Goal: Task Accomplishment & Management: Manage account settings

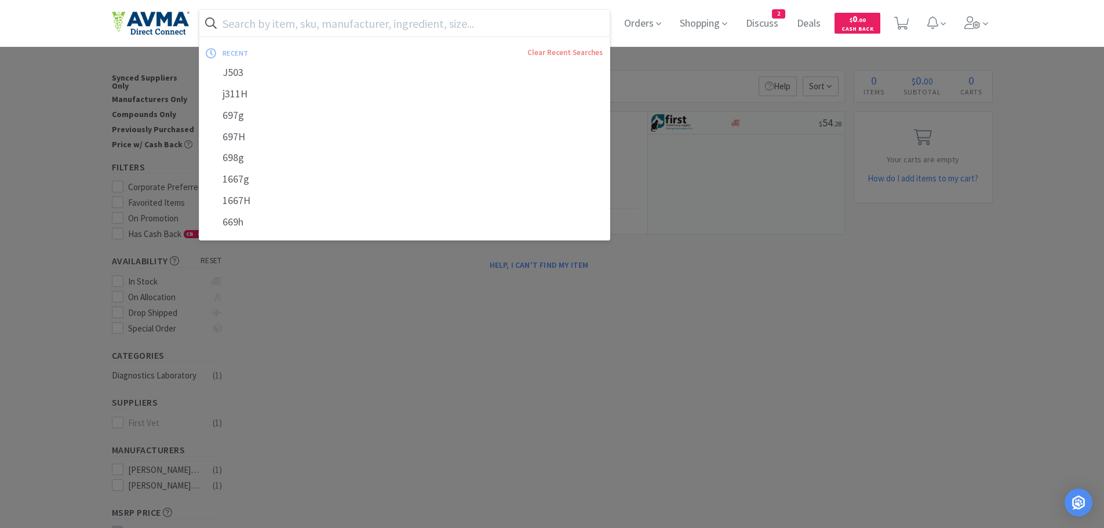
click at [287, 32] on input "text" at bounding box center [404, 23] width 411 height 27
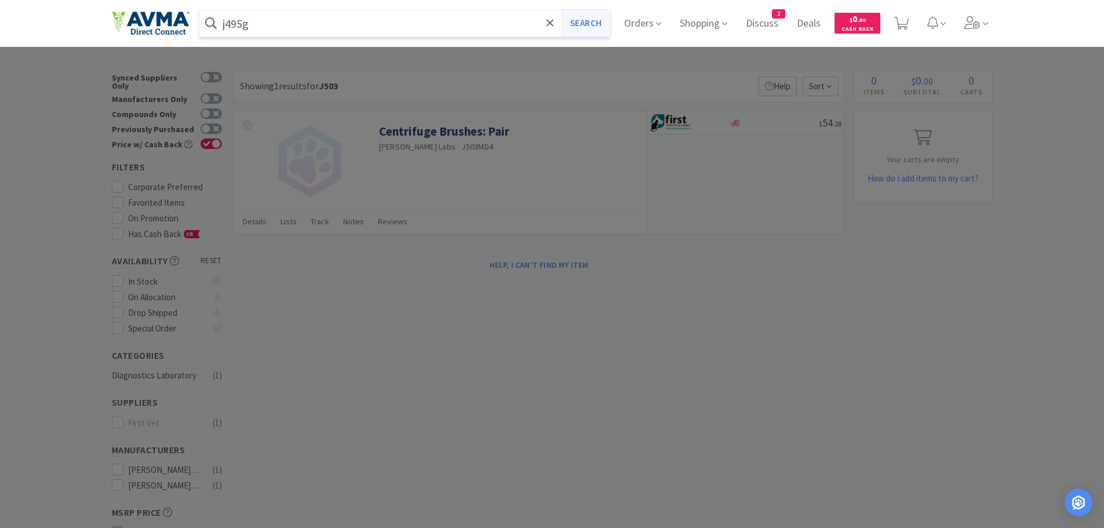
click at [592, 17] on button "Search" at bounding box center [585, 23] width 48 height 27
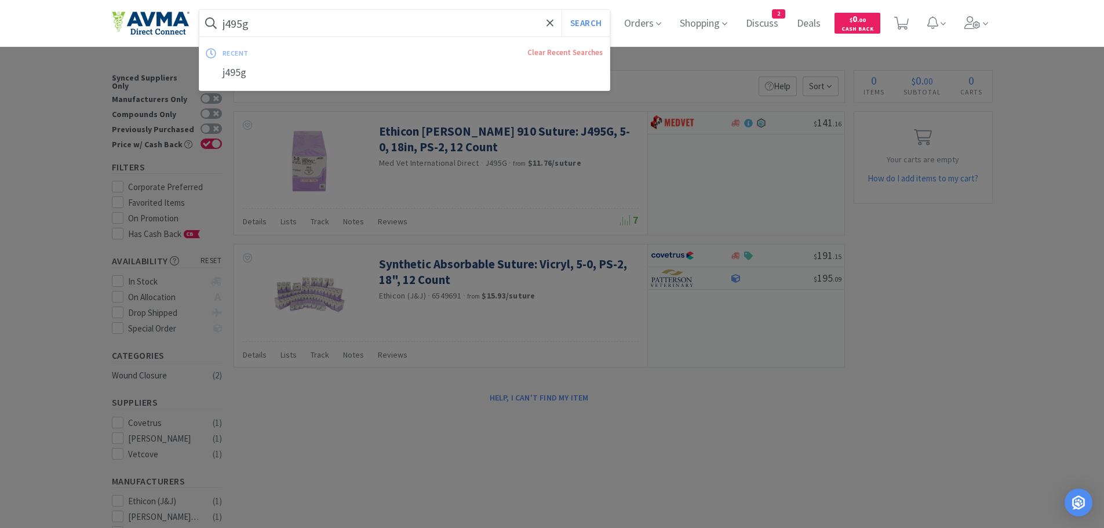
click at [281, 20] on input "j495g" at bounding box center [404, 23] width 411 height 27
click at [281, 21] on input "j495g" at bounding box center [404, 23] width 411 height 27
type input "j"
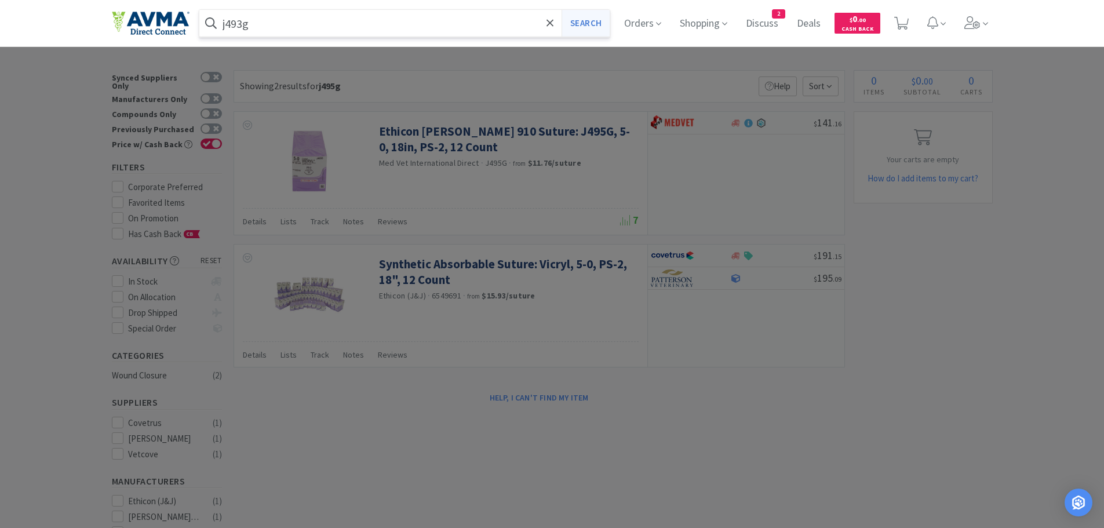
click at [592, 17] on button "Search" at bounding box center [585, 23] width 48 height 27
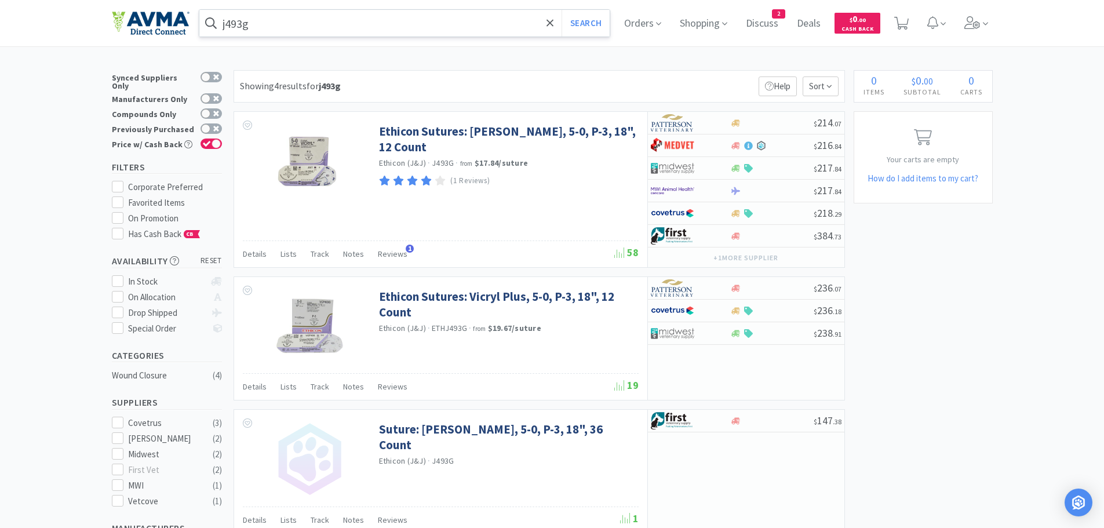
click at [280, 30] on input "j493g" at bounding box center [404, 23] width 411 height 27
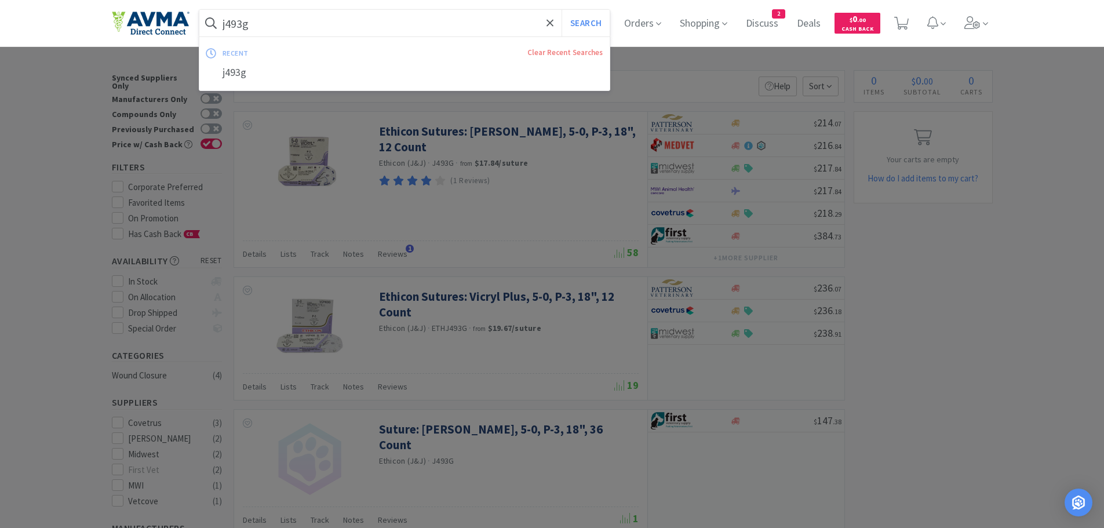
click at [275, 25] on input "j493g" at bounding box center [404, 23] width 411 height 27
click at [273, 24] on input "j493g" at bounding box center [404, 23] width 411 height 27
click at [271, 22] on input "j493g" at bounding box center [404, 23] width 411 height 27
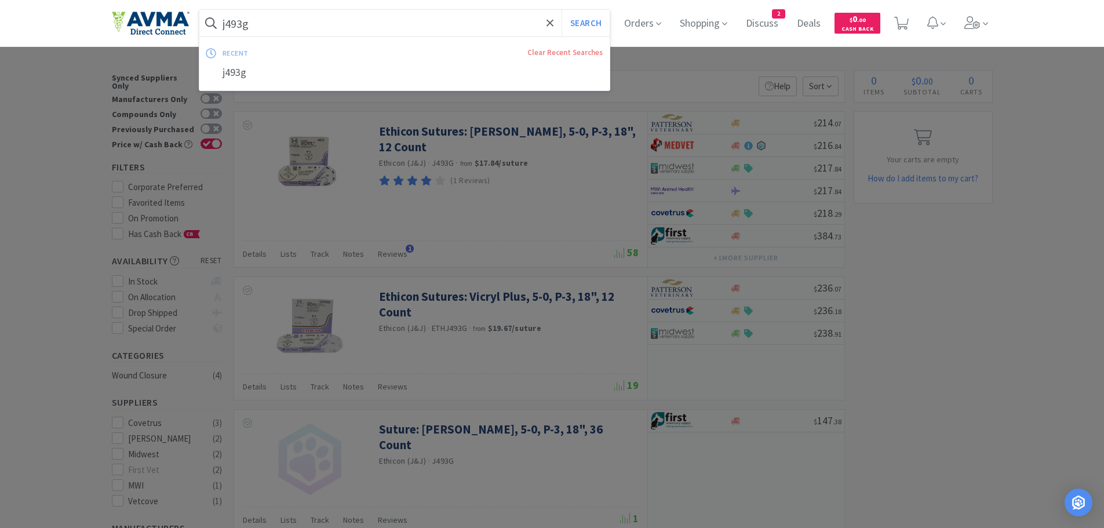
click at [268, 27] on input "j493g" at bounding box center [404, 23] width 411 height 27
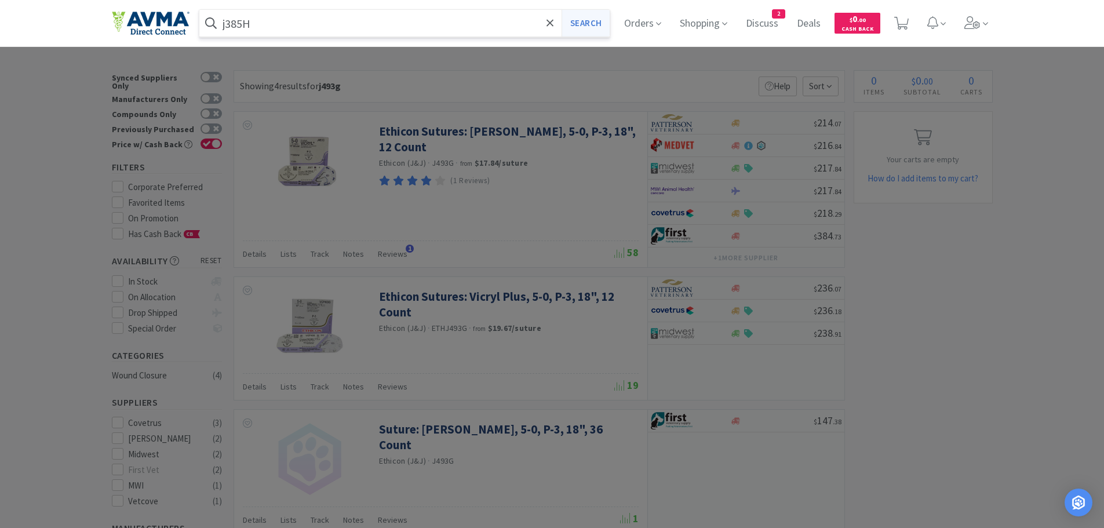
click at [589, 25] on button "Search" at bounding box center [585, 23] width 48 height 27
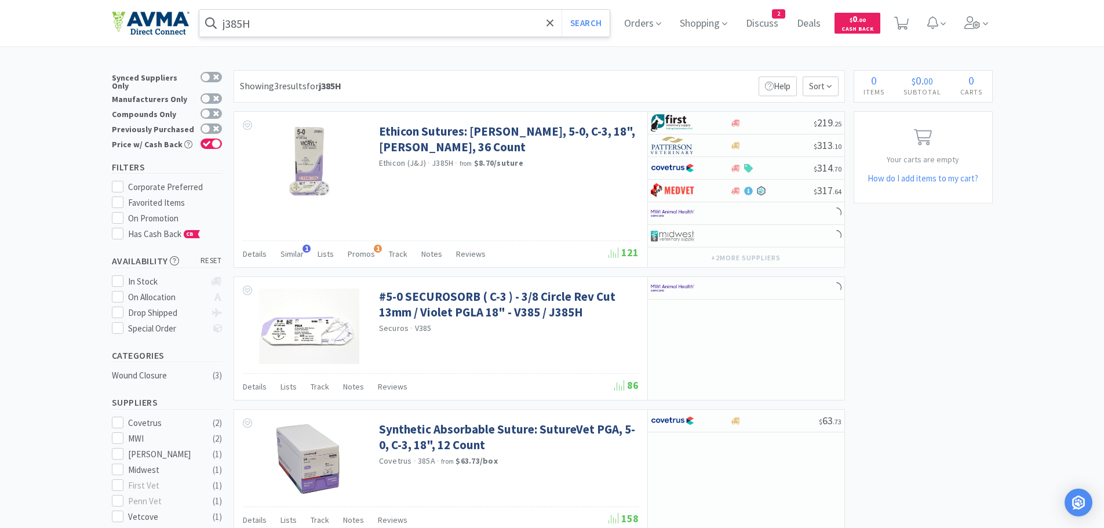
click at [304, 28] on input "j385H" at bounding box center [404, 23] width 411 height 27
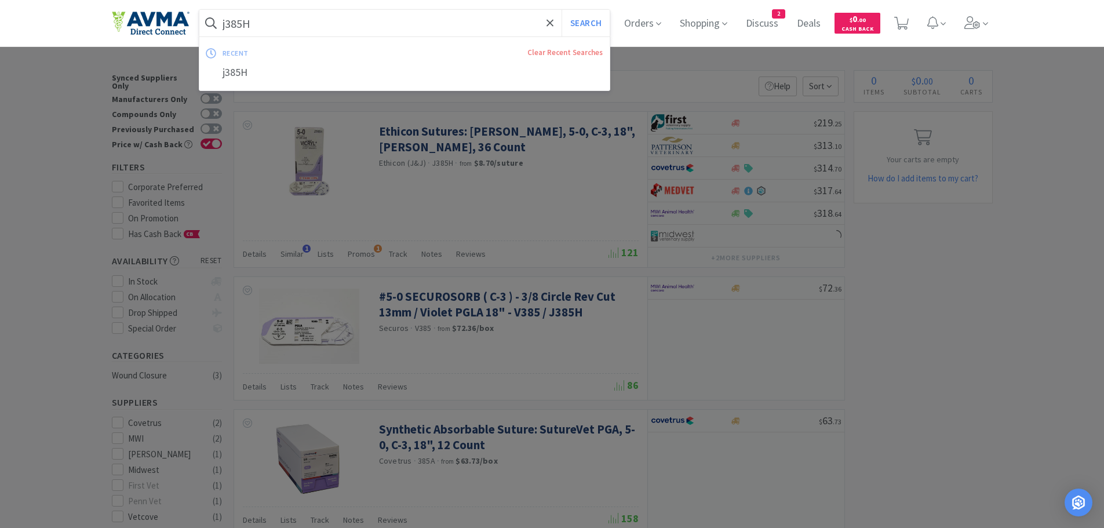
click at [262, 27] on input "j385H" at bounding box center [404, 23] width 411 height 27
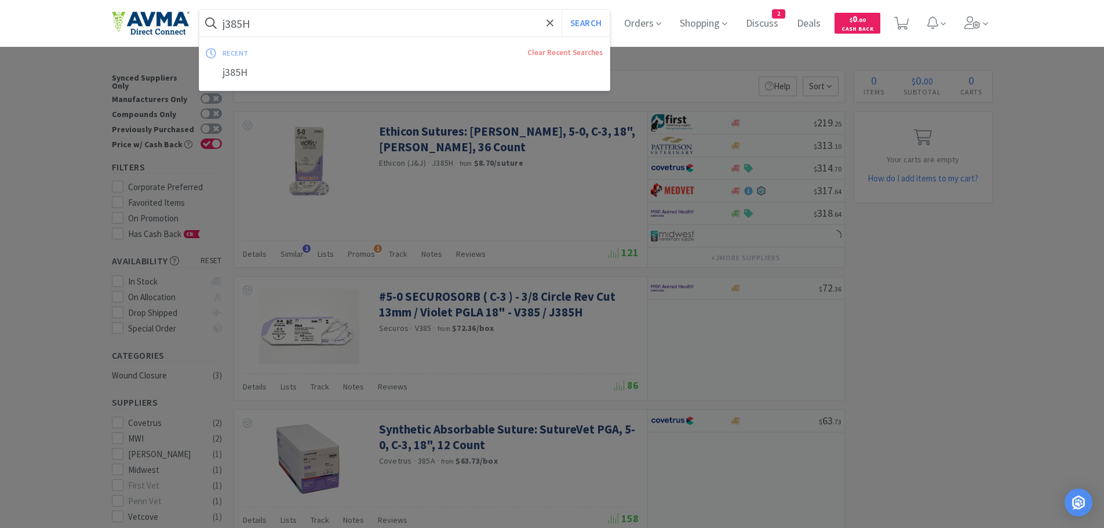
click at [262, 27] on input "j385H" at bounding box center [404, 23] width 411 height 27
click at [269, 32] on input "j385H" at bounding box center [404, 23] width 411 height 27
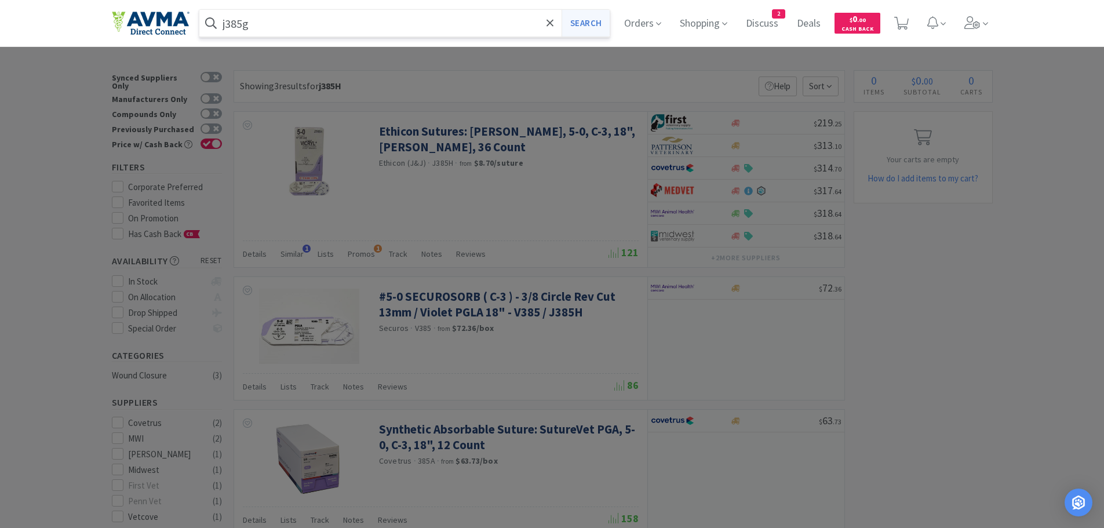
click at [578, 24] on button "Search" at bounding box center [585, 23] width 48 height 27
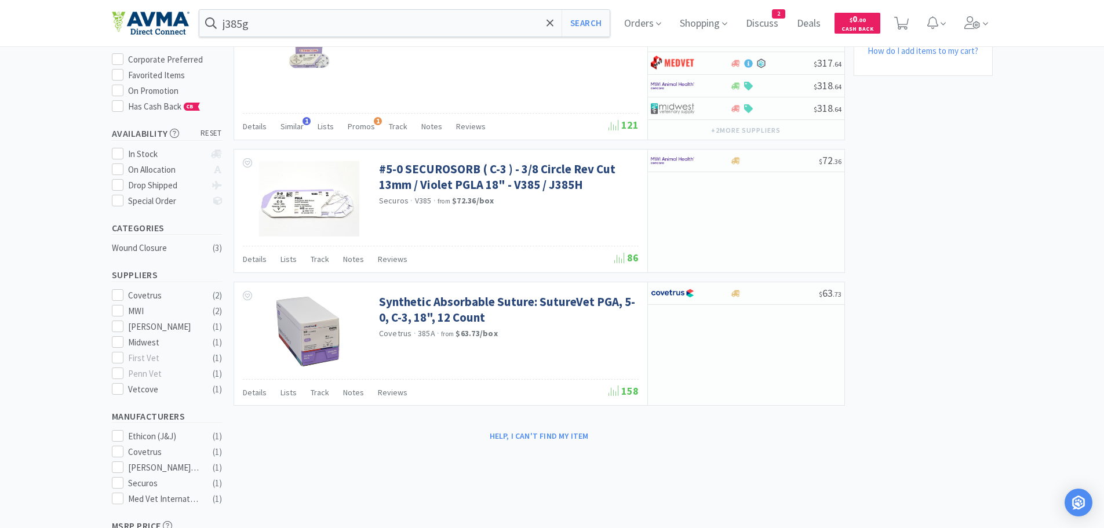
scroll to position [147, 0]
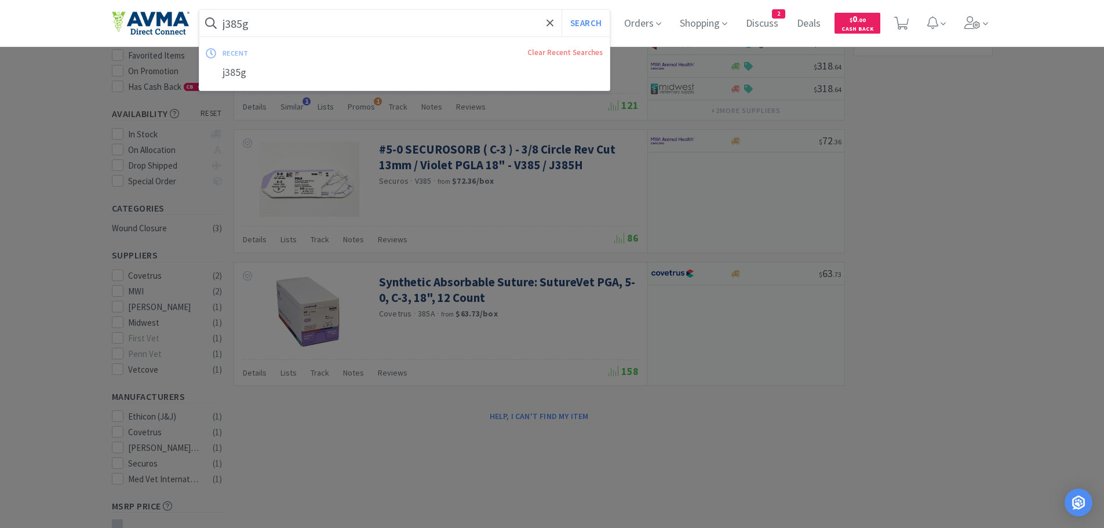
click at [270, 24] on input "j385g" at bounding box center [404, 23] width 411 height 27
click at [268, 24] on input "j385g" at bounding box center [404, 23] width 411 height 27
click at [270, 22] on input "j385g" at bounding box center [404, 23] width 411 height 27
click at [260, 25] on input "j385g" at bounding box center [404, 23] width 411 height 27
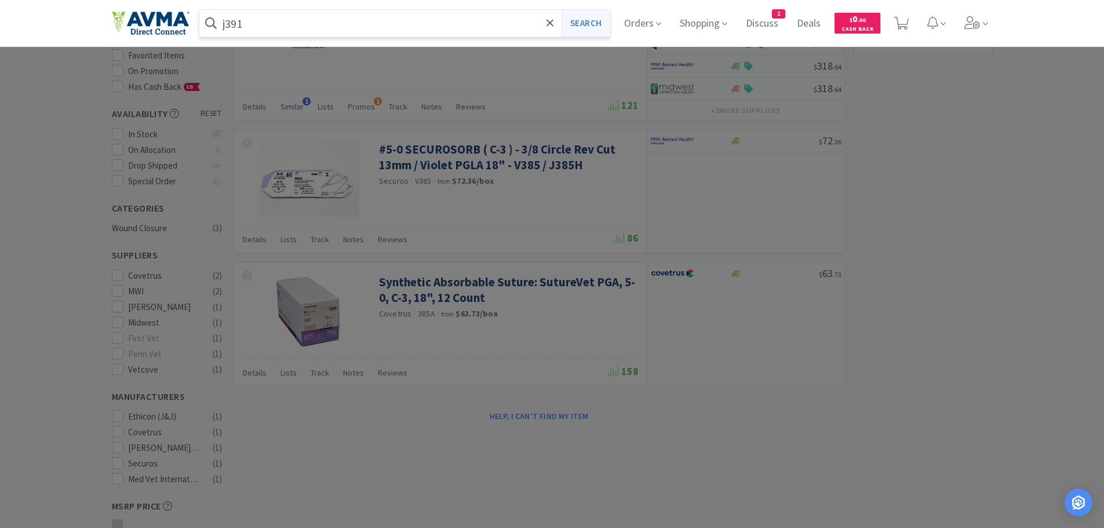
click at [575, 23] on button "Search" at bounding box center [585, 23] width 48 height 27
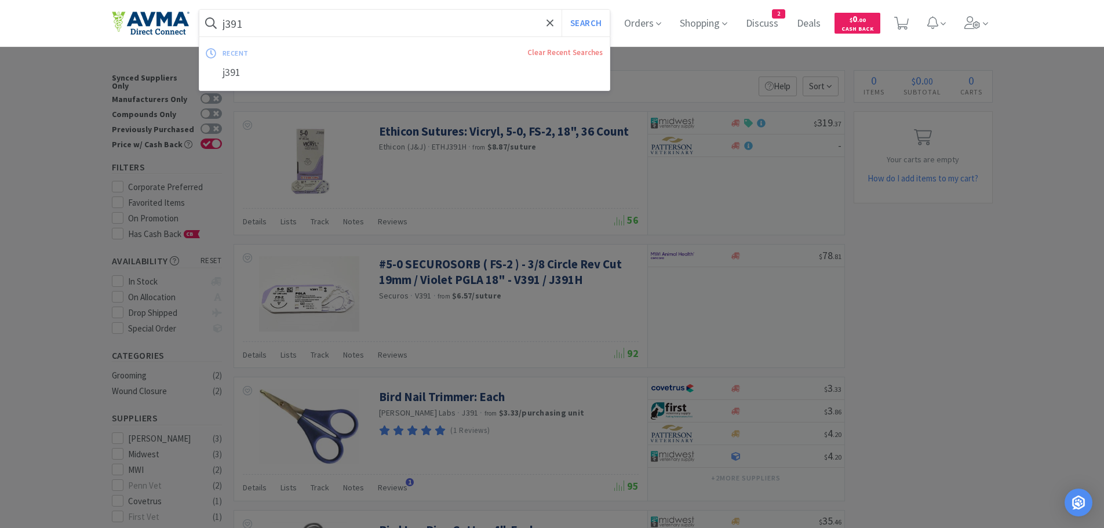
click at [264, 24] on input "j391" at bounding box center [404, 23] width 411 height 27
type input "j311H"
click at [586, 26] on button "Search" at bounding box center [585, 23] width 48 height 27
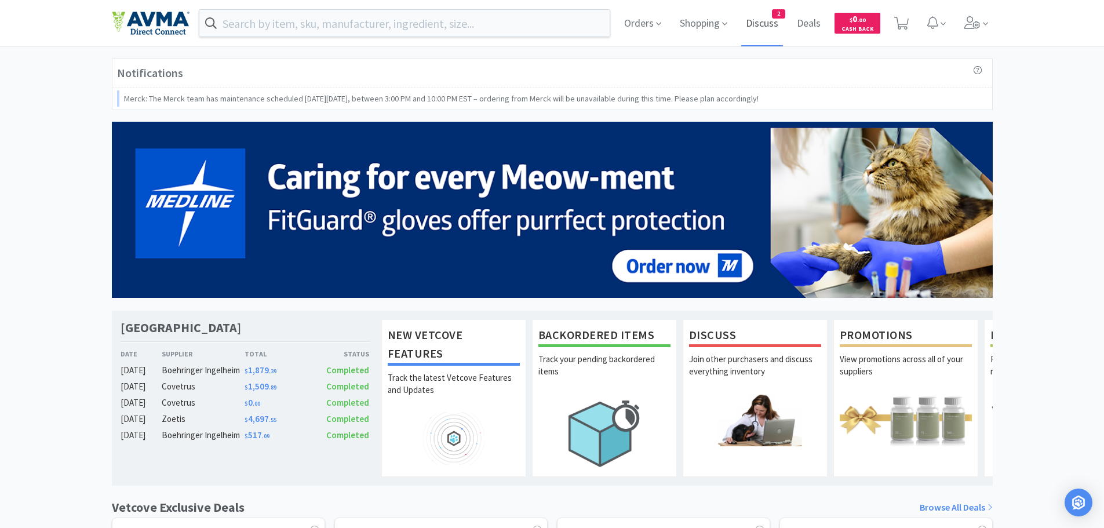
click at [771, 18] on span "Discuss" at bounding box center [762, 23] width 42 height 46
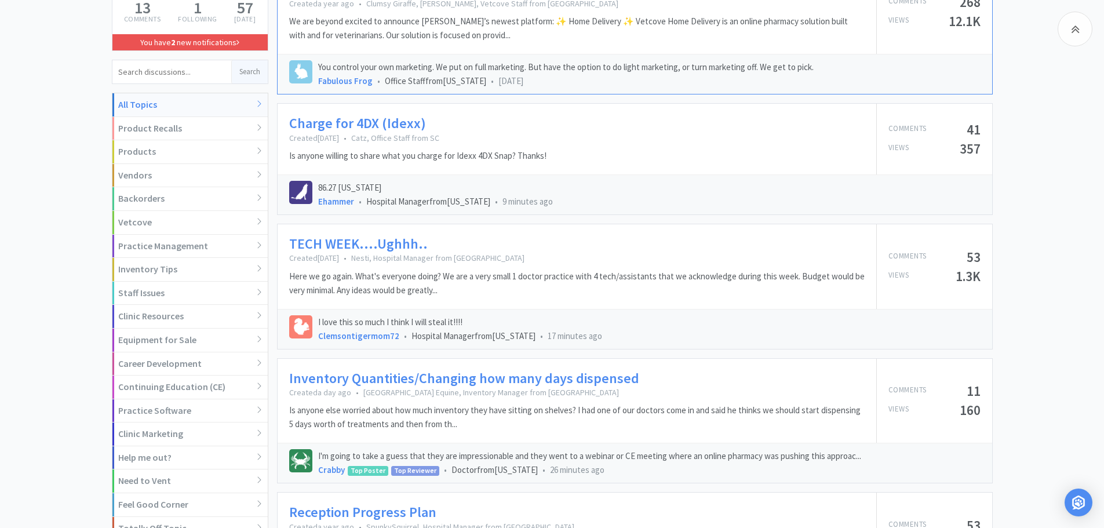
scroll to position [225, 0]
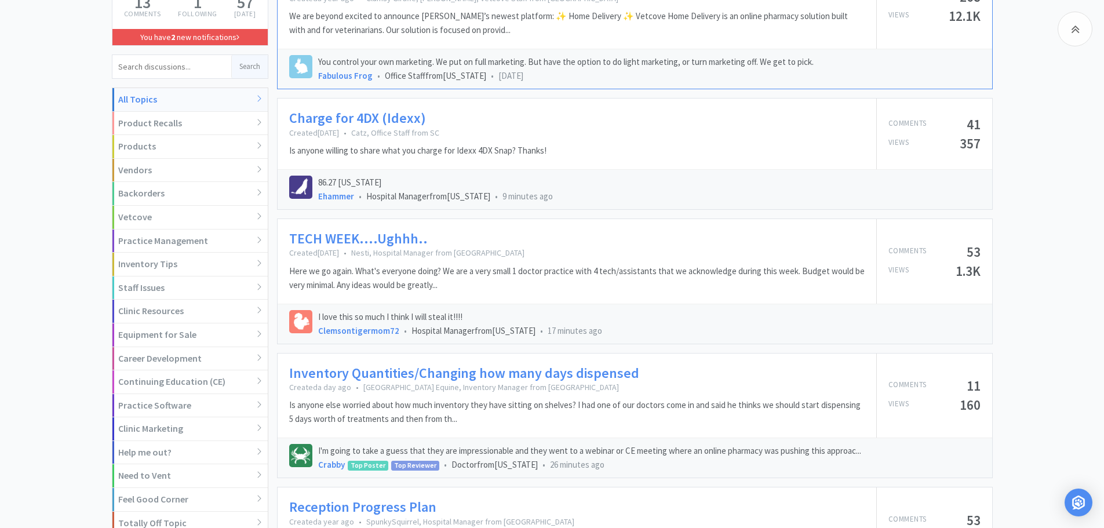
click at [395, 243] on link "TECH WEEK....Ughhh.." at bounding box center [358, 239] width 138 height 17
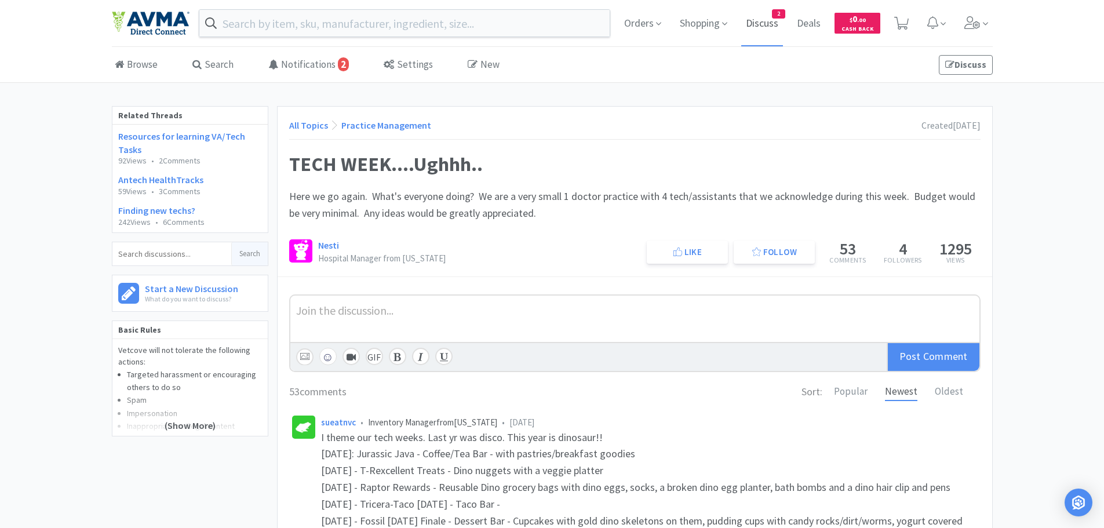
click at [764, 21] on span "Discuss" at bounding box center [762, 23] width 42 height 46
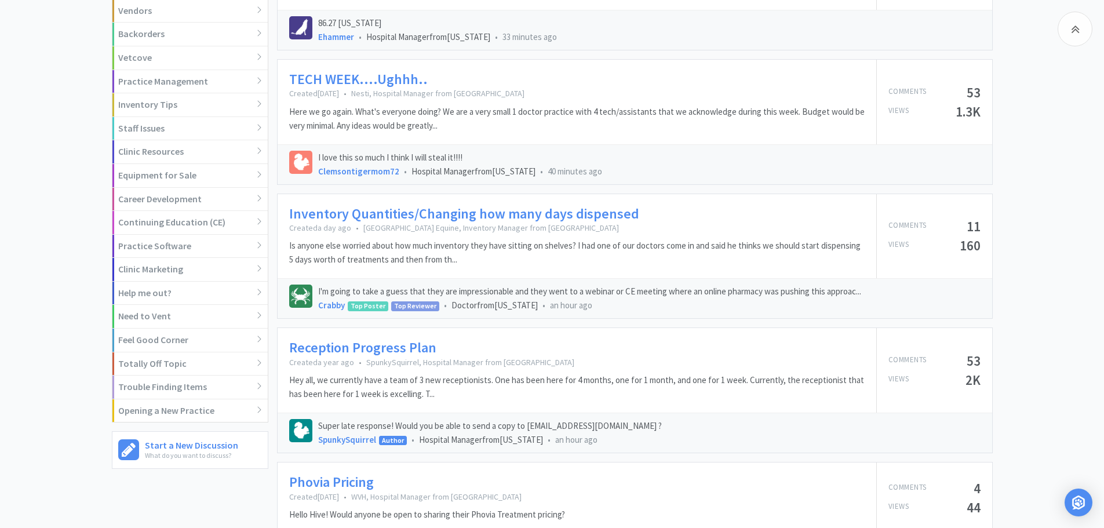
scroll to position [418, 0]
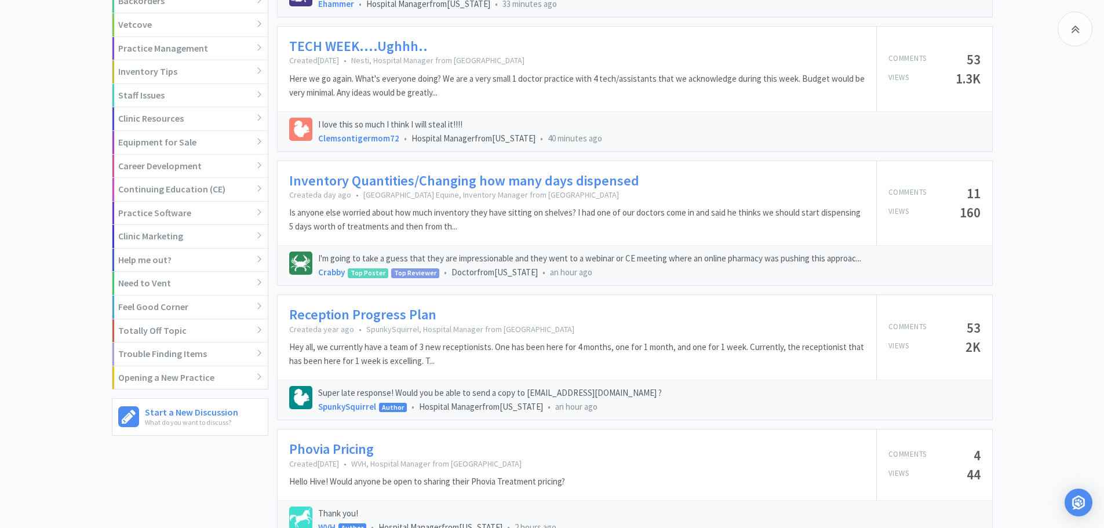
click at [439, 182] on link "Inventory Quantities/Changing how many days dispensed" at bounding box center [464, 181] width 350 height 17
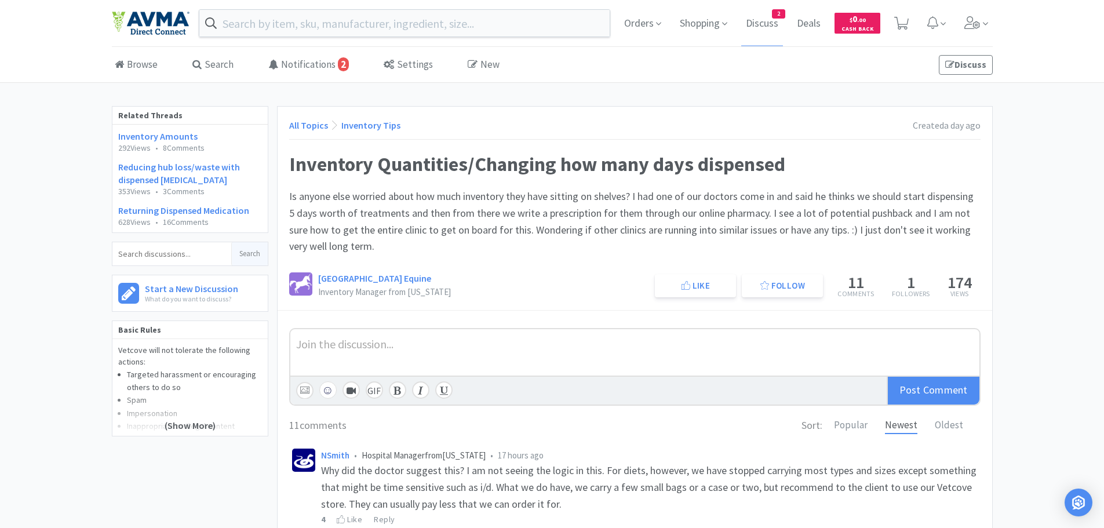
click at [860, 297] on p "Comments" at bounding box center [855, 293] width 36 height 7
click at [459, 279] on div "South Valley Equine Inventory Manager from Utah Like Follow 11 Comments 1 Follo…" at bounding box center [634, 285] width 691 height 26
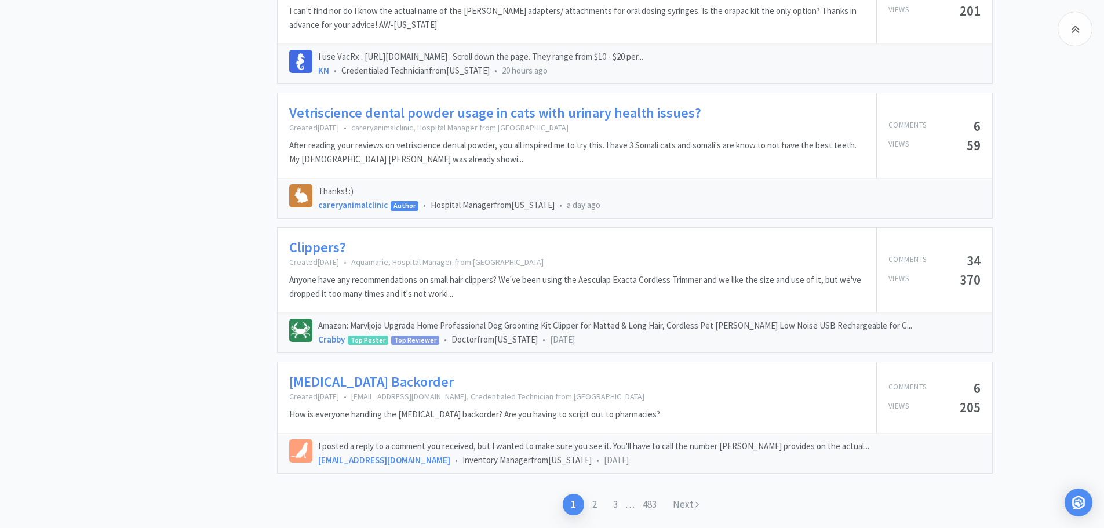
scroll to position [1688, 0]
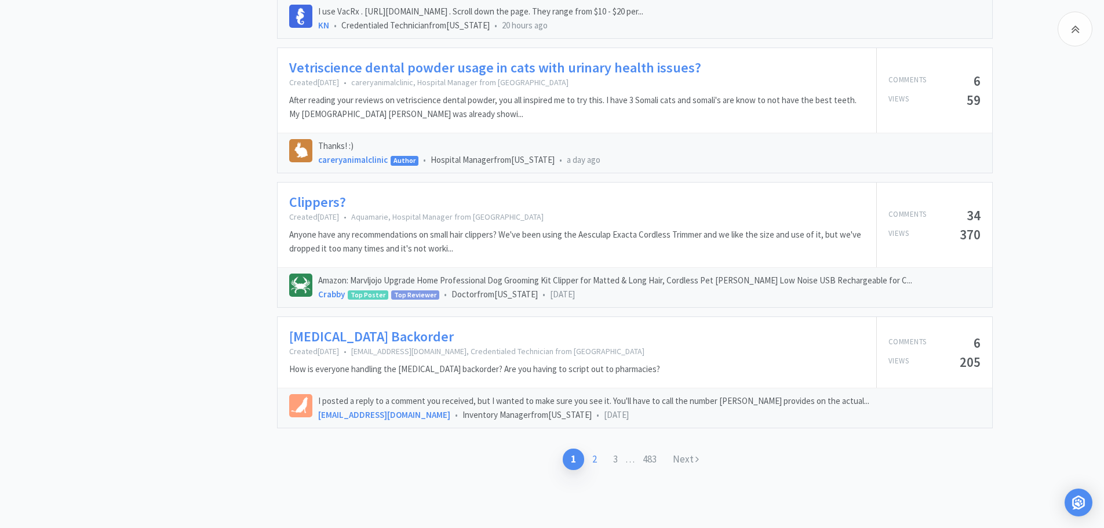
click at [593, 458] on link "2" at bounding box center [594, 458] width 21 height 21
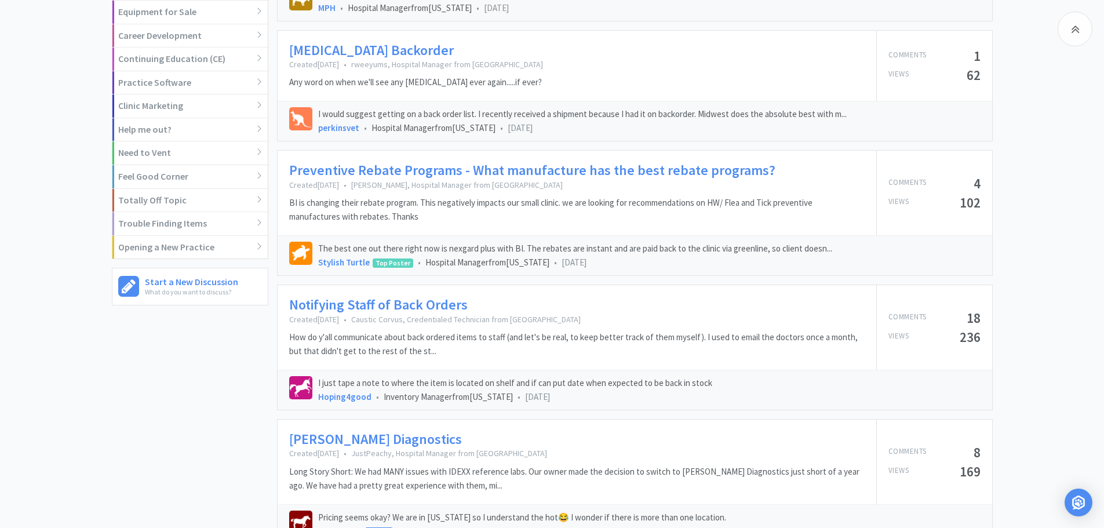
scroll to position [551, 0]
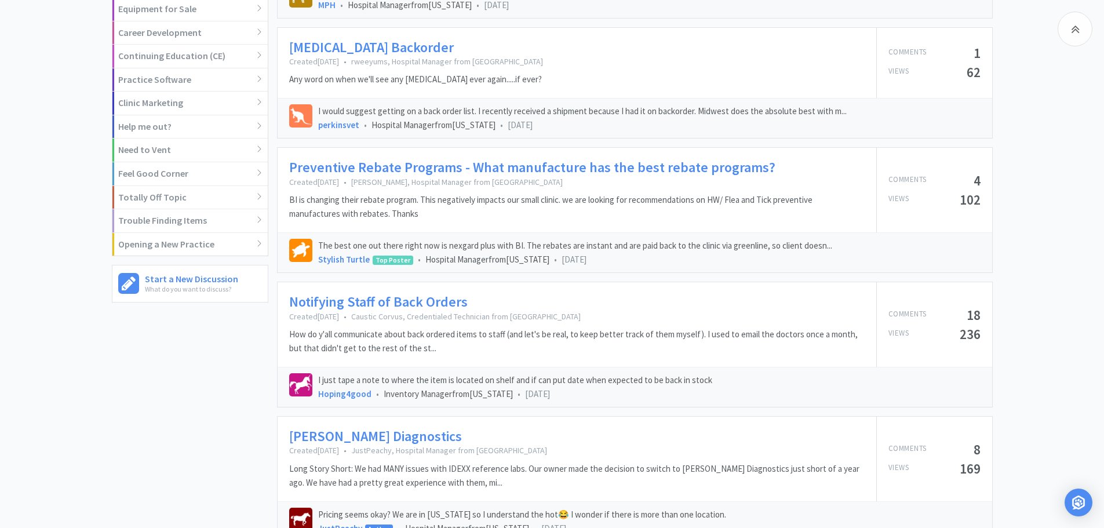
click at [345, 50] on link "Penicillin Backorder" at bounding box center [371, 47] width 165 height 17
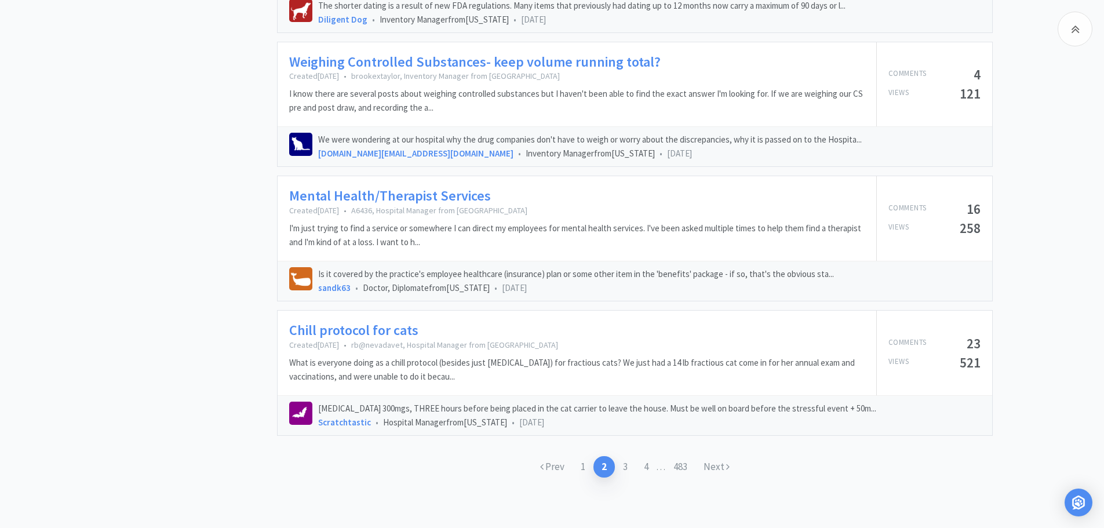
scroll to position [1725, 0]
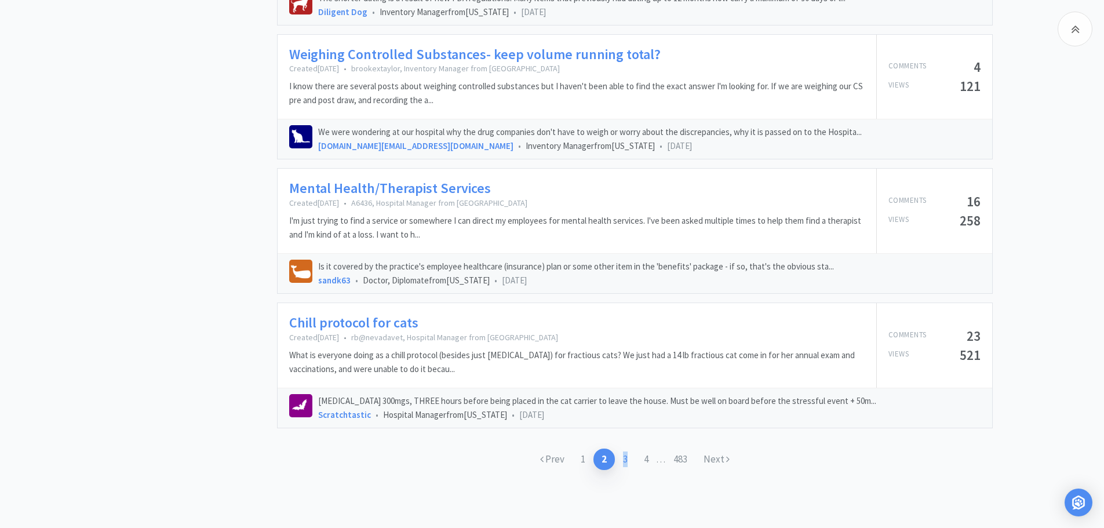
click at [626, 463] on link "3" at bounding box center [625, 458] width 21 height 21
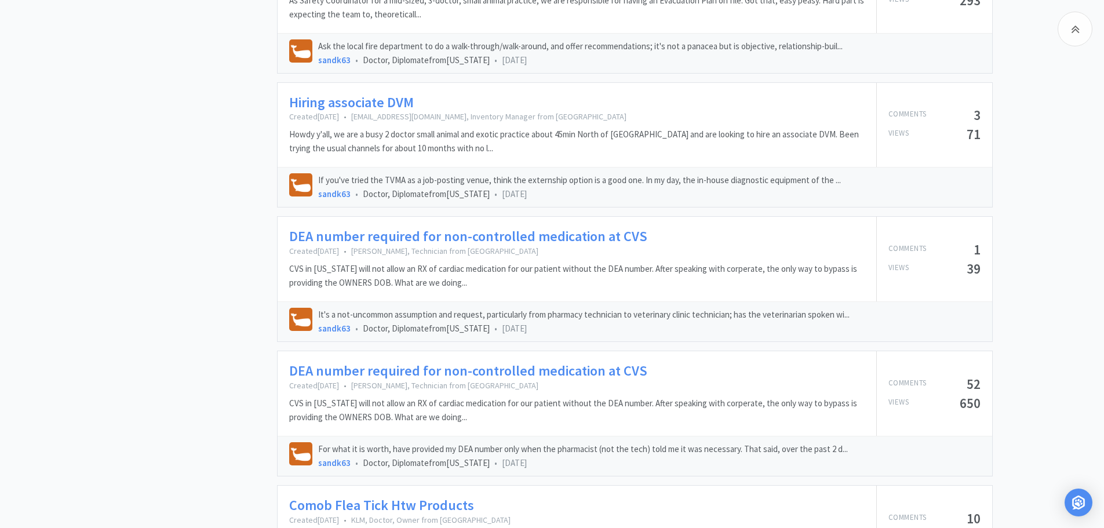
scroll to position [1755, 0]
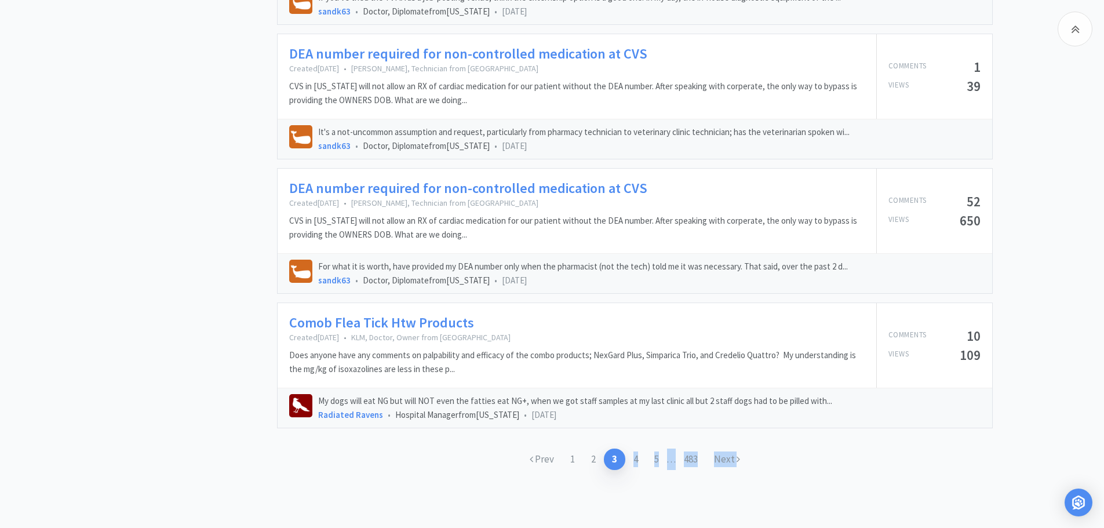
drag, startPoint x: 632, startPoint y: 461, endPoint x: 640, endPoint y: 490, distance: 30.6
click at [634, 457] on link "4" at bounding box center [635, 458] width 21 height 21
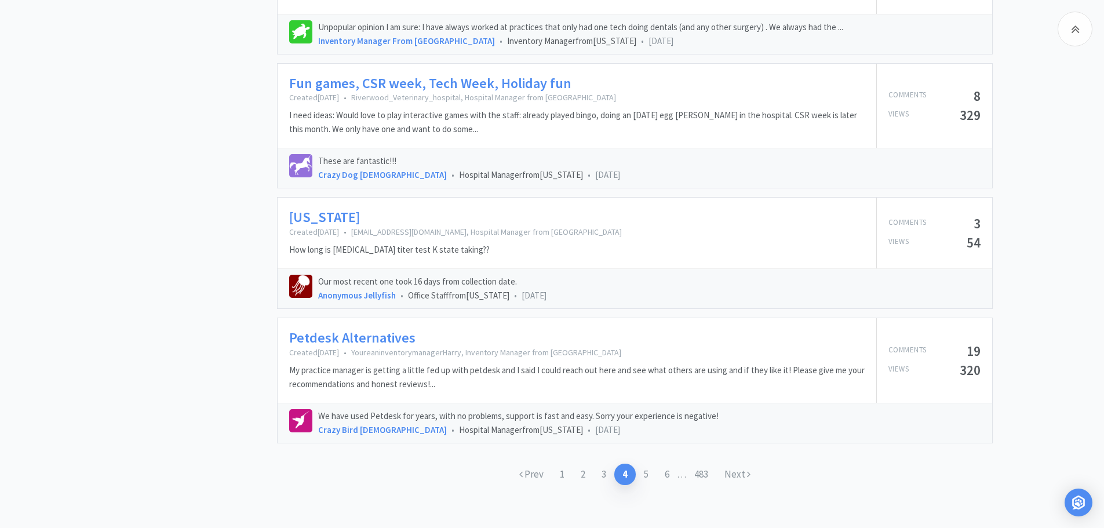
scroll to position [1699, 0]
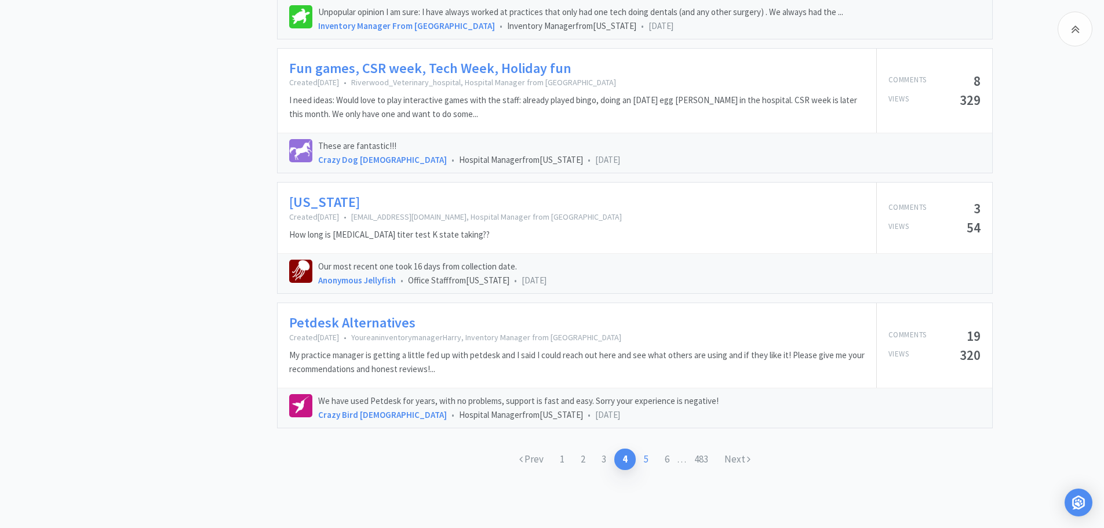
click at [647, 461] on link "5" at bounding box center [646, 458] width 21 height 21
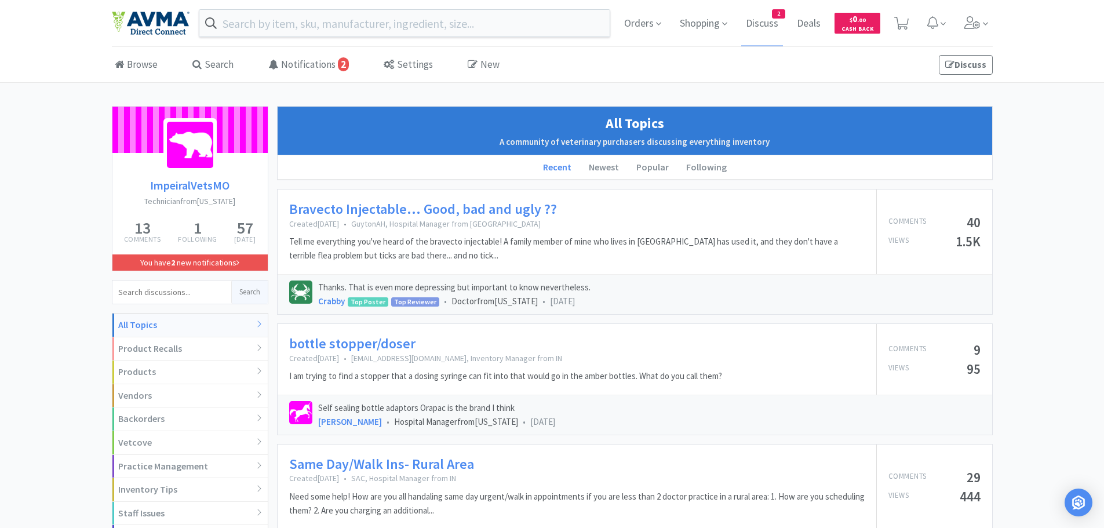
click at [342, 214] on link "Bravecto Injectable... Good, bad and ugly ??" at bounding box center [423, 209] width 268 height 17
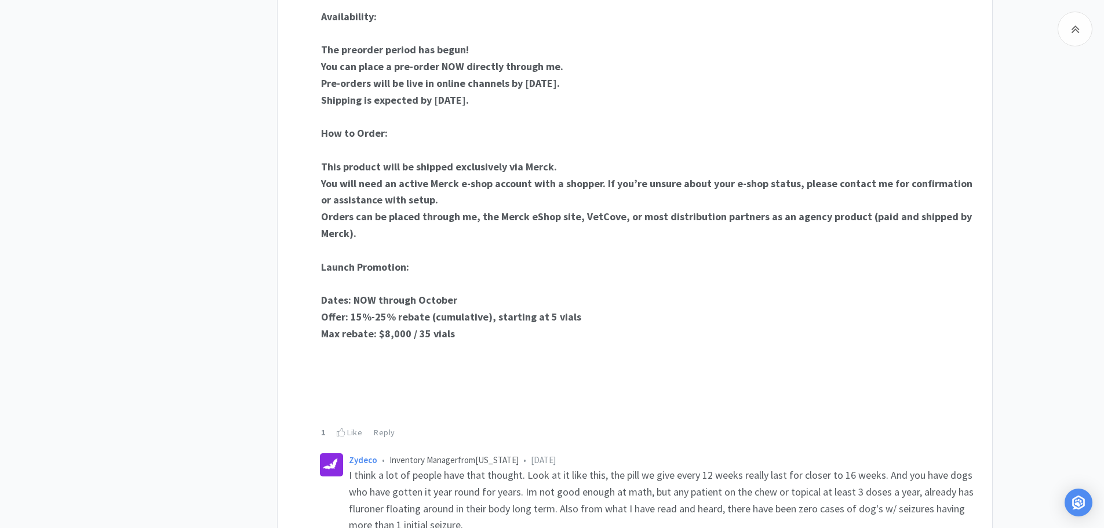
scroll to position [2908, 0]
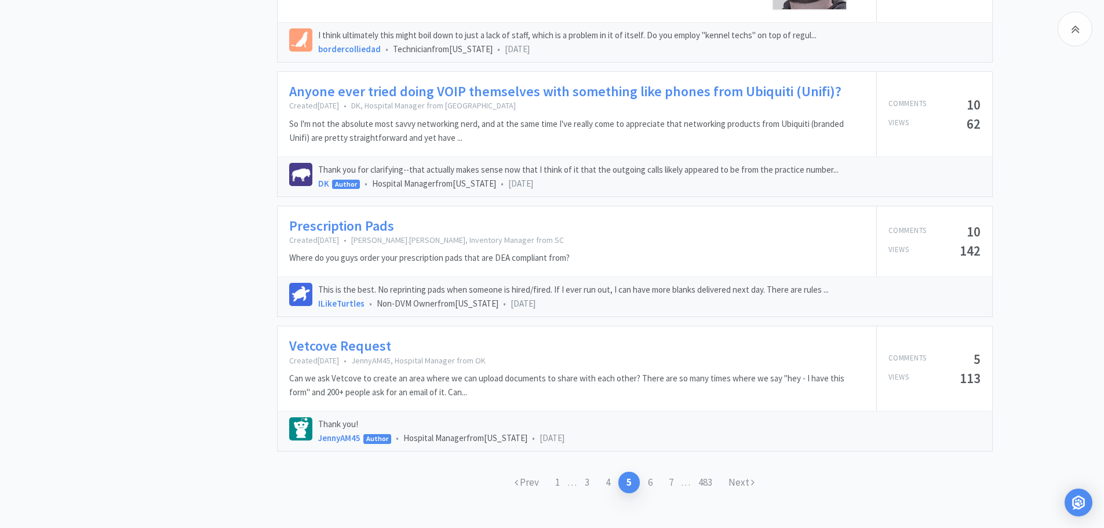
scroll to position [1711, 0]
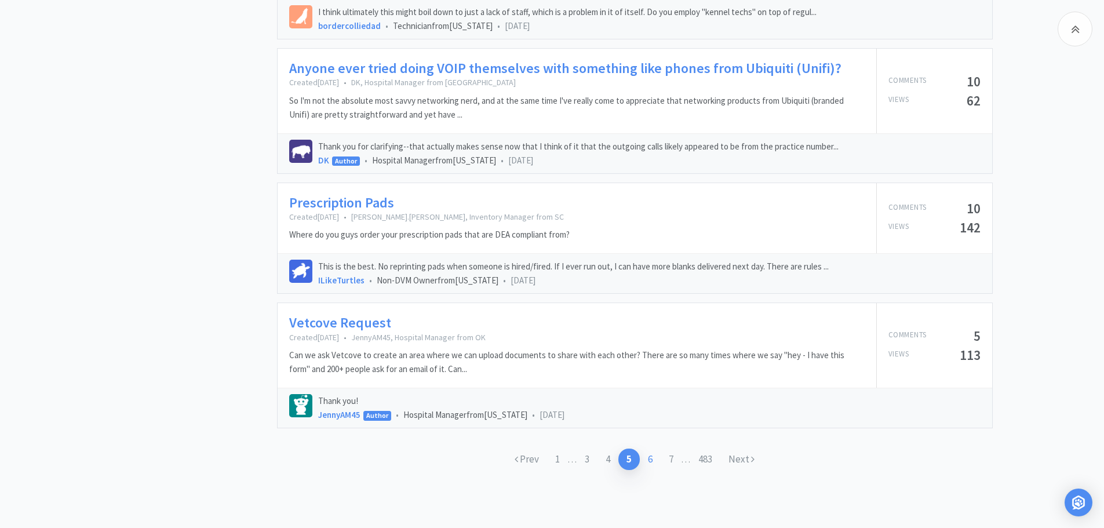
click at [653, 460] on link "6" at bounding box center [650, 458] width 21 height 21
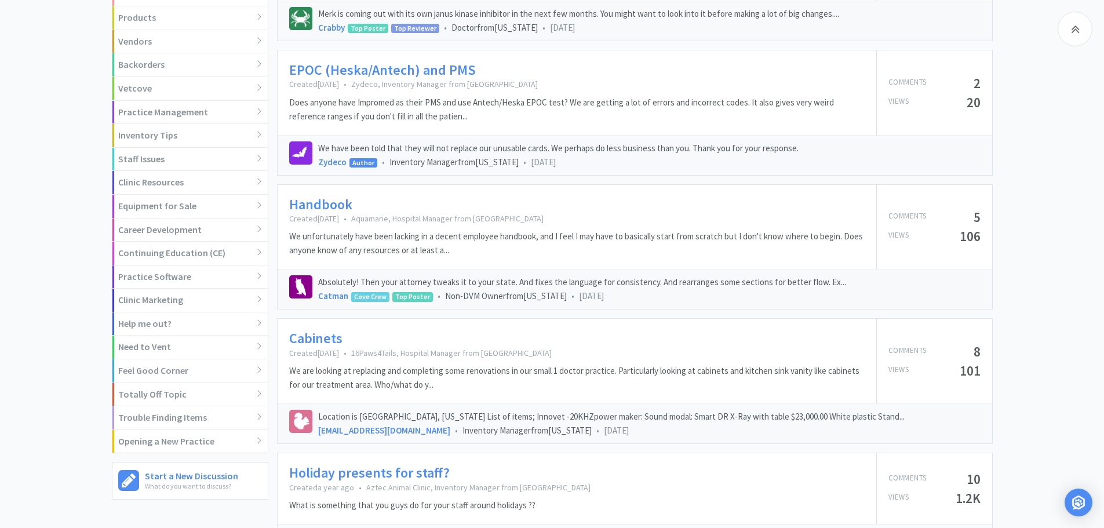
scroll to position [344, 0]
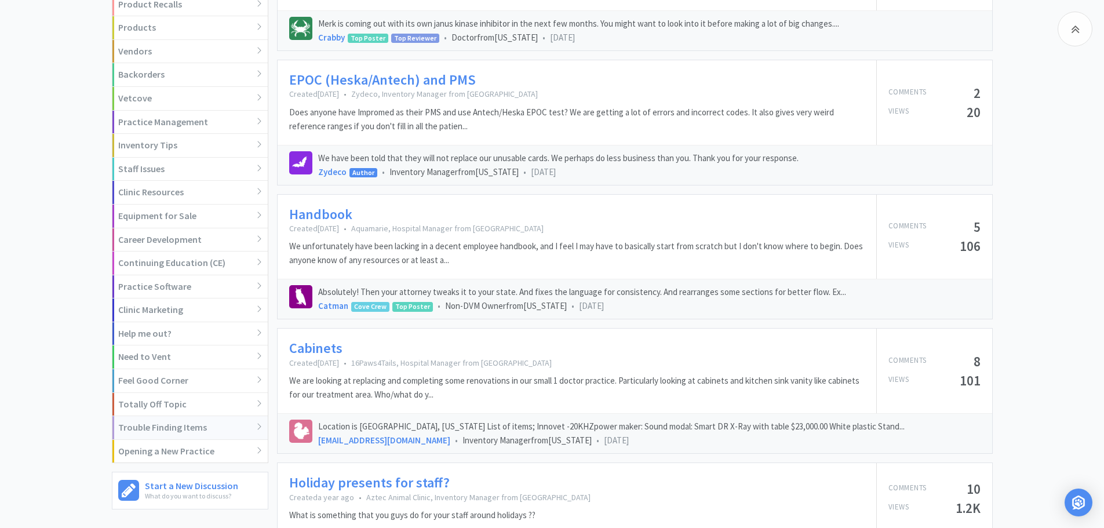
click at [178, 430] on div "Trouble Finding Items" at bounding box center [189, 428] width 155 height 24
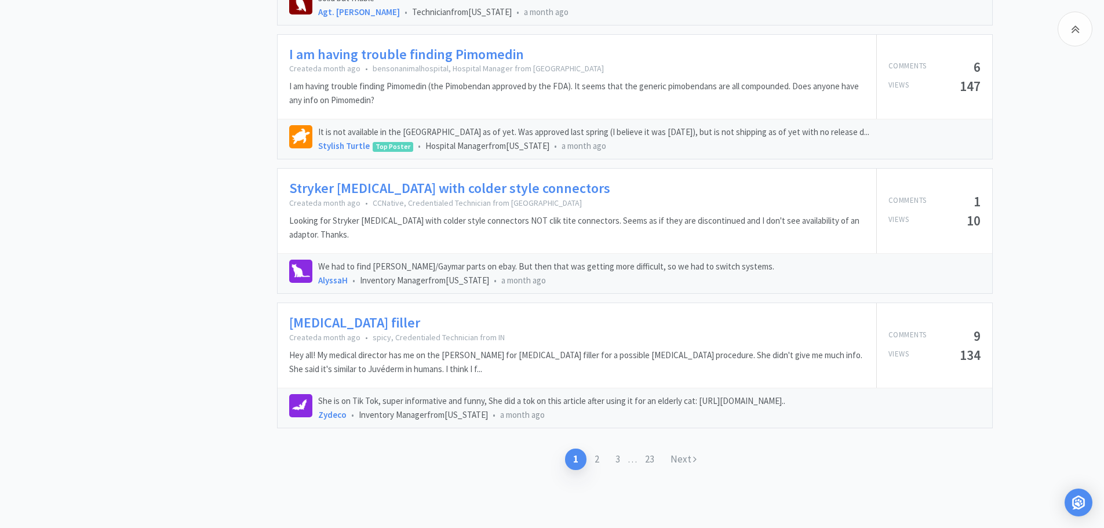
scroll to position [1654, 0]
click at [593, 465] on link "2" at bounding box center [596, 458] width 21 height 21
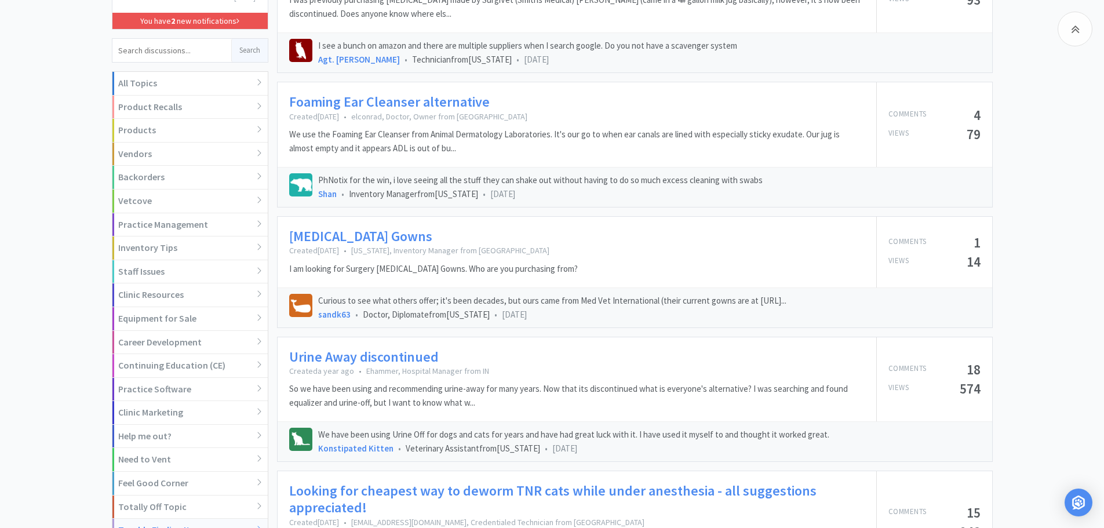
scroll to position [239, 0]
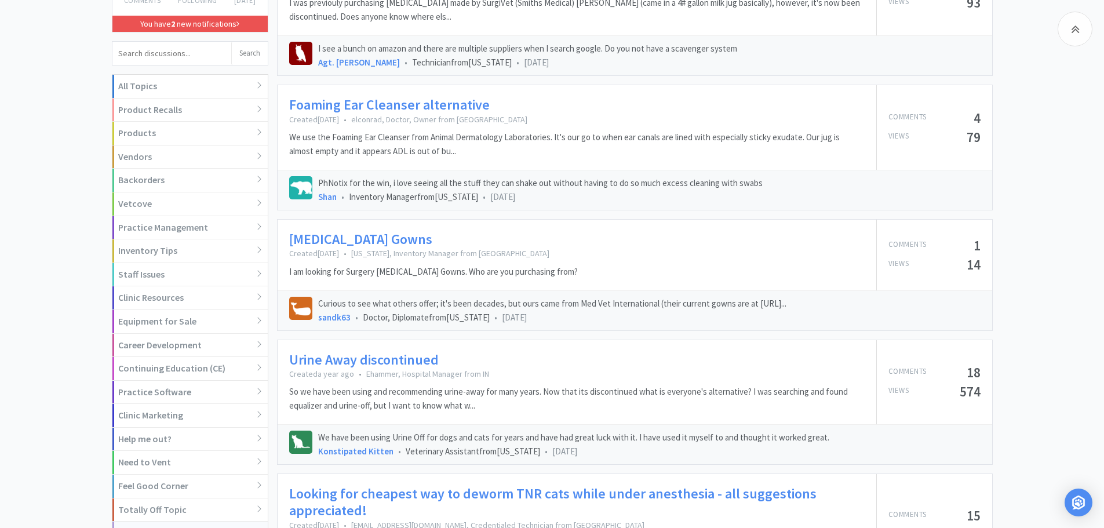
drag, startPoint x: 252, startPoint y: 49, endPoint x: 253, endPoint y: 54, distance: 5.9
click at [253, 54] on button "Search" at bounding box center [249, 53] width 36 height 23
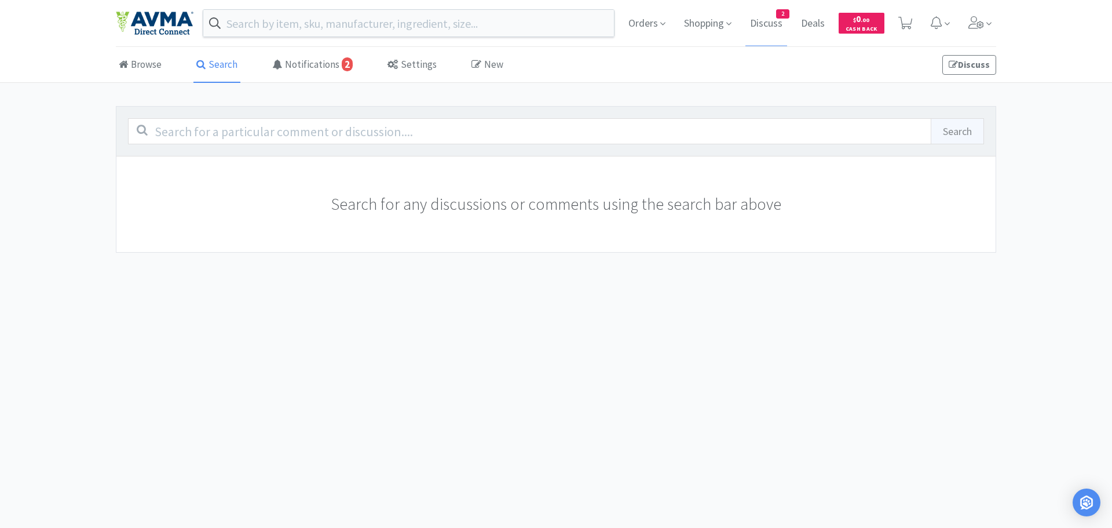
click at [322, 136] on input "search" at bounding box center [556, 131] width 856 height 26
type input "suture"
click at [958, 130] on button "Search" at bounding box center [957, 131] width 53 height 25
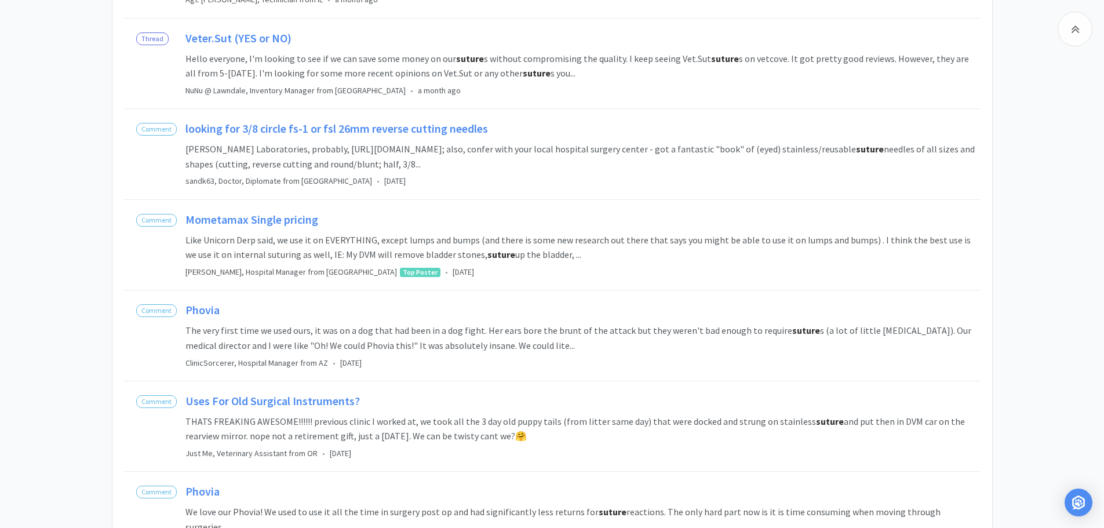
scroll to position [1105, 0]
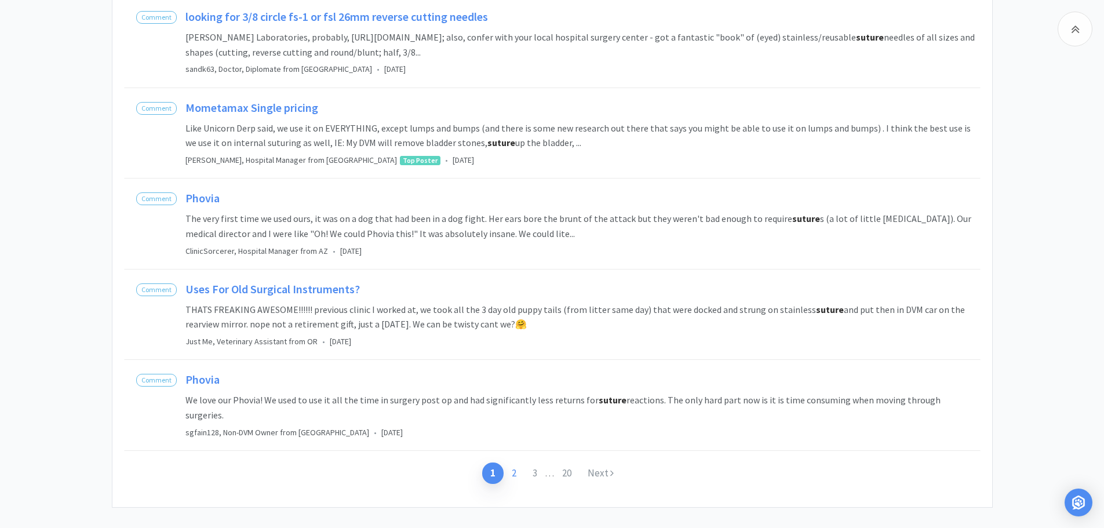
click at [509, 462] on link "2" at bounding box center [513, 472] width 21 height 21
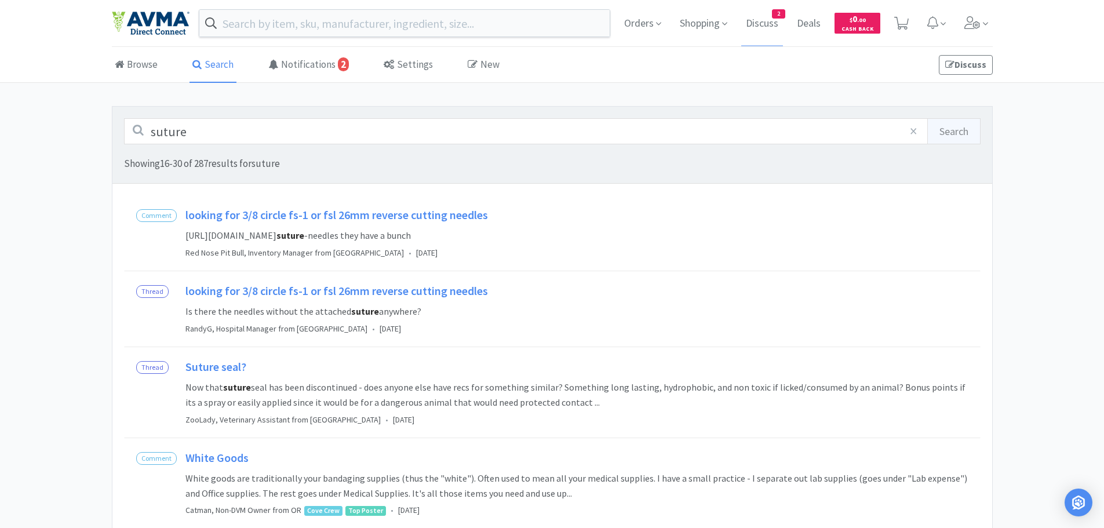
click at [269, 241] on span "https://www.havels.com/" at bounding box center [230, 235] width 91 height 12
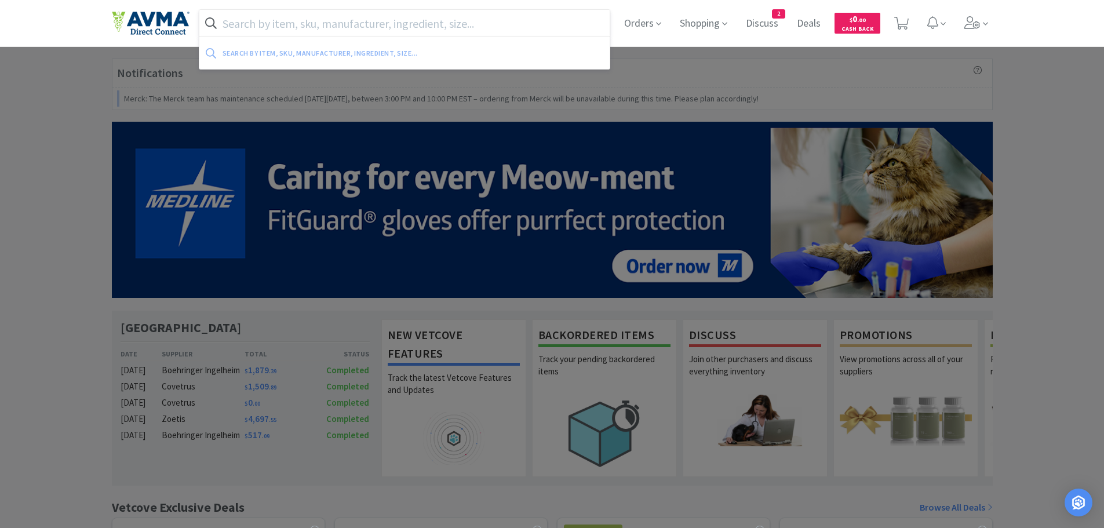
click at [265, 25] on input "text" at bounding box center [404, 23] width 411 height 27
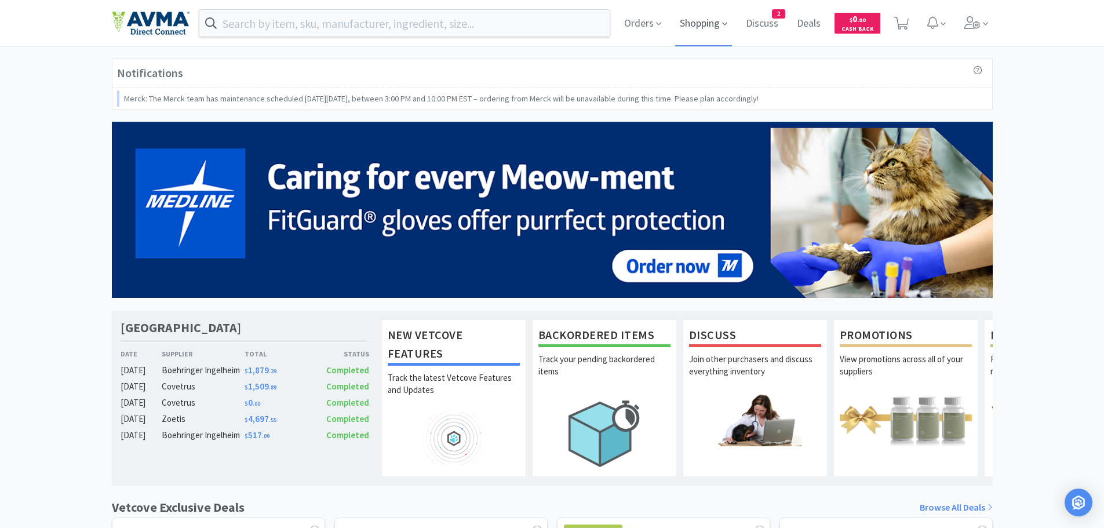
click at [701, 23] on span "Shopping" at bounding box center [703, 23] width 57 height 46
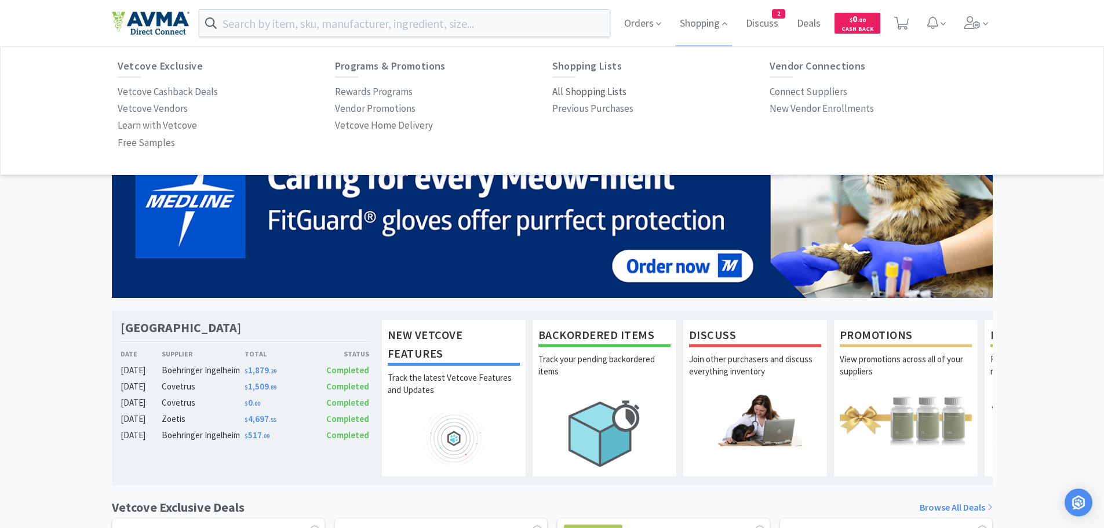
click at [571, 94] on p "All Shopping Lists" at bounding box center [589, 92] width 74 height 16
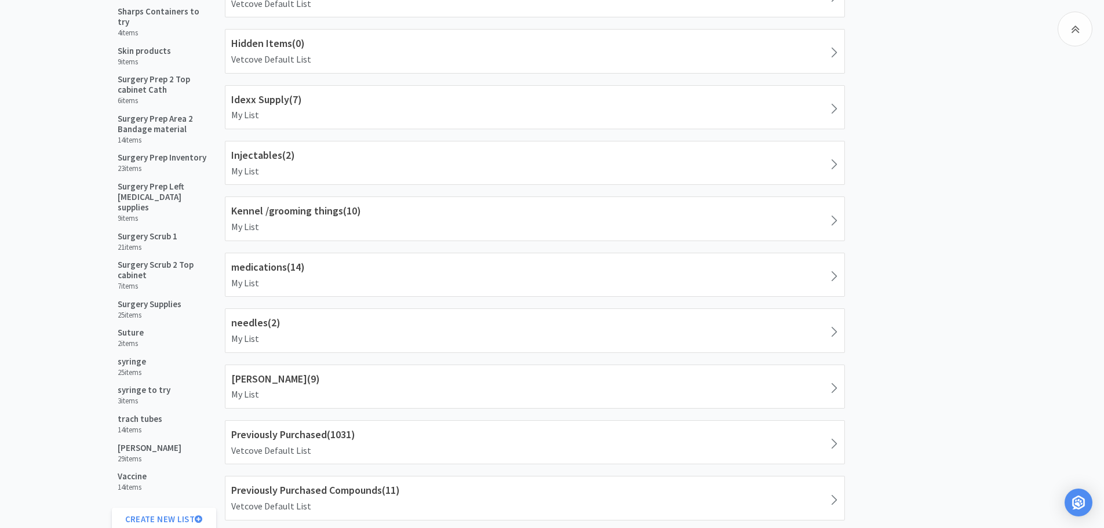
scroll to position [715, 0]
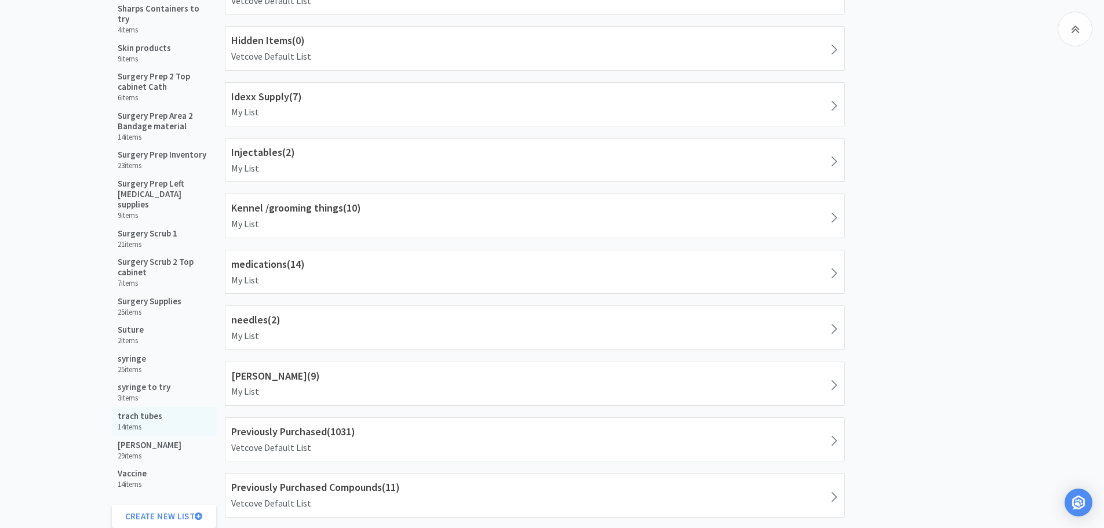
click at [134, 411] on h5 "trach tubes" at bounding box center [140, 416] width 45 height 10
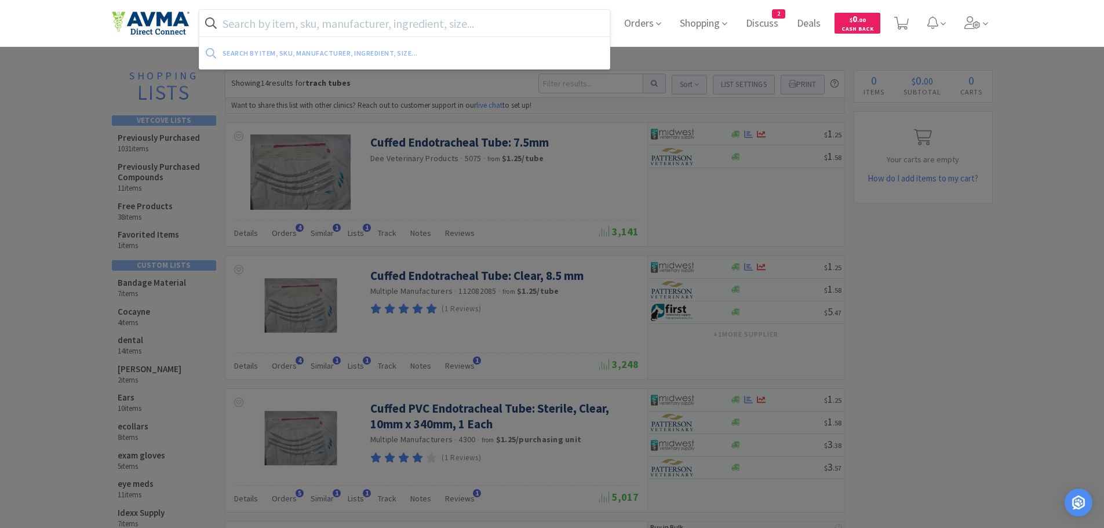
click at [256, 17] on input "text" at bounding box center [404, 23] width 411 height 27
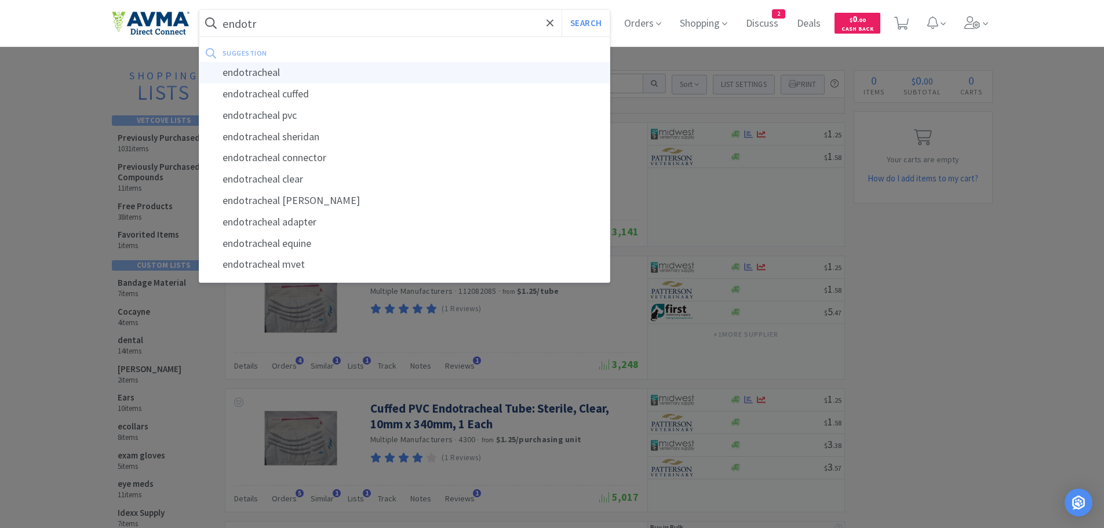
click at [259, 72] on div "endotracheal" at bounding box center [404, 72] width 411 height 21
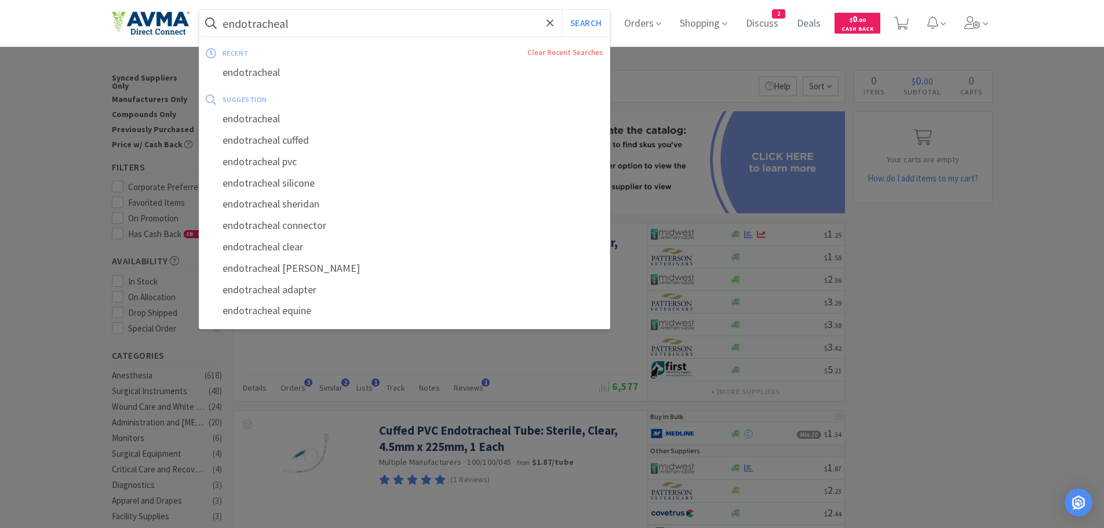
click at [334, 25] on input "endotracheal" at bounding box center [404, 23] width 411 height 27
click at [308, 21] on input "endotracheal" at bounding box center [404, 23] width 411 height 27
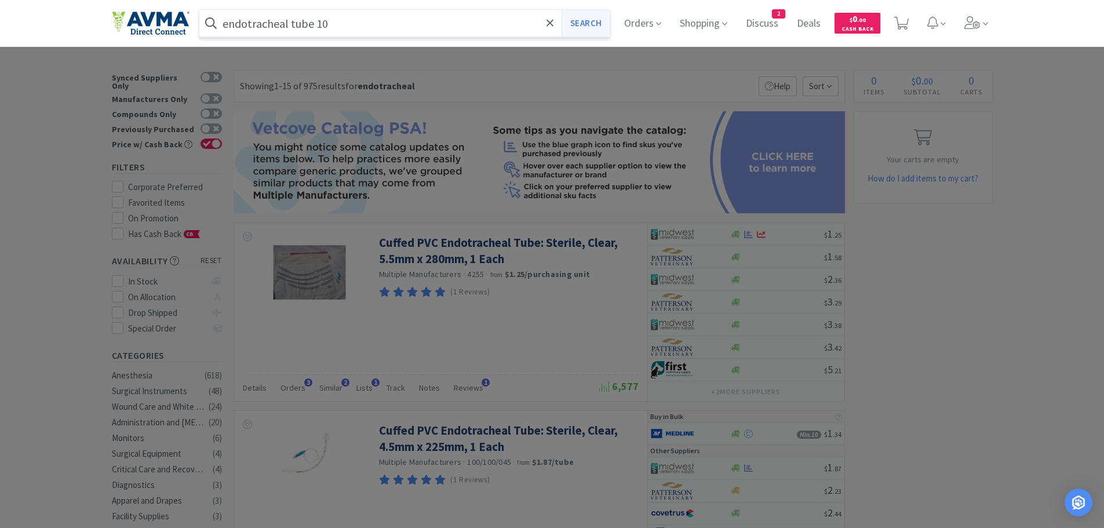
click at [596, 23] on button "Search" at bounding box center [585, 23] width 48 height 27
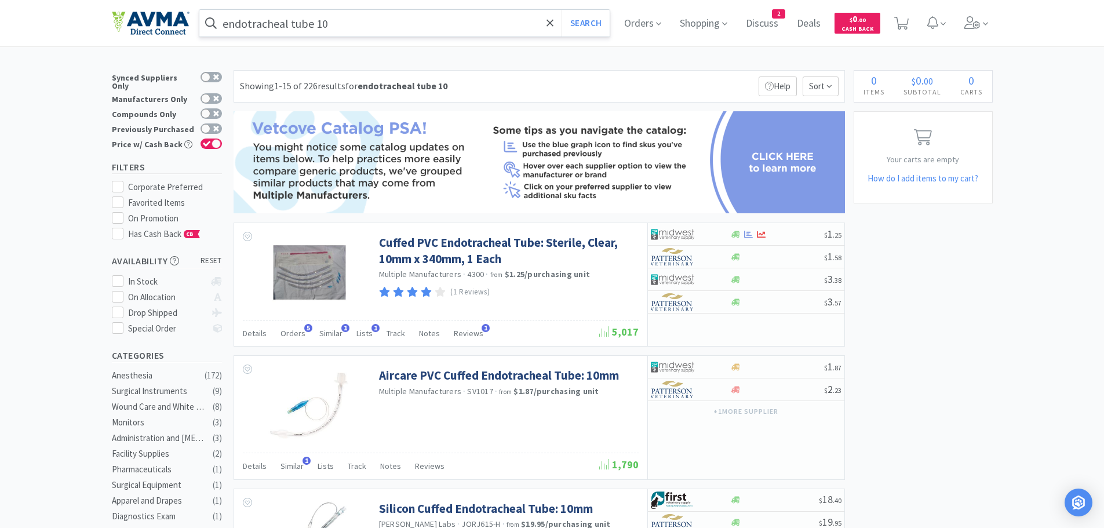
click at [348, 21] on input "endotracheal tube 10" at bounding box center [404, 23] width 411 height 27
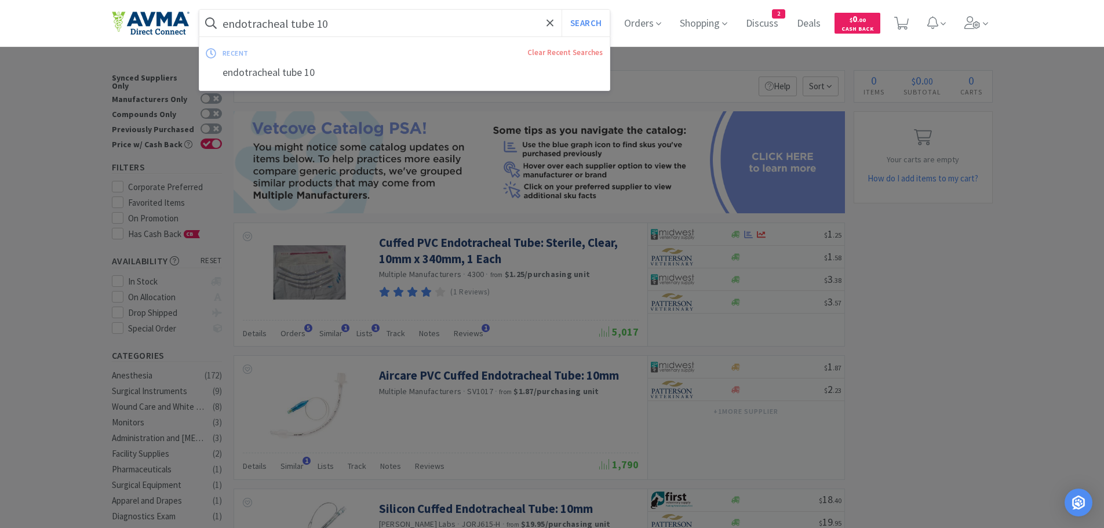
click at [338, 21] on input "endotracheal tube 10" at bounding box center [404, 23] width 411 height 27
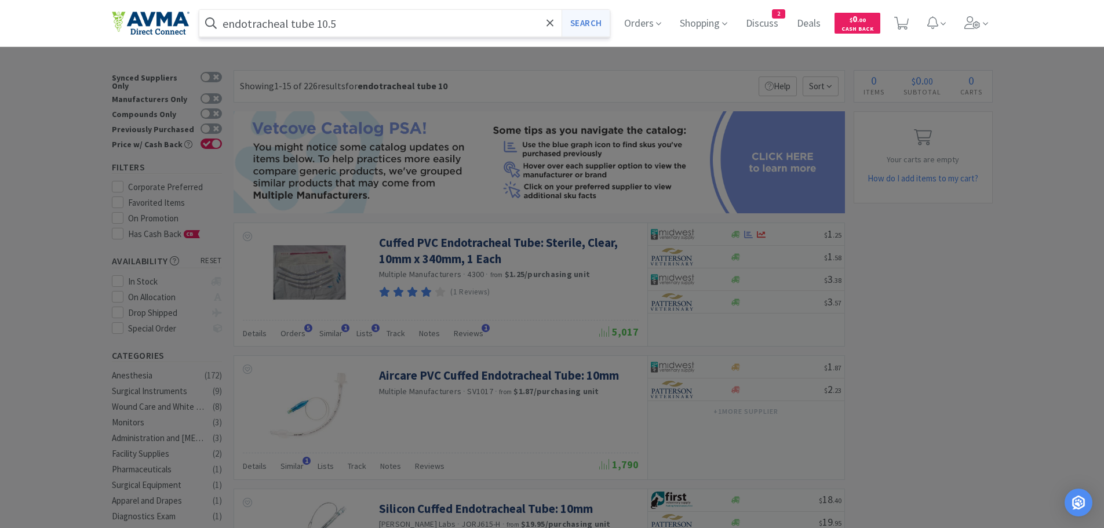
type input "endotracheal tube 10.5"
click at [585, 23] on button "Search" at bounding box center [585, 23] width 48 height 27
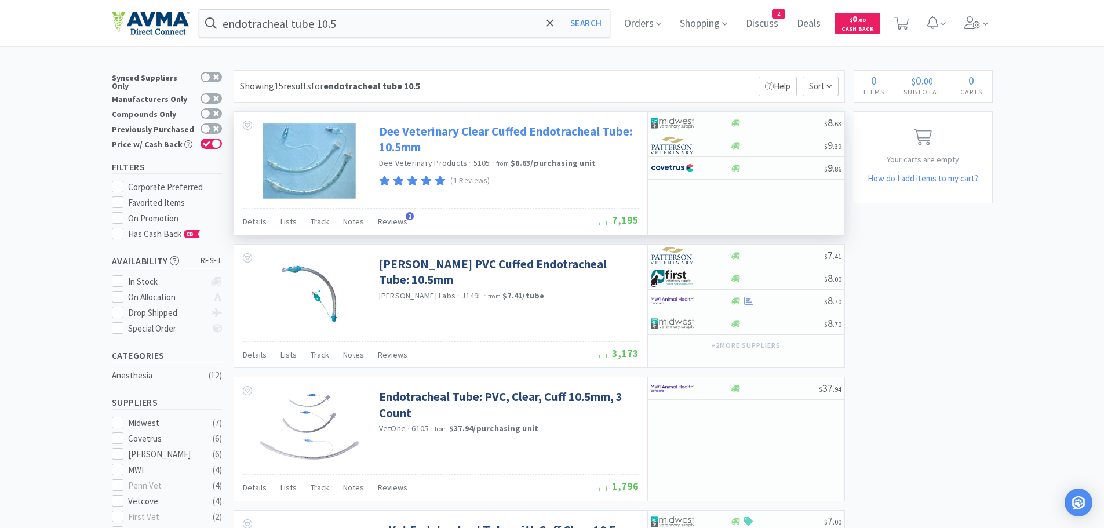
click at [418, 130] on link "Dee Veterinary Clear Cuffed Endotracheal Tube: 10.5mm" at bounding box center [507, 139] width 257 height 32
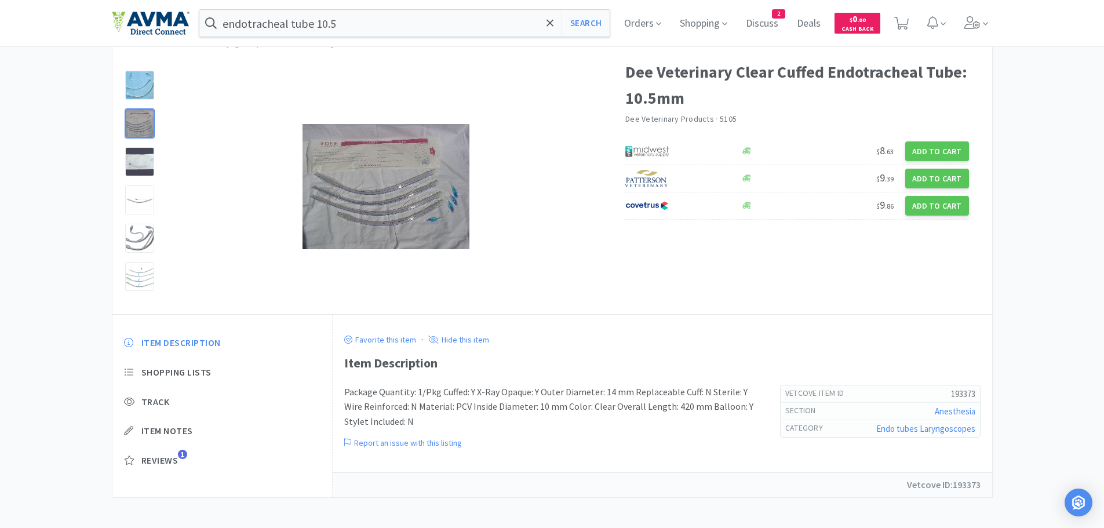
scroll to position [49, 0]
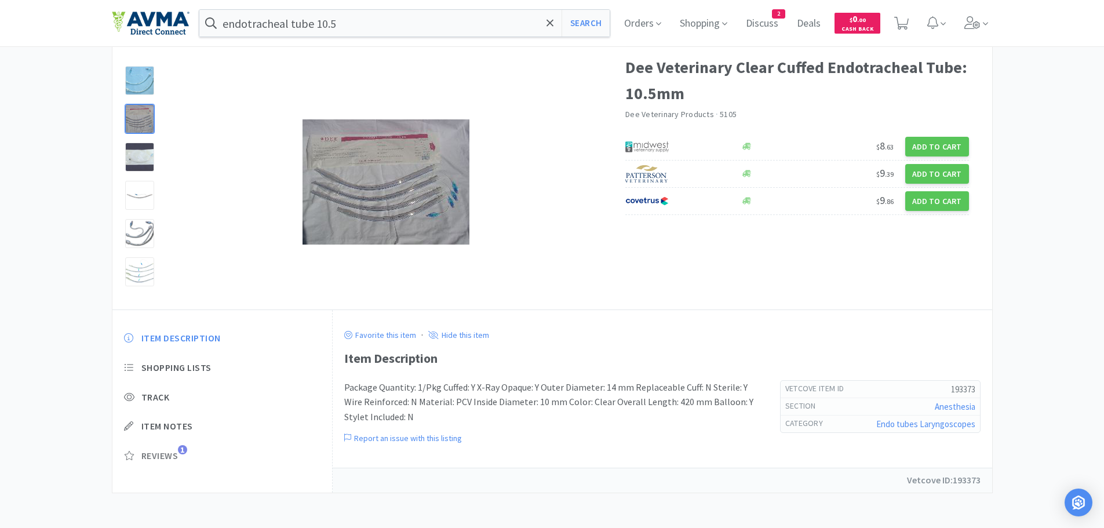
click at [154, 450] on span "Reviews" at bounding box center [159, 456] width 37 height 12
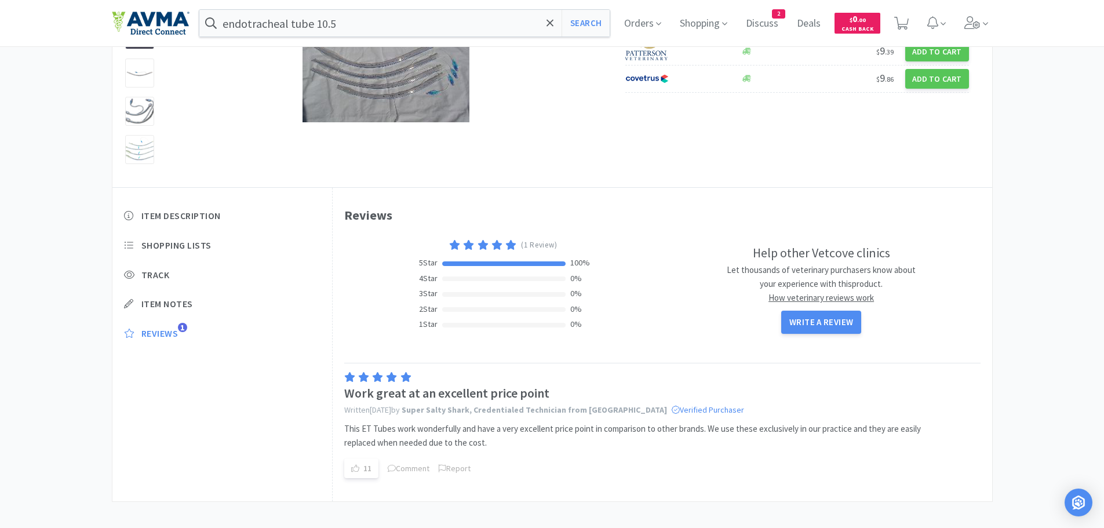
scroll to position [0, 0]
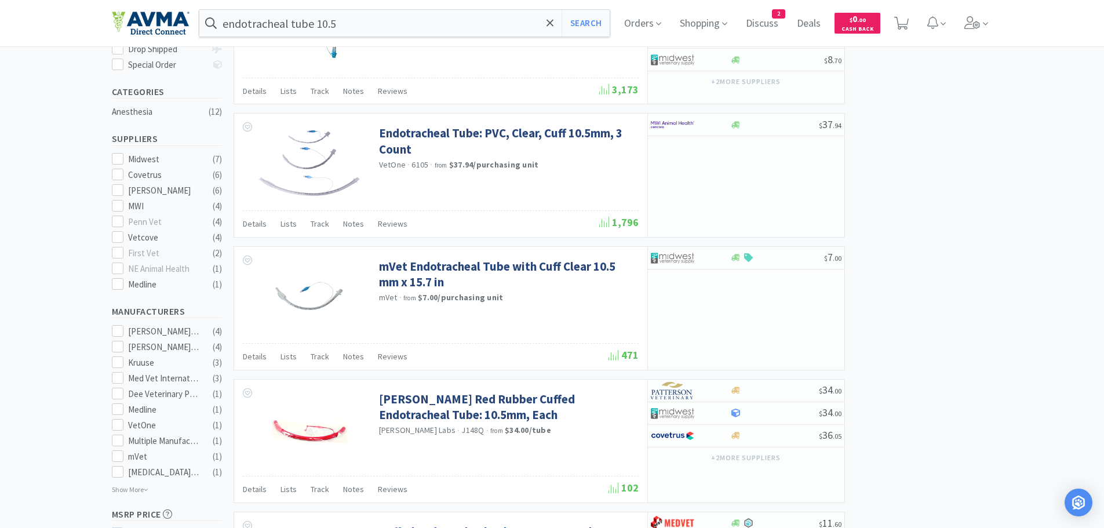
scroll to position [266, 0]
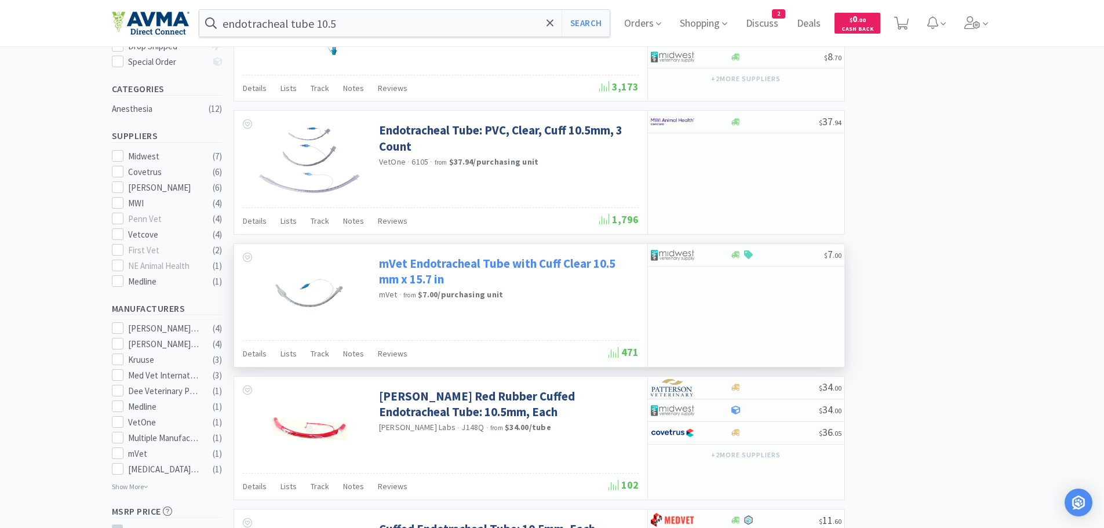
click at [418, 269] on link "mVet Endotracheal Tube with Cuff Clear 10.5 mm x 15.7 in" at bounding box center [507, 271] width 257 height 32
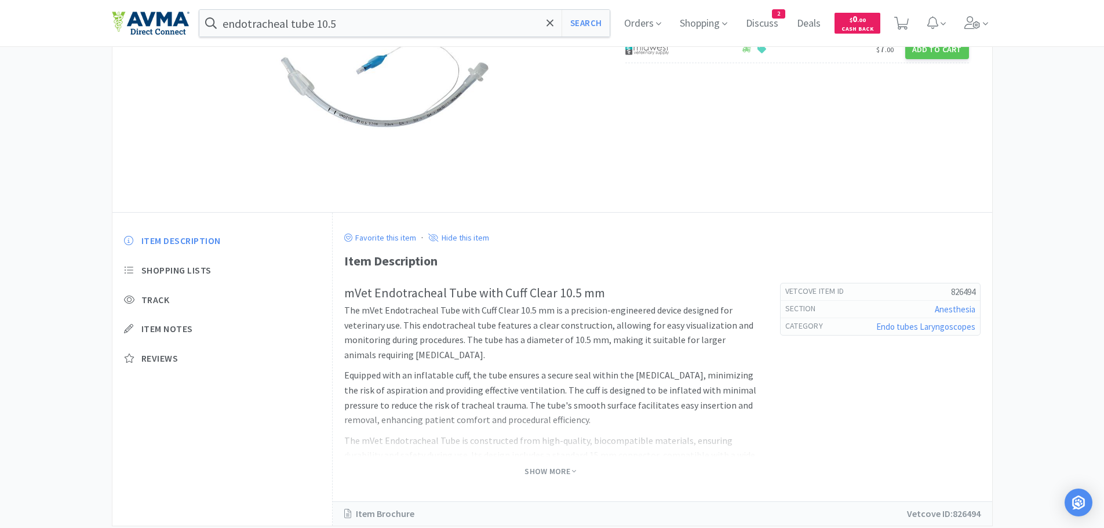
scroll to position [179, 0]
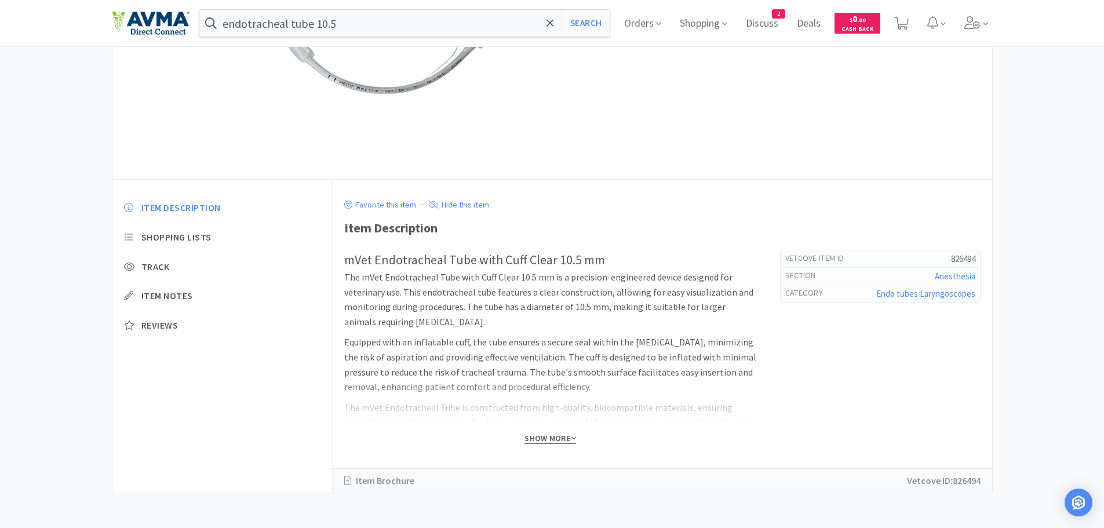
click at [543, 439] on span "Show More" at bounding box center [550, 438] width 52 height 11
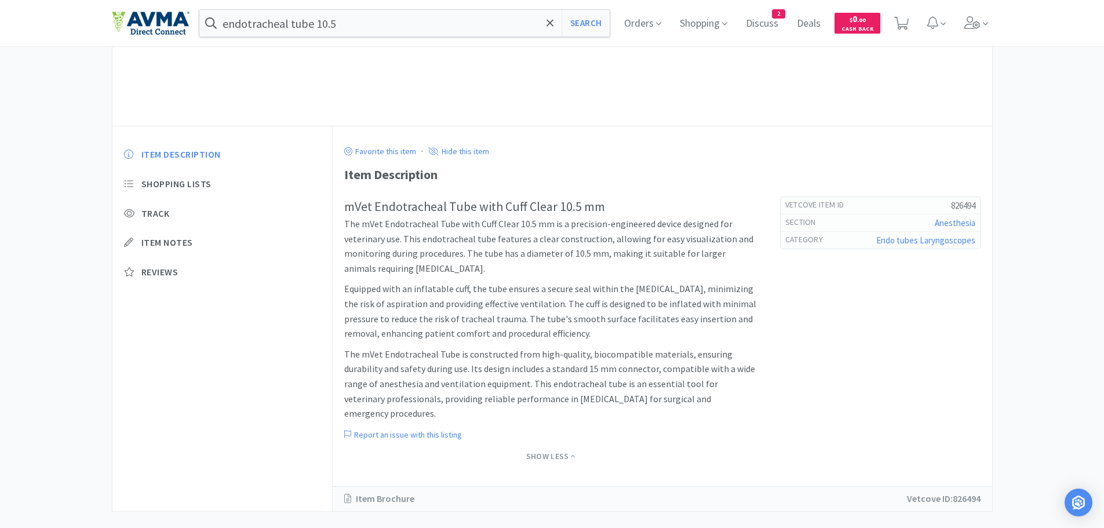
scroll to position [251, 0]
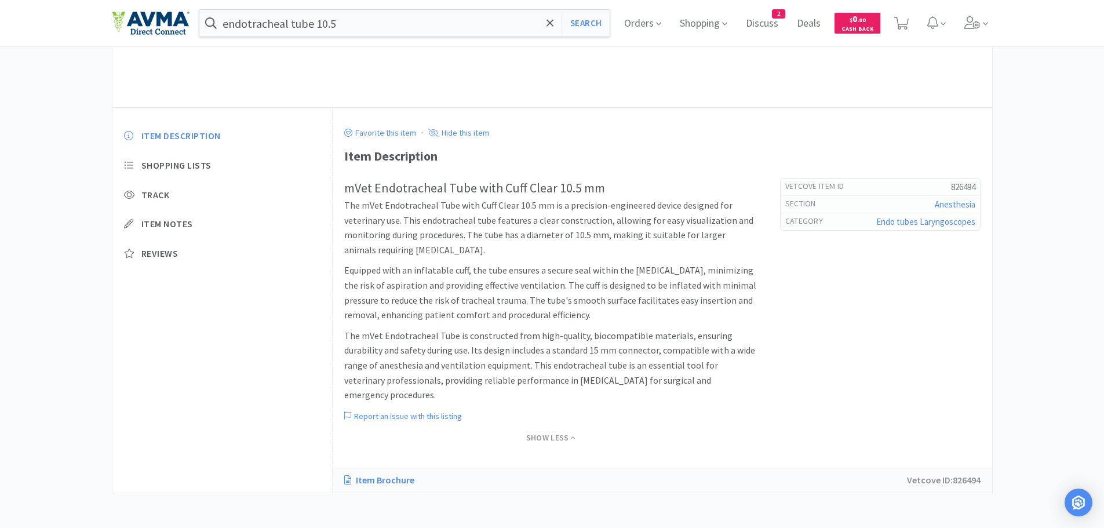
click at [381, 486] on link "Item Brochure" at bounding box center [385, 480] width 82 height 15
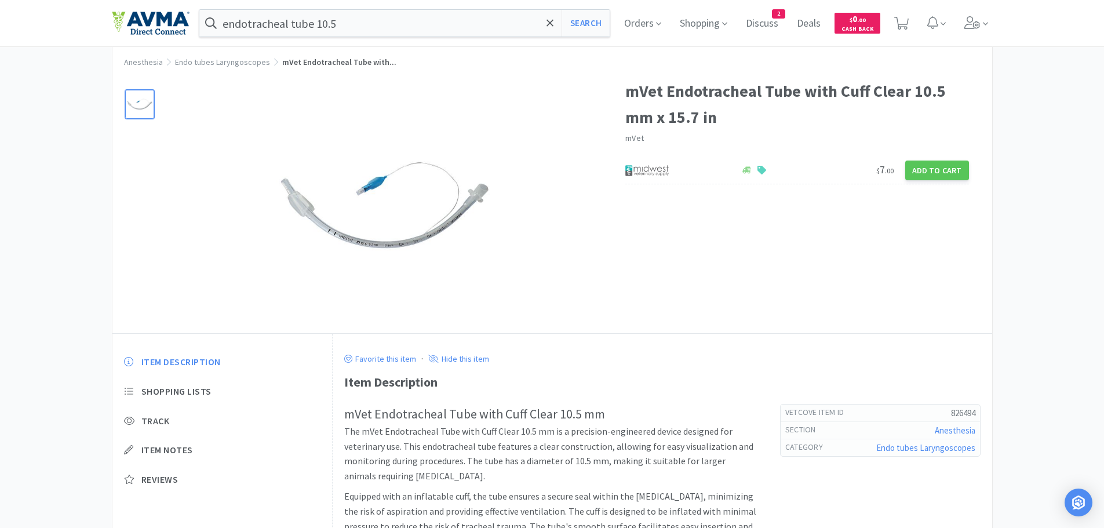
scroll to position [0, 0]
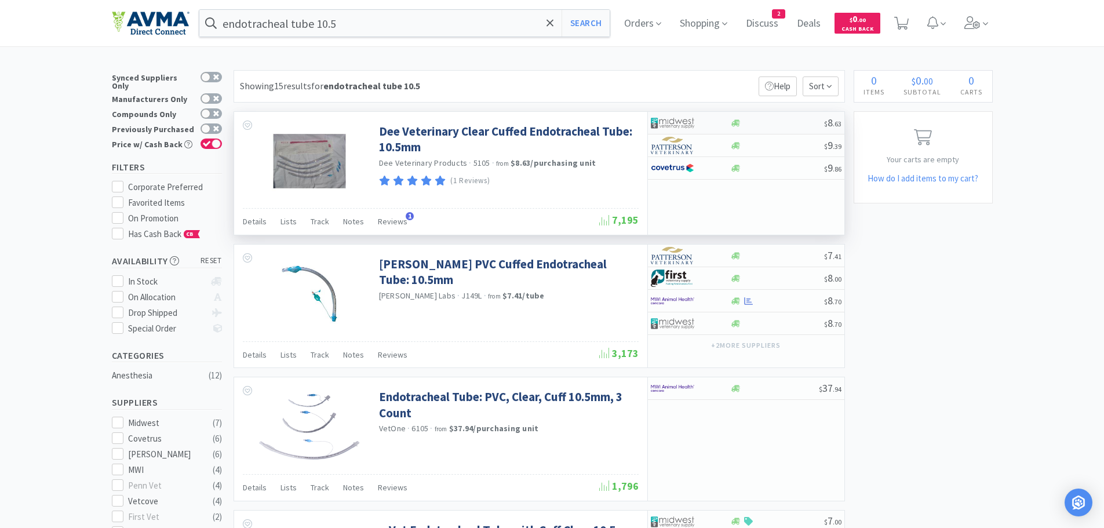
click at [754, 127] on div "$ 8 . 63" at bounding box center [746, 123] width 196 height 23
select select "1"
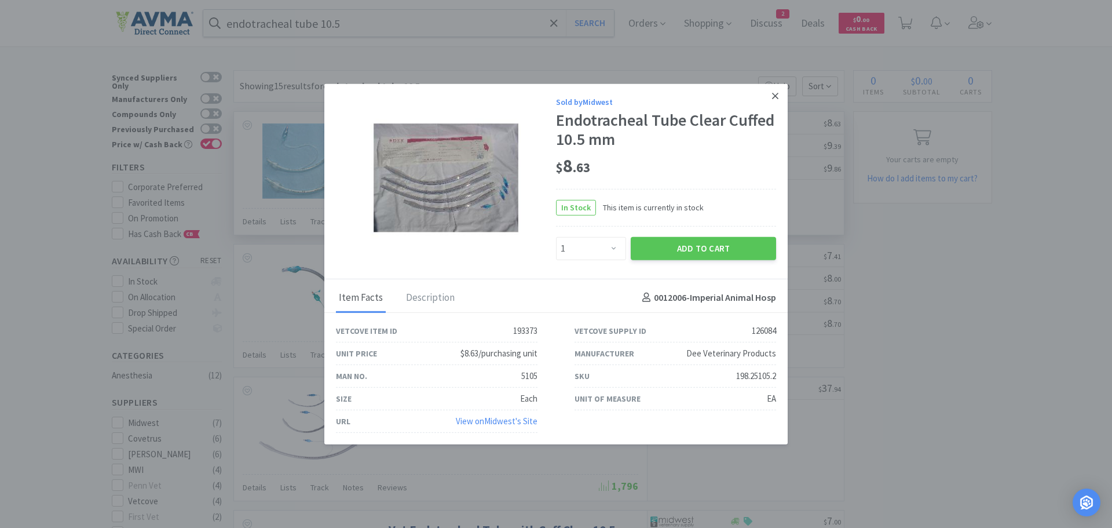
click at [776, 94] on icon at bounding box center [775, 95] width 6 height 10
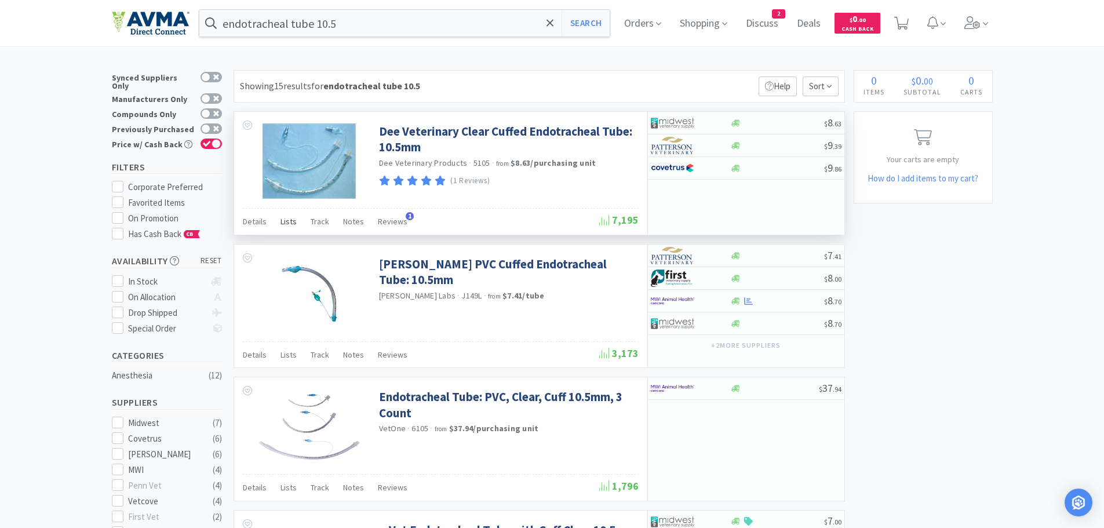
click at [287, 222] on span "Lists" at bounding box center [288, 221] width 16 height 10
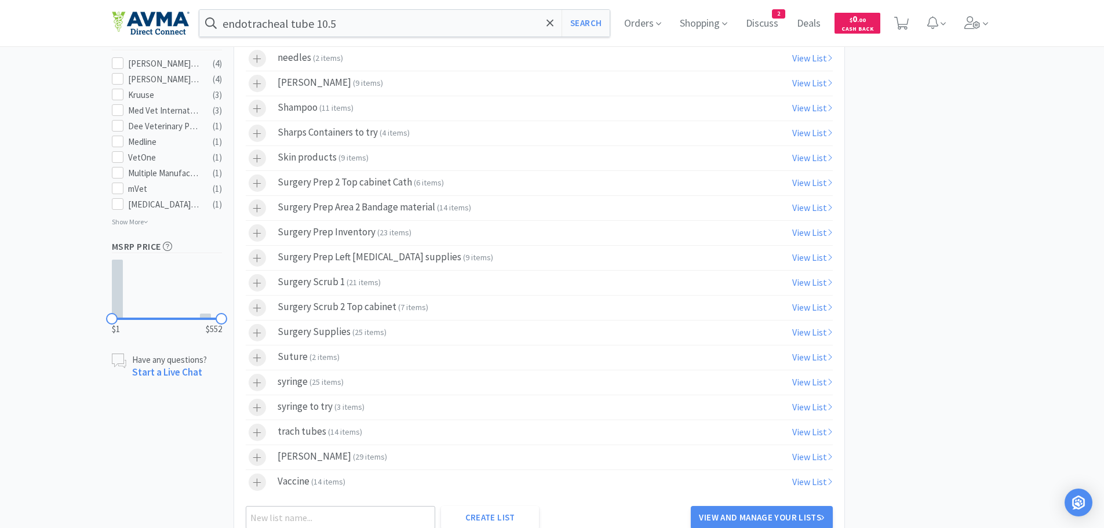
scroll to position [542, 0]
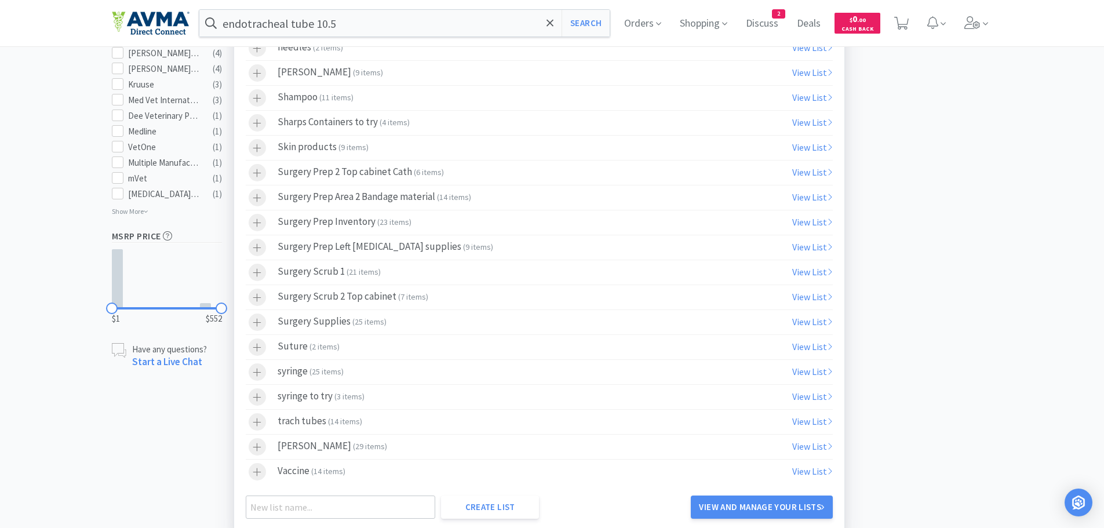
click at [350, 423] on span "14 items" at bounding box center [345, 421] width 30 height 10
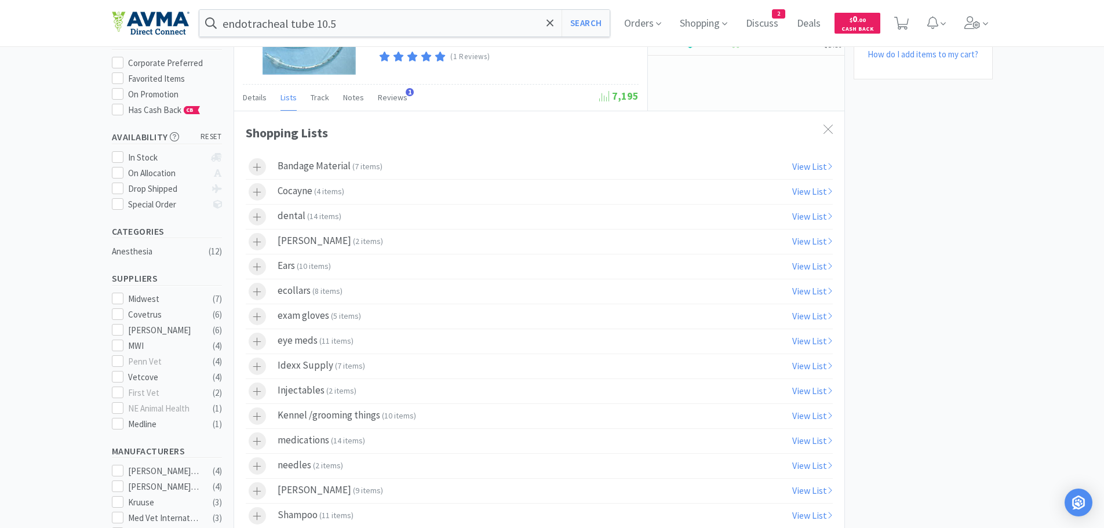
scroll to position [0, 0]
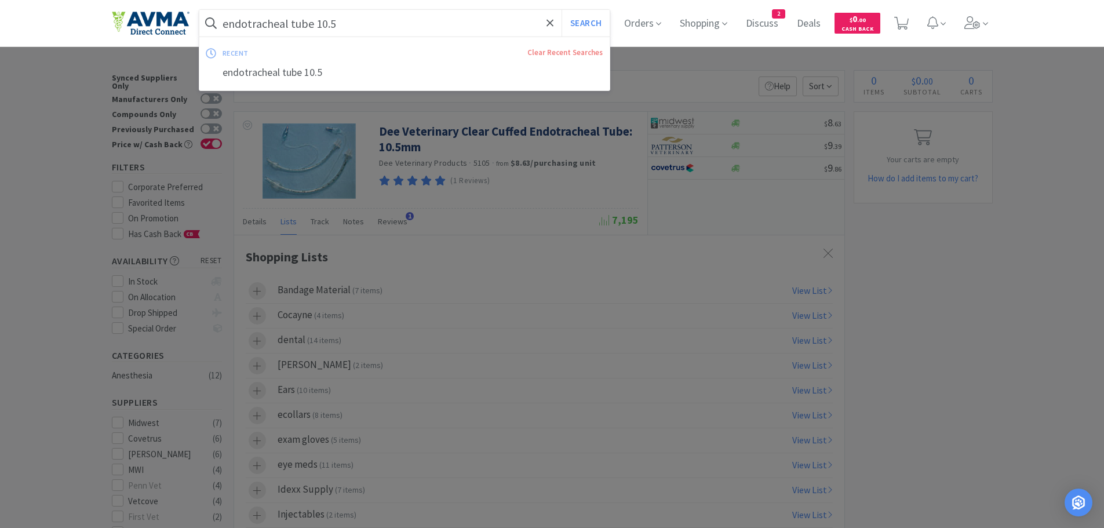
click at [372, 20] on input "endotracheal tube 10.5" at bounding box center [404, 23] width 411 height 27
click at [375, 21] on input "endotracheal tube 10.5" at bounding box center [404, 23] width 411 height 27
click at [371, 24] on input "endotracheal tube 10.5" at bounding box center [404, 23] width 411 height 27
click at [372, 24] on input "endotracheal tube 10.5" at bounding box center [404, 23] width 411 height 27
click at [373, 25] on input "endotracheal tube 10.5" at bounding box center [404, 23] width 411 height 27
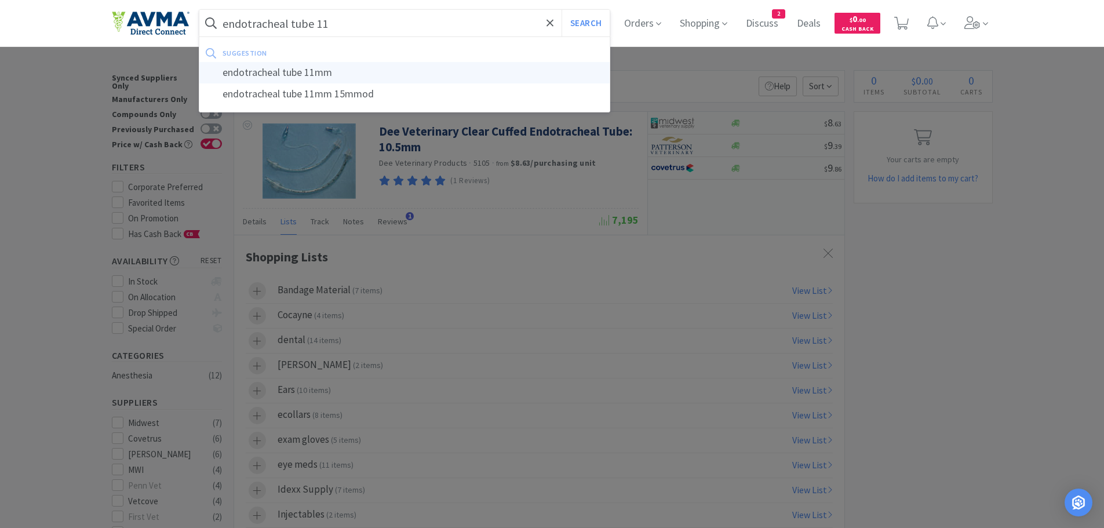
click at [301, 75] on div "endotracheal tube 11mm" at bounding box center [404, 72] width 411 height 21
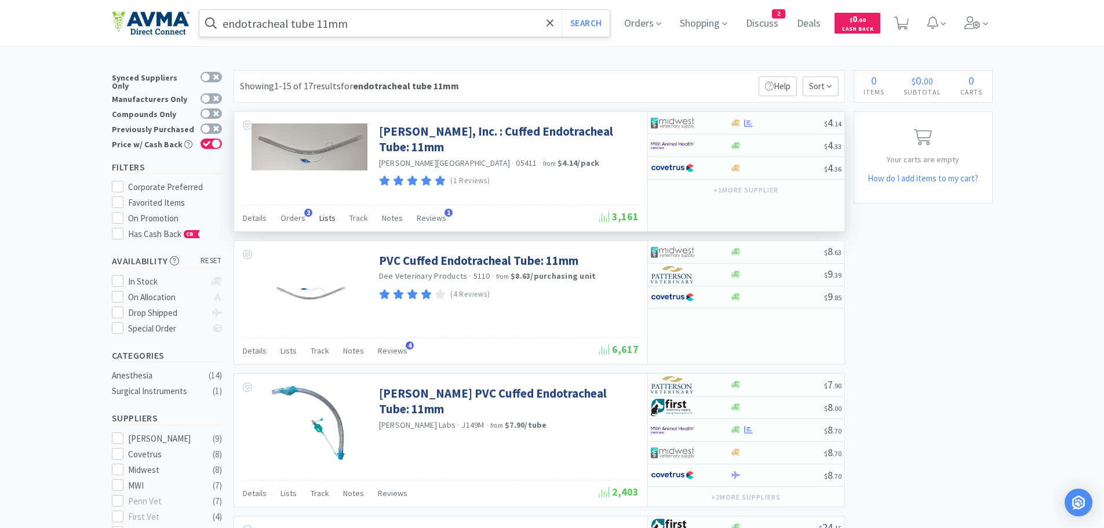
click at [320, 217] on span "Lists" at bounding box center [327, 218] width 16 height 10
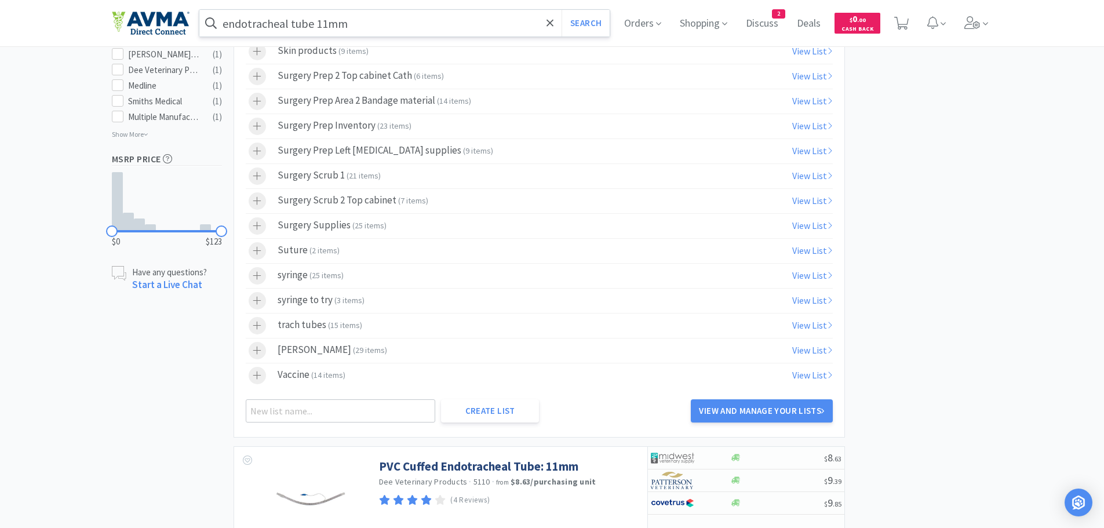
scroll to position [624, 0]
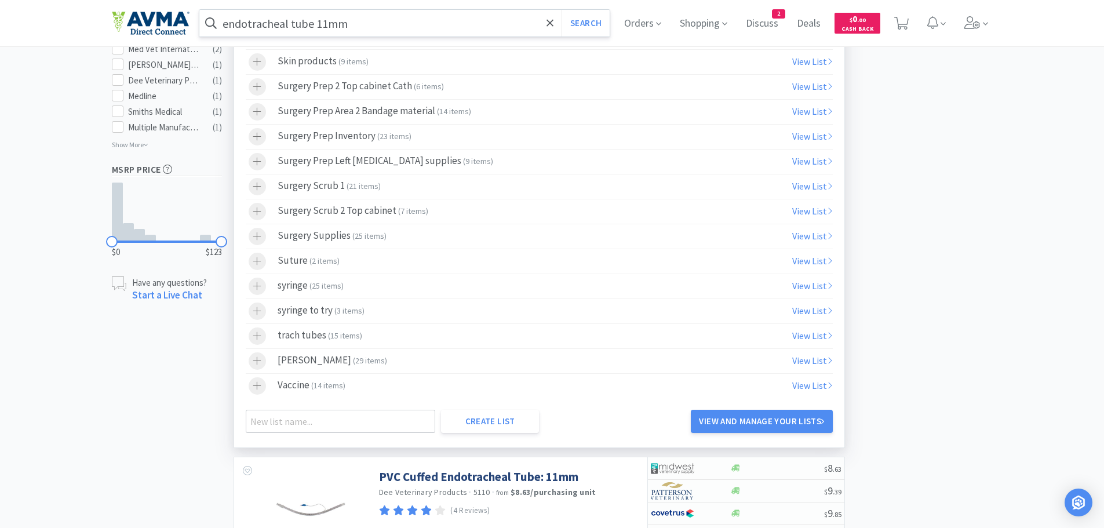
click at [366, 334] on label "trach tubes ( 15 items )" at bounding box center [539, 336] width 587 height 24
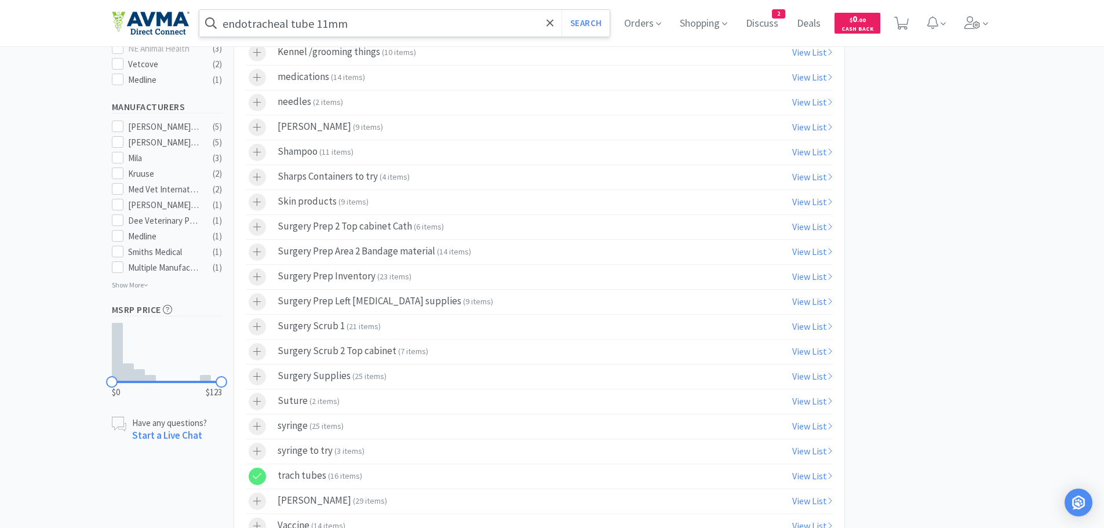
scroll to position [0, 0]
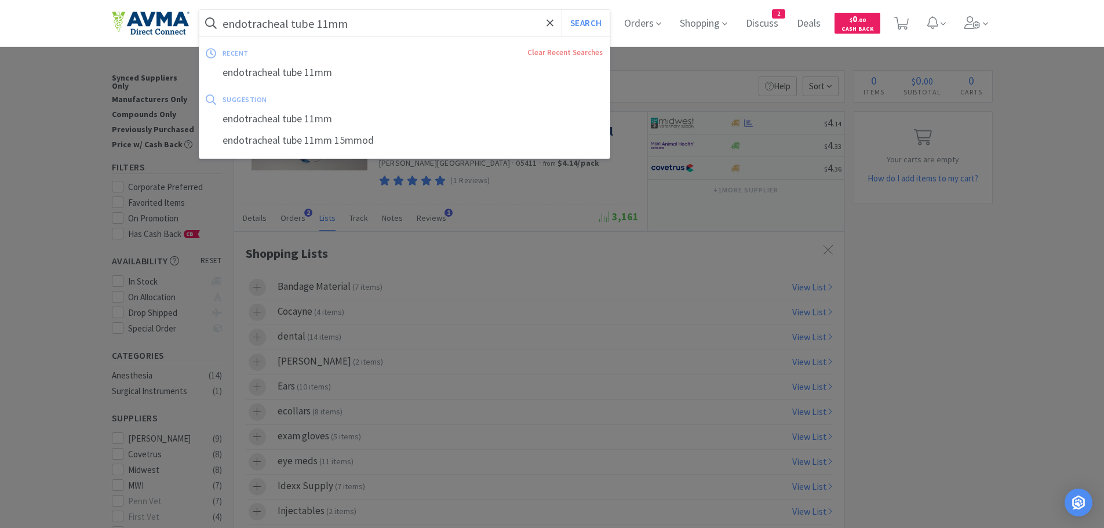
click at [435, 28] on input "endotracheal tube 11mm" at bounding box center [404, 23] width 411 height 27
click at [357, 22] on input "endotracheal tube 11mm" at bounding box center [404, 23] width 411 height 27
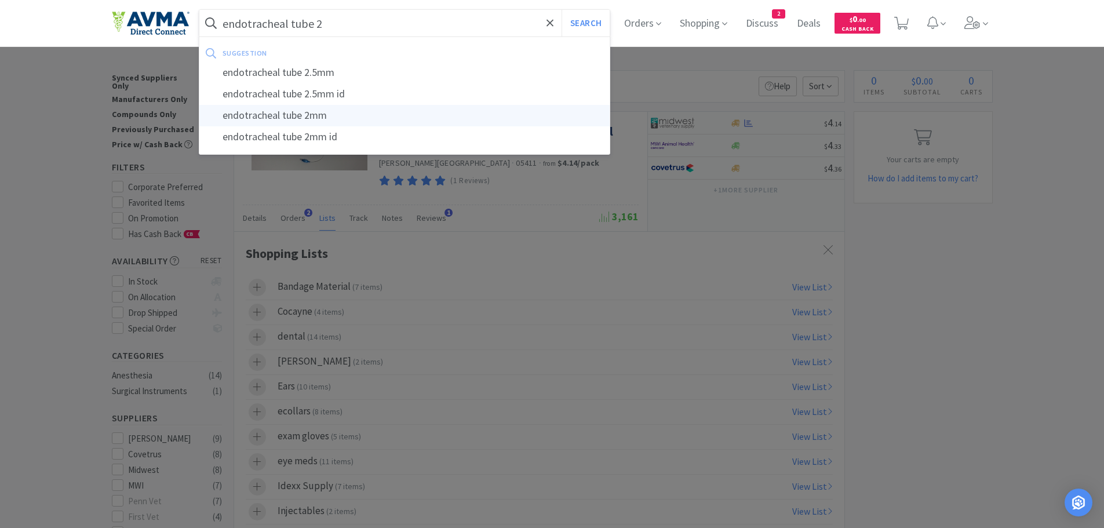
click at [323, 109] on div "endotracheal tube 2mm" at bounding box center [404, 115] width 411 height 21
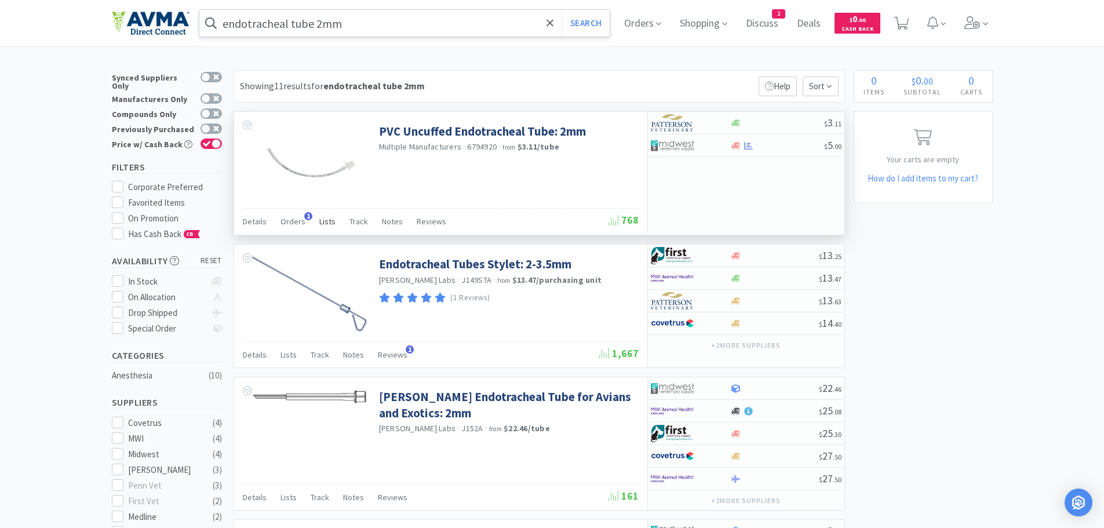
click at [324, 223] on span "Lists" at bounding box center [327, 221] width 16 height 10
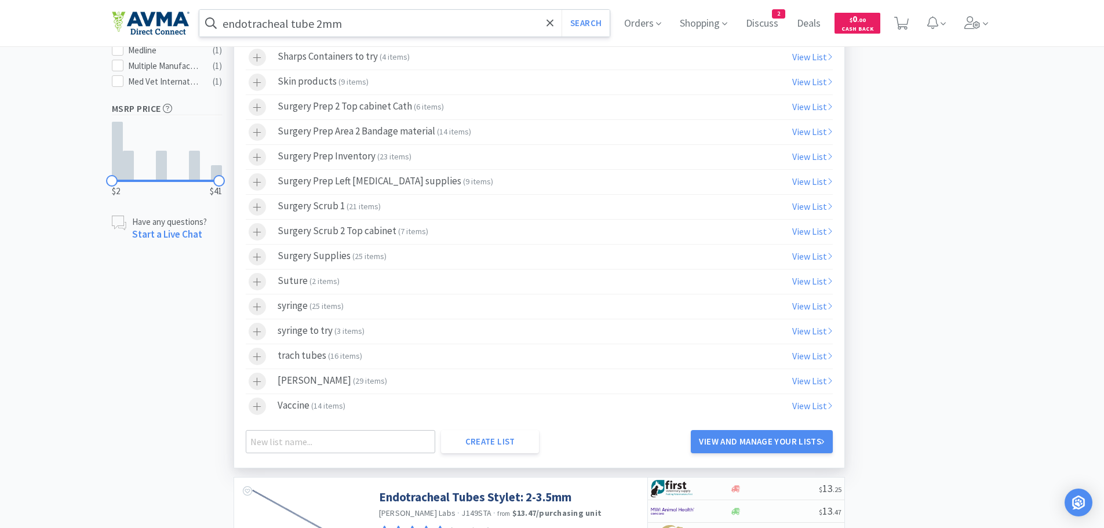
scroll to position [601, 0]
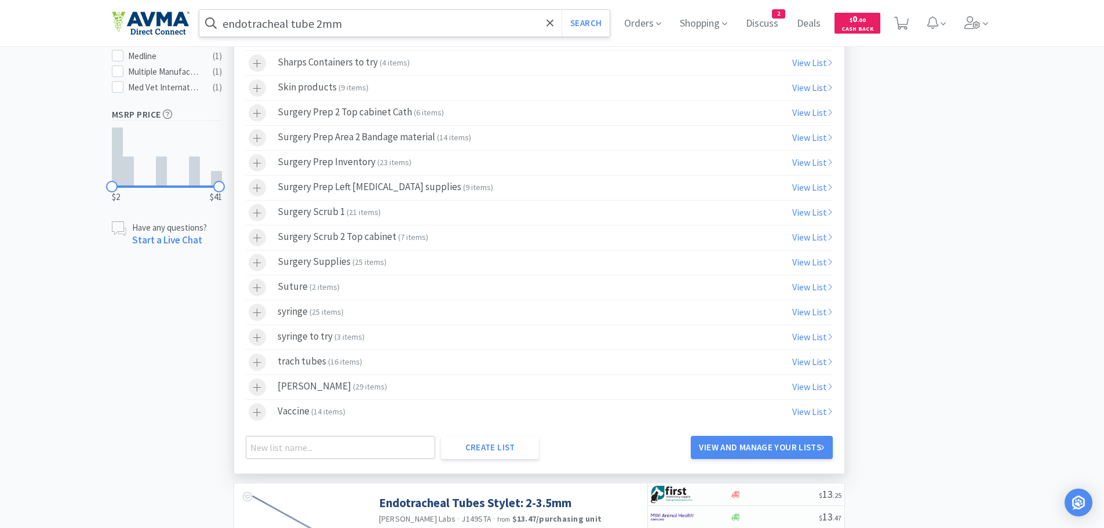
click at [322, 367] on div "trach tubes ( 16 items )" at bounding box center [320, 361] width 85 height 17
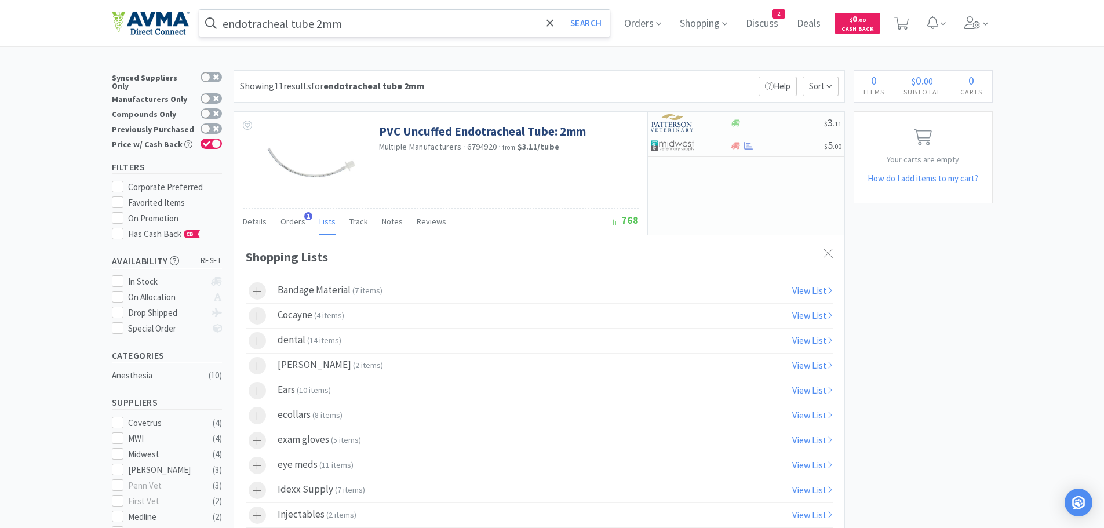
click at [363, 23] on input "endotracheal tube 2mm" at bounding box center [404, 23] width 411 height 27
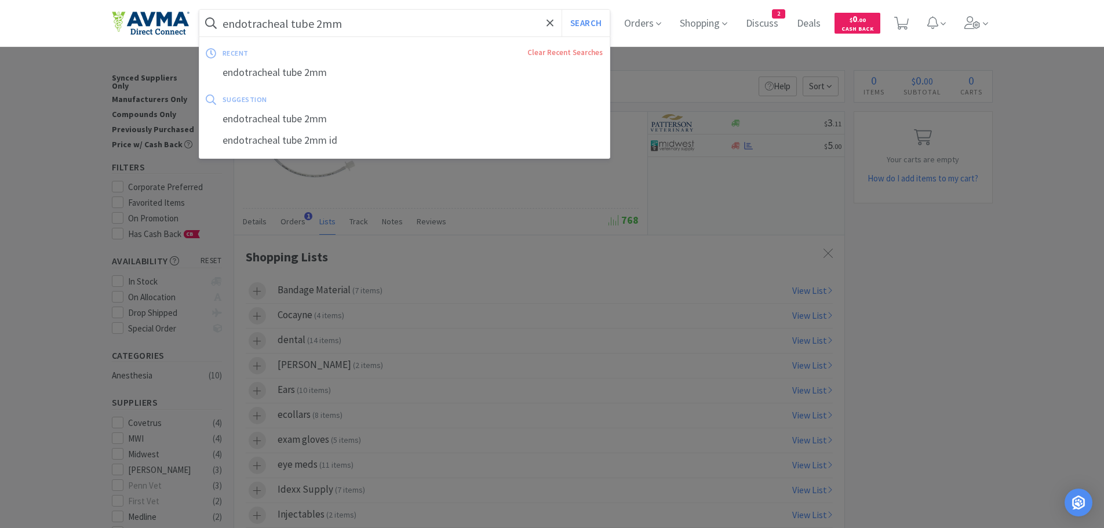
click at [357, 21] on input "endotracheal tube 2mm" at bounding box center [404, 23] width 411 height 27
click at [355, 23] on input "endotracheal tube 2mm" at bounding box center [404, 23] width 411 height 27
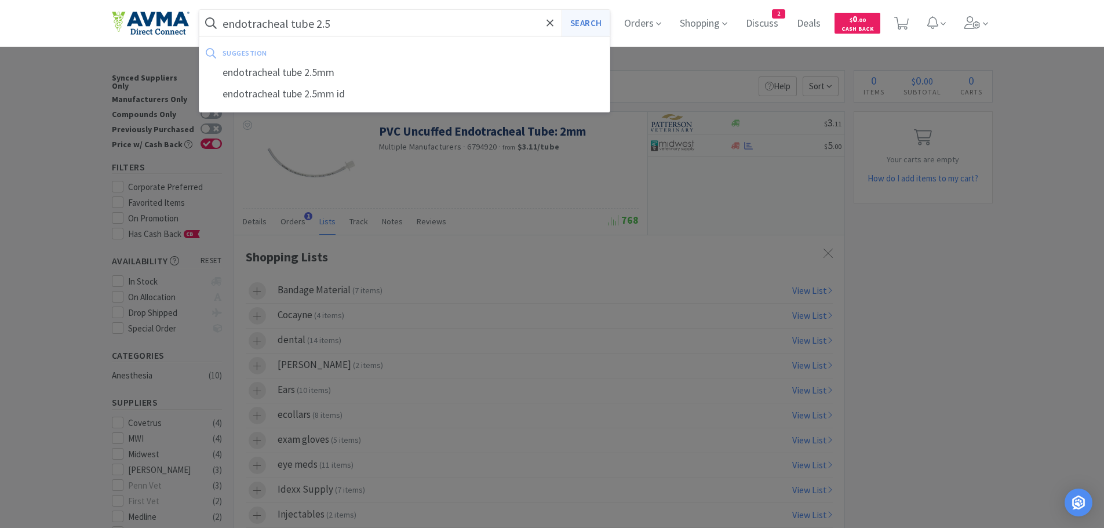
type input "endotracheal tube 2.5"
click at [591, 18] on button "Search" at bounding box center [585, 23] width 48 height 27
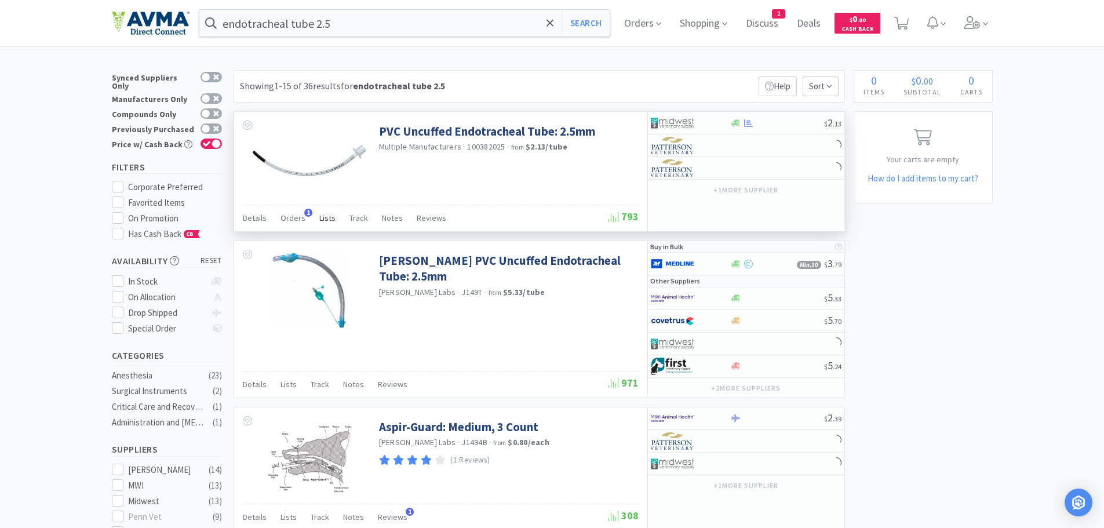
click at [321, 214] on span "Lists" at bounding box center [327, 218] width 16 height 10
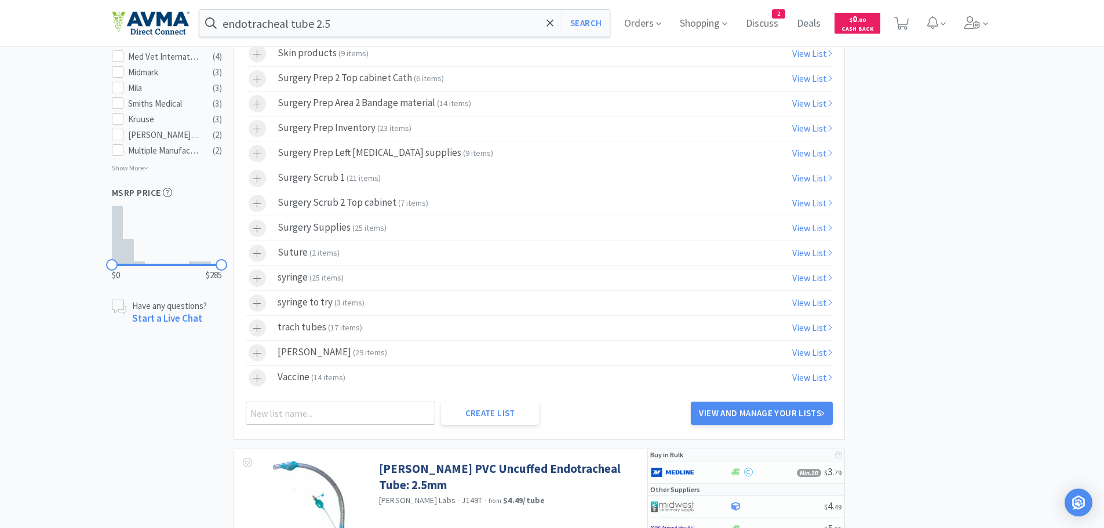
scroll to position [583, 0]
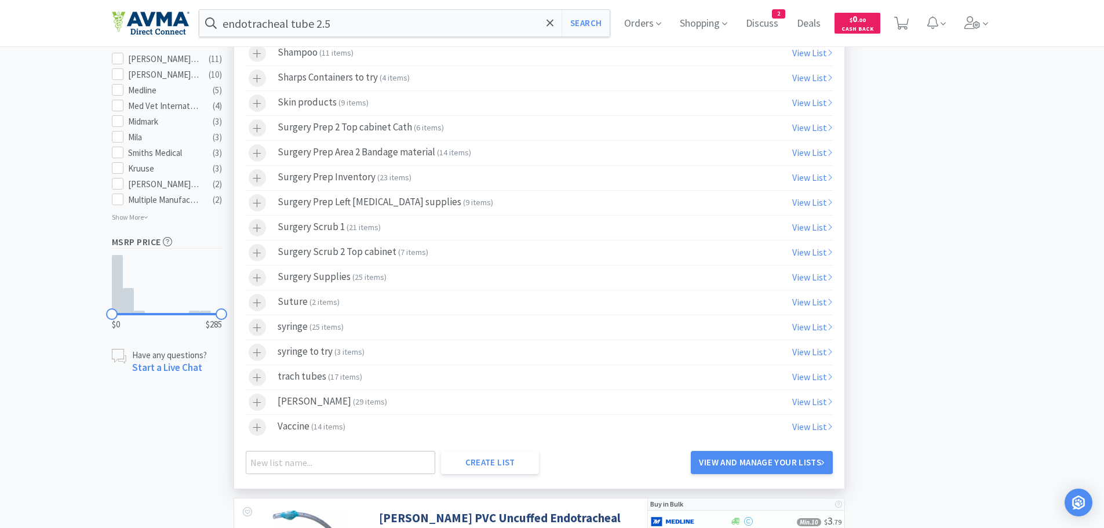
click at [334, 378] on span "17 items" at bounding box center [345, 376] width 30 height 10
click at [780, 463] on link "View and Manage Your Lists" at bounding box center [761, 462] width 141 height 23
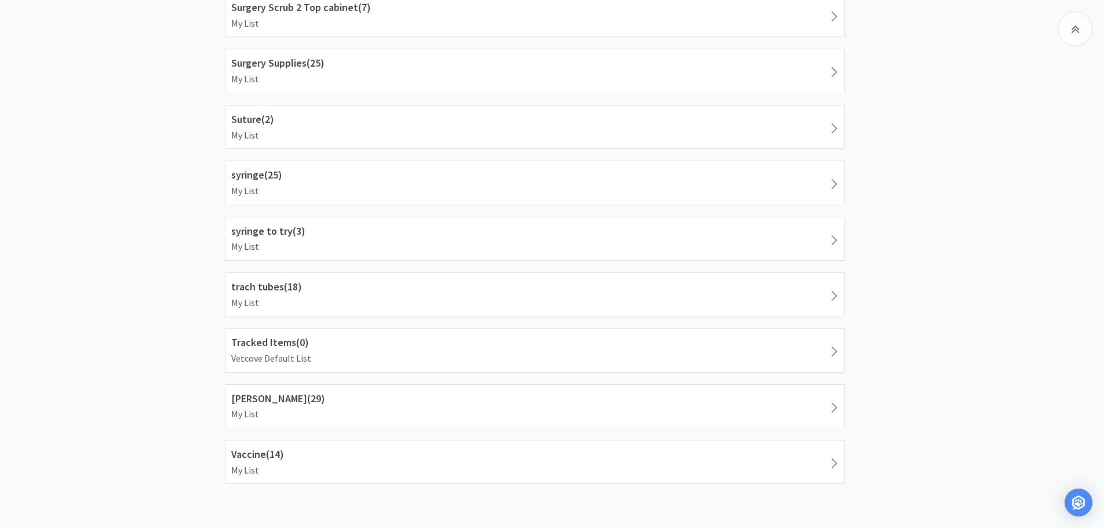
scroll to position [1700, 0]
click at [460, 288] on h1 "trach tubes ( 18 )" at bounding box center [534, 284] width 607 height 17
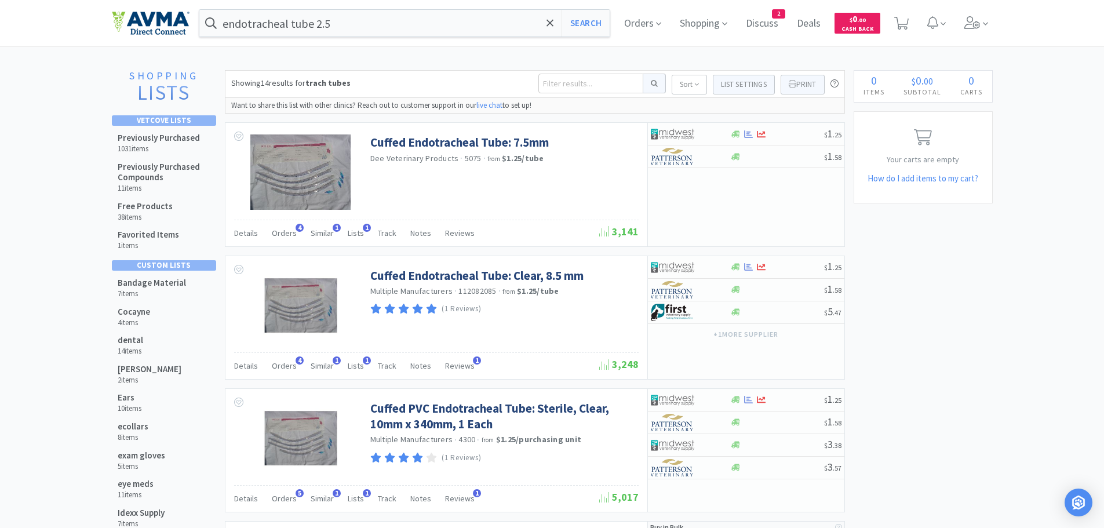
click at [688, 83] on button "Sort" at bounding box center [688, 85] width 35 height 20
click at [632, 107] on label "Alphabetical A-Z" at bounding box center [648, 105] width 116 height 20
click at [604, 107] on input "Alphabetical A-Z" at bounding box center [600, 104] width 8 height 8
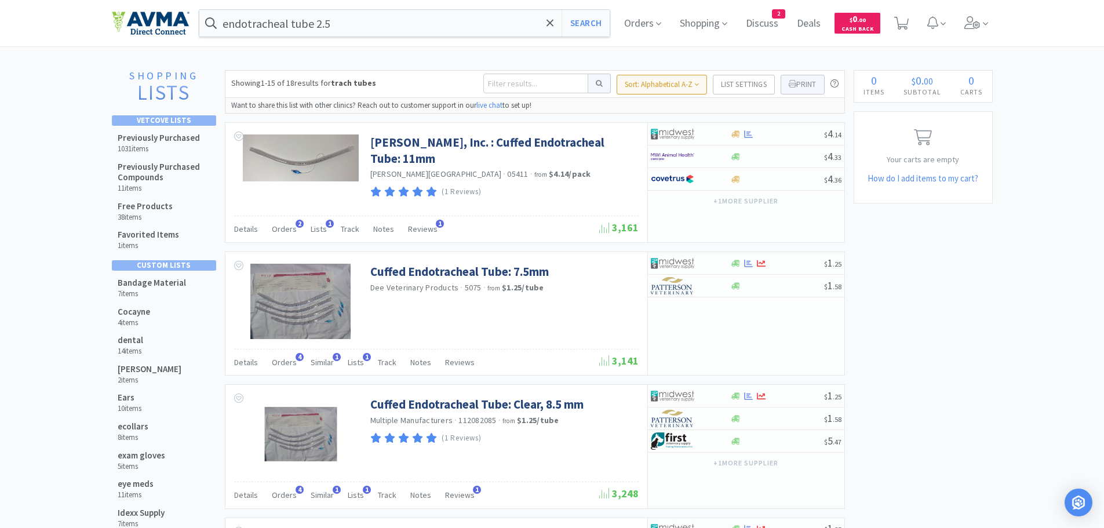
click at [742, 86] on button "List Settings" at bounding box center [744, 85] width 62 height 20
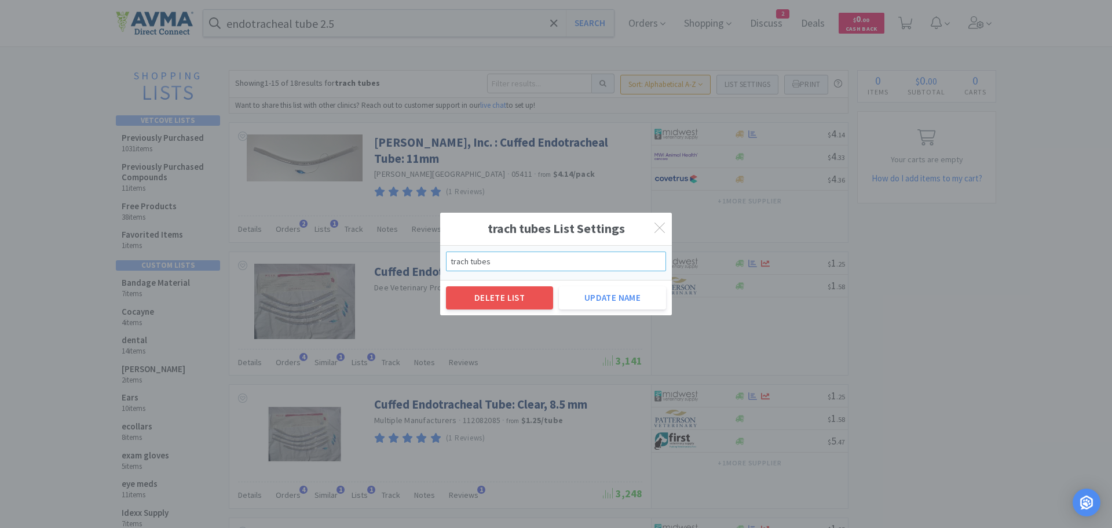
click at [450, 262] on input "trach tubes" at bounding box center [556, 261] width 220 height 20
type input "Endotrach tubes"
click at [601, 298] on button "Update Name" at bounding box center [612, 297] width 107 height 23
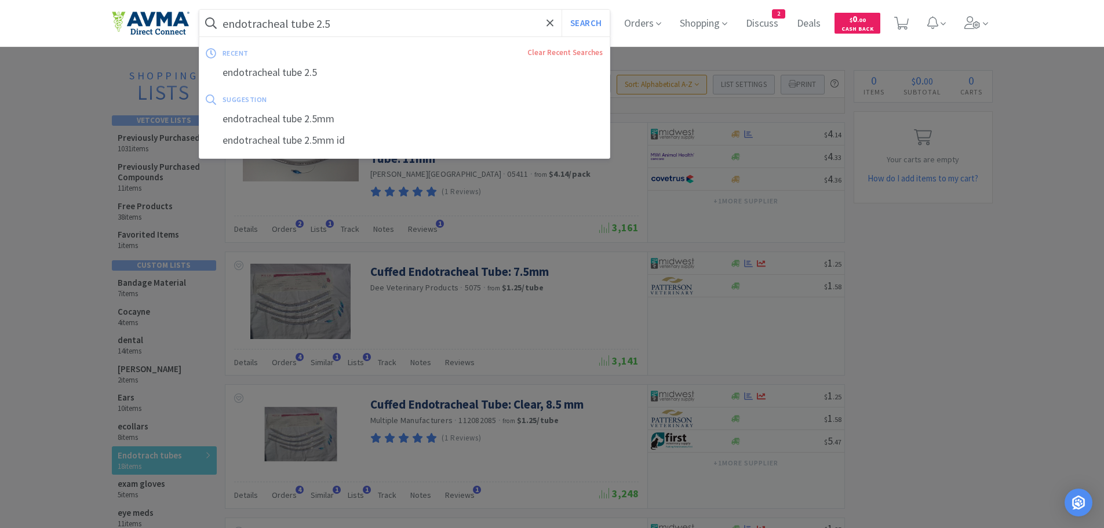
click at [363, 25] on input "endotracheal tube 2.5" at bounding box center [404, 23] width 411 height 27
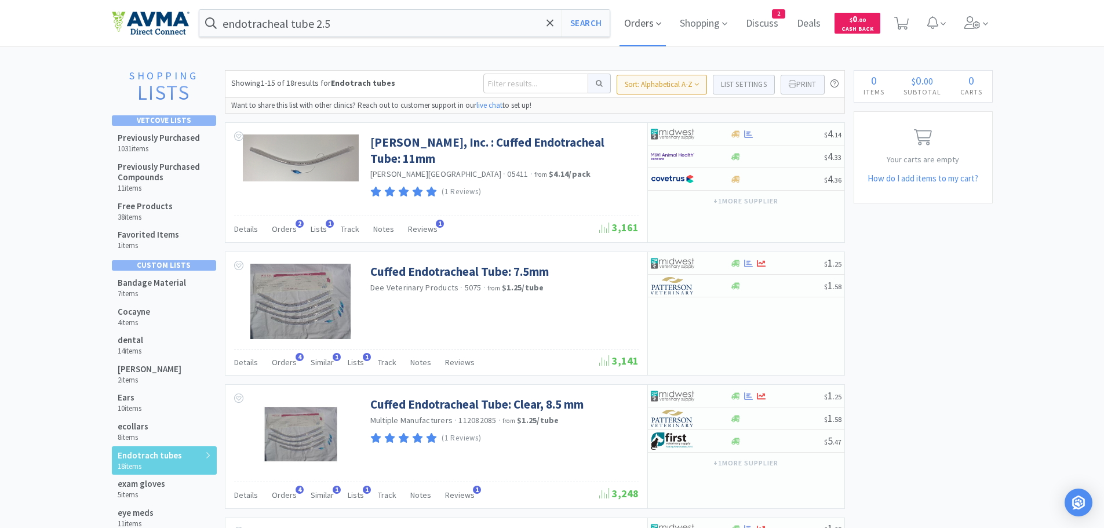
click at [660, 38] on span "Orders" at bounding box center [642, 23] width 46 height 46
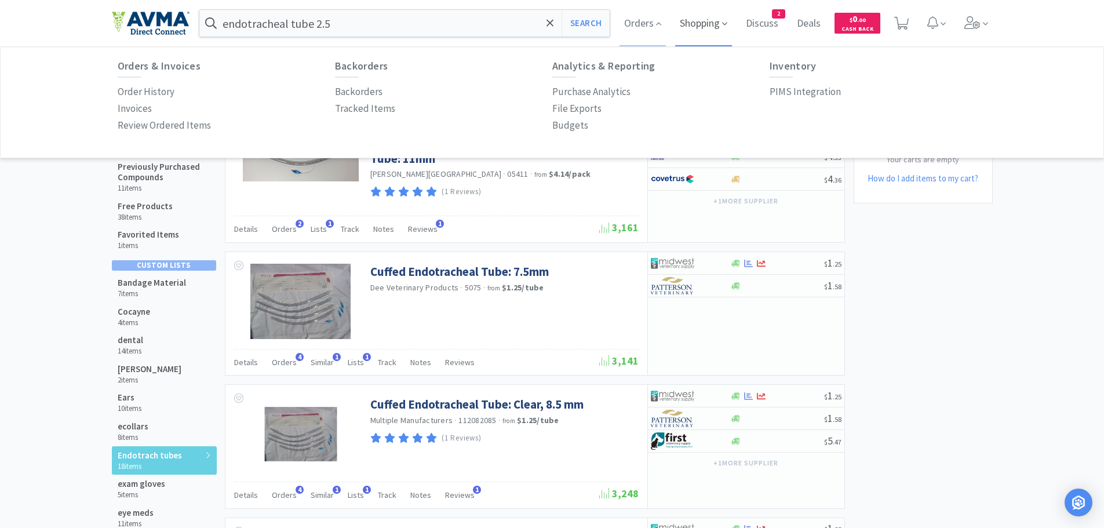
click at [696, 23] on span "Shopping" at bounding box center [703, 23] width 57 height 46
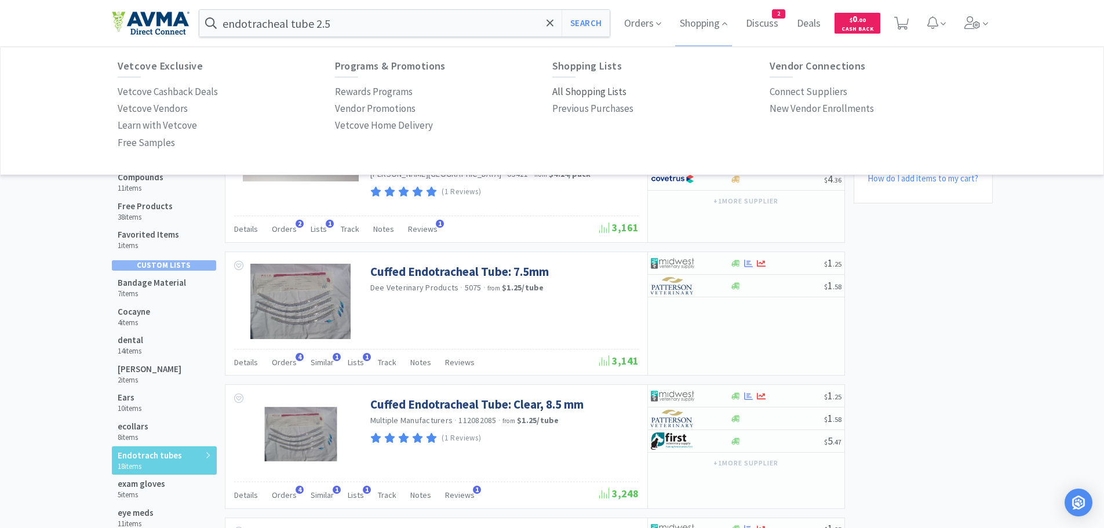
click at [589, 92] on p "All Shopping Lists" at bounding box center [589, 92] width 74 height 16
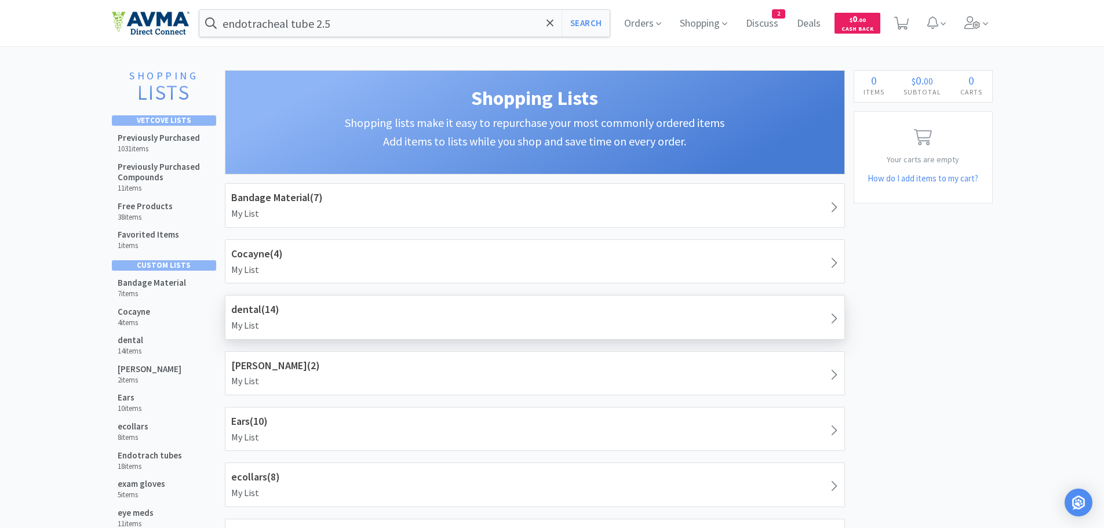
click at [344, 311] on h1 "dental ( 14 )" at bounding box center [534, 309] width 607 height 17
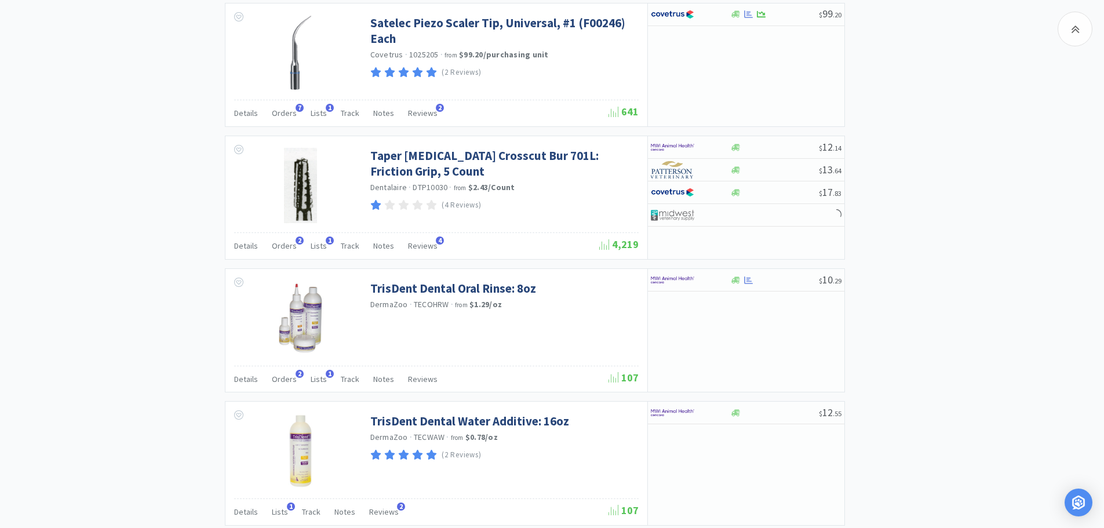
scroll to position [1783, 0]
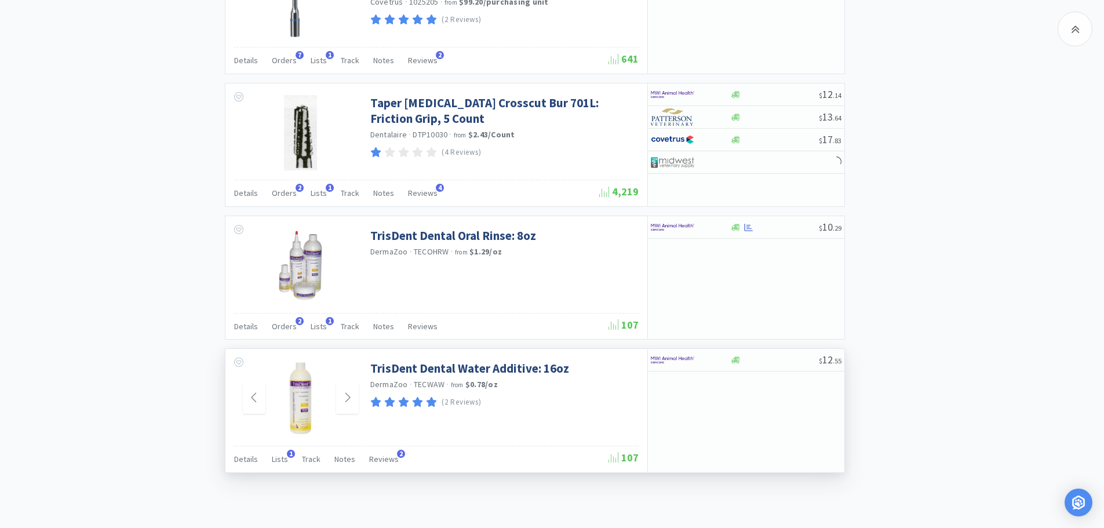
click at [312, 406] on img at bounding box center [300, 397] width 25 height 75
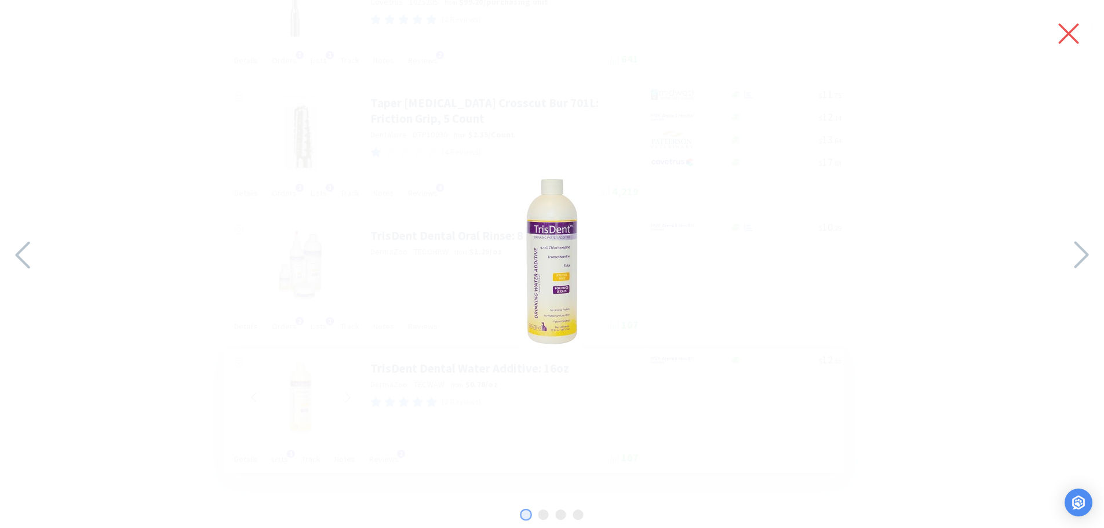
click at [1062, 34] on icon at bounding box center [1068, 33] width 24 height 32
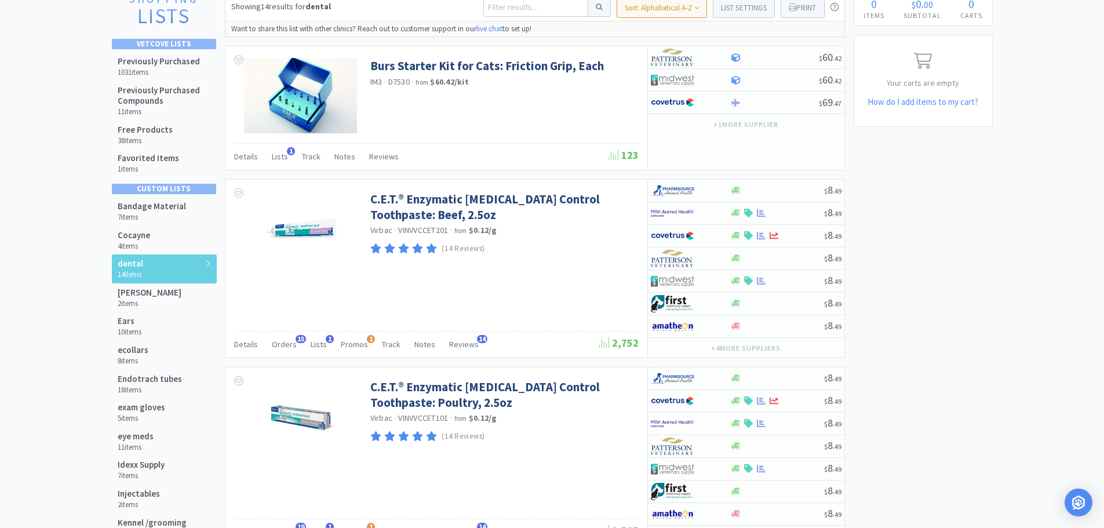
scroll to position [82, 0]
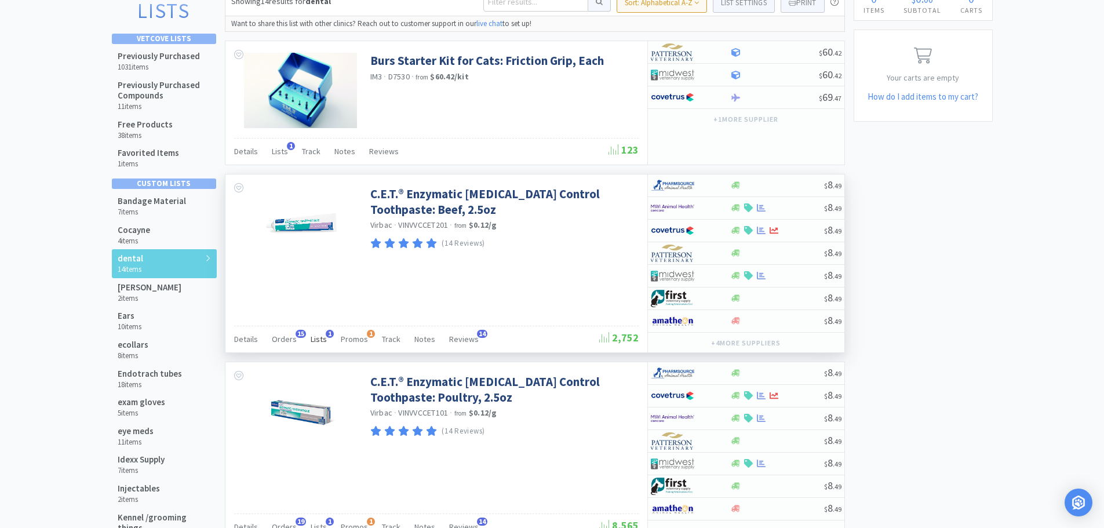
click at [319, 339] on span "Lists" at bounding box center [319, 339] width 16 height 10
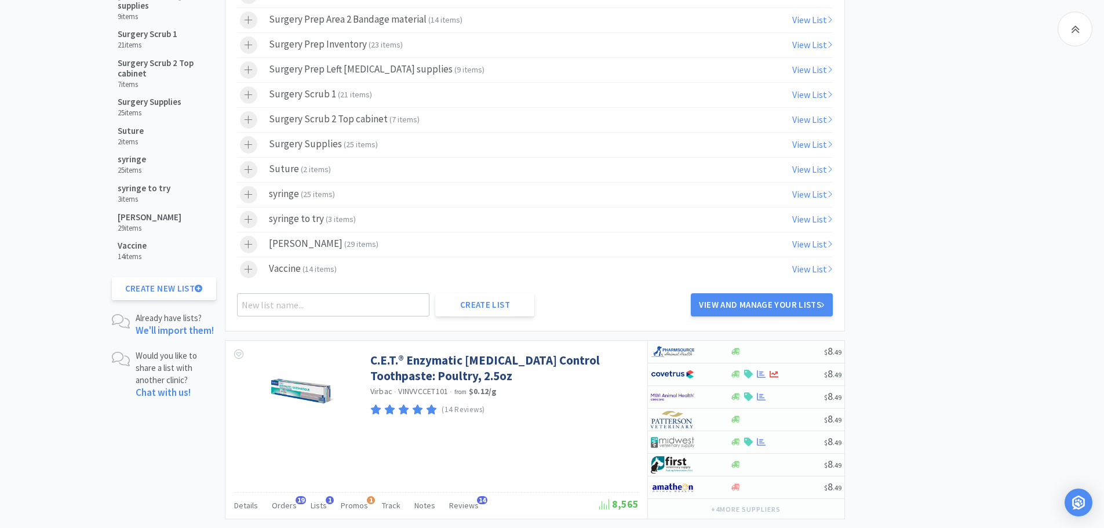
scroll to position [958, 0]
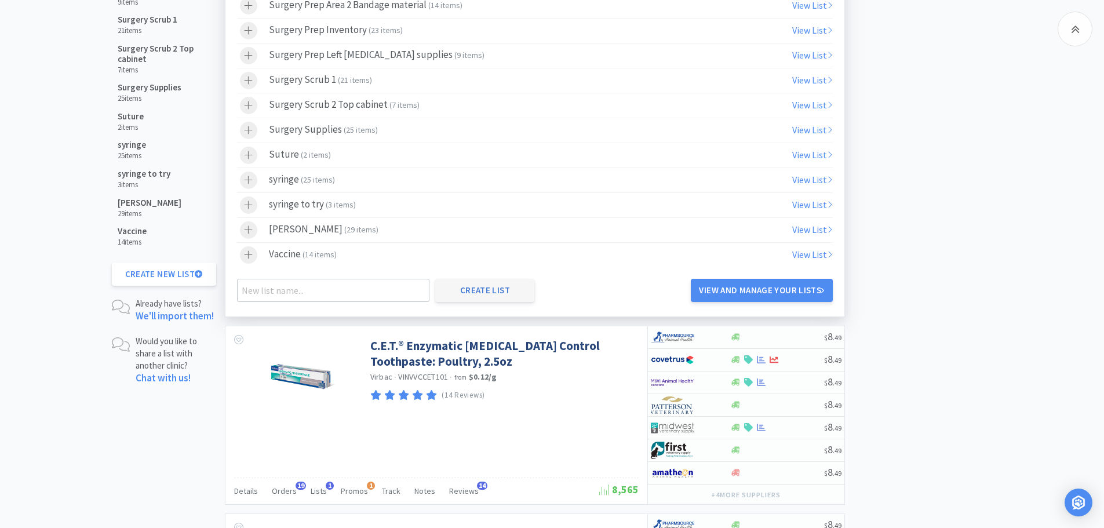
click at [503, 294] on button "Create List" at bounding box center [484, 290] width 99 height 23
click at [304, 290] on input "text" at bounding box center [333, 290] width 193 height 23
type input "Retail up front"
click at [481, 291] on button "Create List" at bounding box center [484, 290] width 99 height 23
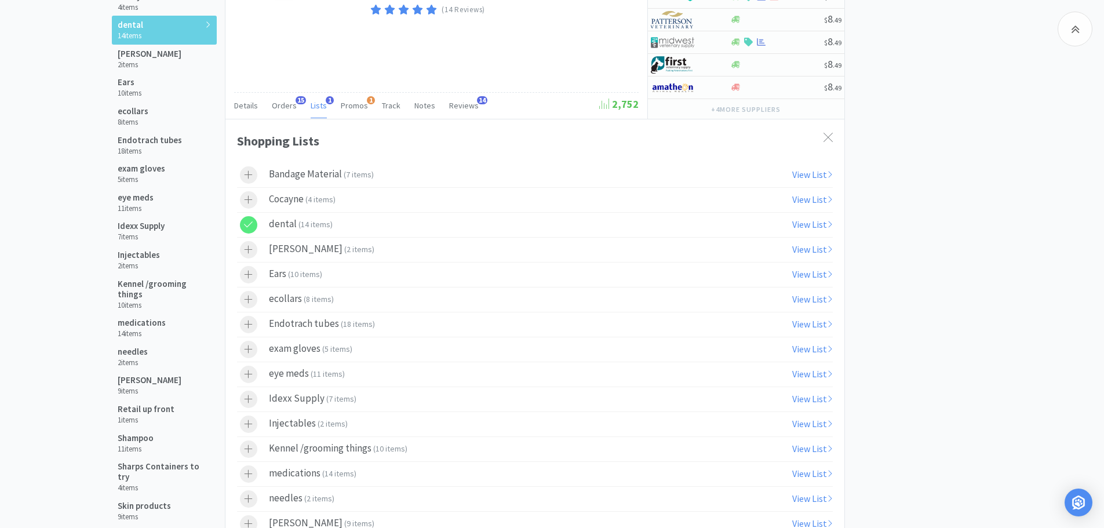
scroll to position [283, 0]
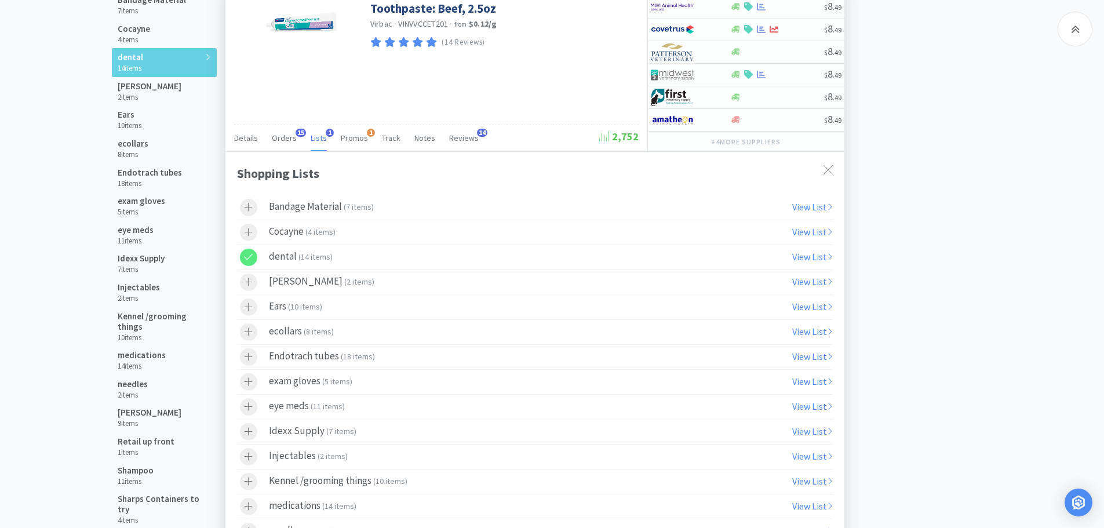
click at [252, 260] on icon at bounding box center [248, 257] width 9 height 10
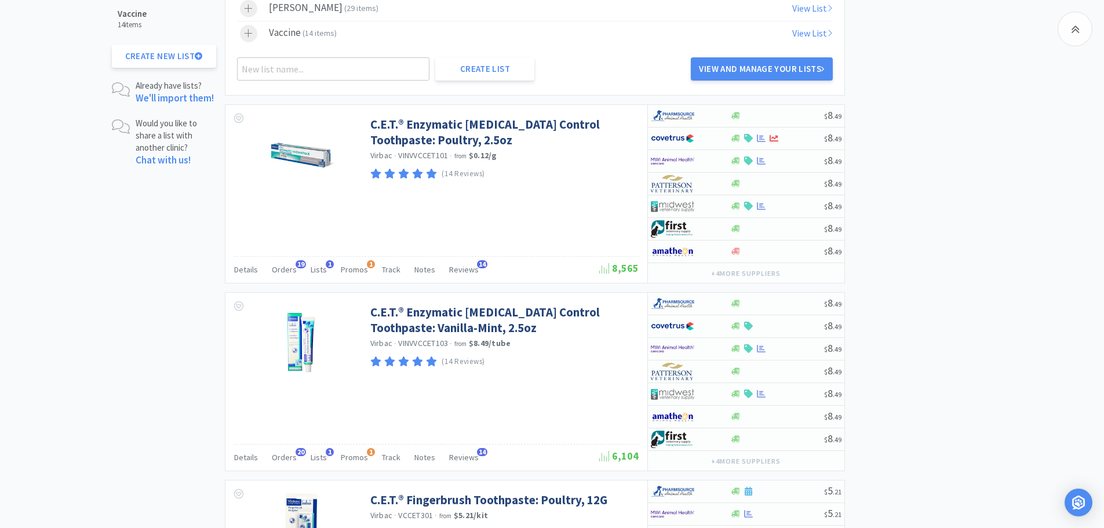
scroll to position [1208, 0]
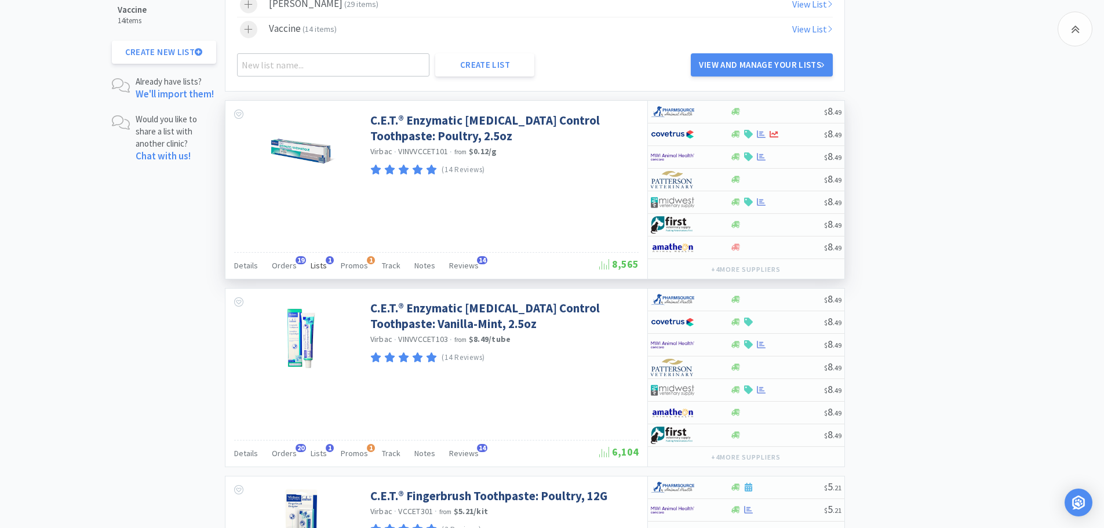
click at [316, 266] on span "Lists" at bounding box center [319, 265] width 16 height 10
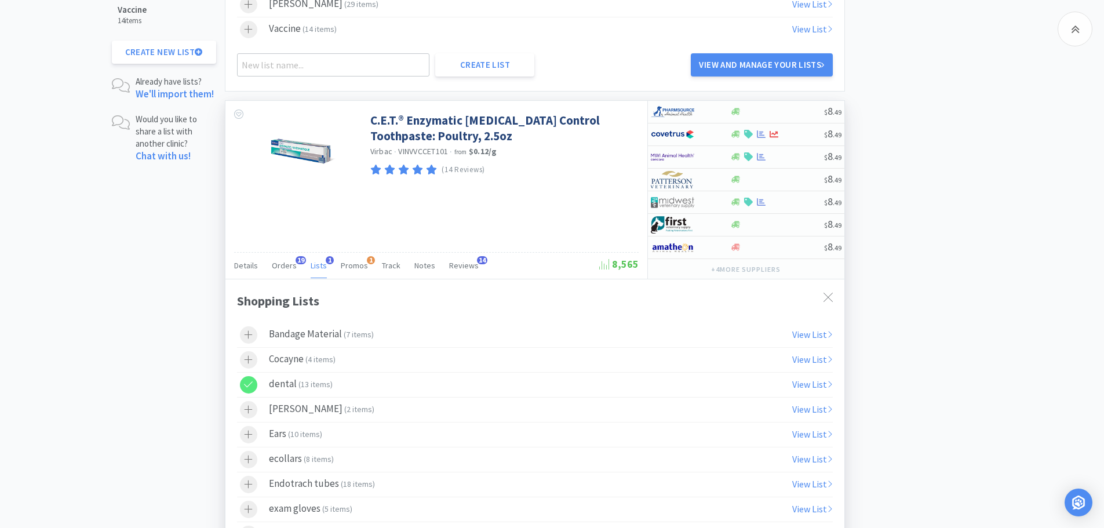
click at [255, 382] on div at bounding box center [248, 384] width 17 height 17
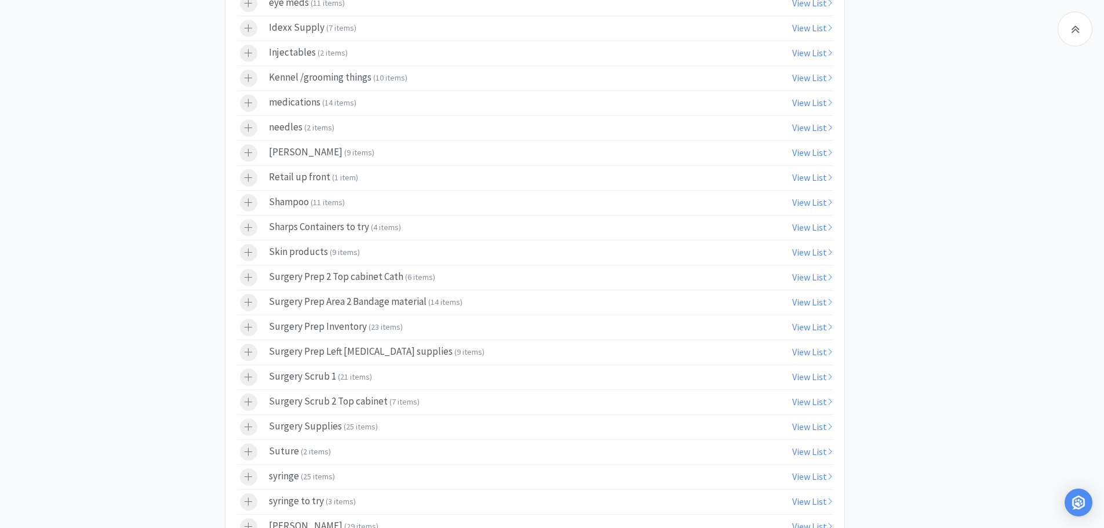
scroll to position [1725, 0]
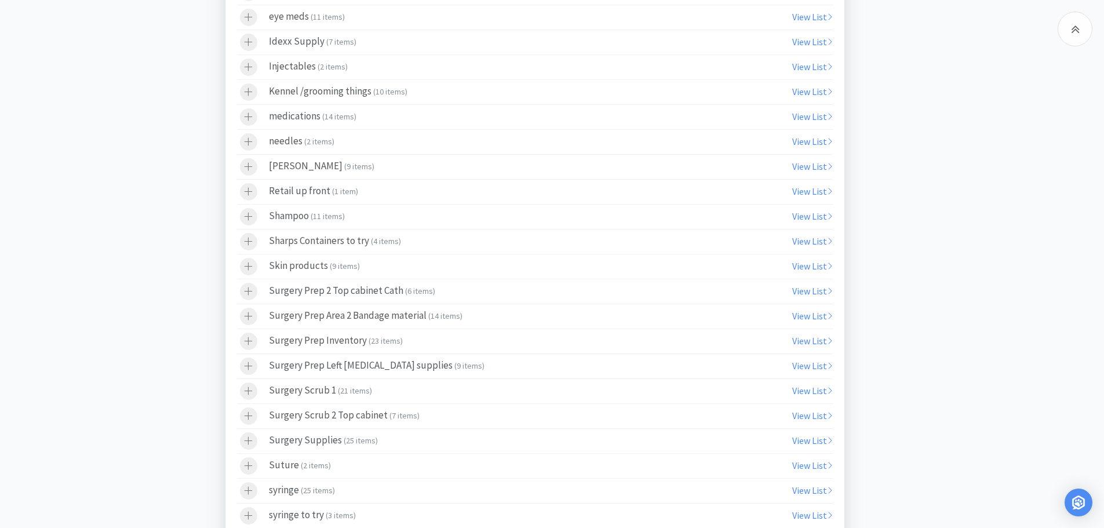
click at [252, 192] on icon at bounding box center [248, 192] width 9 height 10
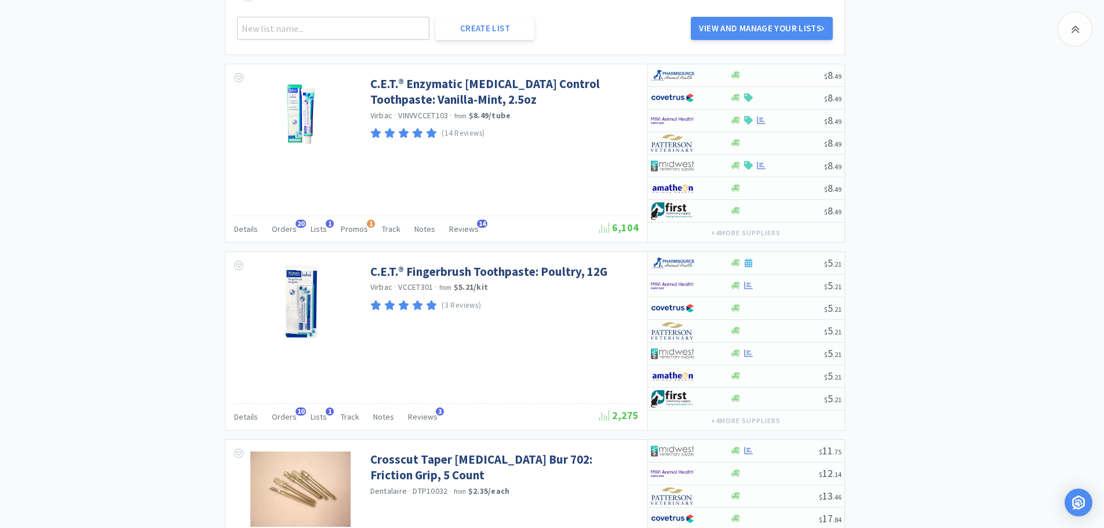
scroll to position [2306, 0]
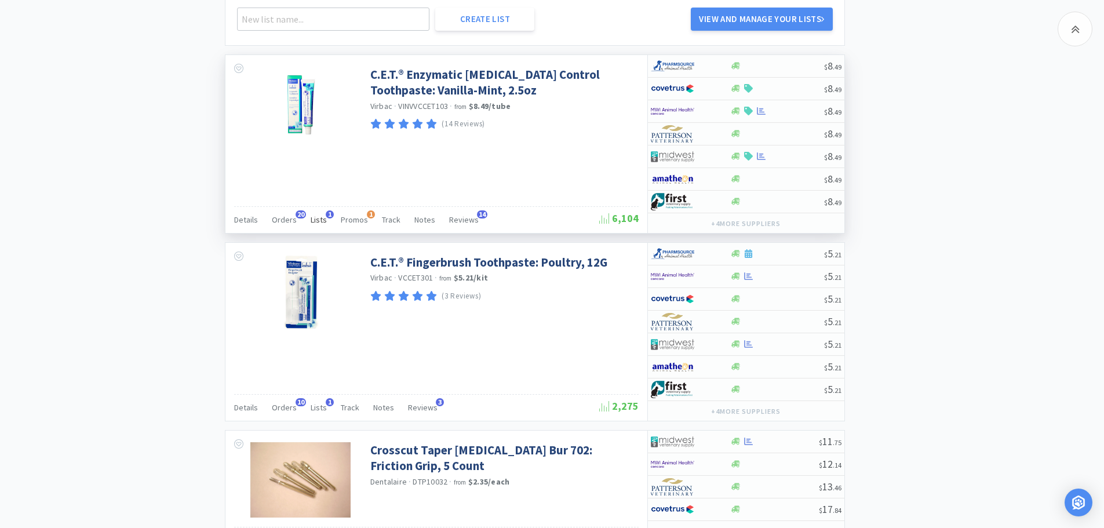
click at [314, 221] on span "Lists" at bounding box center [319, 219] width 16 height 10
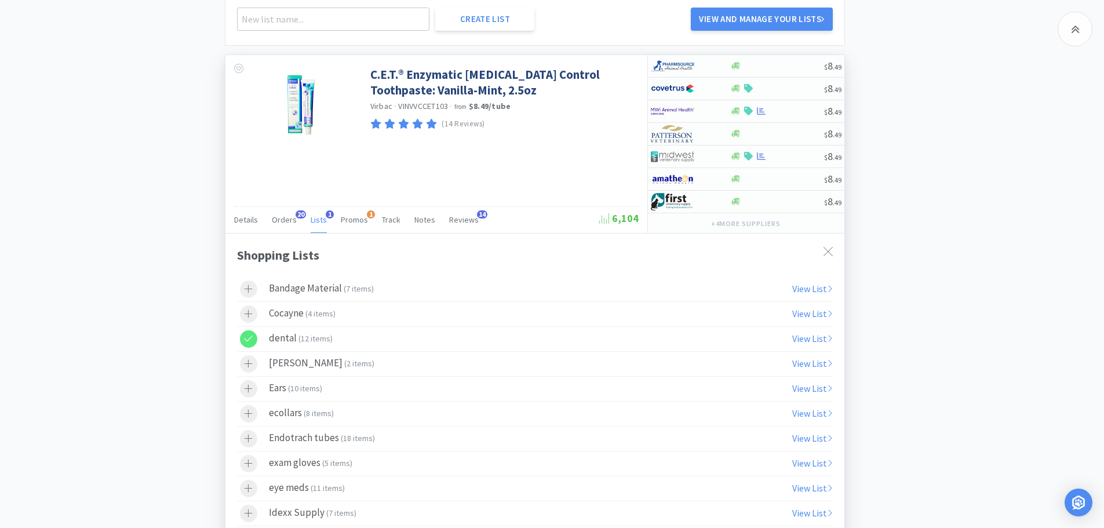
drag, startPoint x: 251, startPoint y: 338, endPoint x: 243, endPoint y: 338, distance: 7.5
click at [248, 338] on icon at bounding box center [248, 339] width 9 height 10
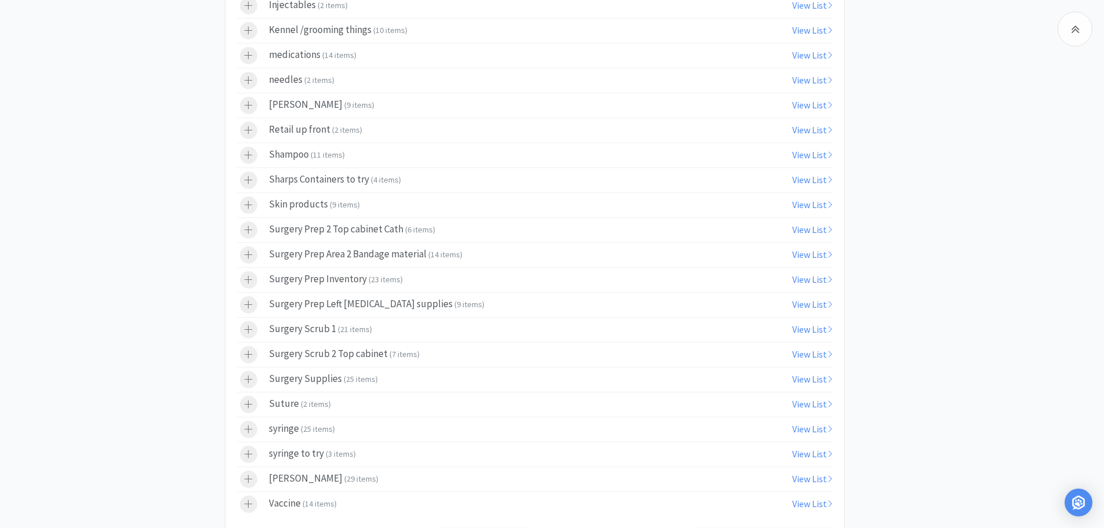
scroll to position [2794, 0]
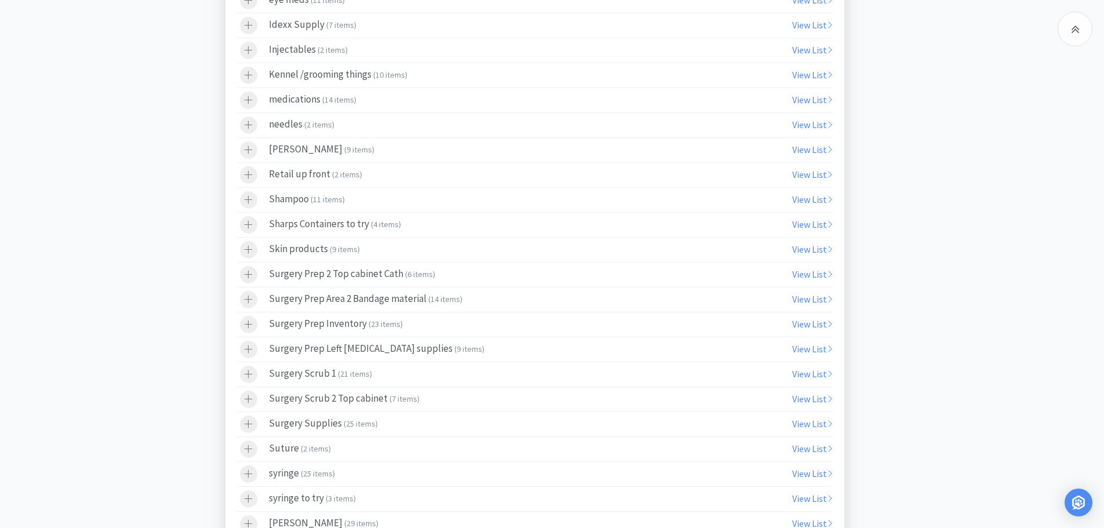
click at [253, 171] on div at bounding box center [248, 174] width 17 height 17
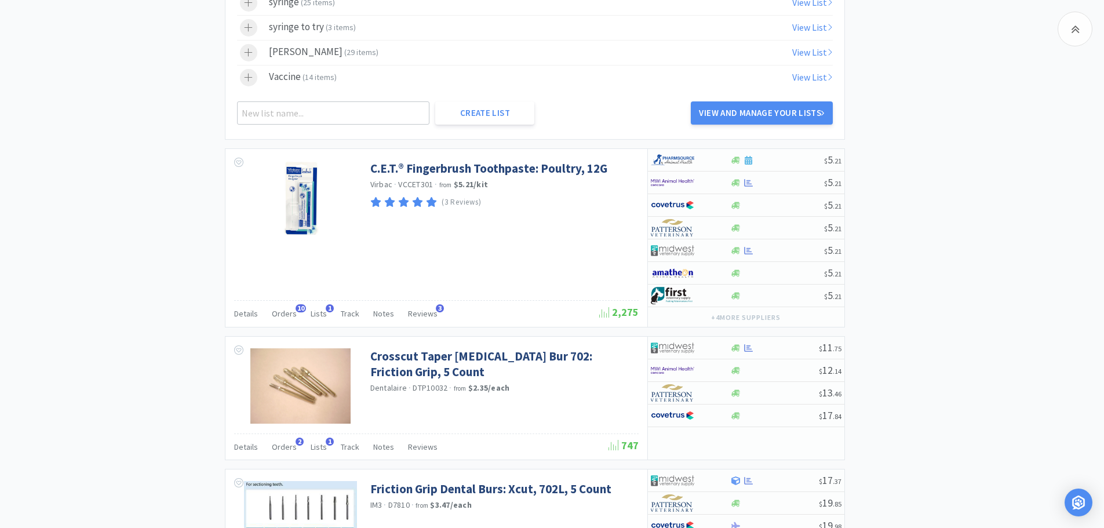
scroll to position [3254, 0]
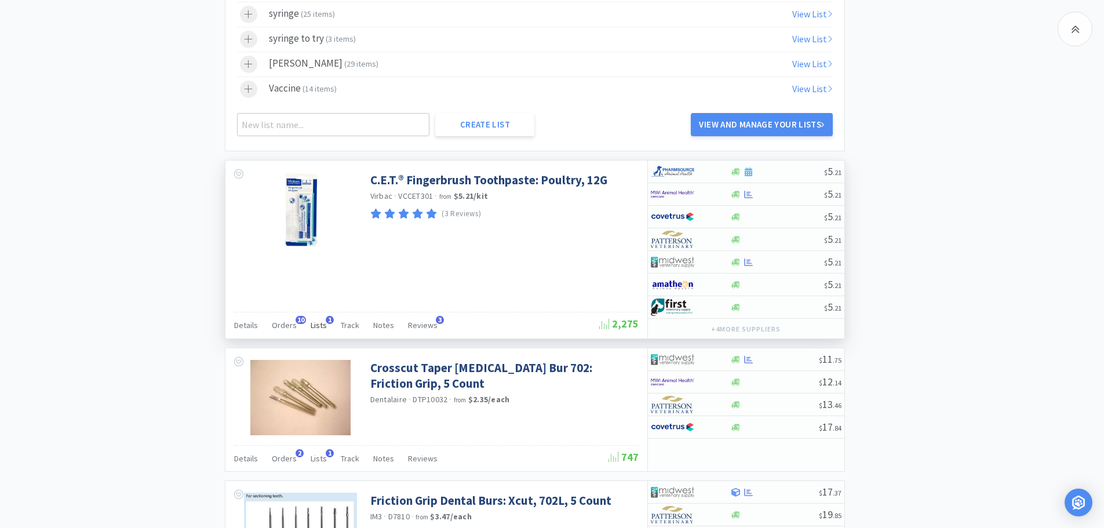
click at [315, 323] on span "Lists" at bounding box center [319, 325] width 16 height 10
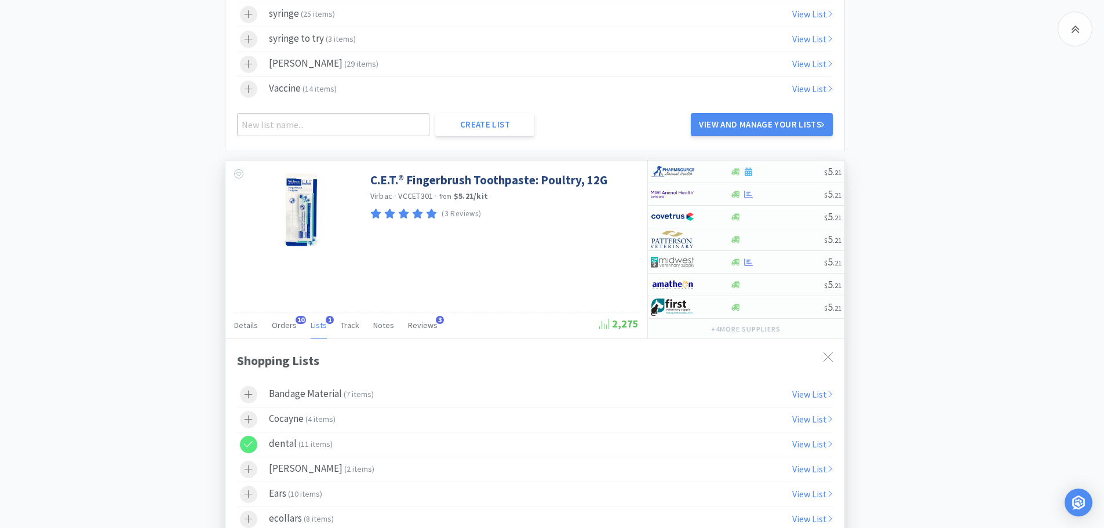
drag, startPoint x: 254, startPoint y: 441, endPoint x: 605, endPoint y: 373, distance: 358.1
click at [254, 441] on div at bounding box center [248, 444] width 17 height 17
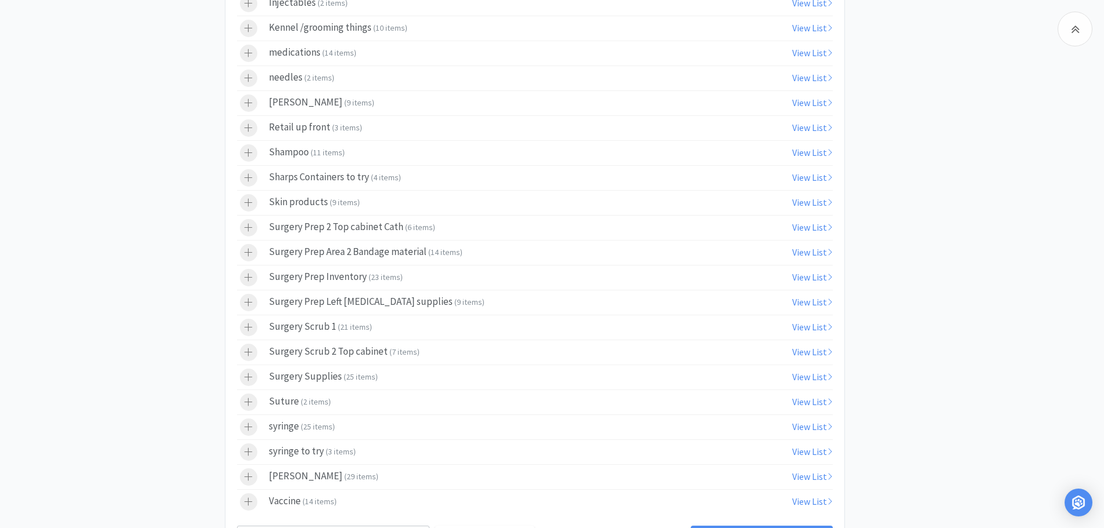
scroll to position [3867, 0]
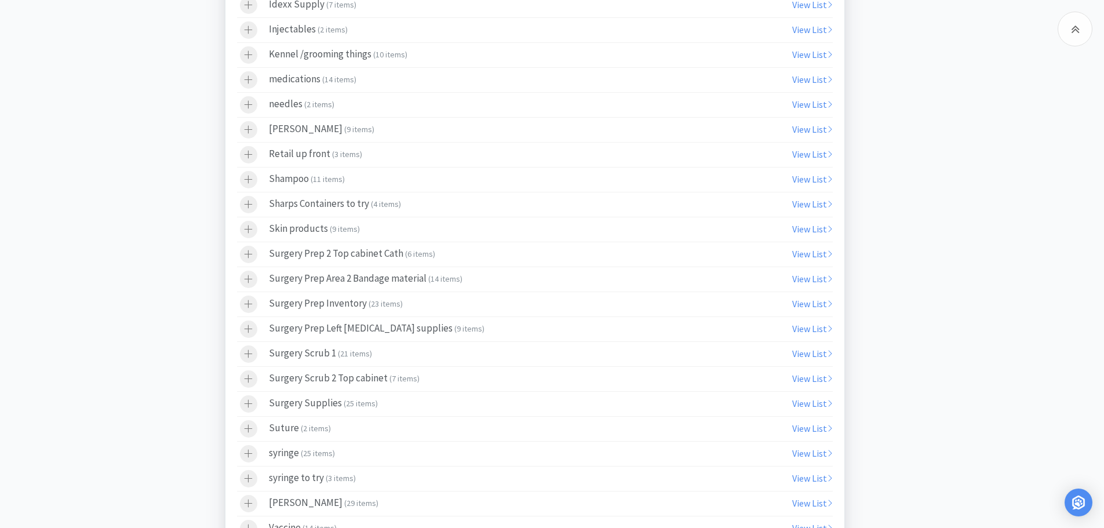
click at [255, 148] on div at bounding box center [248, 154] width 17 height 17
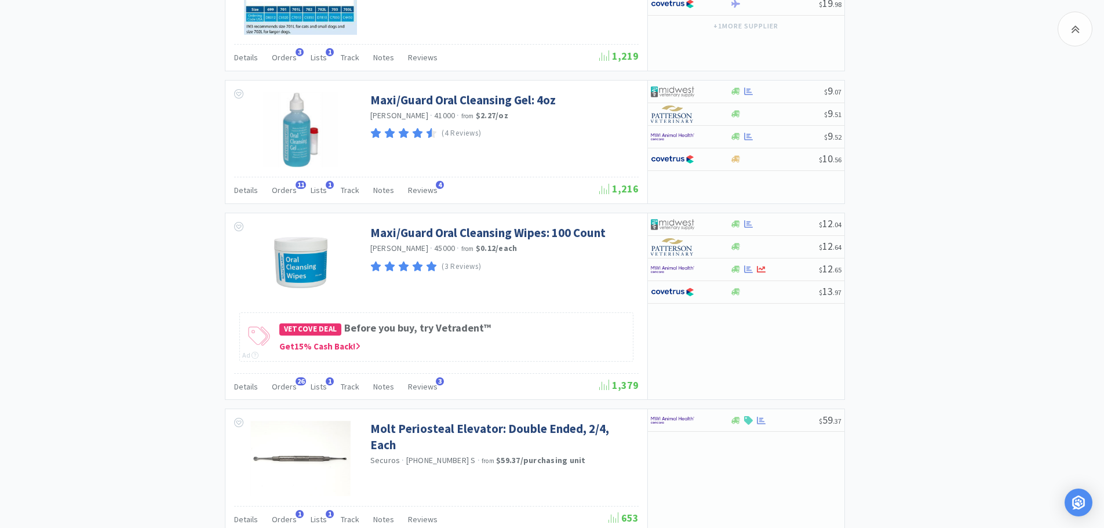
scroll to position [4672, 0]
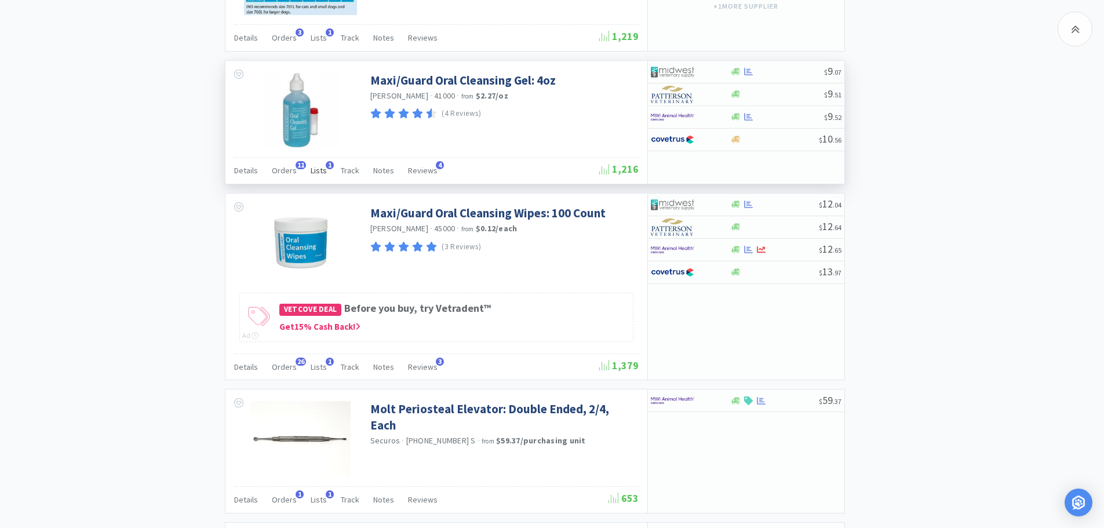
click at [311, 172] on span "Lists" at bounding box center [319, 170] width 16 height 10
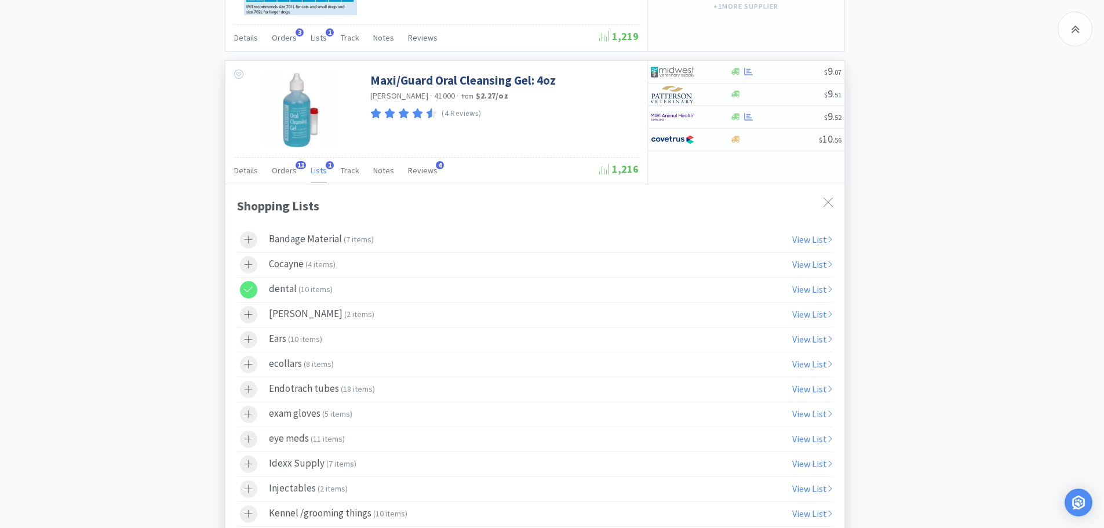
click at [249, 288] on icon at bounding box center [248, 289] width 9 height 10
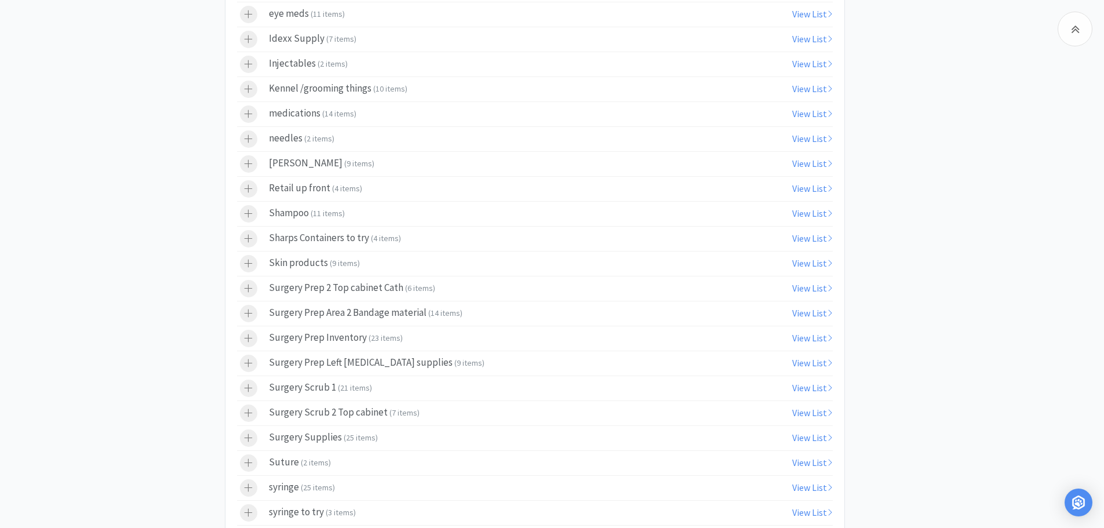
scroll to position [5112, 0]
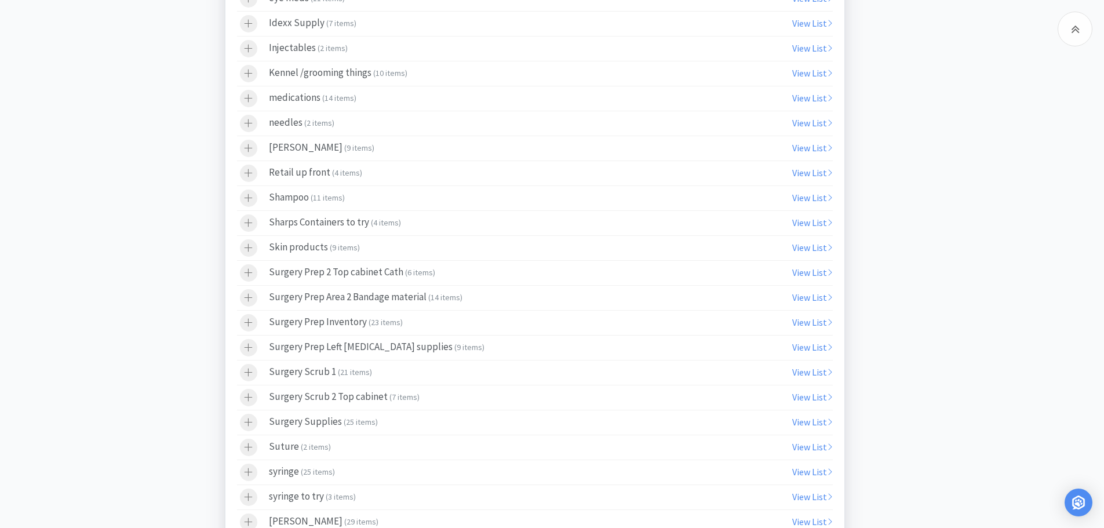
click at [264, 173] on div at bounding box center [254, 173] width 29 height 17
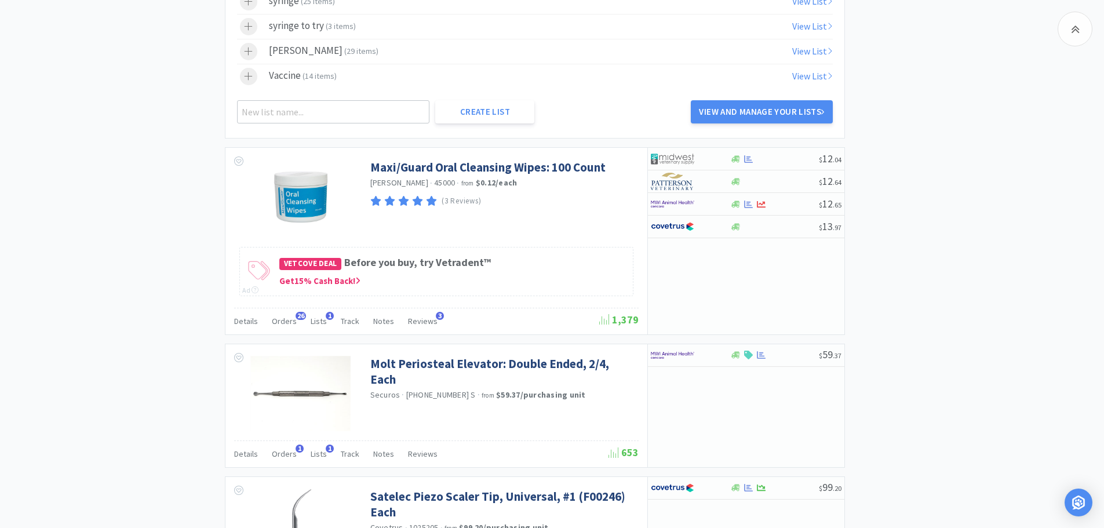
scroll to position [5590, 0]
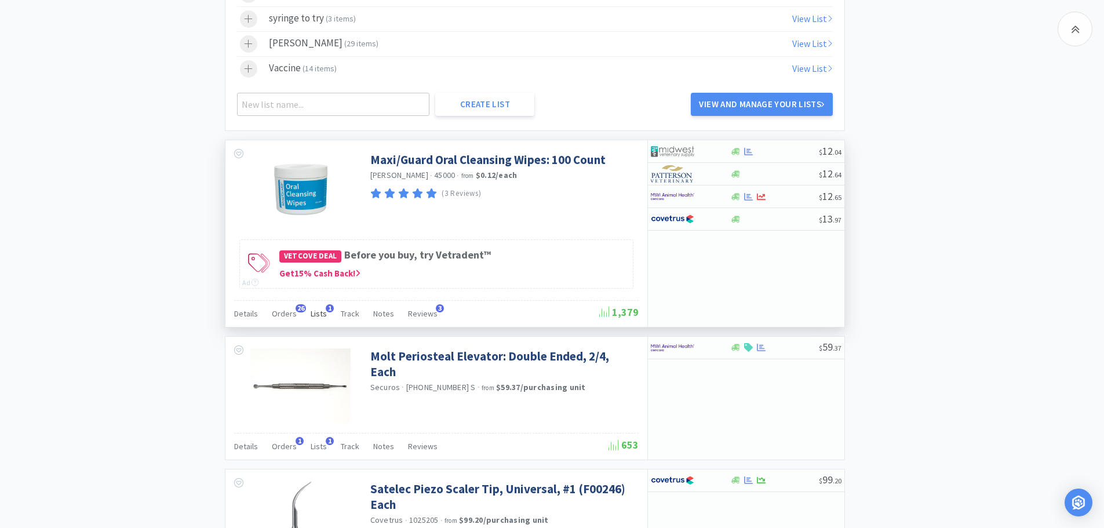
click at [317, 312] on span "Lists" at bounding box center [319, 313] width 16 height 10
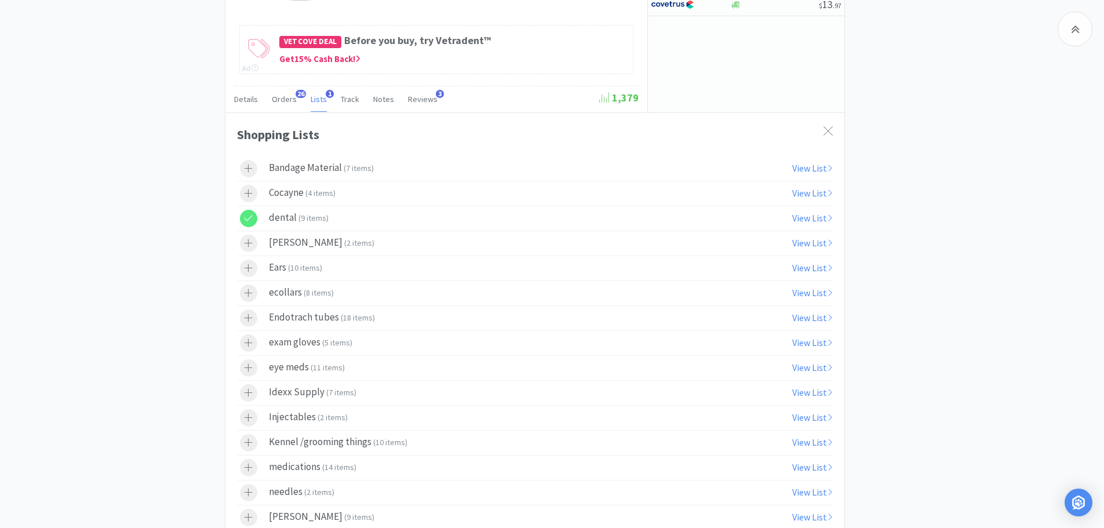
scroll to position [5813, 0]
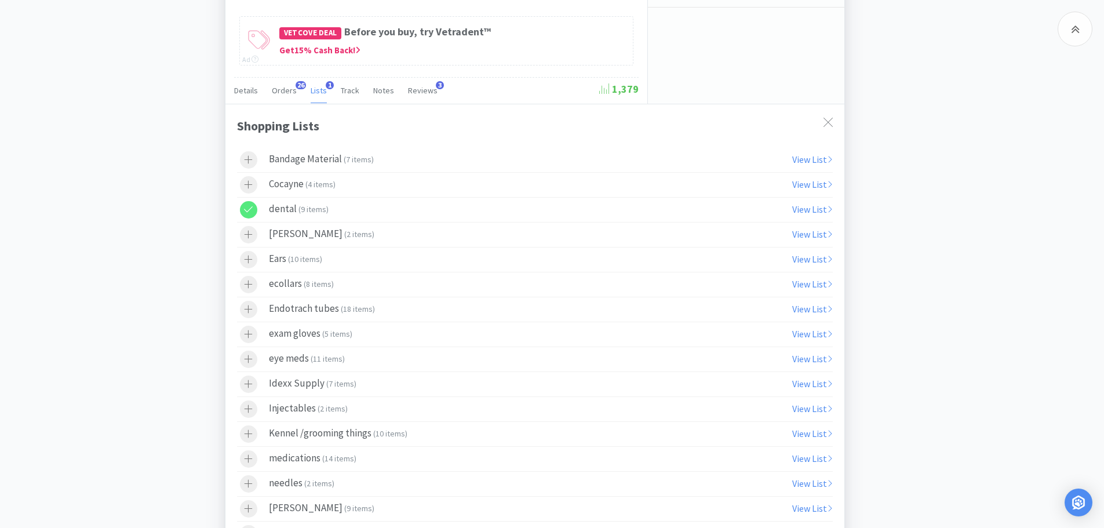
click at [257, 210] on div at bounding box center [248, 209] width 17 height 17
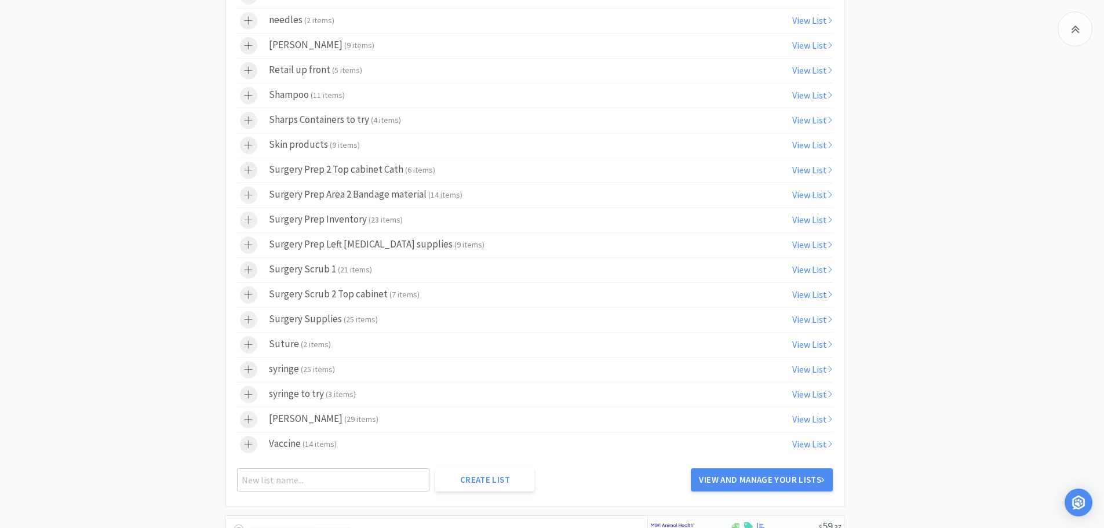
scroll to position [6285, 0]
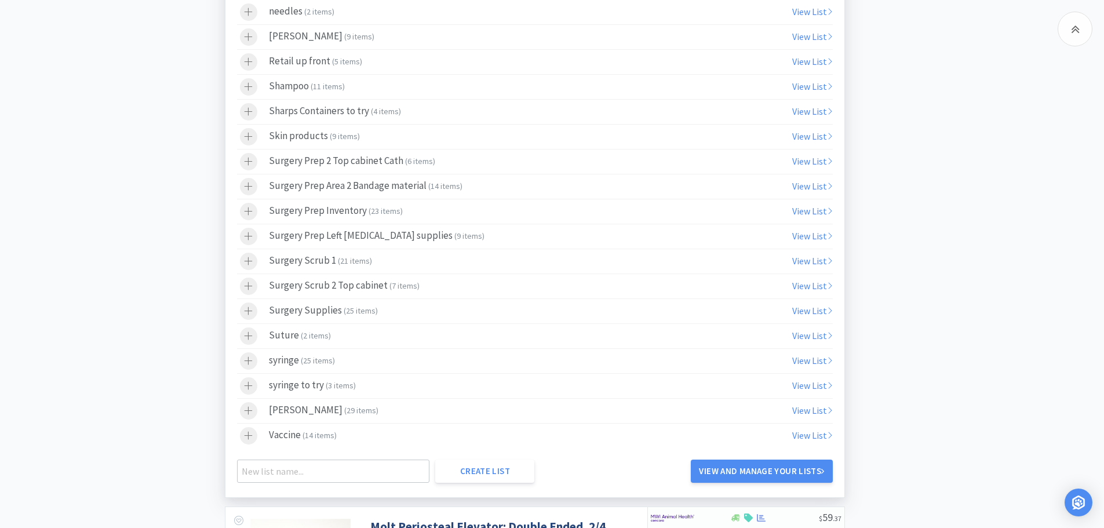
drag, startPoint x: 243, startPoint y: 57, endPoint x: 294, endPoint y: 68, distance: 51.6
click at [244, 57] on div at bounding box center [248, 61] width 17 height 17
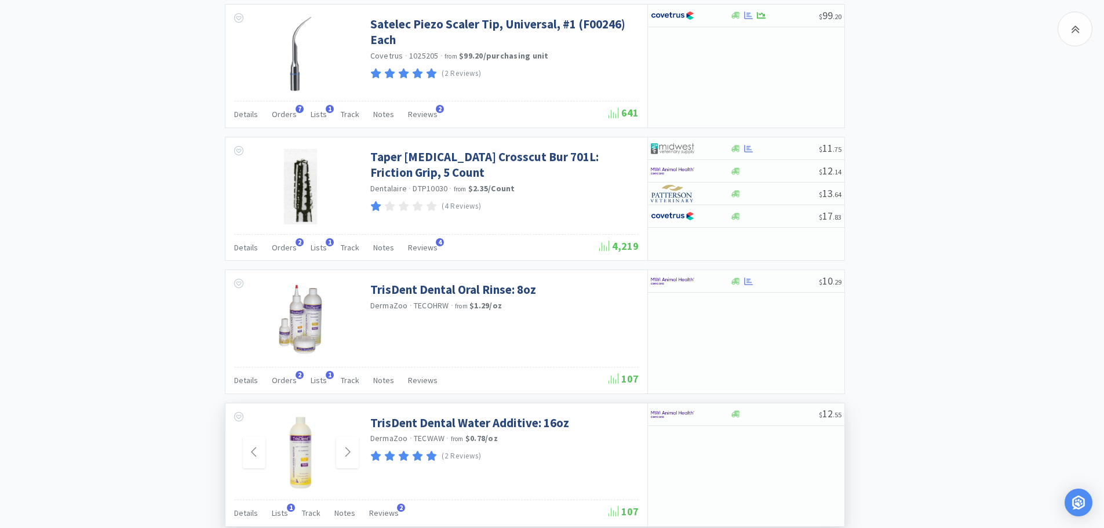
scroll to position [6973, 0]
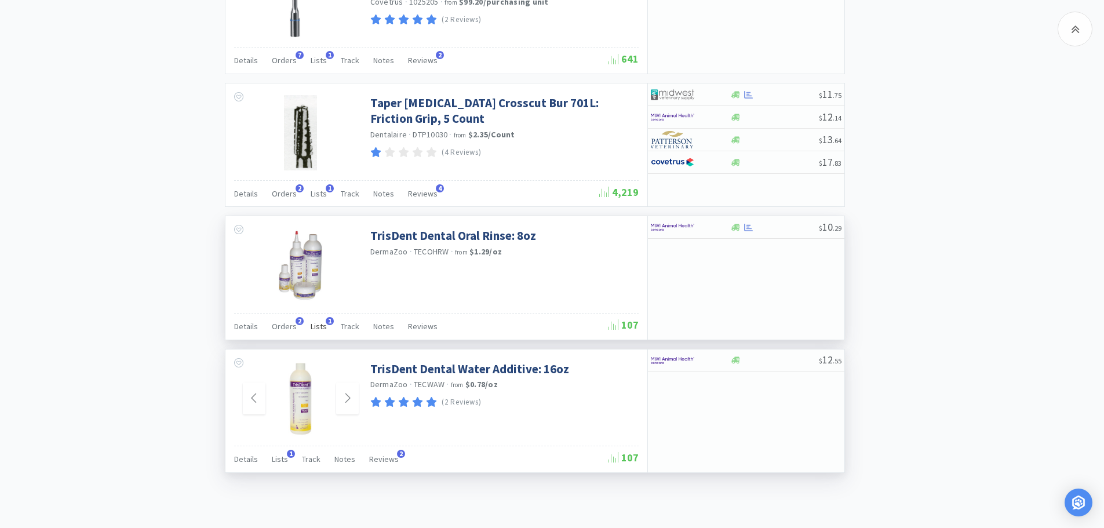
click at [313, 324] on span "Lists" at bounding box center [319, 326] width 16 height 10
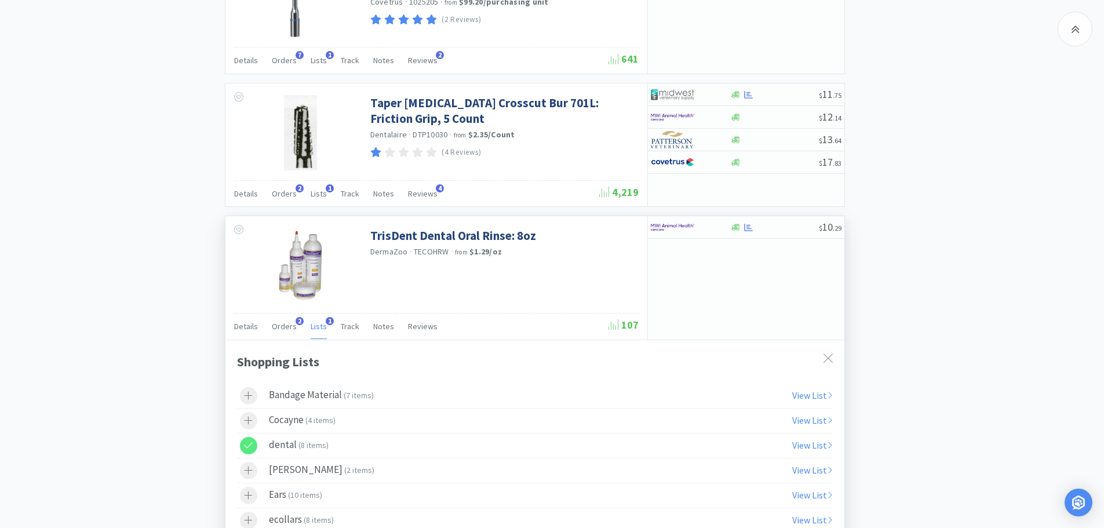
click at [242, 443] on div at bounding box center [248, 445] width 17 height 17
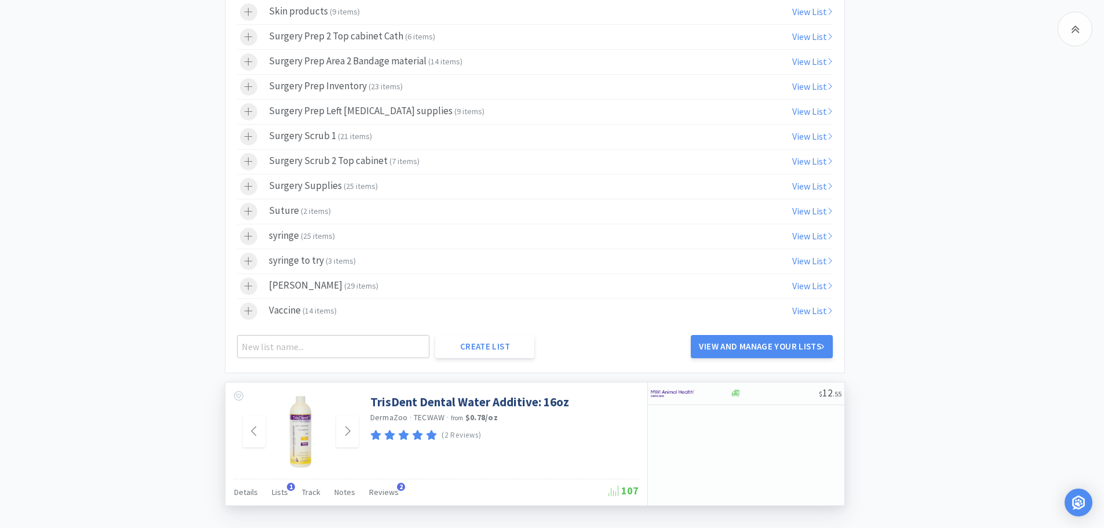
scroll to position [7344, 0]
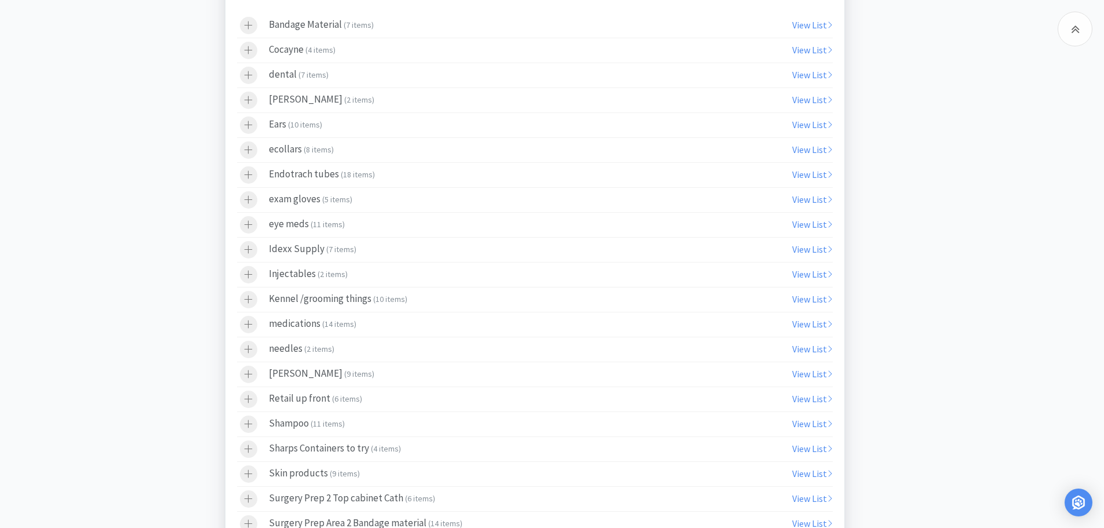
click at [253, 400] on div at bounding box center [248, 398] width 17 height 17
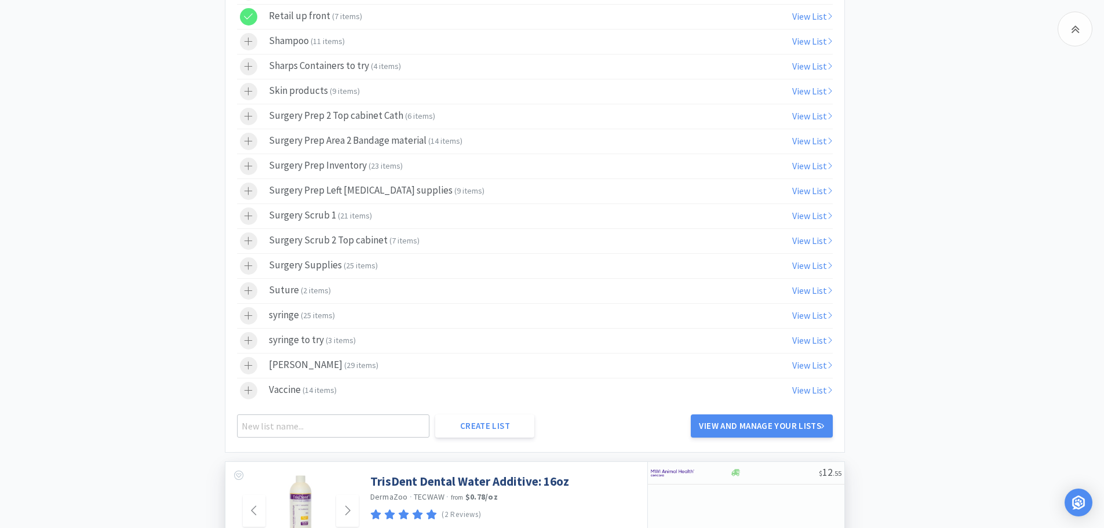
scroll to position [7838, 0]
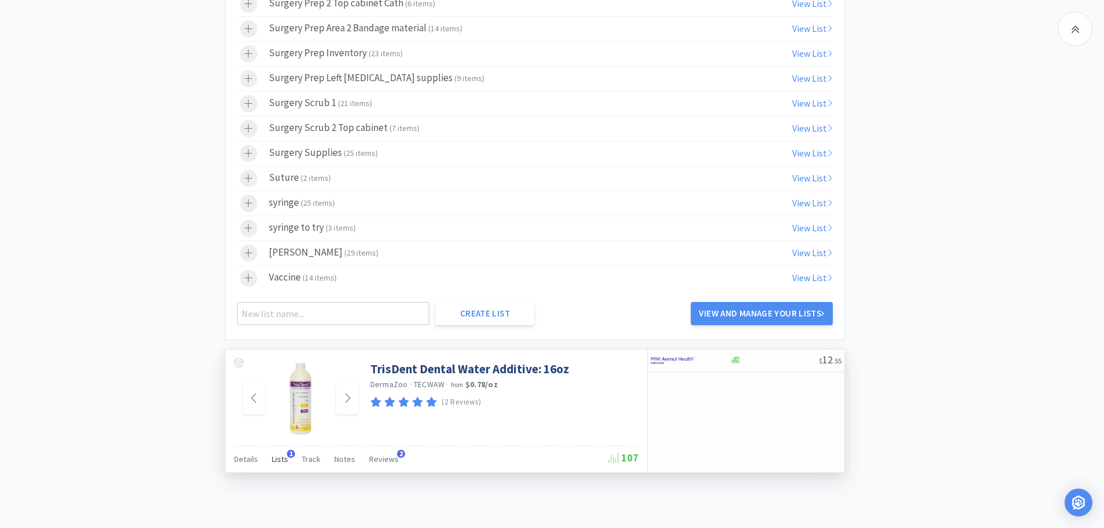
click at [284, 458] on span "Lists" at bounding box center [280, 459] width 16 height 10
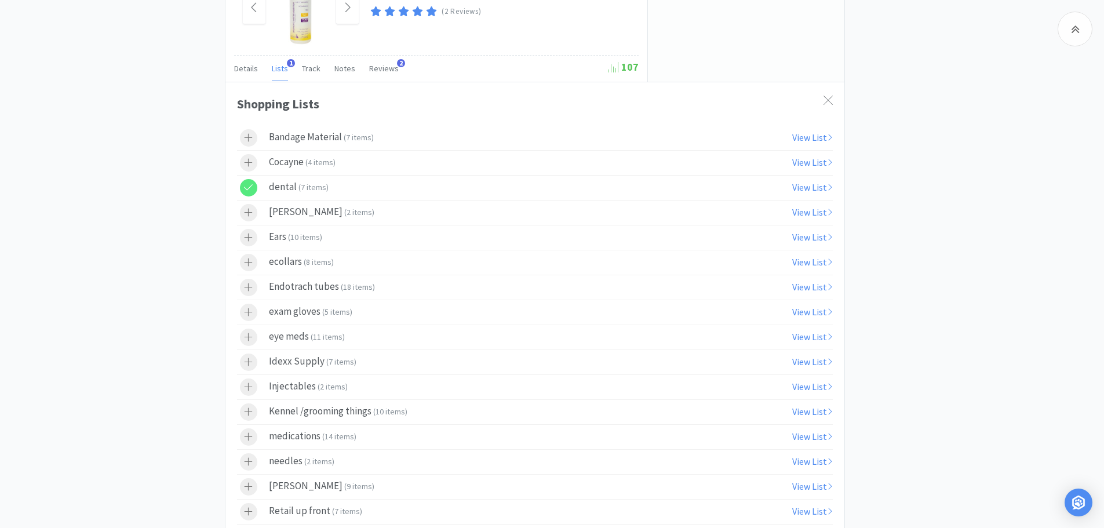
scroll to position [8271, 0]
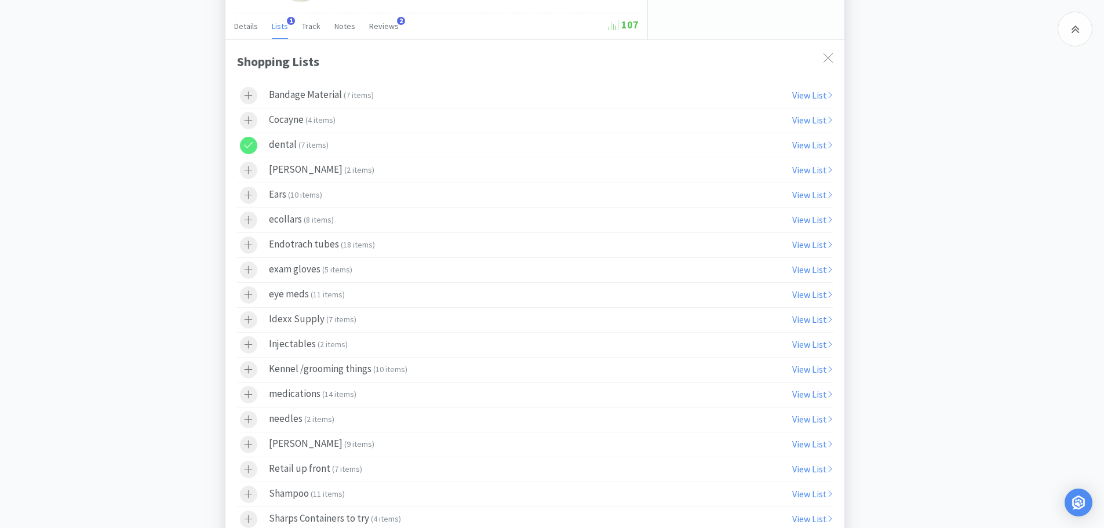
click at [249, 140] on div at bounding box center [248, 145] width 17 height 17
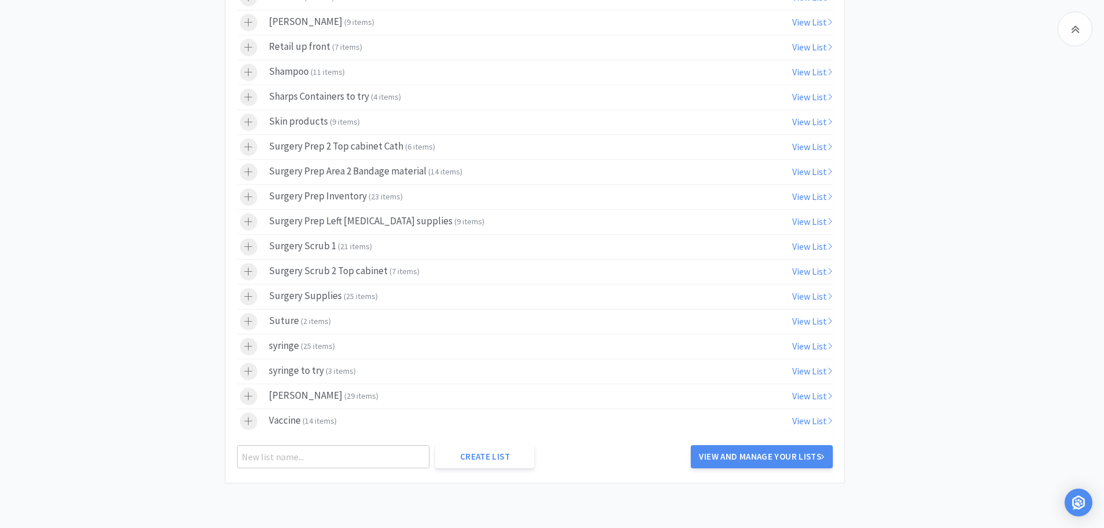
scroll to position [8703, 0]
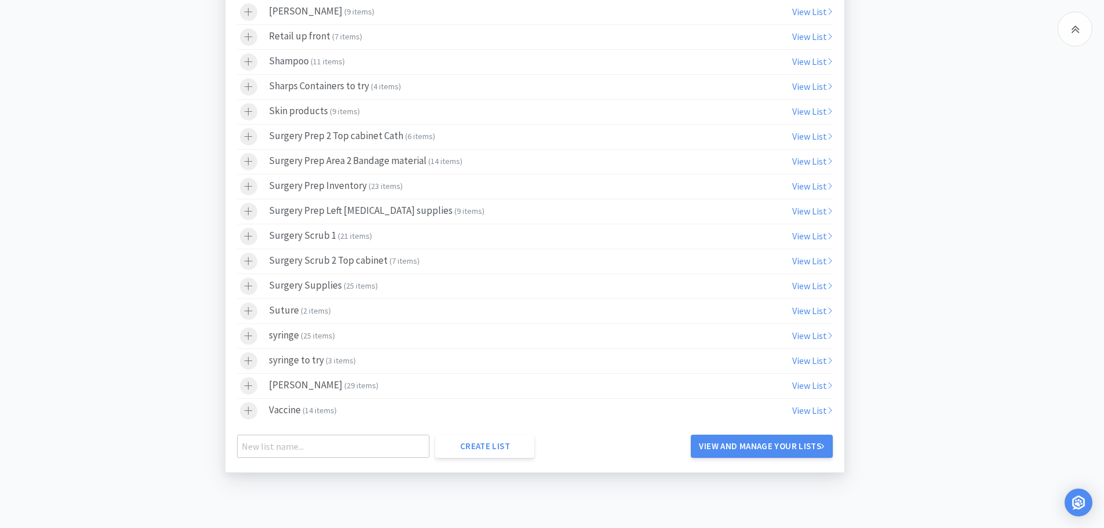
click at [244, 31] on div at bounding box center [248, 36] width 17 height 17
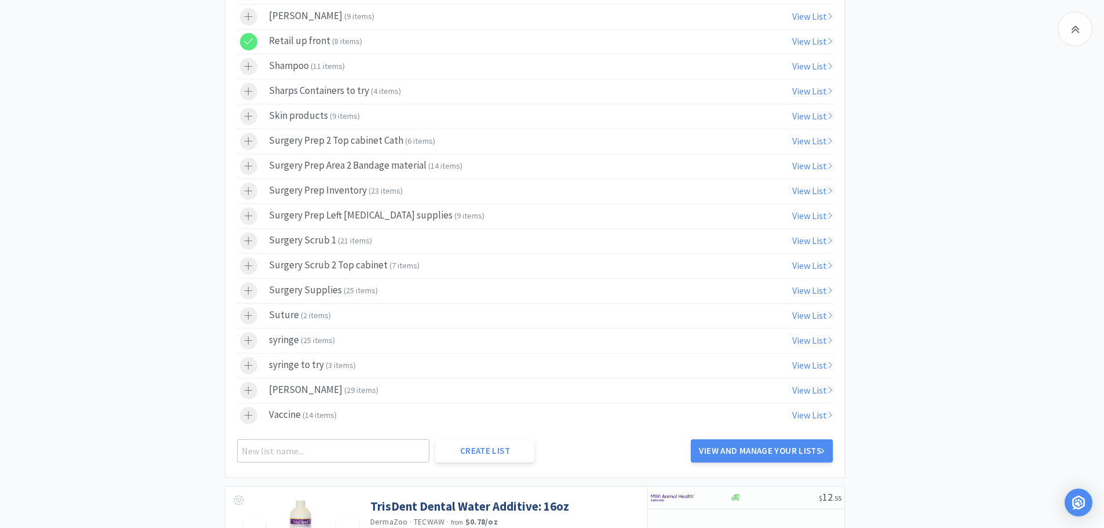
scroll to position [7817, 0]
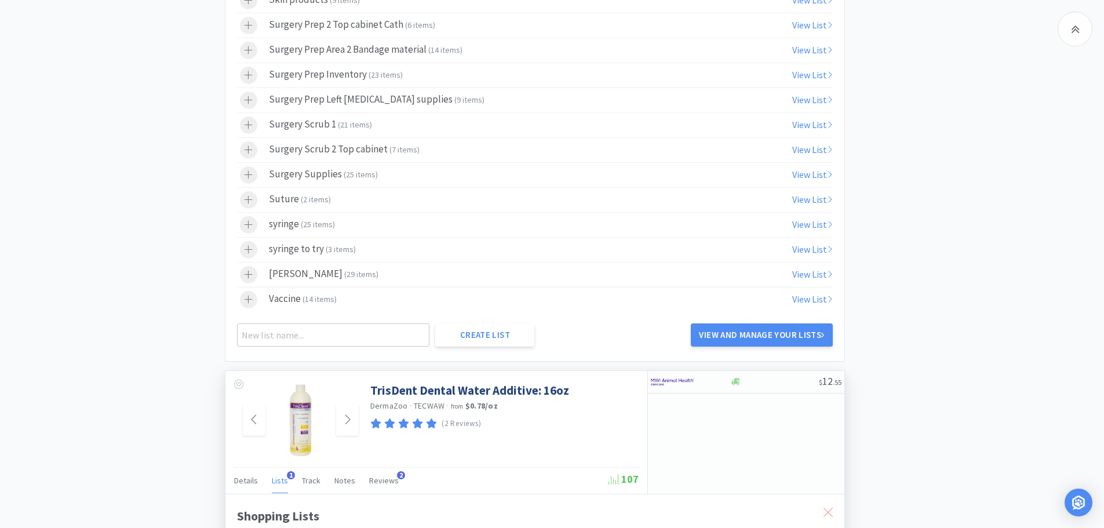
click at [830, 505] on div at bounding box center [827, 512] width 21 height 27
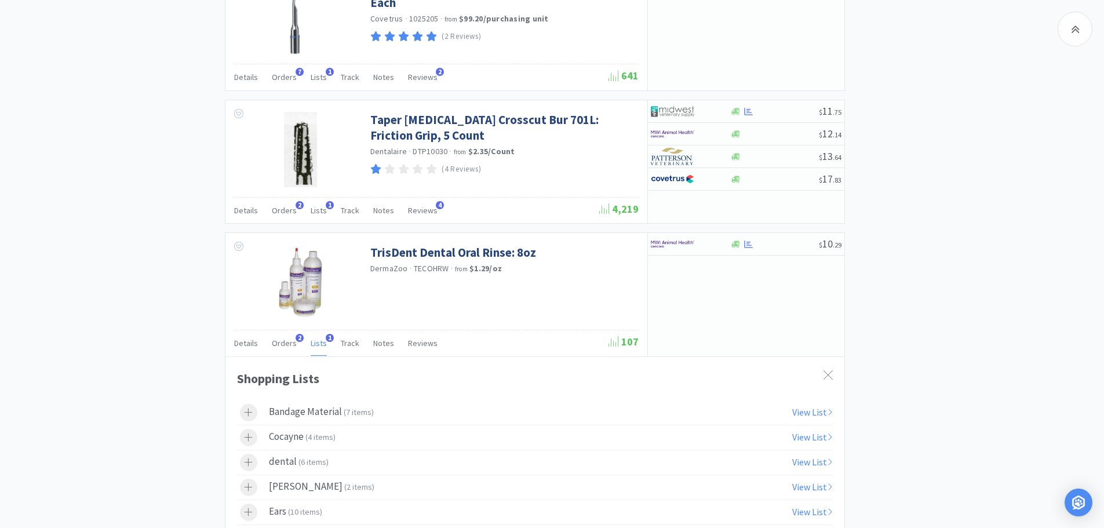
scroll to position [6899, 0]
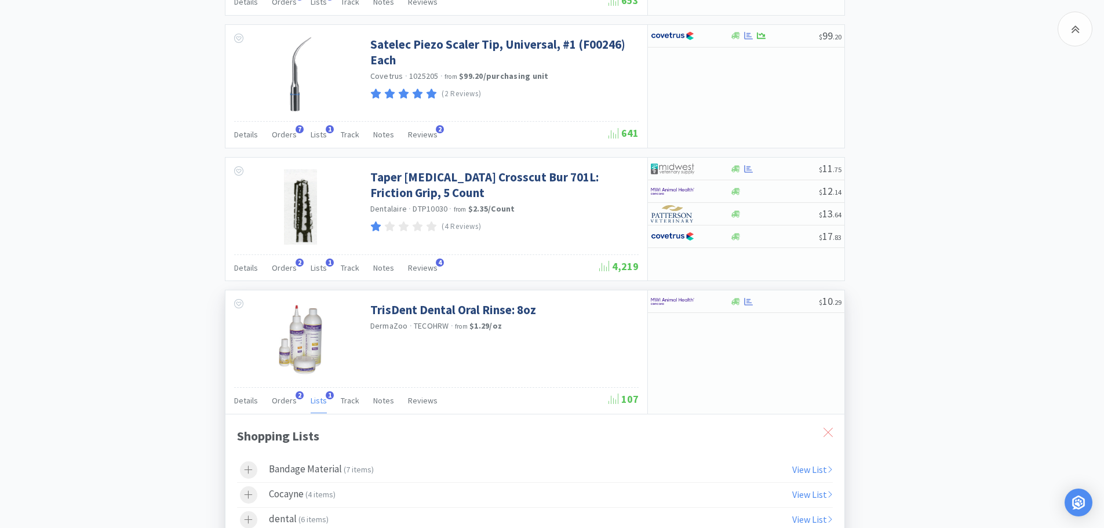
click at [830, 435] on icon at bounding box center [827, 432] width 9 height 9
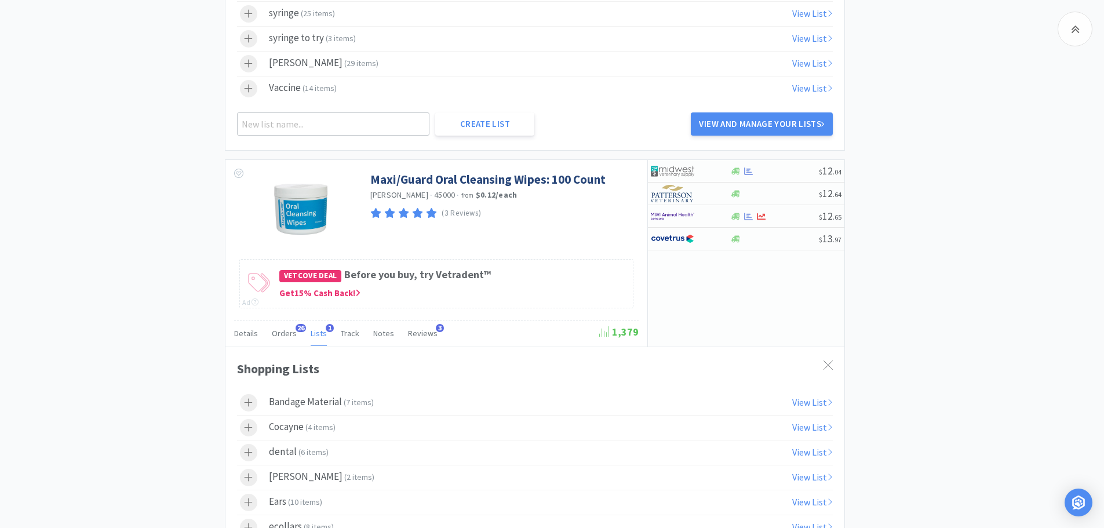
scroll to position [5562, 0]
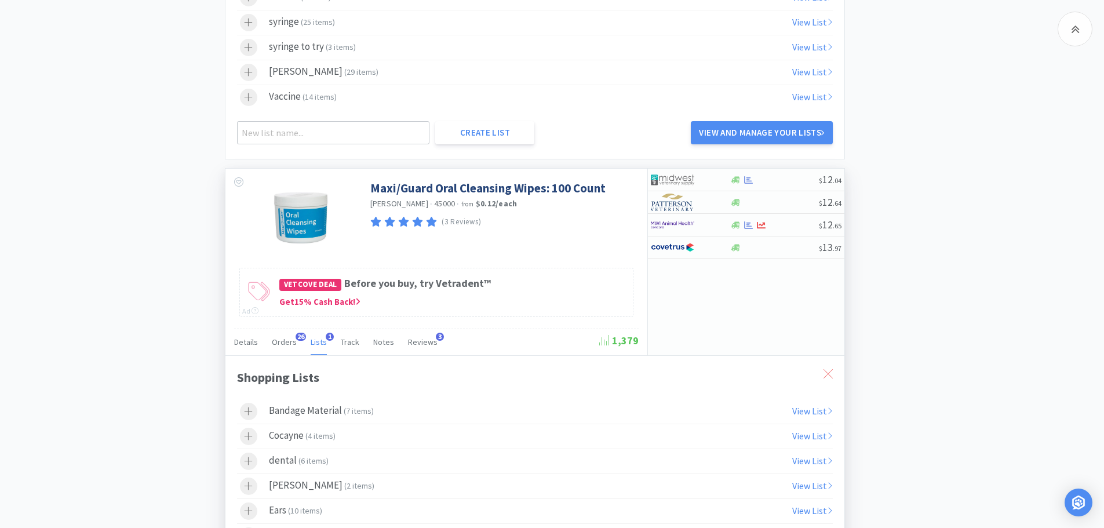
click at [824, 371] on icon at bounding box center [827, 373] width 9 height 9
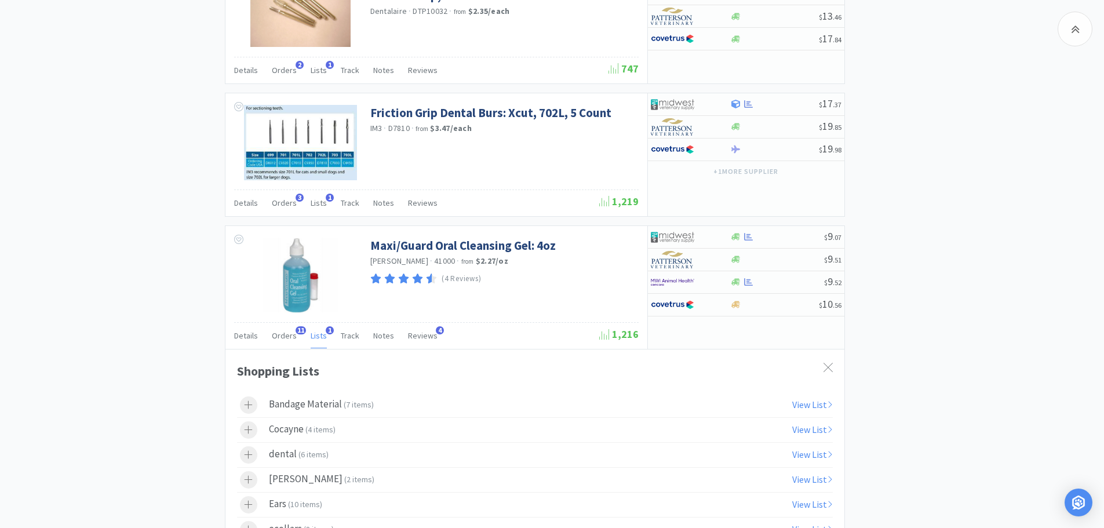
scroll to position [4552, 0]
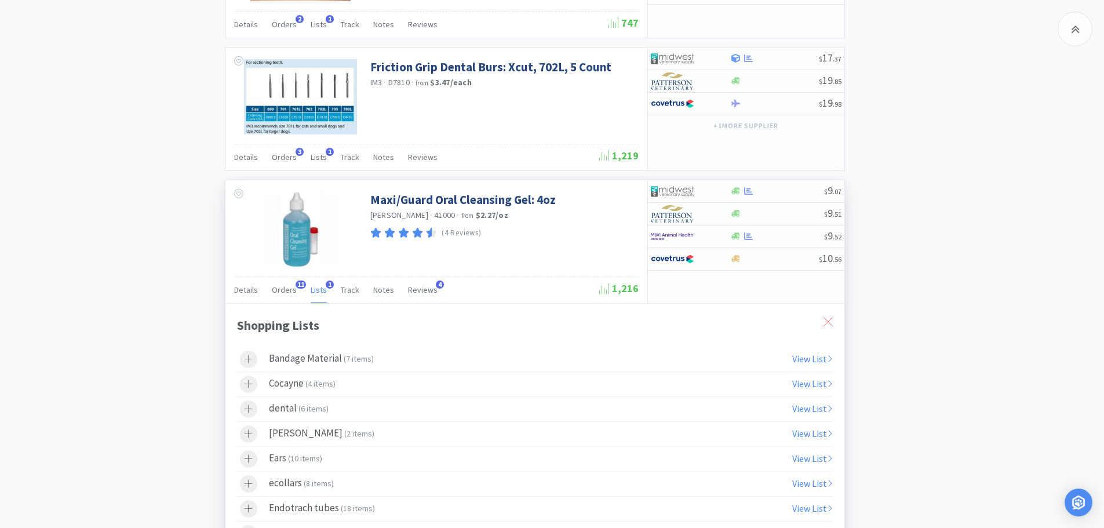
click at [824, 322] on icon at bounding box center [827, 321] width 9 height 9
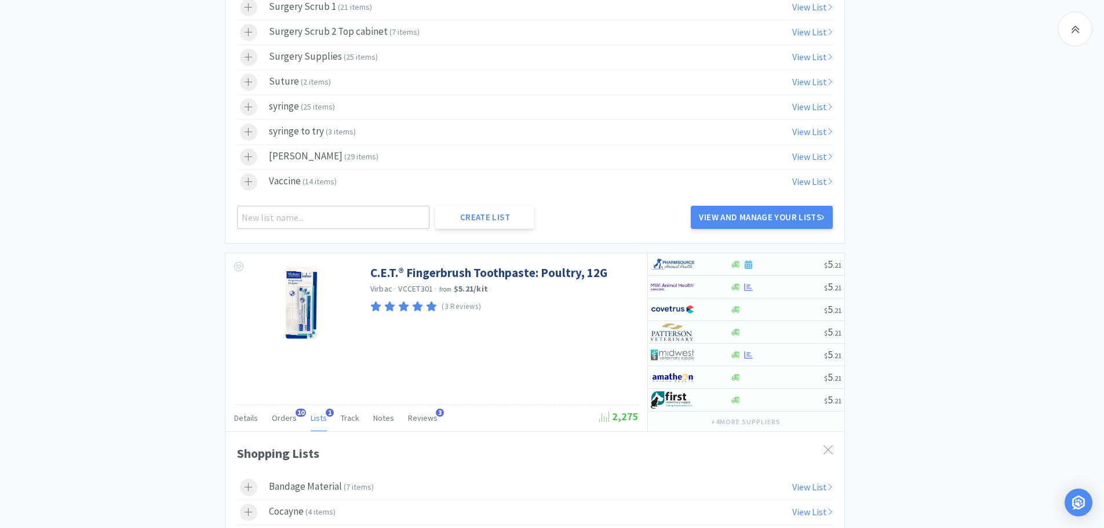
scroll to position [3121, 0]
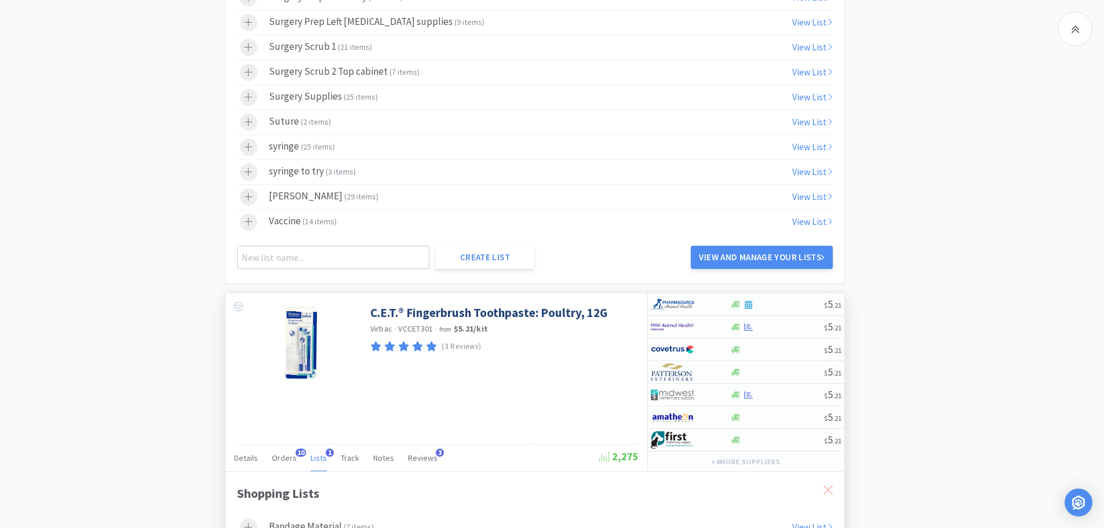
click at [829, 486] on icon at bounding box center [827, 489] width 9 height 9
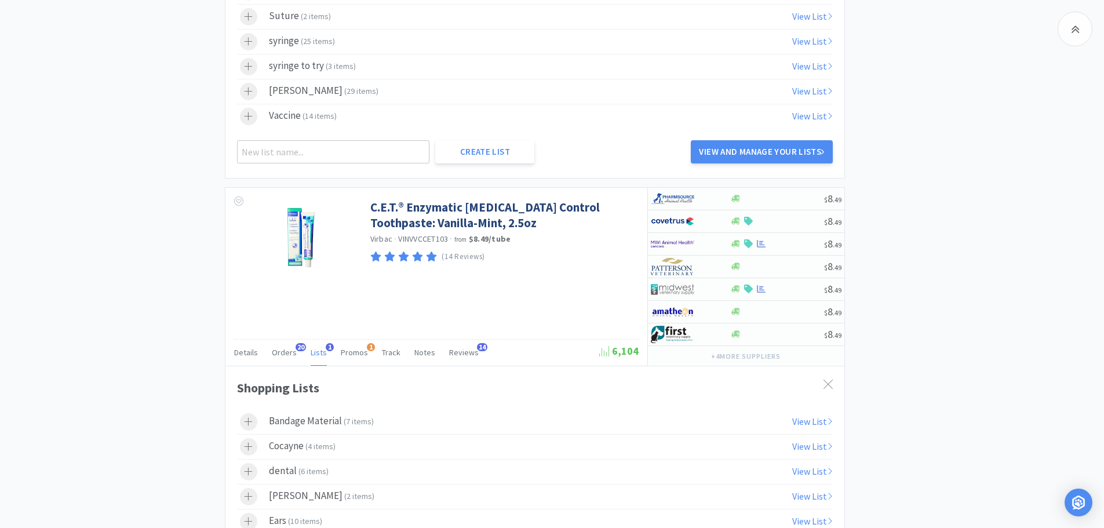
scroll to position [2151, 0]
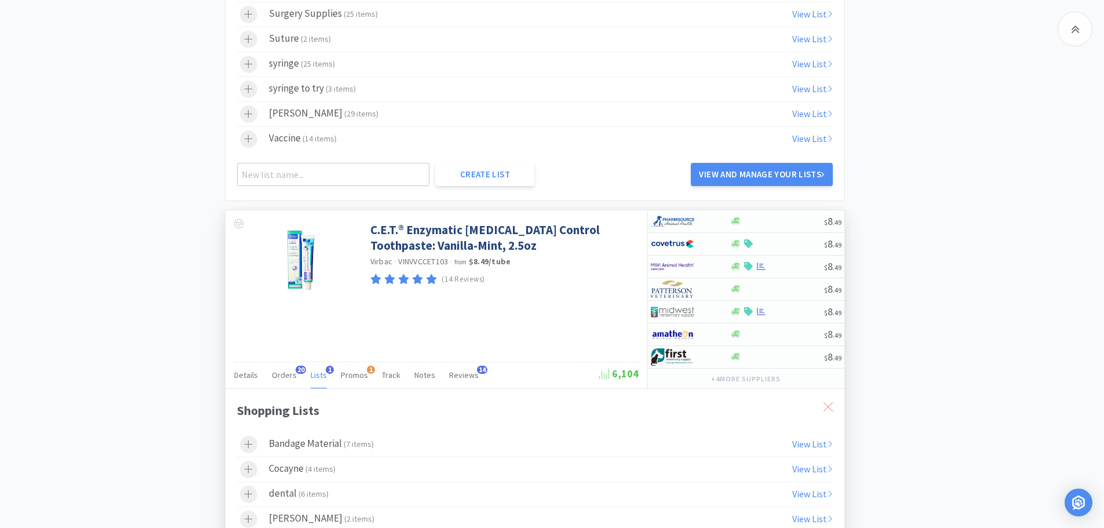
click at [823, 403] on icon at bounding box center [827, 406] width 9 height 9
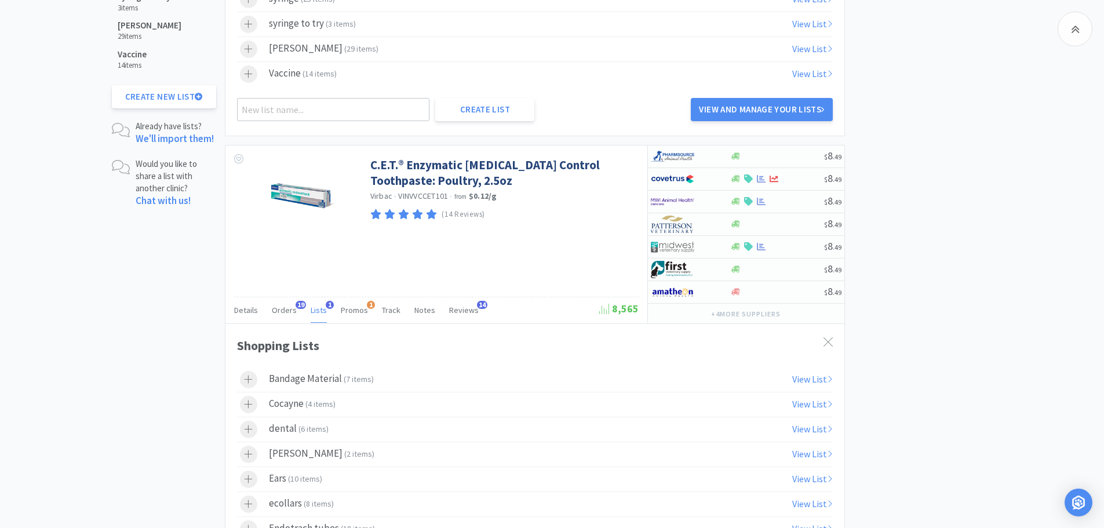
scroll to position [1145, 0]
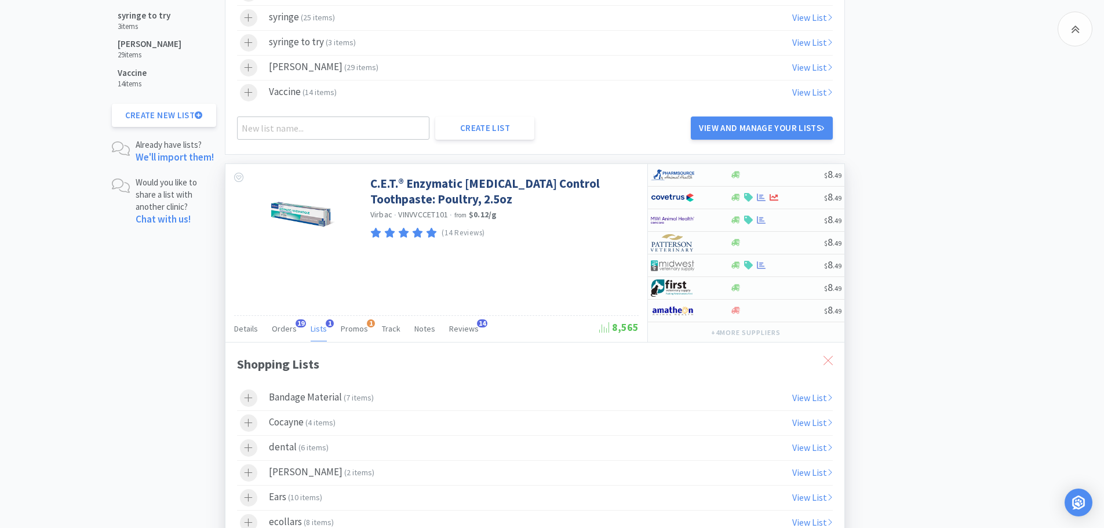
click at [829, 355] on div at bounding box center [827, 361] width 21 height 27
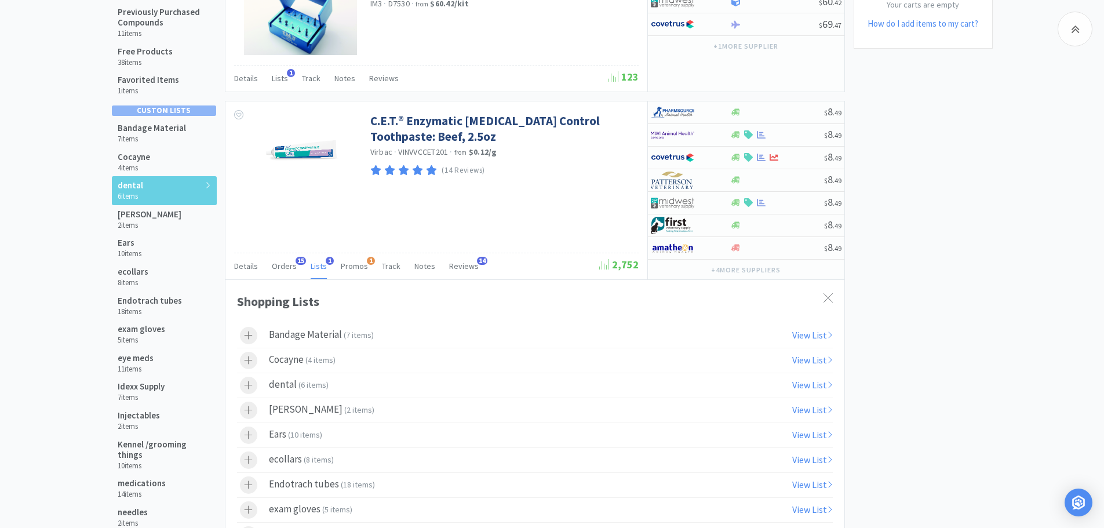
scroll to position [147, 0]
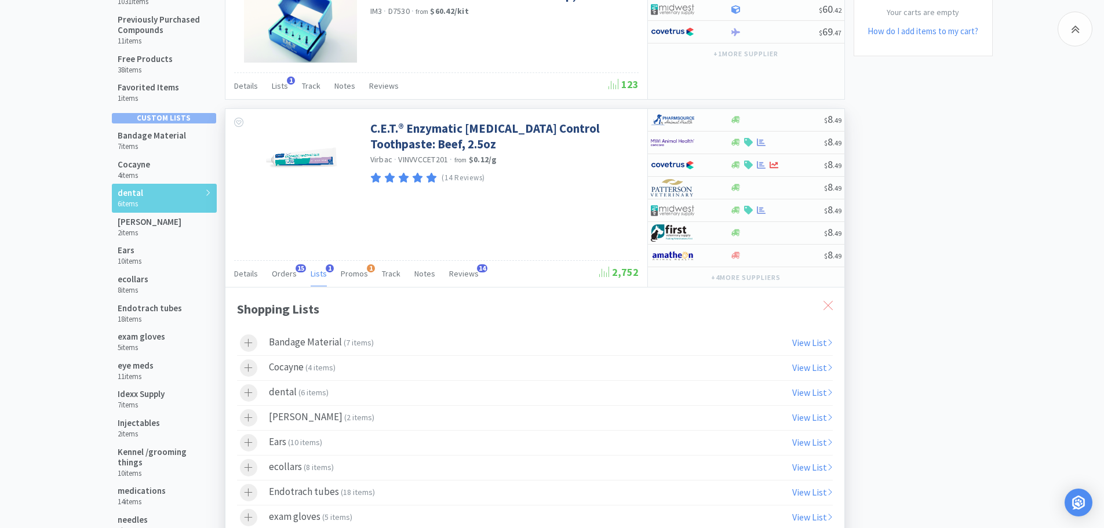
click at [826, 301] on icon at bounding box center [827, 305] width 9 height 9
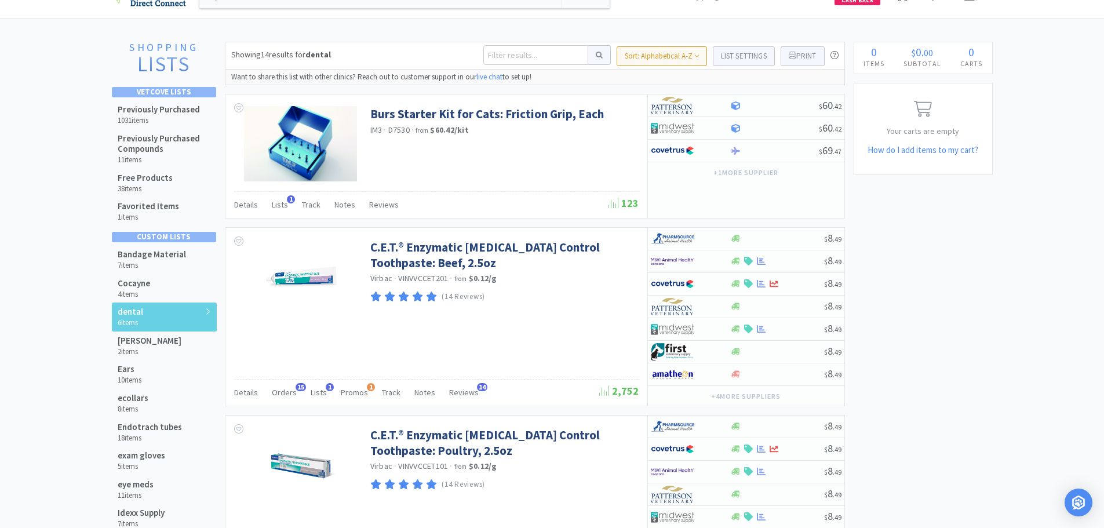
scroll to position [0, 0]
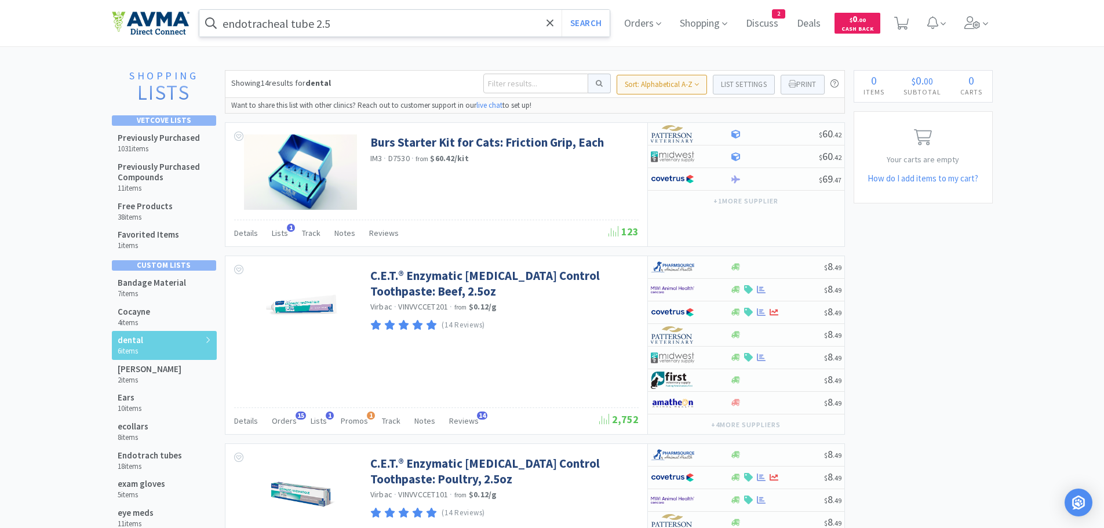
click at [371, 24] on input "endotracheal tube 2.5" at bounding box center [404, 23] width 411 height 27
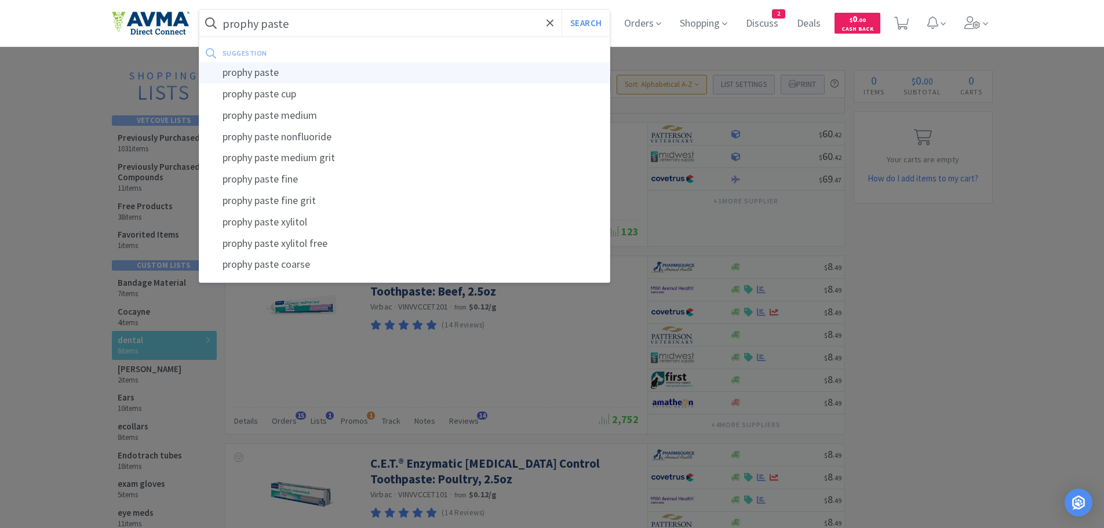
type input "prophy paste"
click at [276, 76] on div "prophy paste" at bounding box center [404, 72] width 411 height 21
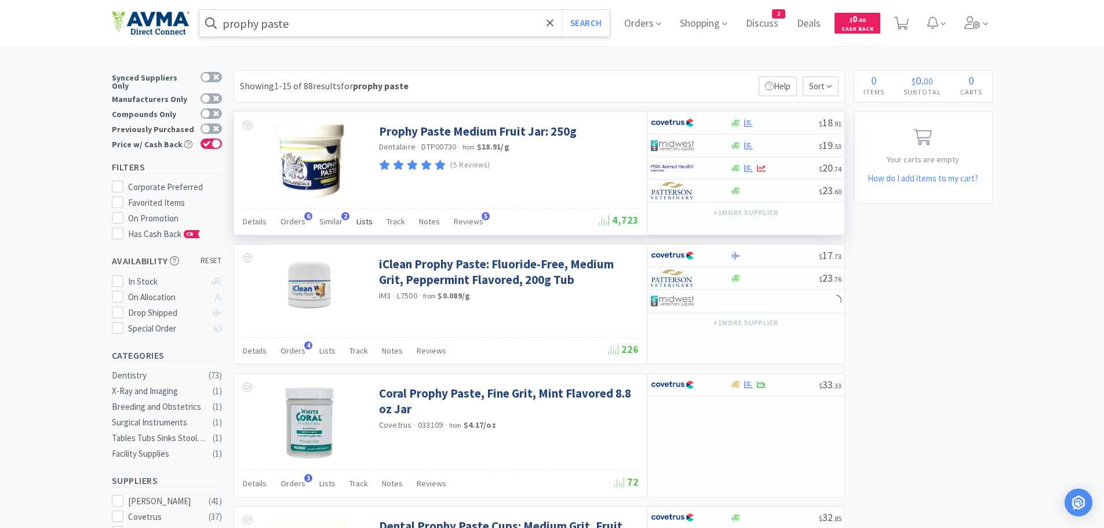
click at [362, 219] on span "Lists" at bounding box center [364, 221] width 16 height 10
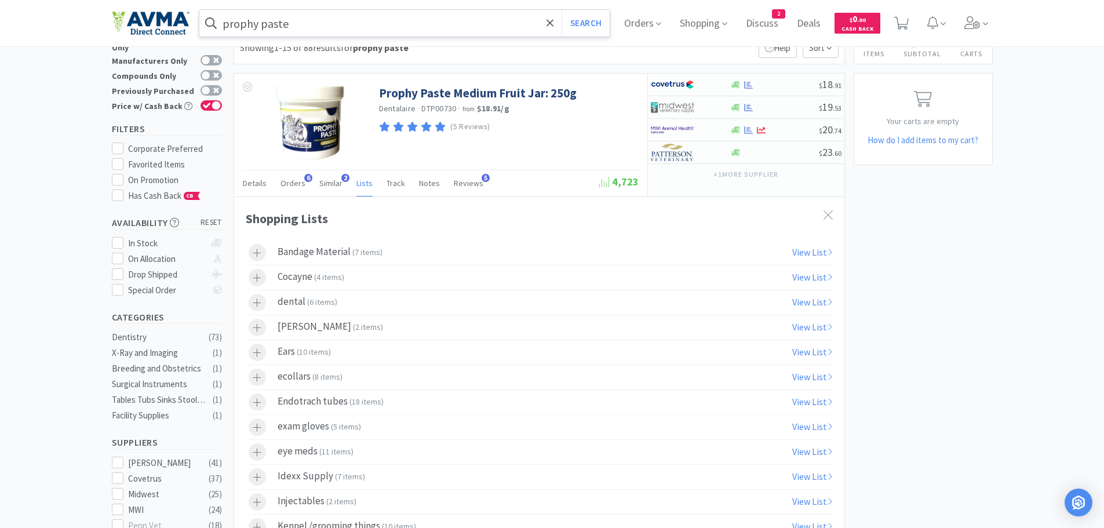
scroll to position [31, 0]
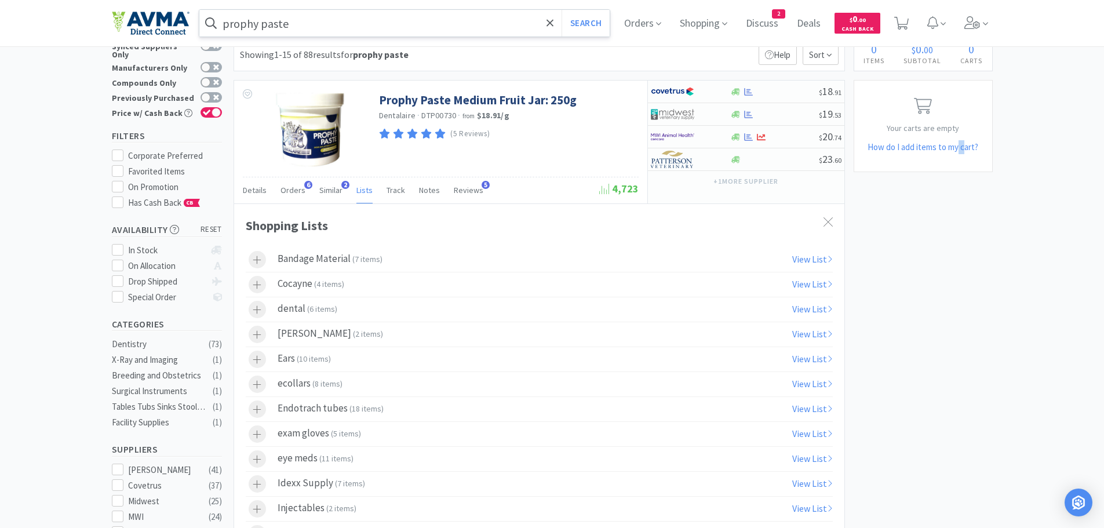
drag, startPoint x: 958, startPoint y: 279, endPoint x: 1039, endPoint y: 268, distance: 82.3
drag, startPoint x: 831, startPoint y: 218, endPoint x: 893, endPoint y: 242, distance: 65.8
click at [831, 218] on icon at bounding box center [827, 221] width 9 height 9
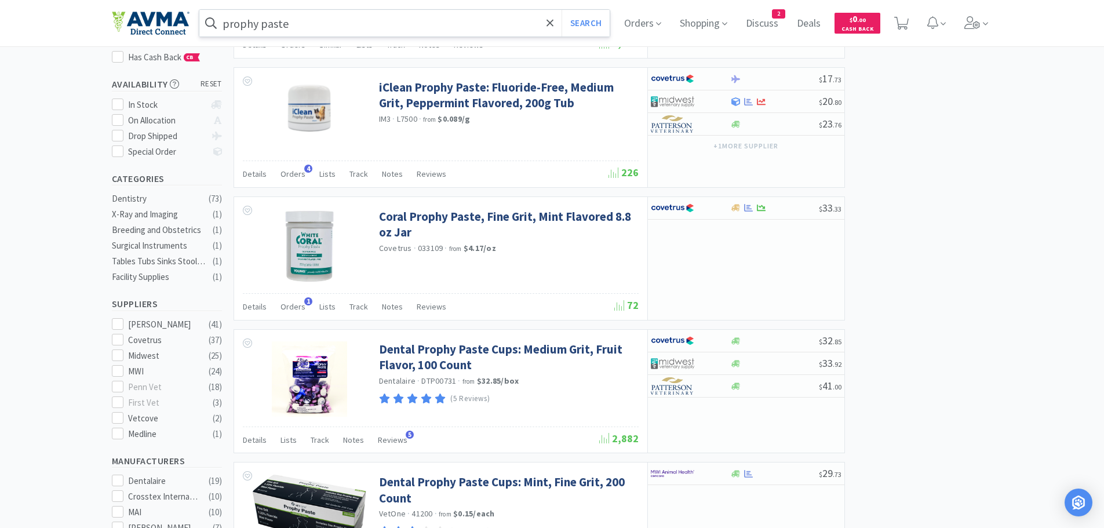
scroll to position [0, 0]
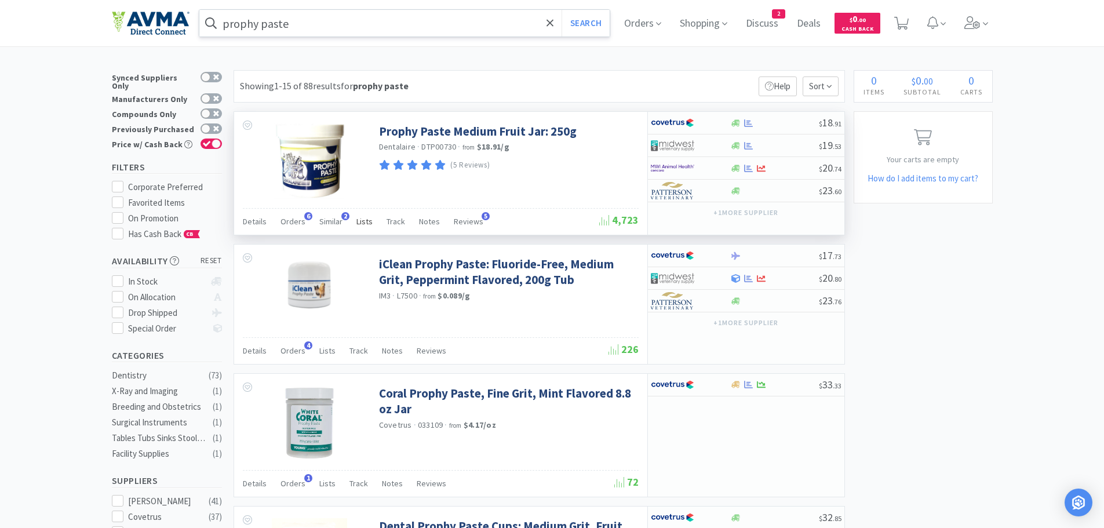
click at [358, 222] on span "Lists" at bounding box center [364, 221] width 16 height 10
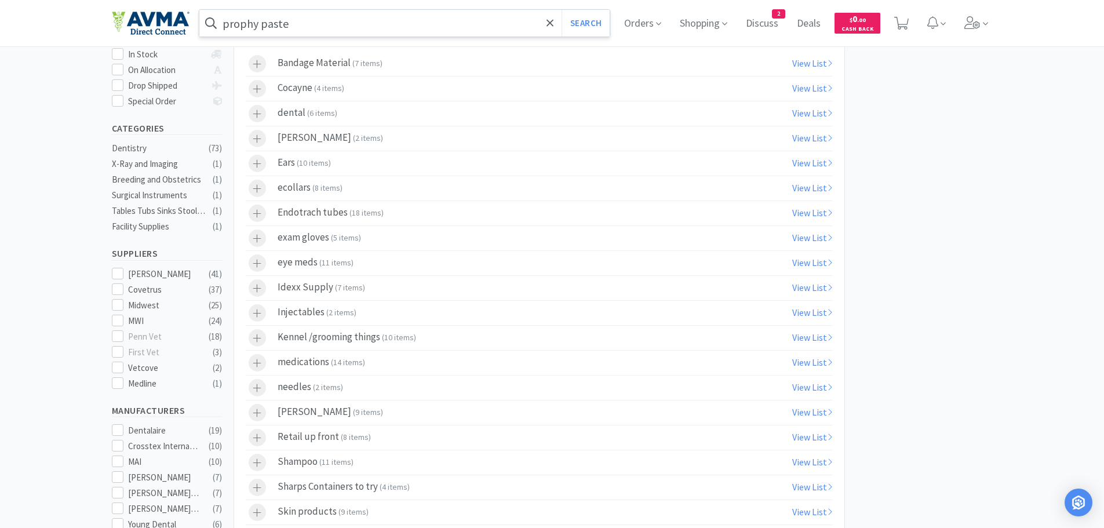
scroll to position [150, 0]
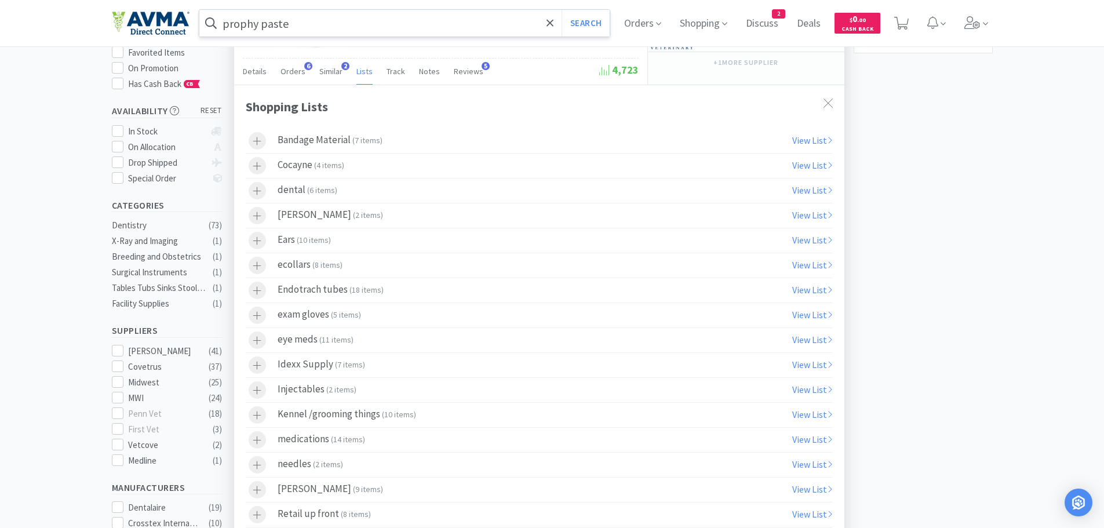
click at [359, 193] on label "dental ( 6 items )" at bounding box center [539, 190] width 587 height 24
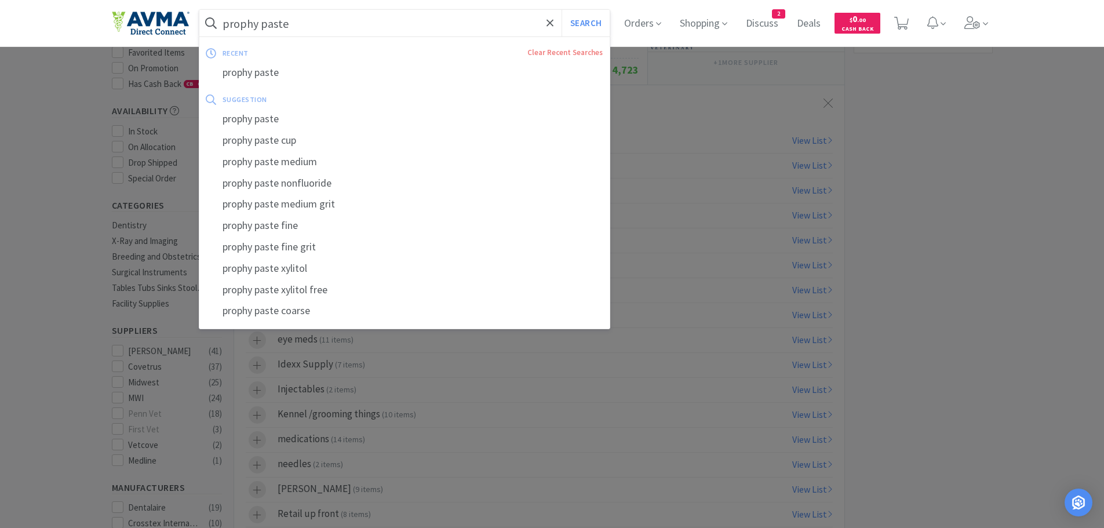
click at [309, 23] on input "prophy paste" at bounding box center [404, 23] width 411 height 27
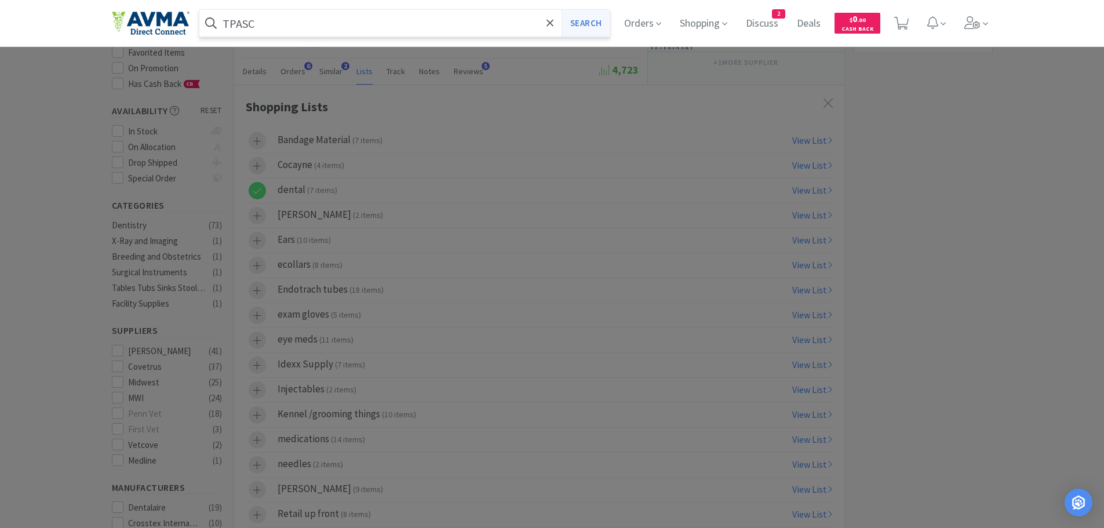
click at [589, 27] on button "Search" at bounding box center [585, 23] width 48 height 27
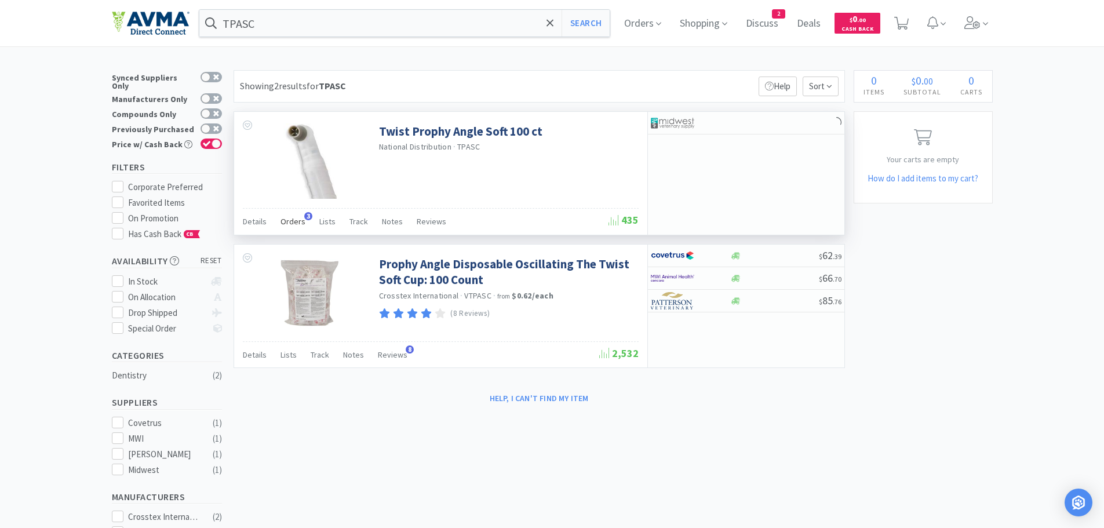
click at [294, 223] on span "Orders" at bounding box center [292, 221] width 25 height 10
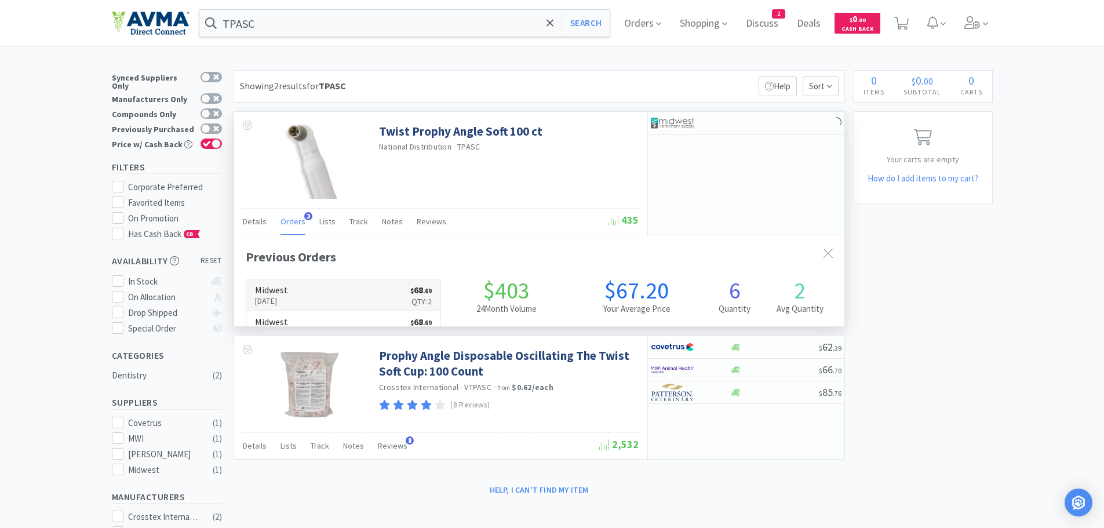
scroll to position [300, 610]
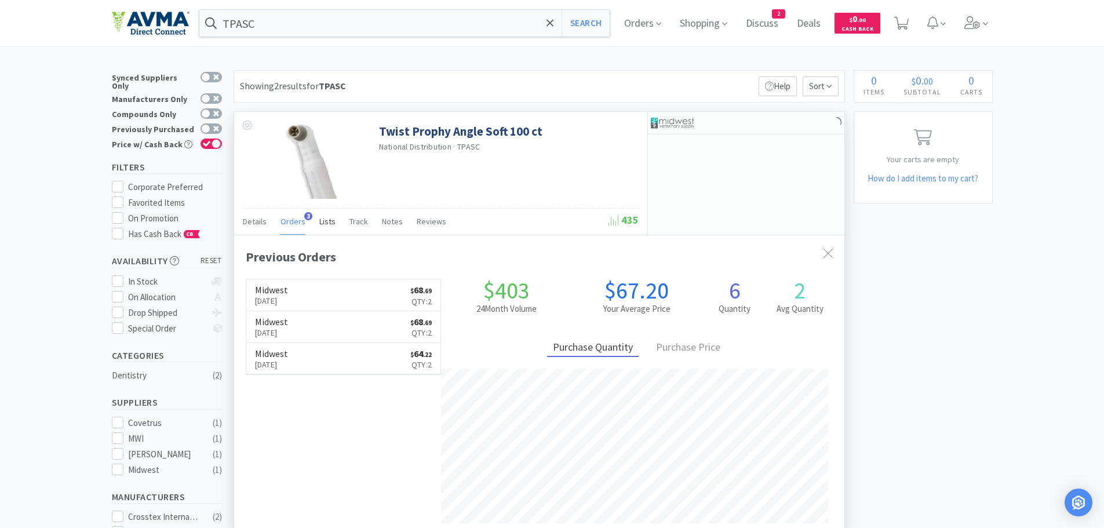
click at [319, 222] on span "Lists" at bounding box center [327, 221] width 16 height 10
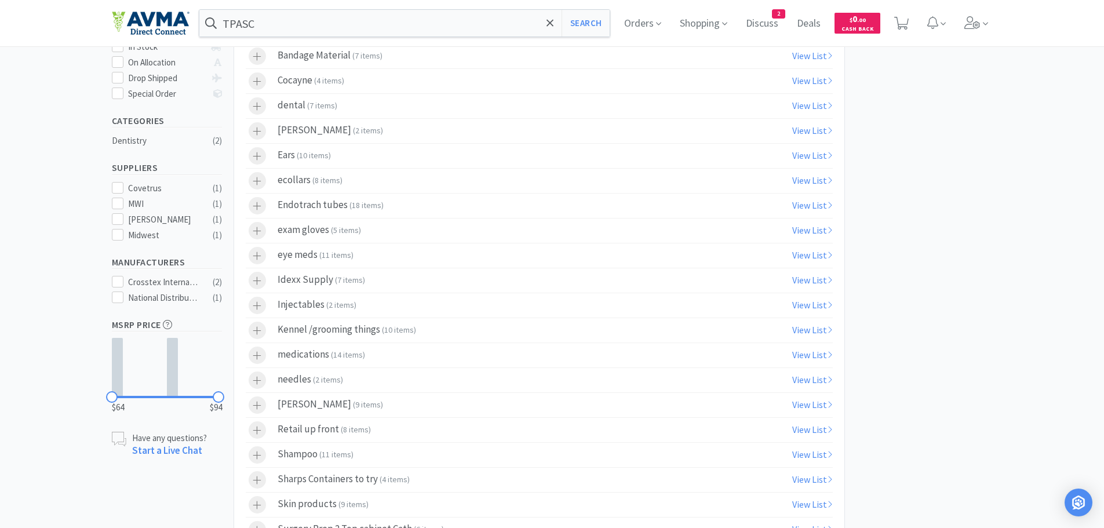
scroll to position [226, 0]
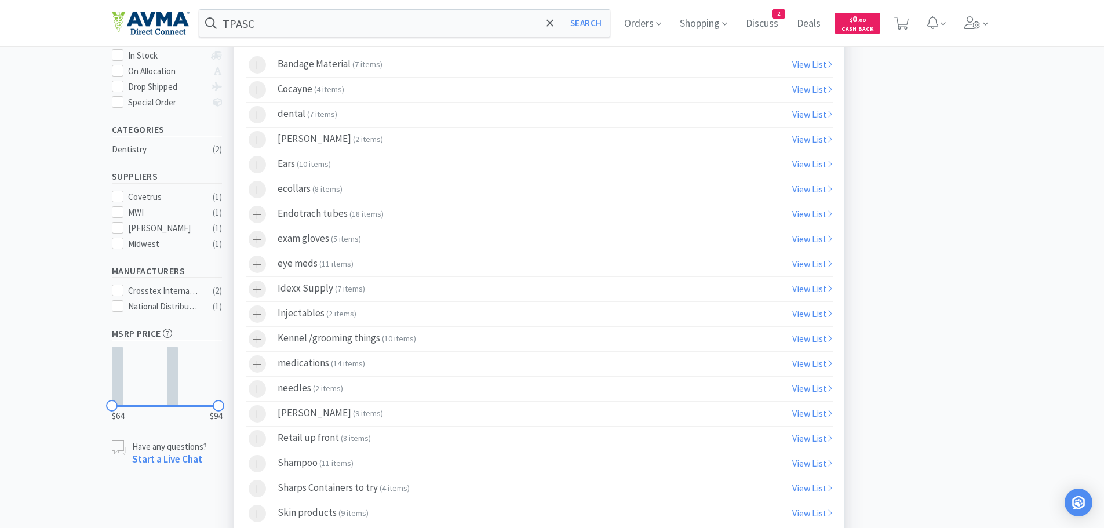
click at [255, 119] on icon at bounding box center [257, 115] width 9 height 10
click at [344, 27] on input "TPASC" at bounding box center [404, 23] width 411 height 27
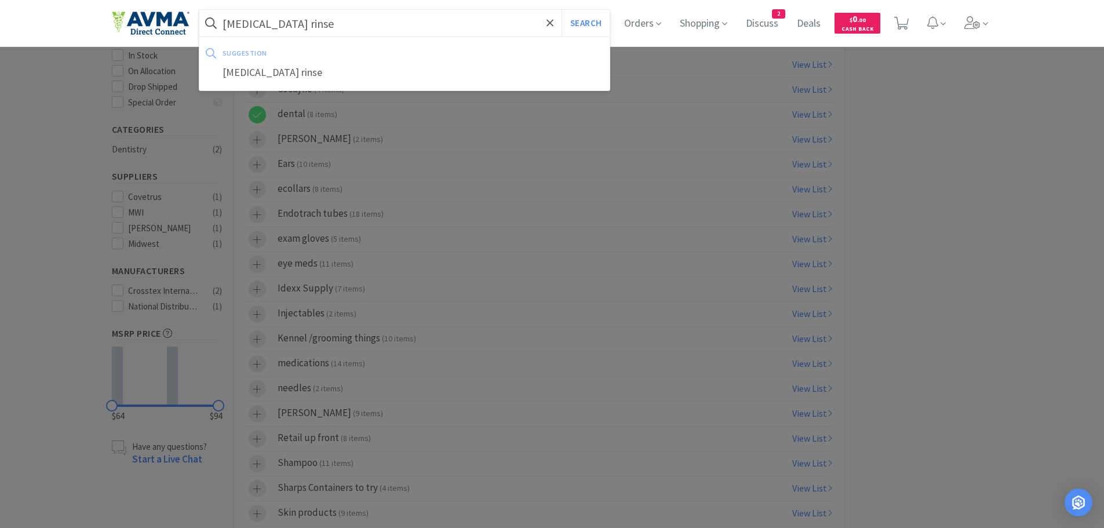
click at [290, 73] on div "[MEDICAL_DATA] rinse" at bounding box center [404, 72] width 411 height 21
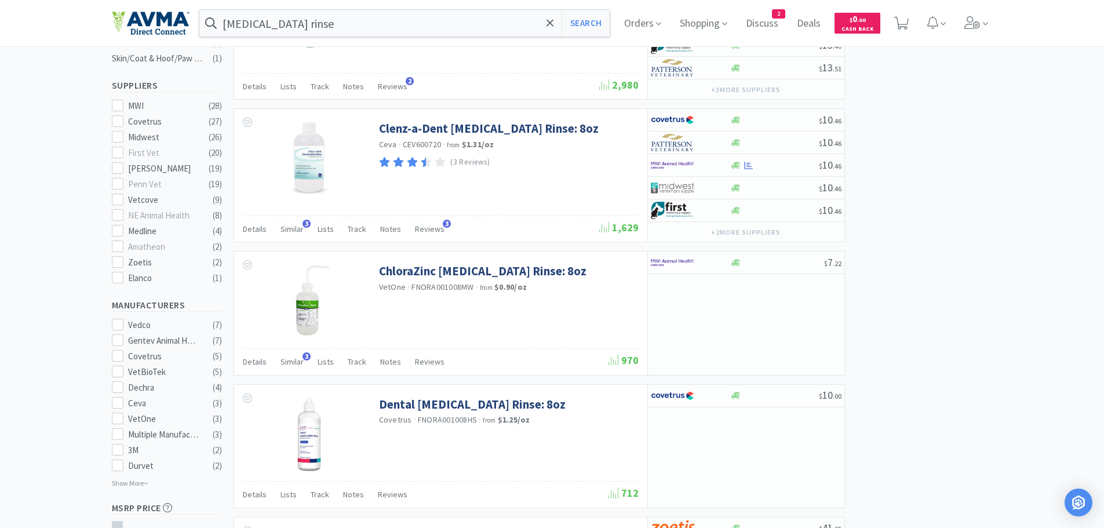
scroll to position [422, 0]
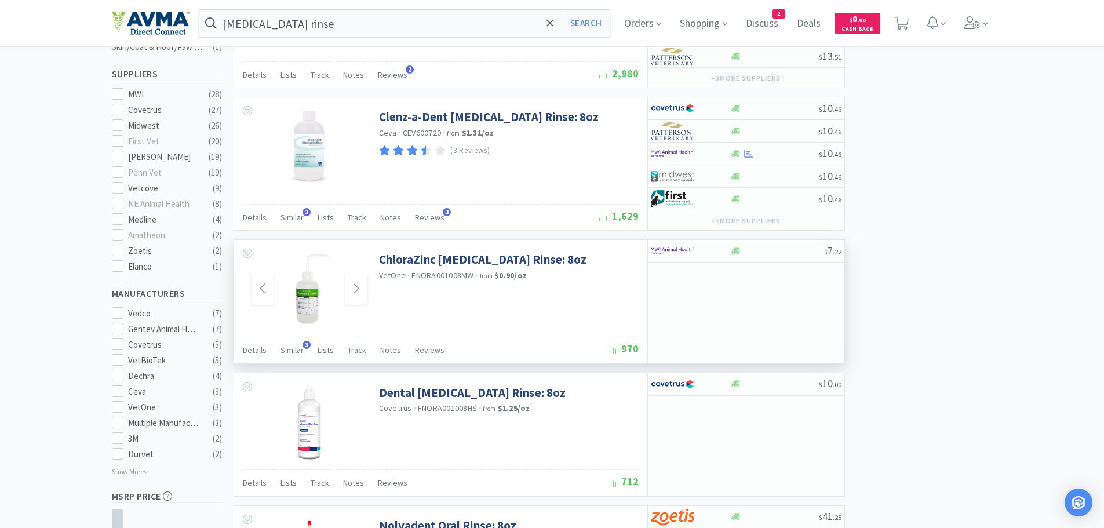
click at [311, 308] on img at bounding box center [309, 288] width 50 height 75
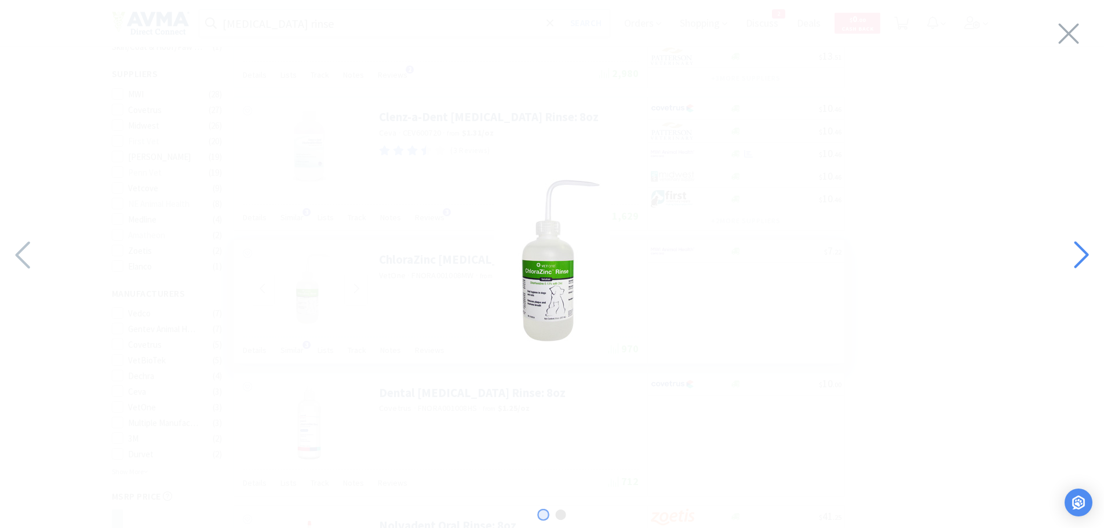
drag, startPoint x: 1083, startPoint y: 251, endPoint x: 1080, endPoint y: 235, distance: 17.0
click at [1082, 251] on icon at bounding box center [1081, 254] width 14 height 27
drag, startPoint x: 1072, startPoint y: 24, endPoint x: 1067, endPoint y: 23, distance: 5.9
click at [1071, 24] on icon at bounding box center [1068, 33] width 24 height 32
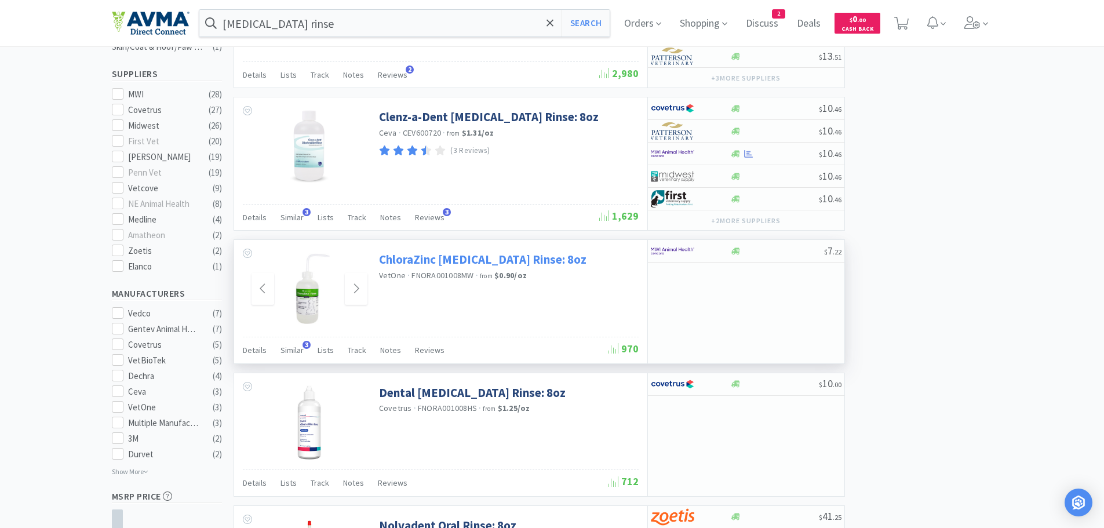
click at [470, 259] on link "ChloraZinc [MEDICAL_DATA] Rinse: 8oz" at bounding box center [482, 259] width 207 height 16
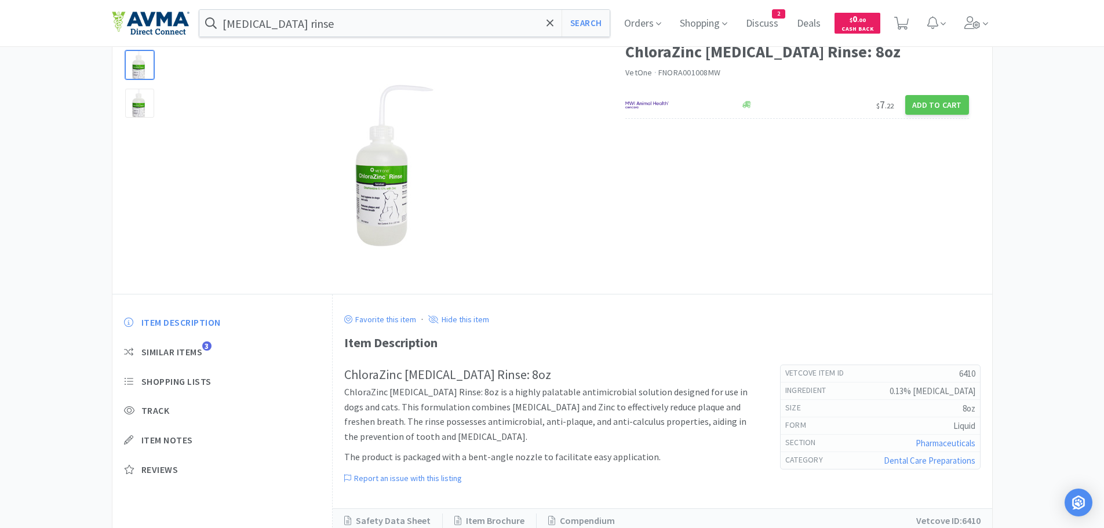
scroll to position [105, 0]
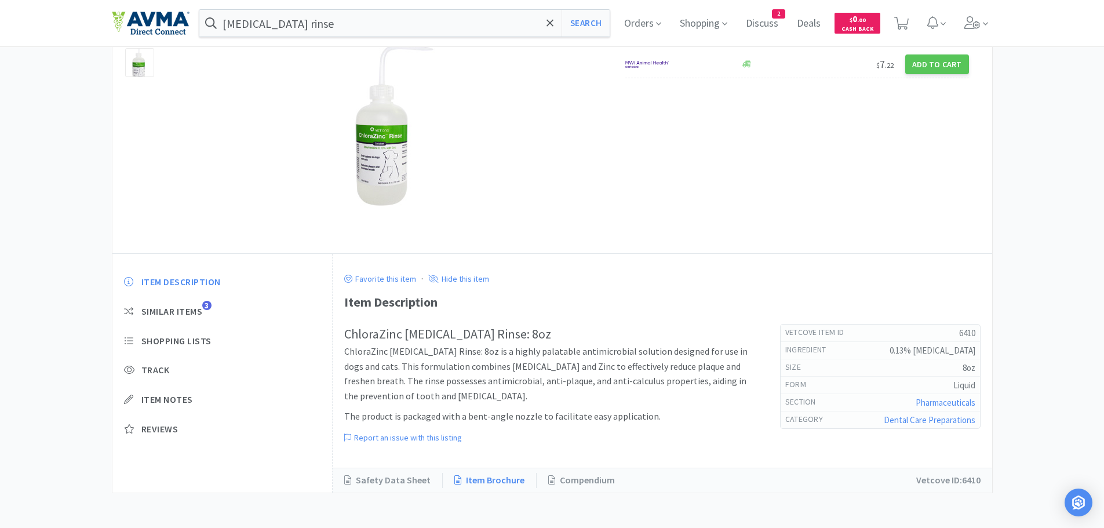
click at [500, 480] on link "Item Brochure" at bounding box center [490, 480] width 94 height 15
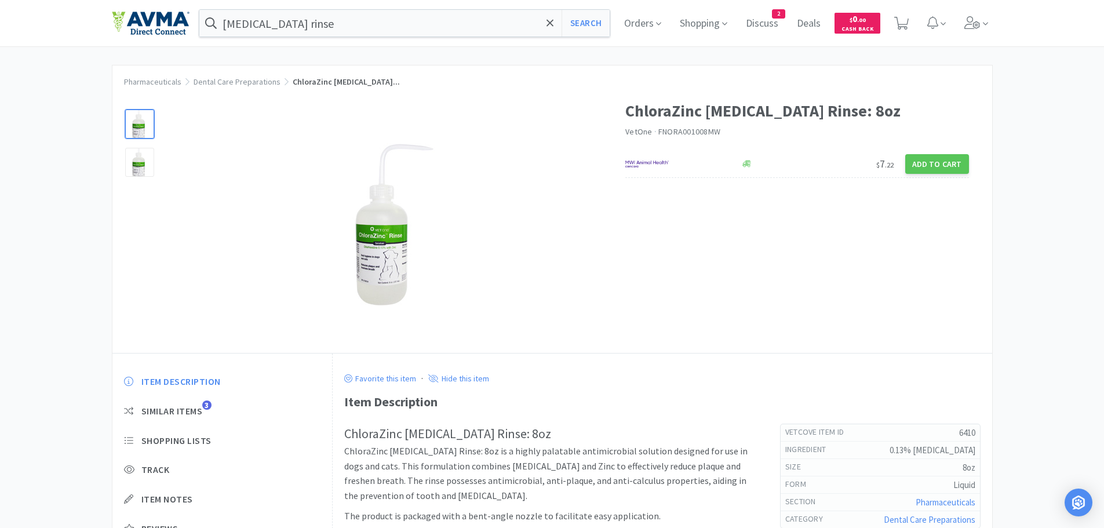
scroll to position [0, 0]
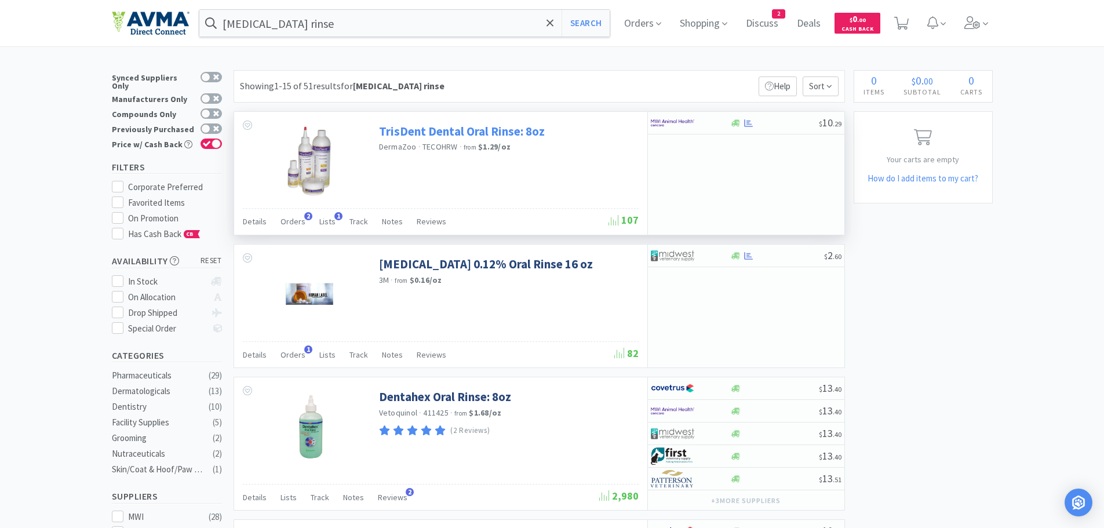
click at [444, 132] on link "TrisDent Dental Oral Rinse: 8oz" at bounding box center [462, 131] width 166 height 16
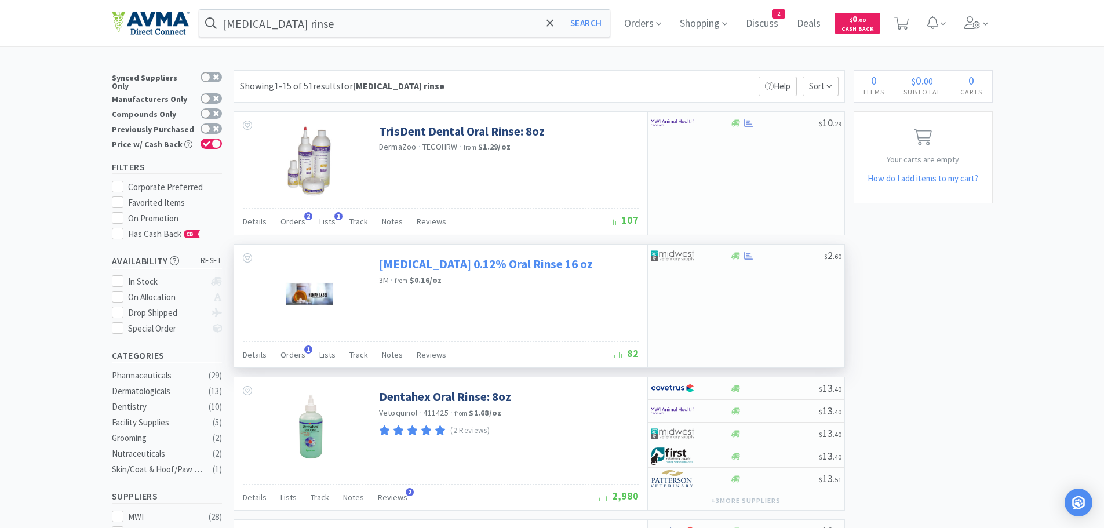
click at [463, 268] on link "[MEDICAL_DATA] 0.12% Oral Rinse 16 oz" at bounding box center [486, 264] width 214 height 16
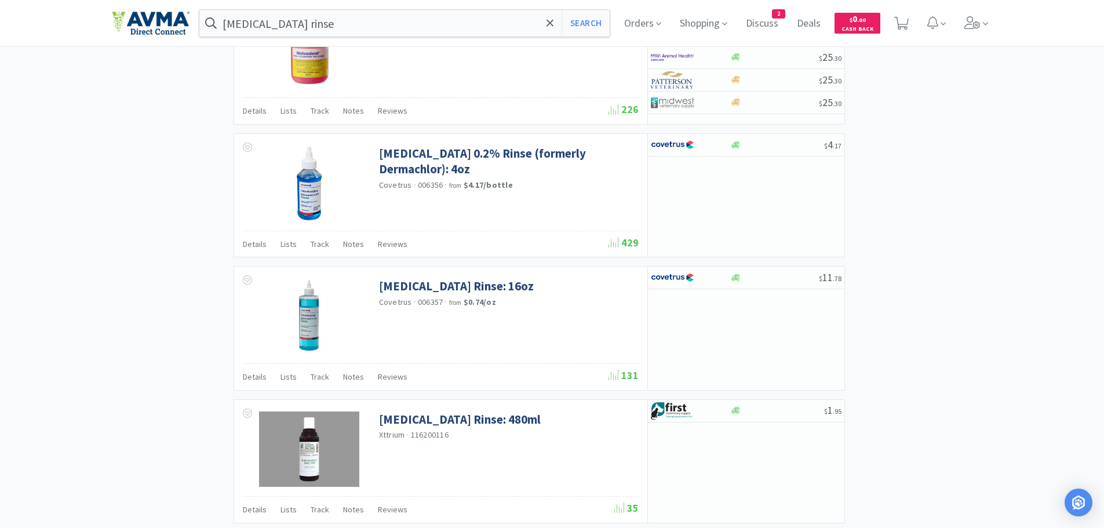
scroll to position [1054, 0]
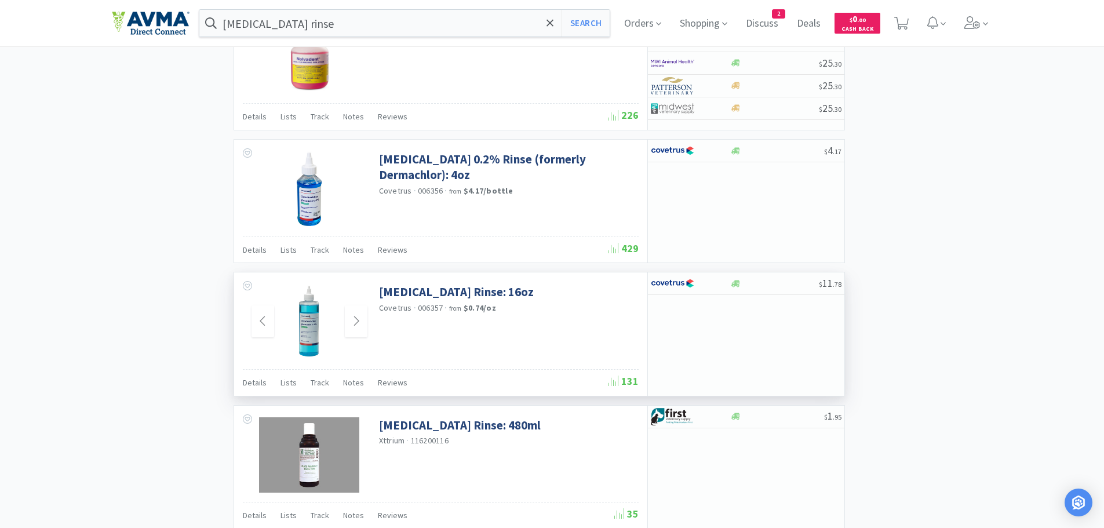
click at [306, 330] on img at bounding box center [309, 321] width 26 height 75
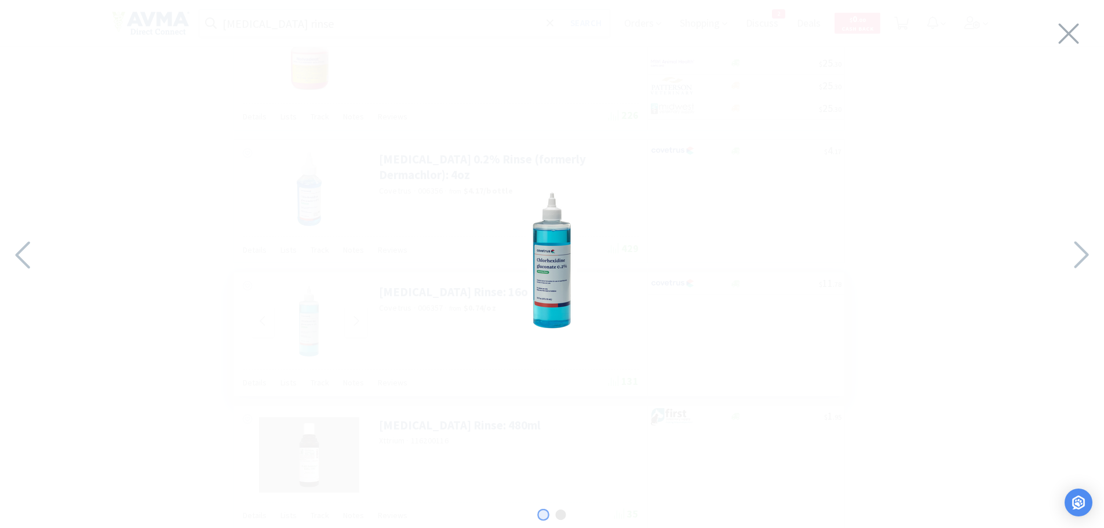
click at [553, 287] on img at bounding box center [552, 261] width 50 height 145
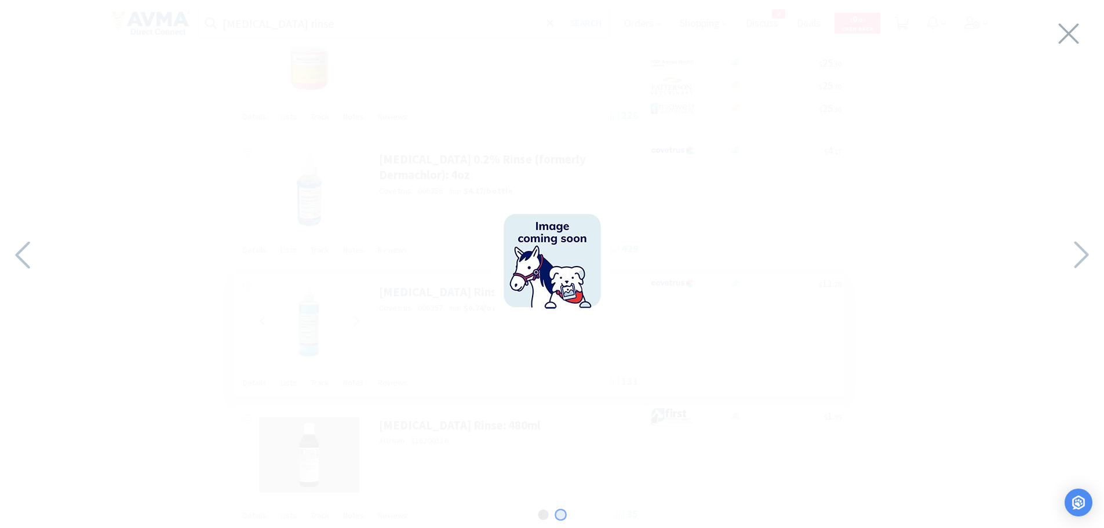
click at [552, 287] on img at bounding box center [552, 261] width 116 height 116
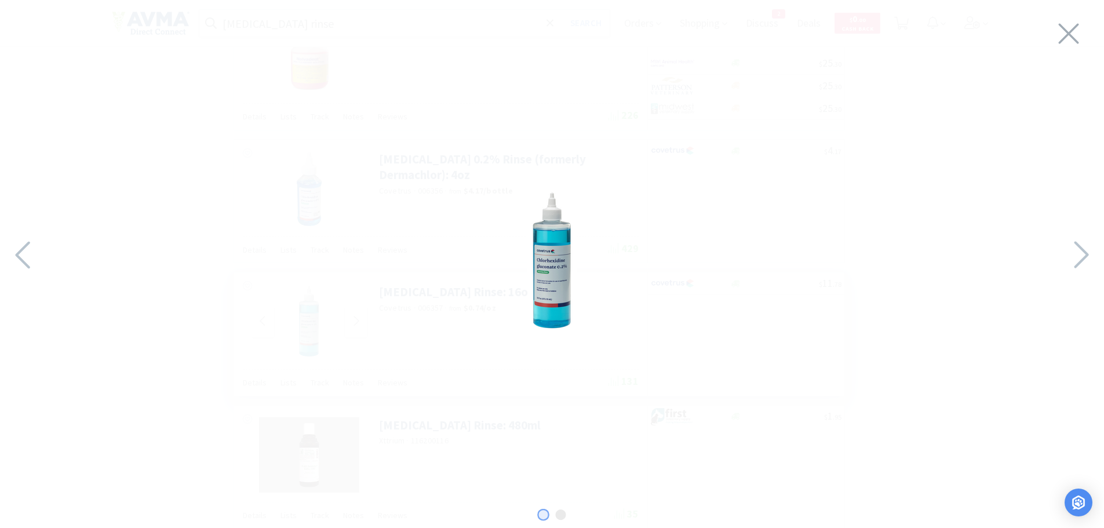
drag, startPoint x: 1087, startPoint y: 242, endPoint x: 1025, endPoint y: 263, distance: 65.0
click at [1086, 242] on icon at bounding box center [1080, 254] width 25 height 39
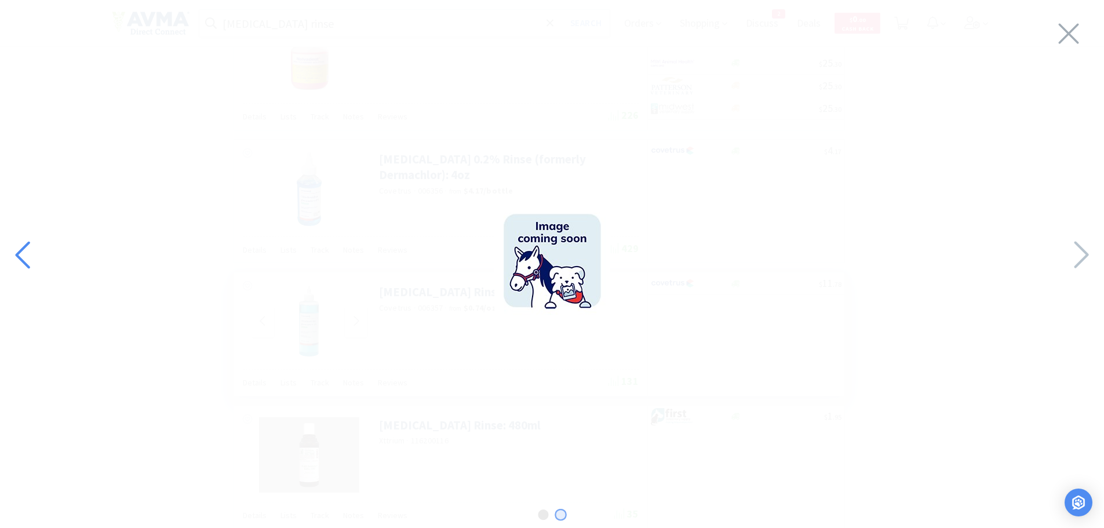
drag, startPoint x: 24, startPoint y: 244, endPoint x: 21, endPoint y: 257, distance: 12.5
click at [21, 251] on icon at bounding box center [24, 254] width 25 height 39
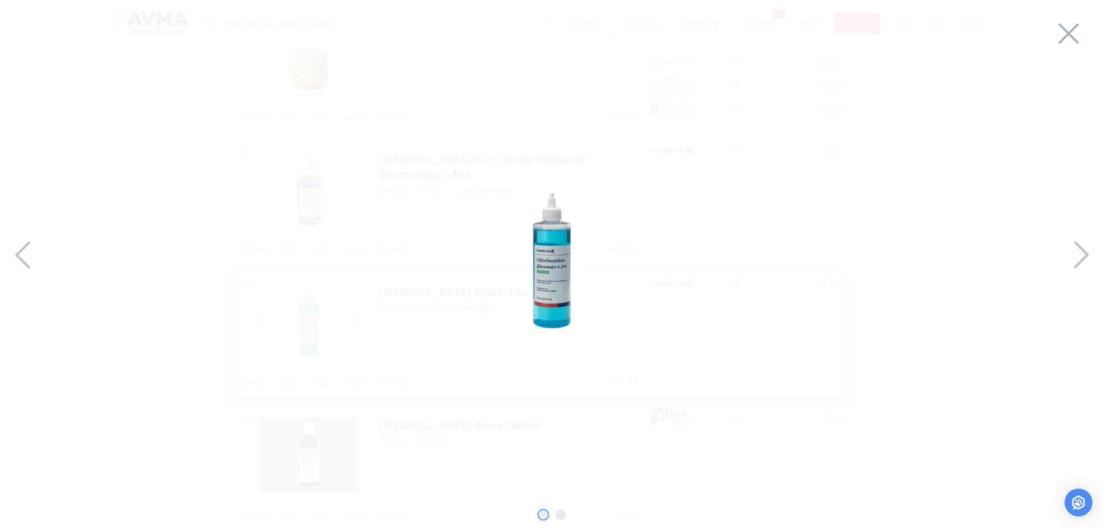
click at [451, 285] on div at bounding box center [552, 261] width 1104 height 499
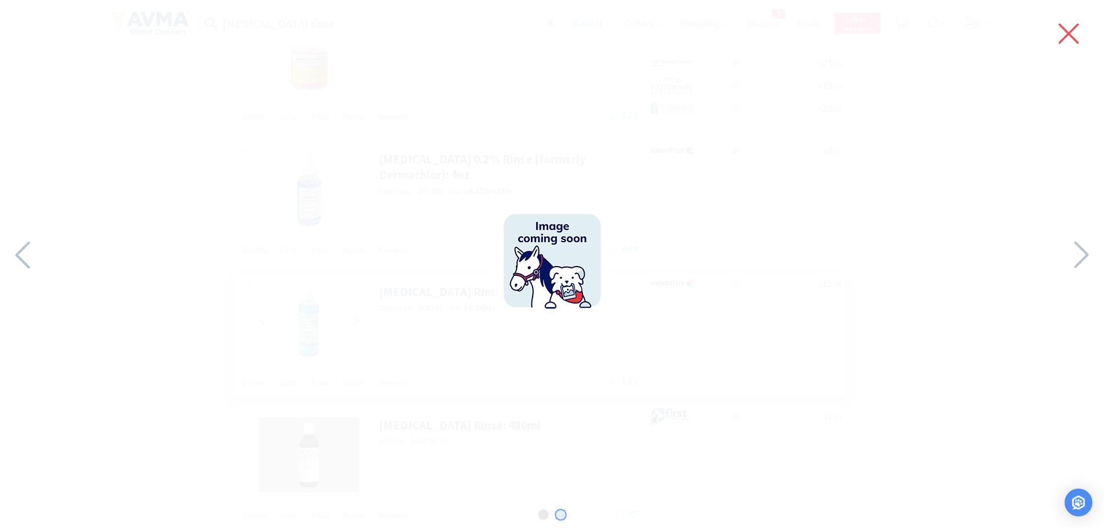
click at [1070, 32] on icon at bounding box center [1068, 34] width 20 height 20
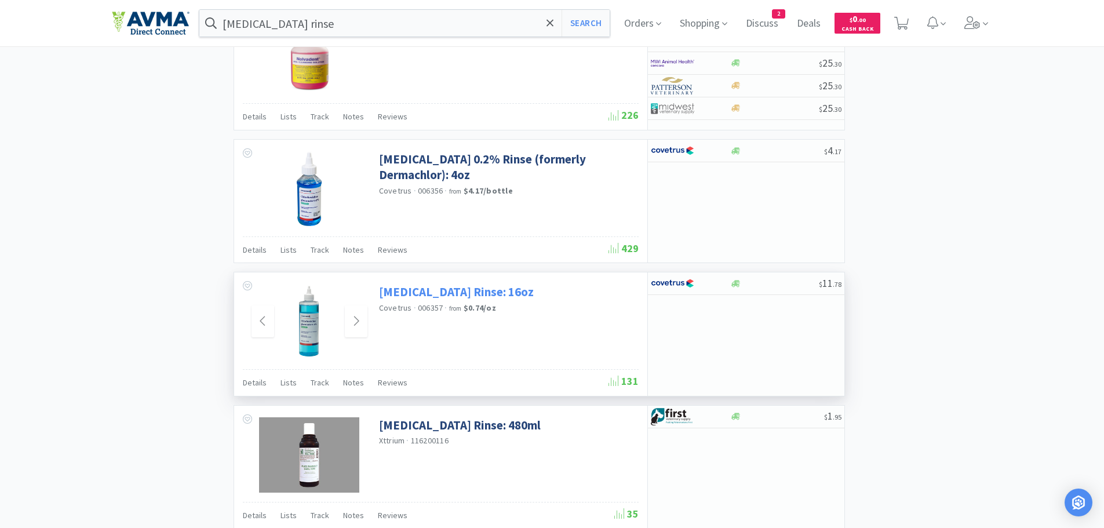
click at [433, 297] on link "[MEDICAL_DATA] Rinse: 16oz" at bounding box center [456, 292] width 155 height 16
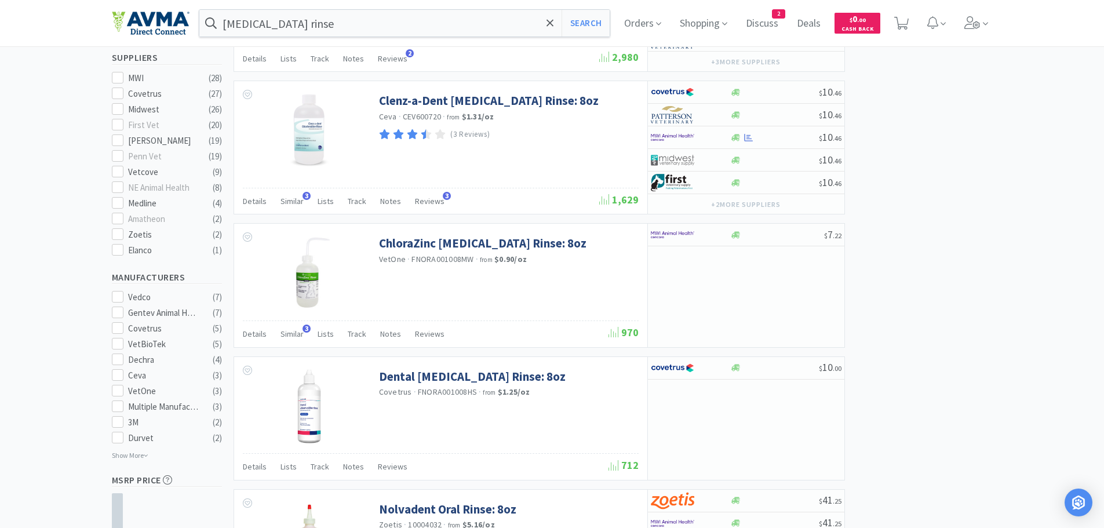
scroll to position [453, 0]
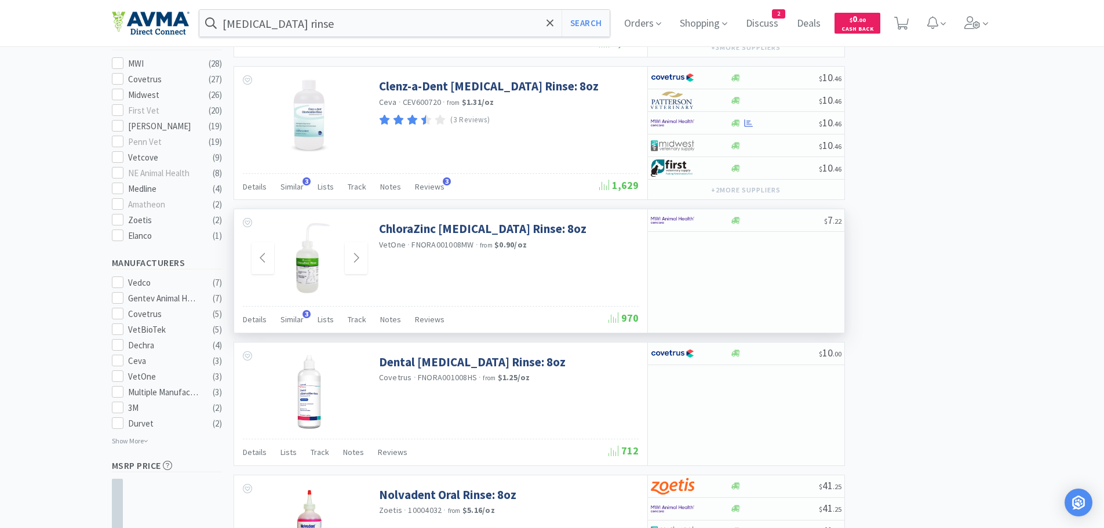
click at [306, 271] on img at bounding box center [309, 258] width 50 height 75
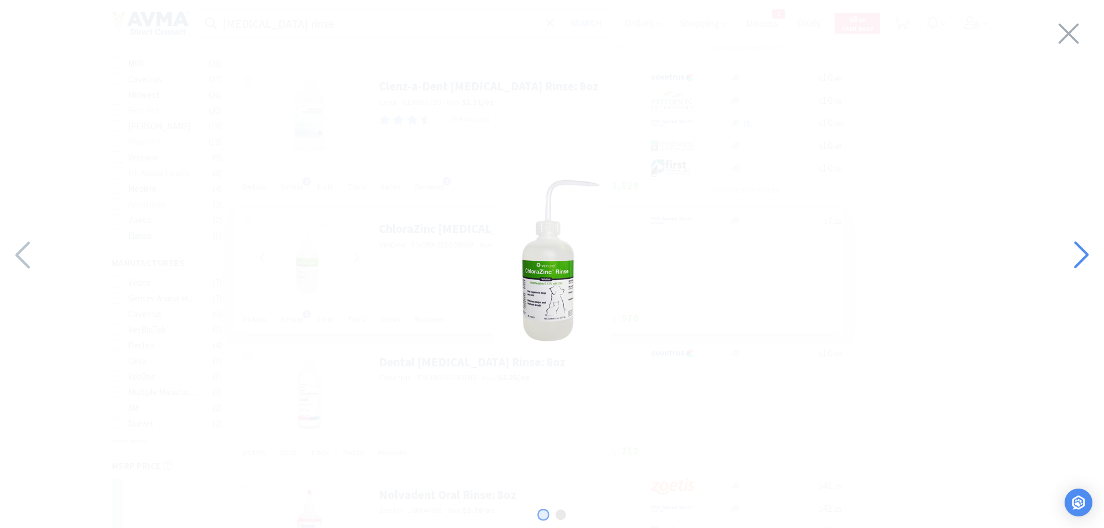
click at [1085, 246] on icon at bounding box center [1080, 254] width 25 height 39
click at [1078, 247] on icon at bounding box center [1081, 254] width 14 height 27
click at [1071, 28] on icon at bounding box center [1068, 33] width 24 height 32
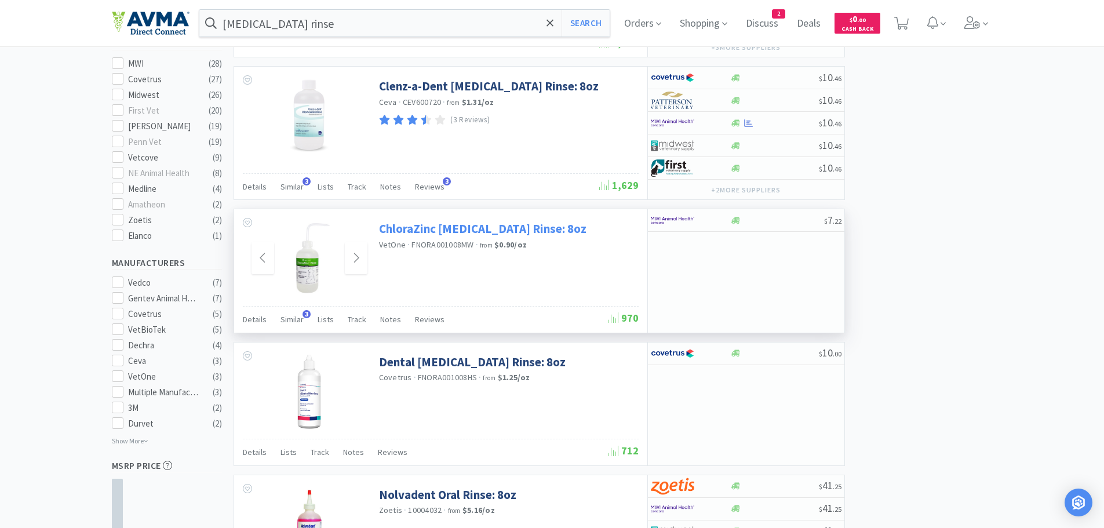
click at [459, 229] on link "ChloraZinc [MEDICAL_DATA] Rinse: 8oz" at bounding box center [482, 229] width 207 height 16
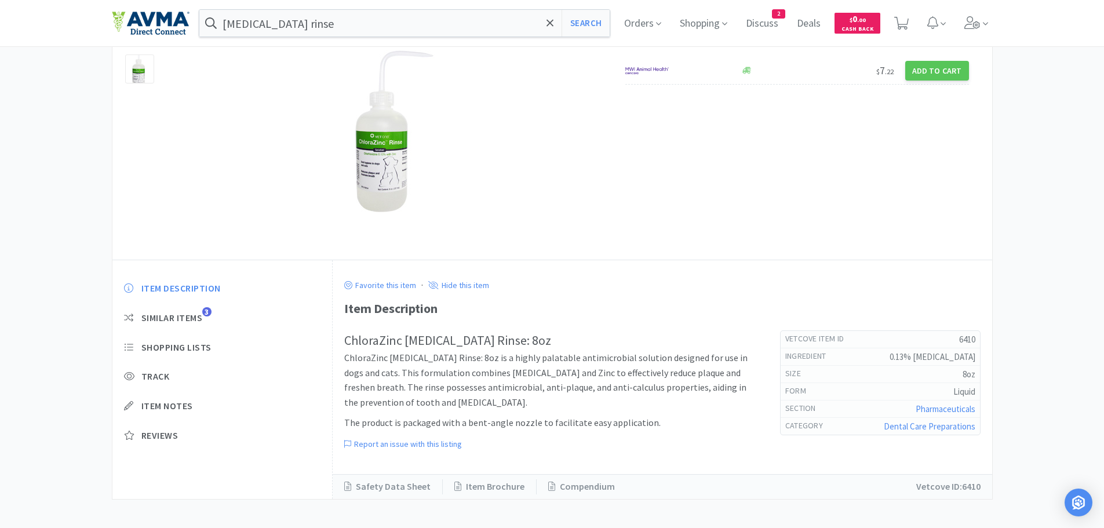
scroll to position [105, 0]
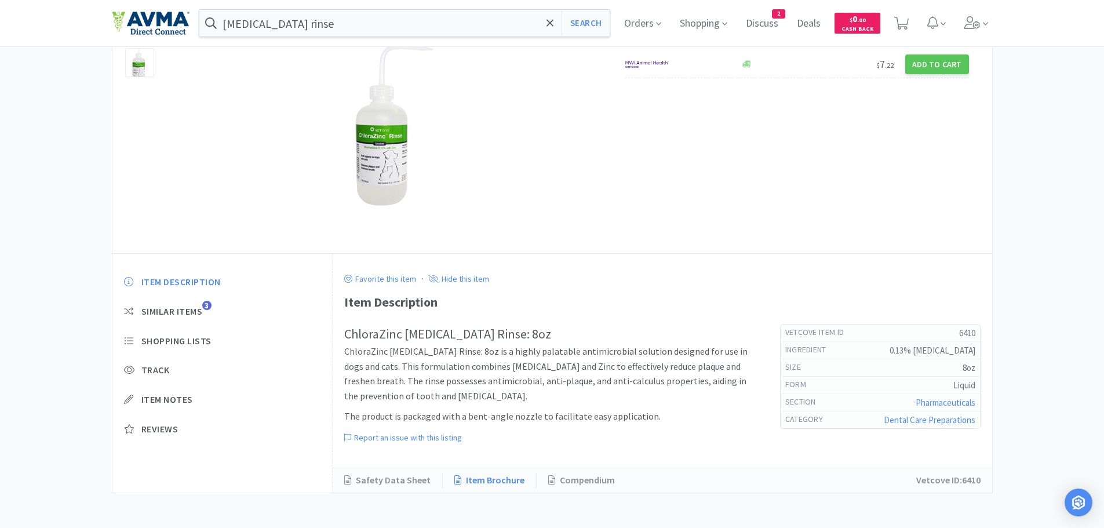
click at [480, 481] on link "Item Brochure" at bounding box center [490, 480] width 94 height 15
drag, startPoint x: 164, startPoint y: 342, endPoint x: 170, endPoint y: 339, distance: 6.2
click at [165, 342] on span "Shopping Lists" at bounding box center [176, 341] width 70 height 12
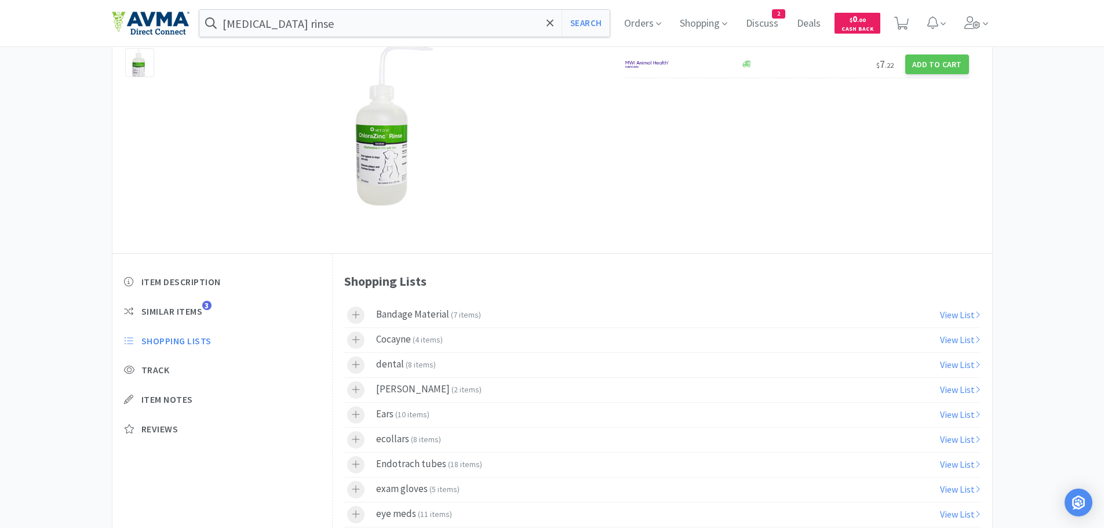
click at [421, 363] on span "8 items" at bounding box center [420, 364] width 25 height 10
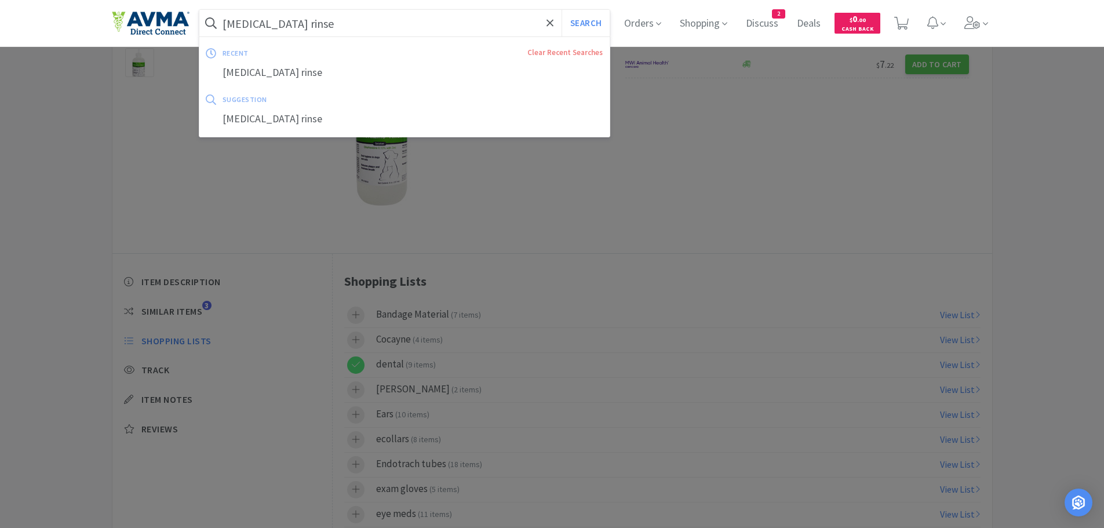
click at [386, 19] on input "[MEDICAL_DATA] rinse" at bounding box center [404, 23] width 411 height 27
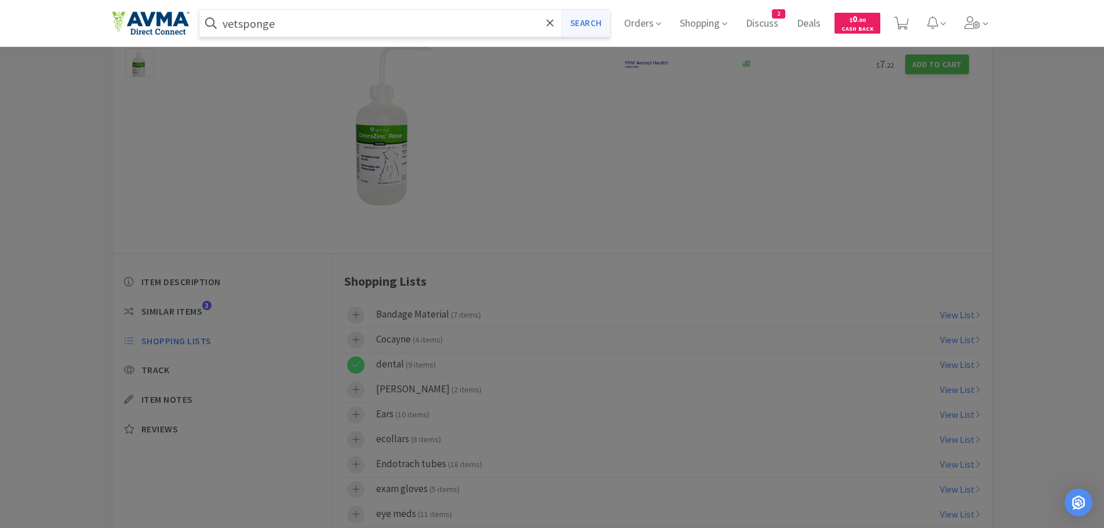
click at [587, 27] on button "Search" at bounding box center [585, 23] width 48 height 27
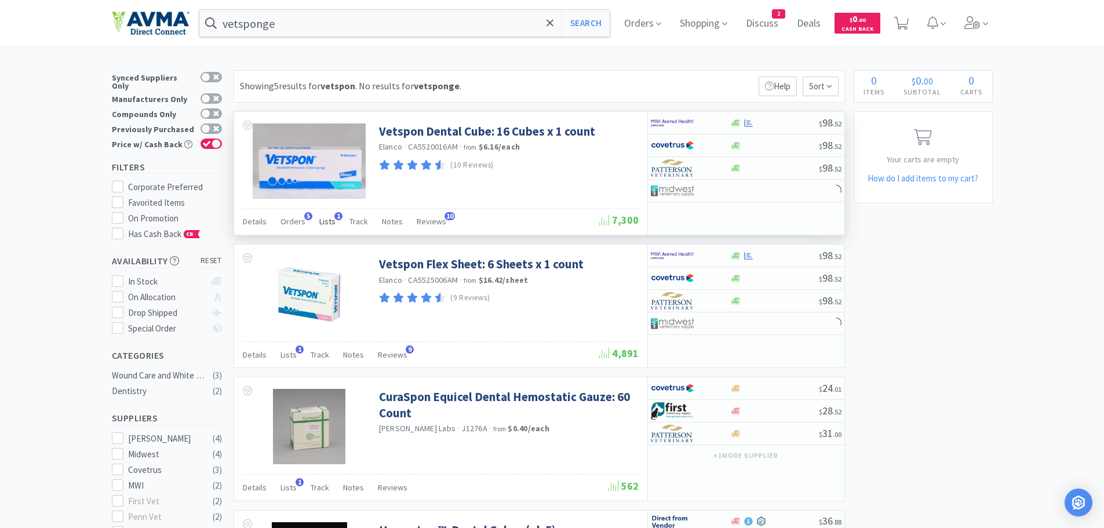
click at [328, 217] on span "Lists" at bounding box center [327, 221] width 16 height 10
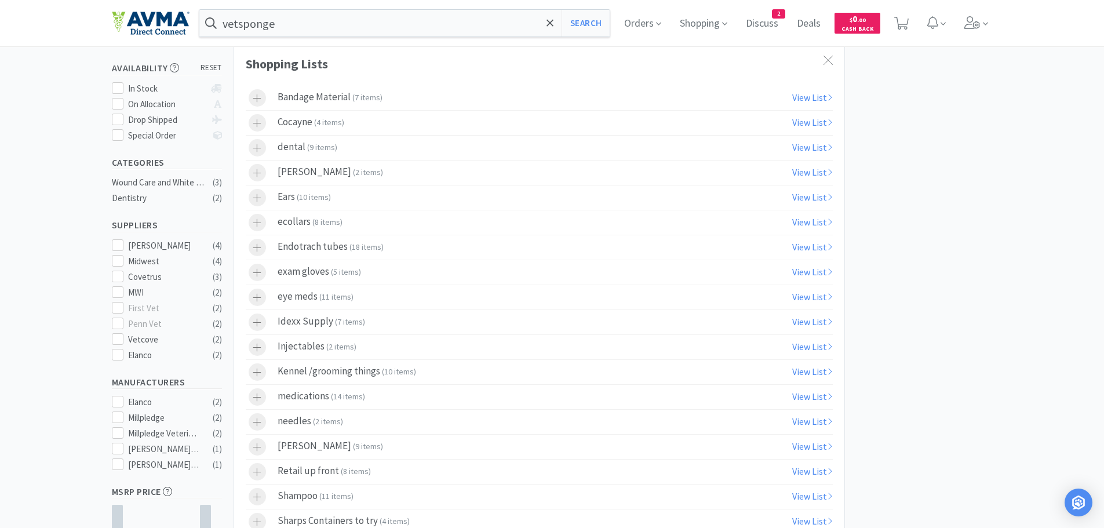
scroll to position [224, 0]
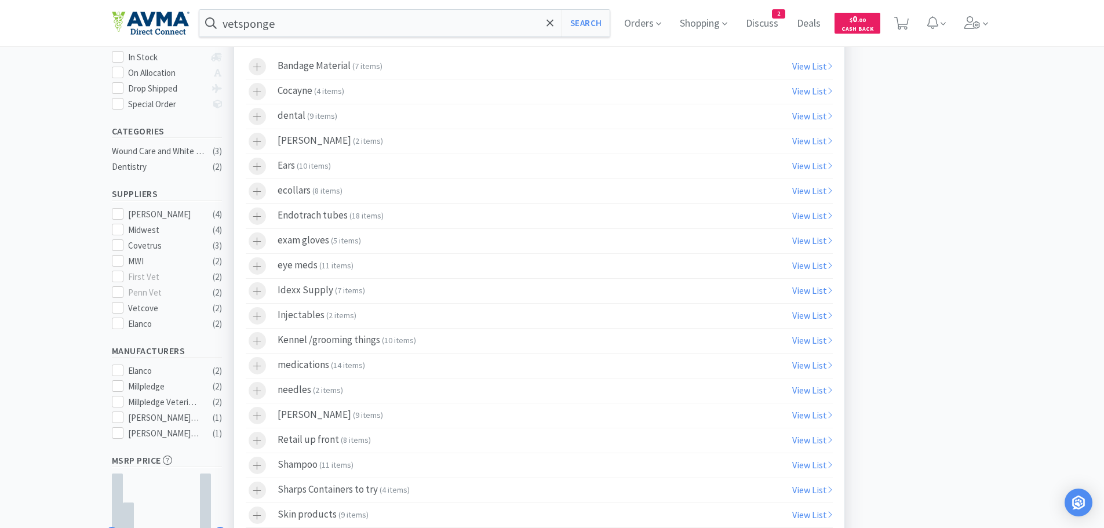
click at [262, 119] on div at bounding box center [257, 116] width 17 height 17
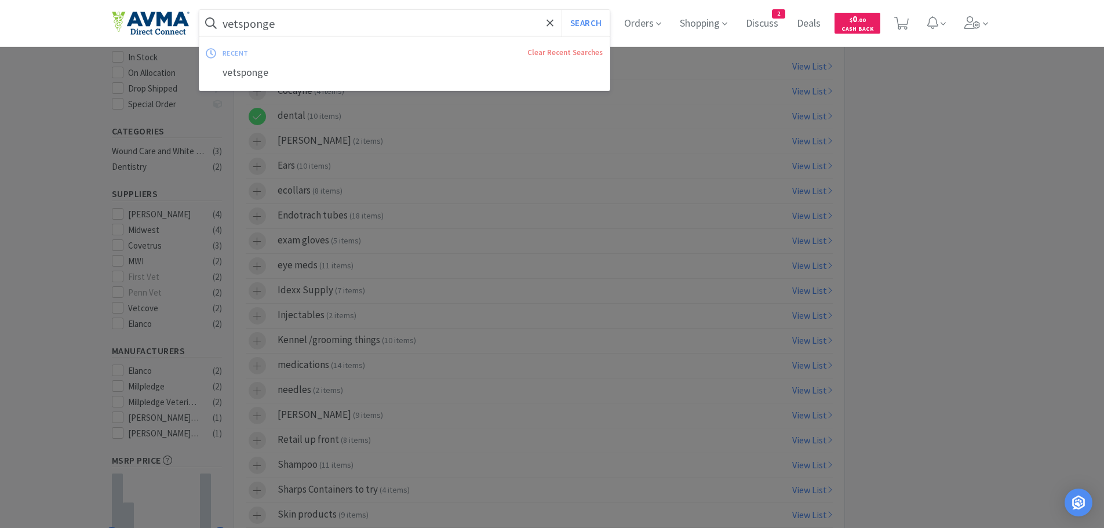
click at [300, 24] on input "vetsponge" at bounding box center [404, 23] width 411 height 27
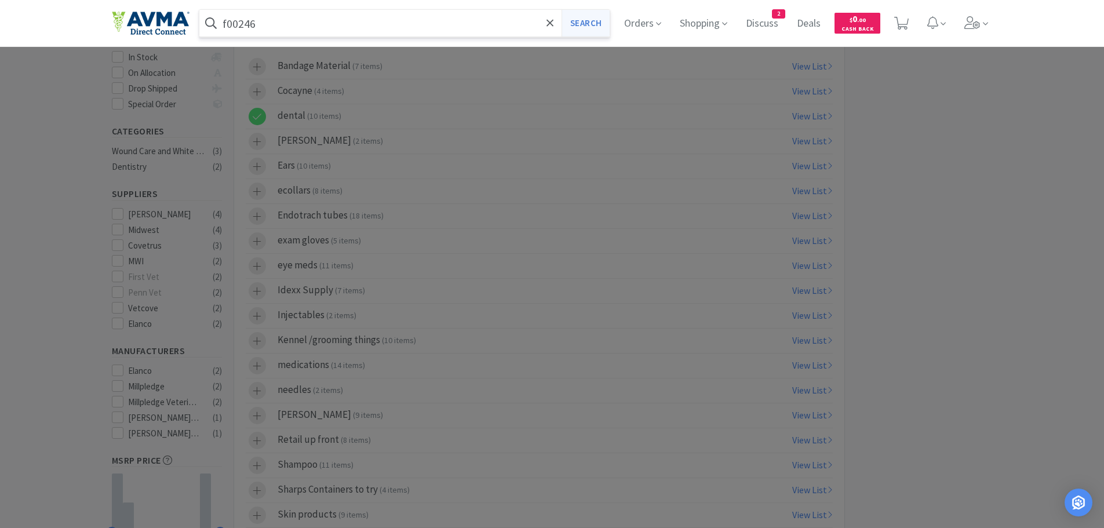
type input "f00246"
click at [597, 18] on button "Search" at bounding box center [585, 23] width 48 height 27
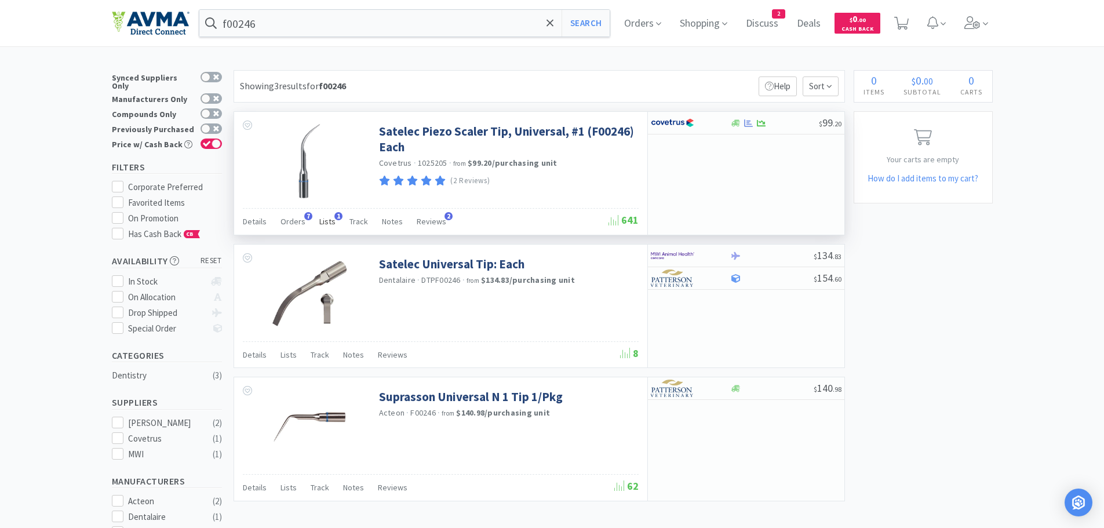
click at [327, 222] on span "Lists" at bounding box center [327, 221] width 16 height 10
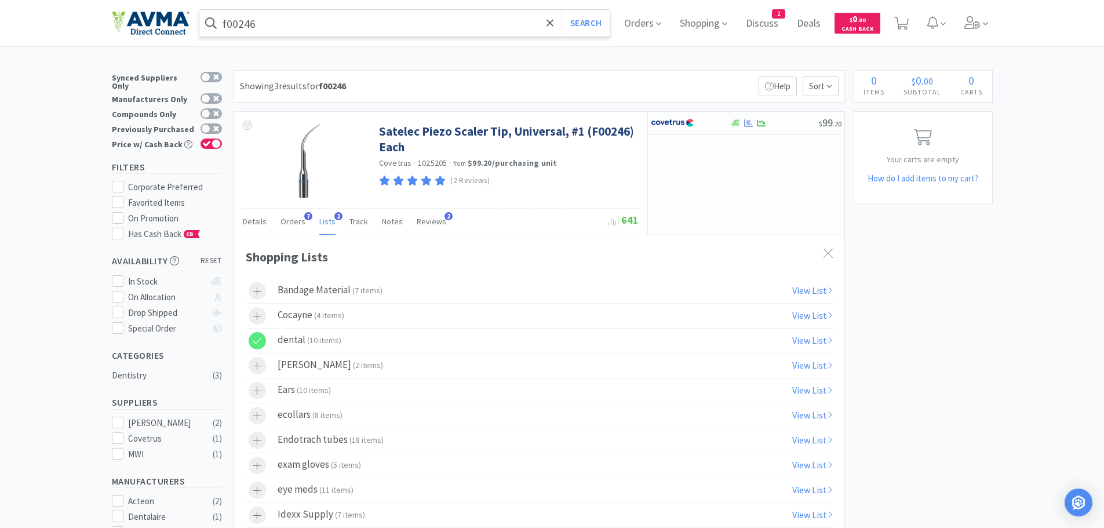
click at [315, 30] on input "f00246" at bounding box center [404, 23] width 411 height 27
drag, startPoint x: 941, startPoint y: 364, endPoint x: 911, endPoint y: 348, distance: 35.0
click at [940, 364] on div at bounding box center [552, 264] width 1104 height 528
click at [829, 251] on icon at bounding box center [827, 253] width 9 height 9
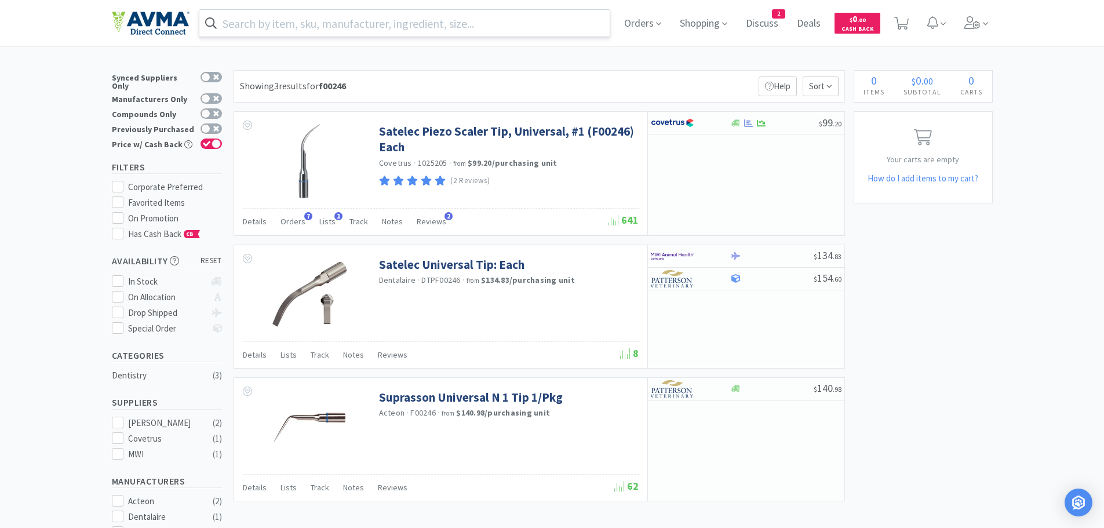
click at [345, 30] on input "text" at bounding box center [404, 23] width 411 height 27
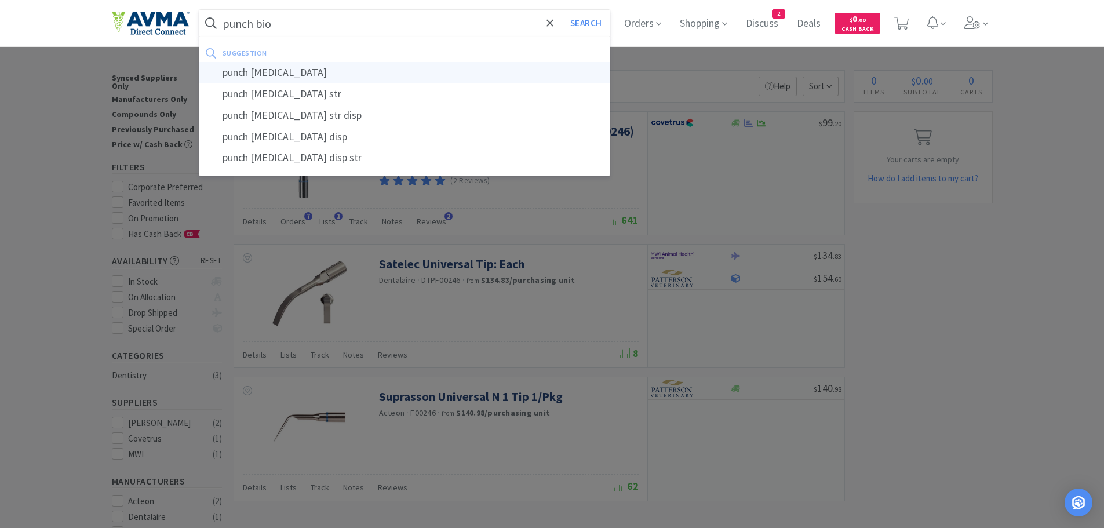
click at [272, 73] on div "punch [MEDICAL_DATA]" at bounding box center [404, 72] width 411 height 21
type input "punch [MEDICAL_DATA]"
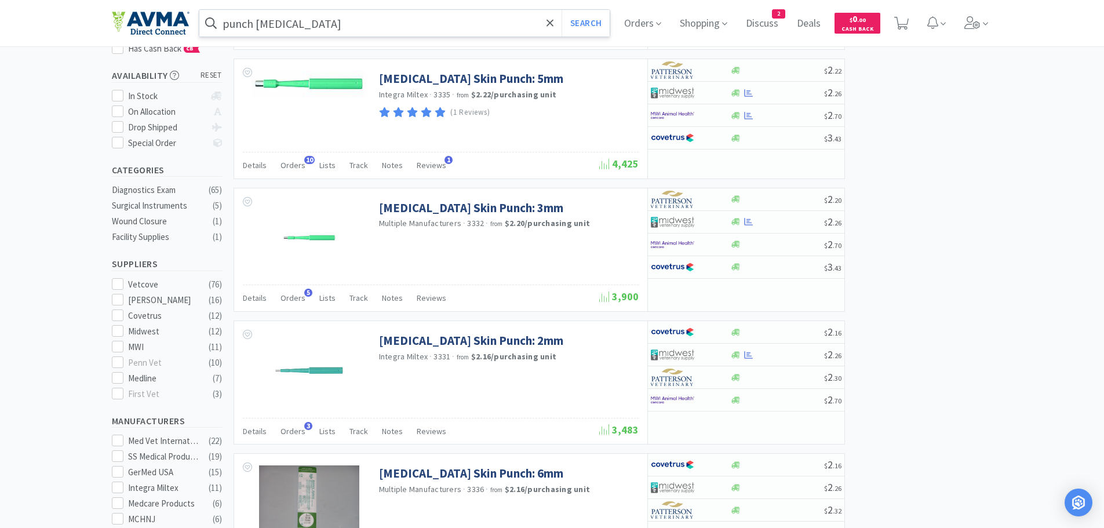
scroll to position [183, 0]
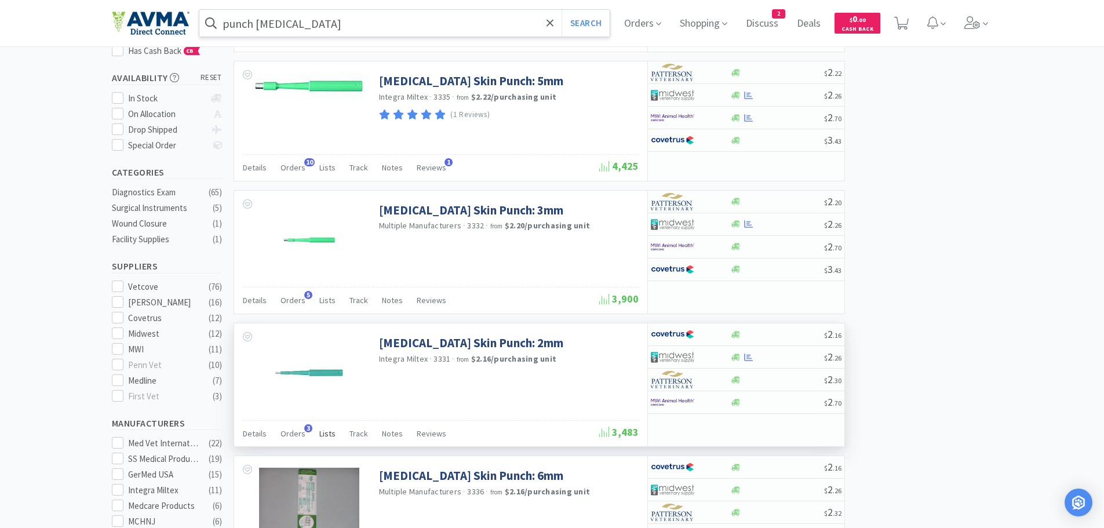
click at [323, 432] on span "Lists" at bounding box center [327, 433] width 16 height 10
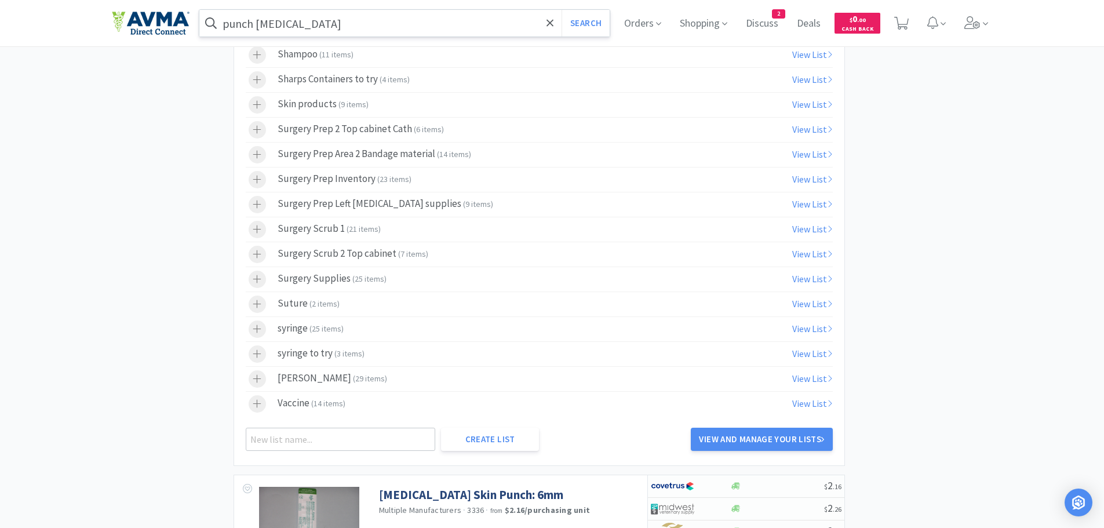
scroll to position [1033, 0]
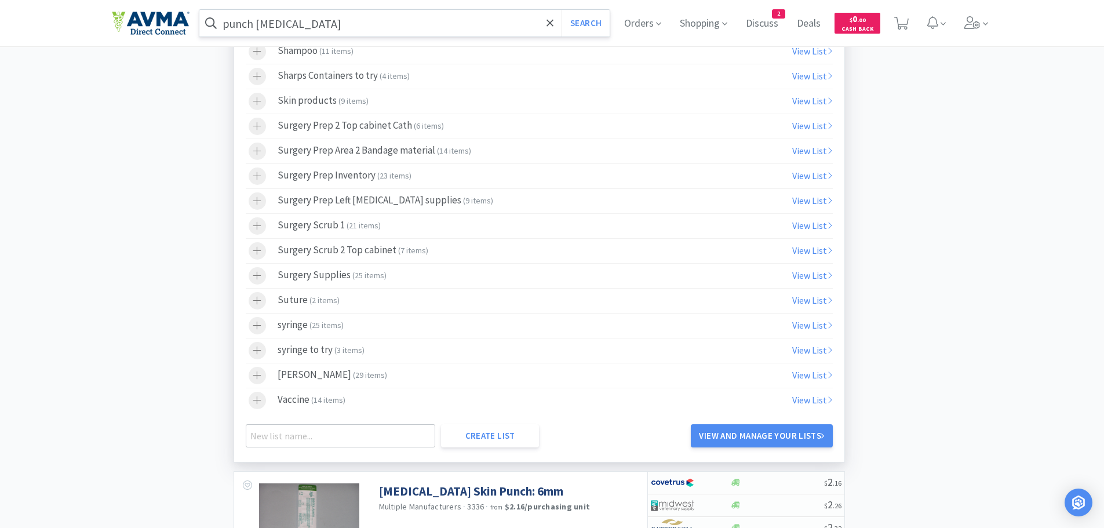
click at [320, 299] on span "2 items" at bounding box center [324, 300] width 25 height 10
click at [326, 299] on span "3 items" at bounding box center [324, 300] width 25 height 10
drag, startPoint x: 498, startPoint y: 435, endPoint x: 555, endPoint y: 455, distance: 60.6
click at [551, 455] on div "Shopping Lists Bandage Material ( 7 items ) View List Cocayne ( 4 items ) View …" at bounding box center [539, 28] width 610 height 865
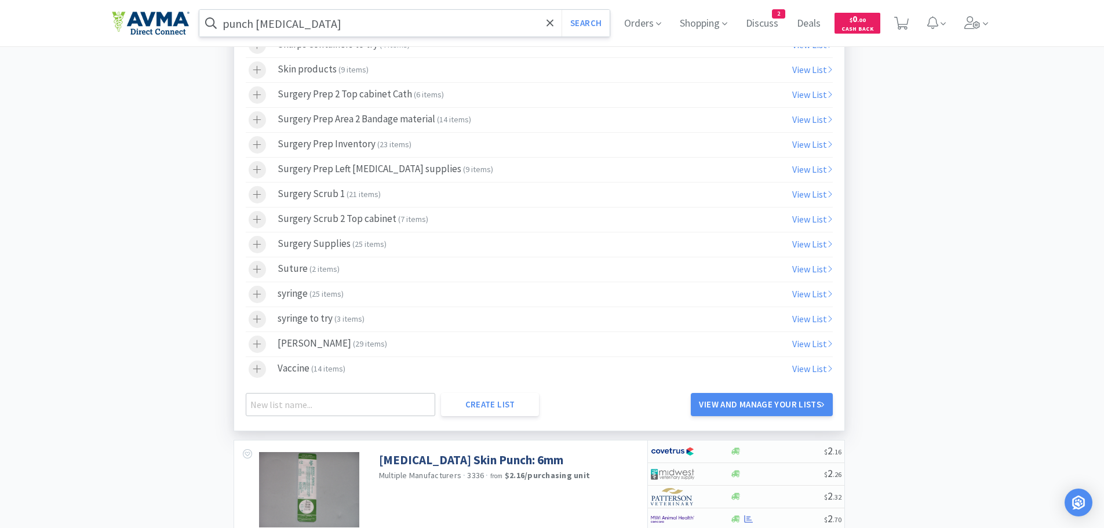
scroll to position [1068, 0]
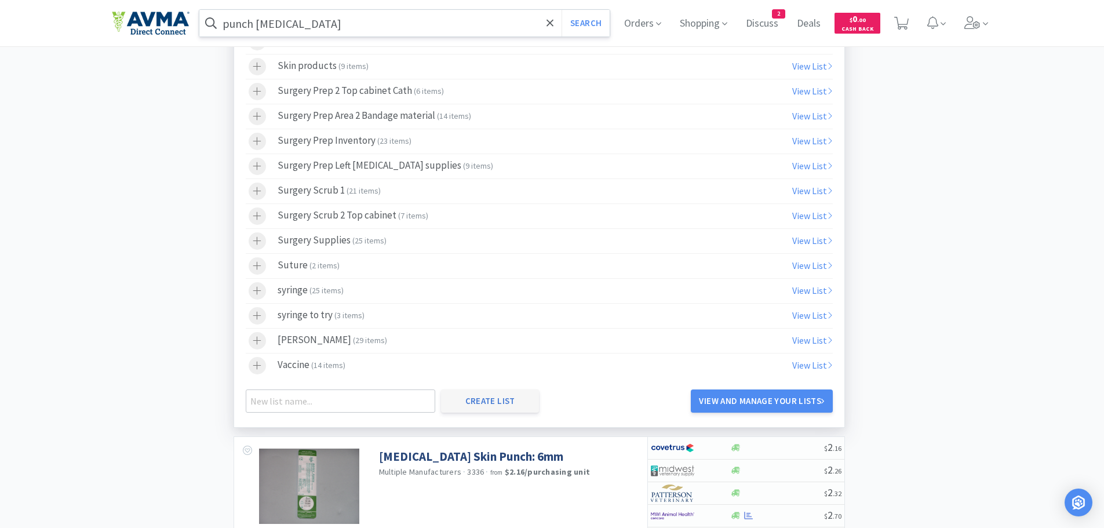
click at [491, 403] on button "Create List" at bounding box center [490, 400] width 98 height 23
click at [337, 400] on input "text" at bounding box center [341, 400] width 190 height 23
type input "surgery cart"
click at [490, 404] on button "Create List" at bounding box center [490, 400] width 98 height 23
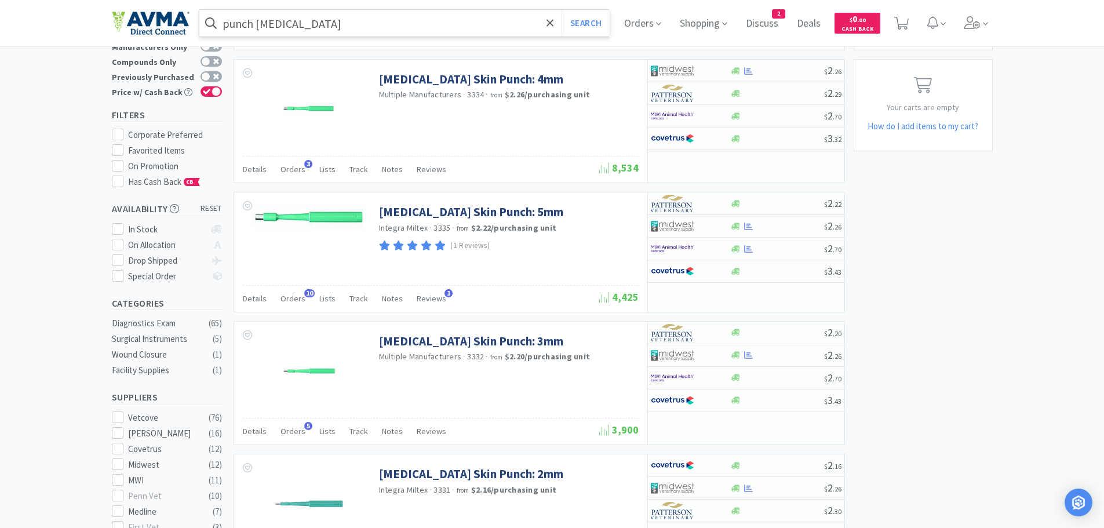
scroll to position [0, 0]
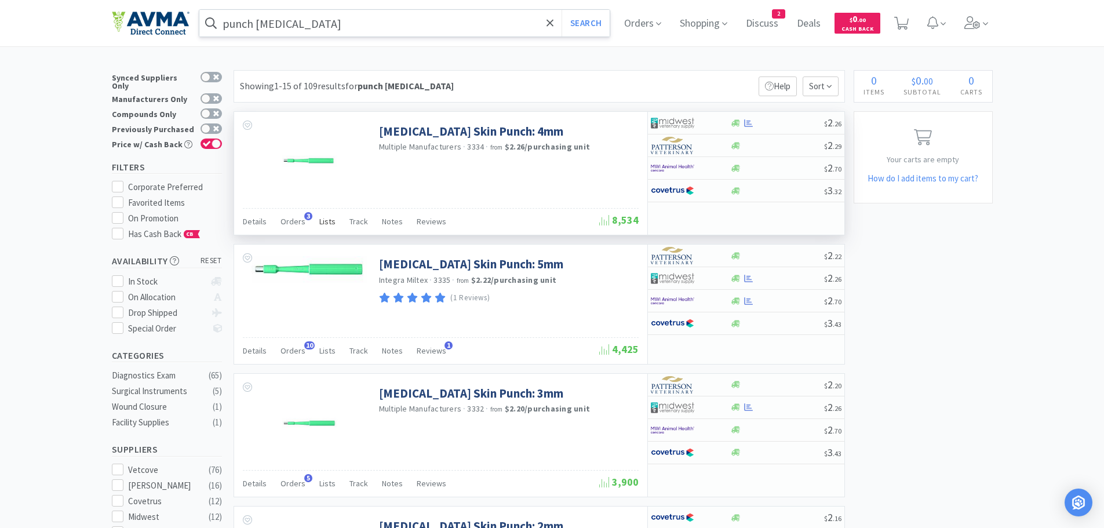
click at [324, 222] on span "Lists" at bounding box center [327, 221] width 16 height 10
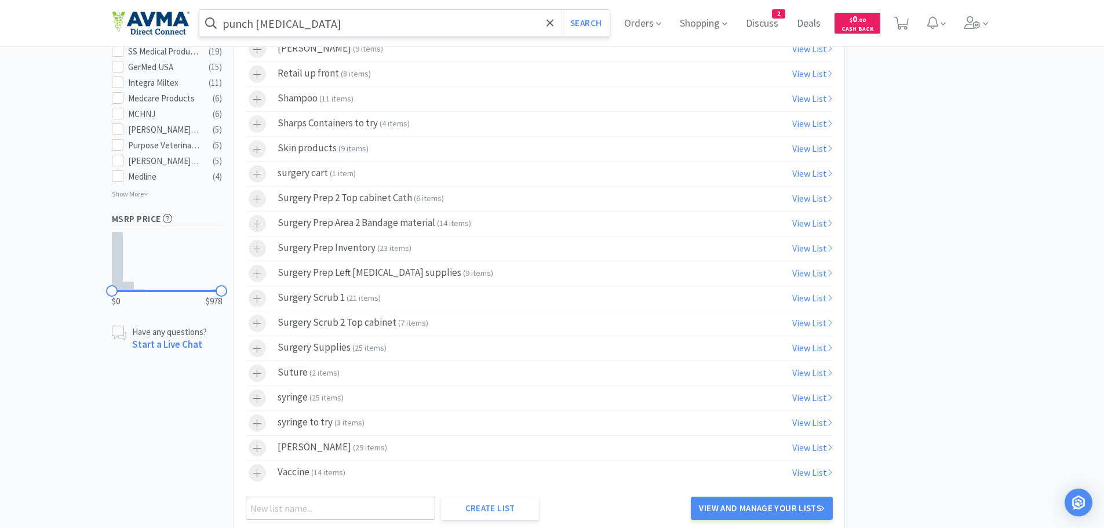
scroll to position [600, 0]
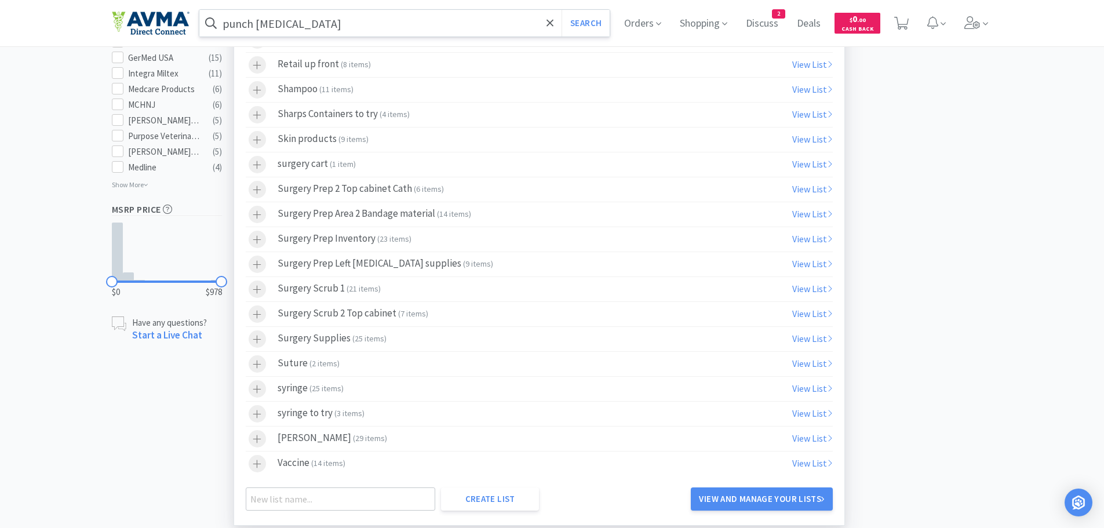
click at [321, 169] on div "surgery cart ( 1 item )" at bounding box center [317, 164] width 78 height 17
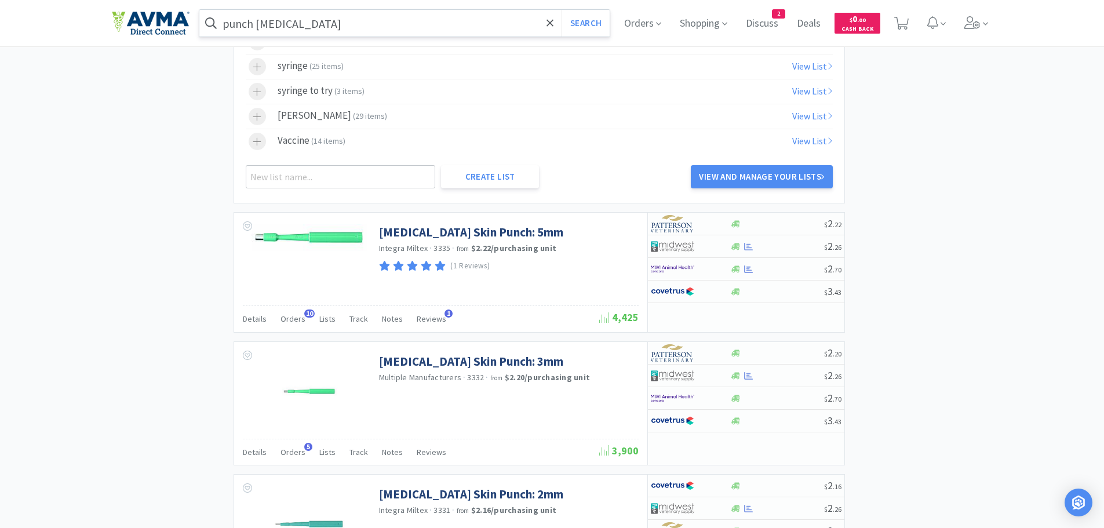
scroll to position [940, 0]
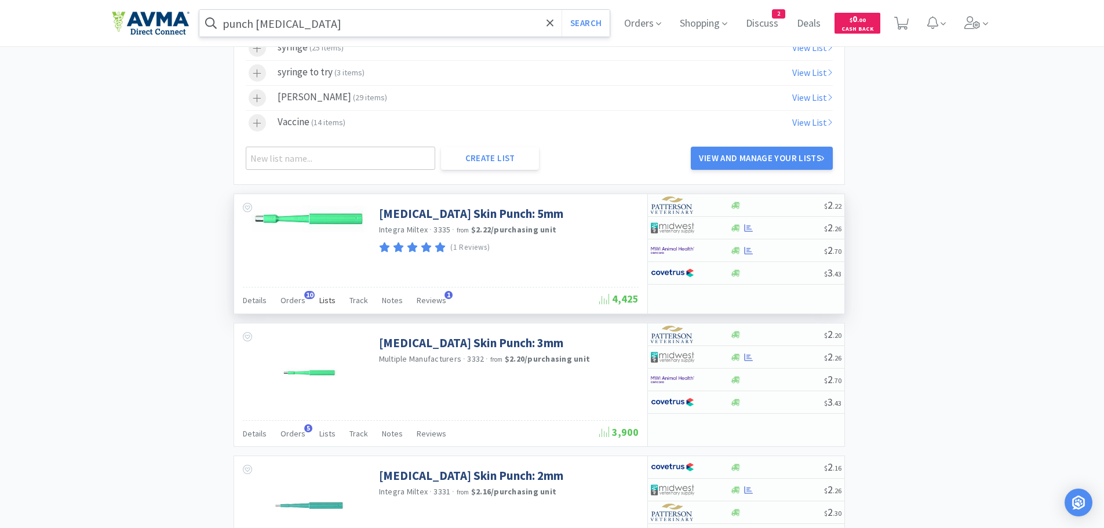
click at [321, 299] on span "Lists" at bounding box center [327, 300] width 16 height 10
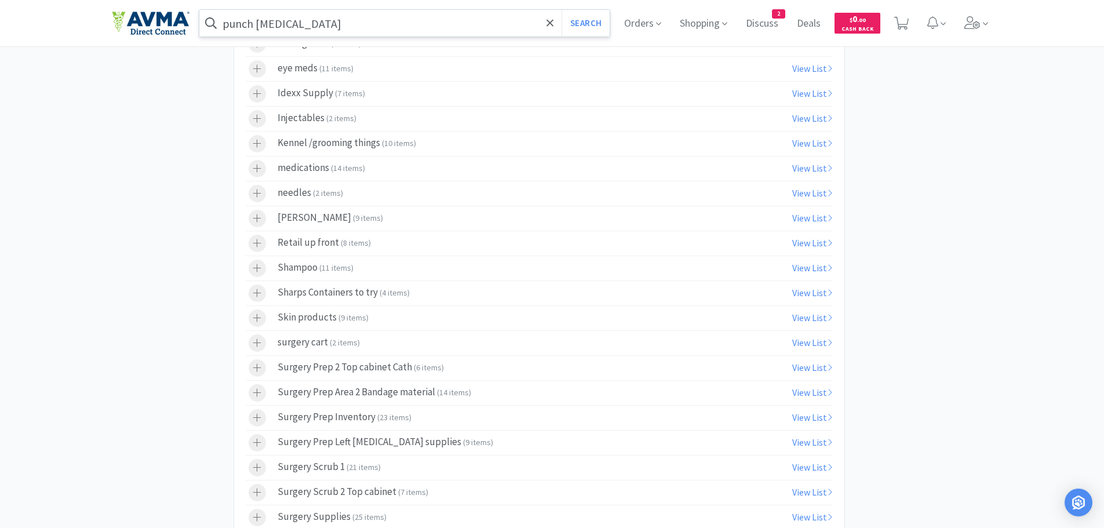
scroll to position [1446, 0]
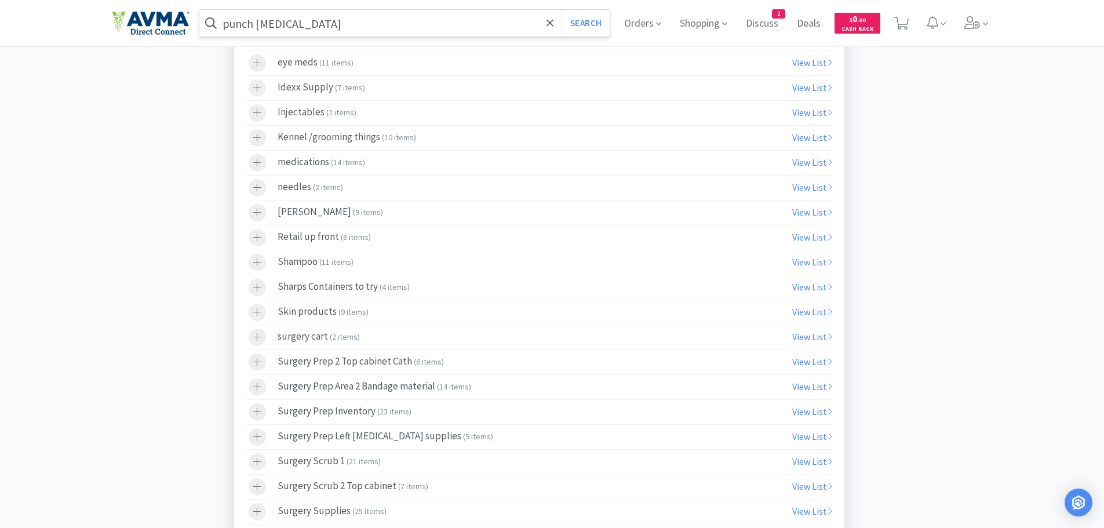
click at [322, 336] on div "surgery cart ( 2 items )" at bounding box center [319, 336] width 82 height 17
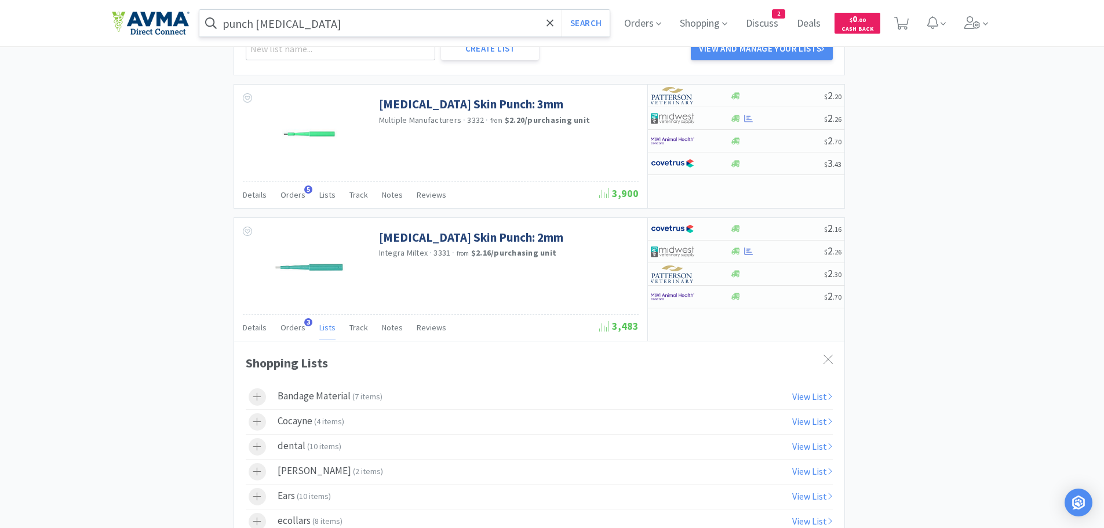
scroll to position [2075, 0]
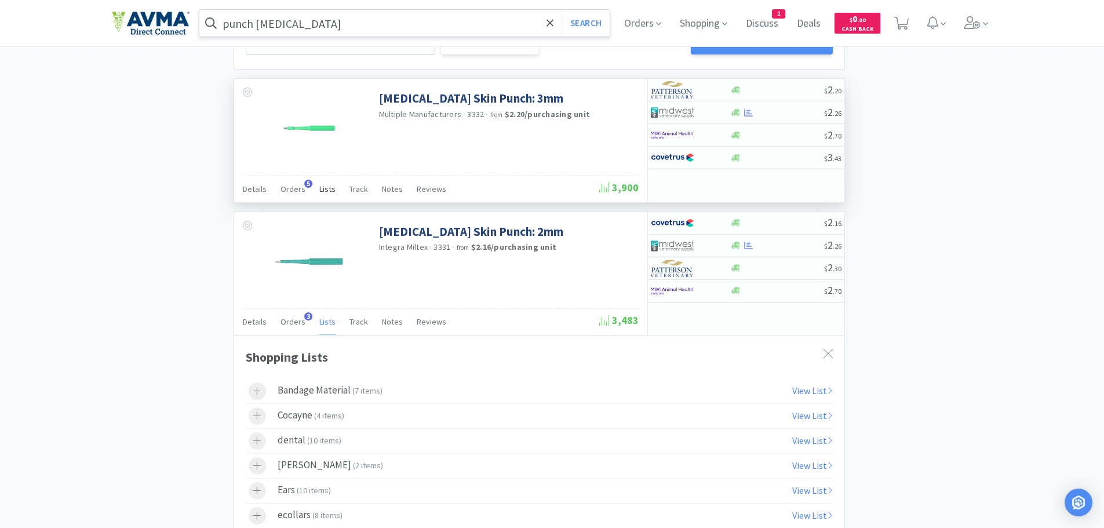
click at [322, 190] on span "Lists" at bounding box center [327, 189] width 16 height 10
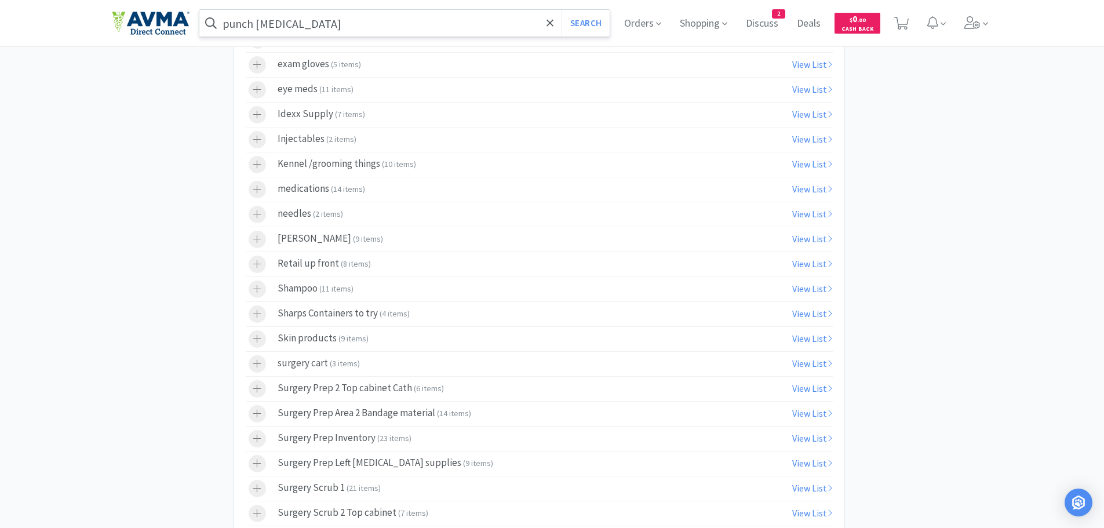
scroll to position [2456, 0]
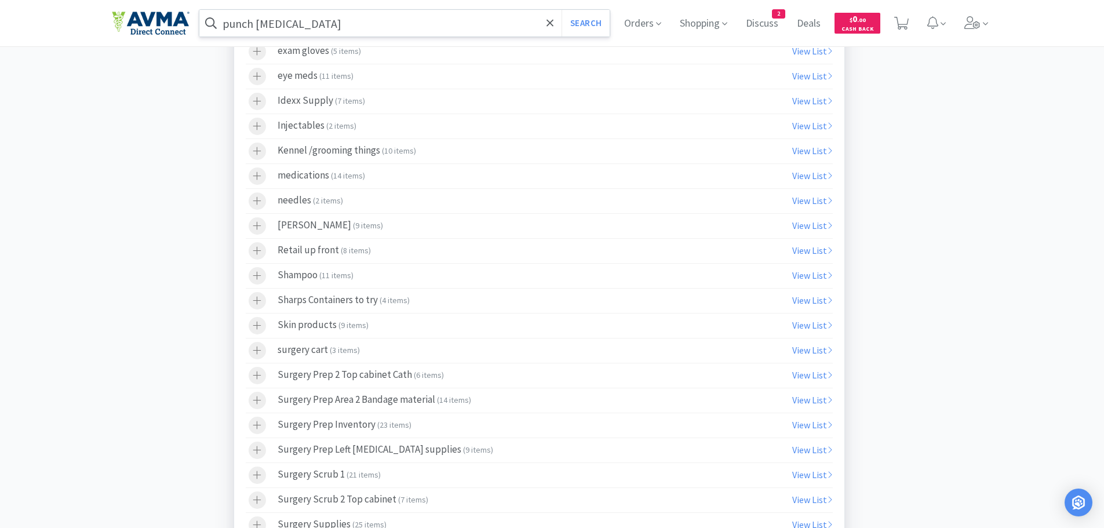
click at [300, 353] on div "surgery cart ( 3 items )" at bounding box center [319, 350] width 82 height 17
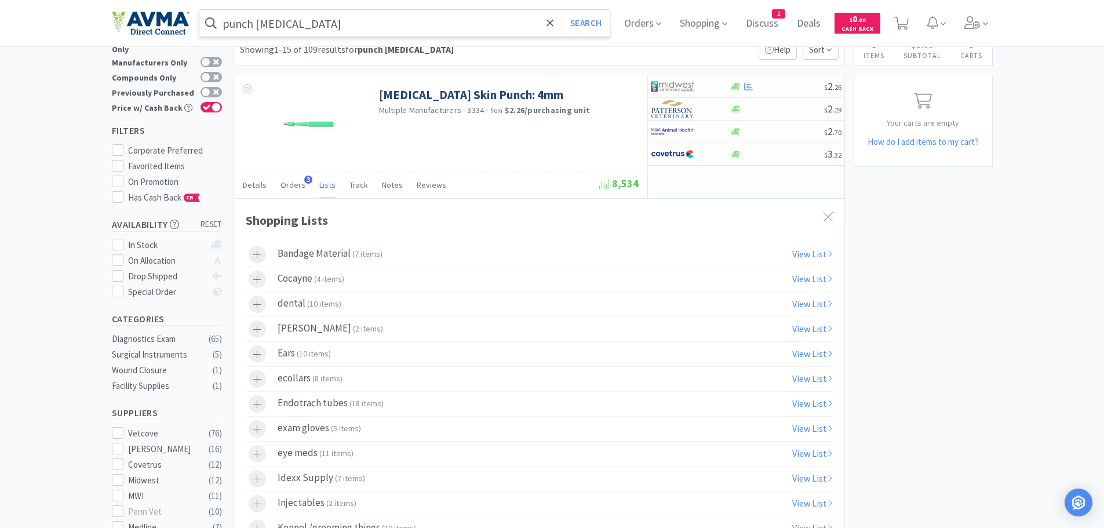
scroll to position [0, 0]
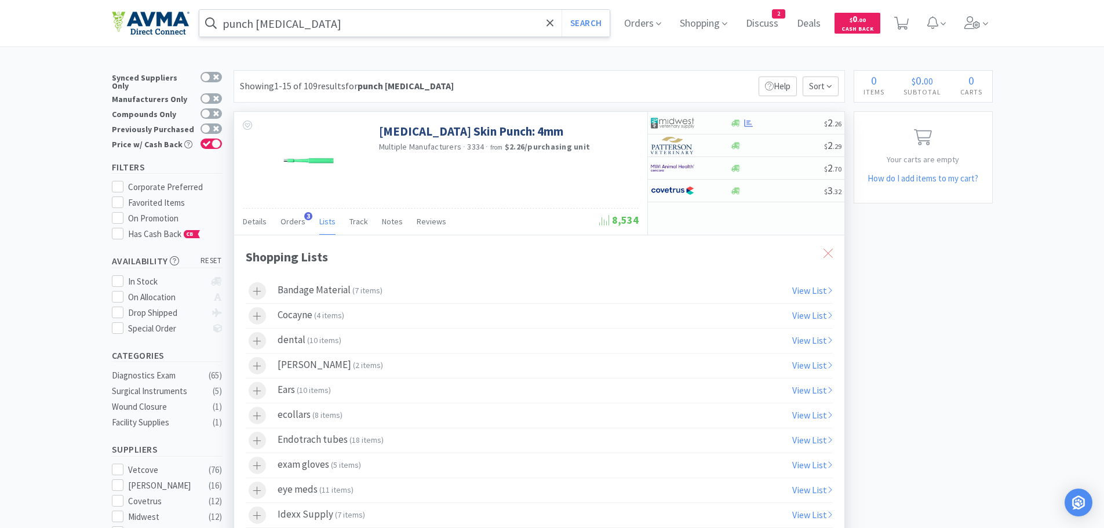
click at [828, 257] on icon at bounding box center [827, 253] width 9 height 9
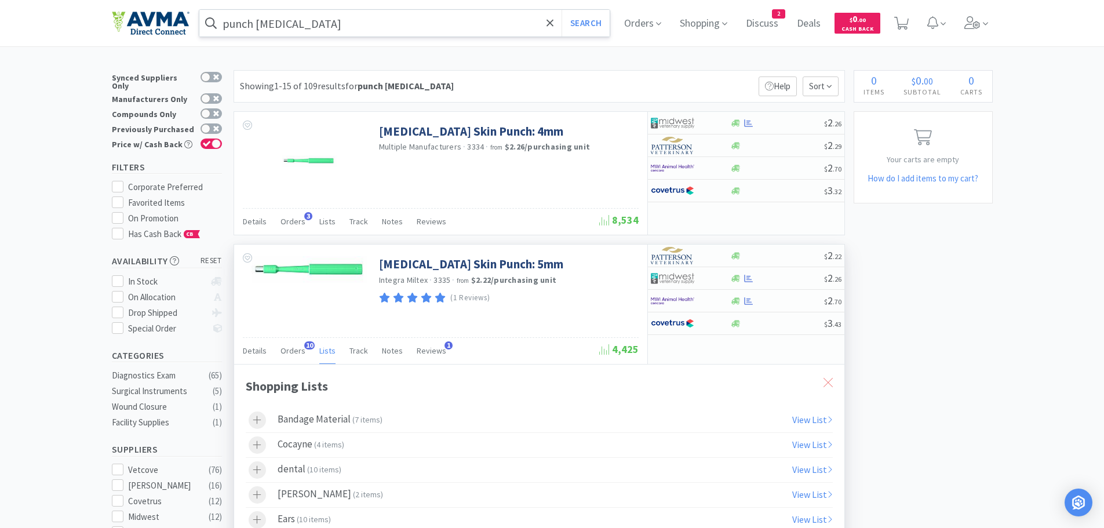
click at [824, 384] on icon at bounding box center [827, 382] width 9 height 9
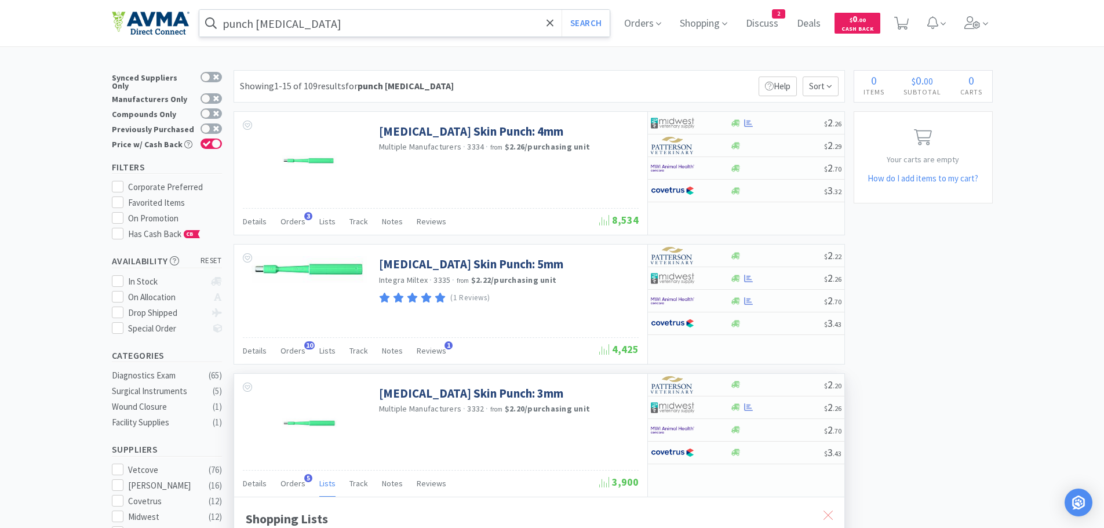
click at [822, 517] on div at bounding box center [827, 515] width 21 height 27
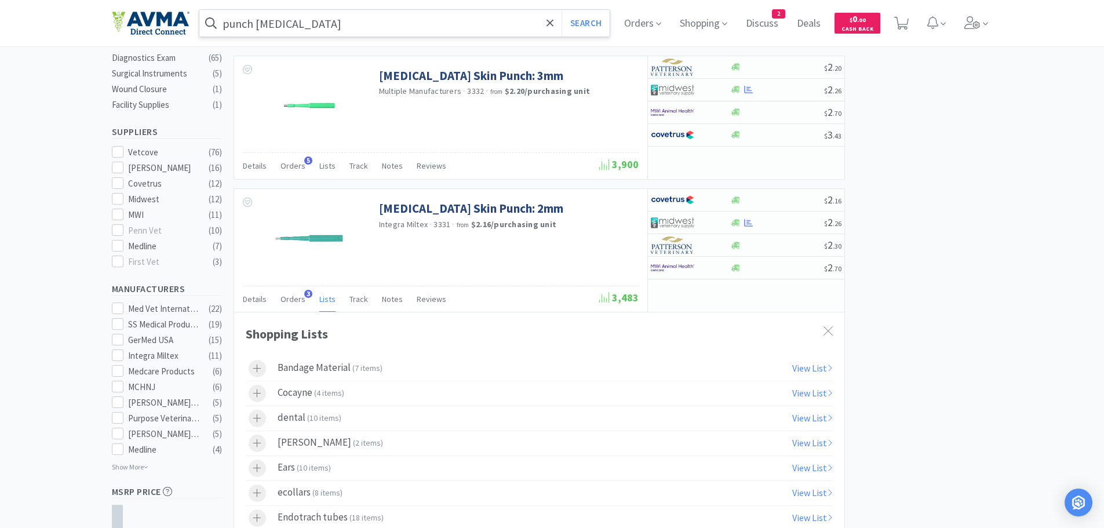
scroll to position [324, 0]
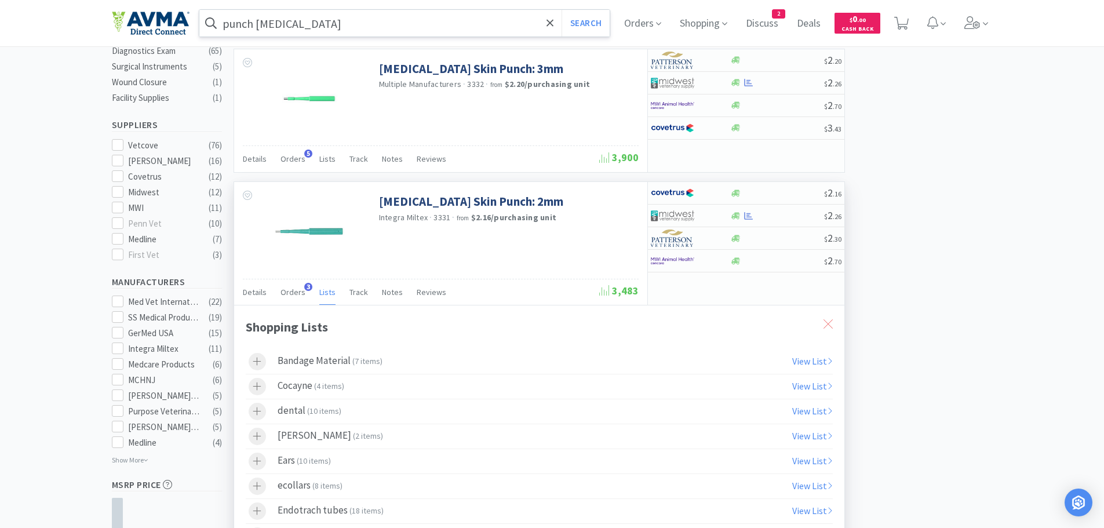
click at [827, 327] on icon at bounding box center [827, 323] width 9 height 9
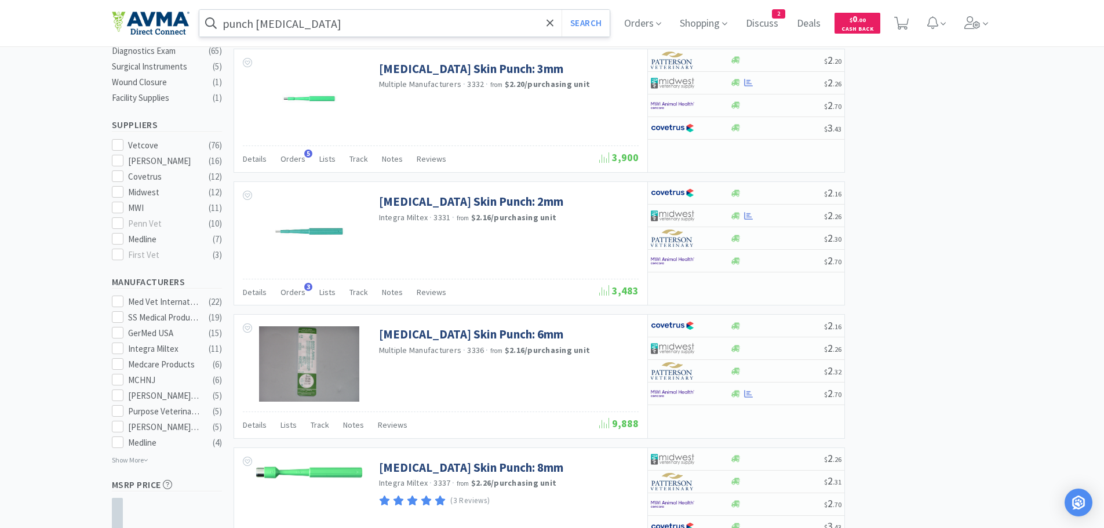
click at [325, 17] on input "punch [MEDICAL_DATA]" at bounding box center [404, 23] width 411 height 27
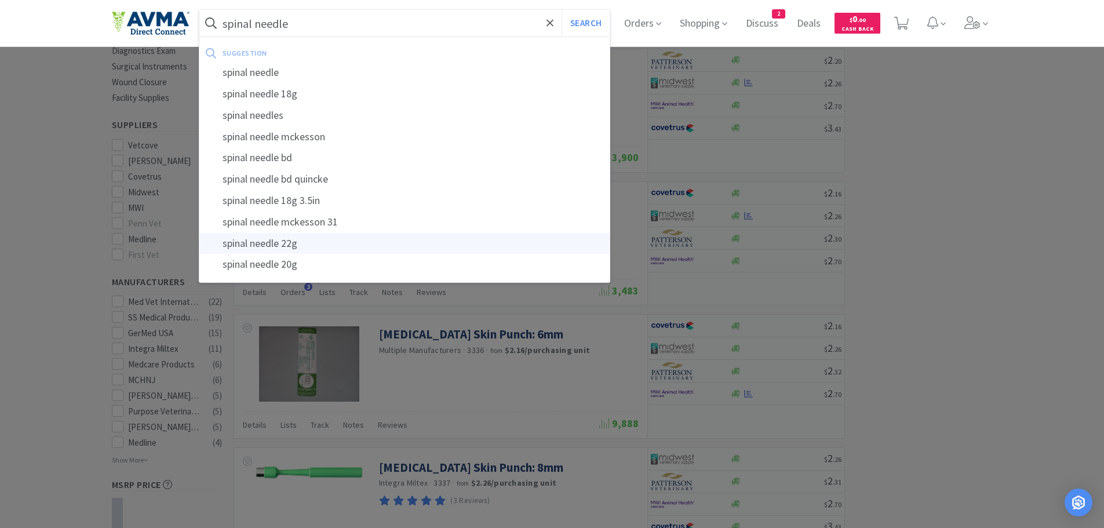
click at [297, 250] on div "spinal needle 22g" at bounding box center [404, 243] width 411 height 21
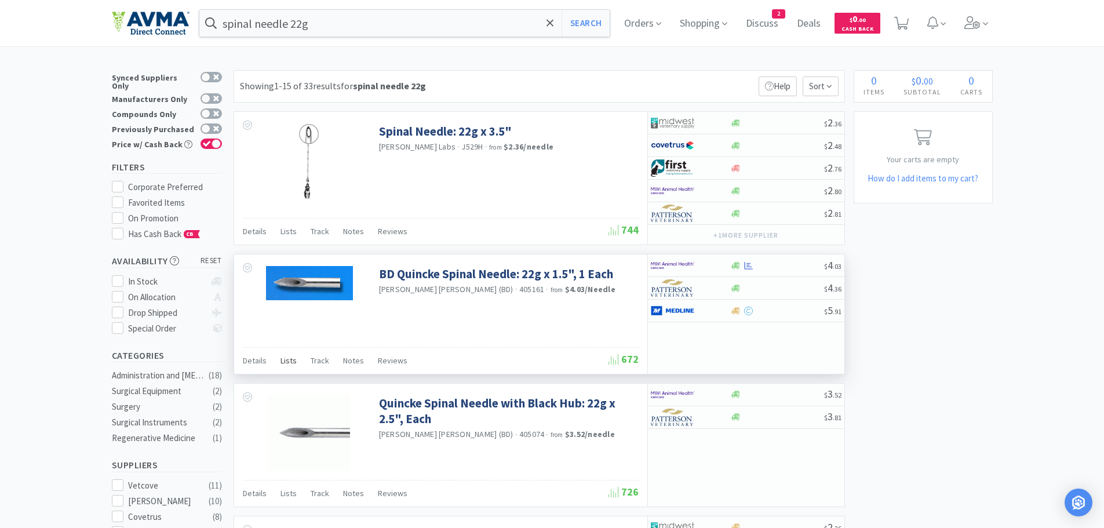
click at [287, 364] on span "Lists" at bounding box center [288, 360] width 16 height 10
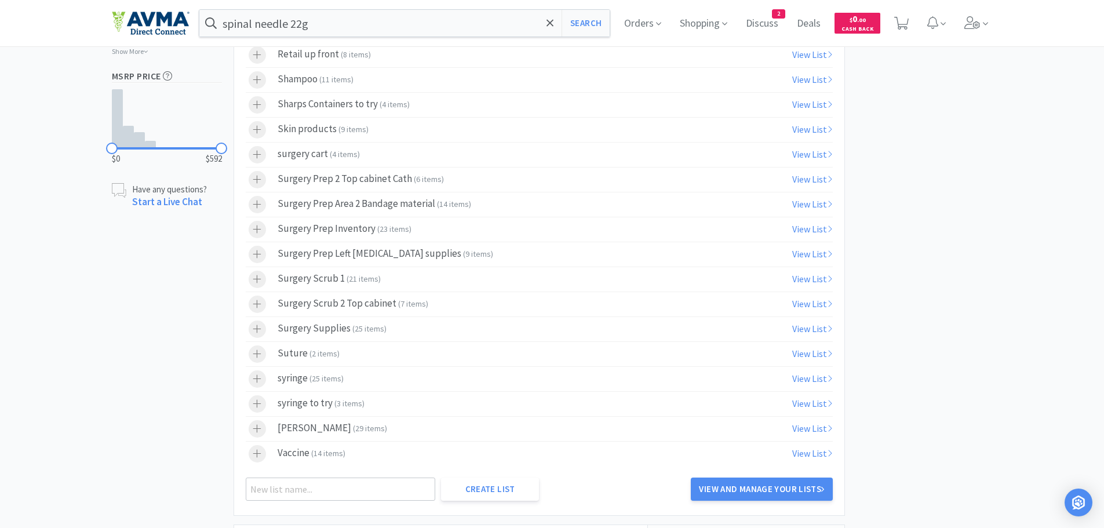
scroll to position [755, 0]
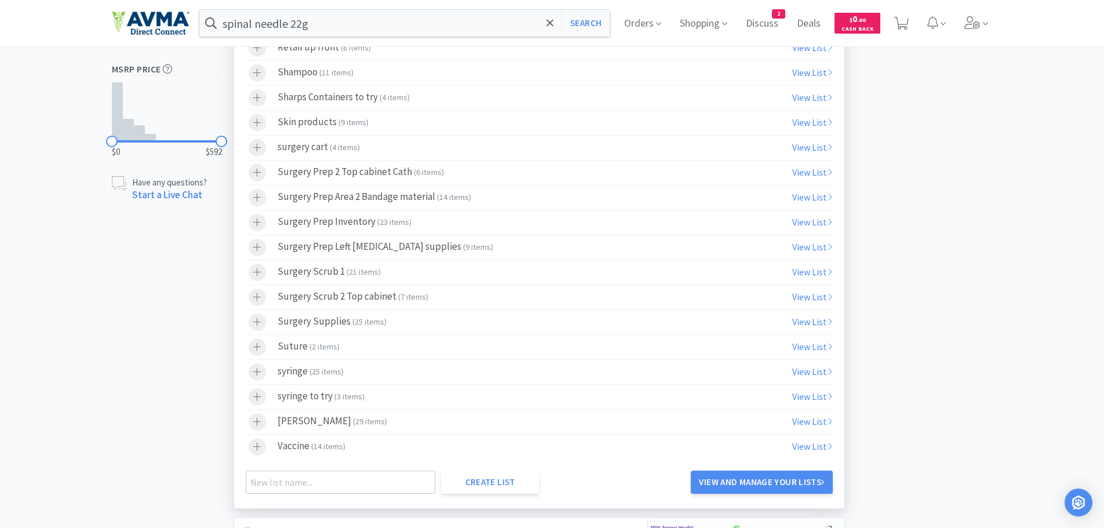
click at [349, 145] on span "4 items" at bounding box center [344, 147] width 25 height 10
click at [338, 25] on input "spinal needle 22g" at bounding box center [404, 23] width 411 height 27
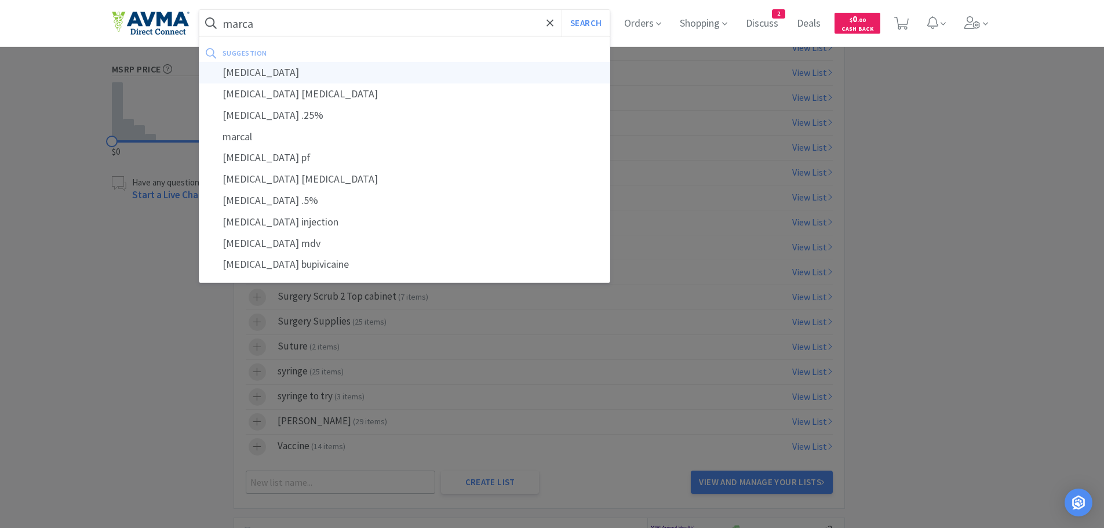
click at [276, 75] on div "[MEDICAL_DATA]" at bounding box center [404, 72] width 411 height 21
type input "[MEDICAL_DATA]"
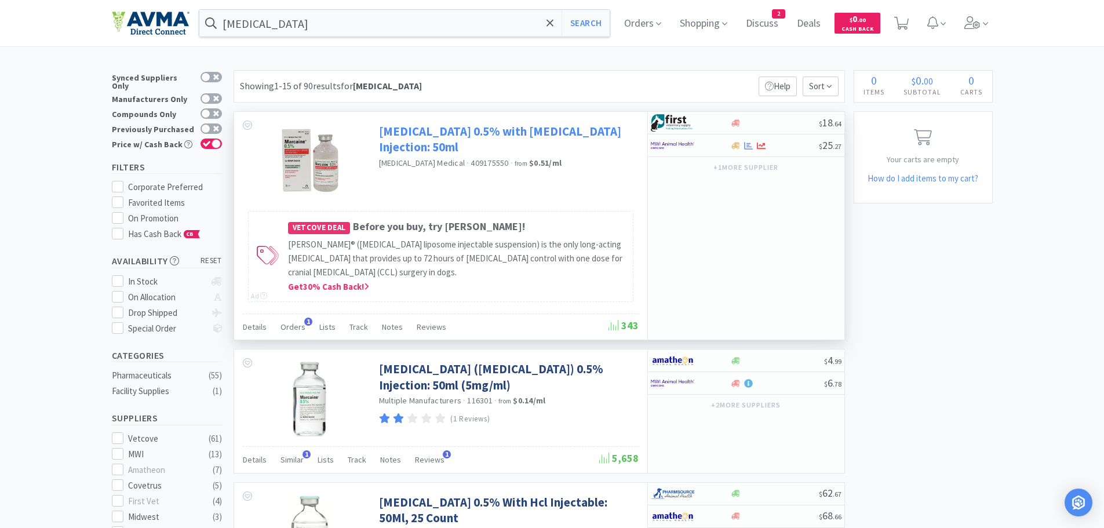
click at [439, 131] on link "[MEDICAL_DATA] 0.5% with [MEDICAL_DATA] Injection: 50ml" at bounding box center [507, 139] width 257 height 32
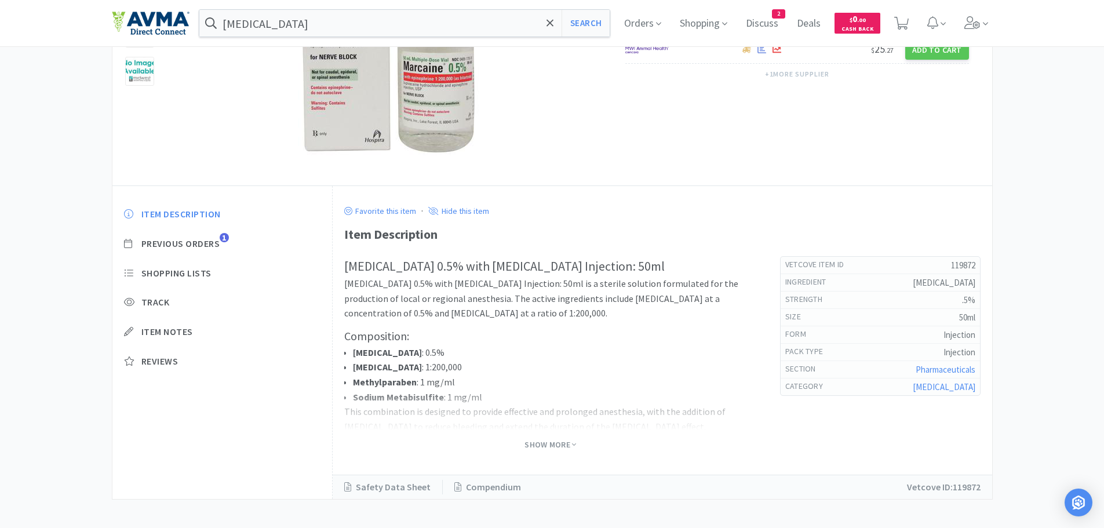
scroll to position [179, 0]
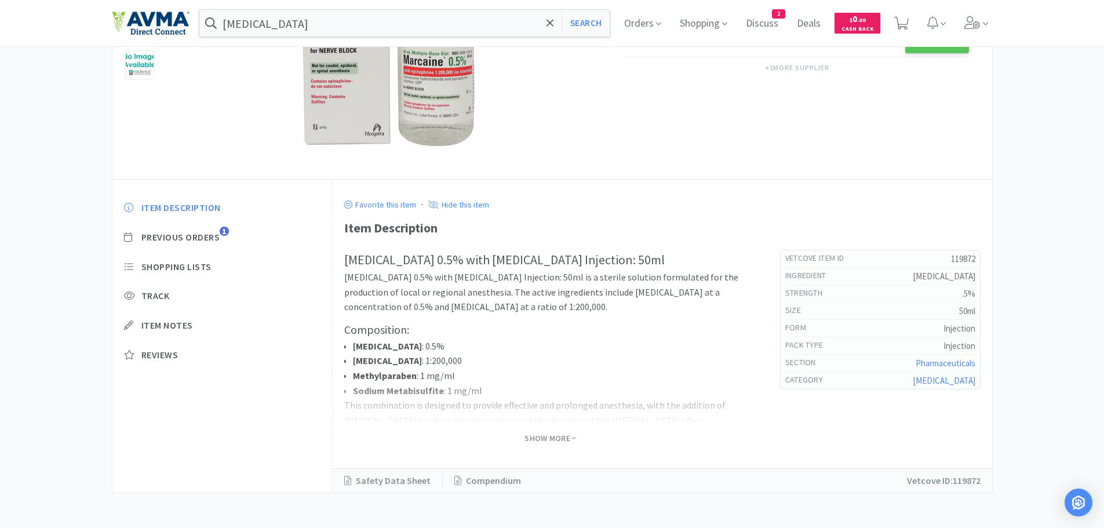
click at [554, 444] on span "Show More" at bounding box center [550, 437] width 52 height 15
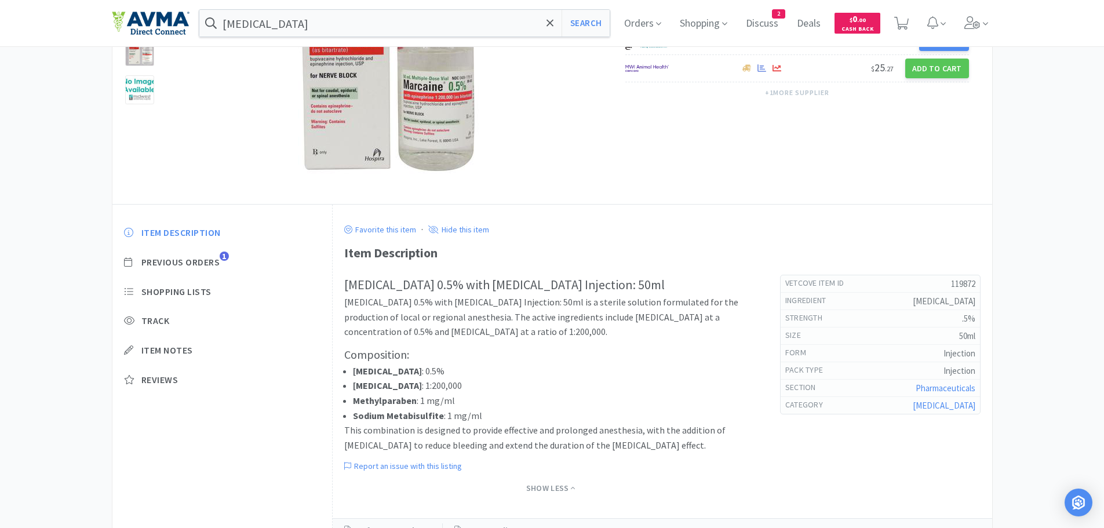
scroll to position [0, 0]
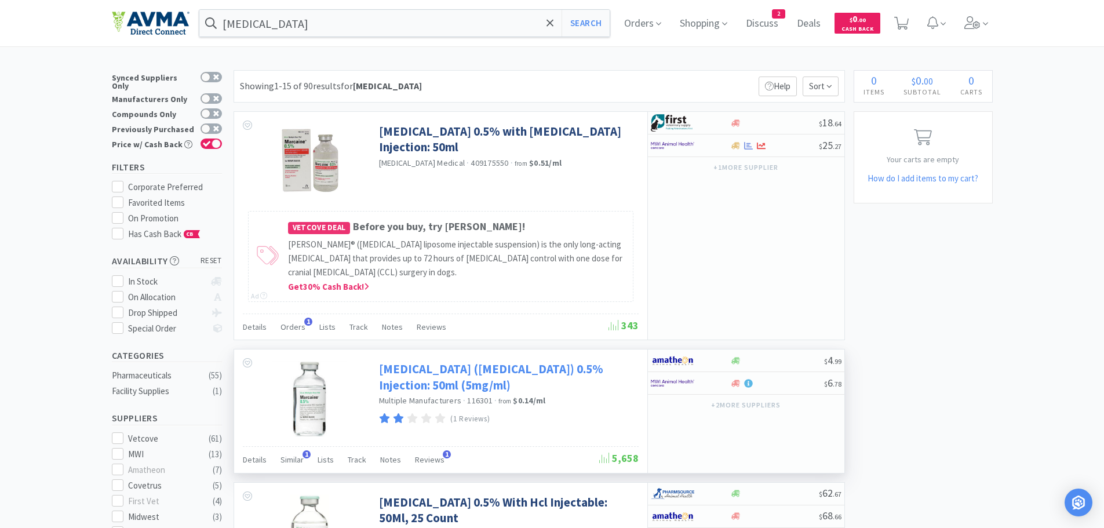
click at [496, 370] on link "[MEDICAL_DATA] ([MEDICAL_DATA]) 0.5% Injection: 50ml (5mg/ml)" at bounding box center [507, 377] width 257 height 32
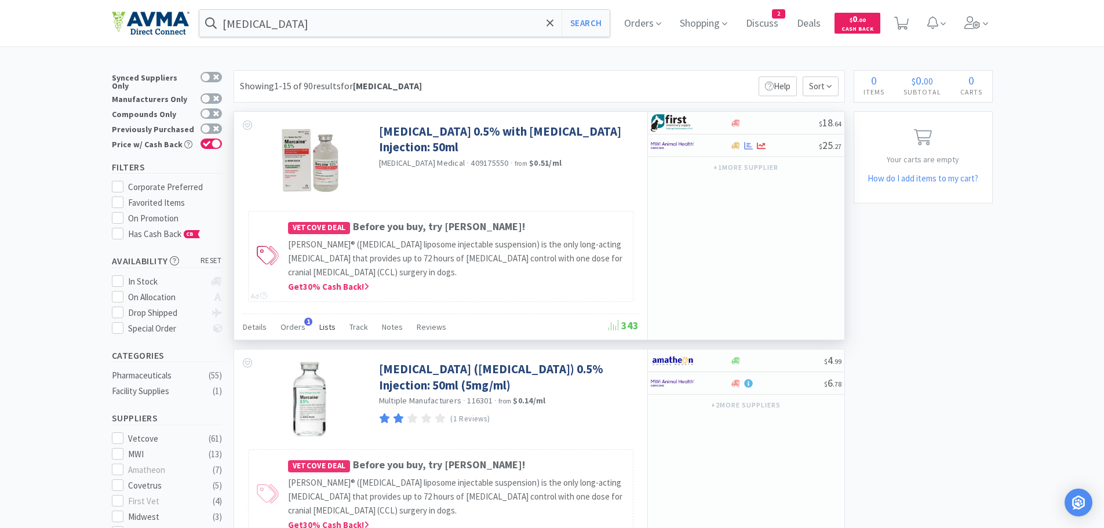
click at [327, 328] on span "Lists" at bounding box center [327, 327] width 16 height 10
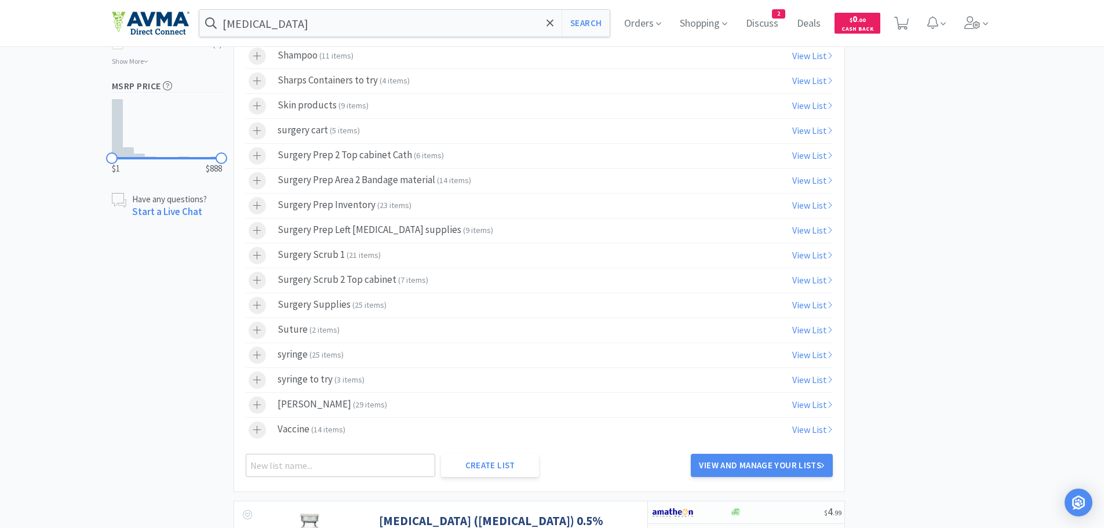
scroll to position [750, 0]
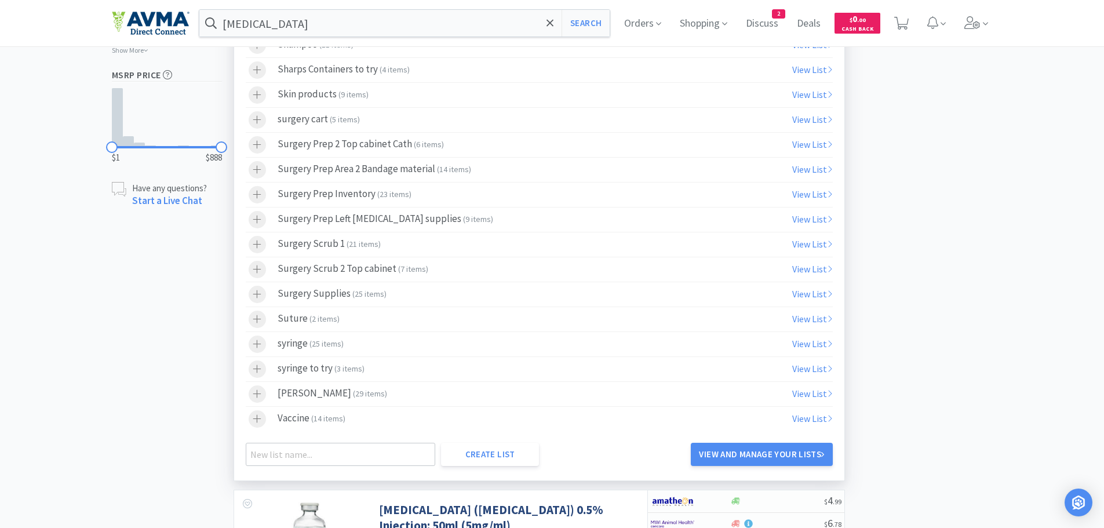
click at [318, 121] on div "surgery cart ( 5 items )" at bounding box center [319, 119] width 82 height 17
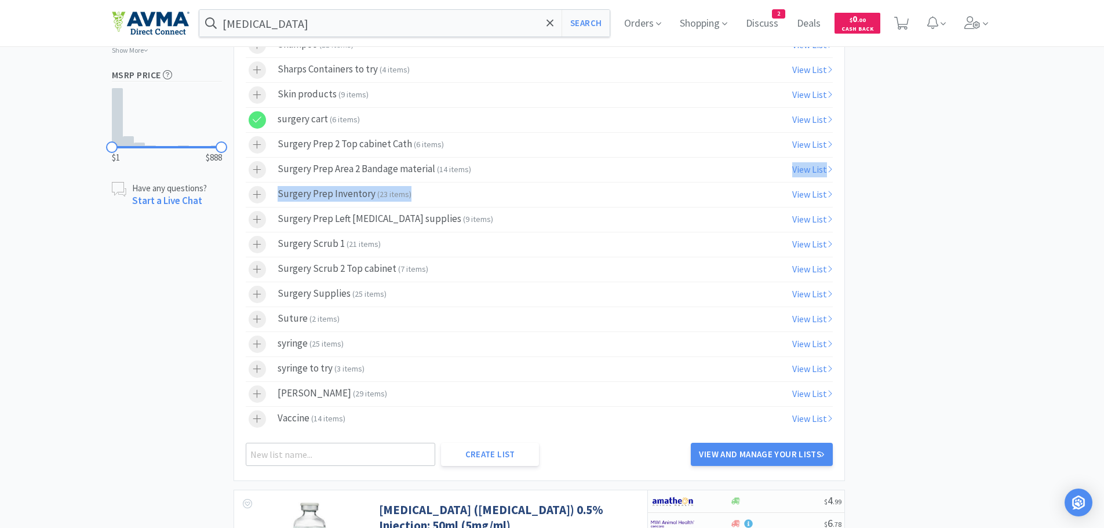
drag, startPoint x: 998, startPoint y: 265, endPoint x: 1007, endPoint y: 261, distance: 9.6
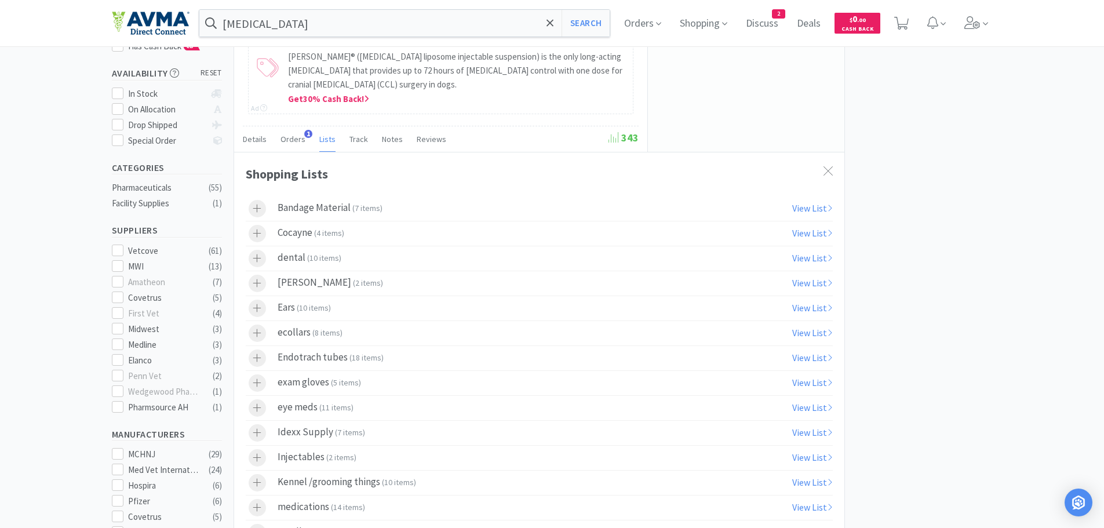
scroll to position [0, 0]
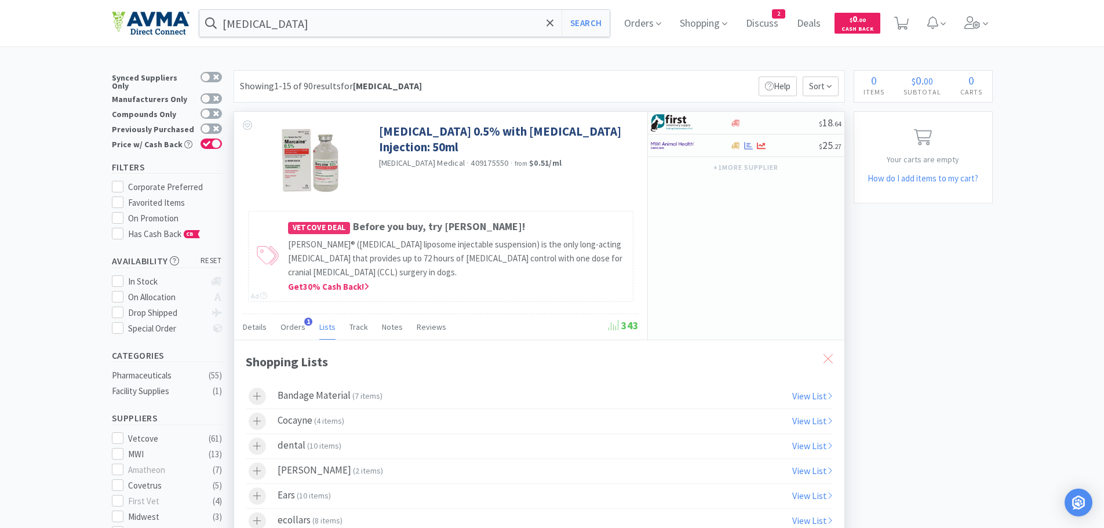
click at [822, 358] on div at bounding box center [827, 358] width 21 height 27
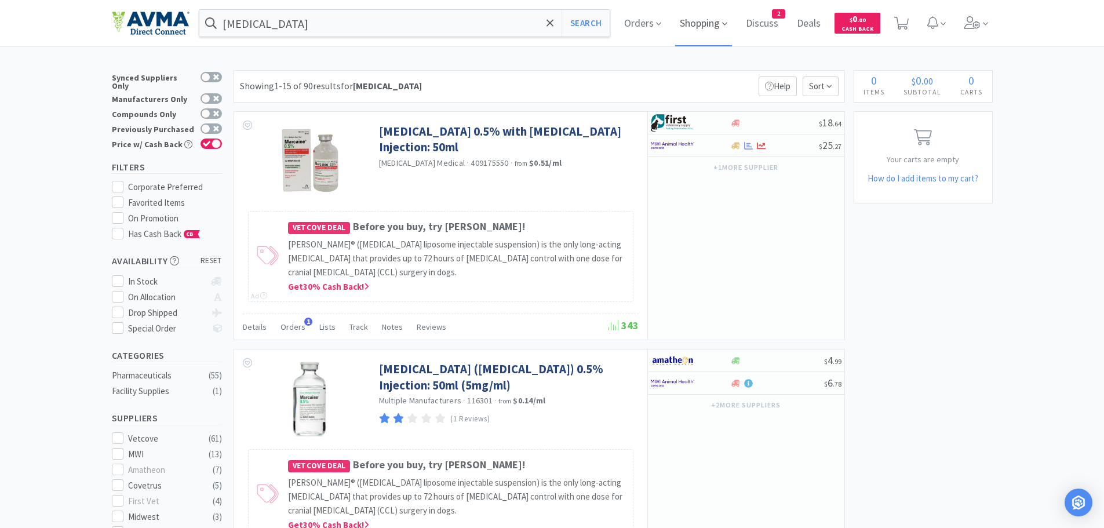
click at [714, 23] on span "Shopping" at bounding box center [703, 23] width 57 height 46
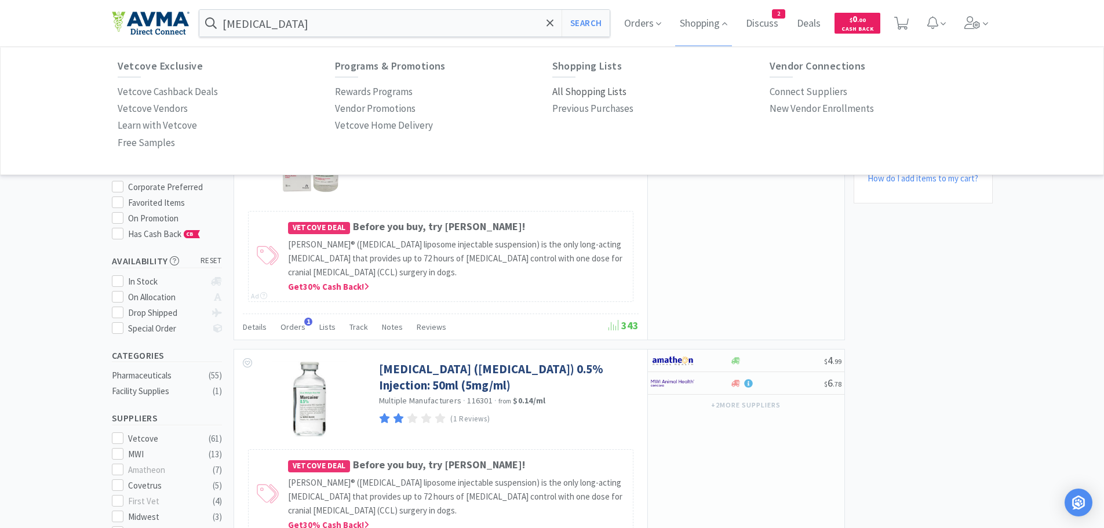
click at [600, 92] on p "All Shopping Lists" at bounding box center [589, 92] width 74 height 16
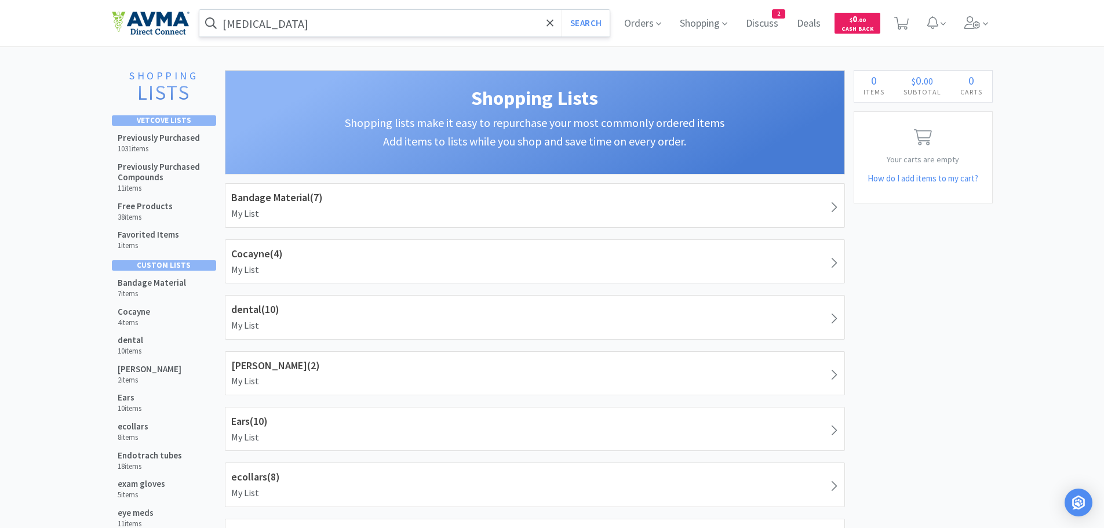
click at [275, 23] on input "[MEDICAL_DATA]" at bounding box center [404, 23] width 411 height 27
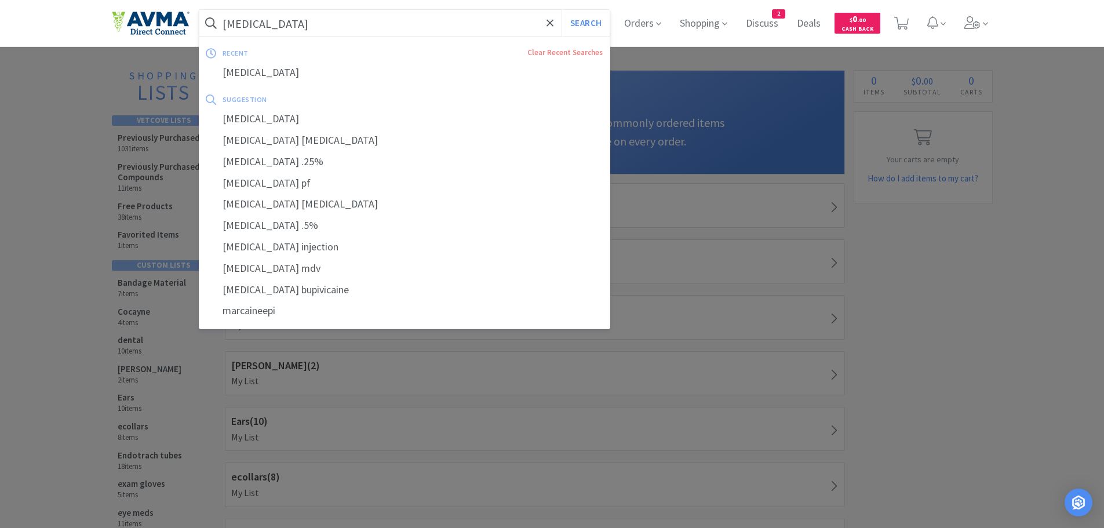
click at [993, 282] on div at bounding box center [552, 264] width 1104 height 528
click at [328, 30] on input "[MEDICAL_DATA]" at bounding box center [404, 23] width 411 height 27
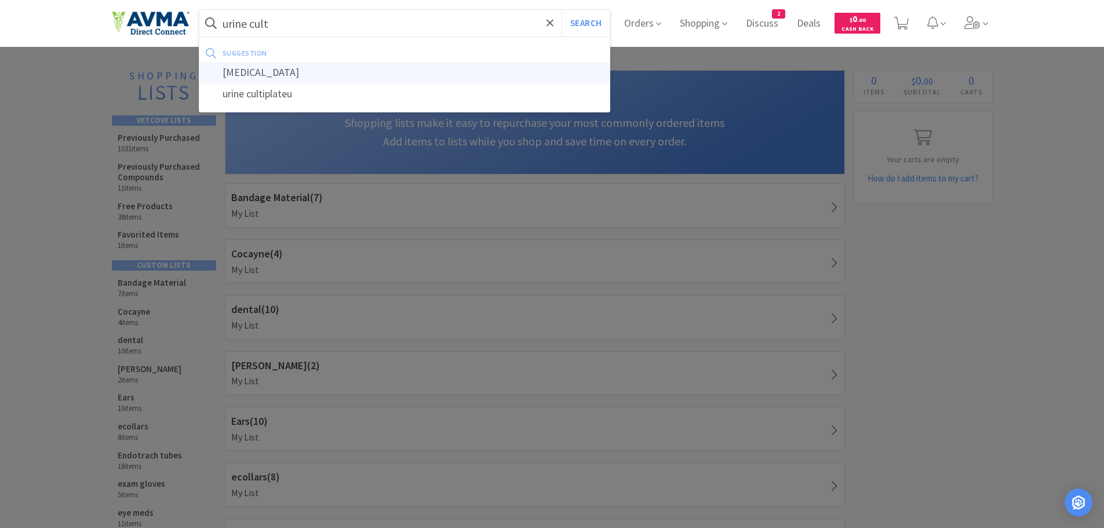
click at [264, 69] on div "[MEDICAL_DATA]" at bounding box center [404, 72] width 411 height 21
type input "[MEDICAL_DATA]"
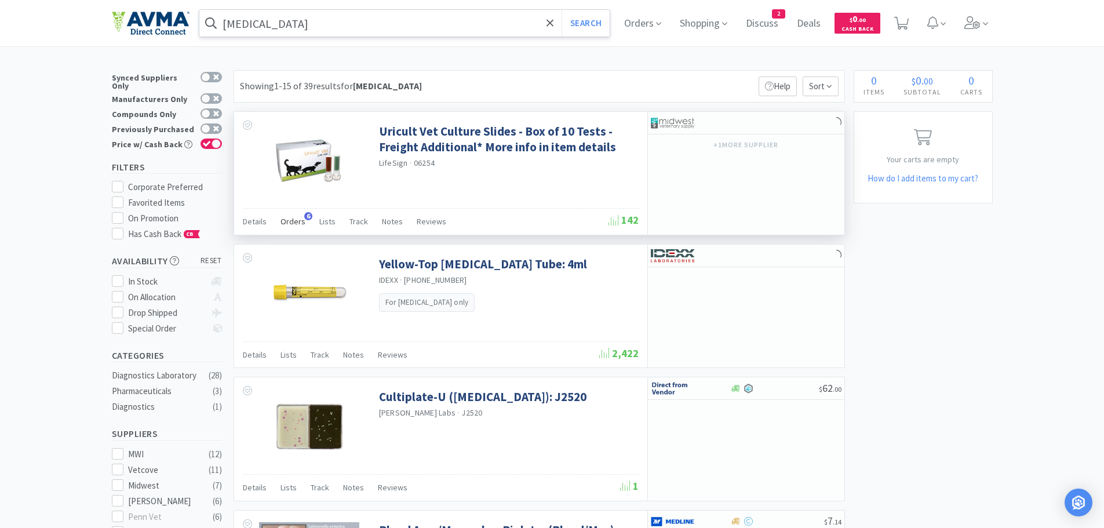
click at [293, 218] on span "Orders" at bounding box center [292, 221] width 25 height 10
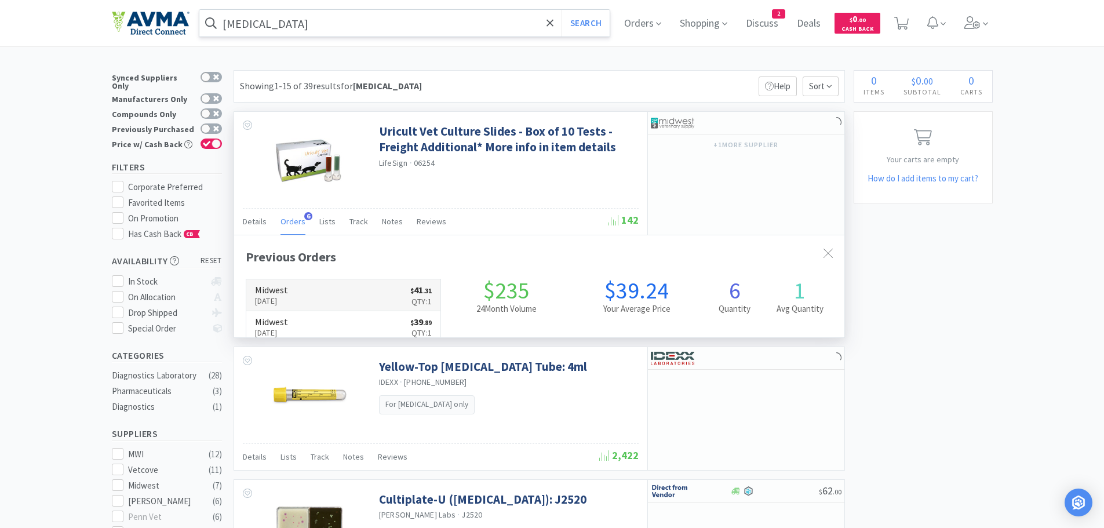
scroll to position [300, 610]
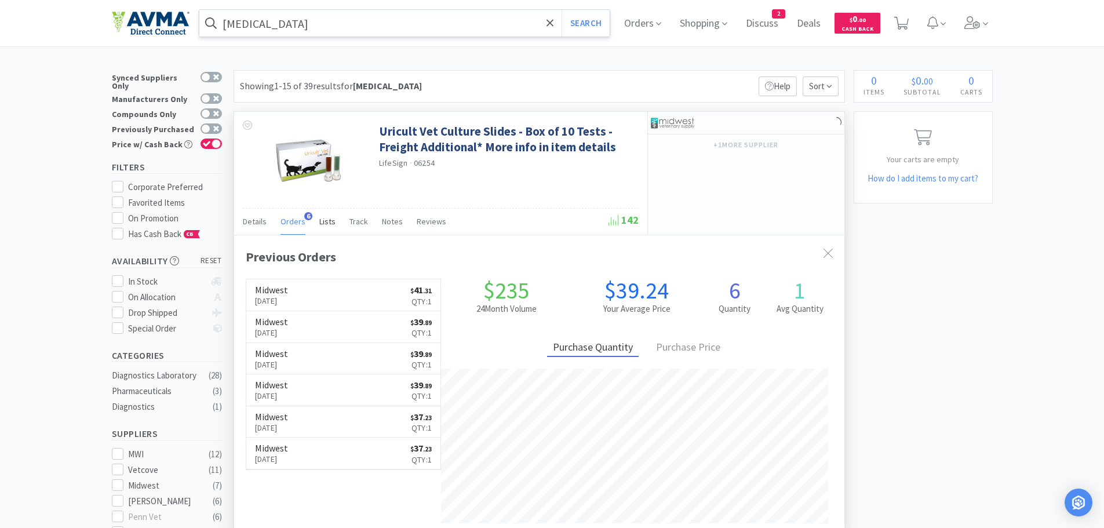
click at [324, 221] on span "Lists" at bounding box center [327, 221] width 16 height 10
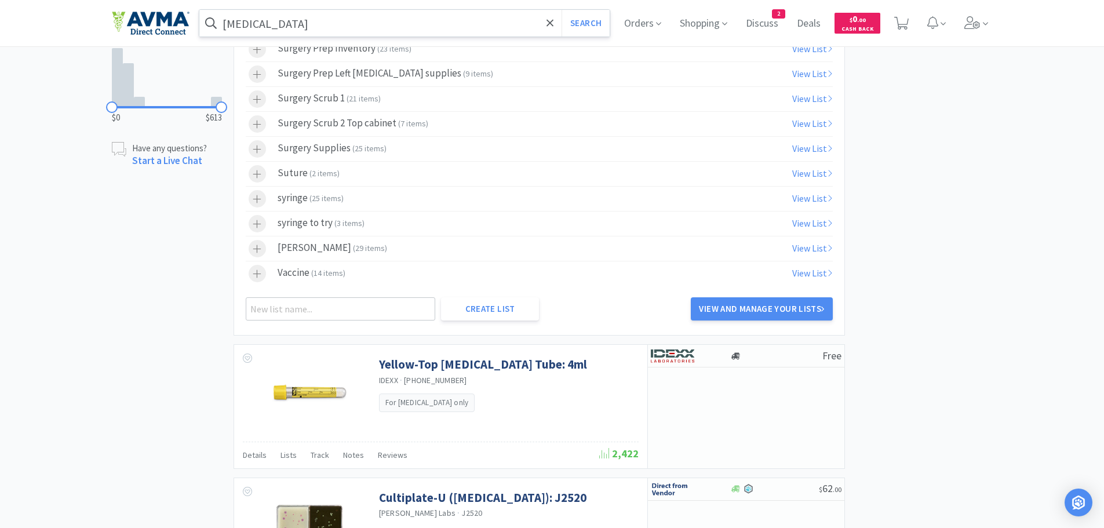
scroll to position [826, 0]
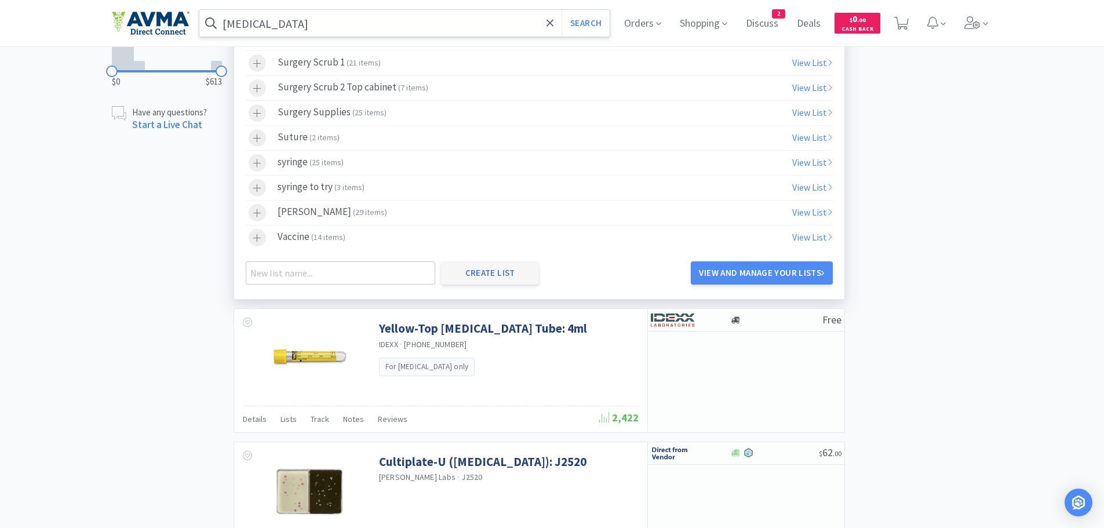
click at [494, 274] on button "Create List" at bounding box center [490, 272] width 98 height 23
click at [295, 272] on input "text" at bounding box center [341, 272] width 190 height 23
type input "Tech area 1 shelf 1-3"
click at [500, 274] on button "Create List" at bounding box center [490, 272] width 98 height 23
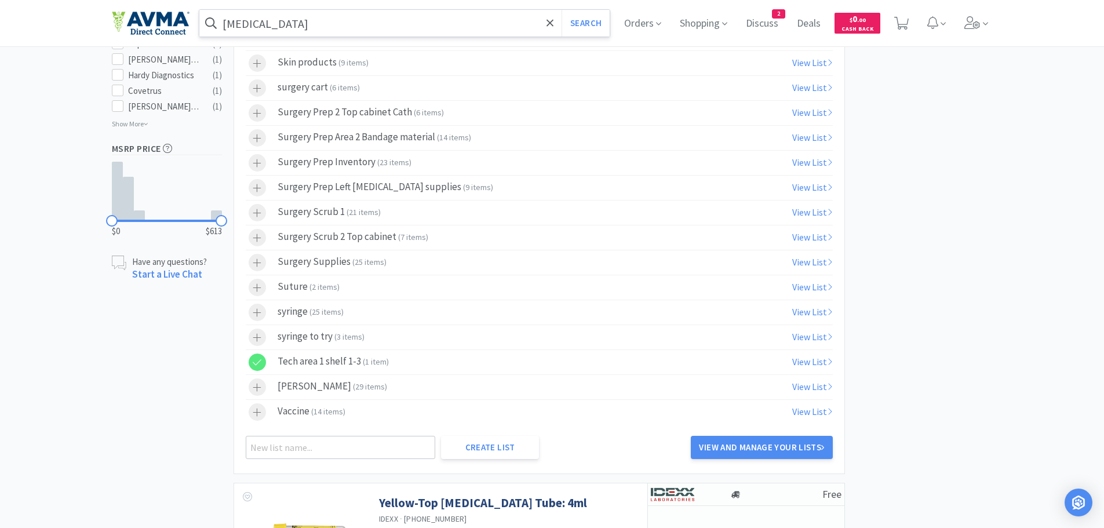
scroll to position [0, 0]
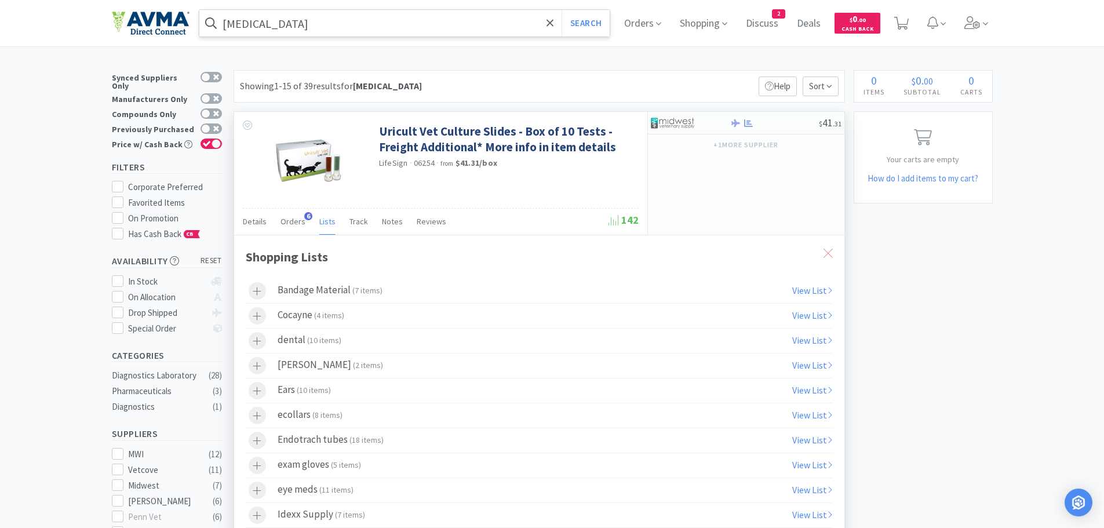
click at [824, 250] on icon at bounding box center [827, 253] width 9 height 9
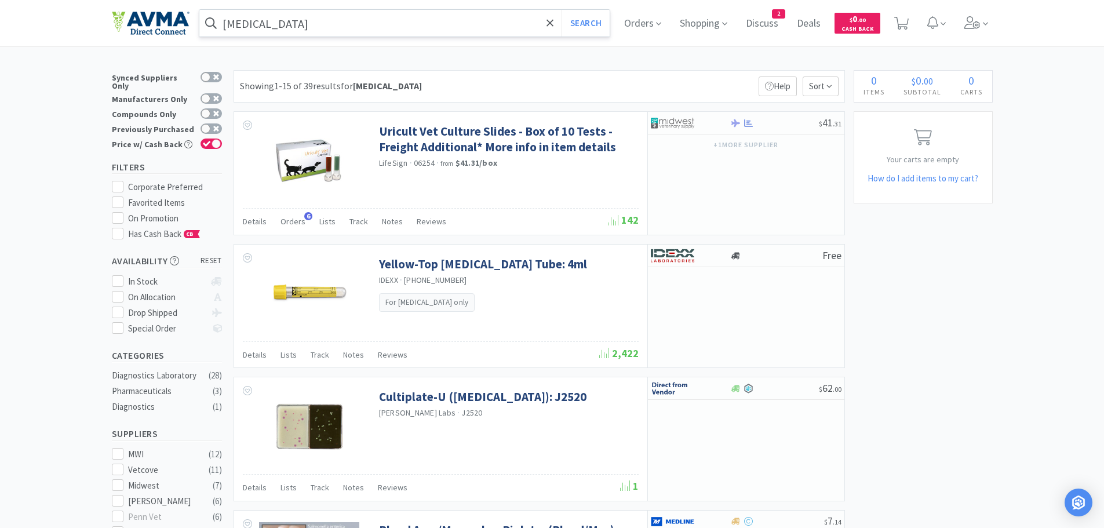
click at [398, 21] on input "[MEDICAL_DATA]" at bounding box center [404, 23] width 411 height 27
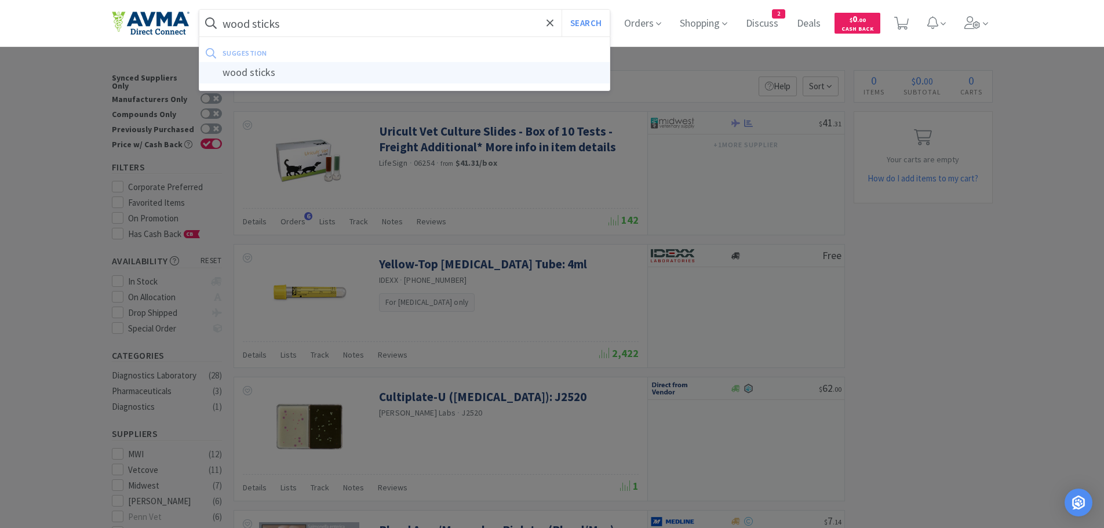
click at [289, 75] on div "wood sticks" at bounding box center [404, 72] width 411 height 21
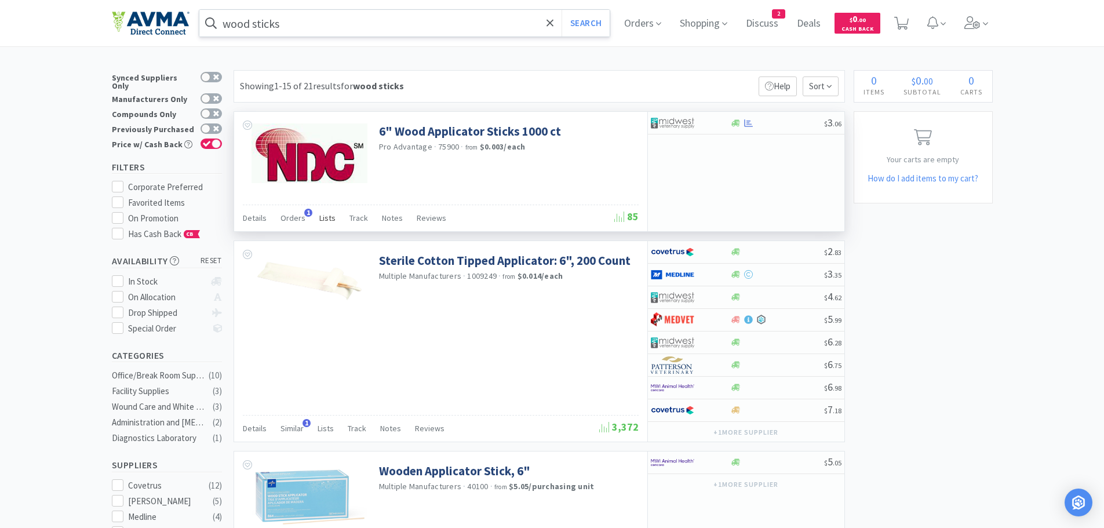
click at [326, 219] on span "Lists" at bounding box center [327, 218] width 16 height 10
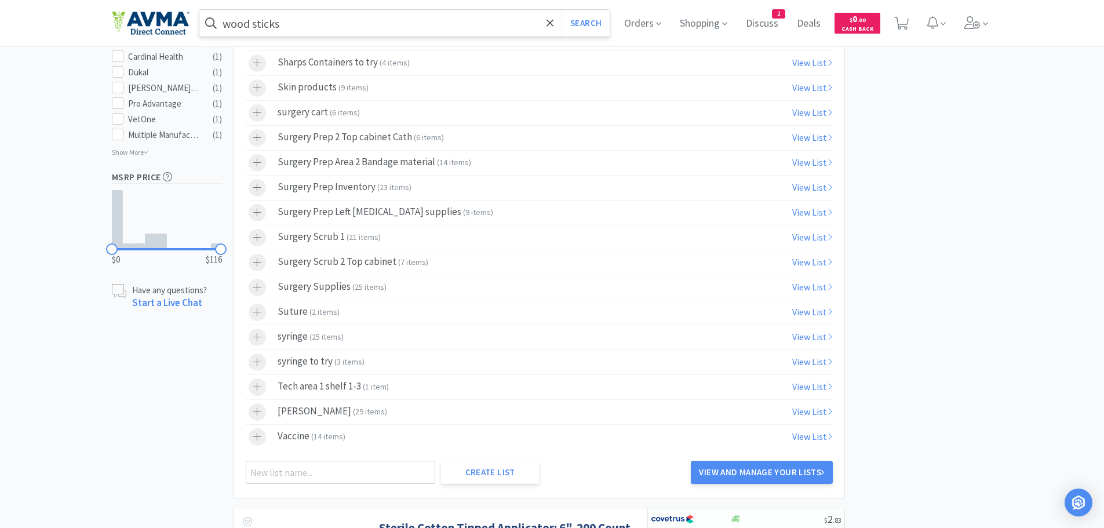
scroll to position [640, 0]
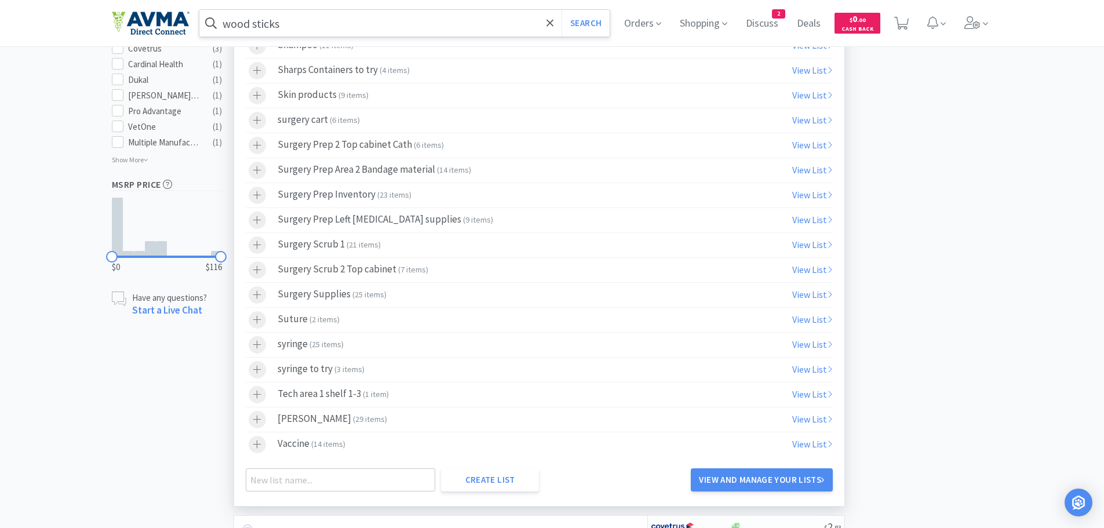
click at [396, 399] on label "Tech area 1 shelf 1-3 ( 1 item )" at bounding box center [539, 394] width 587 height 24
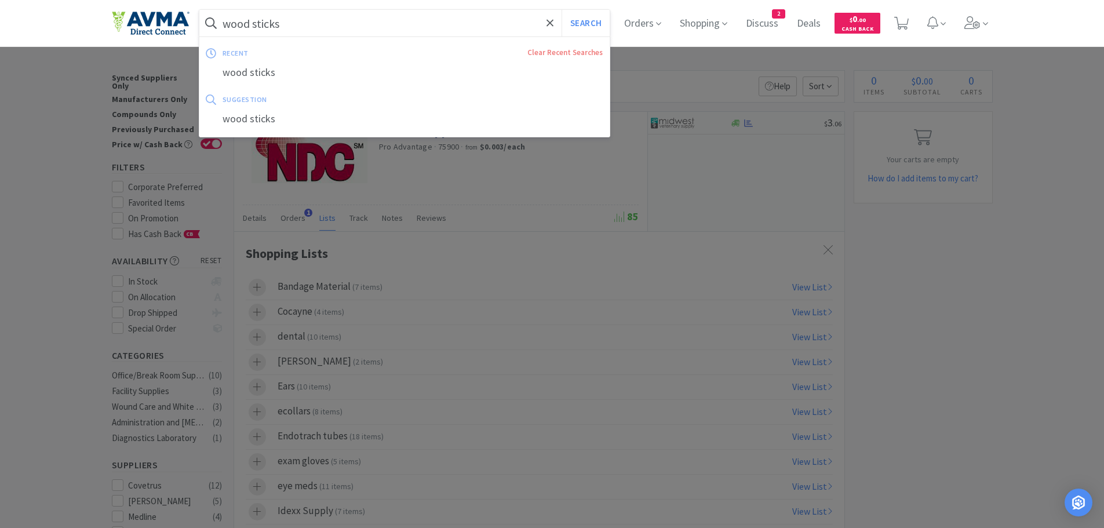
click at [334, 27] on input "wood sticks" at bounding box center [404, 23] width 411 height 27
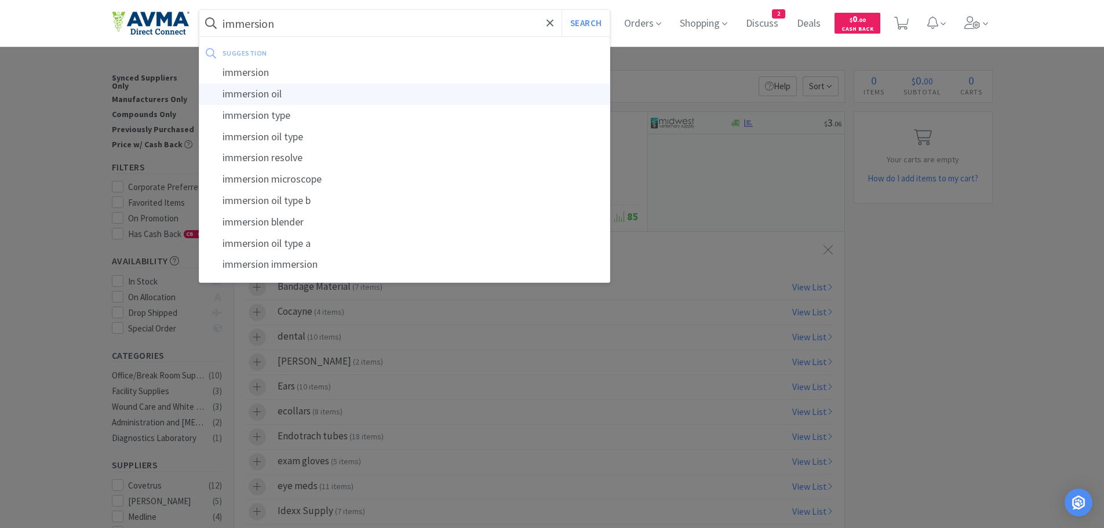
click at [293, 97] on div "immersion oil" at bounding box center [404, 93] width 411 height 21
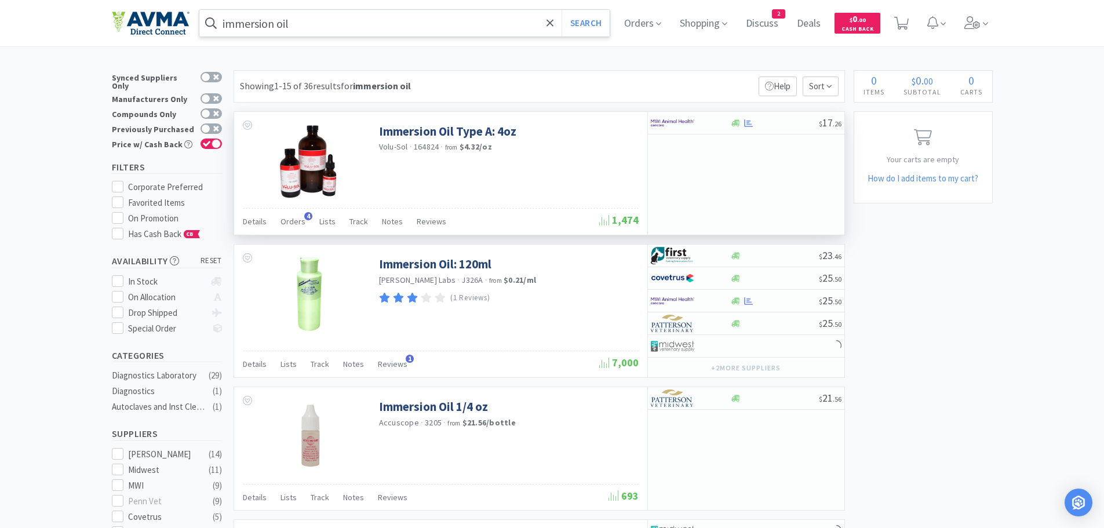
drag, startPoint x: 321, startPoint y: 222, endPoint x: 596, endPoint y: 160, distance: 281.6
click at [596, 160] on div "Immersion Oil Type A: 4oz Volu-Sol · 164824 · from $4.32 / oz" at bounding box center [440, 160] width 413 height 96
click at [324, 220] on span "Lists" at bounding box center [327, 221] width 16 height 10
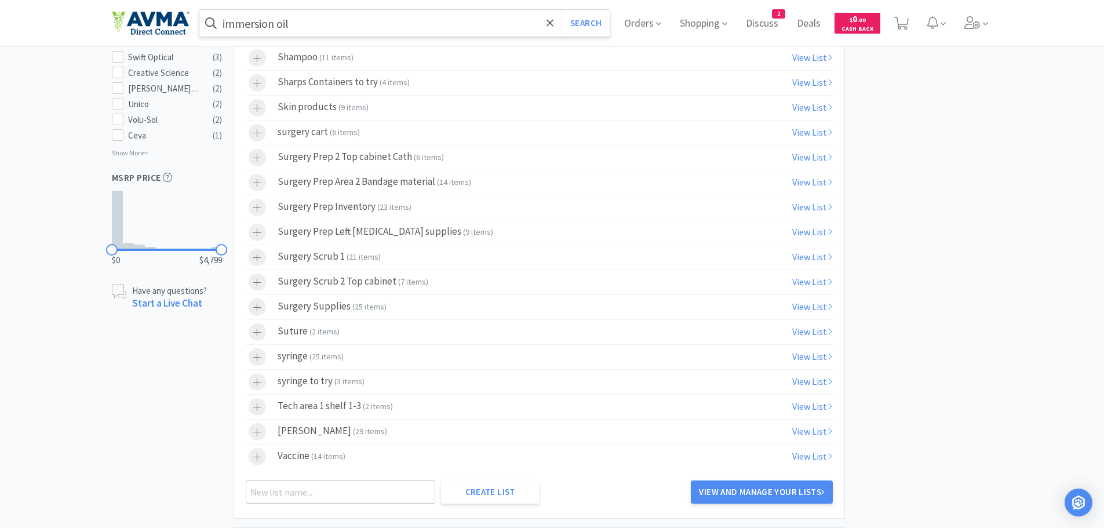
scroll to position [635, 0]
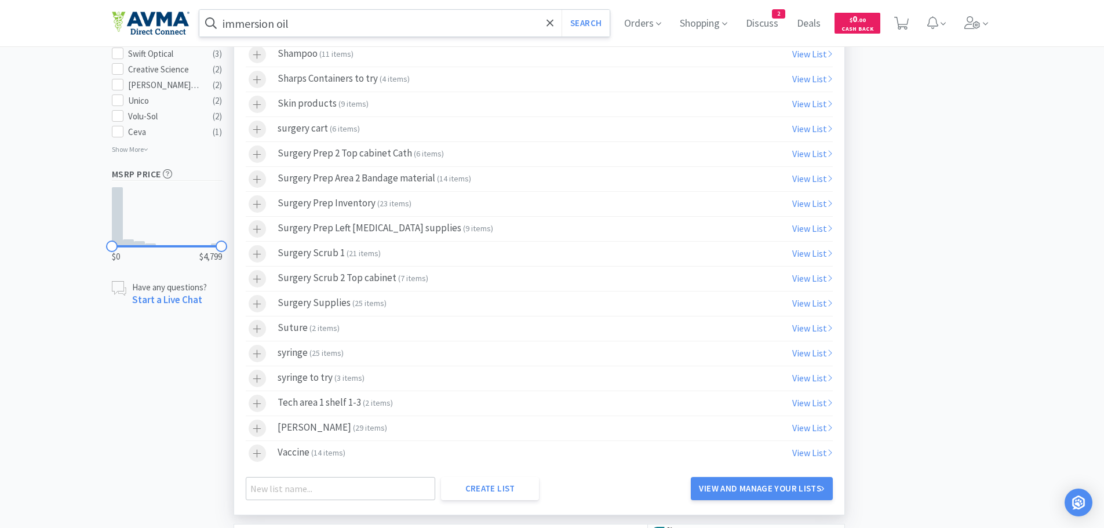
click at [425, 400] on label "Tech area 1 shelf 1-3 ( 2 items )" at bounding box center [539, 403] width 587 height 24
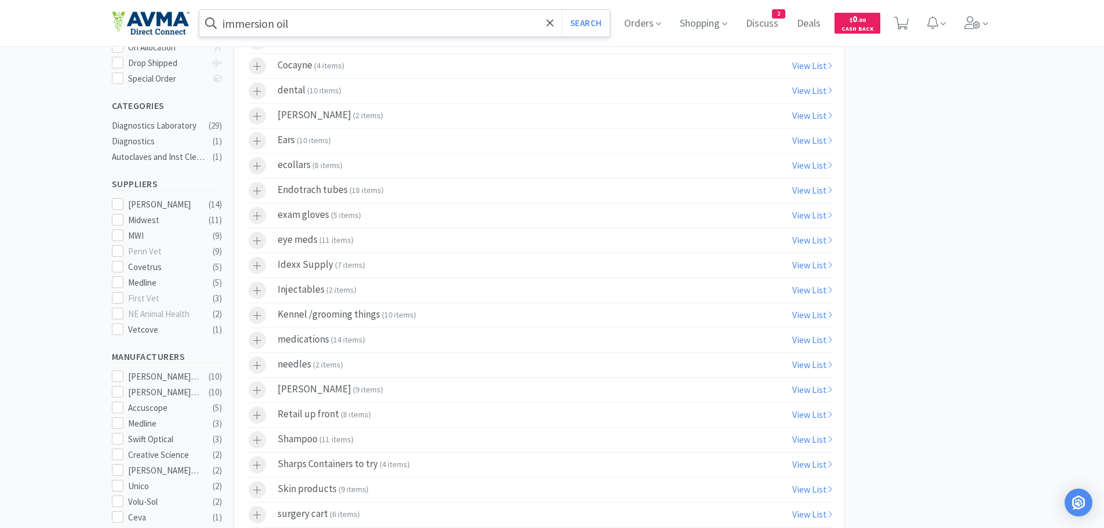
scroll to position [0, 0]
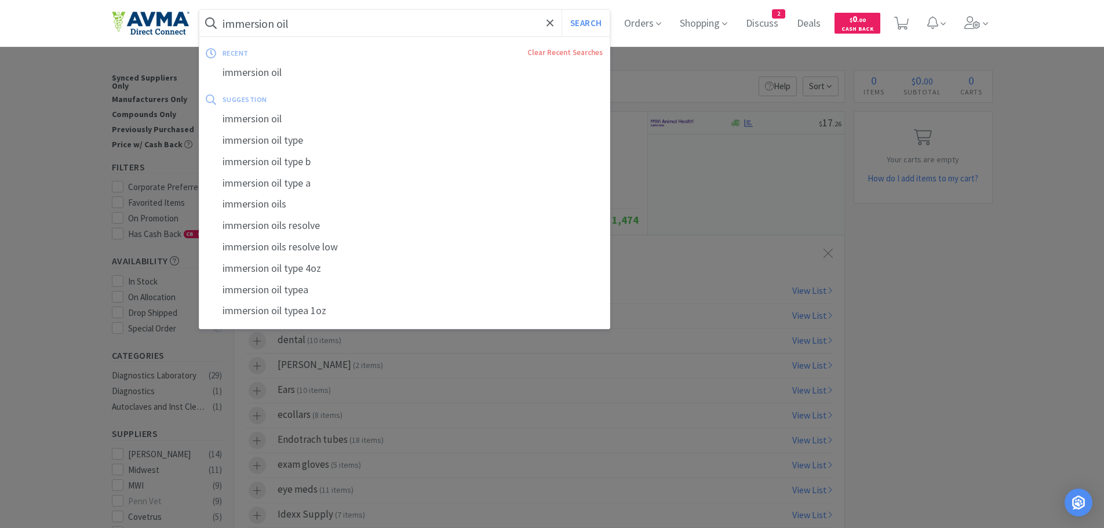
click at [298, 28] on input "immersion oil" at bounding box center [404, 23] width 411 height 27
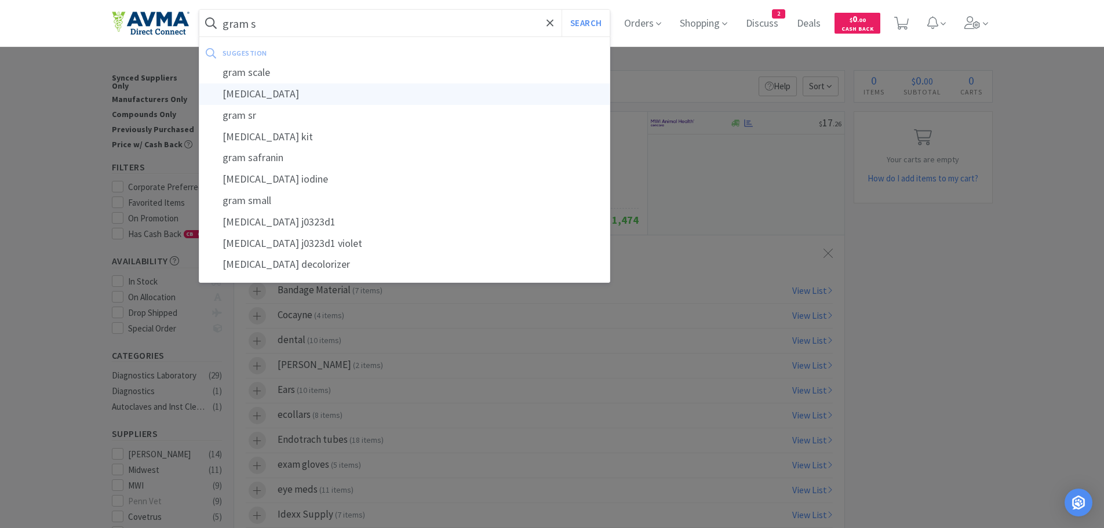
click at [269, 90] on div "[MEDICAL_DATA]" at bounding box center [404, 93] width 411 height 21
type input "[MEDICAL_DATA]"
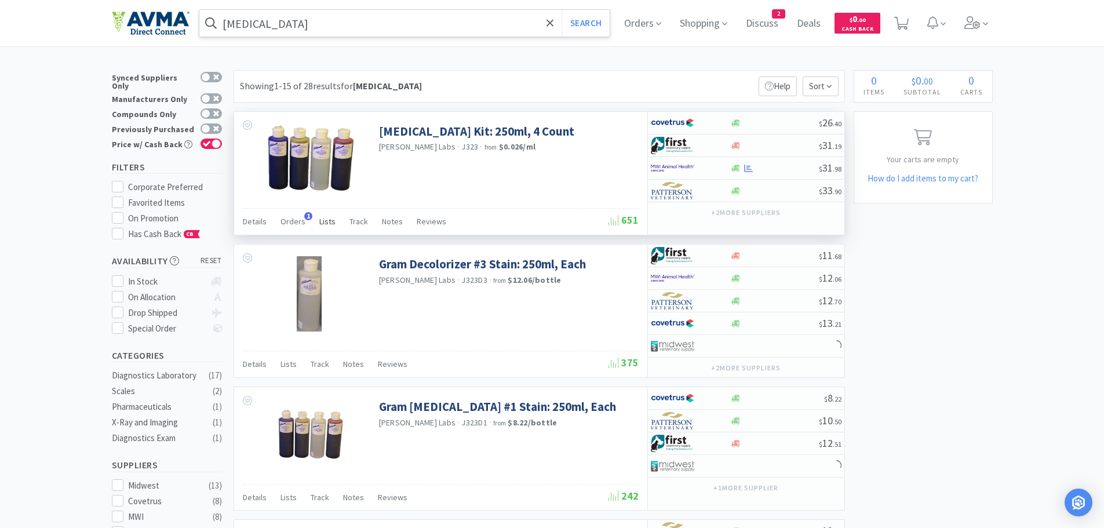
click at [323, 222] on span "Lists" at bounding box center [327, 221] width 16 height 10
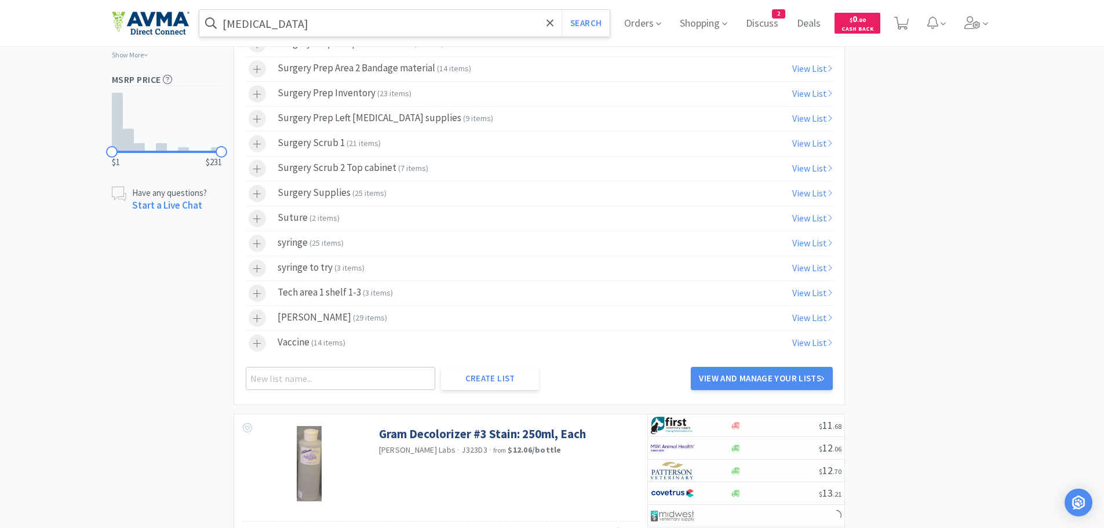
scroll to position [634, 0]
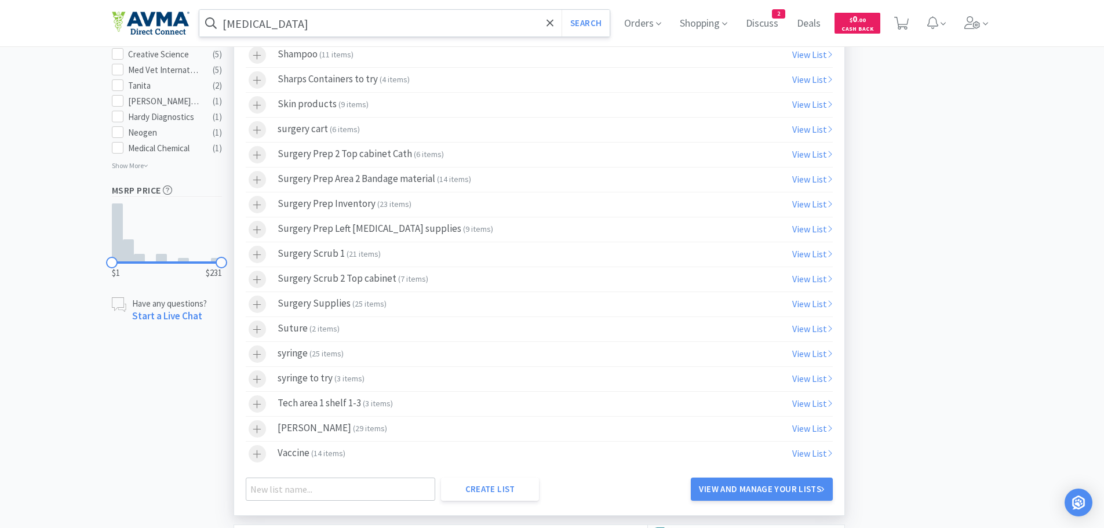
click at [313, 407] on div "Tech area 1 shelf 1-3 ( 3 items )" at bounding box center [335, 403] width 115 height 17
click at [306, 25] on input "[MEDICAL_DATA]" at bounding box center [404, 23] width 411 height 27
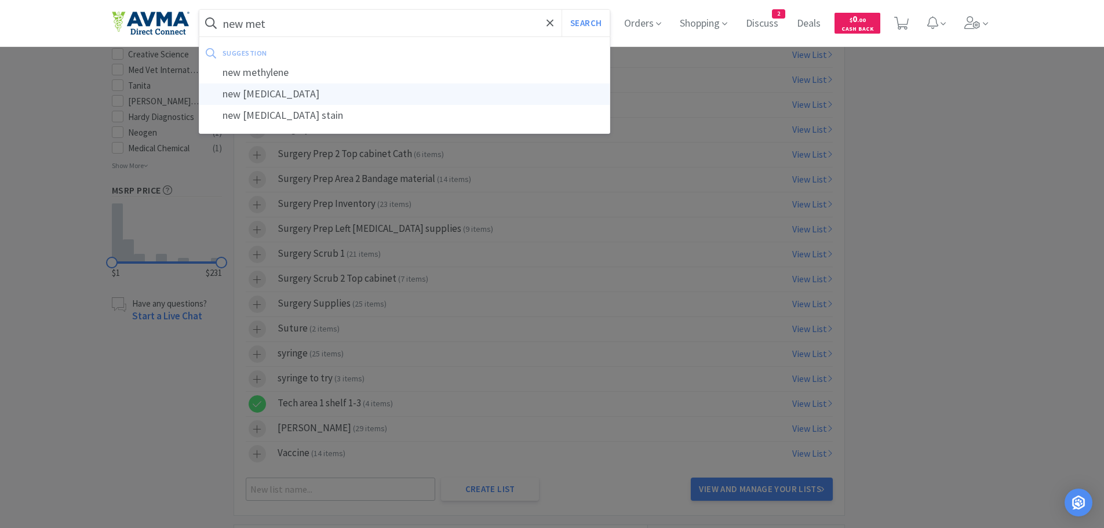
drag, startPoint x: 292, startPoint y: 103, endPoint x: 291, endPoint y: 94, distance: 8.2
click at [292, 101] on div "new [MEDICAL_DATA]" at bounding box center [404, 93] width 411 height 21
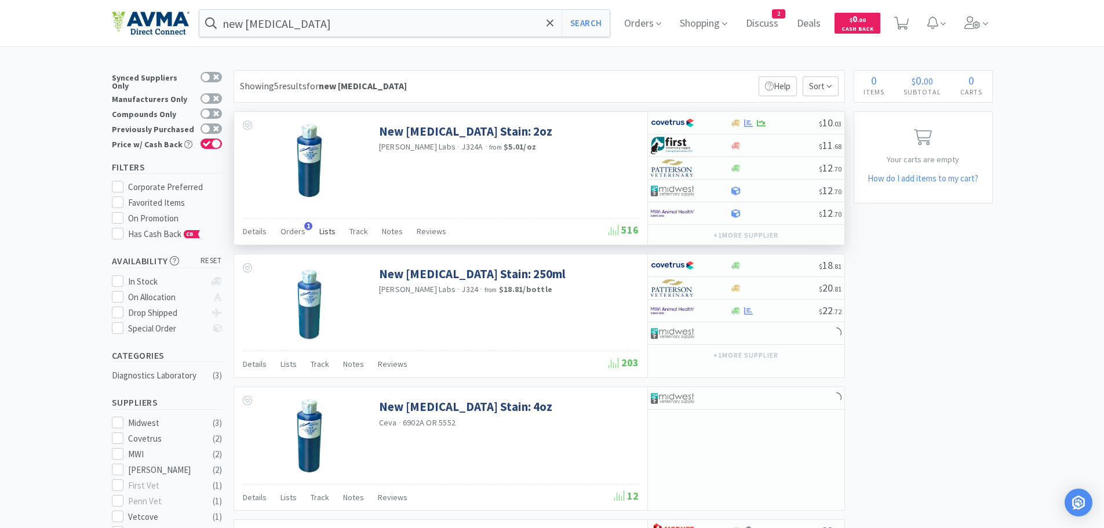
click at [327, 233] on span "Lists" at bounding box center [327, 231] width 16 height 10
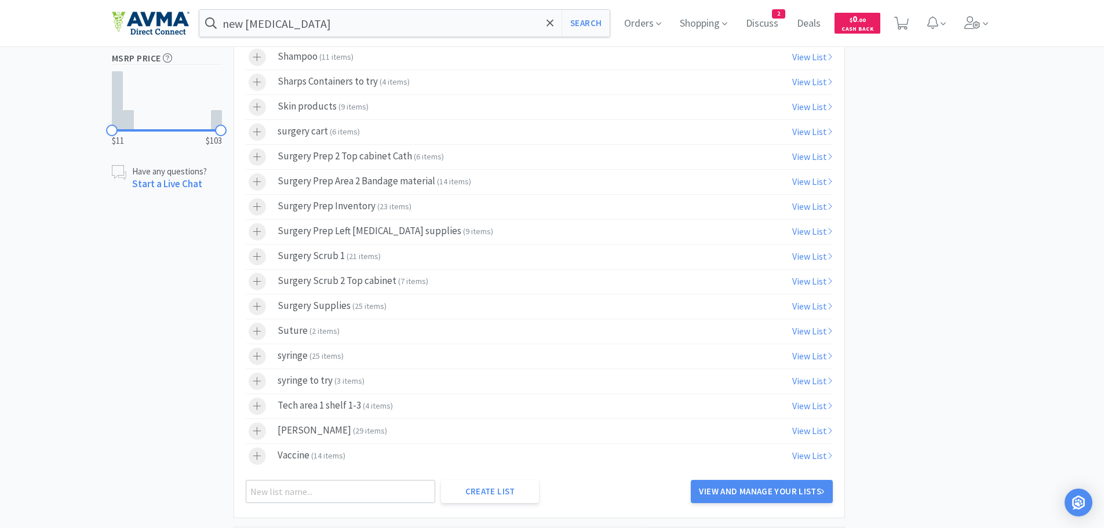
scroll to position [664, 0]
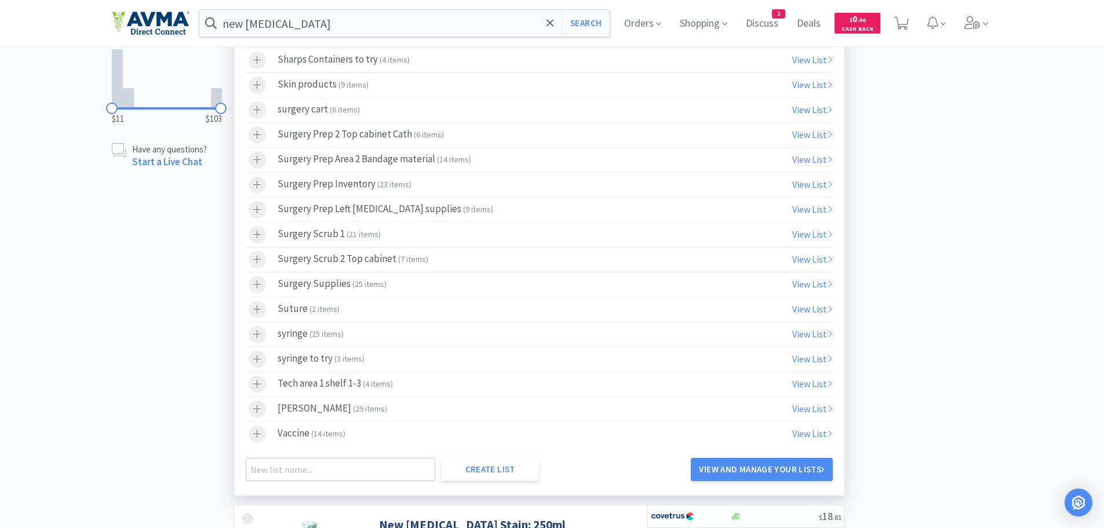
click at [405, 389] on label "Tech area 1 shelf 1-3 ( 4 items )" at bounding box center [539, 384] width 587 height 24
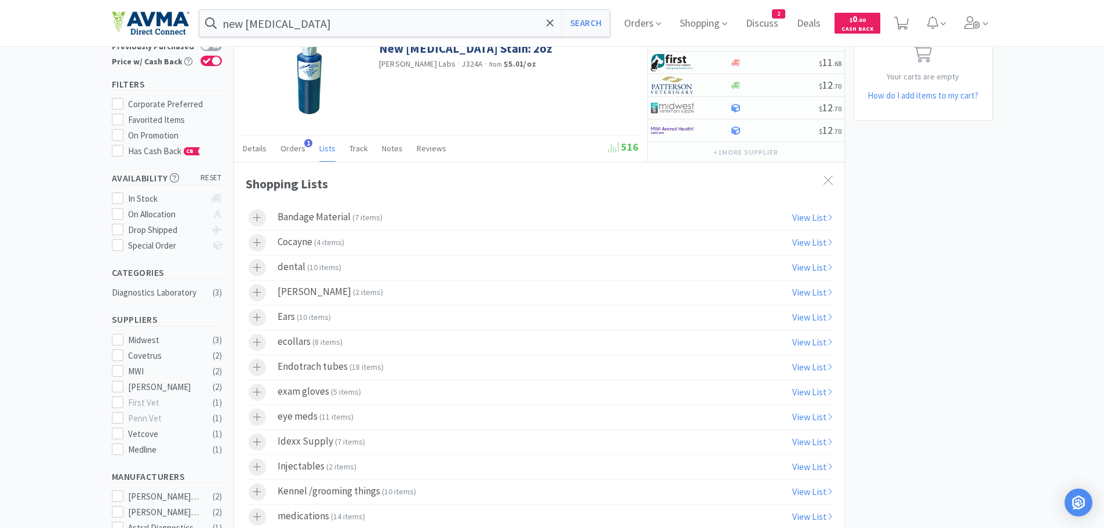
scroll to position [0, 0]
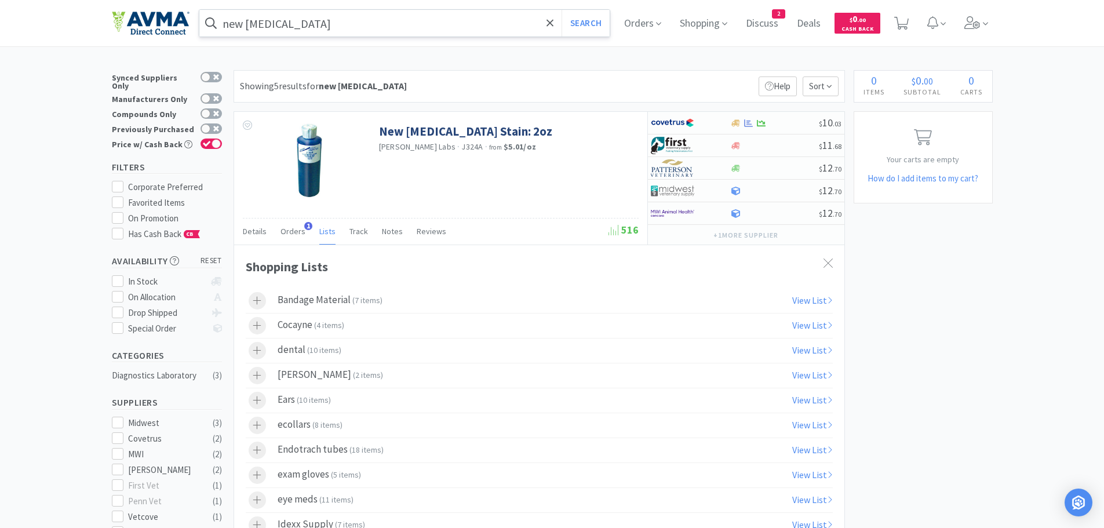
click at [336, 21] on input "new [MEDICAL_DATA]" at bounding box center [404, 23] width 411 height 27
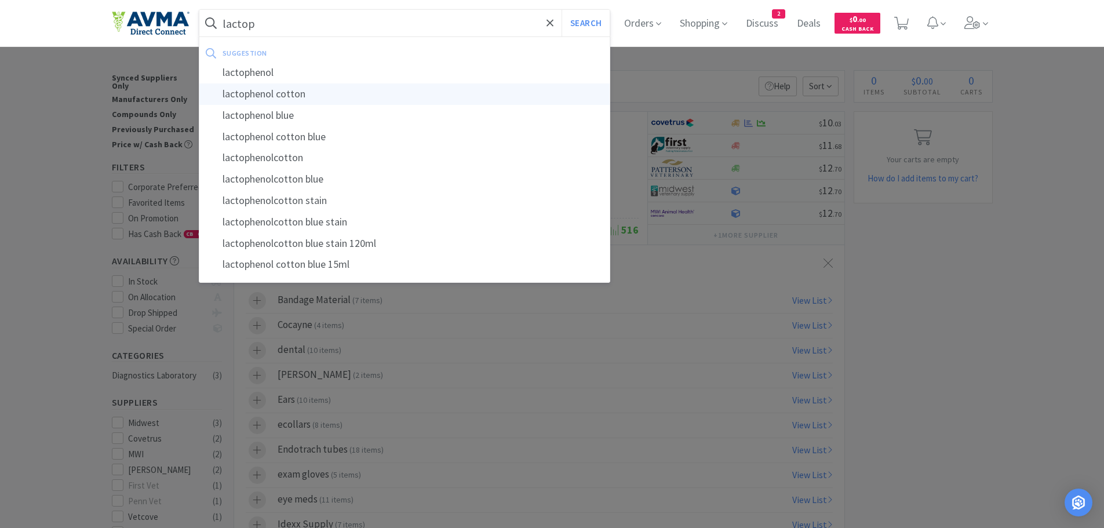
click at [312, 93] on div "lactophenol cotton" at bounding box center [404, 93] width 411 height 21
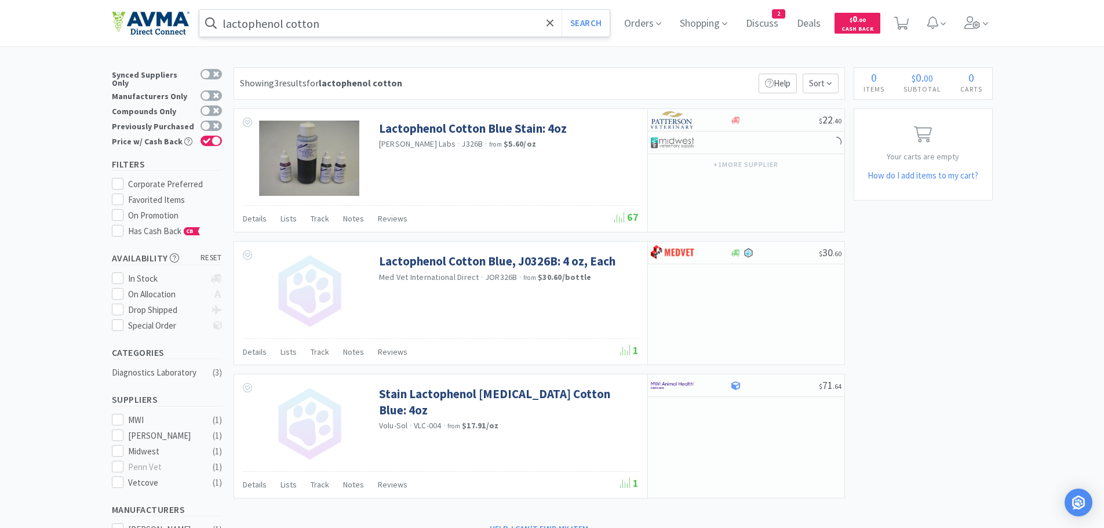
scroll to position [2, 0]
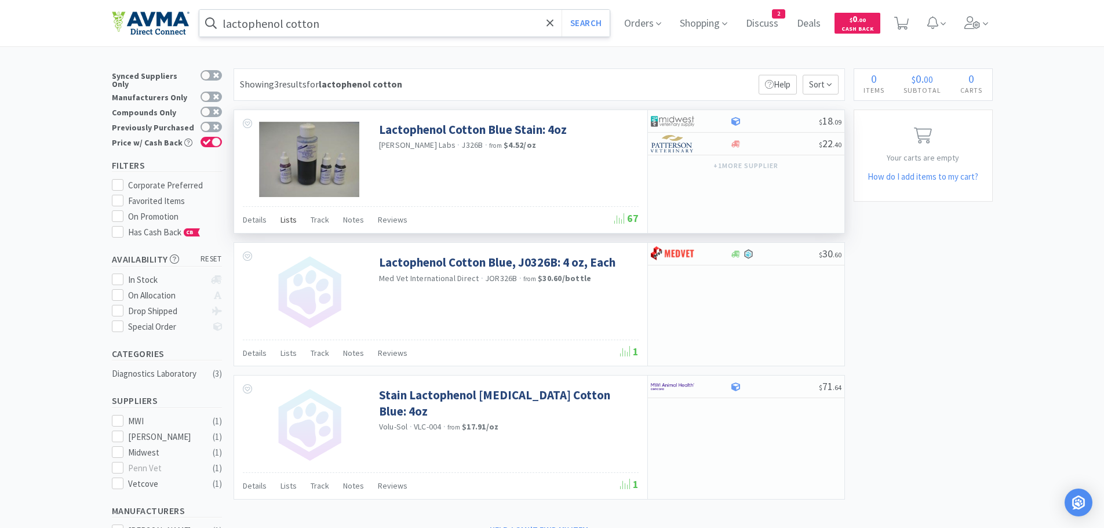
click at [286, 218] on span "Lists" at bounding box center [288, 219] width 16 height 10
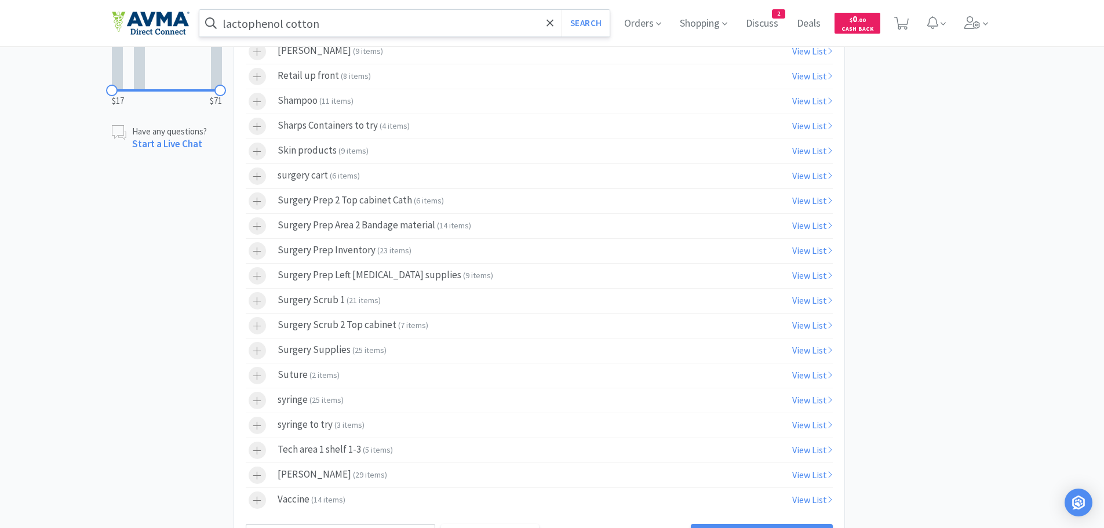
scroll to position [601, 0]
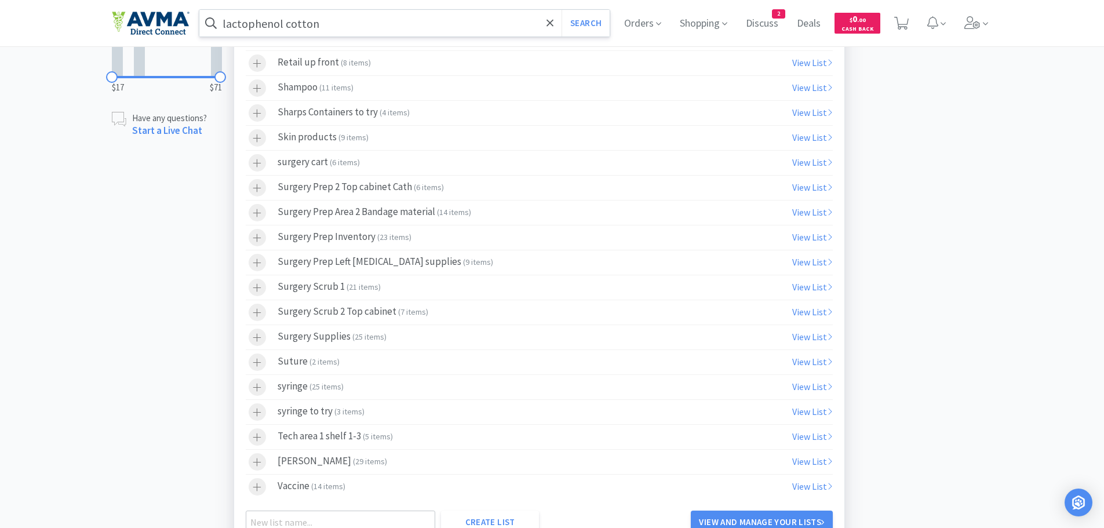
click at [331, 440] on div "Tech area 1 shelf 1-3 ( 5 items )" at bounding box center [335, 436] width 115 height 17
drag, startPoint x: 345, startPoint y: 22, endPoint x: 357, endPoint y: 21, distance: 11.6
click at [346, 22] on input "lactophenol cotton" at bounding box center [404, 23] width 411 height 27
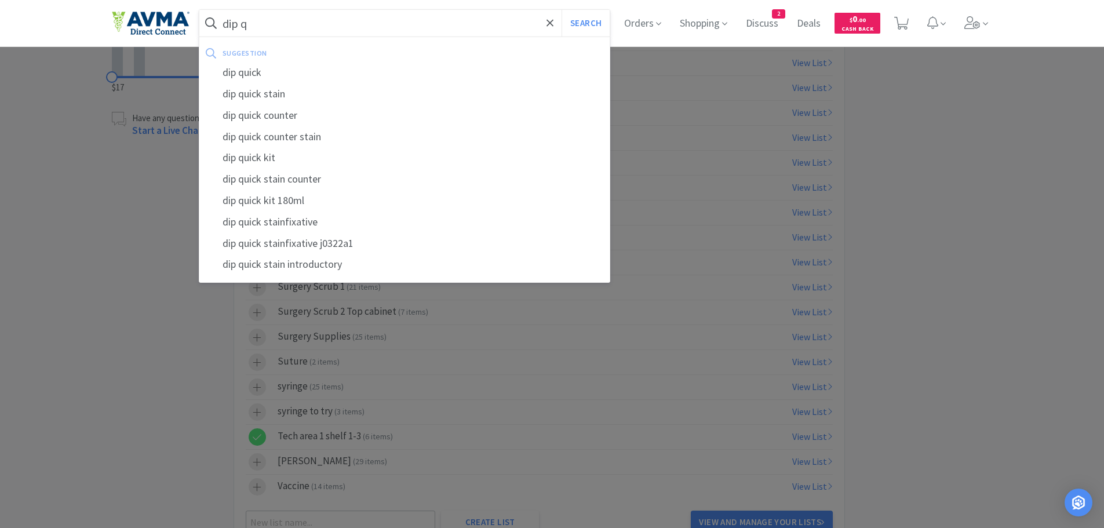
click at [261, 70] on div "dip quick" at bounding box center [404, 72] width 411 height 21
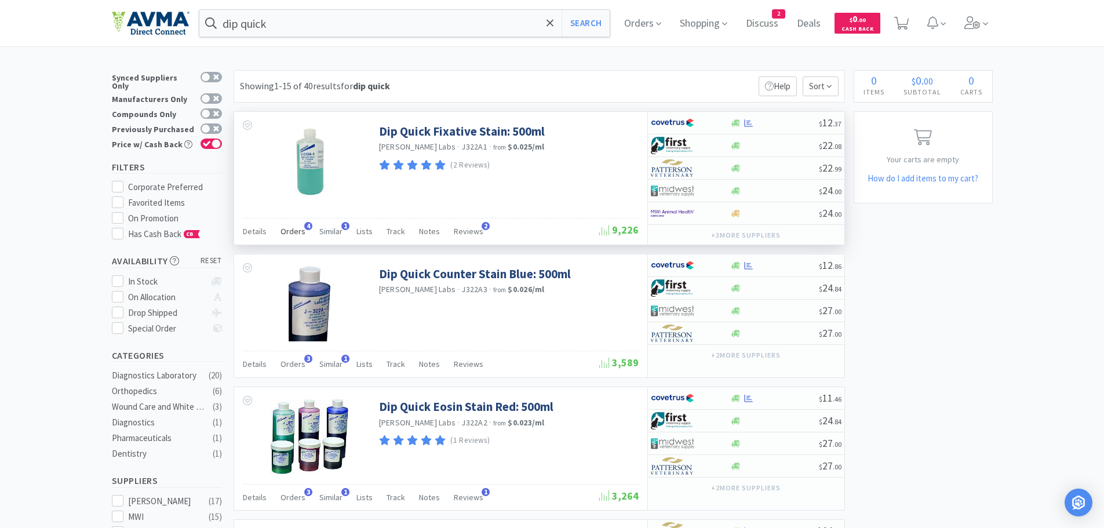
click at [293, 231] on span "Orders" at bounding box center [292, 231] width 25 height 10
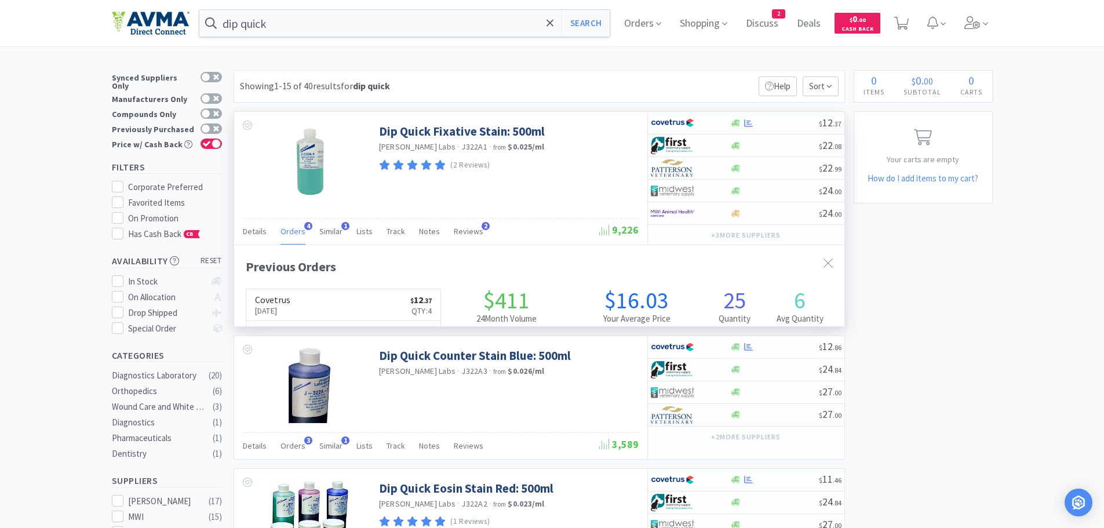
scroll to position [300, 610]
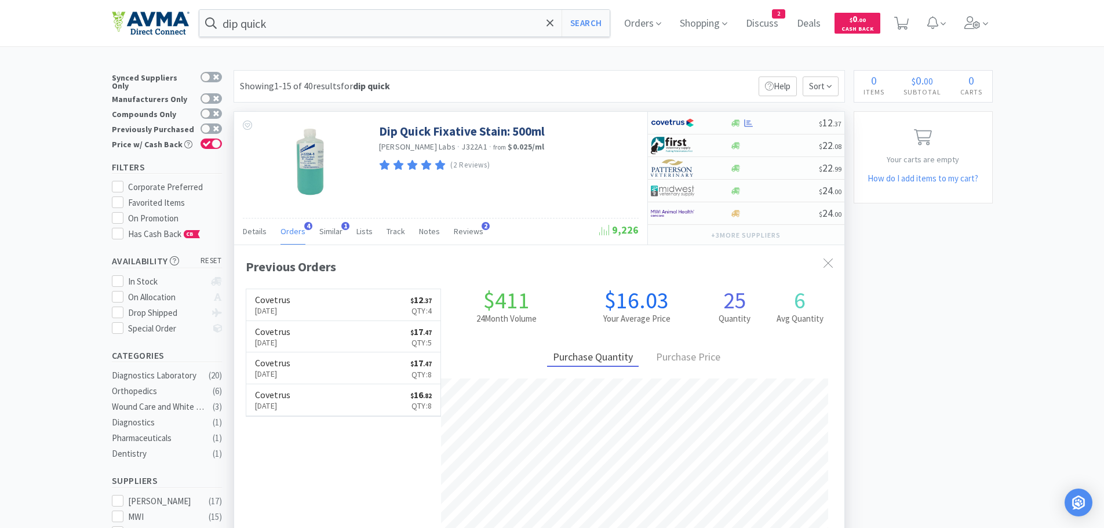
click at [552, 165] on div "(2 Reviews)" at bounding box center [507, 166] width 257 height 16
click at [333, 229] on span "Similar" at bounding box center [330, 231] width 23 height 10
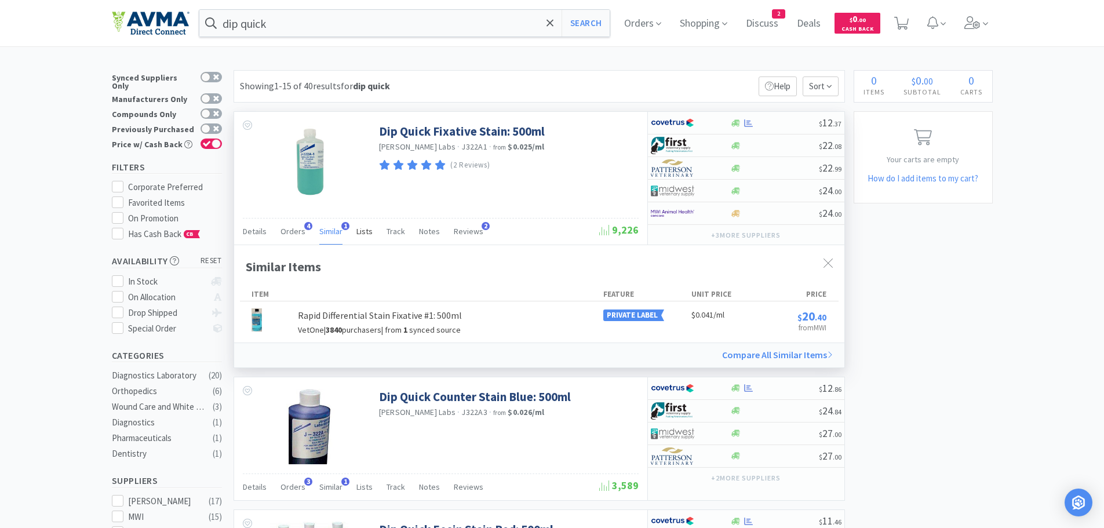
click at [364, 229] on span "Lists" at bounding box center [364, 231] width 16 height 10
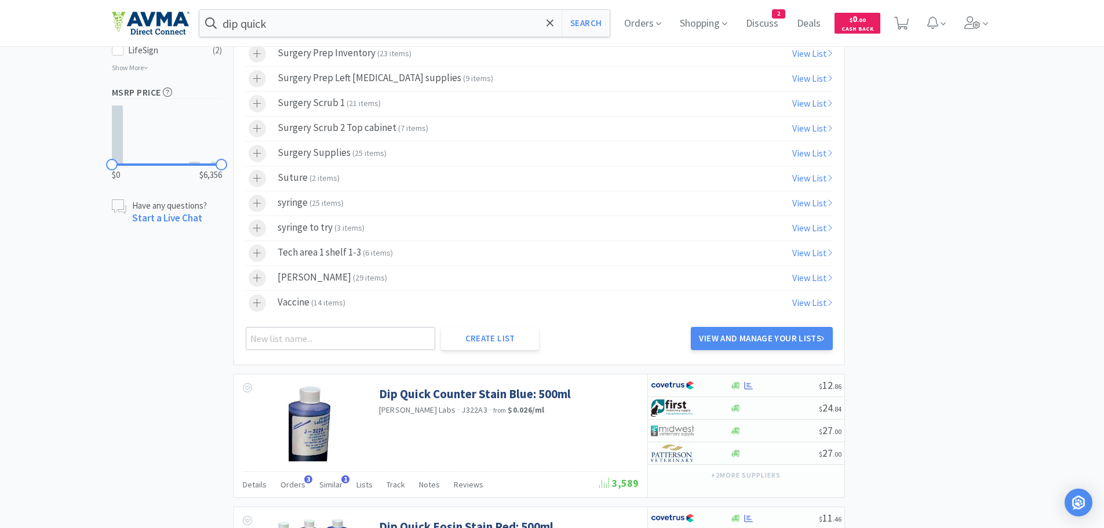
scroll to position [765, 0]
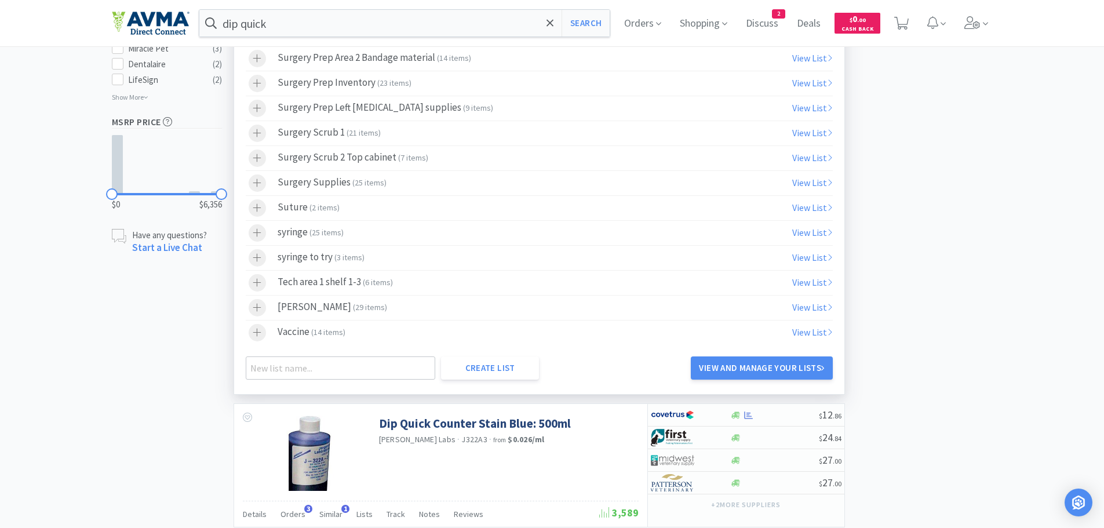
click at [384, 283] on span "6 items" at bounding box center [377, 282] width 25 height 10
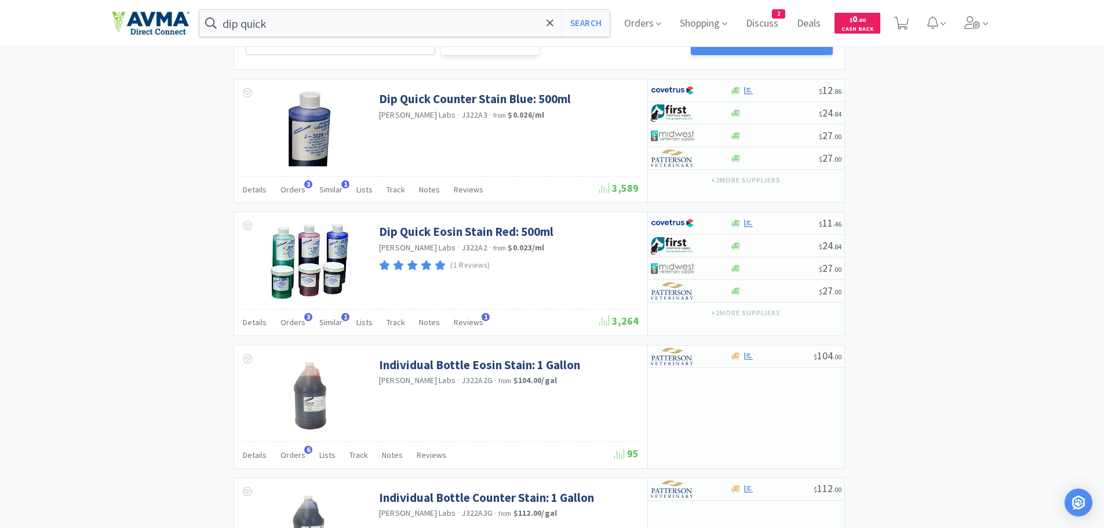
scroll to position [1123, 0]
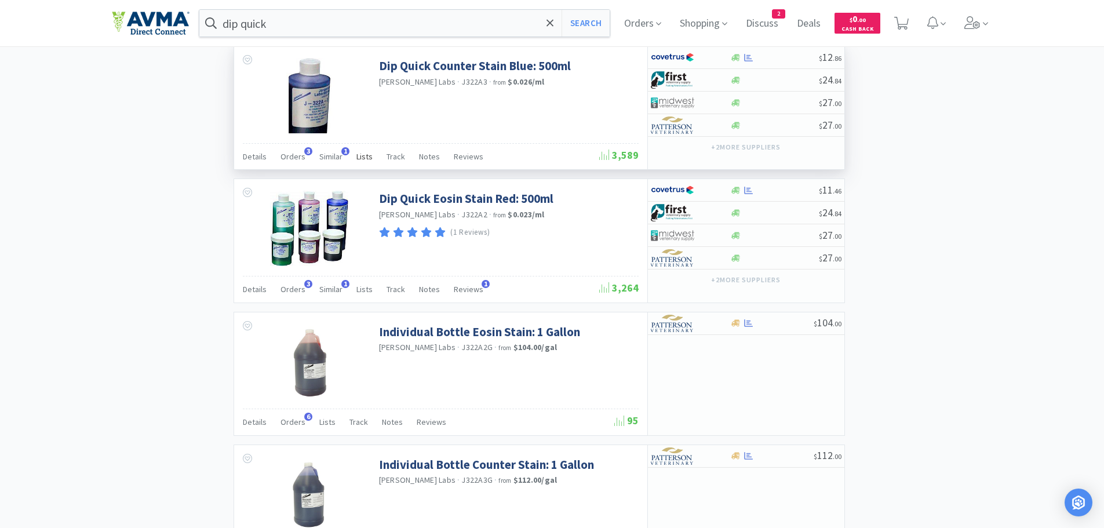
click at [363, 159] on span "Lists" at bounding box center [364, 156] width 16 height 10
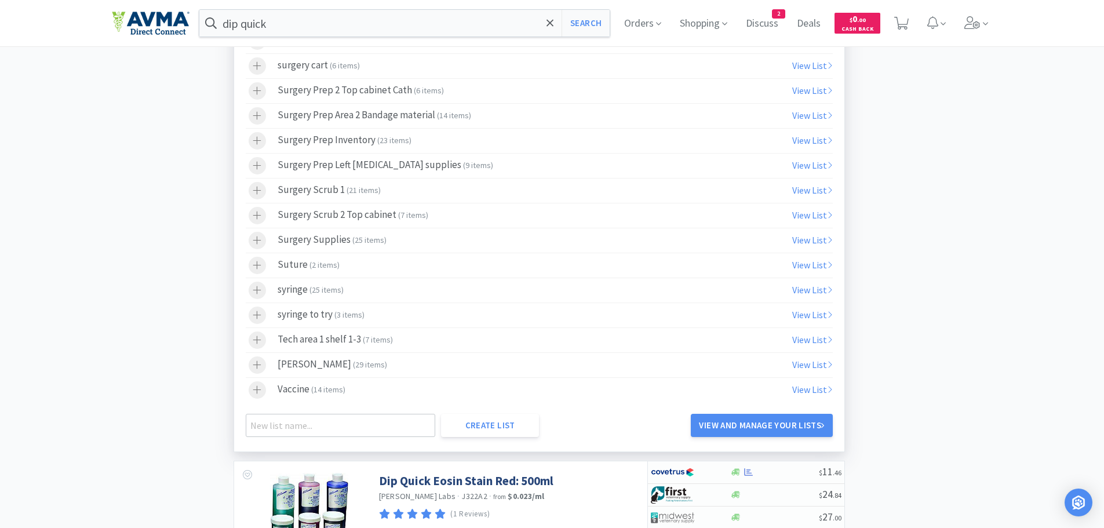
scroll to position [1751, 0]
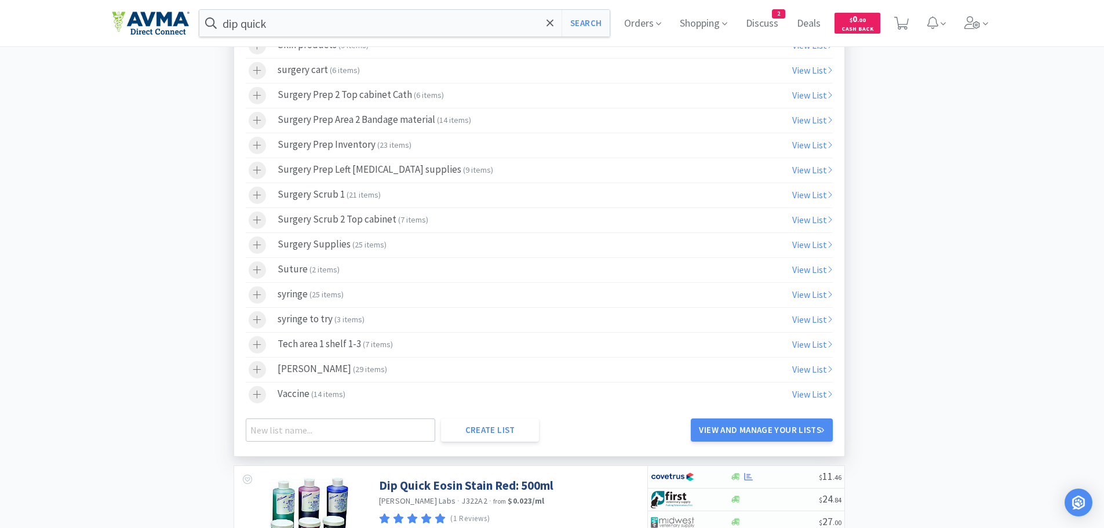
click at [354, 342] on div "Tech area 1 shelf 1-3 ( 7 items )" at bounding box center [335, 344] width 115 height 17
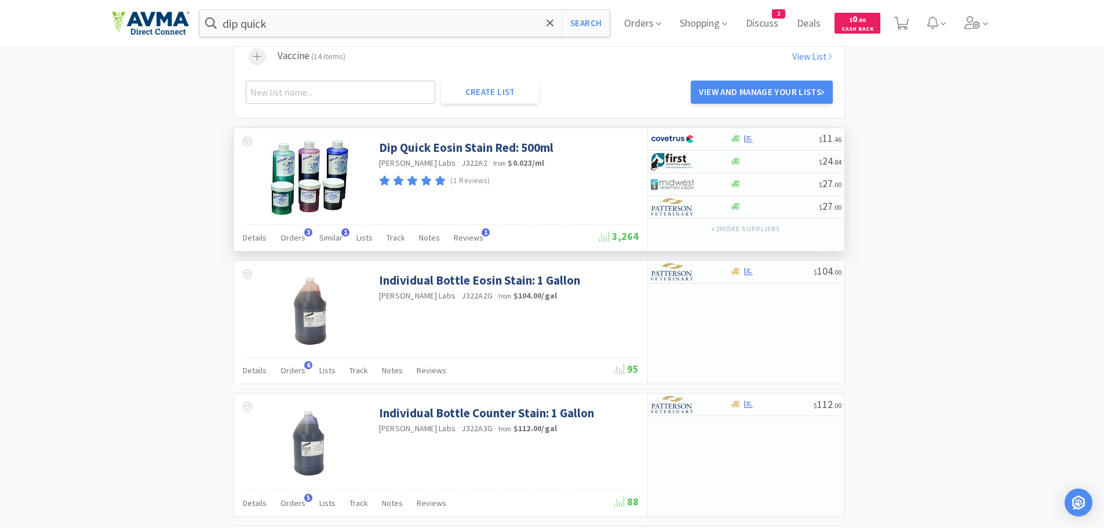
scroll to position [2084, 0]
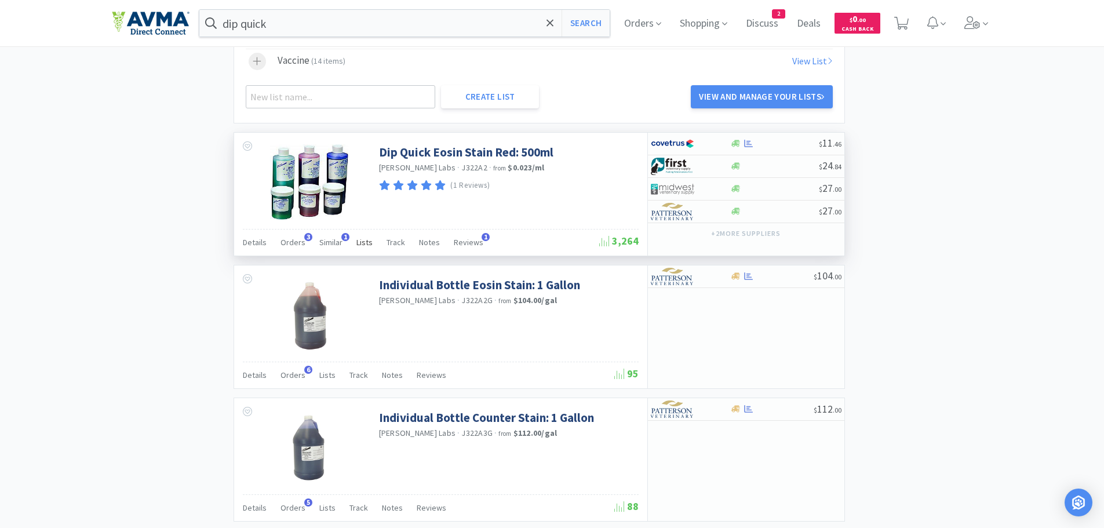
click at [360, 243] on span "Lists" at bounding box center [364, 242] width 16 height 10
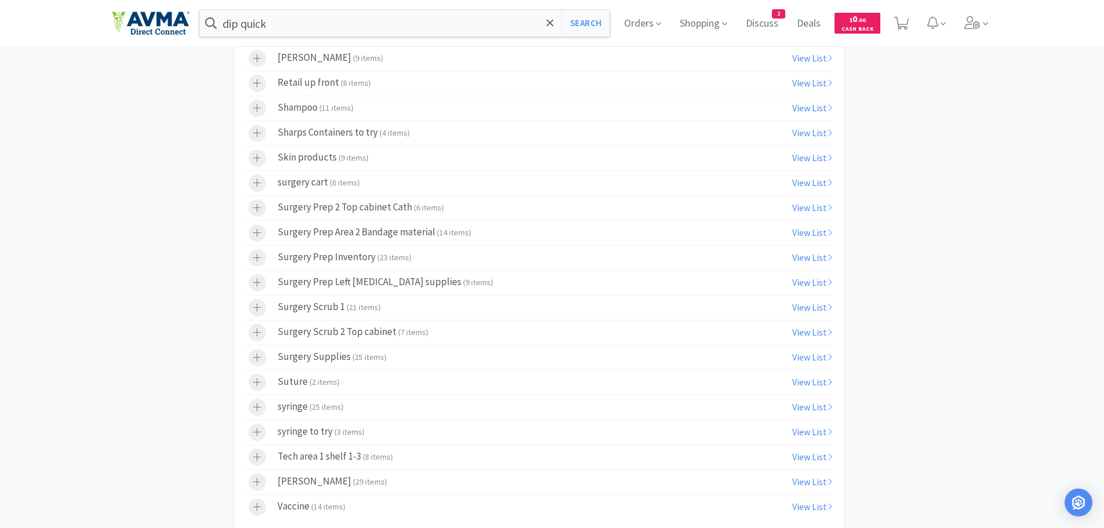
scroll to position [2795, 0]
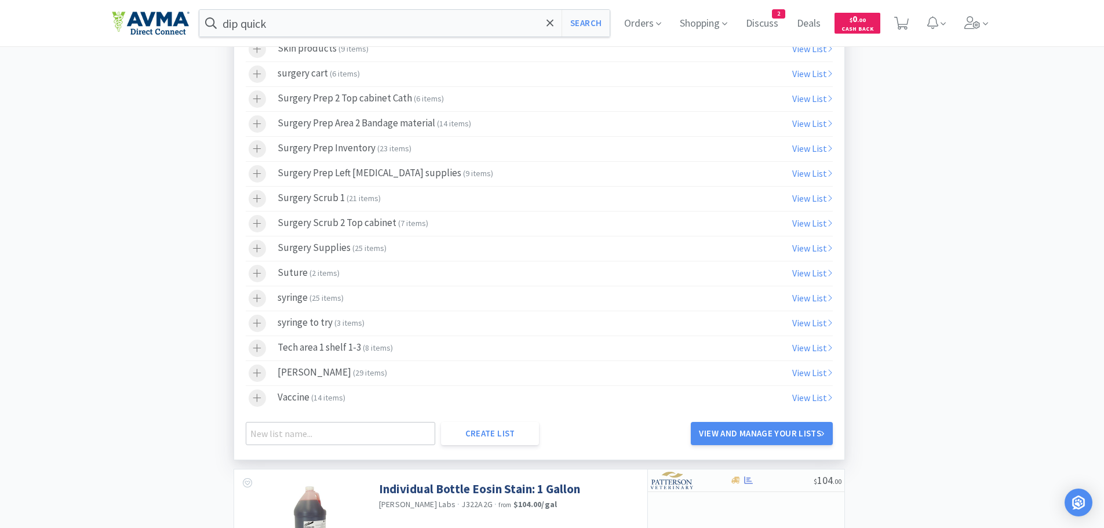
click at [346, 345] on div "Tech area 1 shelf 1-3 ( 8 items )" at bounding box center [335, 347] width 115 height 17
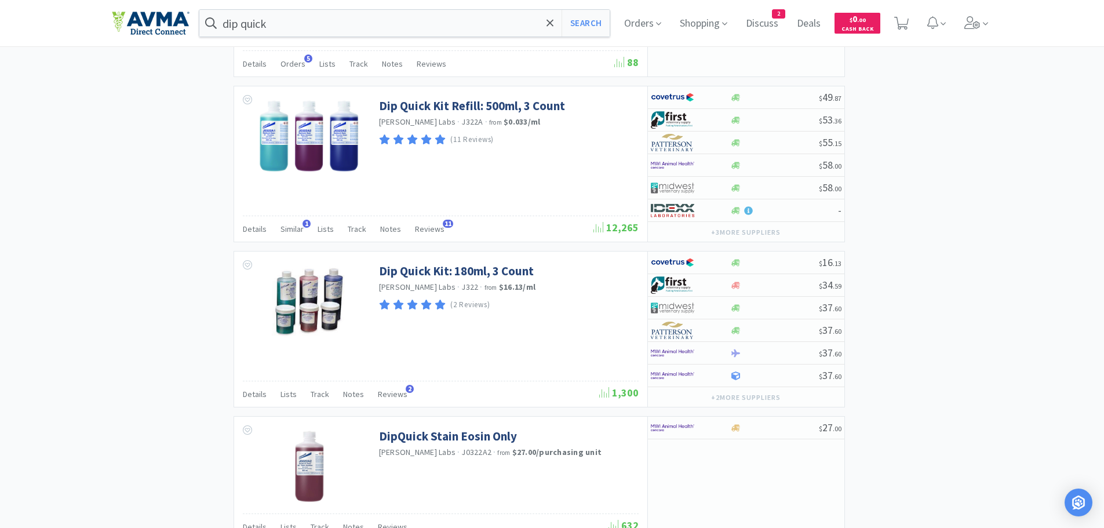
scroll to position [3461, 0]
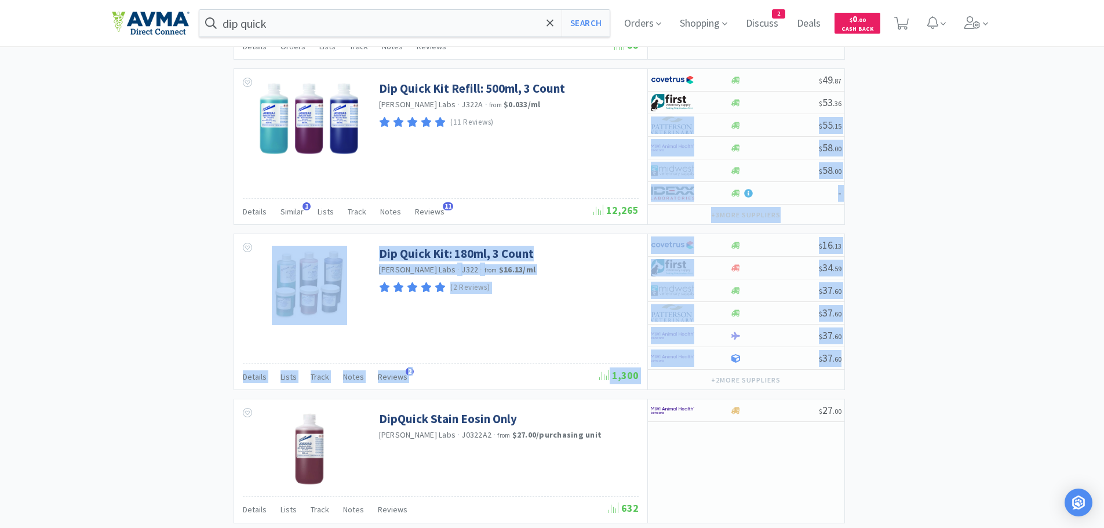
drag, startPoint x: 1103, startPoint y: 368, endPoint x: 1094, endPoint y: 106, distance: 262.0
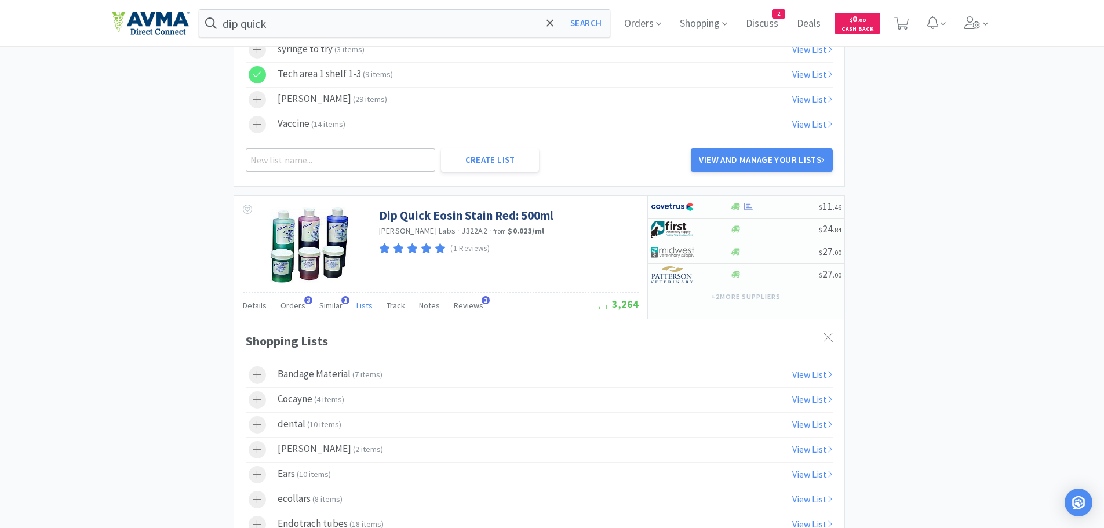
scroll to position [0, 0]
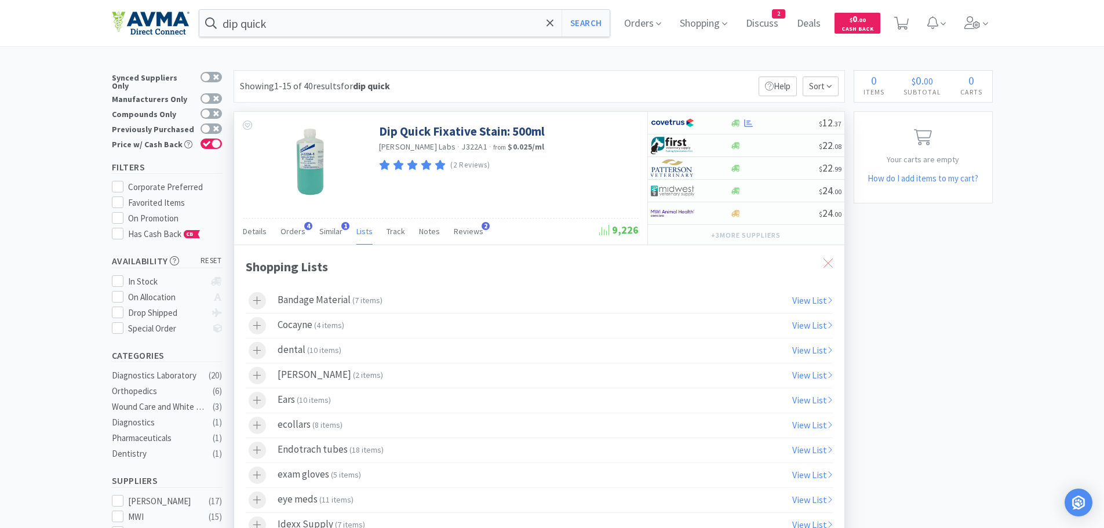
click at [824, 259] on icon at bounding box center [827, 262] width 9 height 9
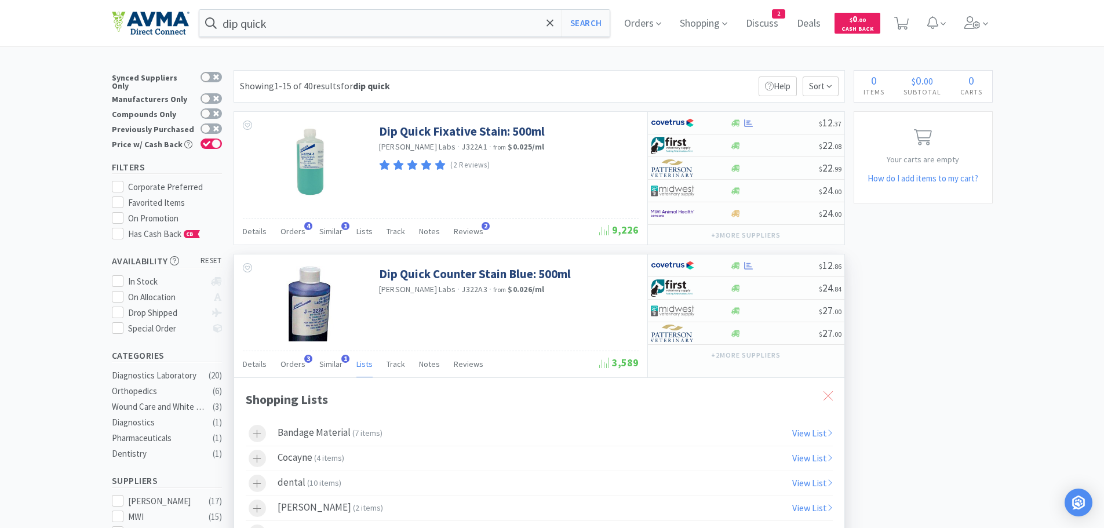
click at [828, 401] on div at bounding box center [827, 396] width 21 height 27
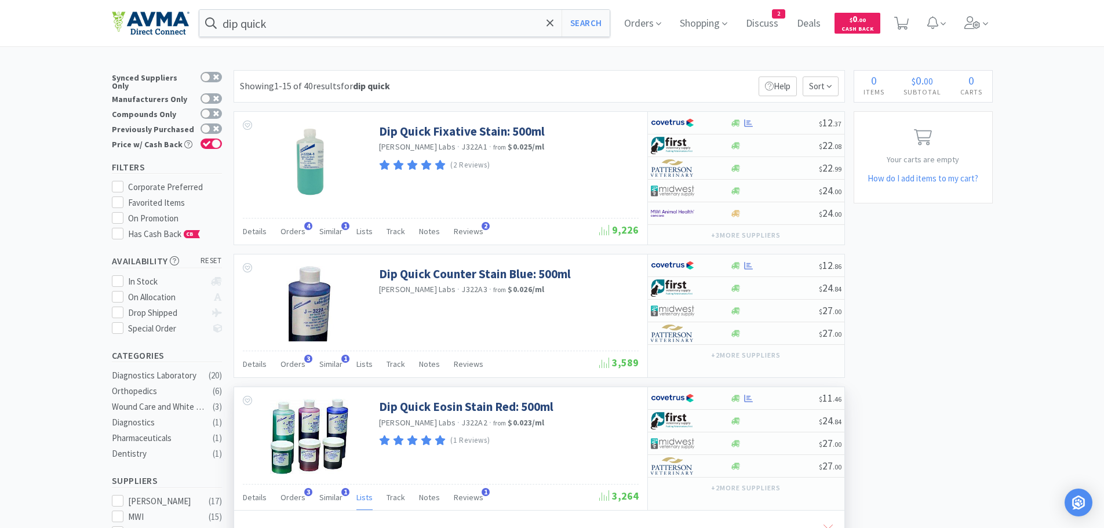
click at [834, 524] on div at bounding box center [827, 529] width 21 height 27
click at [307, 34] on input "dip quick" at bounding box center [404, 23] width 411 height 27
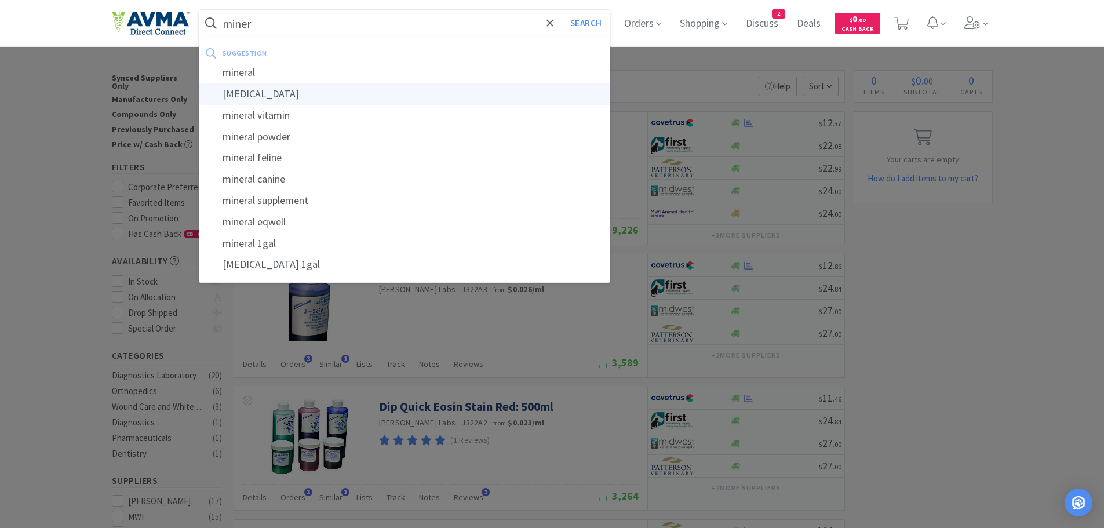
click at [269, 89] on div "[MEDICAL_DATA]" at bounding box center [404, 93] width 411 height 21
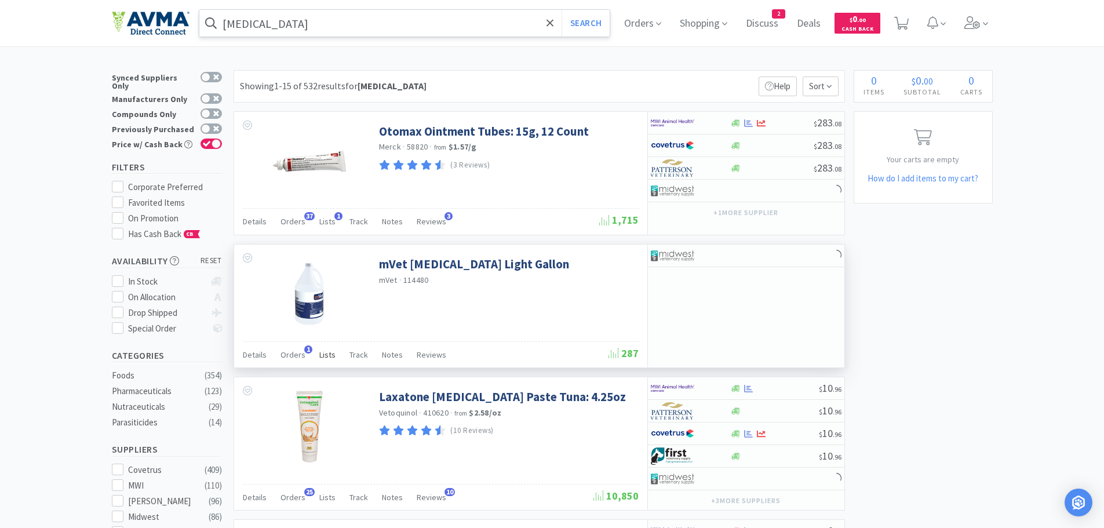
click at [323, 356] on span "Lists" at bounding box center [327, 354] width 16 height 10
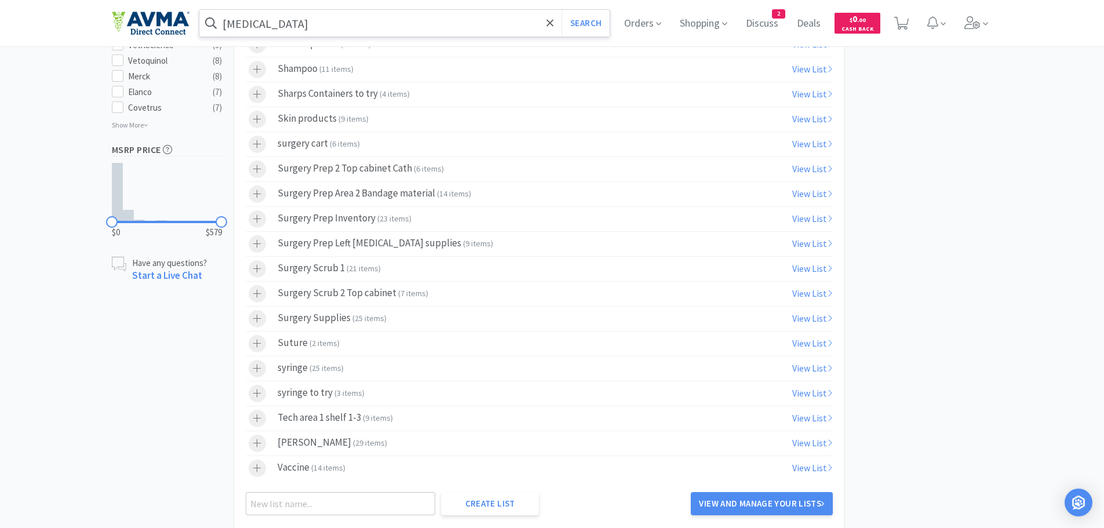
scroll to position [734, 0]
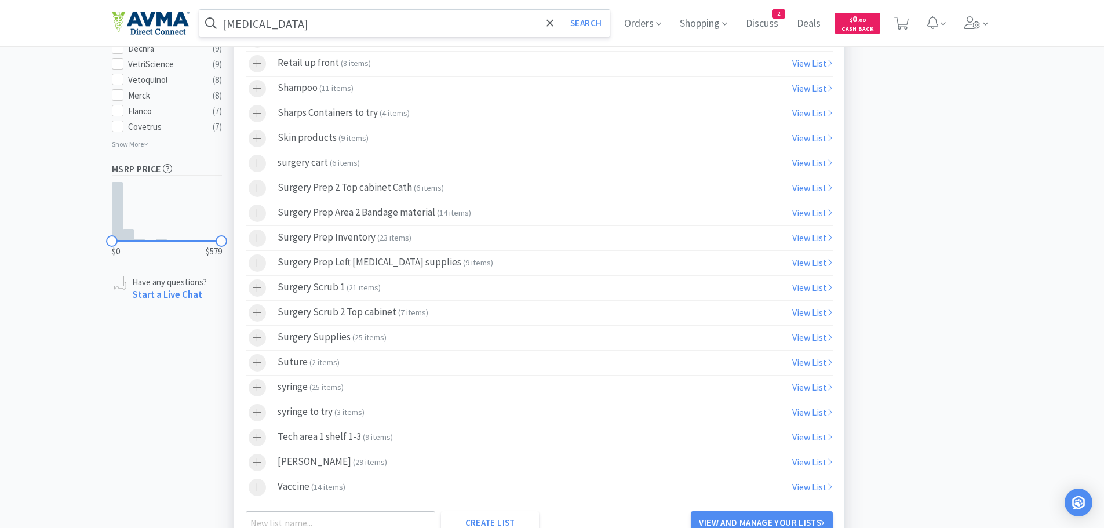
drag, startPoint x: 348, startPoint y: 437, endPoint x: 384, endPoint y: 427, distance: 37.8
click at [347, 437] on div "Tech area 1 shelf 1-3 ( 9 items )" at bounding box center [335, 437] width 115 height 17
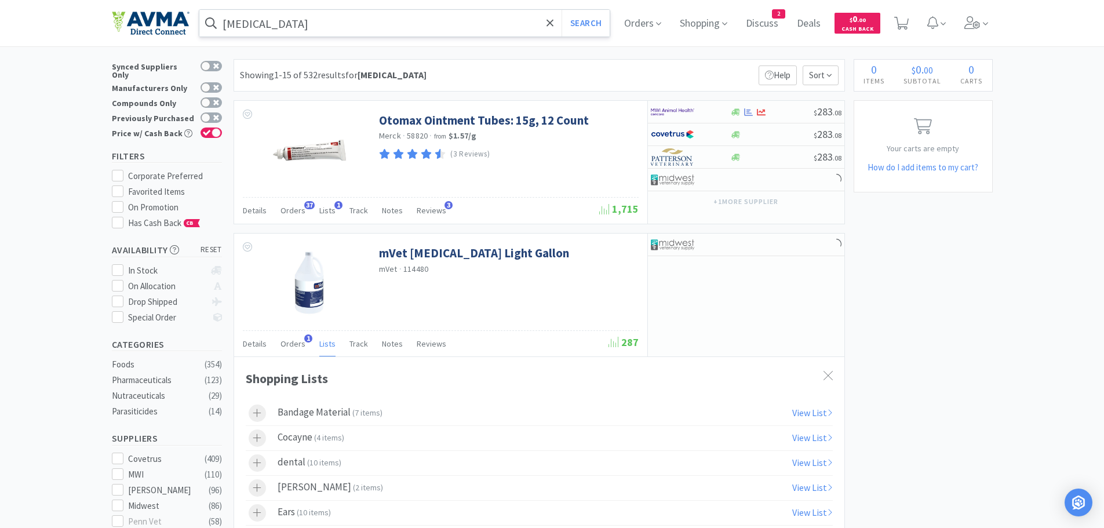
scroll to position [0, 0]
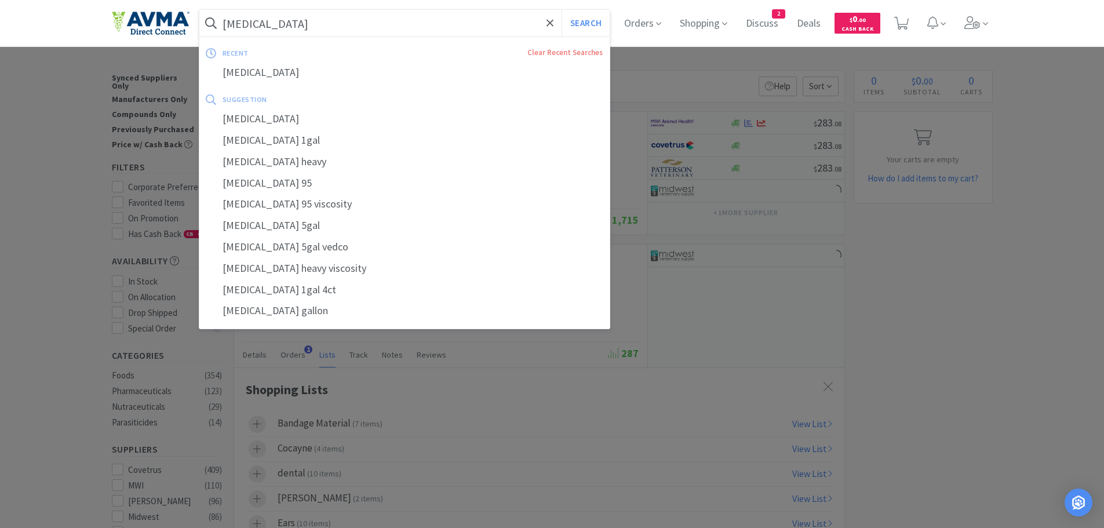
click at [304, 23] on input "[MEDICAL_DATA]" at bounding box center [404, 23] width 411 height 27
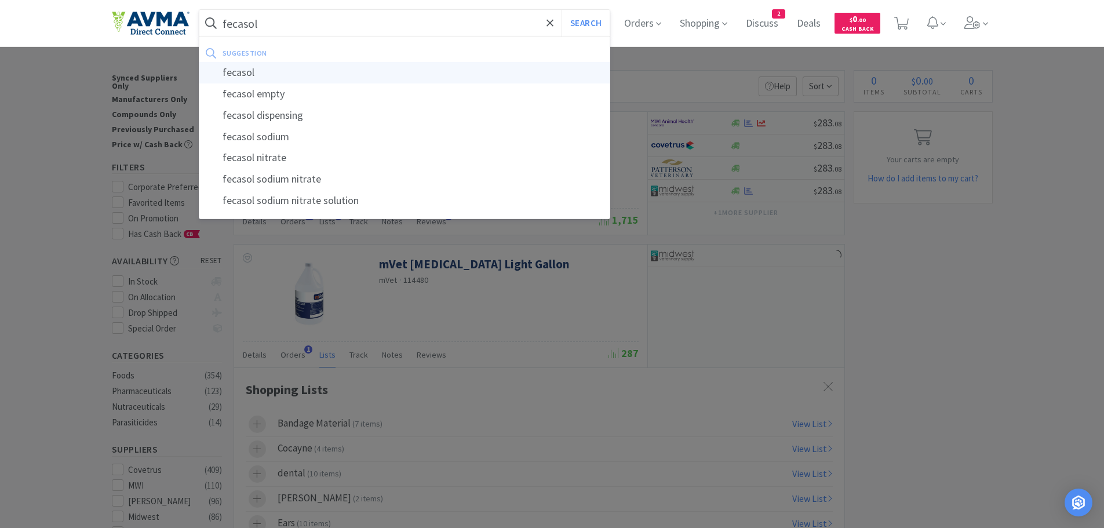
click at [244, 75] on div "fecasol" at bounding box center [404, 72] width 411 height 21
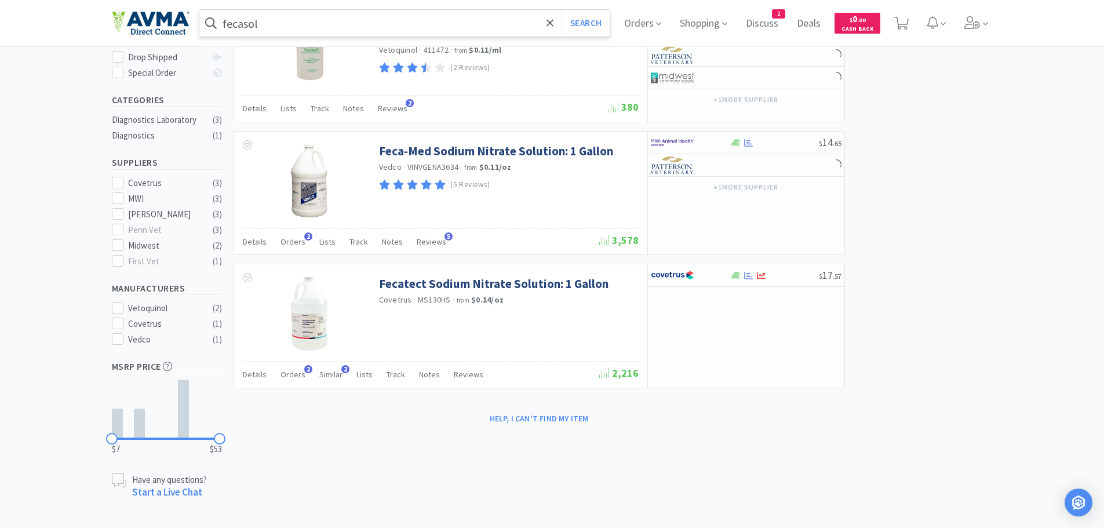
scroll to position [183, 0]
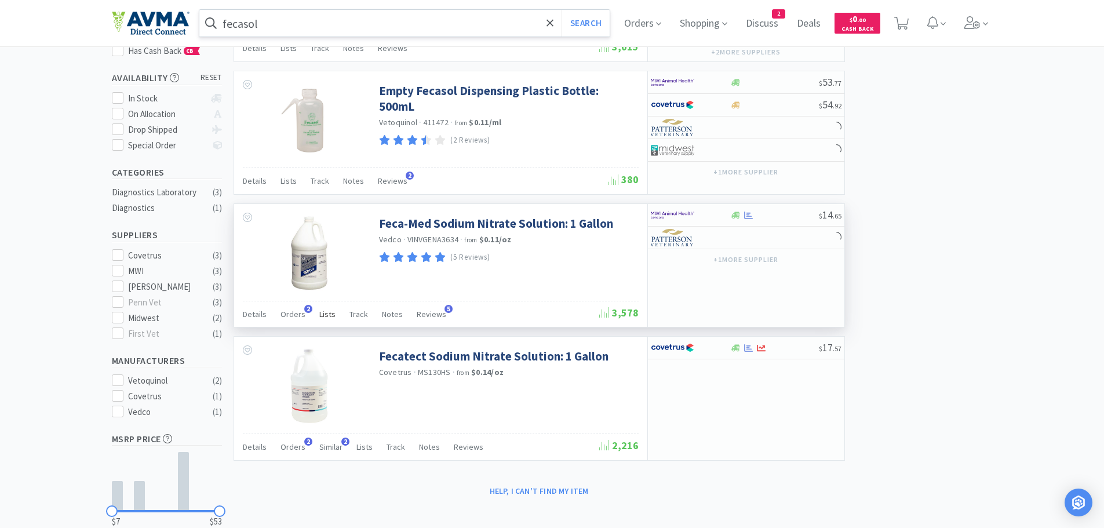
click at [323, 315] on span "Lists" at bounding box center [327, 314] width 16 height 10
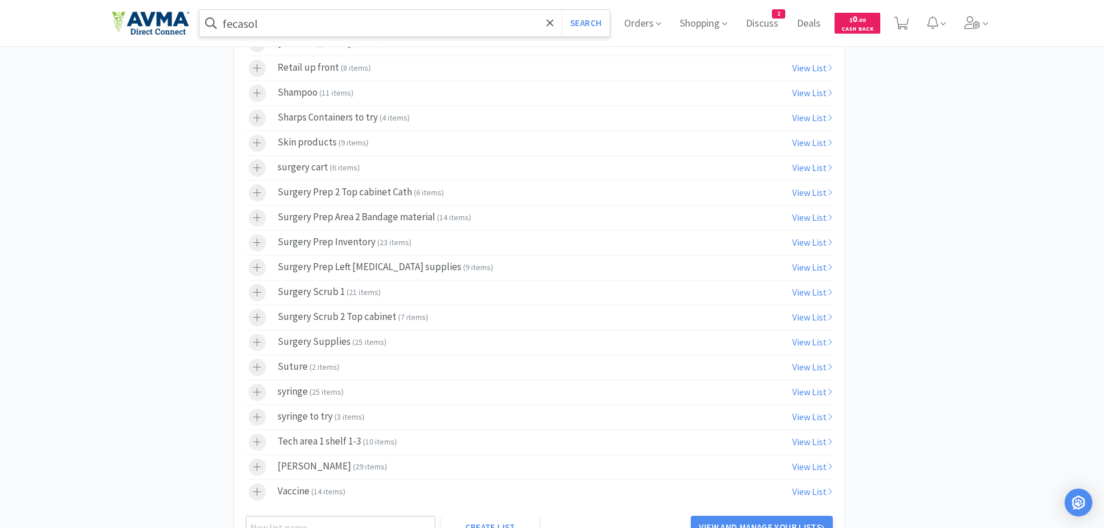
scroll to position [892, 0]
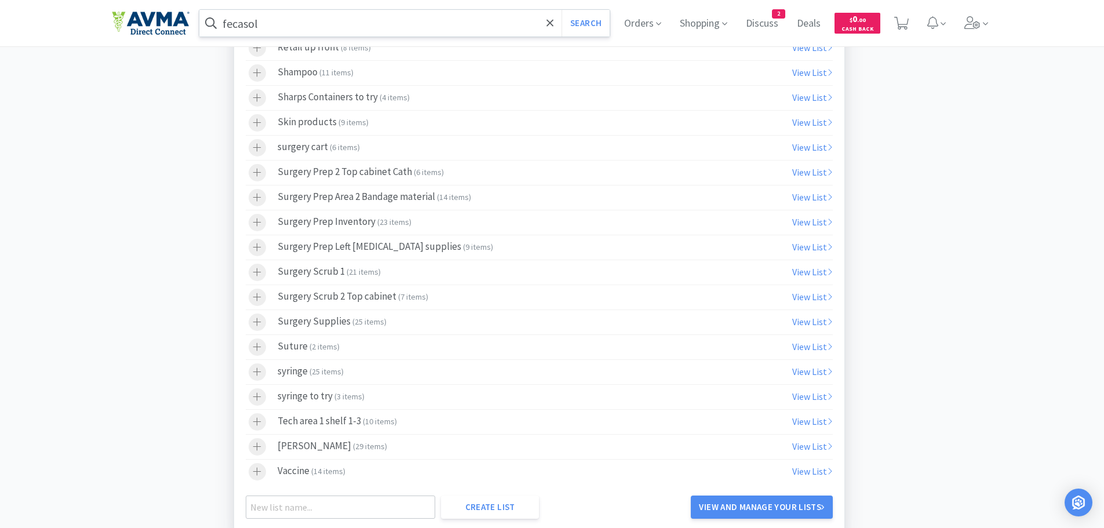
drag, startPoint x: 328, startPoint y: 419, endPoint x: 447, endPoint y: 405, distance: 119.6
click at [330, 419] on div "Tech area 1 shelf 1-3 ( 10 items )" at bounding box center [337, 421] width 119 height 17
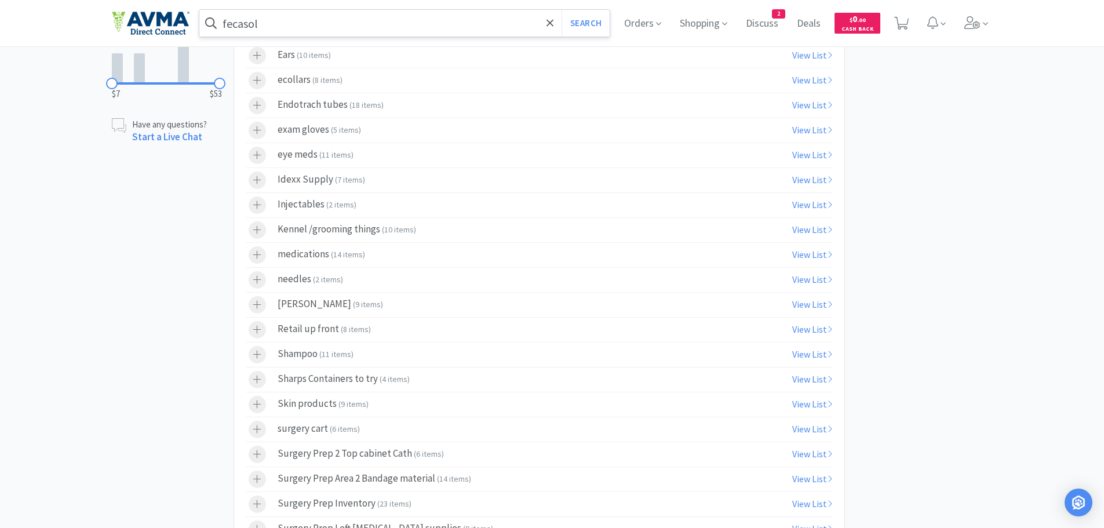
scroll to position [0, 0]
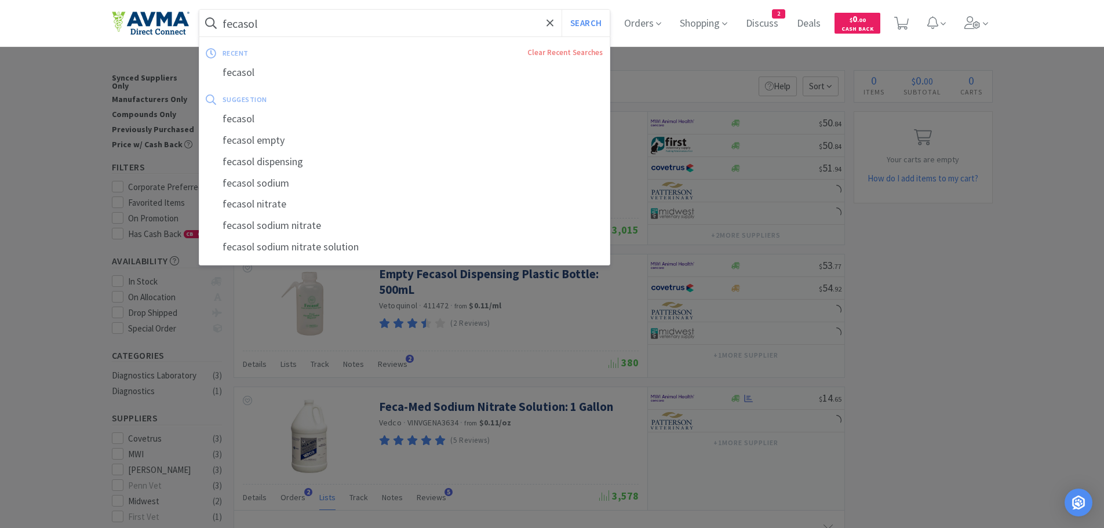
click at [328, 21] on input "fecasol" at bounding box center [404, 23] width 411 height 27
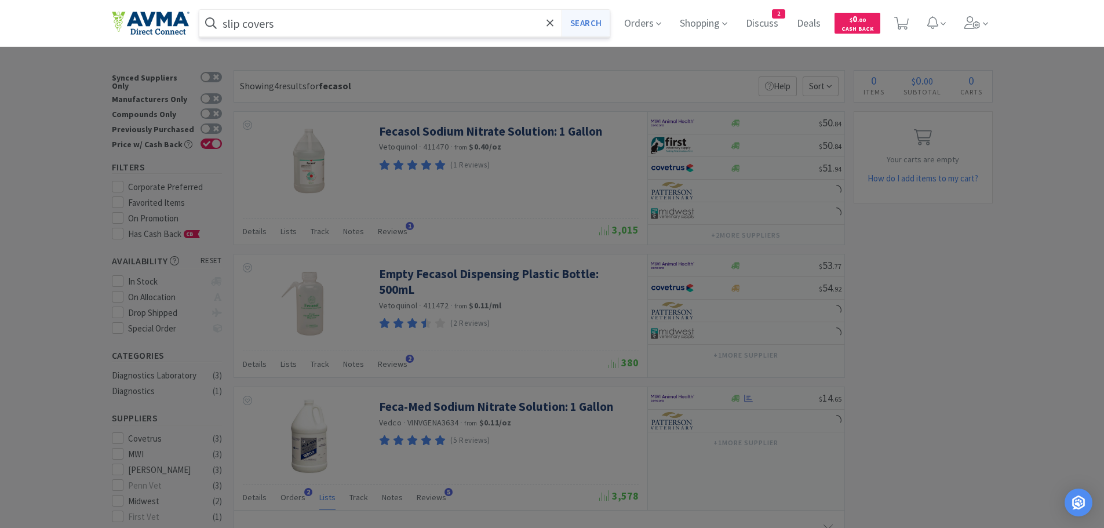
click at [579, 24] on button "Search" at bounding box center [585, 23] width 48 height 27
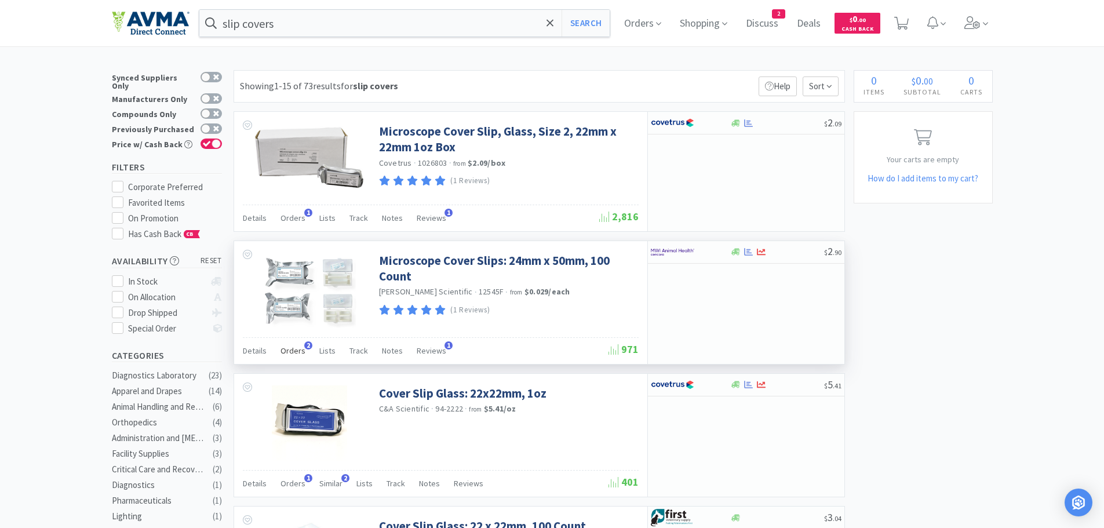
click at [290, 353] on span "Orders" at bounding box center [292, 350] width 25 height 10
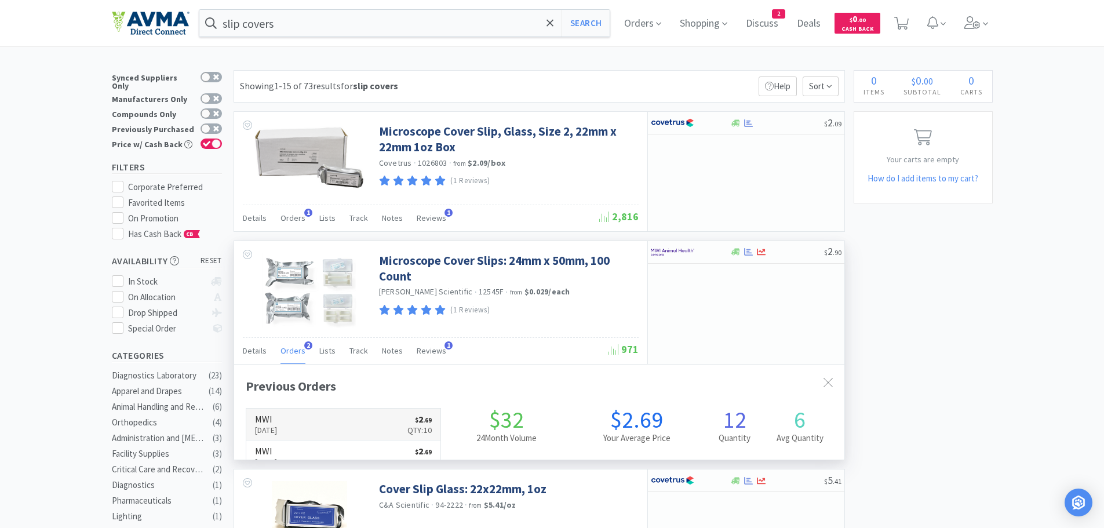
scroll to position [300, 610]
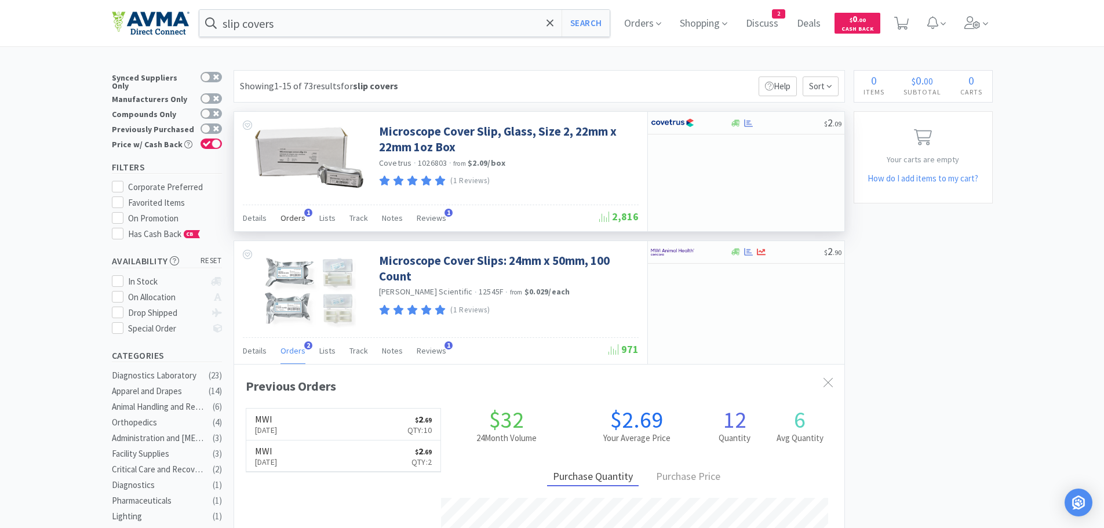
click at [295, 220] on span "Orders" at bounding box center [292, 218] width 25 height 10
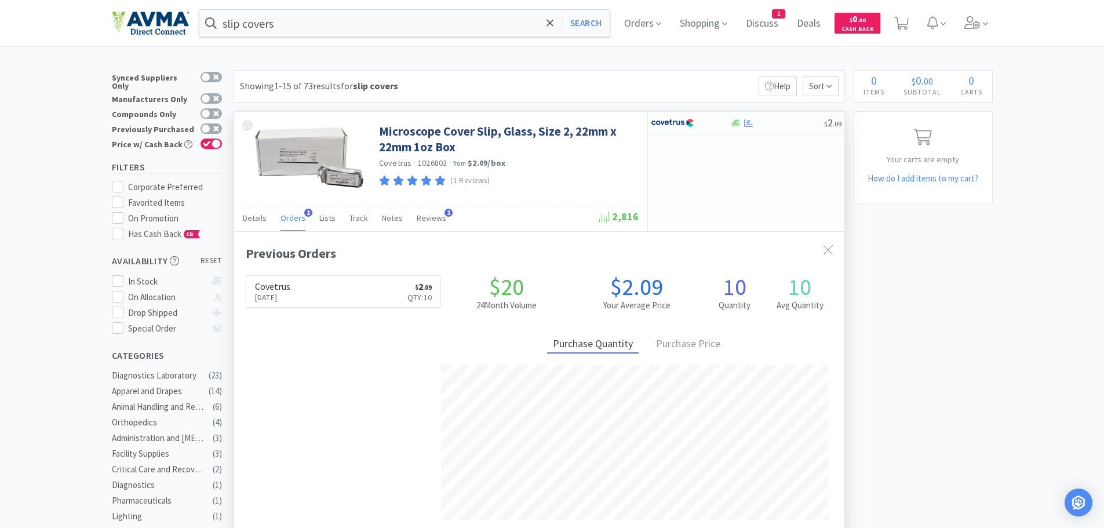
click at [295, 220] on span "Orders" at bounding box center [292, 218] width 25 height 10
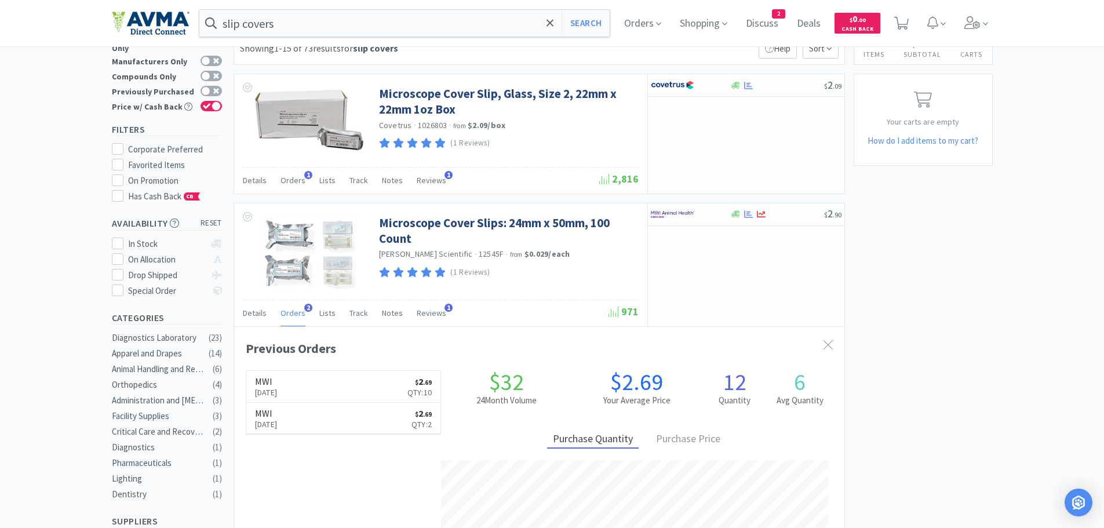
scroll to position [0, 0]
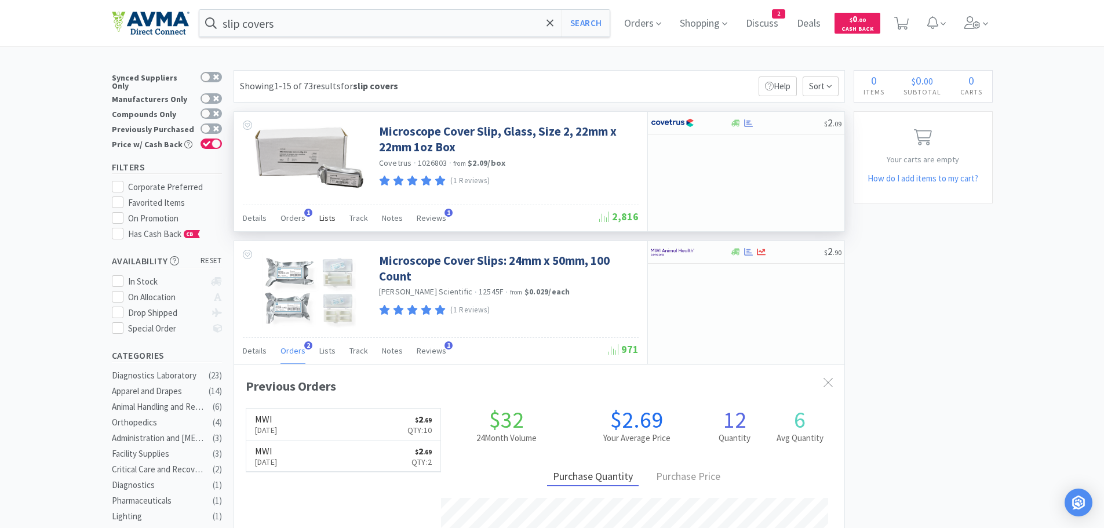
click at [322, 218] on span "Lists" at bounding box center [327, 218] width 16 height 10
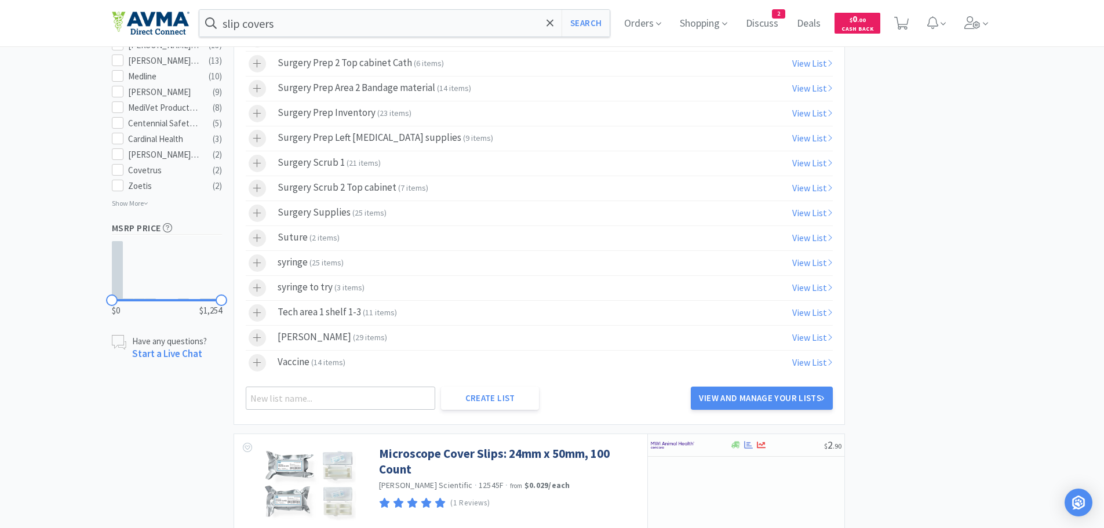
scroll to position [718, 0]
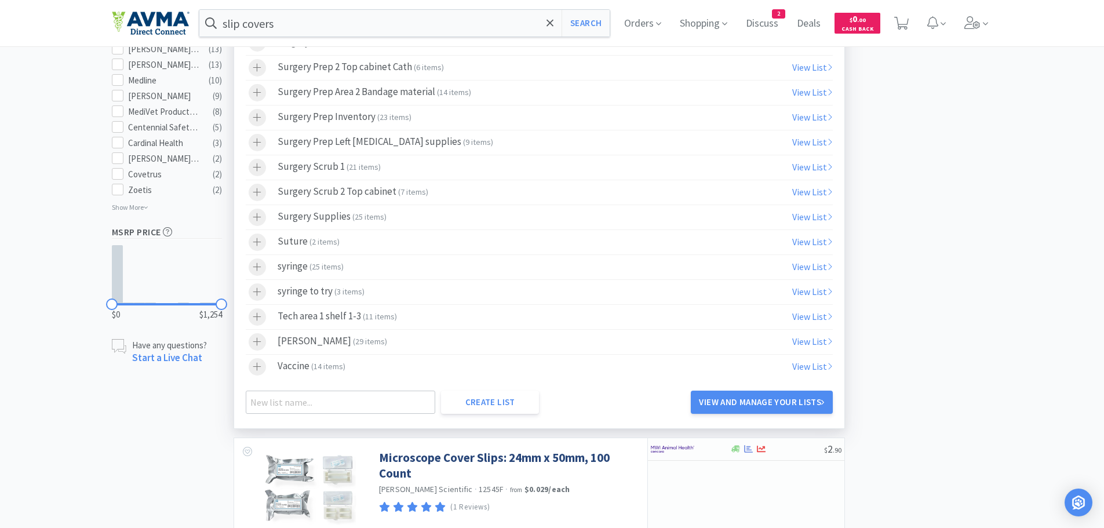
click at [396, 313] on label "Tech area 1 shelf 1-3 ( 11 items )" at bounding box center [539, 317] width 587 height 24
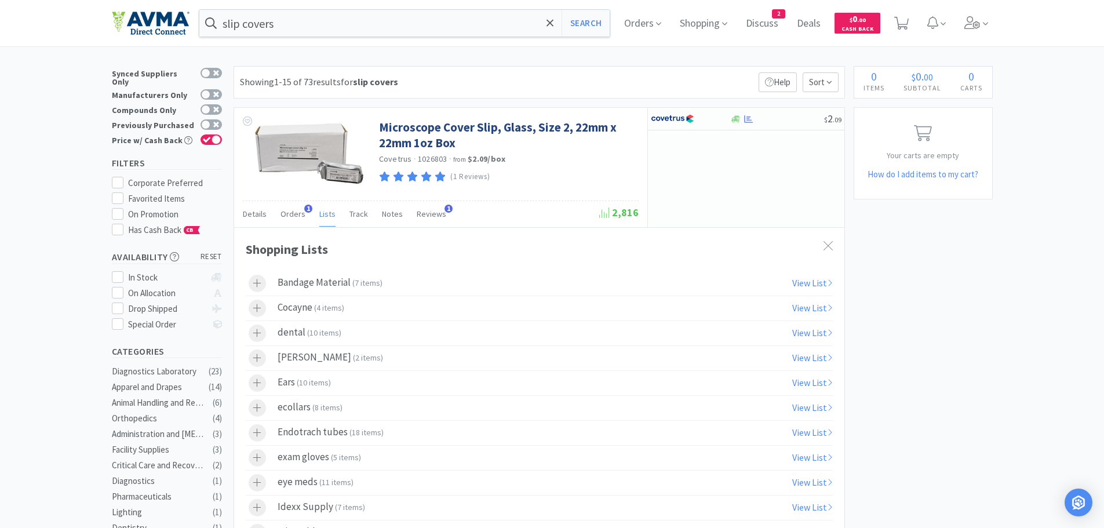
scroll to position [0, 0]
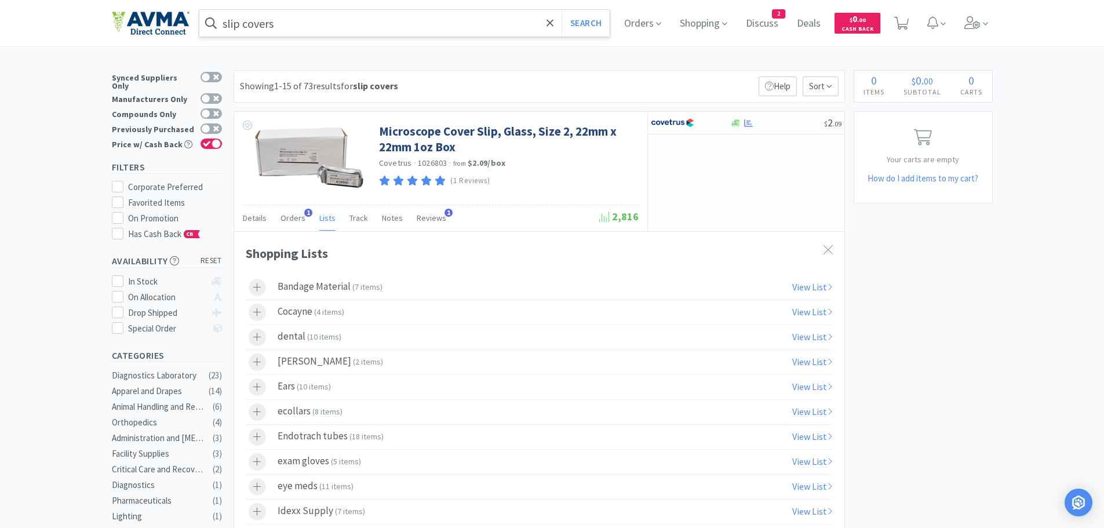
click at [335, 29] on input "slip covers" at bounding box center [404, 23] width 411 height 27
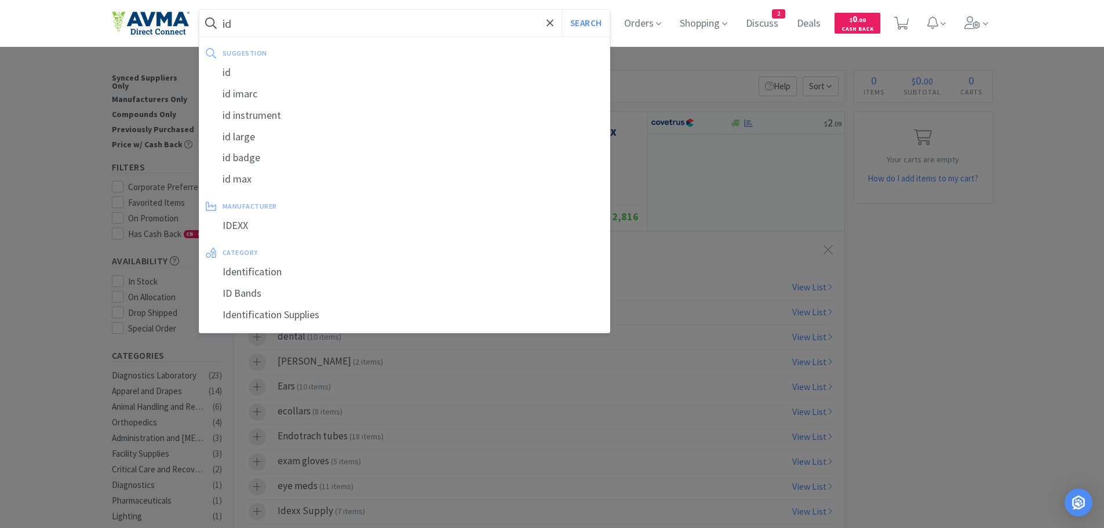
type input "i"
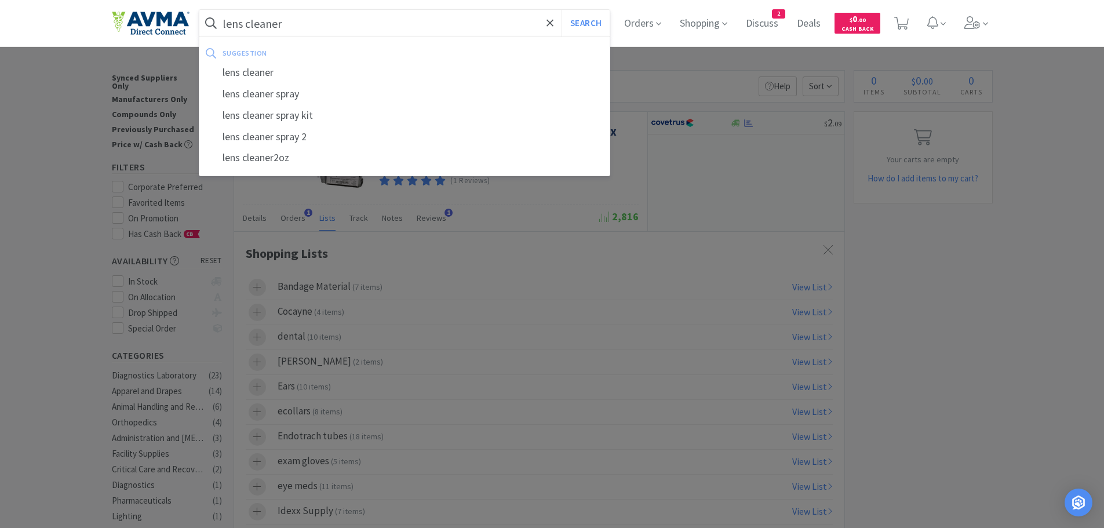
click at [273, 72] on div "lens cleaner" at bounding box center [404, 72] width 411 height 21
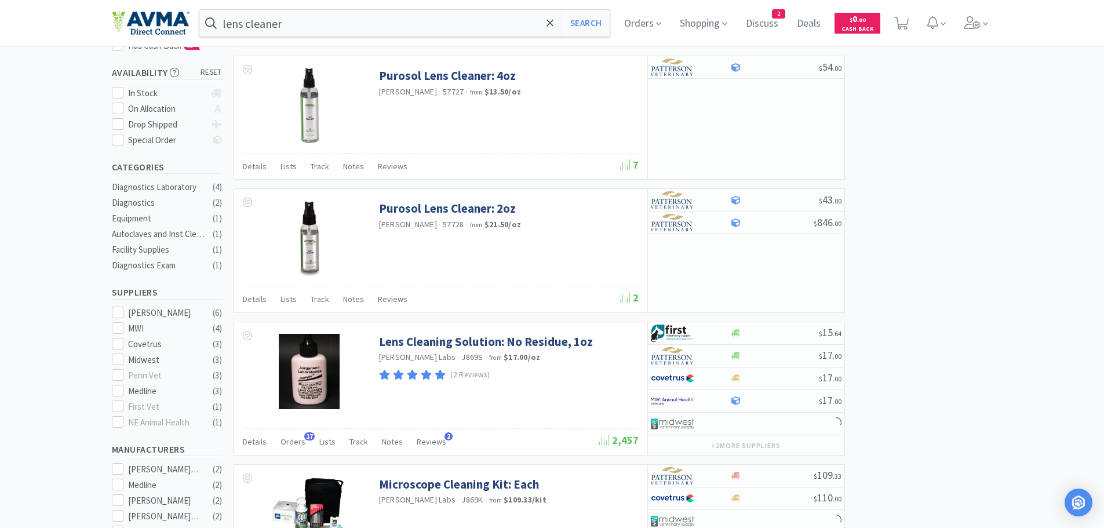
scroll to position [308, 0]
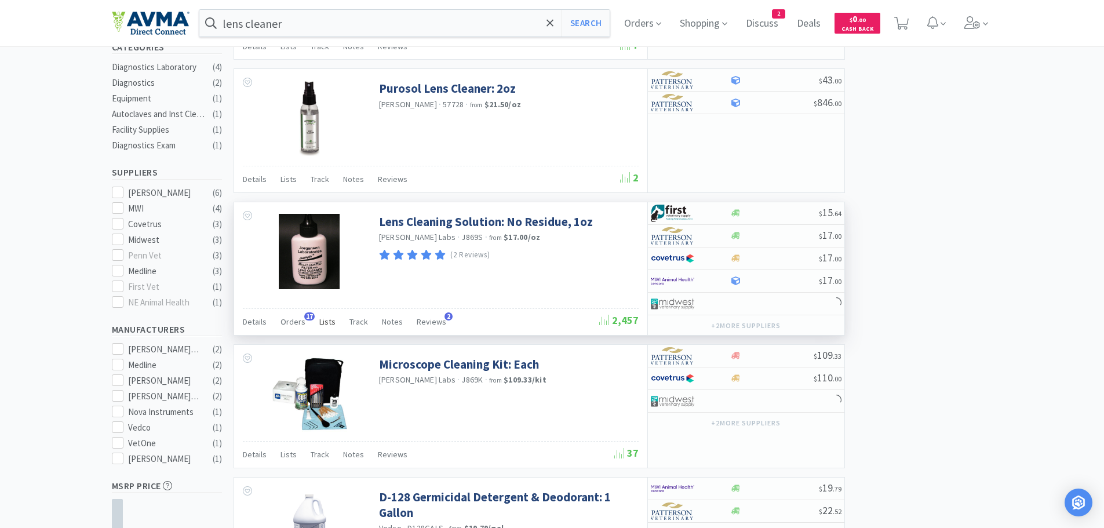
click at [323, 325] on span "Lists" at bounding box center [327, 321] width 16 height 10
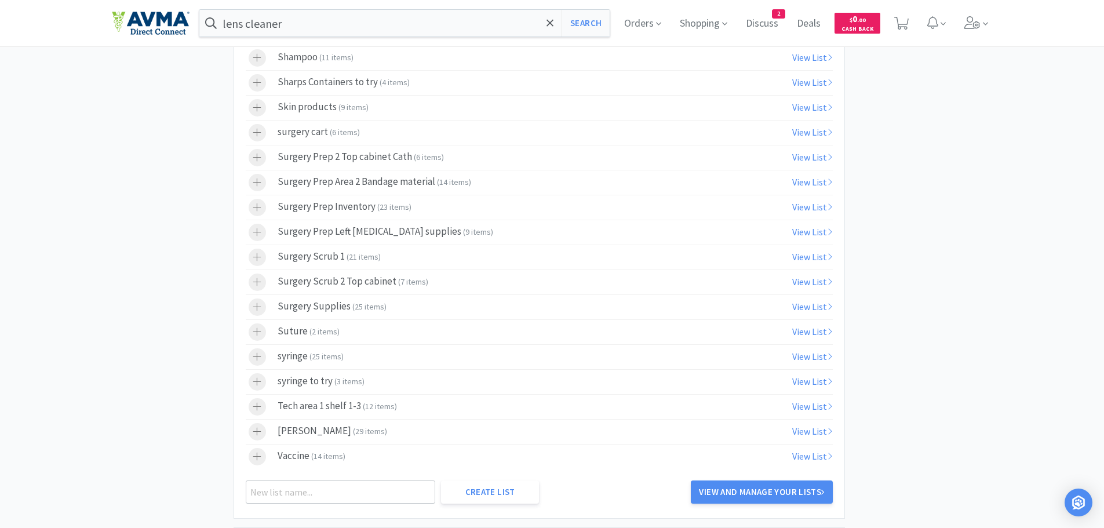
scroll to position [1151, 0]
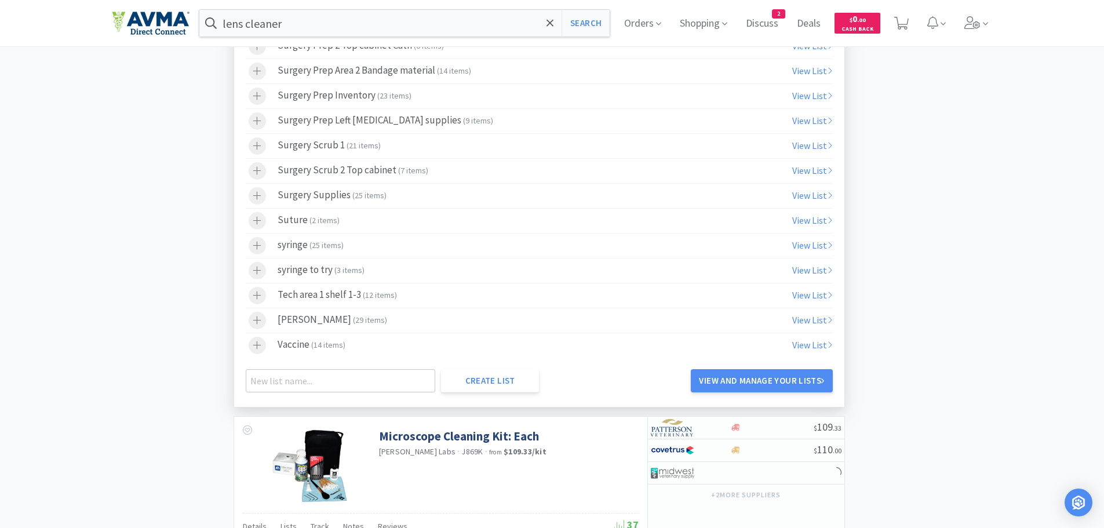
drag, startPoint x: 437, startPoint y: 297, endPoint x: 439, endPoint y: 287, distance: 10.0
click at [436, 296] on label "Tech area 1 shelf 1-3 ( 12 items )" at bounding box center [539, 295] width 587 height 24
click at [308, 23] on input "lens cleaner" at bounding box center [404, 23] width 411 height 27
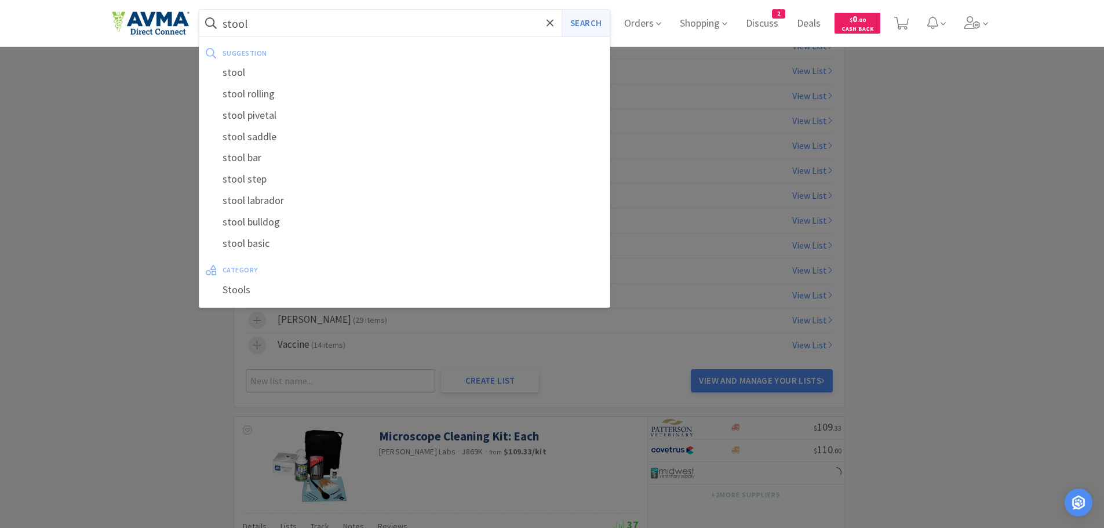
click at [590, 23] on button "Search" at bounding box center [585, 23] width 48 height 27
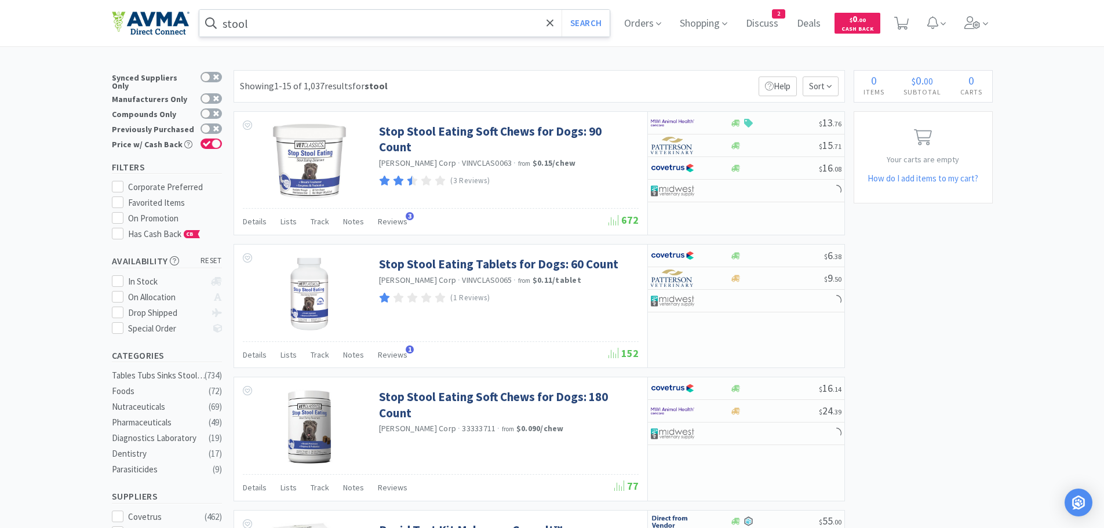
click at [264, 27] on input "stool" at bounding box center [404, 23] width 411 height 27
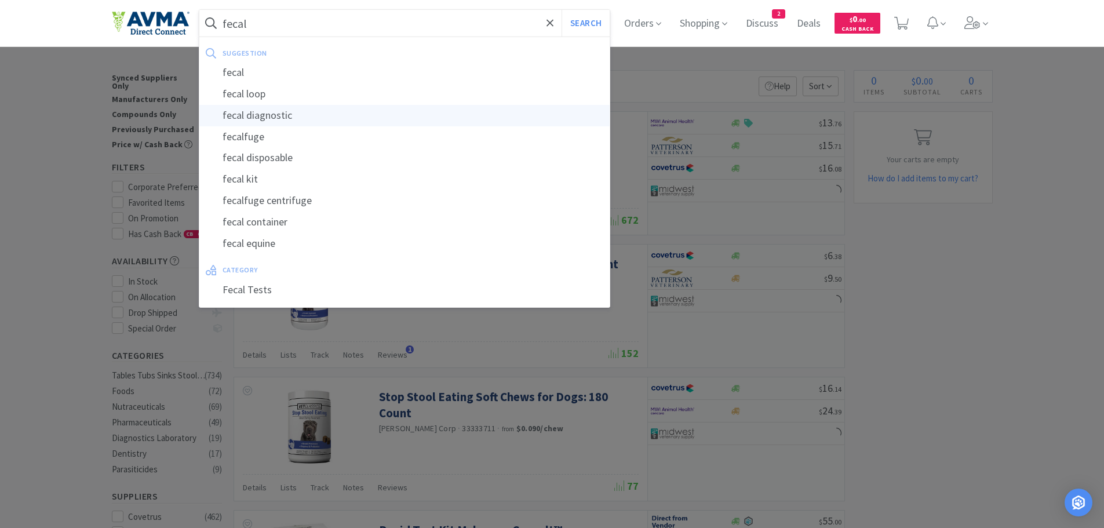
click at [262, 116] on div "fecal diagnostic" at bounding box center [404, 115] width 411 height 21
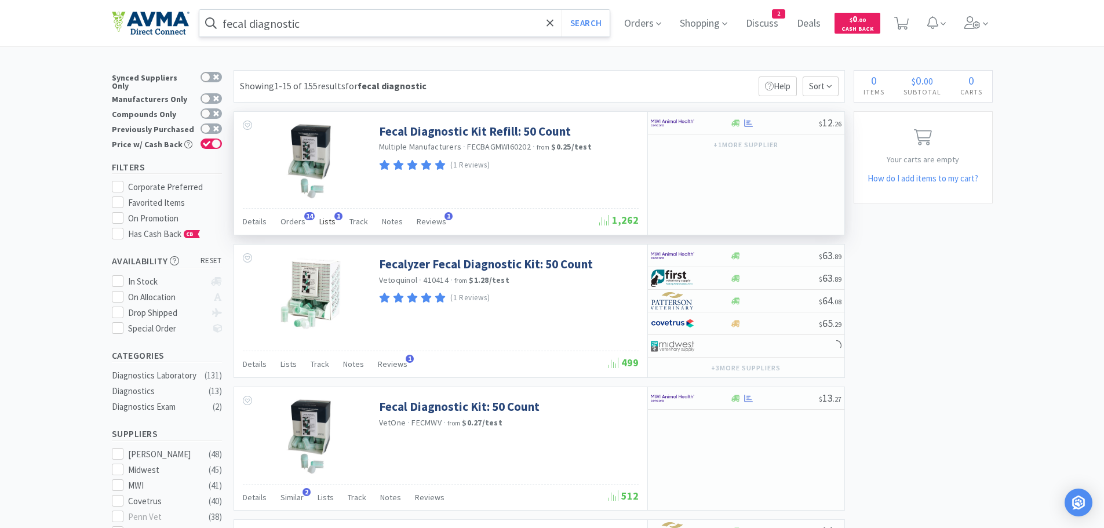
click at [323, 221] on span "Lists" at bounding box center [327, 221] width 16 height 10
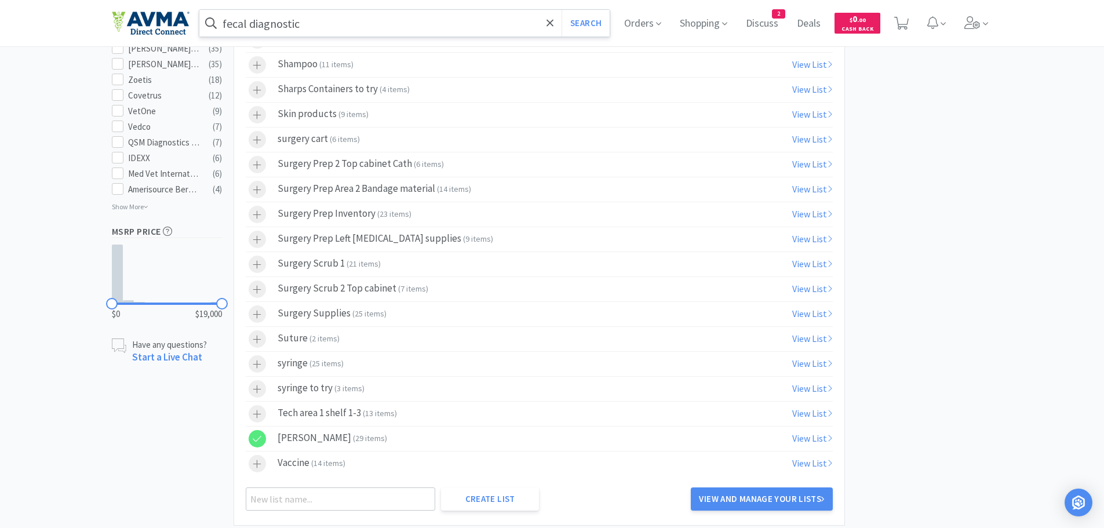
scroll to position [636, 0]
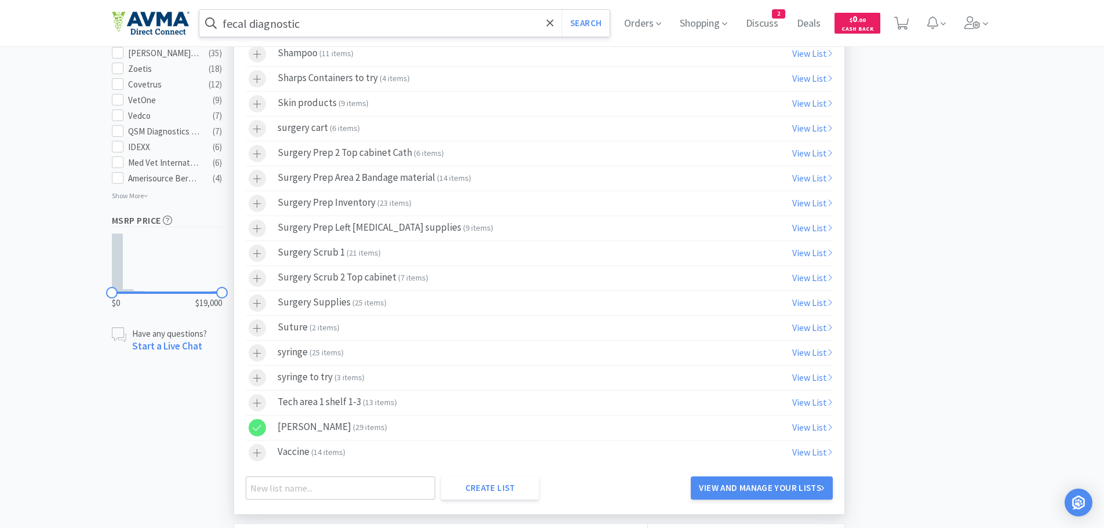
click at [259, 424] on icon at bounding box center [257, 428] width 9 height 10
click at [255, 405] on icon at bounding box center [257, 403] width 9 height 10
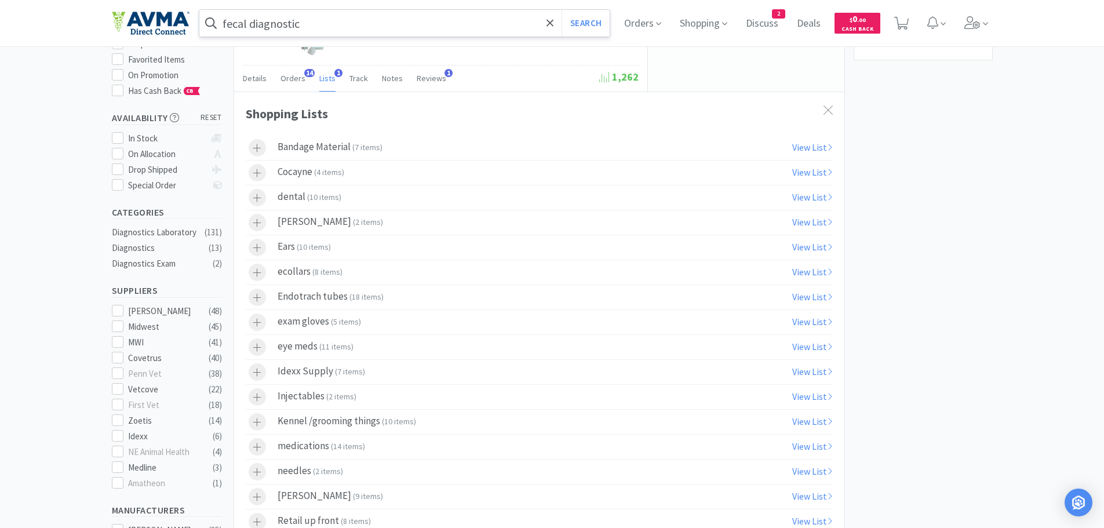
scroll to position [0, 0]
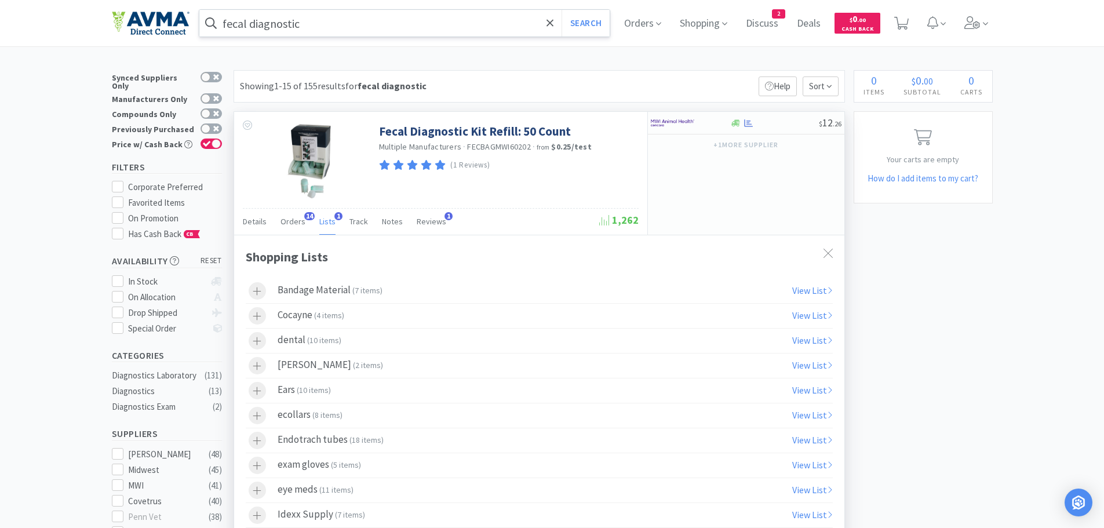
click at [830, 253] on icon at bounding box center [827, 253] width 9 height 9
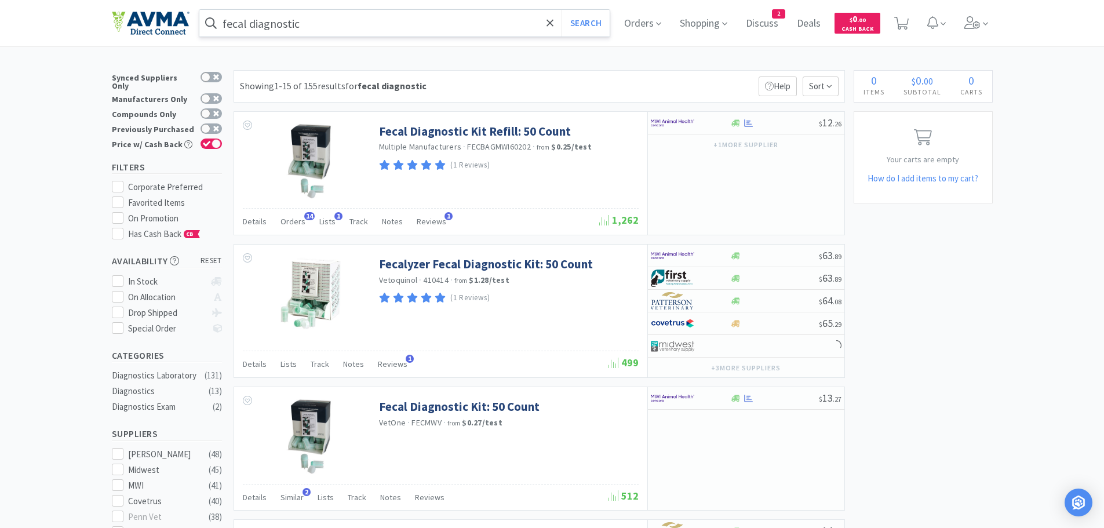
click at [401, 22] on input "fecal diagnostic" at bounding box center [404, 23] width 411 height 27
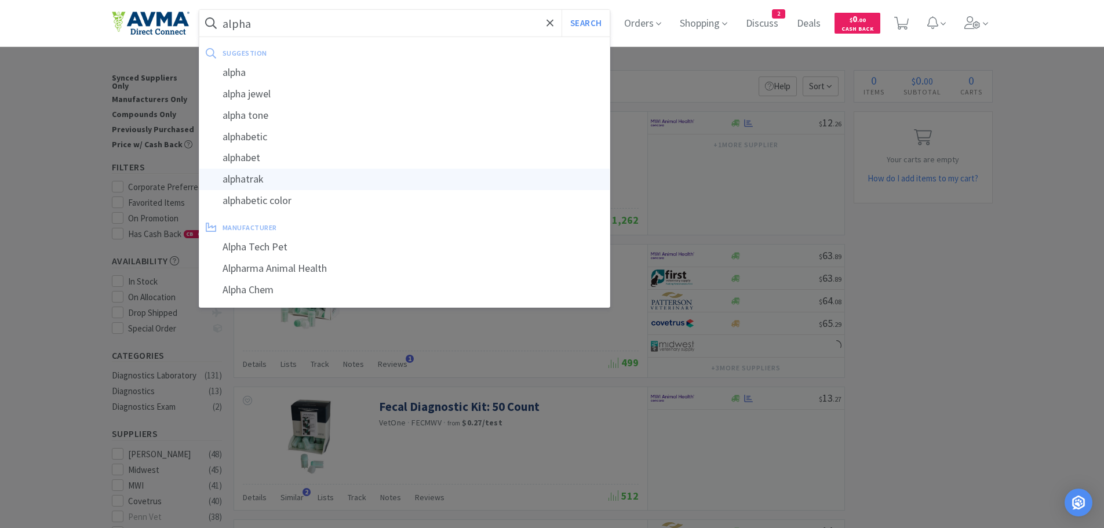
click at [272, 182] on div "alphatrak" at bounding box center [404, 179] width 411 height 21
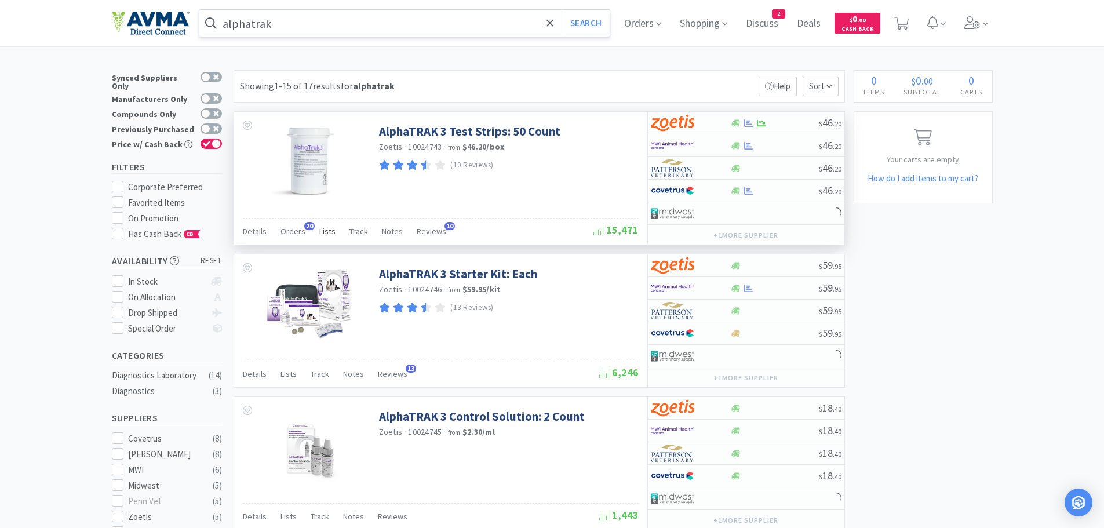
click at [321, 227] on span "Lists" at bounding box center [327, 231] width 16 height 10
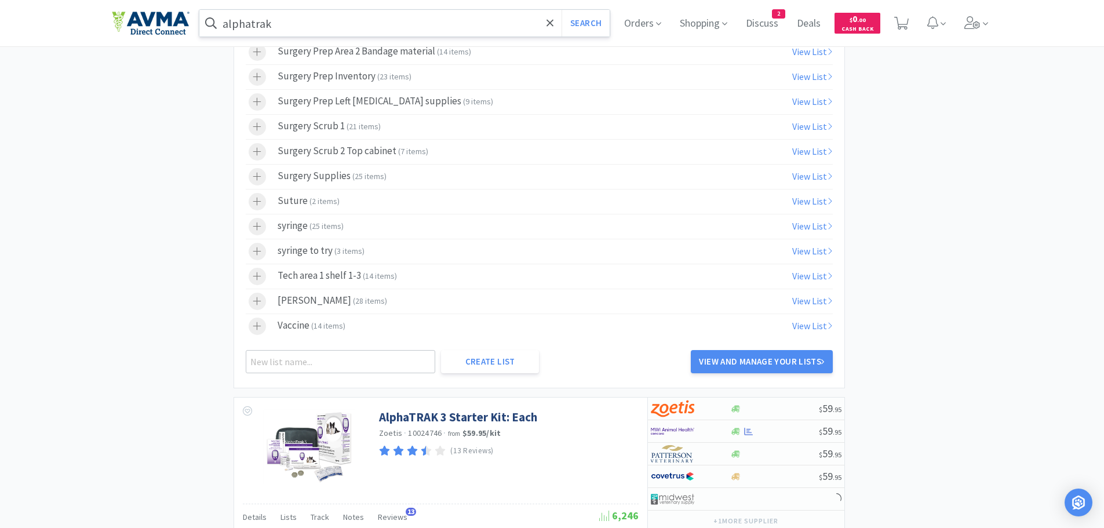
scroll to position [811, 0]
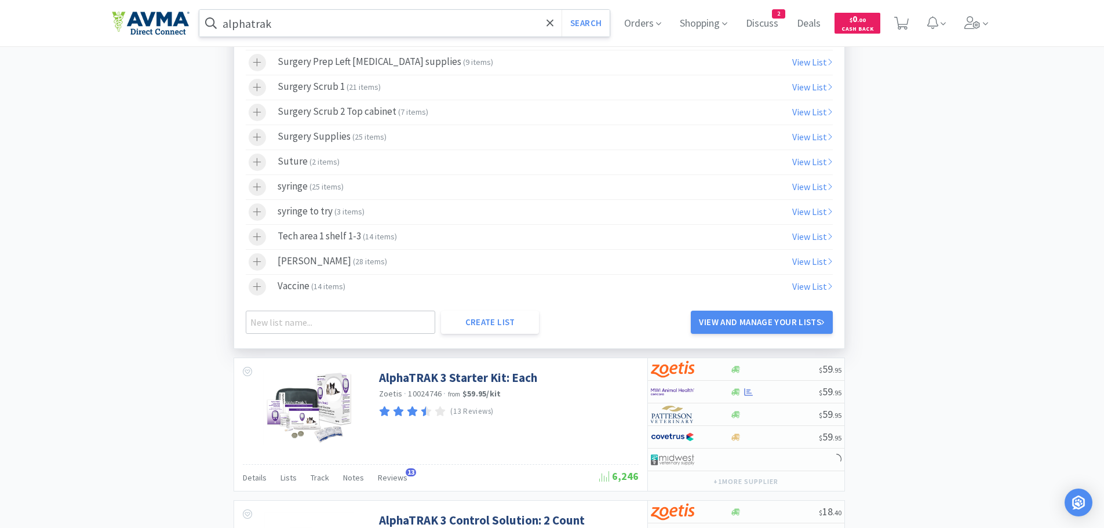
click at [295, 240] on div "Tech area 1 shelf 1-3 ( 14 items )" at bounding box center [337, 236] width 119 height 17
click at [315, 23] on input "alphatrak" at bounding box center [404, 23] width 411 height 27
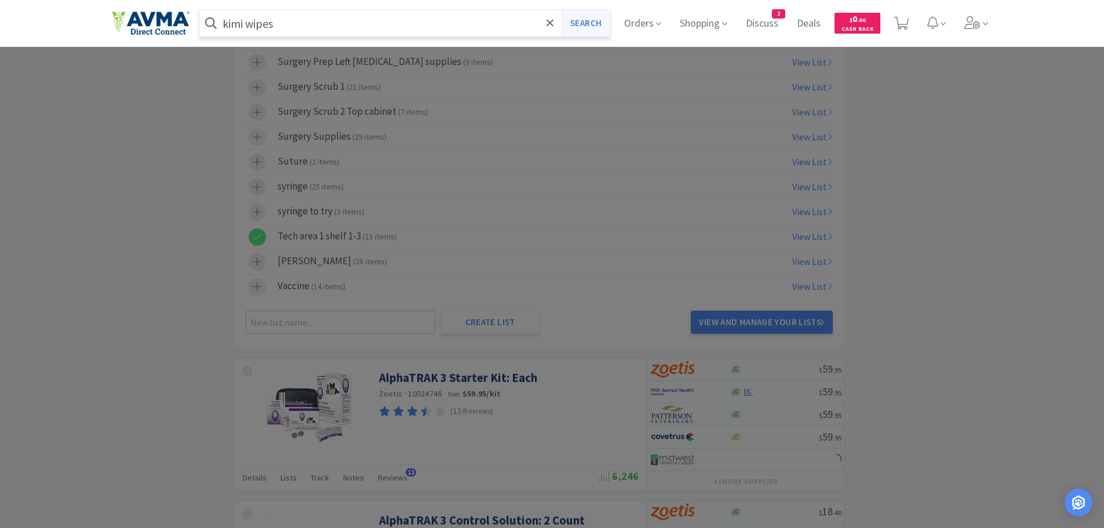
drag, startPoint x: 596, startPoint y: 24, endPoint x: 600, endPoint y: 31, distance: 8.0
click at [596, 24] on button "Search" at bounding box center [585, 23] width 48 height 27
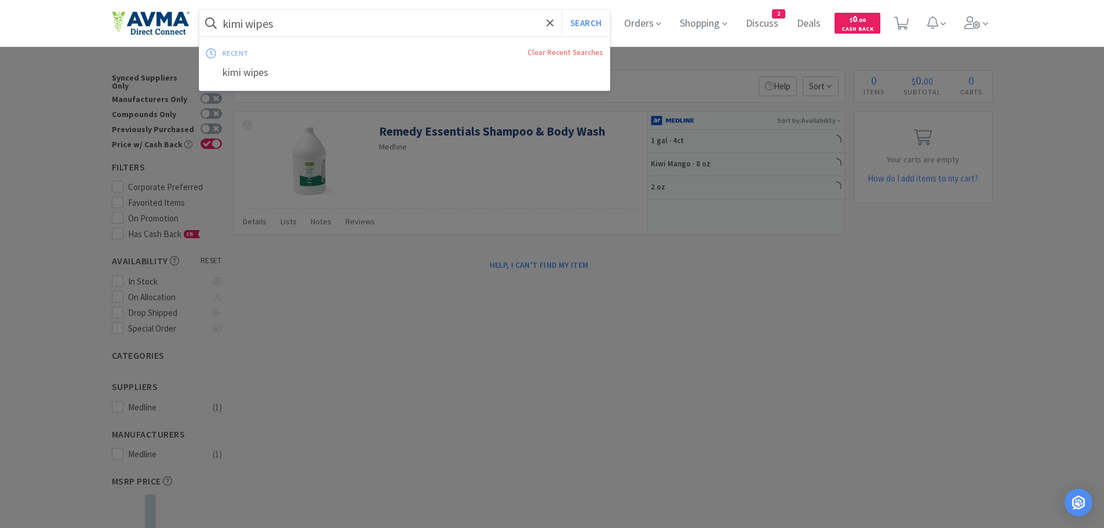
click at [322, 25] on input "kimi wipes" at bounding box center [404, 23] width 411 height 27
click at [251, 21] on input "kimi wipes" at bounding box center [404, 23] width 411 height 27
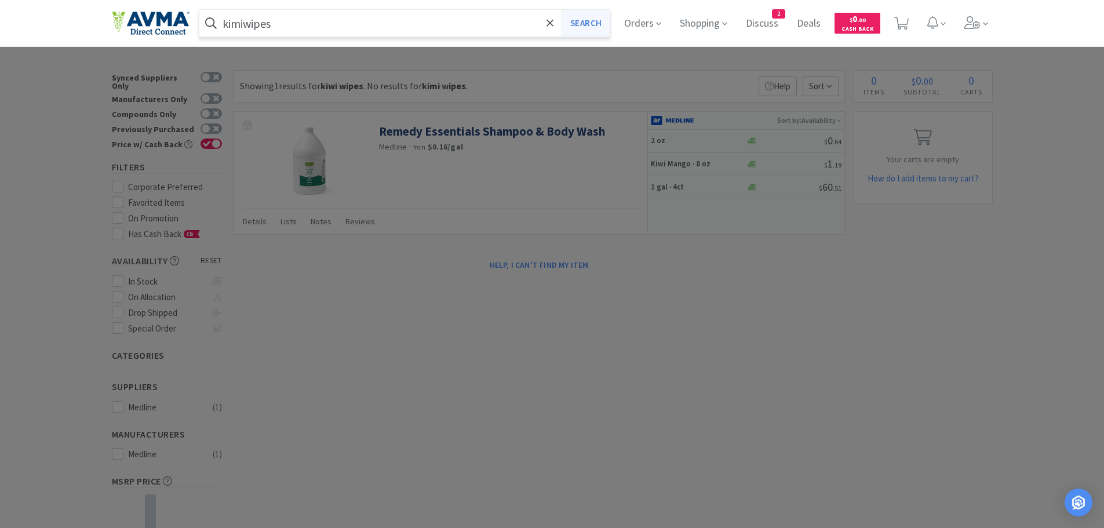
click at [592, 19] on button "Search" at bounding box center [585, 23] width 48 height 27
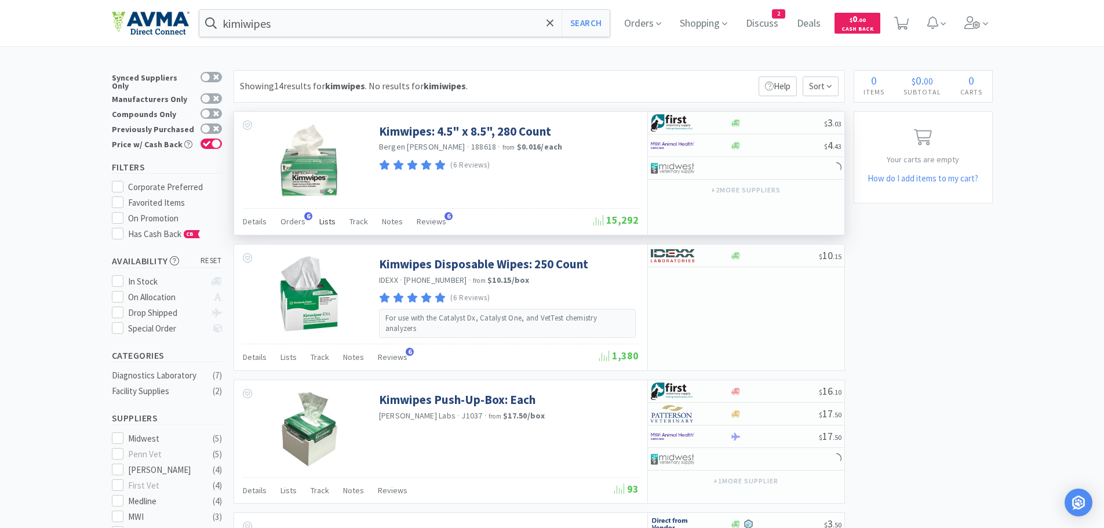
click at [322, 223] on span "Lists" at bounding box center [327, 221] width 16 height 10
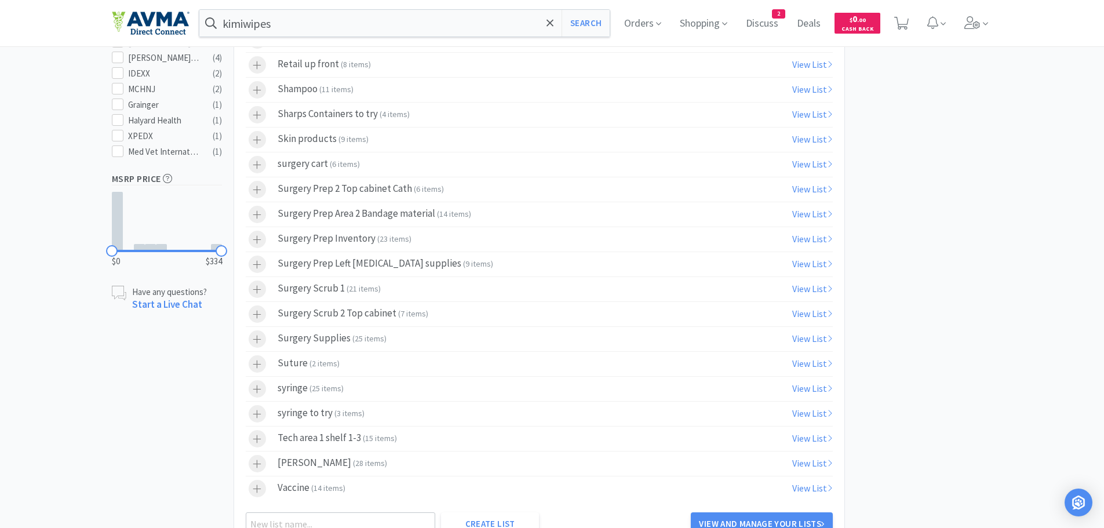
scroll to position [647, 0]
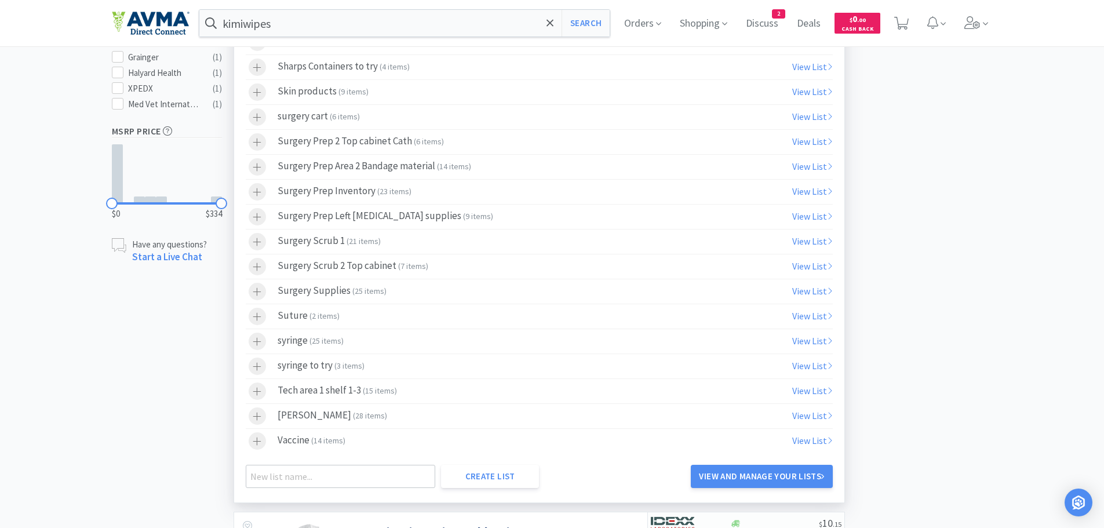
click at [372, 389] on span "15 items" at bounding box center [380, 390] width 30 height 10
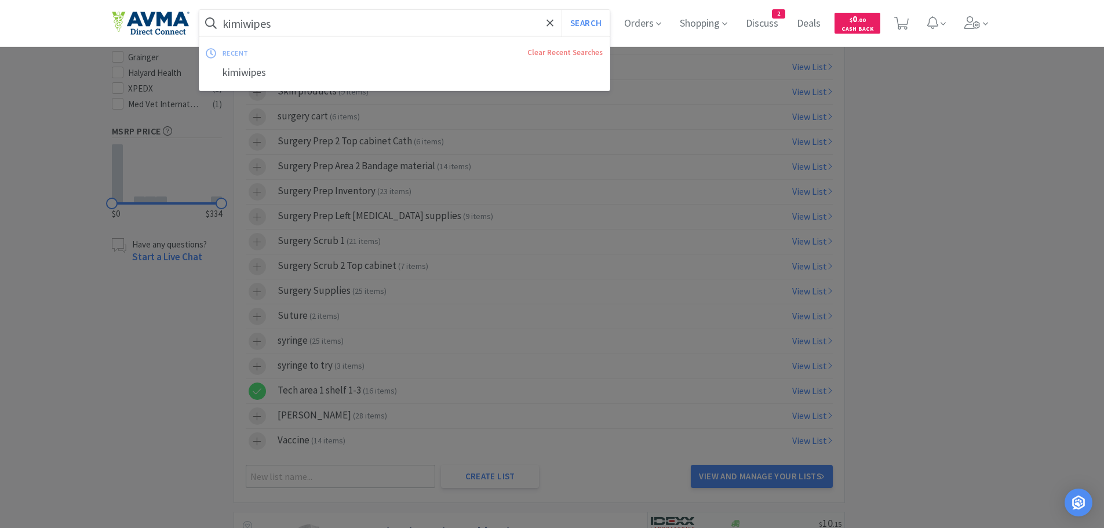
click at [348, 26] on input "kimiwipes" at bounding box center [404, 23] width 411 height 27
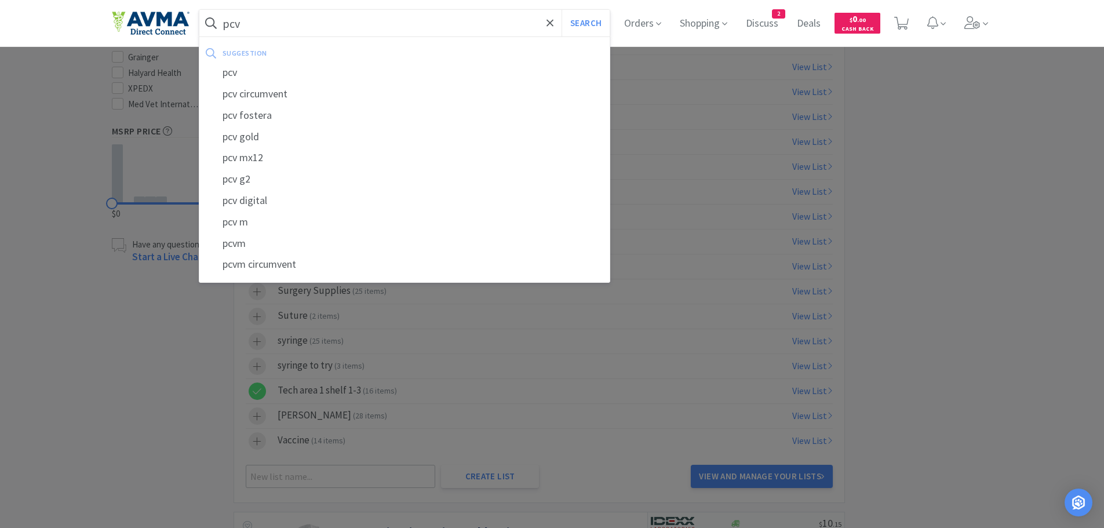
click at [246, 75] on div "pcv" at bounding box center [404, 72] width 411 height 21
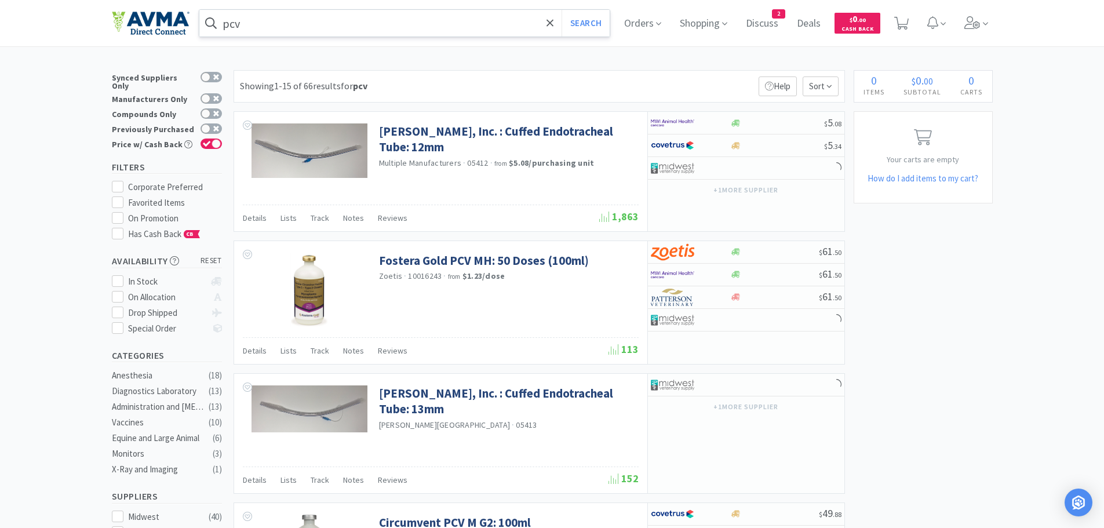
click at [264, 25] on input "pcv" at bounding box center [404, 23] width 411 height 27
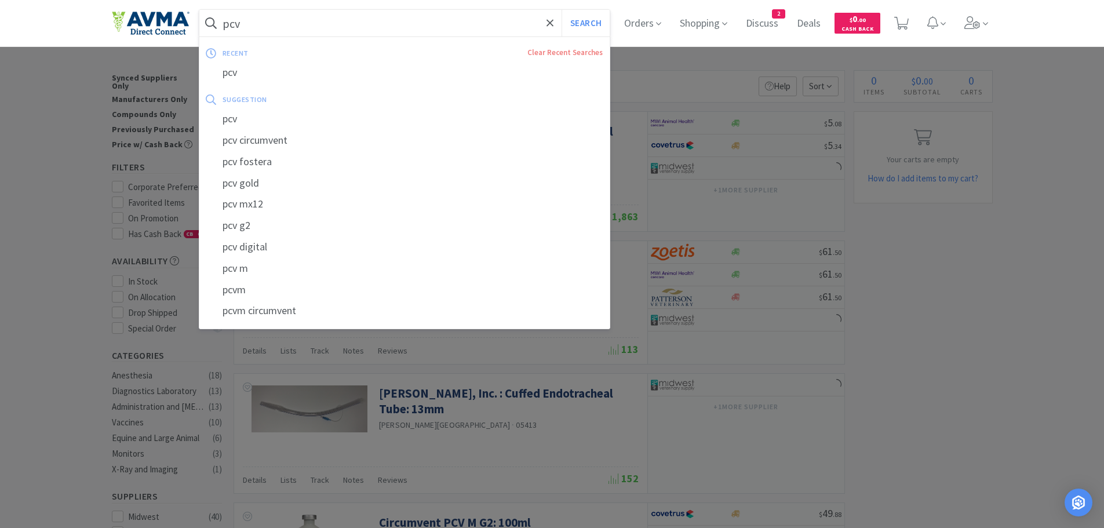
click at [252, 21] on input "pcv" at bounding box center [404, 23] width 411 height 27
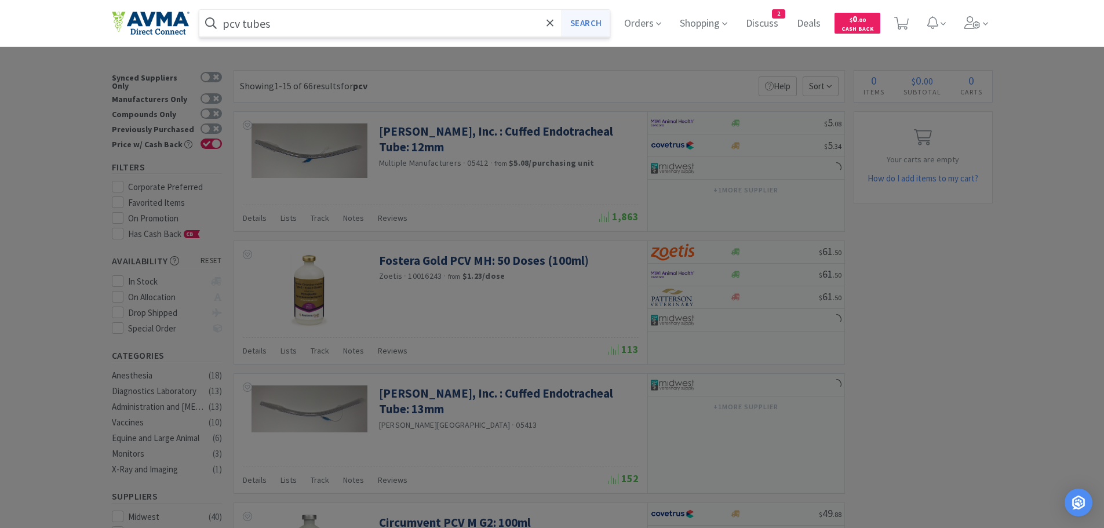
type input "pcv tubes"
click at [592, 22] on button "Search" at bounding box center [585, 23] width 48 height 27
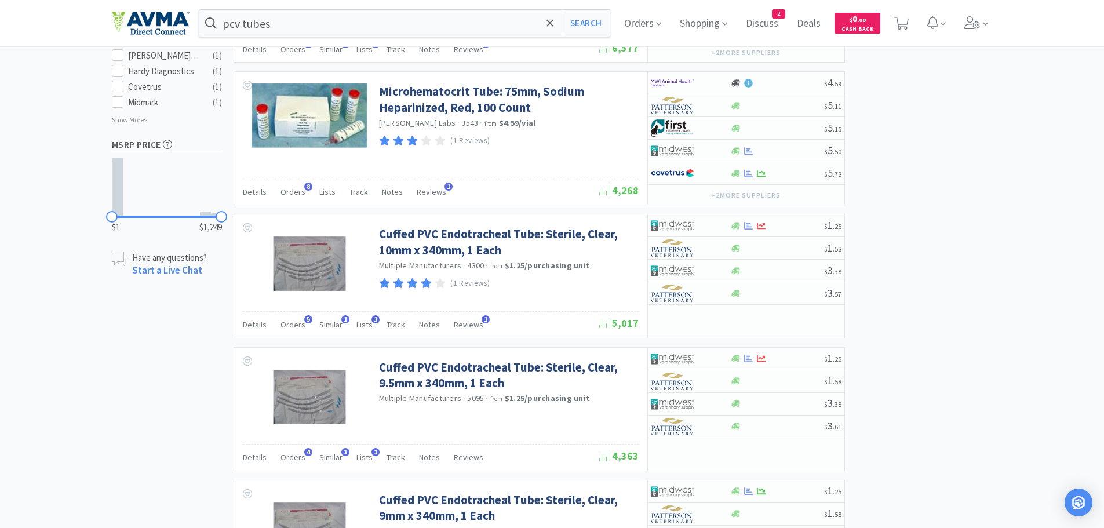
scroll to position [620, 0]
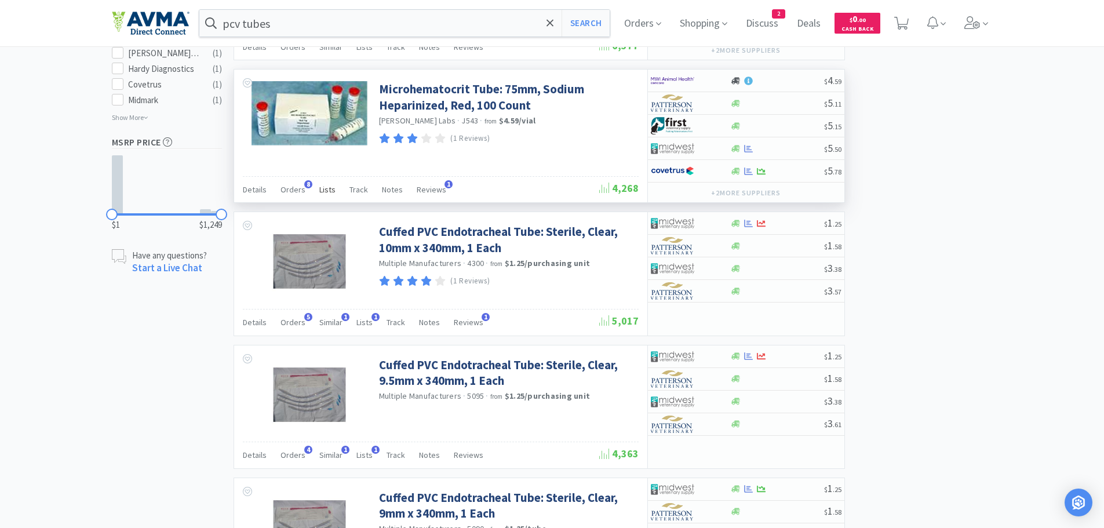
click at [327, 194] on span "Lists" at bounding box center [327, 189] width 16 height 10
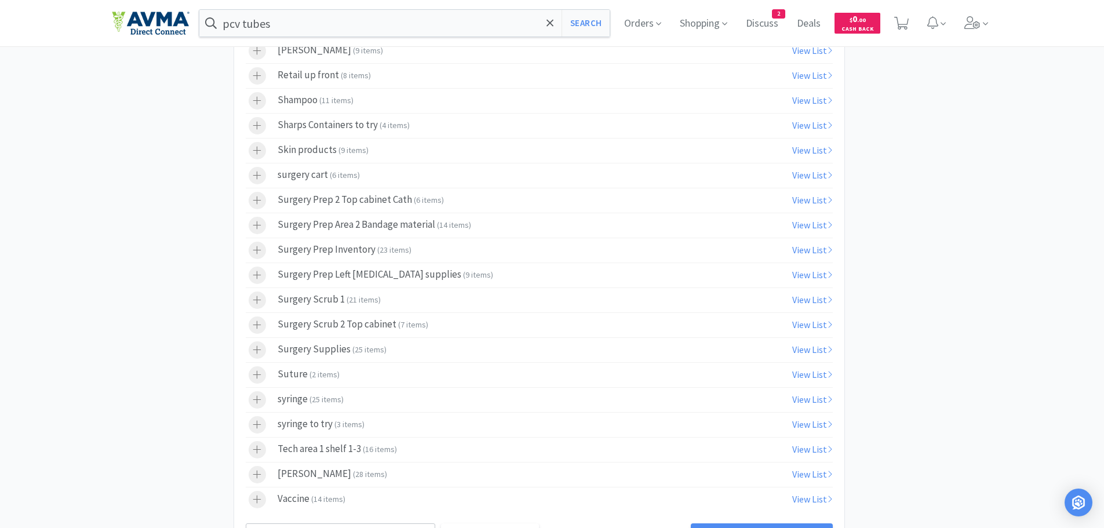
scroll to position [1198, 0]
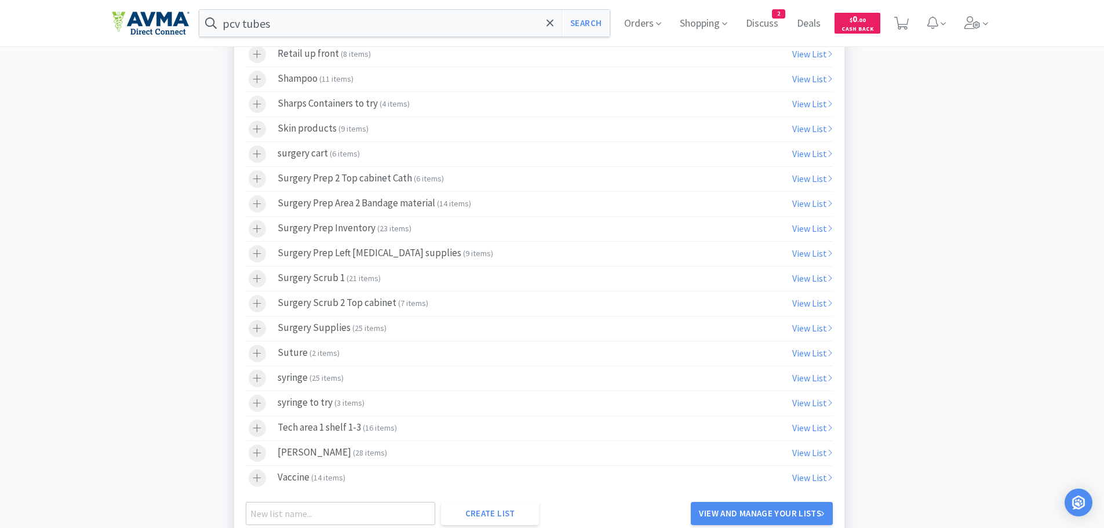
click at [325, 427] on div "Tech area 1 shelf 1-3 ( 16 items )" at bounding box center [337, 427] width 119 height 17
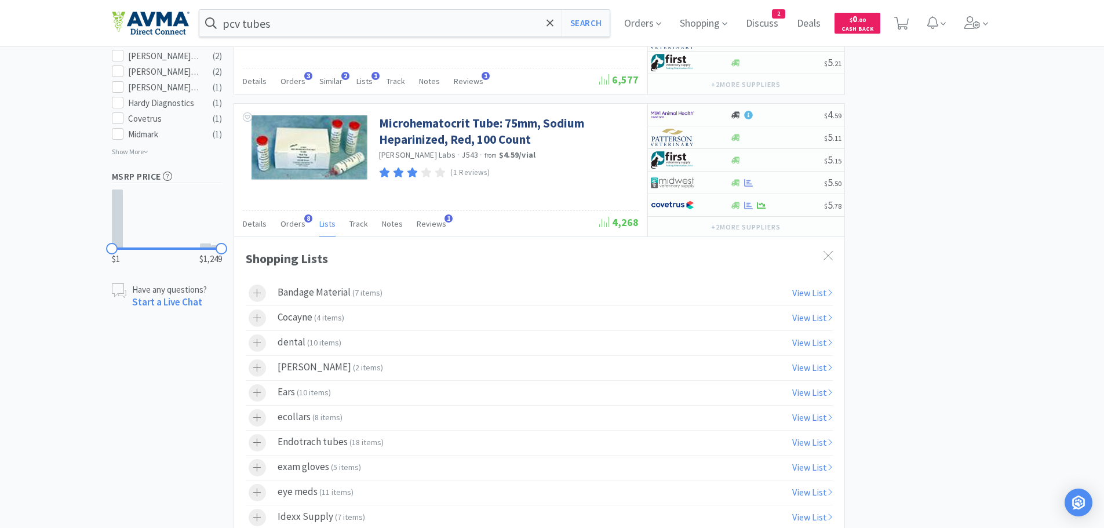
scroll to position [520, 0]
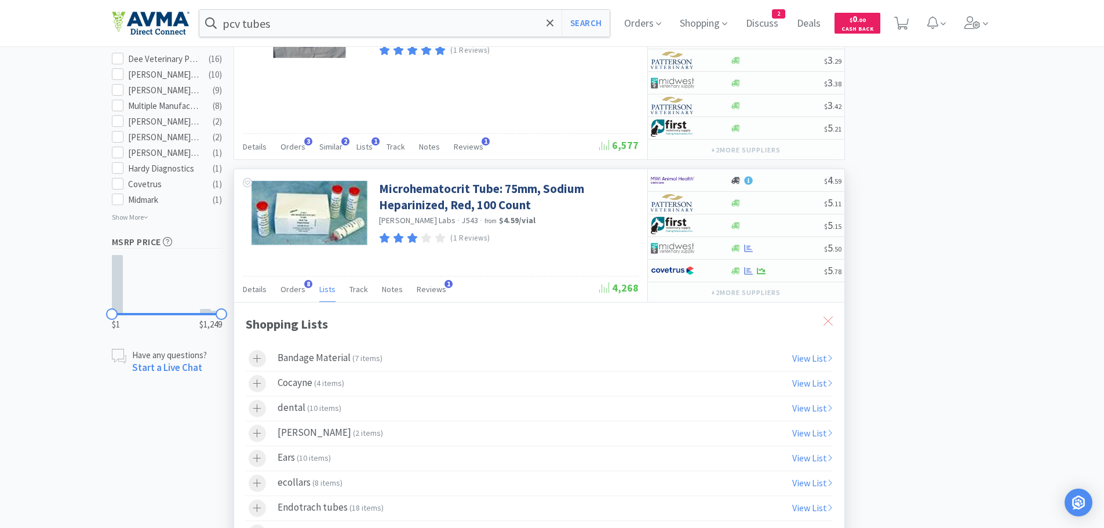
click at [831, 323] on icon at bounding box center [827, 320] width 9 height 9
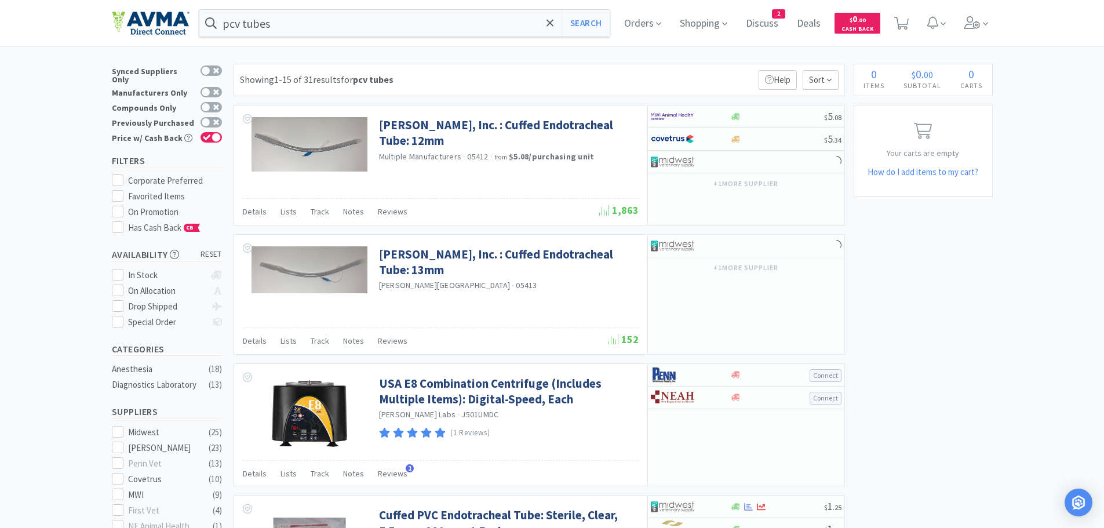
scroll to position [0, 0]
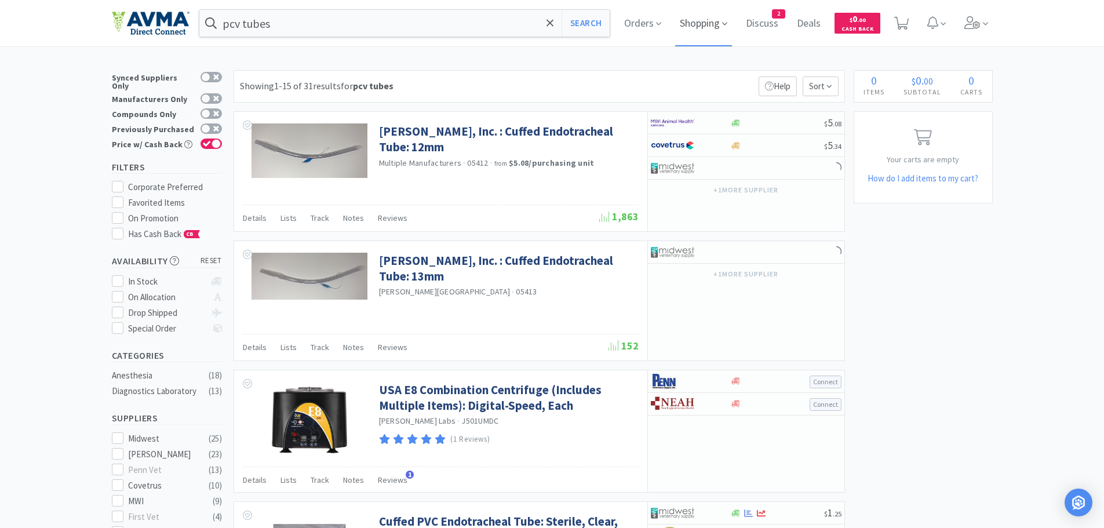
click at [707, 23] on span "Shopping" at bounding box center [703, 23] width 57 height 46
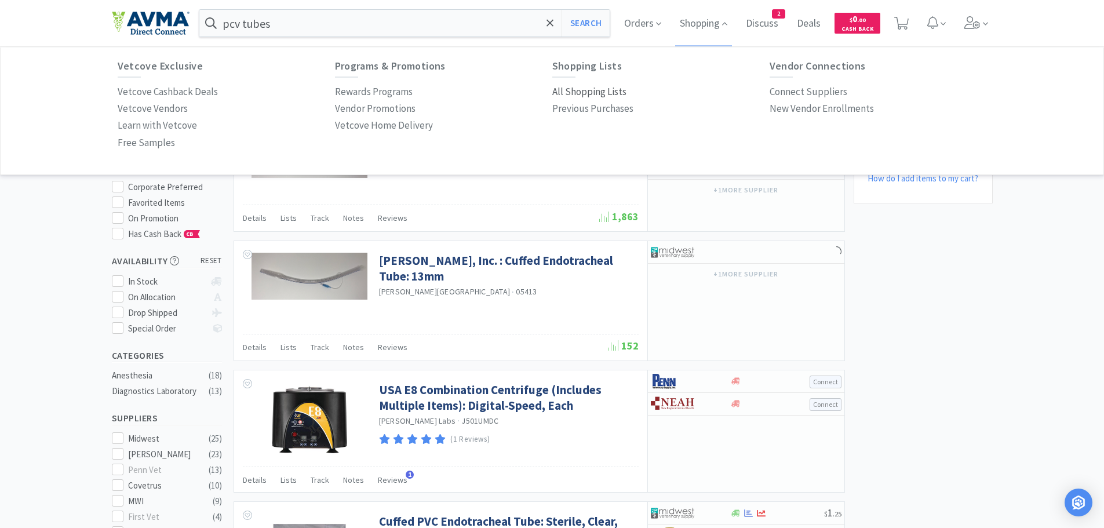
click at [585, 94] on p "All Shopping Lists" at bounding box center [589, 92] width 74 height 16
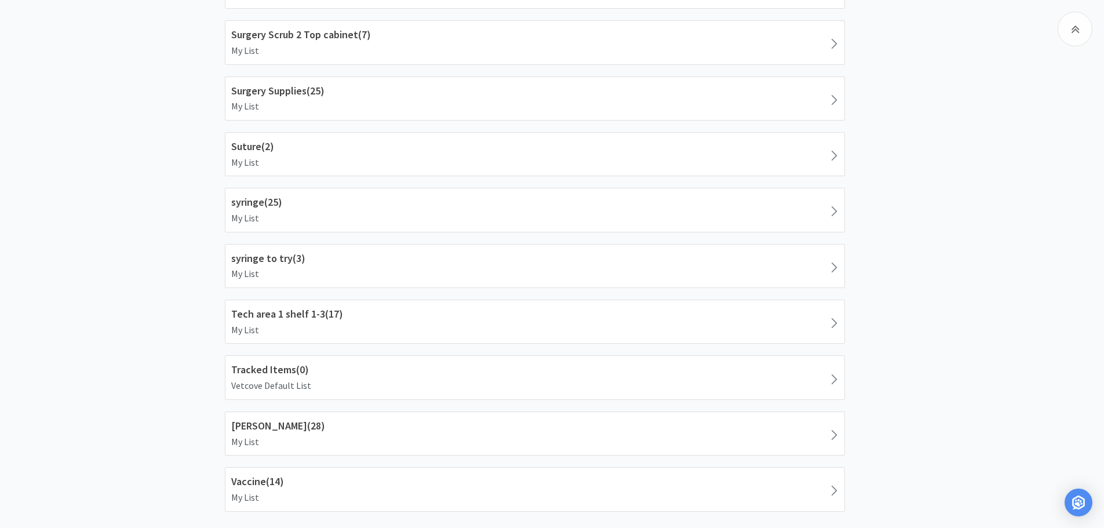
scroll to position [1868, 0]
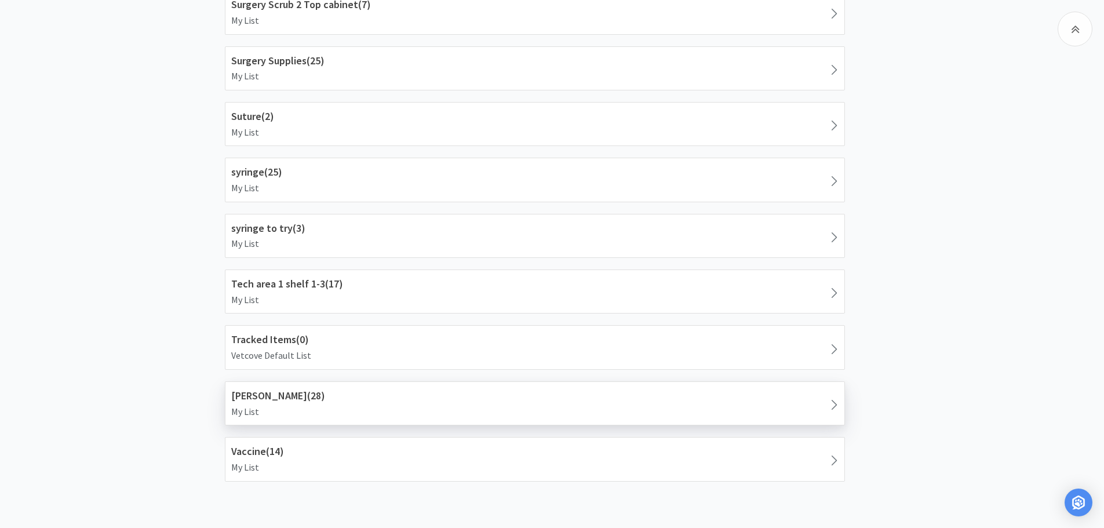
click at [310, 397] on h1 "[PERSON_NAME] ( 28 )" at bounding box center [534, 396] width 607 height 17
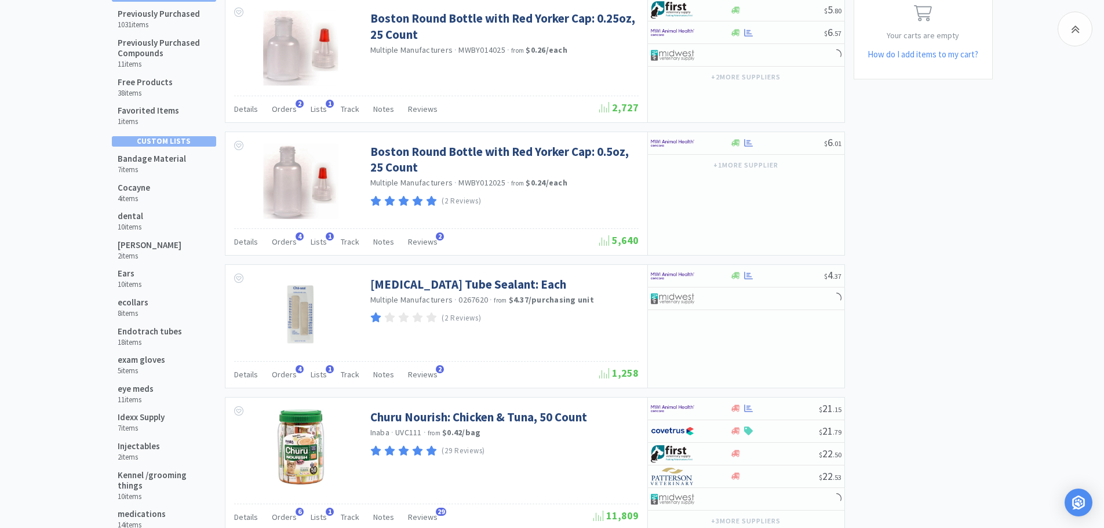
scroll to position [119, 0]
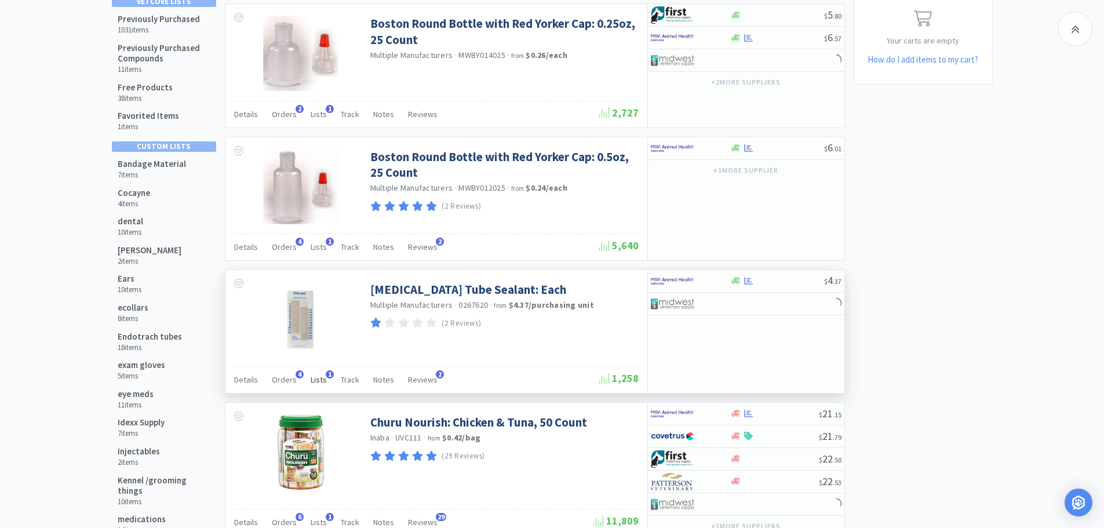
click at [314, 379] on span "Lists" at bounding box center [319, 379] width 16 height 10
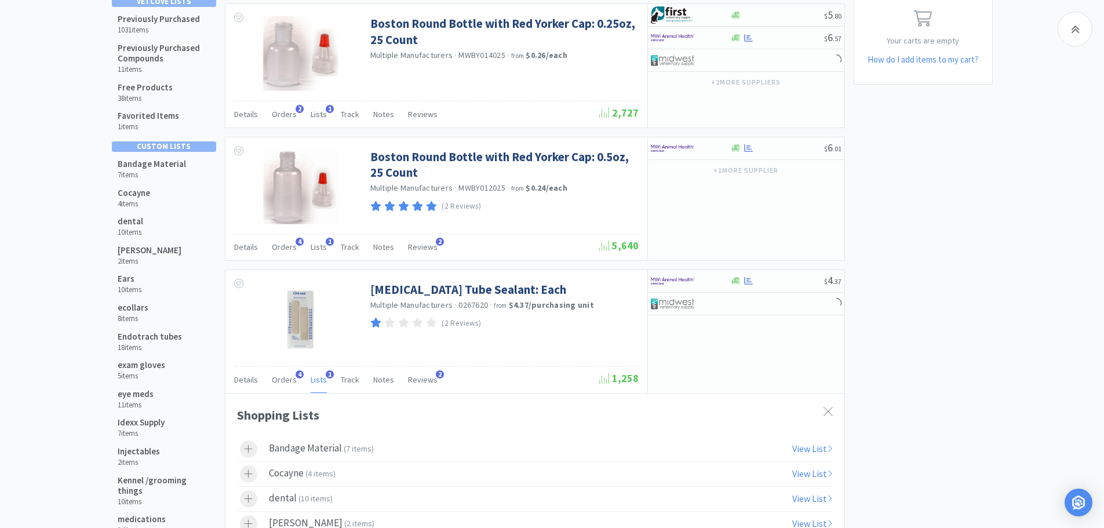
drag, startPoint x: 1102, startPoint y: 96, endPoint x: 1110, endPoint y: 114, distance: 20.0
click at [1104, 116] on html "pcv tubes Search Orders Shopping Discuss Discuss 2 Deals Deals $ 0 . 00 Cash Ba…" at bounding box center [552, 145] width 1104 height 528
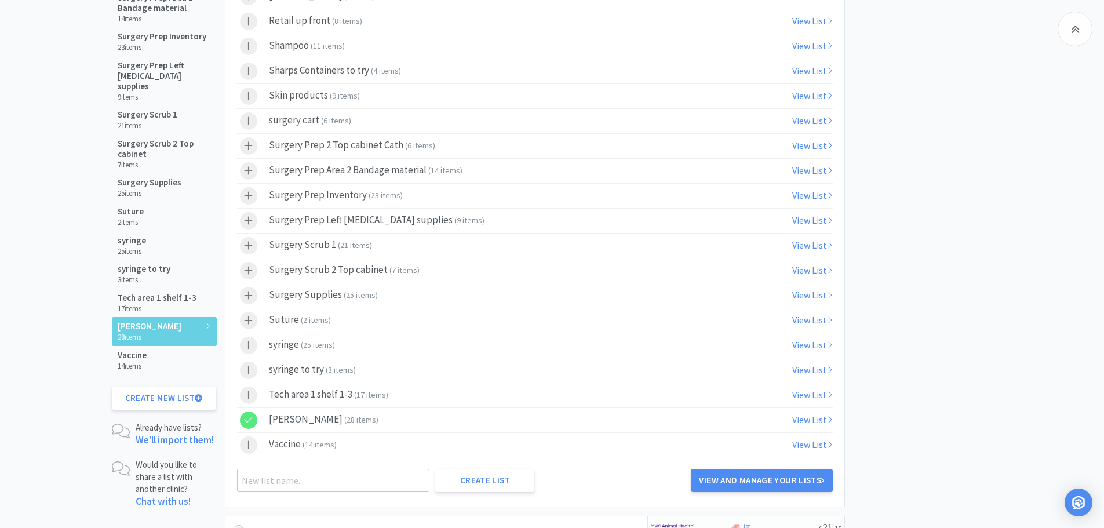
scroll to position [923, 0]
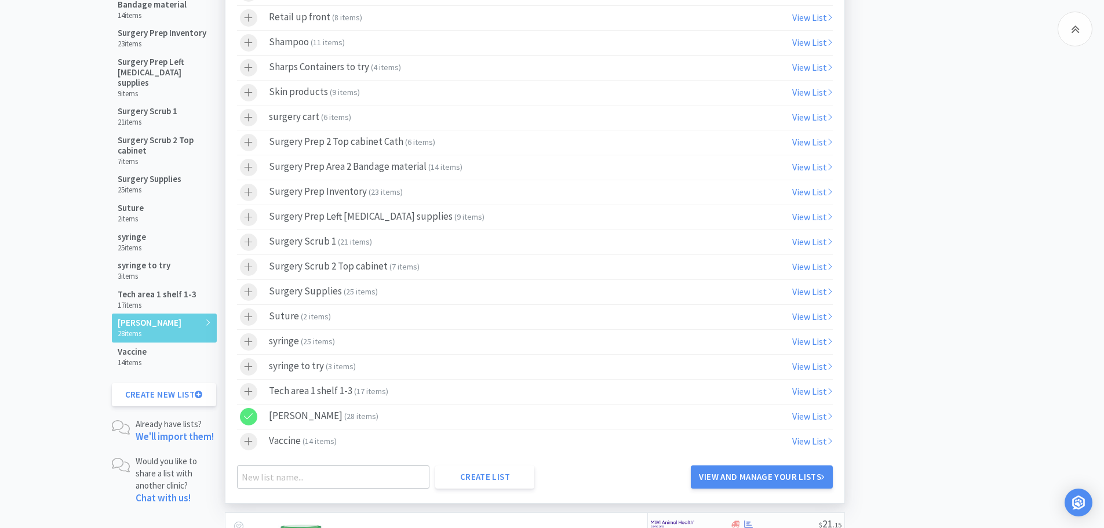
click at [255, 390] on div at bounding box center [248, 391] width 17 height 17
click at [250, 415] on icon at bounding box center [248, 416] width 9 height 10
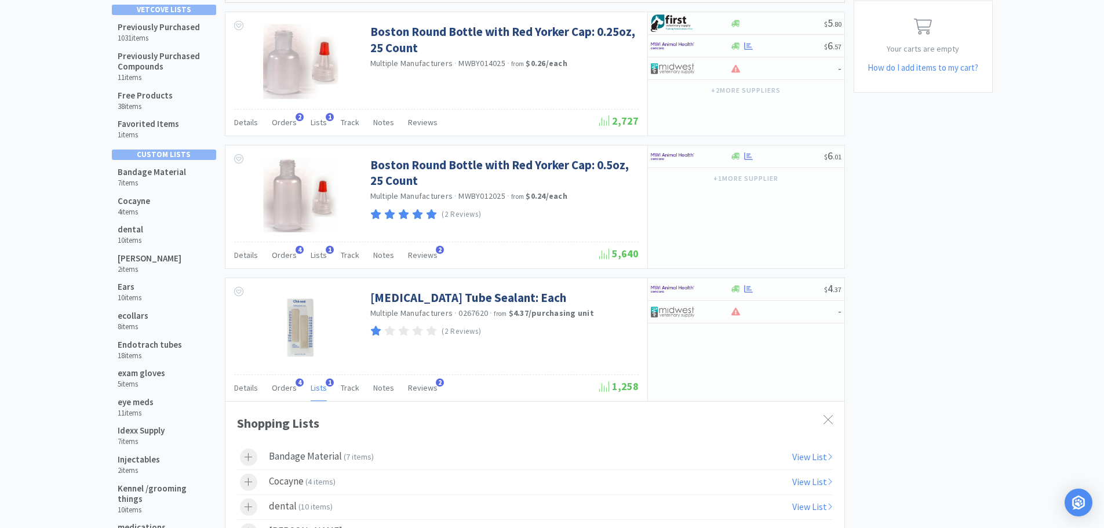
scroll to position [61, 0]
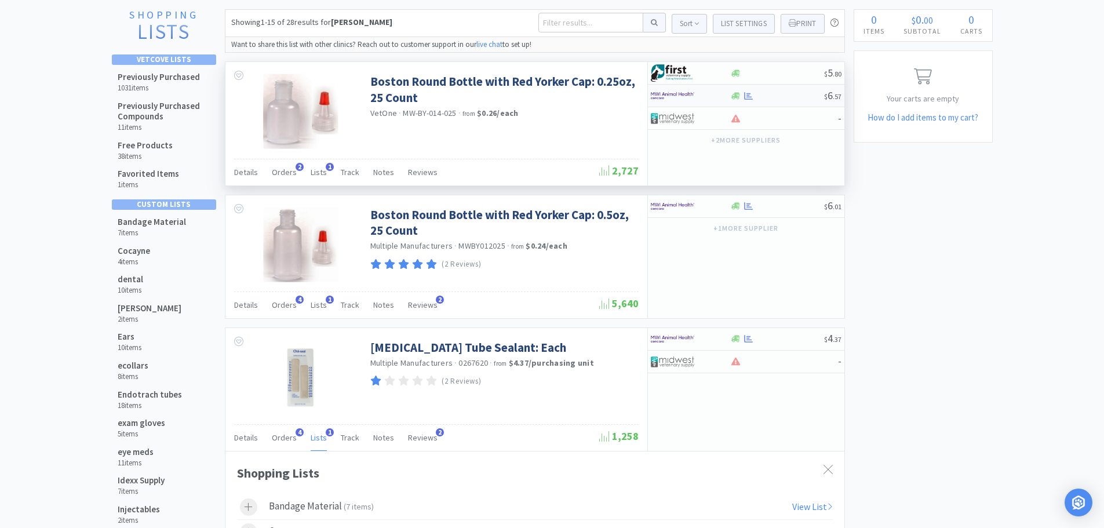
click at [783, 97] on div at bounding box center [777, 96] width 94 height 9
select select "1"
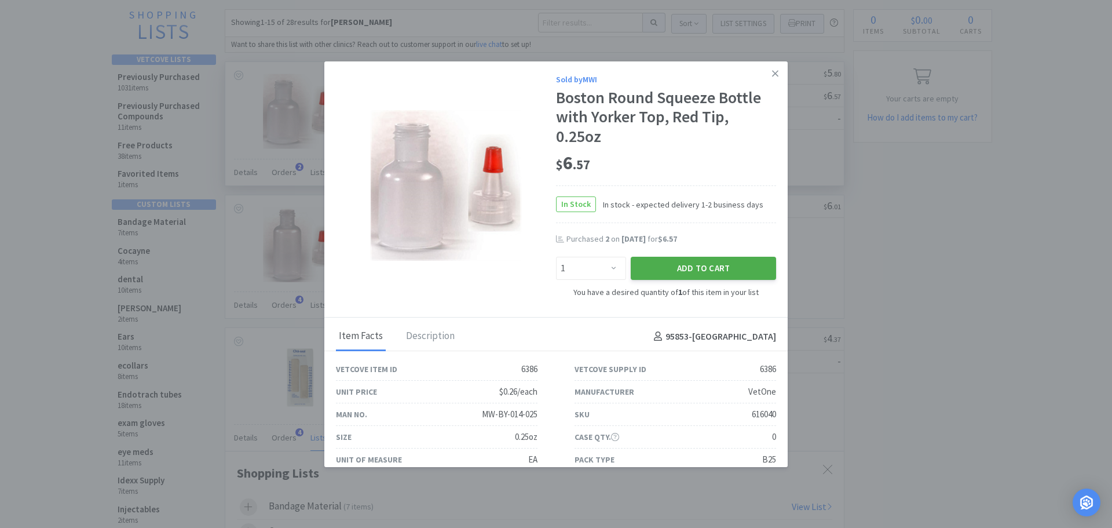
click at [645, 268] on button "Add to Cart" at bounding box center [703, 268] width 145 height 23
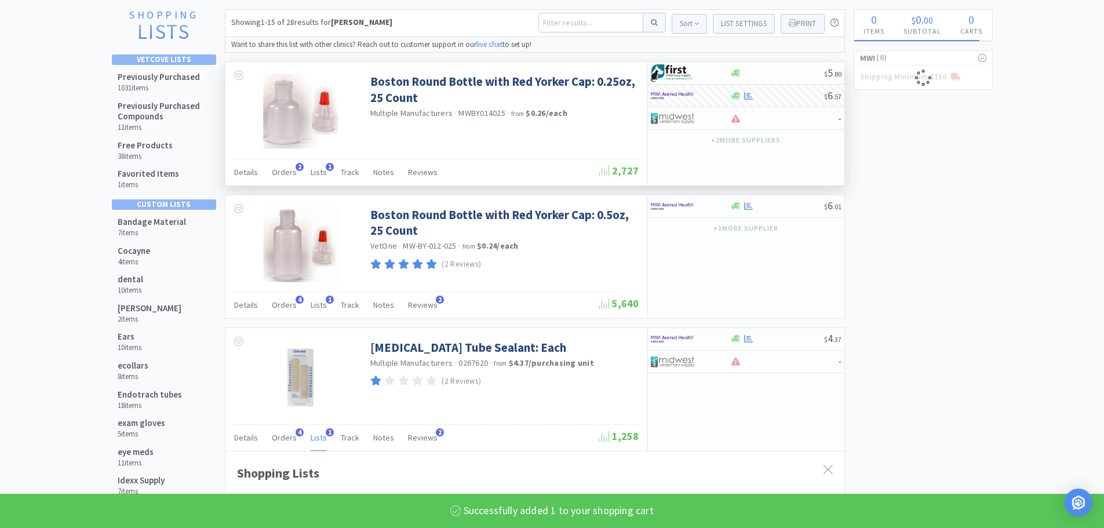
select select "1"
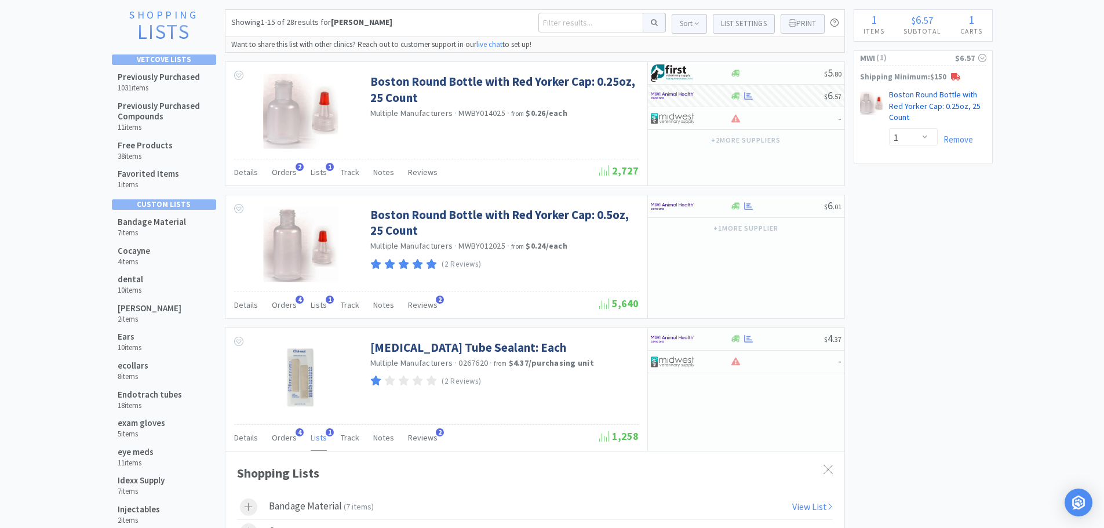
click at [931, 98] on link "Boston Round Bottle with Red Yorker Cap: 0.25oz, 25 Count CB" at bounding box center [937, 108] width 97 height 39
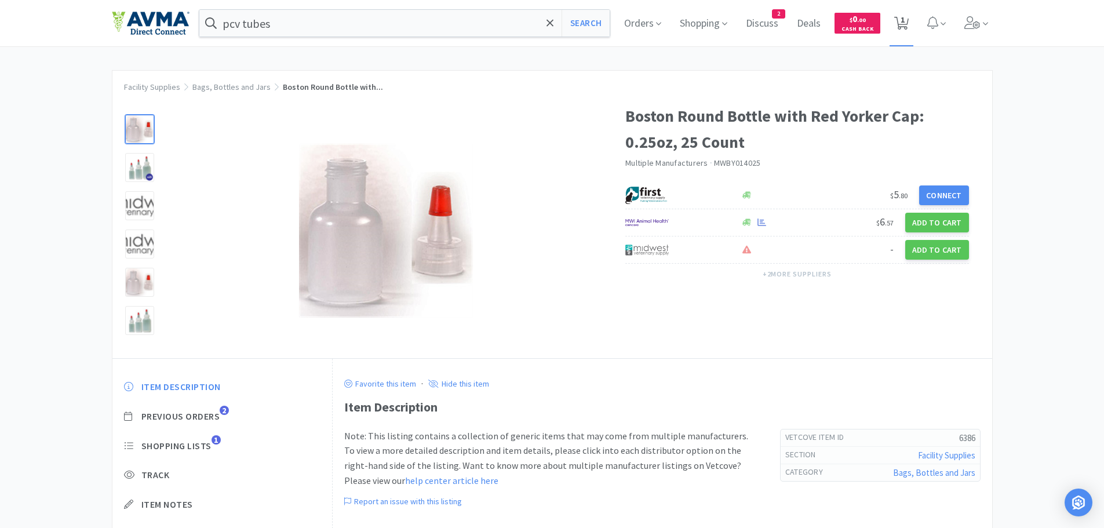
click at [904, 21] on icon at bounding box center [901, 23] width 14 height 13
select select "1"
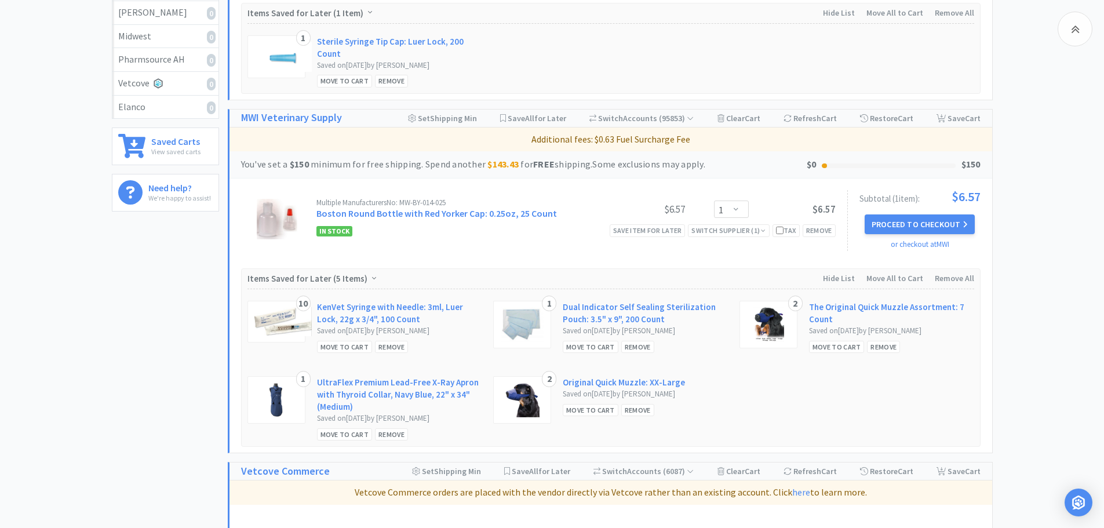
scroll to position [329, 0]
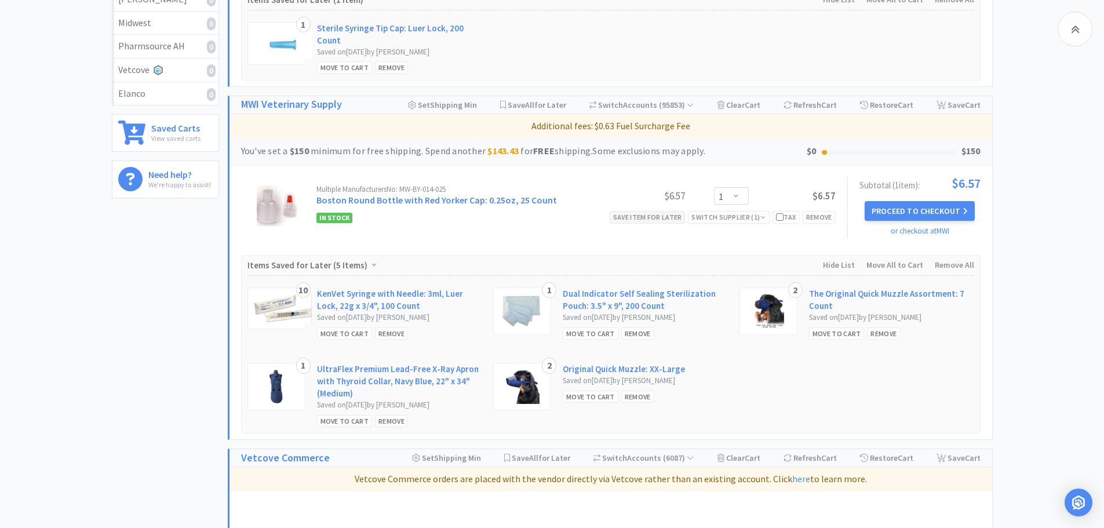
click at [641, 217] on div "Save item for later" at bounding box center [647, 217] width 76 height 12
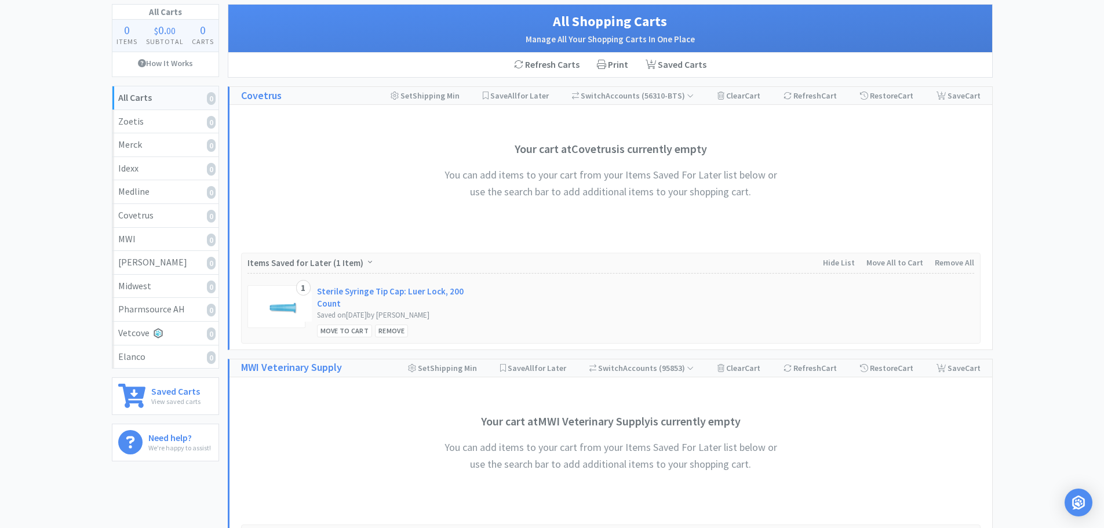
scroll to position [30, 0]
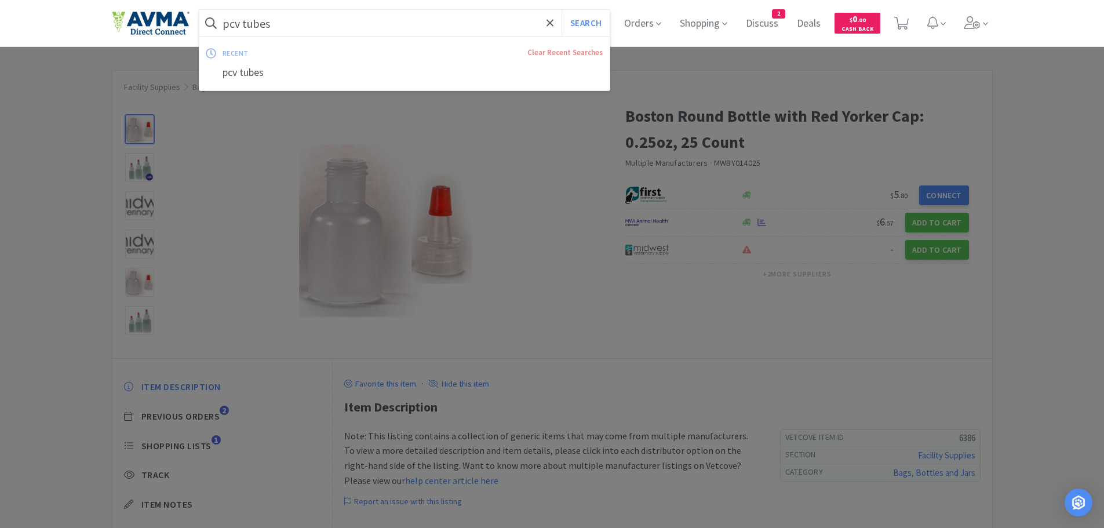
click at [333, 29] on input "pcv tubes" at bounding box center [404, 23] width 411 height 27
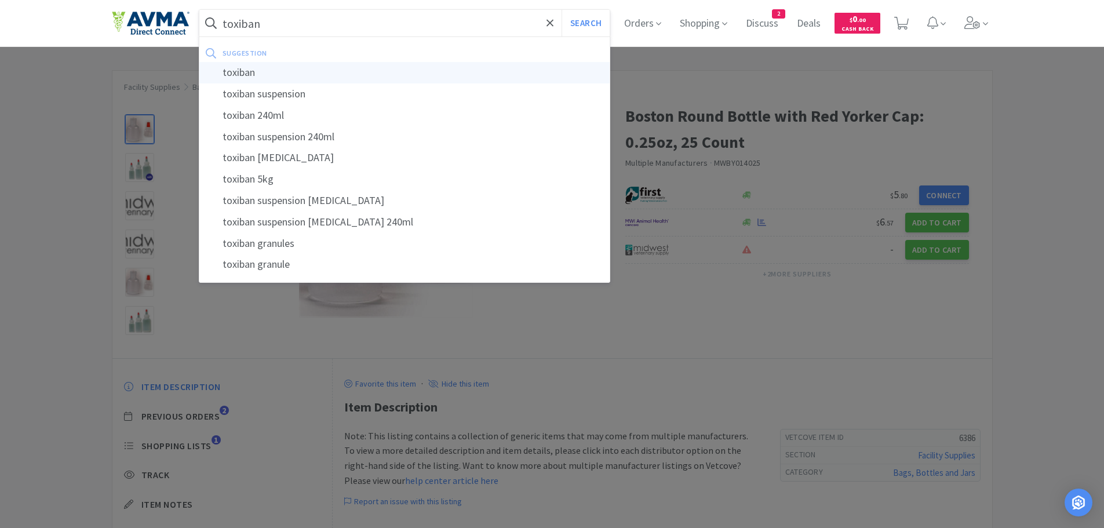
type input "toxiban"
click at [260, 76] on div "toxiban" at bounding box center [404, 72] width 411 height 21
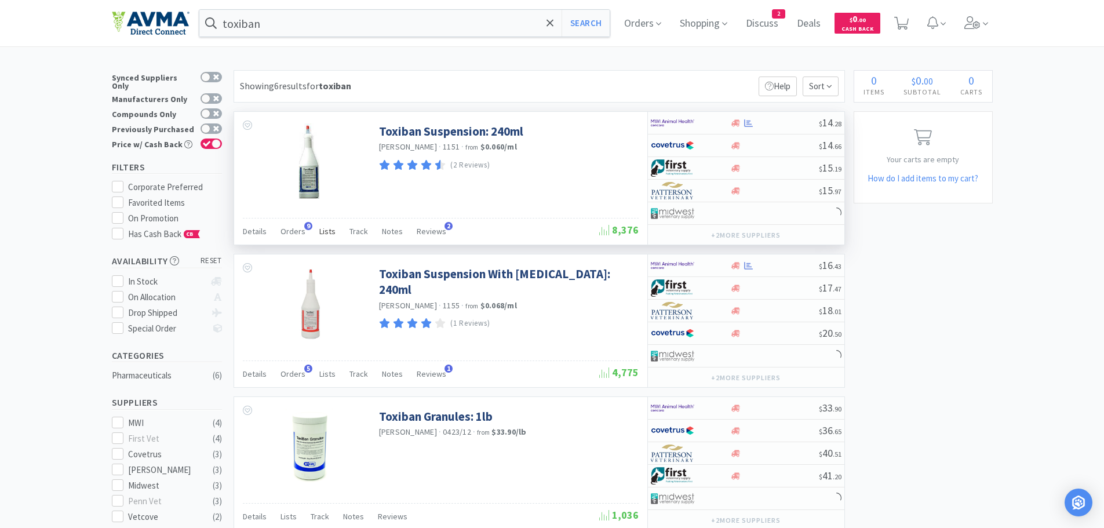
click at [322, 233] on span "Lists" at bounding box center [327, 231] width 16 height 10
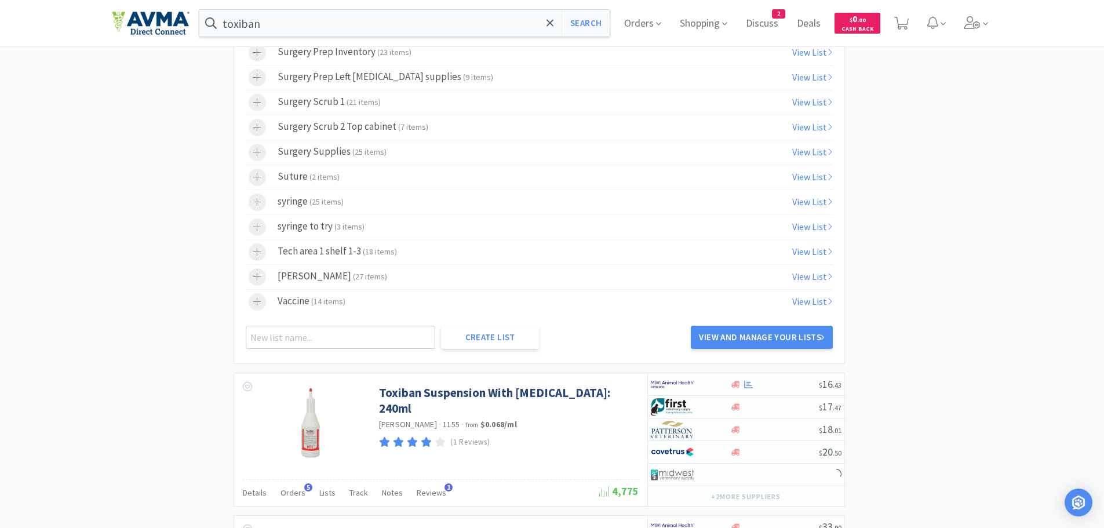
scroll to position [802, 0]
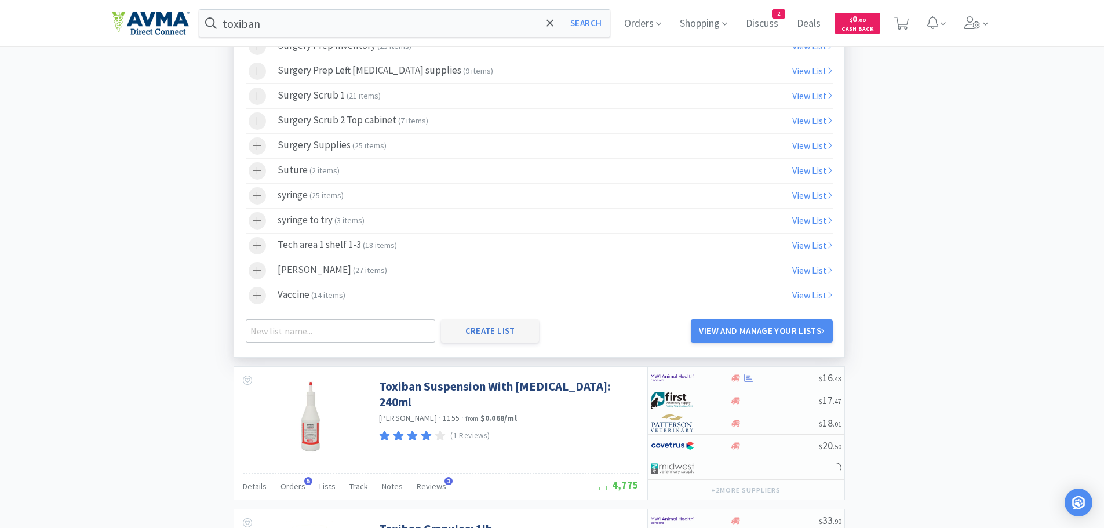
click at [492, 335] on button "Create List" at bounding box center [490, 330] width 98 height 23
click at [312, 330] on input "text" at bounding box center [341, 330] width 190 height 23
type input "Tech area 1 shelf/cabinet 5"
click at [499, 329] on button "Create List" at bounding box center [490, 330] width 98 height 23
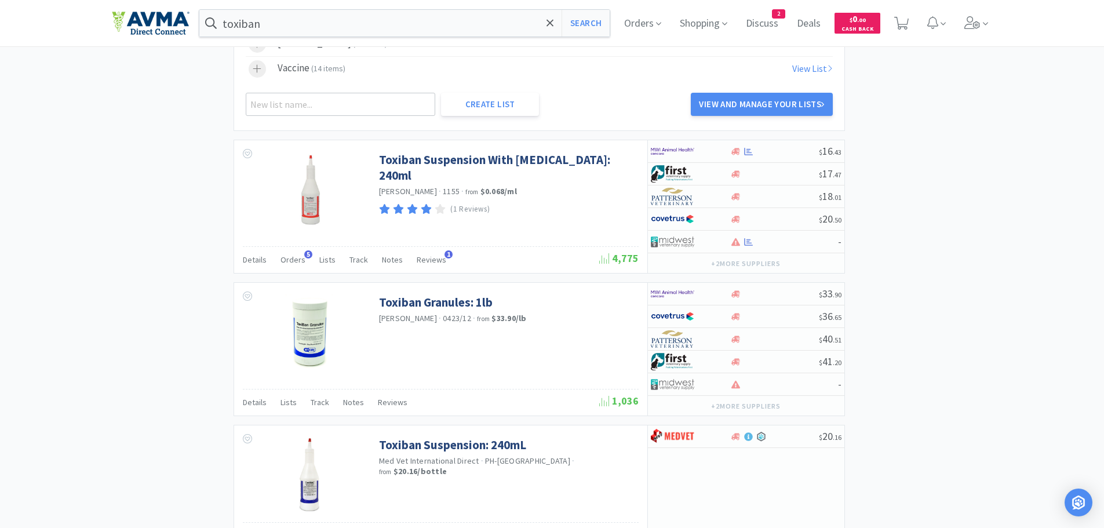
scroll to position [1060, 0]
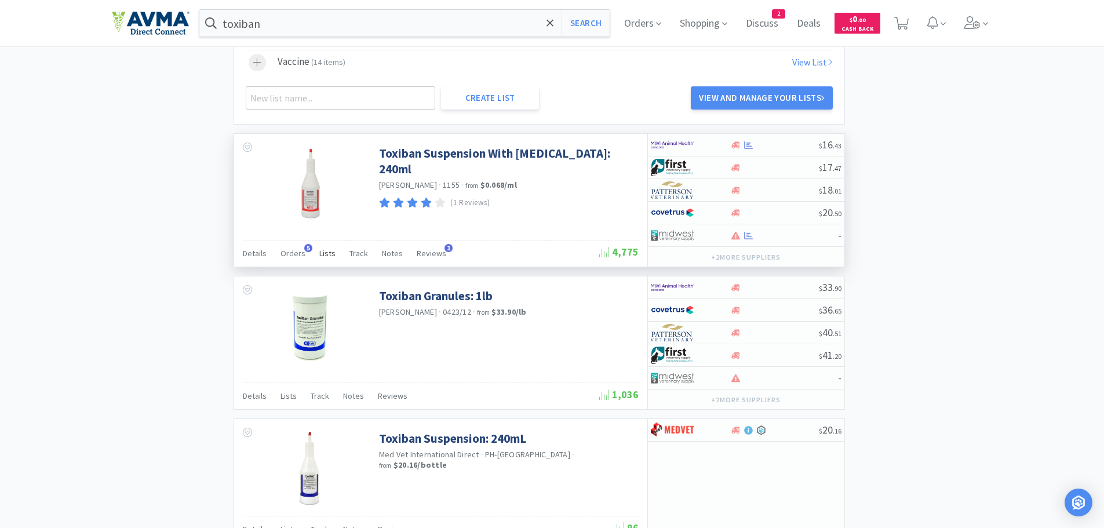
click at [327, 251] on span "Lists" at bounding box center [327, 253] width 16 height 10
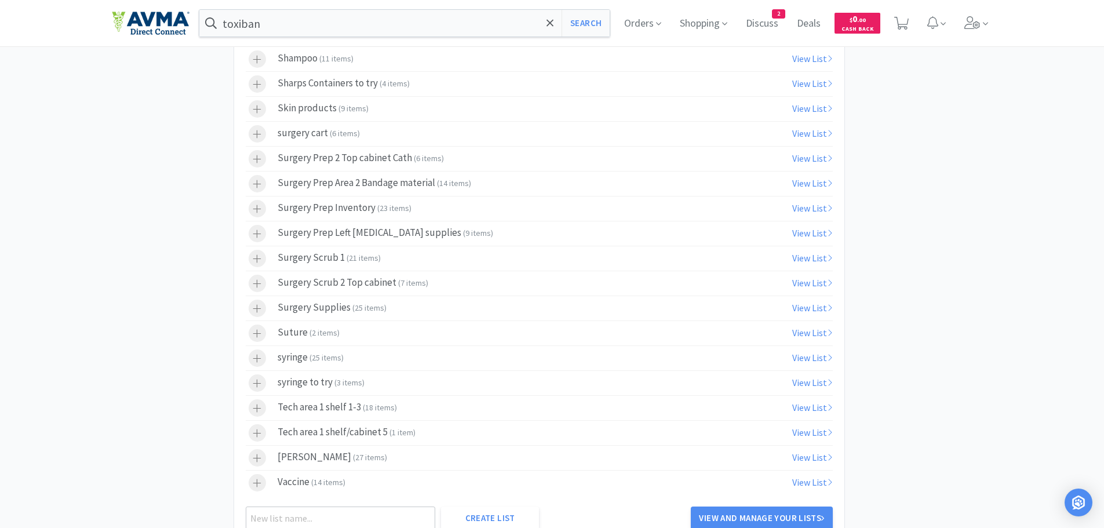
scroll to position [1726, 0]
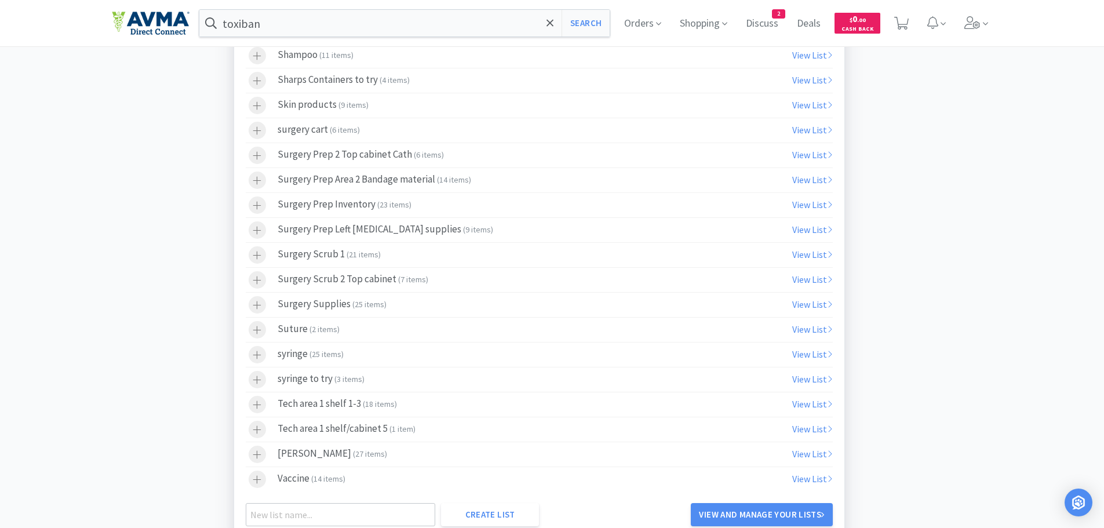
click at [411, 432] on span "1 item" at bounding box center [402, 428] width 21 height 10
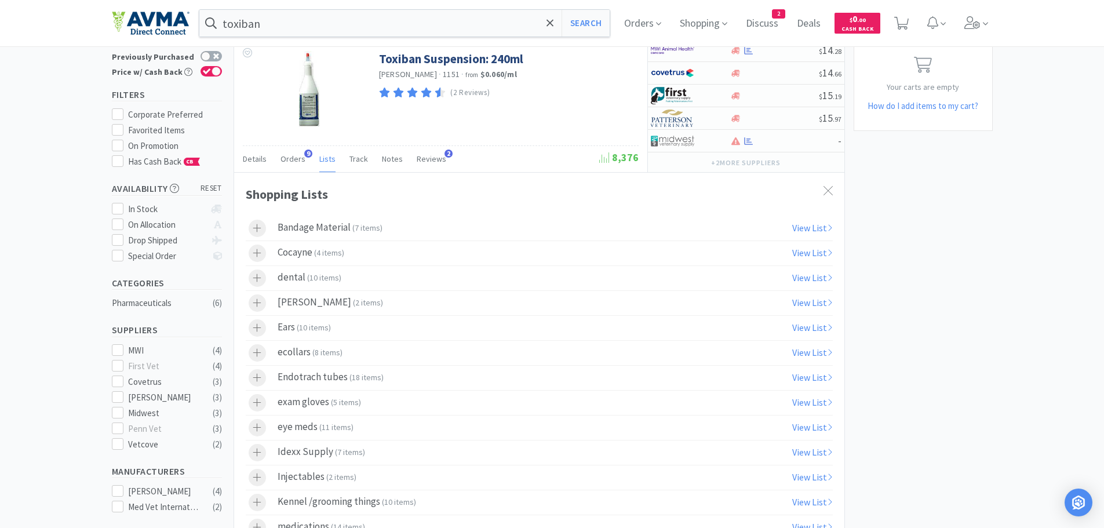
scroll to position [0, 0]
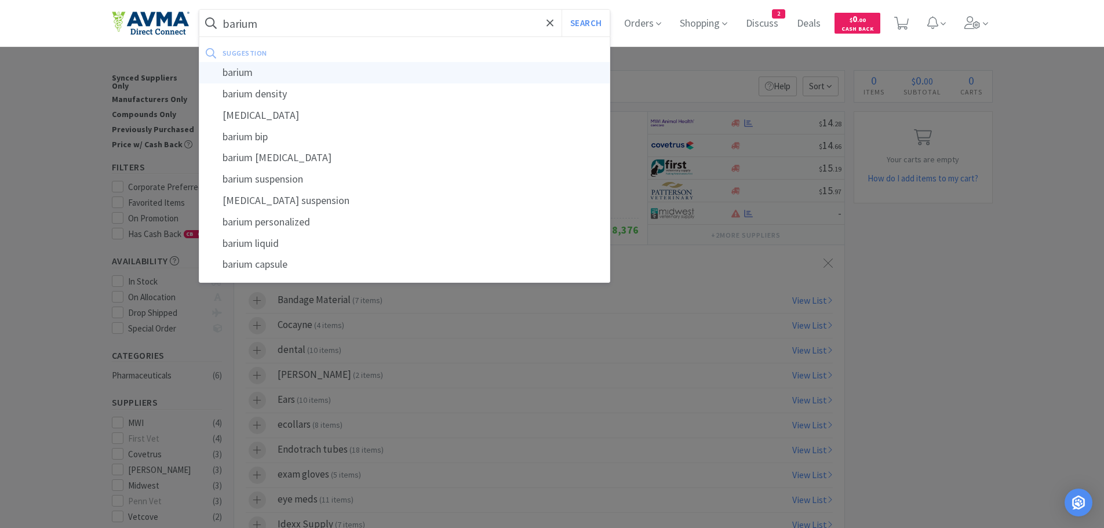
type input "barium"
click at [251, 70] on div "barium" at bounding box center [404, 72] width 411 height 21
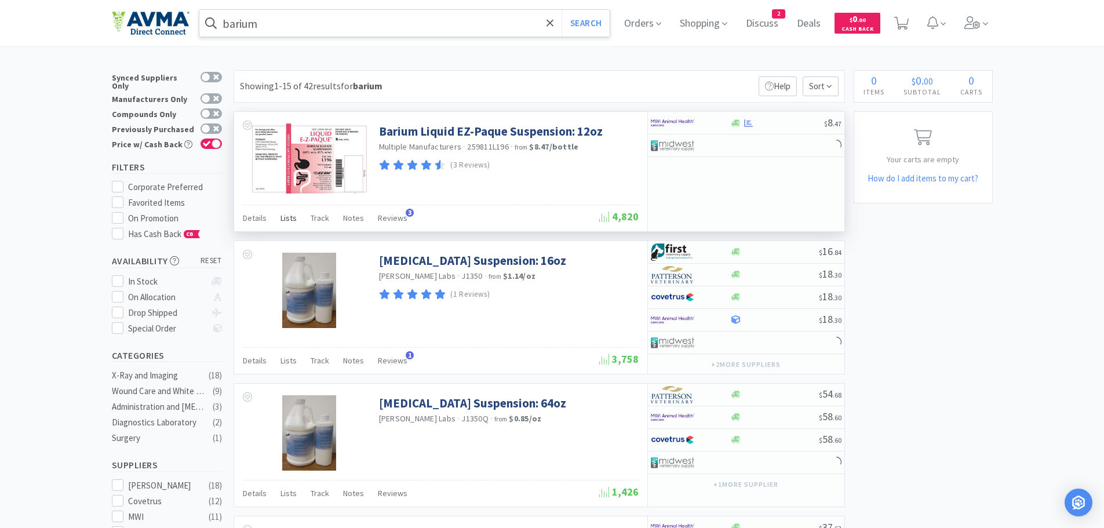
click at [290, 220] on span "Lists" at bounding box center [288, 218] width 16 height 10
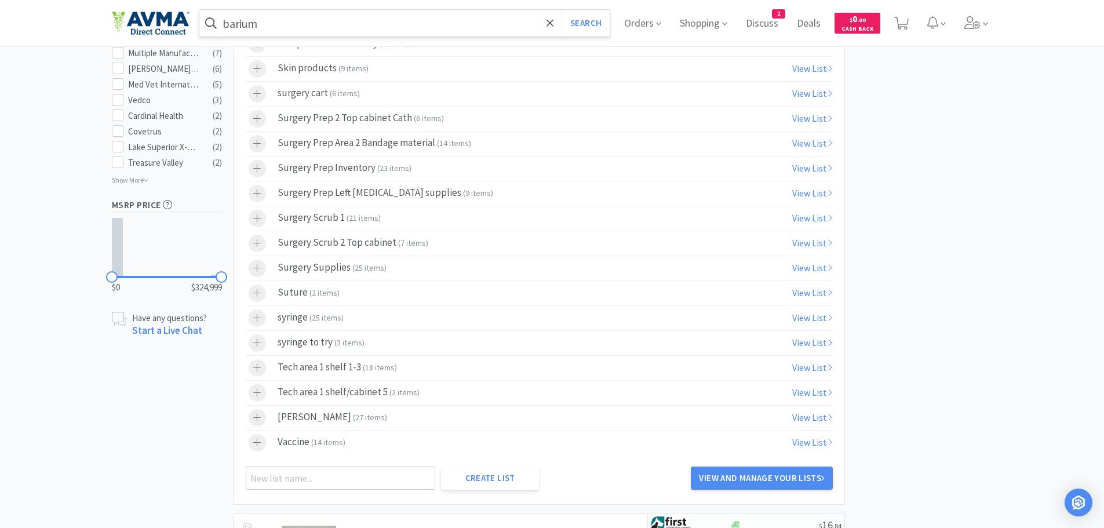
scroll to position [674, 0]
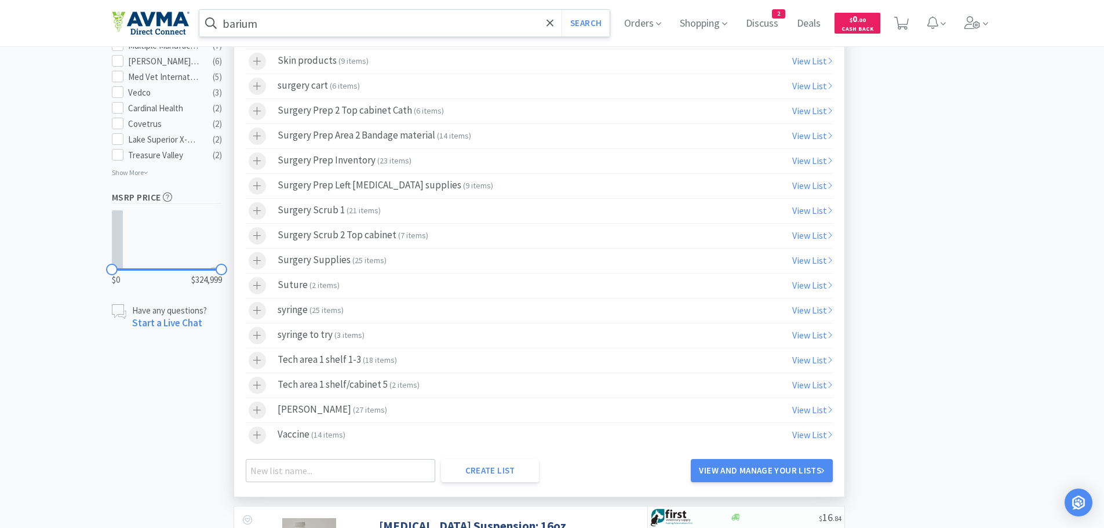
drag, startPoint x: 387, startPoint y: 387, endPoint x: 403, endPoint y: 393, distance: 16.9
click at [387, 387] on div "Tech area 1 shelf/cabinet 5 ( 2 items )" at bounding box center [349, 385] width 142 height 17
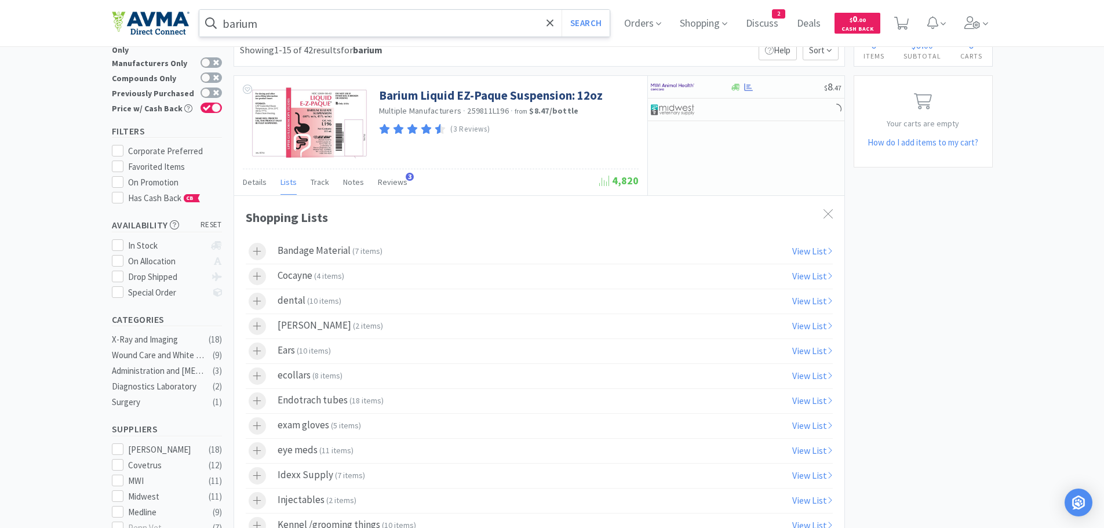
scroll to position [0, 0]
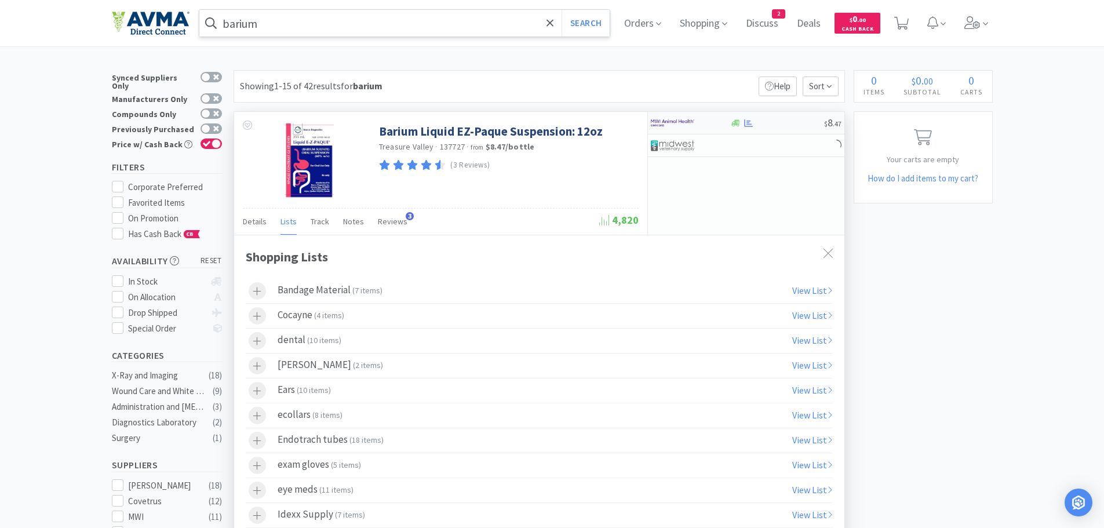
click at [770, 121] on div at bounding box center [777, 123] width 94 height 9
select select "1"
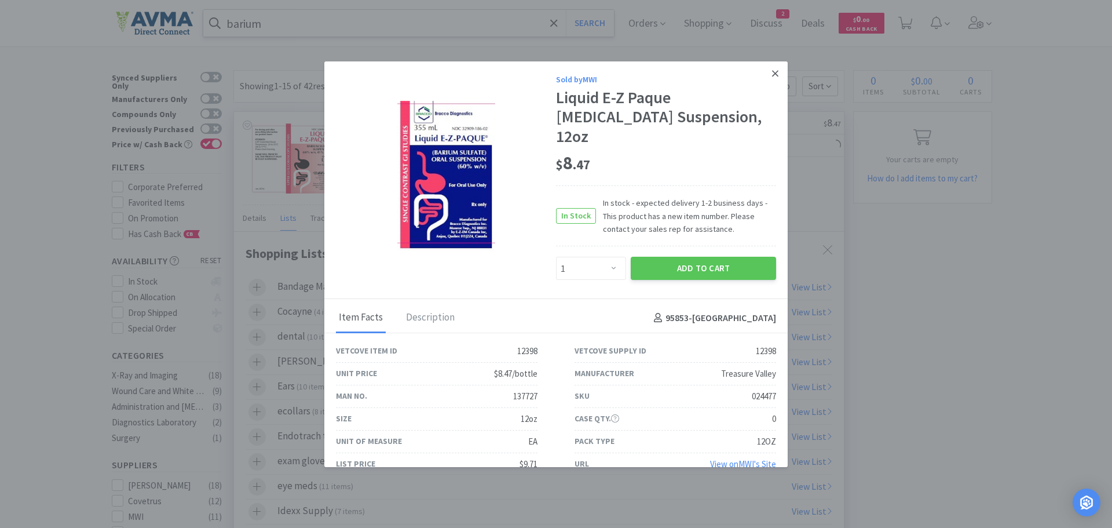
click at [773, 74] on link at bounding box center [775, 73] width 20 height 25
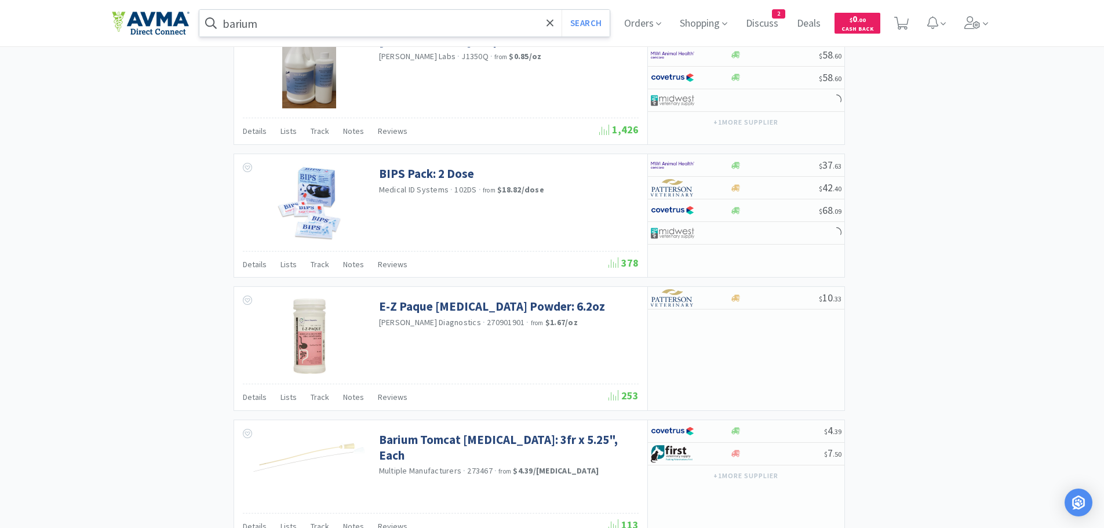
scroll to position [1309, 0]
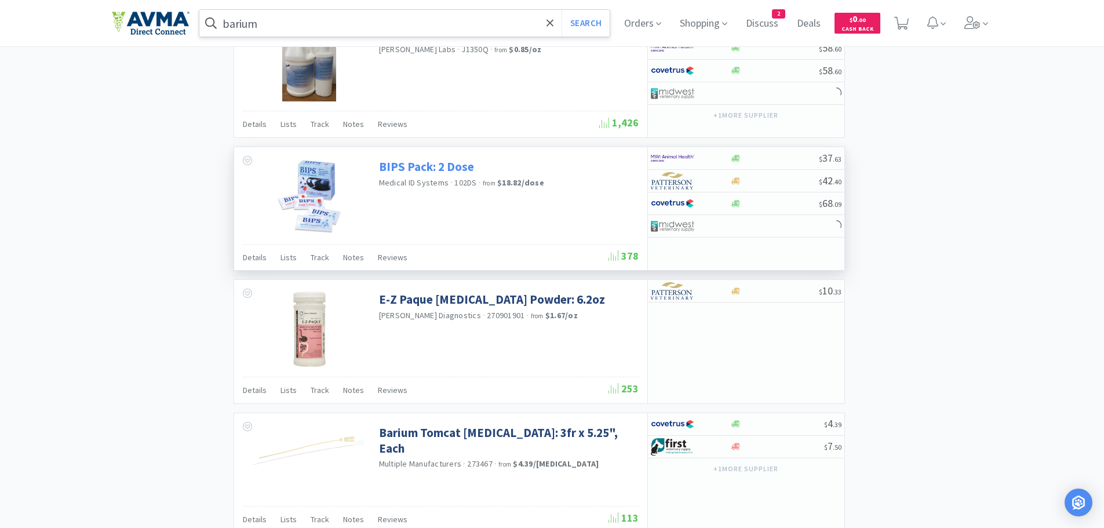
click at [418, 168] on link "BIPS Pack: 2 Dose" at bounding box center [426, 167] width 95 height 16
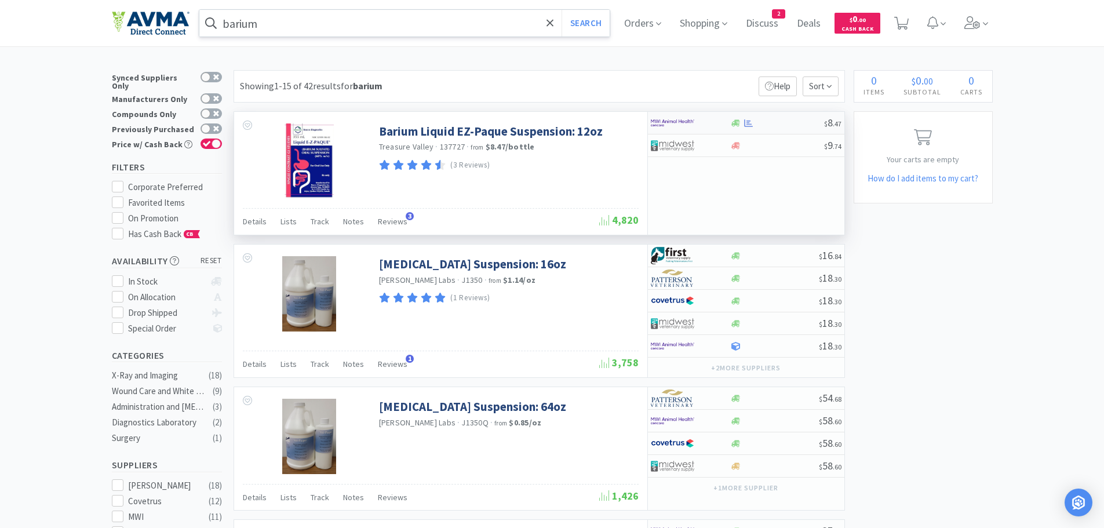
click at [759, 125] on div at bounding box center [777, 123] width 94 height 9
select select "1"
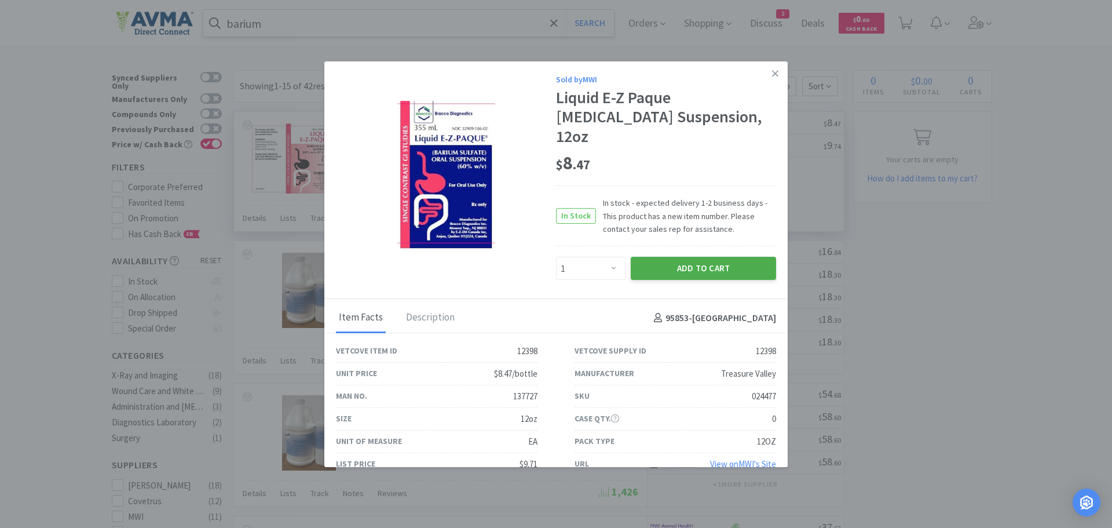
click at [685, 257] on button "Add to Cart" at bounding box center [703, 268] width 145 height 23
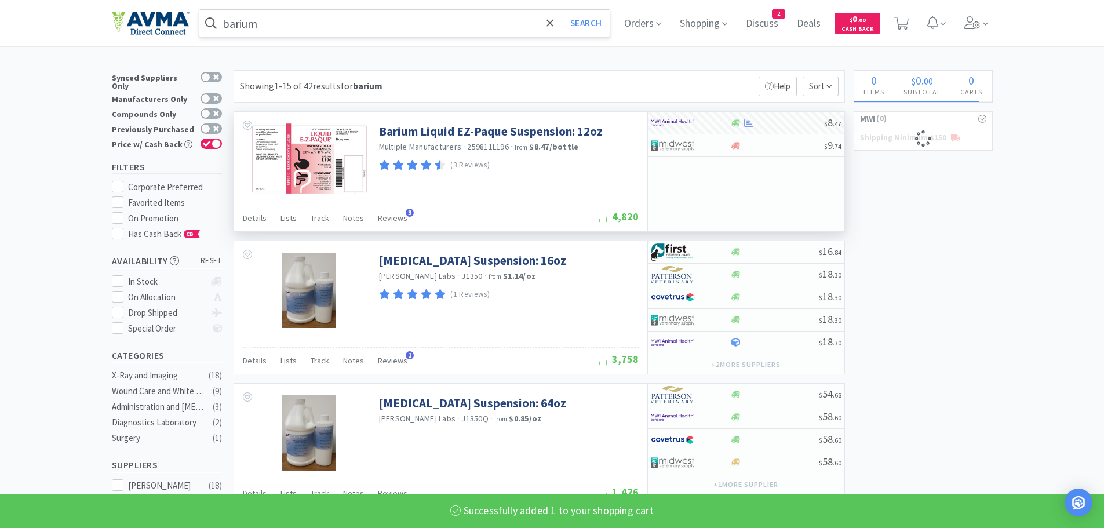
select select "1"
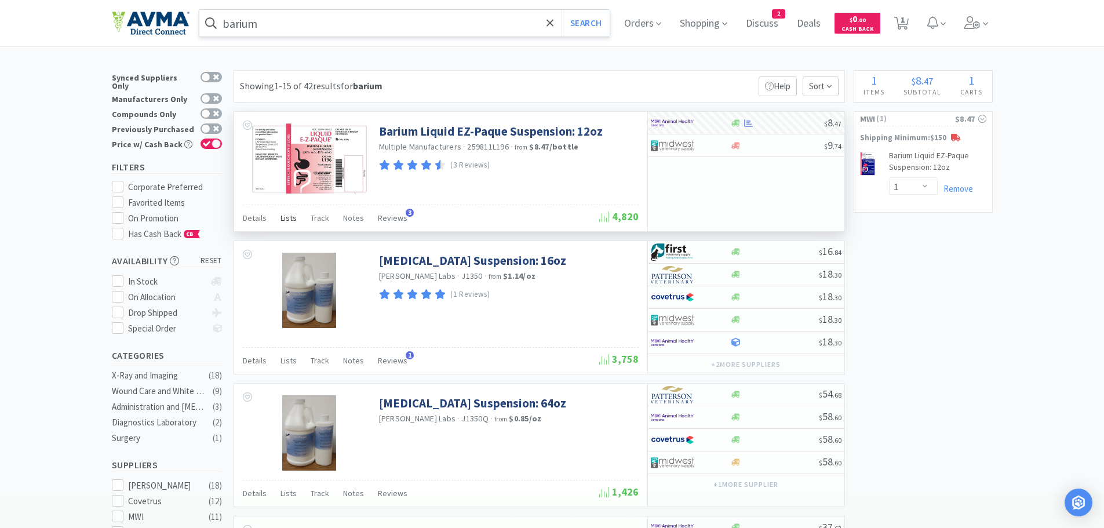
click at [289, 218] on span "Lists" at bounding box center [288, 218] width 16 height 10
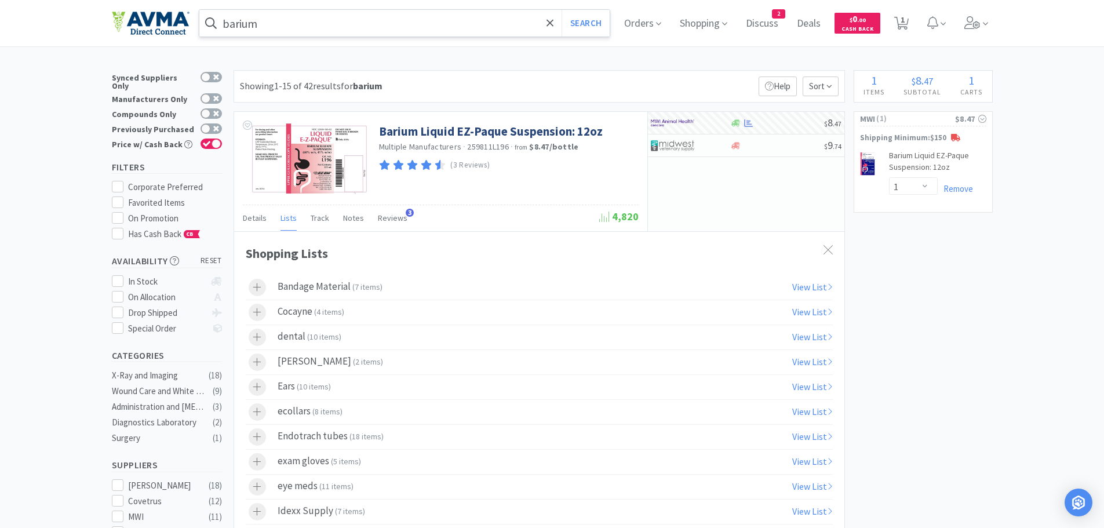
click at [822, 250] on div at bounding box center [827, 250] width 21 height 27
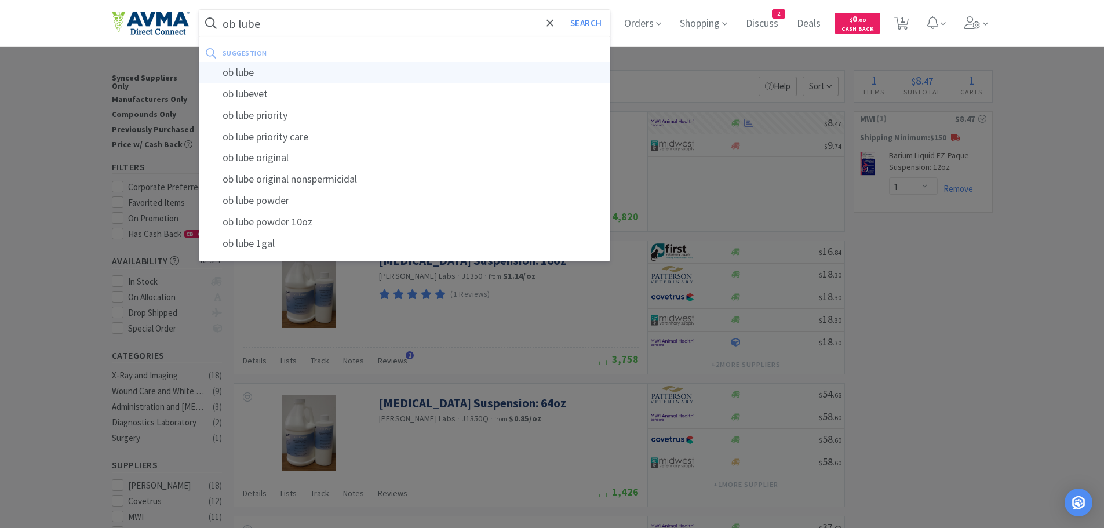
click at [253, 72] on div "ob lube" at bounding box center [404, 72] width 411 height 21
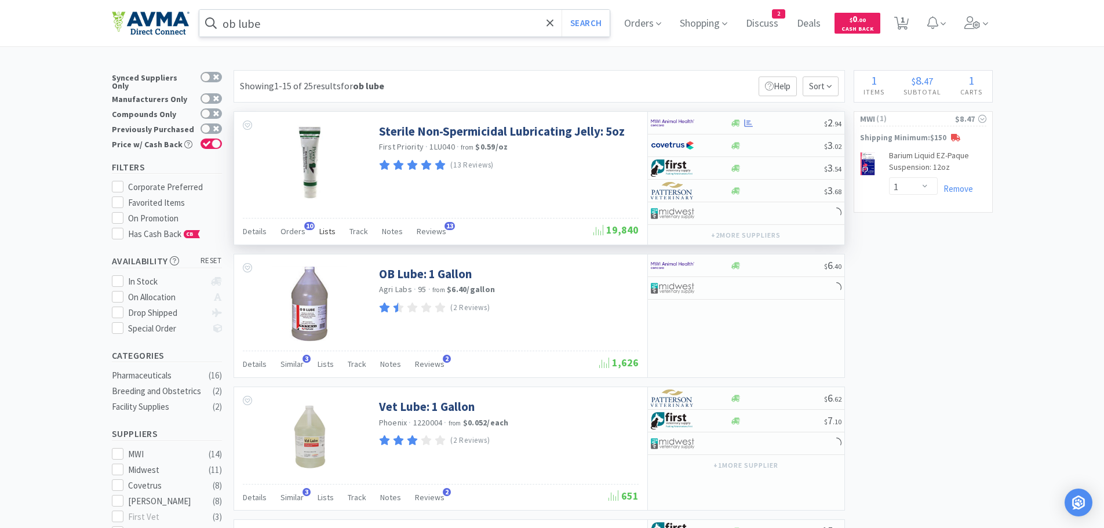
click at [322, 231] on span "Lists" at bounding box center [327, 231] width 16 height 10
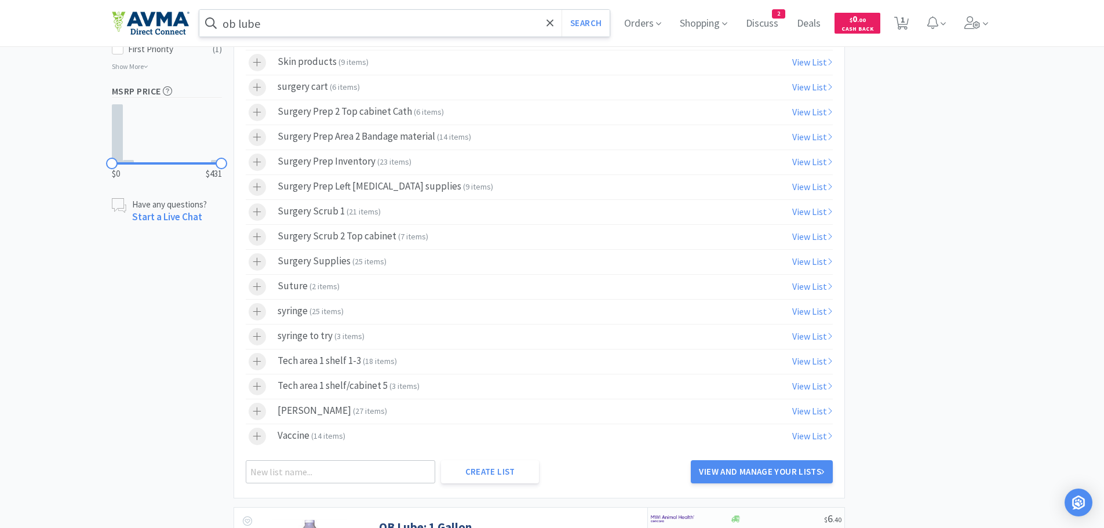
scroll to position [726, 0]
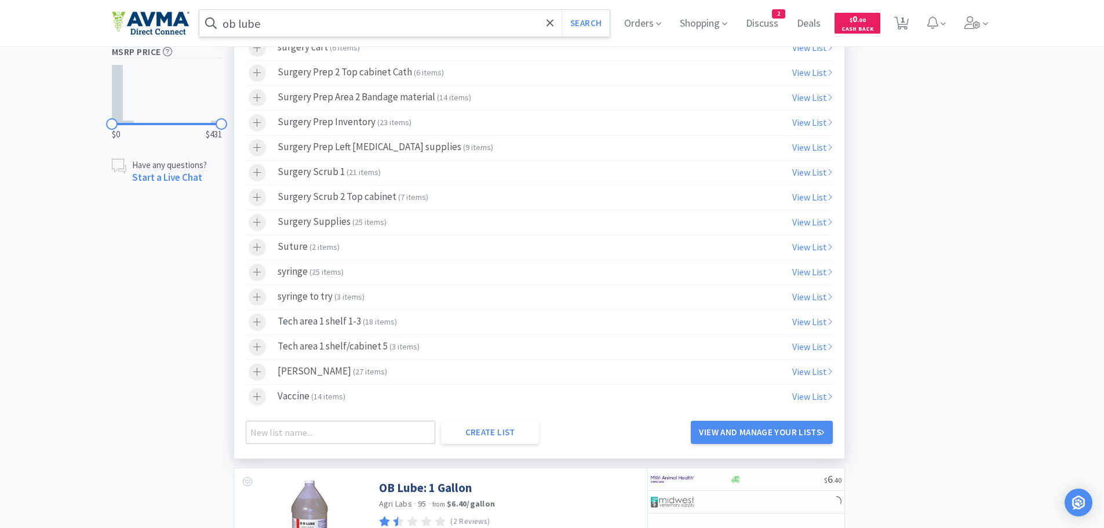
click at [371, 346] on div "Tech area 1 shelf/cabinet 5 ( 3 items )" at bounding box center [349, 346] width 142 height 17
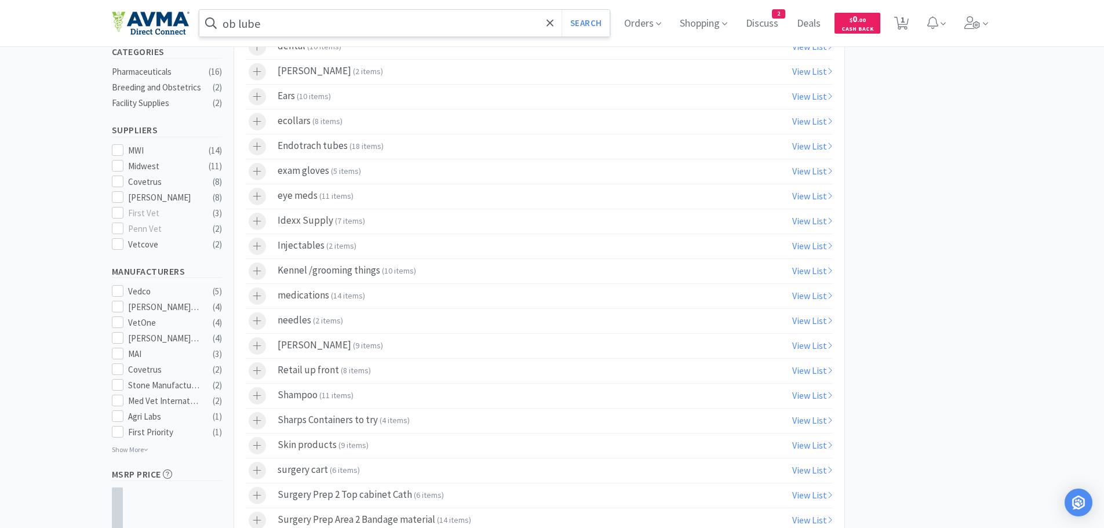
scroll to position [0, 0]
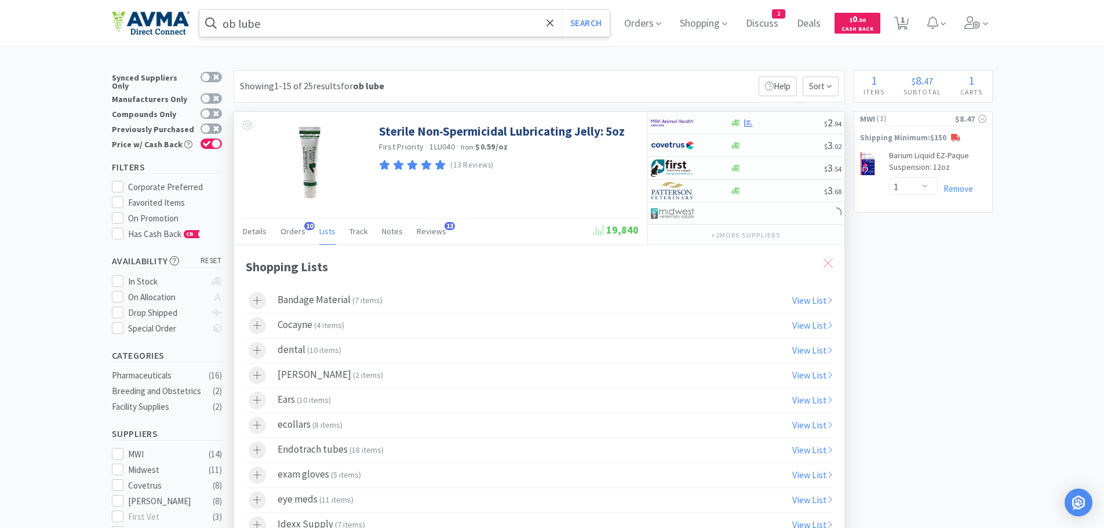
click at [831, 262] on icon at bounding box center [827, 262] width 9 height 9
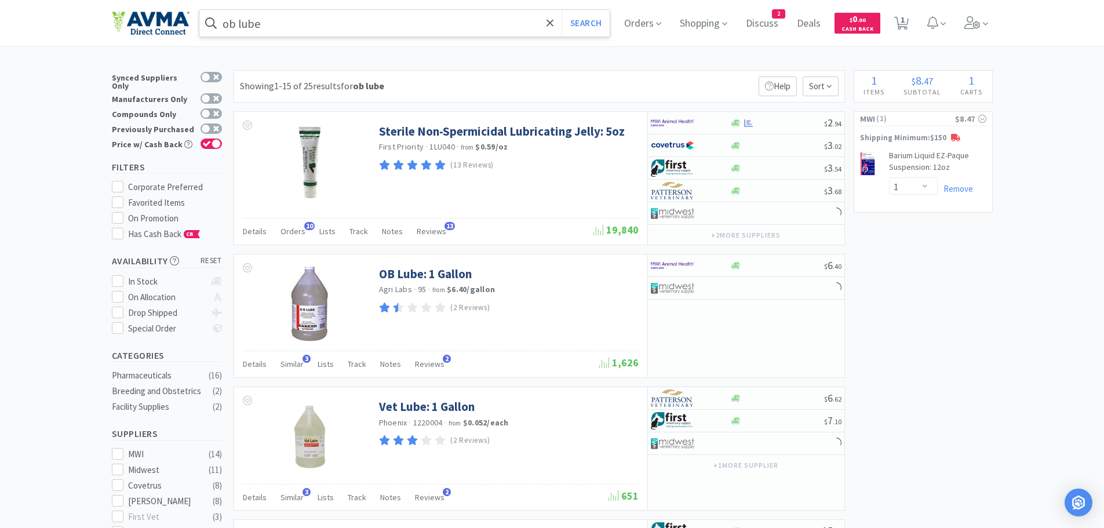
click at [374, 21] on input "ob lube" at bounding box center [404, 23] width 411 height 27
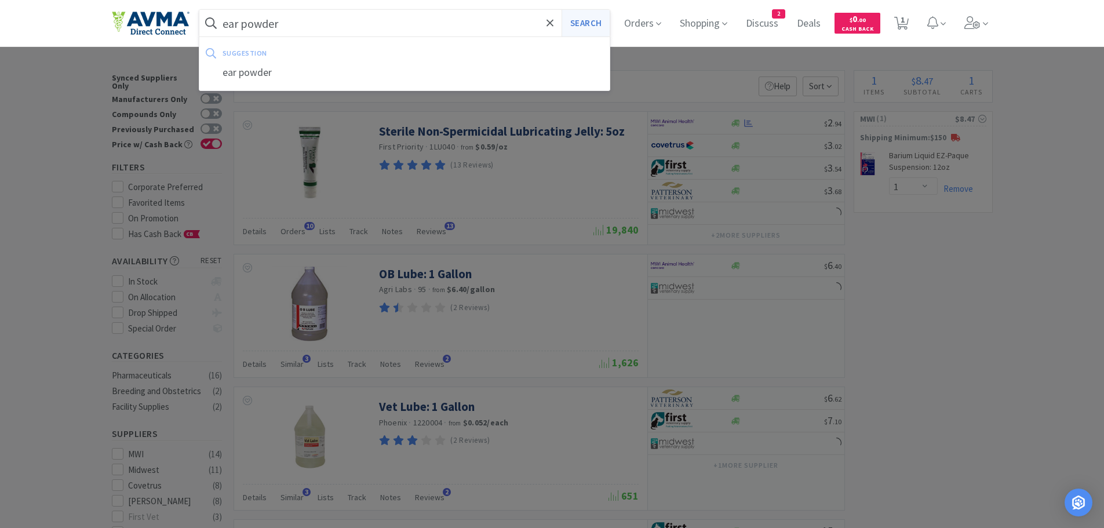
click at [585, 25] on button "Search" at bounding box center [585, 23] width 48 height 27
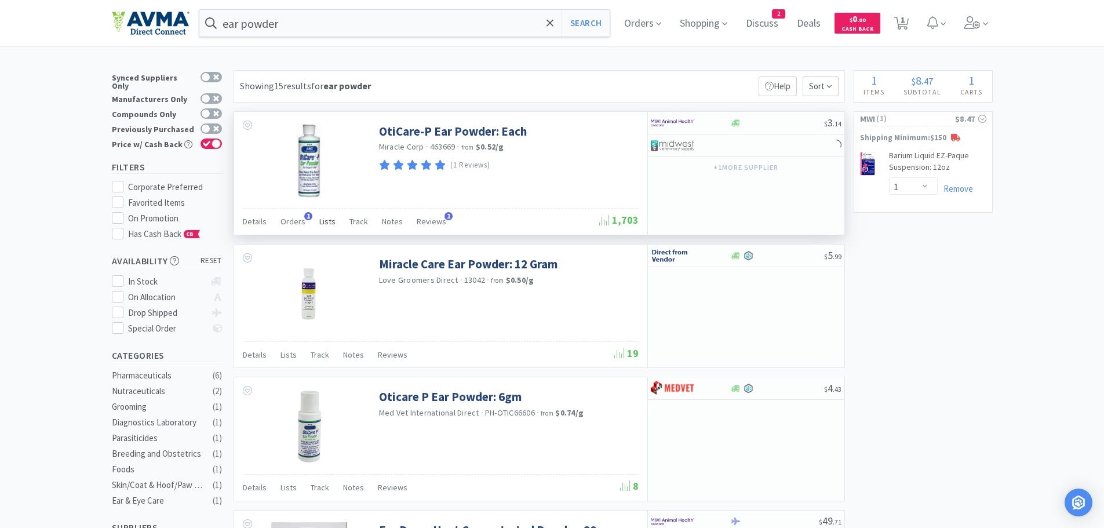
click at [320, 223] on span "Lists" at bounding box center [327, 221] width 16 height 10
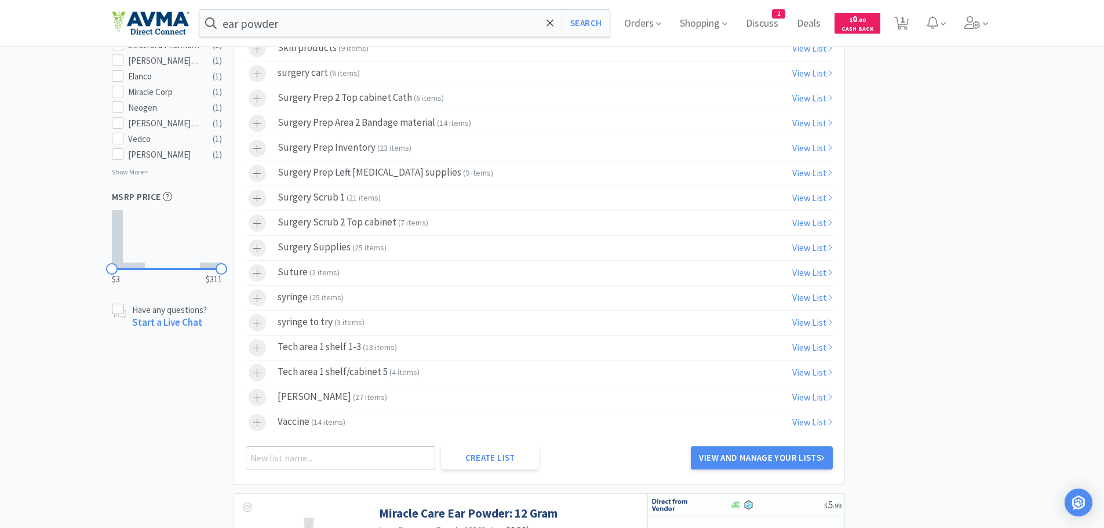
scroll to position [727, 0]
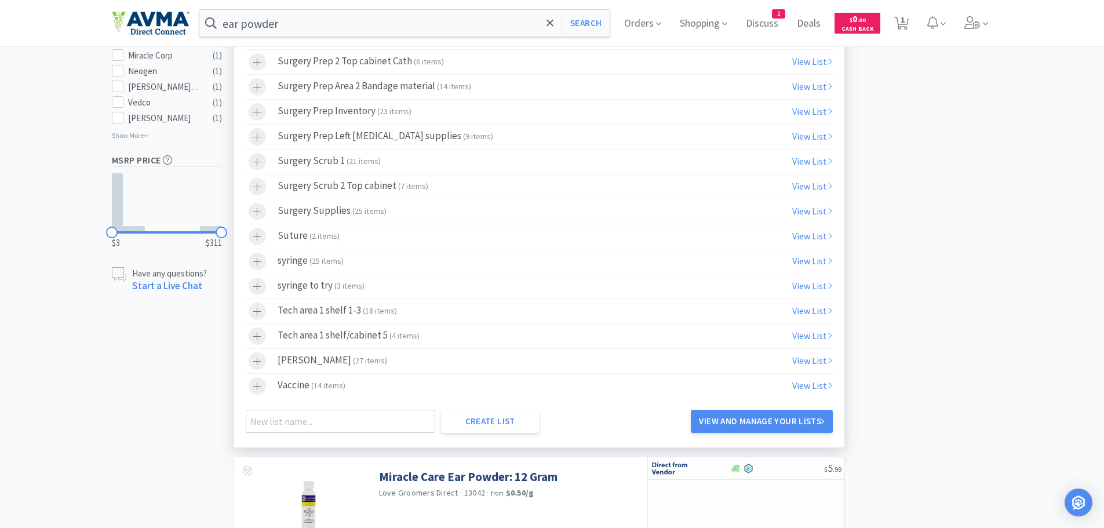
click at [405, 337] on span "4 items" at bounding box center [404, 335] width 25 height 10
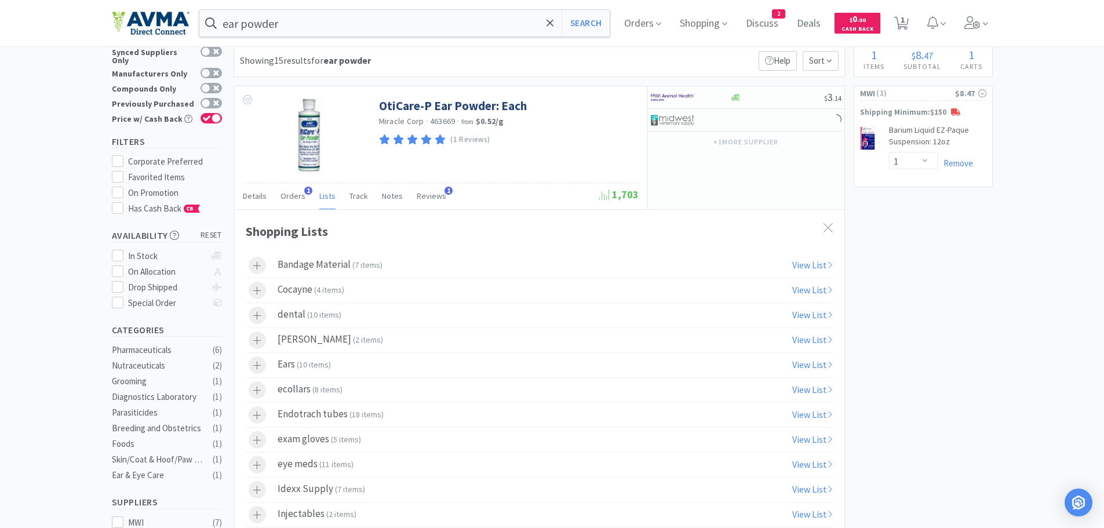
scroll to position [0, 0]
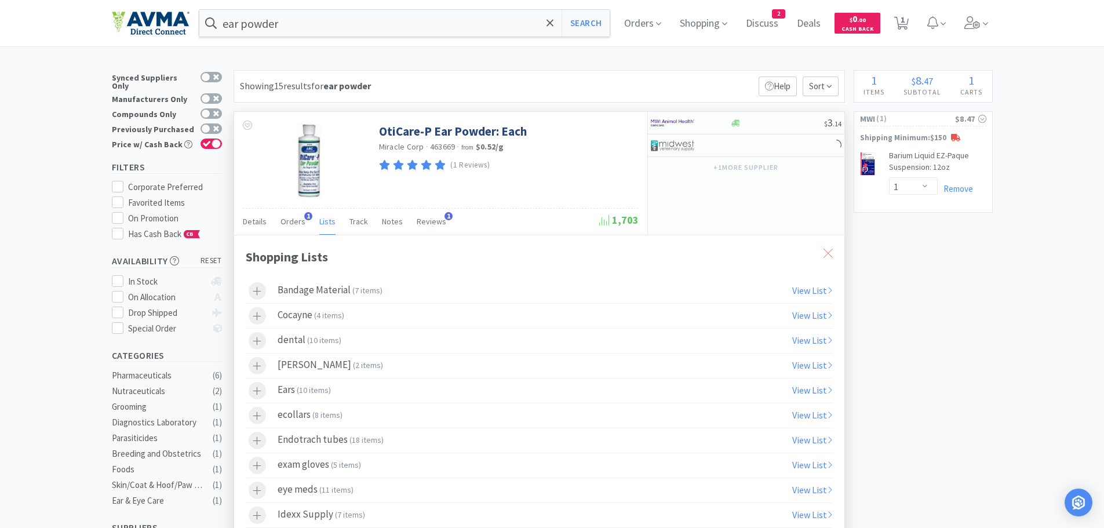
click at [826, 249] on icon at bounding box center [827, 253] width 9 height 9
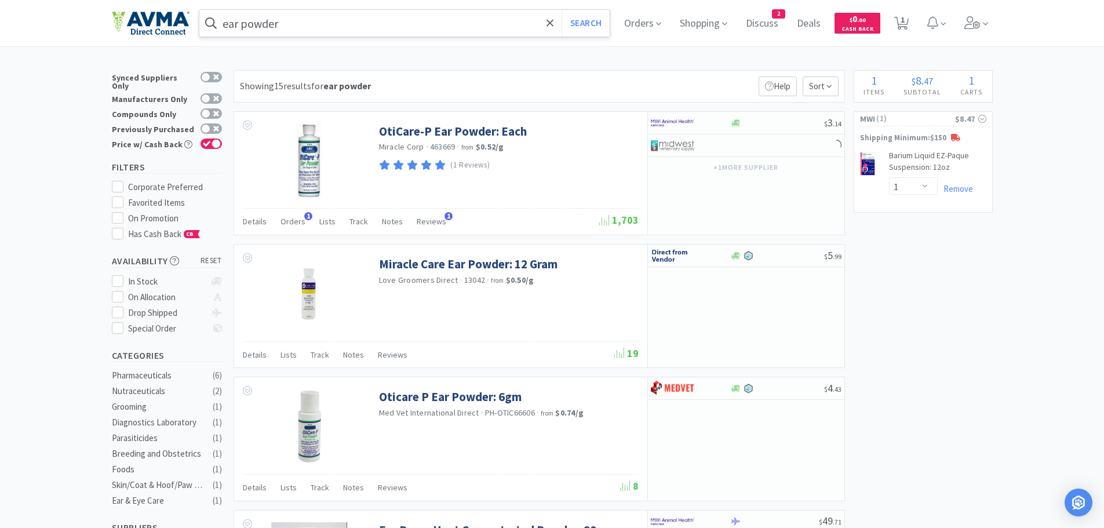
click at [368, 25] on input "ear powder" at bounding box center [404, 23] width 411 height 27
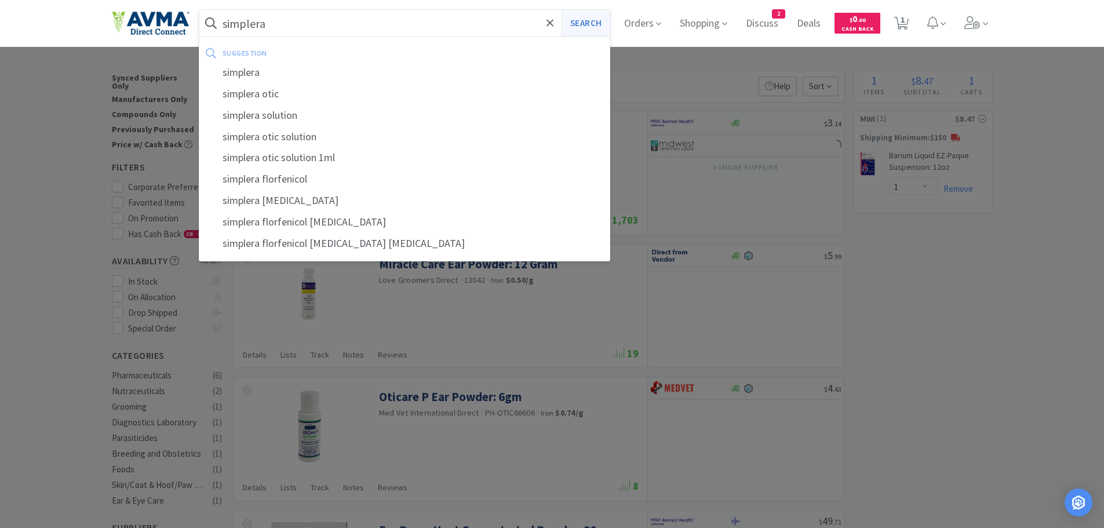
drag, startPoint x: 592, startPoint y: 22, endPoint x: 592, endPoint y: 38, distance: 15.6
click at [591, 22] on button "Search" at bounding box center [585, 23] width 48 height 27
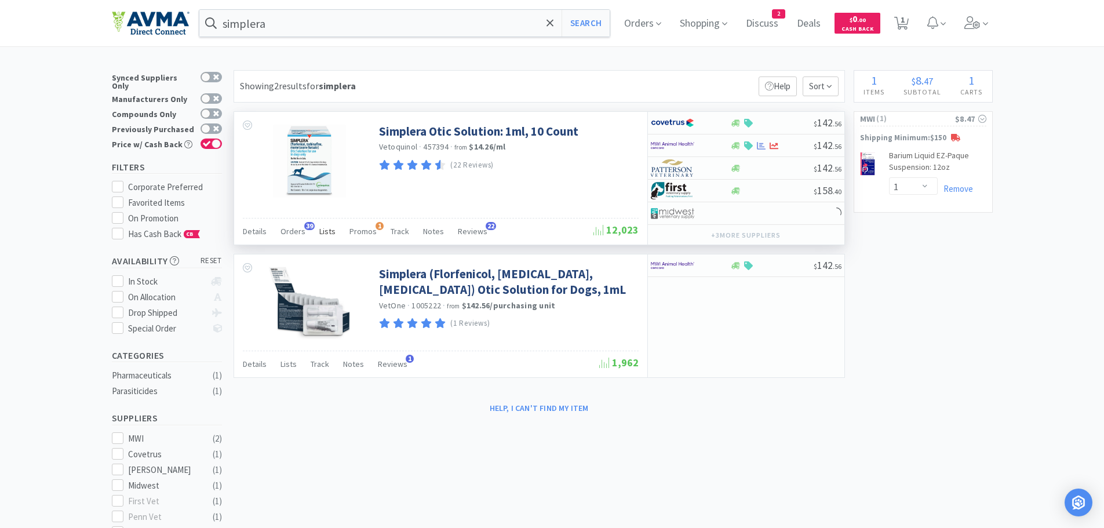
click at [322, 227] on span "Lists" at bounding box center [327, 231] width 16 height 10
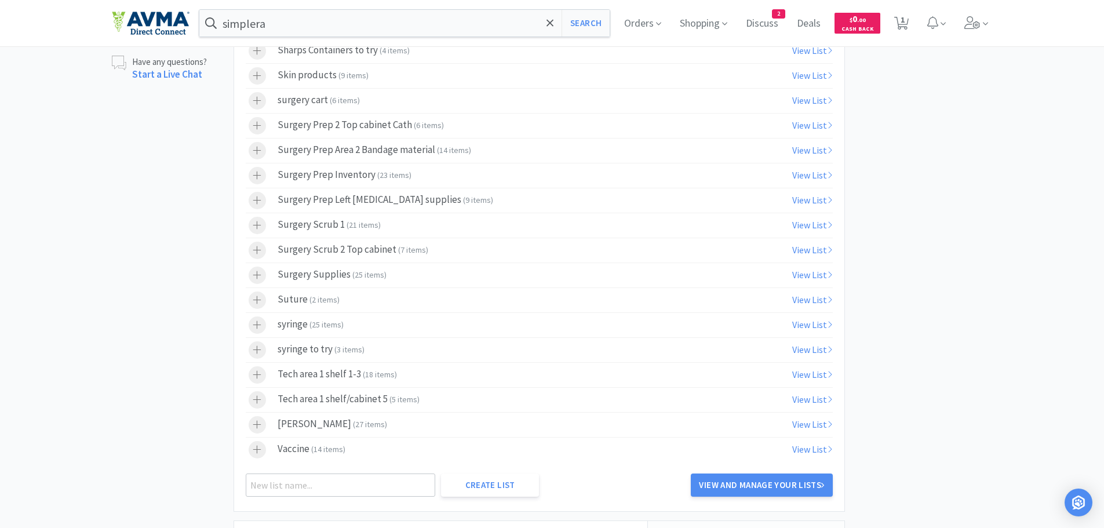
scroll to position [678, 0]
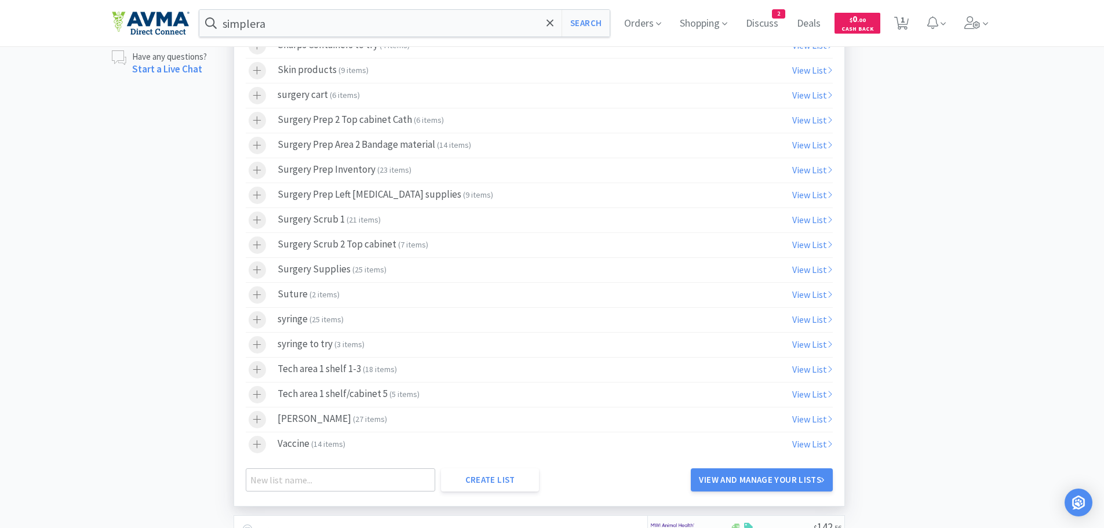
click at [412, 398] on span "5 items" at bounding box center [404, 394] width 25 height 10
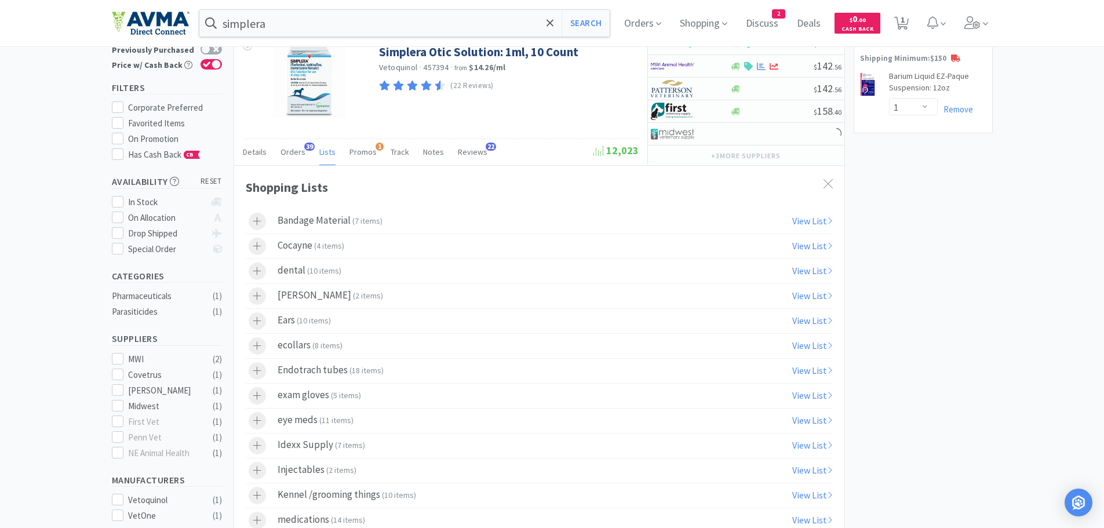
scroll to position [0, 0]
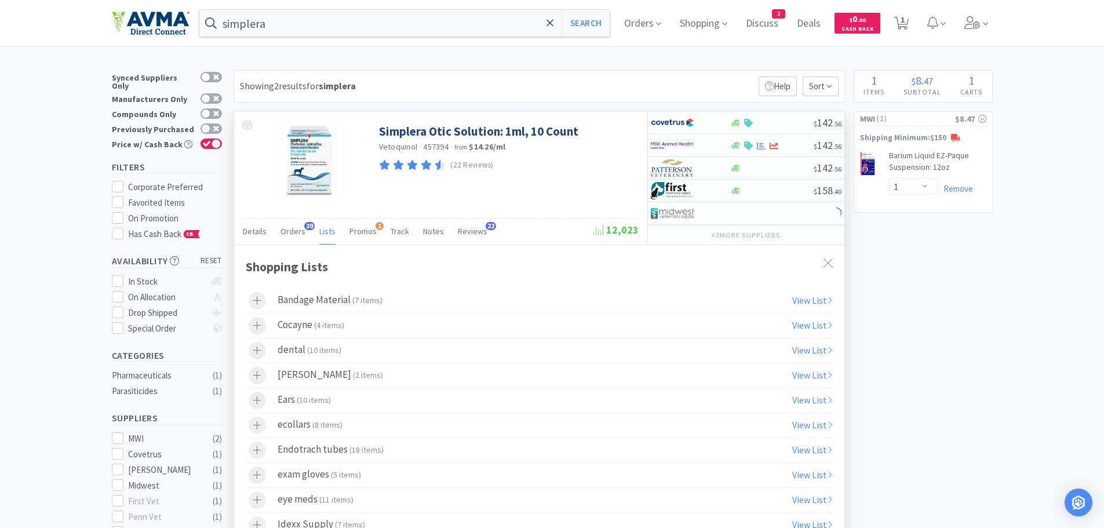
click at [824, 265] on icon at bounding box center [827, 262] width 9 height 9
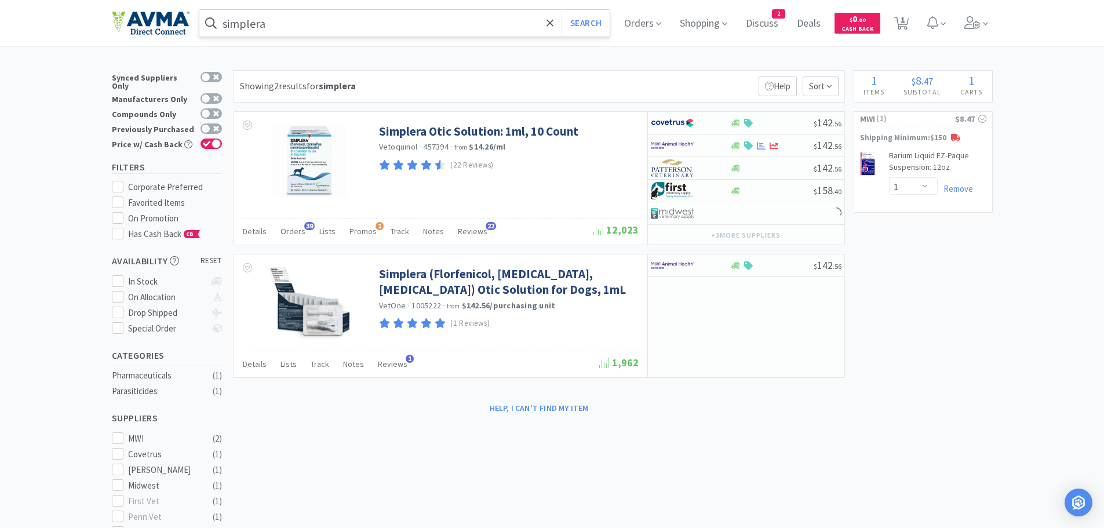
click at [387, 34] on input "simplera" at bounding box center [404, 23] width 411 height 27
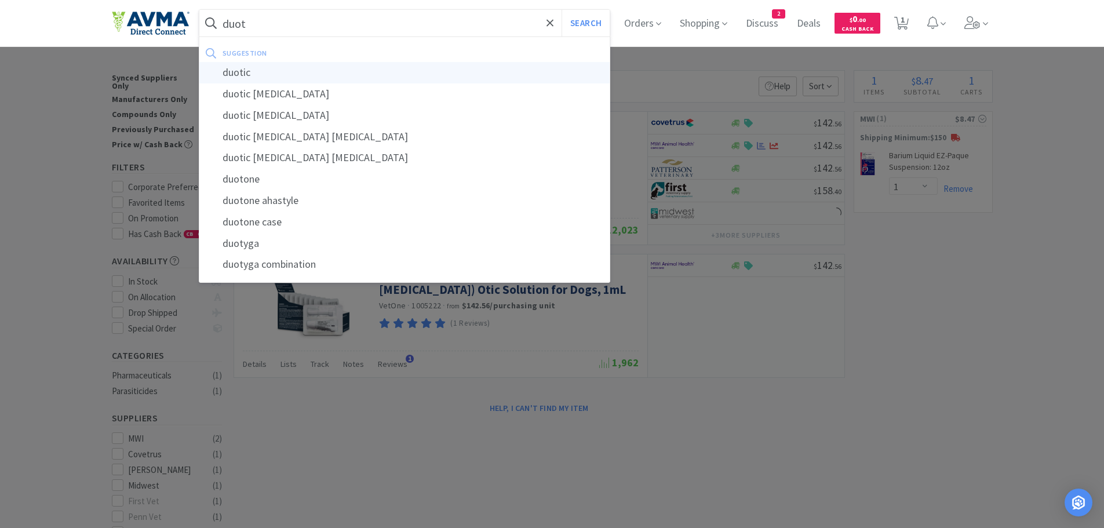
click at [304, 79] on div "duotic" at bounding box center [404, 72] width 411 height 21
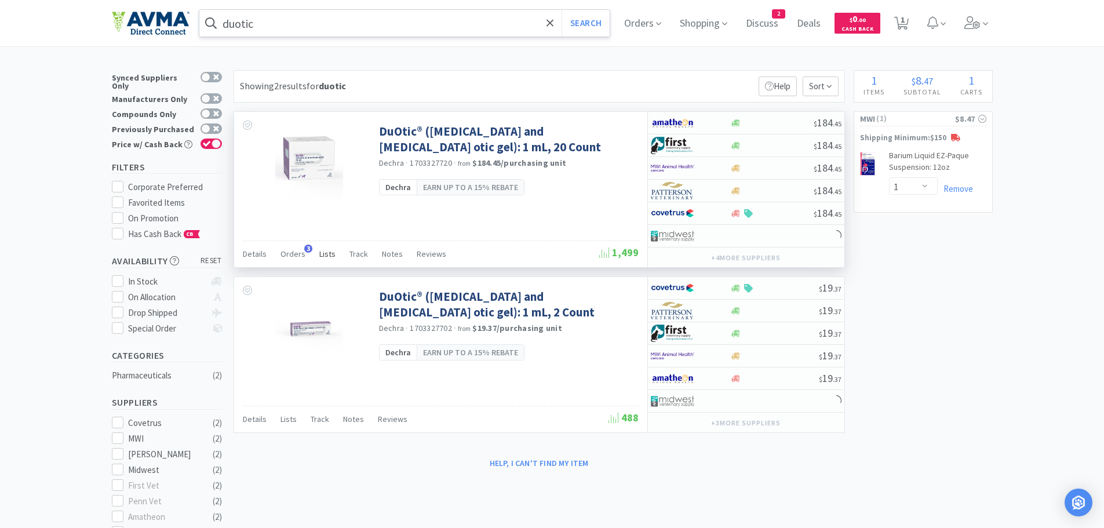
click at [322, 254] on span "Lists" at bounding box center [327, 254] width 16 height 10
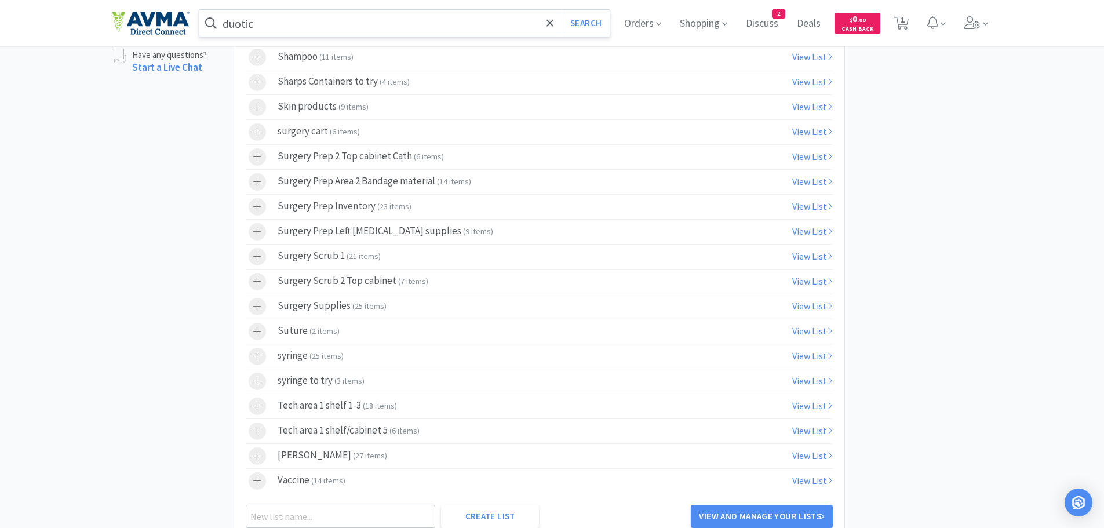
scroll to position [685, 0]
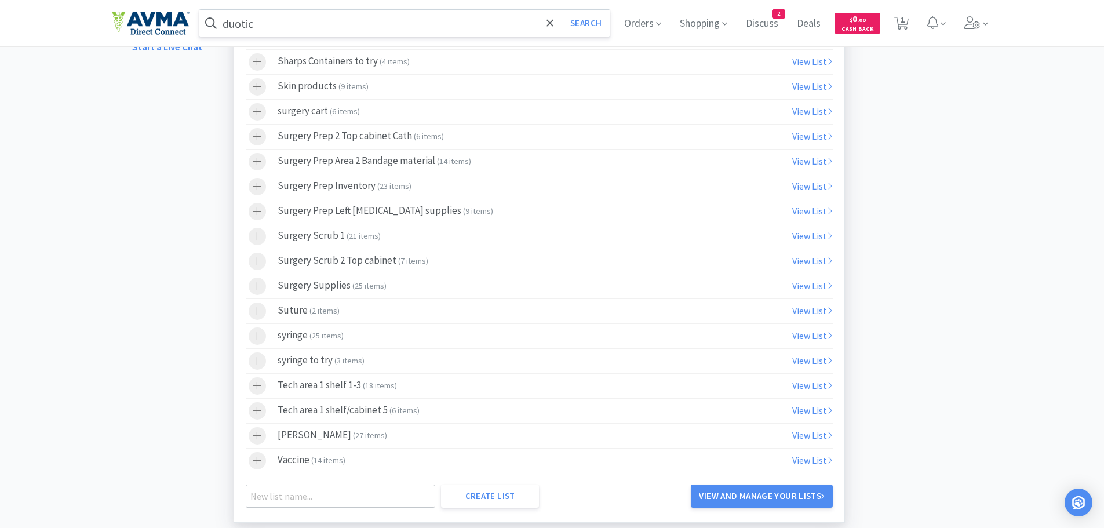
click at [392, 412] on span "6 items" at bounding box center [404, 410] width 25 height 10
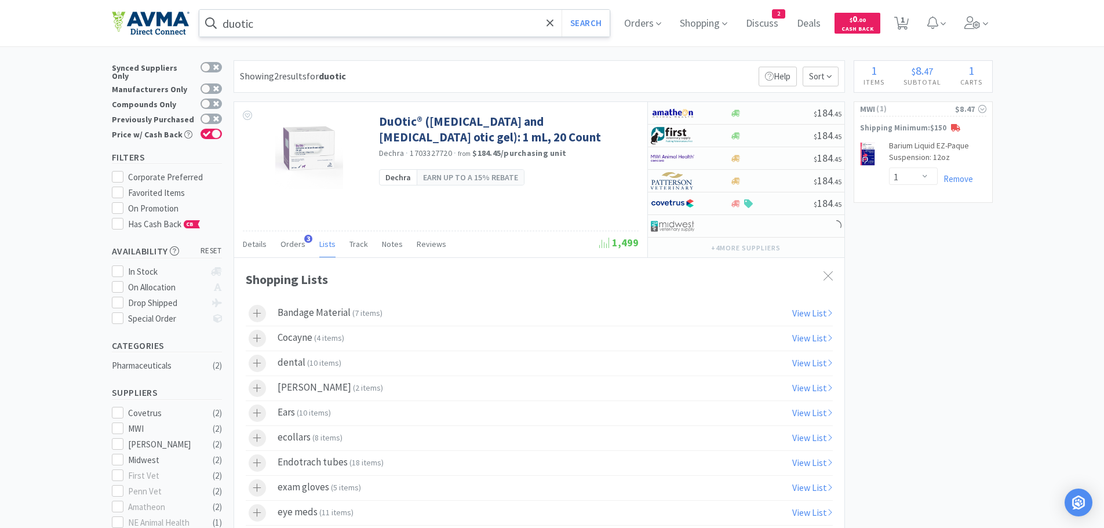
scroll to position [0, 0]
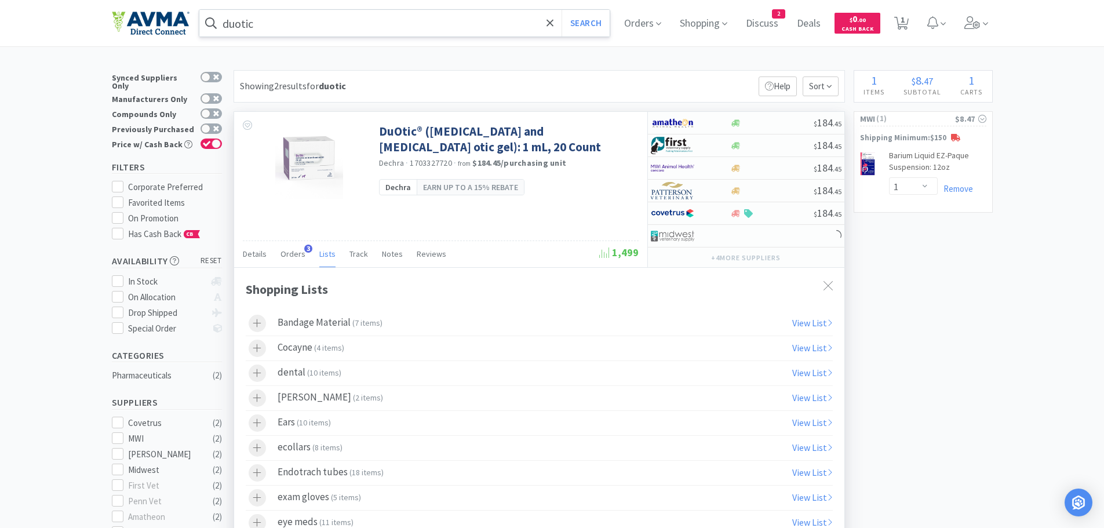
click at [824, 287] on icon at bounding box center [827, 285] width 9 height 9
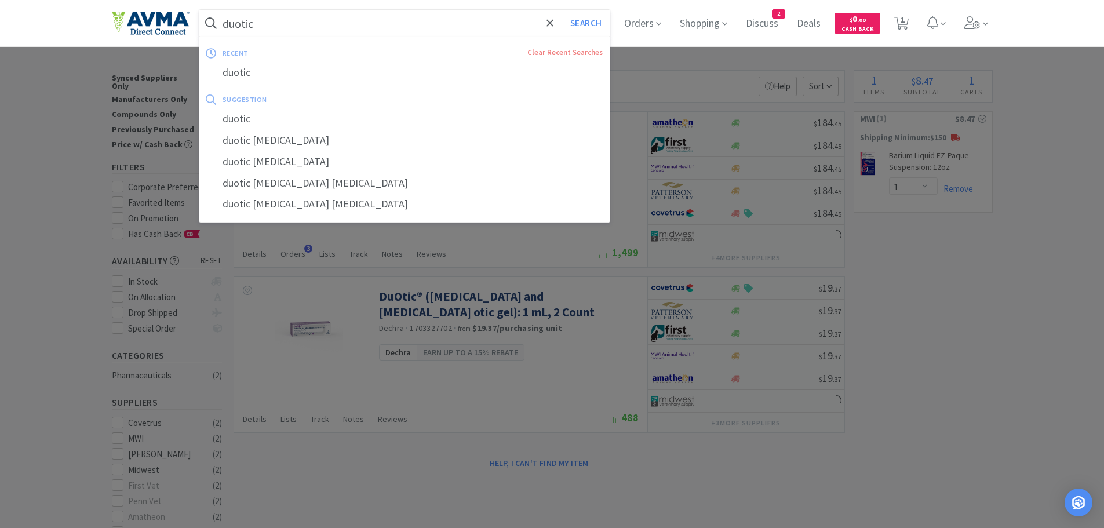
click at [296, 25] on input "duotic" at bounding box center [404, 23] width 411 height 27
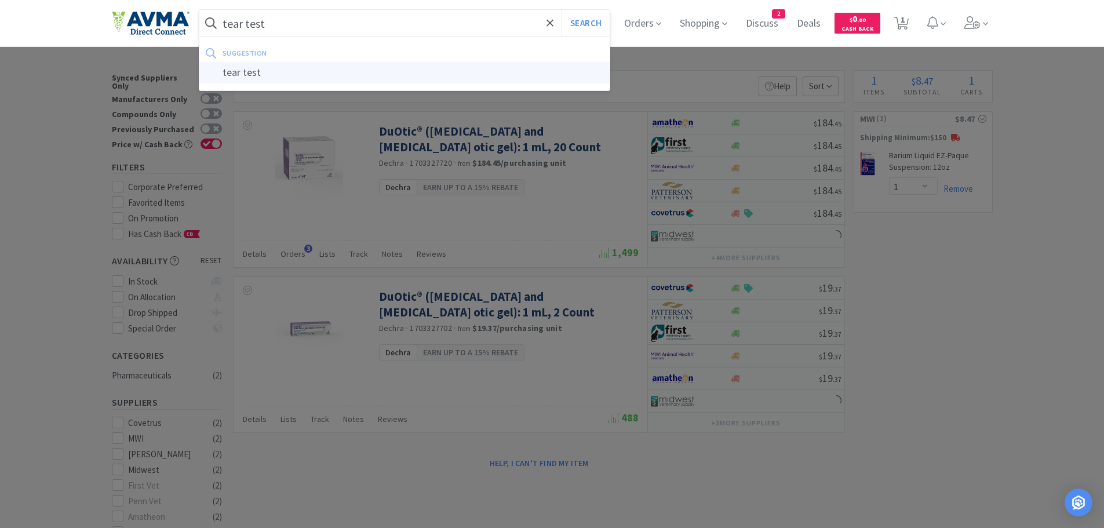
click at [255, 76] on div "tear test" at bounding box center [404, 72] width 411 height 21
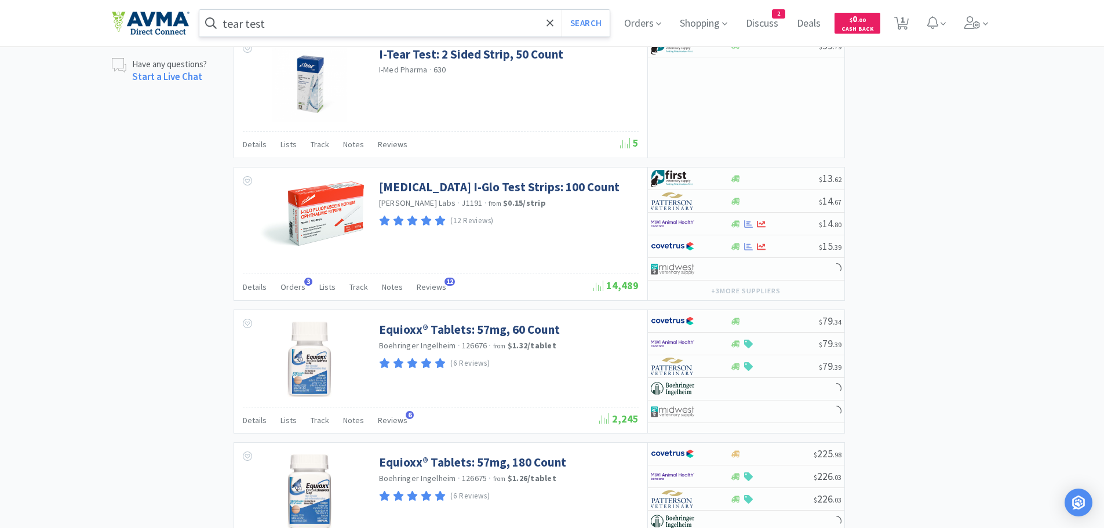
scroll to position [910, 0]
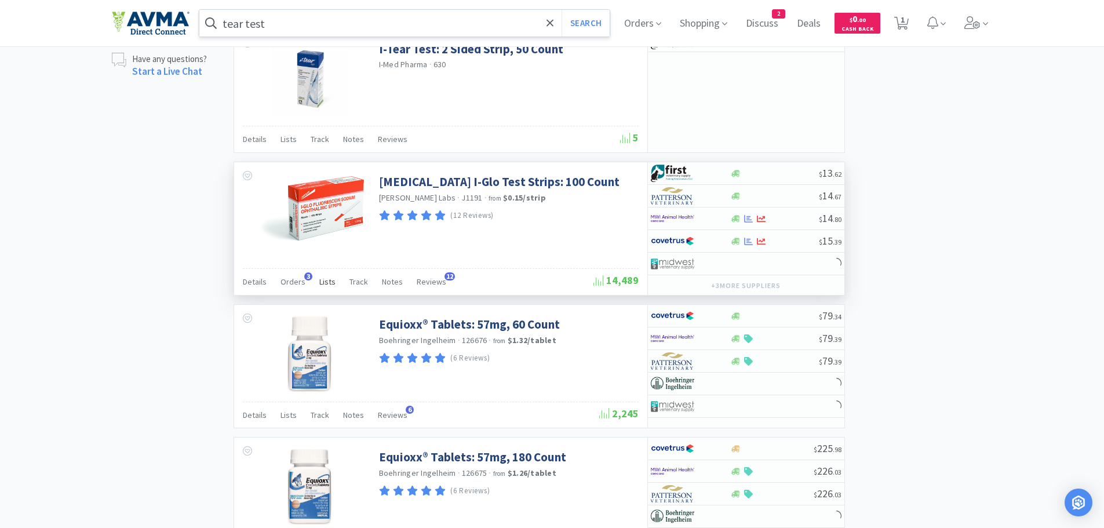
click at [323, 281] on span "Lists" at bounding box center [327, 281] width 16 height 10
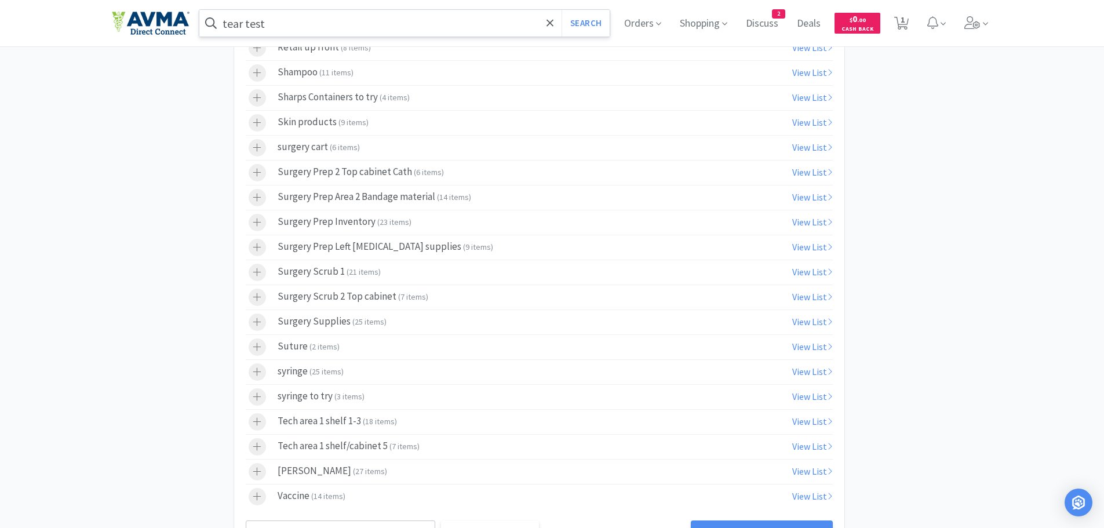
scroll to position [1630, 0]
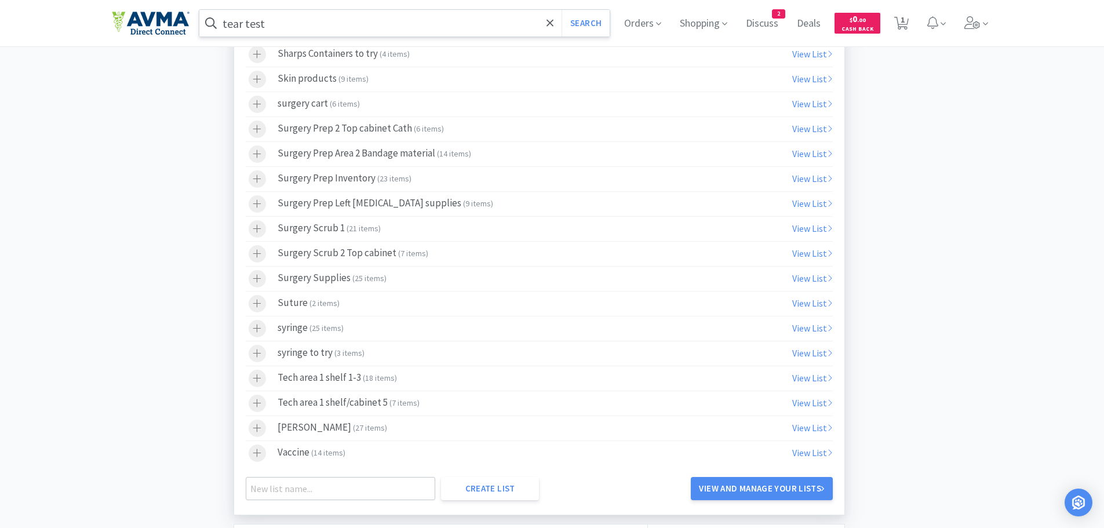
click at [397, 402] on span "7 items" at bounding box center [404, 402] width 25 height 10
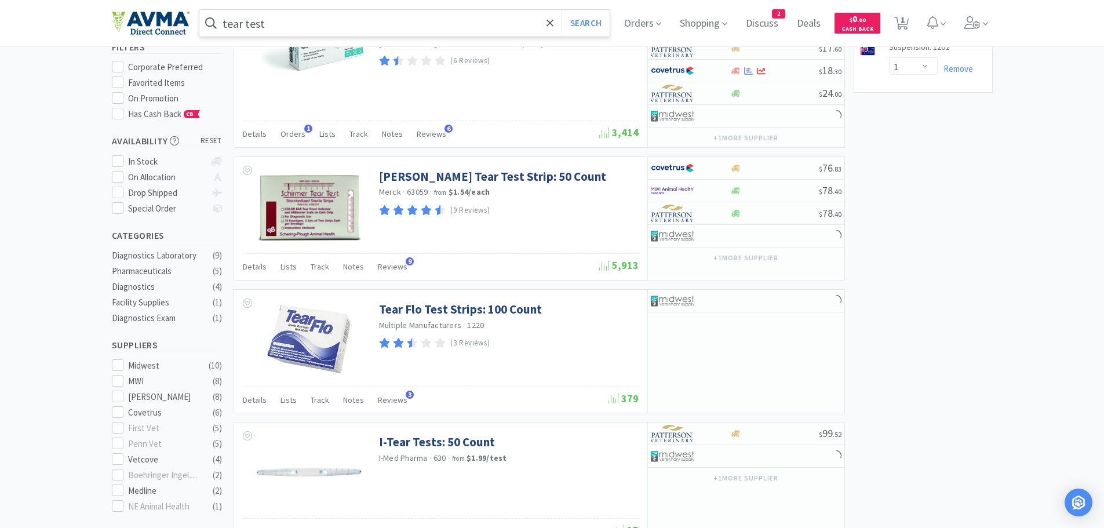
scroll to position [0, 0]
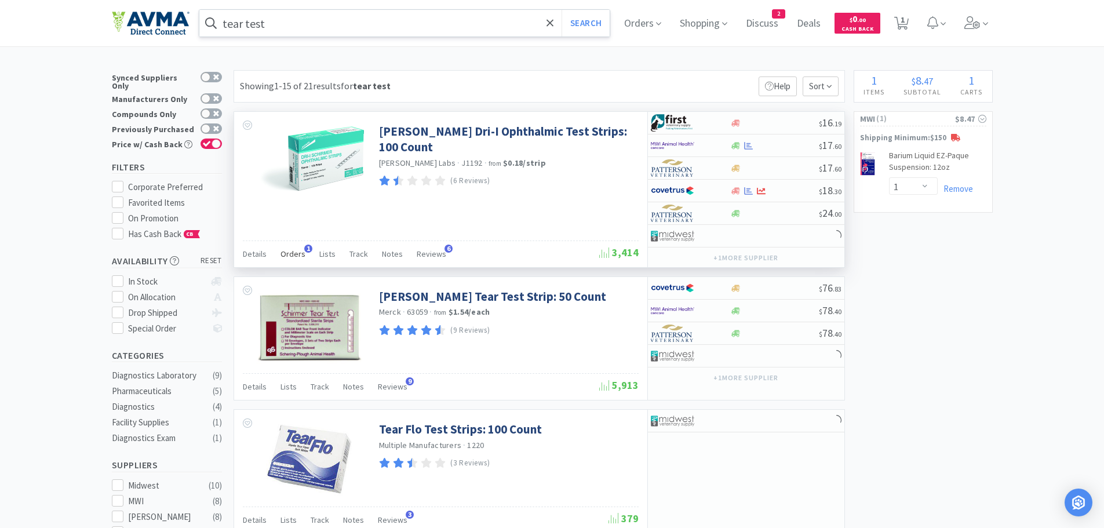
click at [294, 254] on span "Orders" at bounding box center [292, 254] width 25 height 10
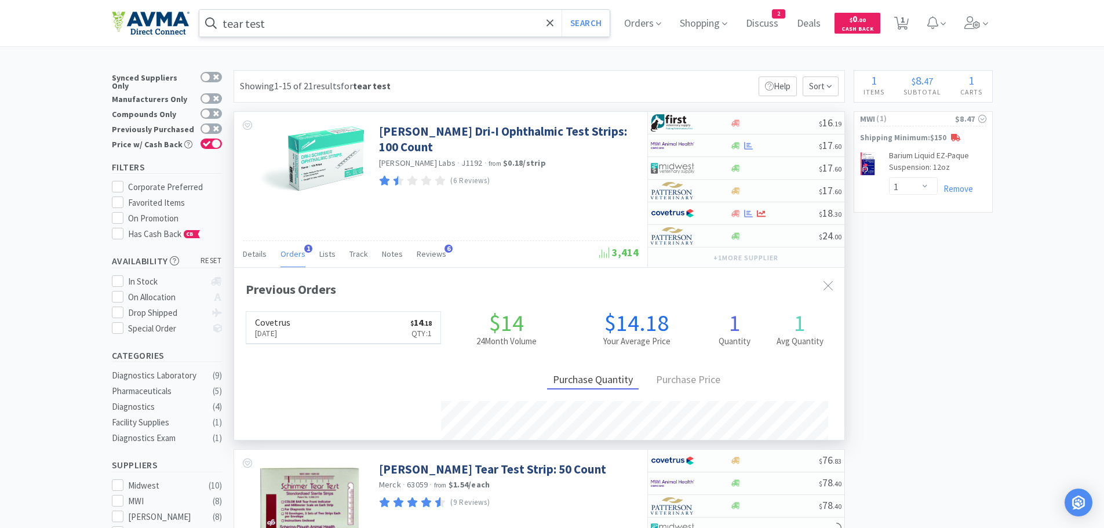
scroll to position [300, 610]
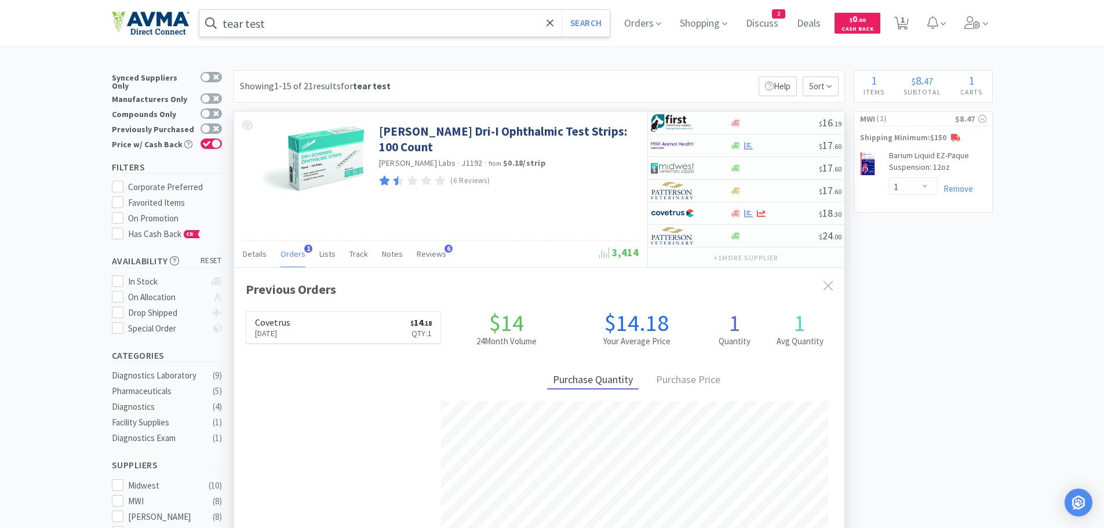
click at [353, 209] on div "[PERSON_NAME] Dri-I Ophthalmic Test Strips: 100 Count [PERSON_NAME] Labs · J119…" at bounding box center [440, 189] width 413 height 155
click at [830, 286] on icon at bounding box center [827, 285] width 9 height 9
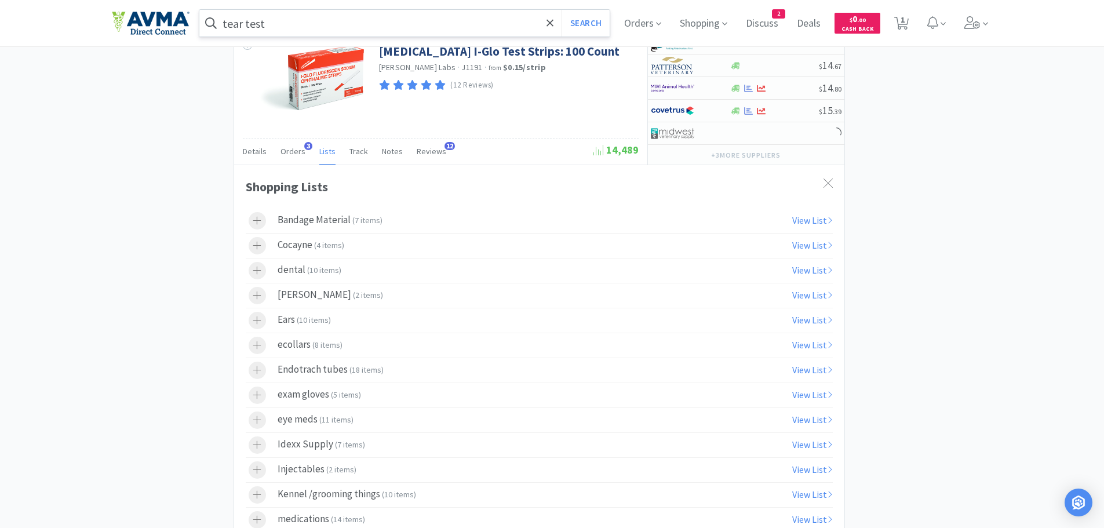
scroll to position [1044, 0]
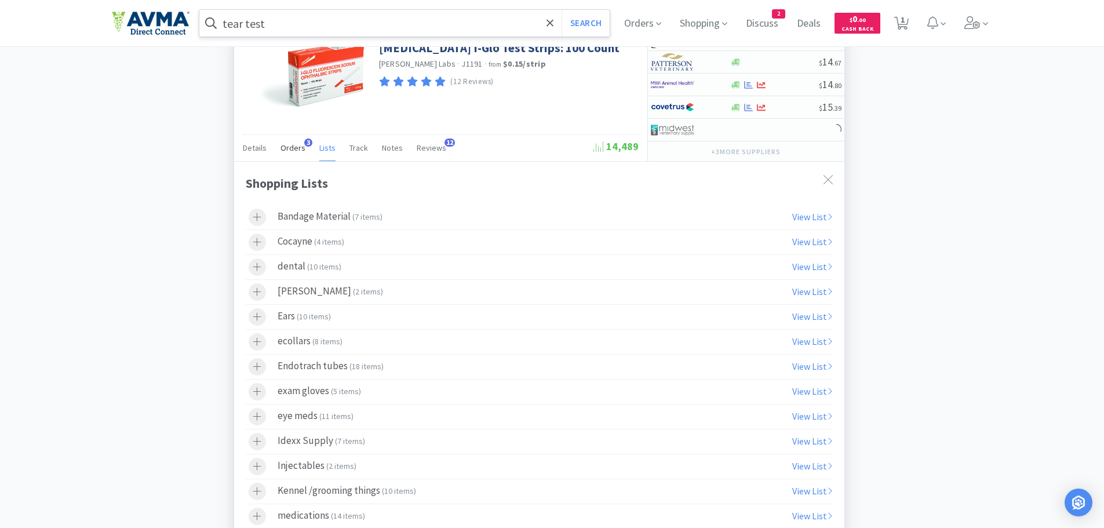
click at [298, 151] on span "Orders" at bounding box center [292, 148] width 25 height 10
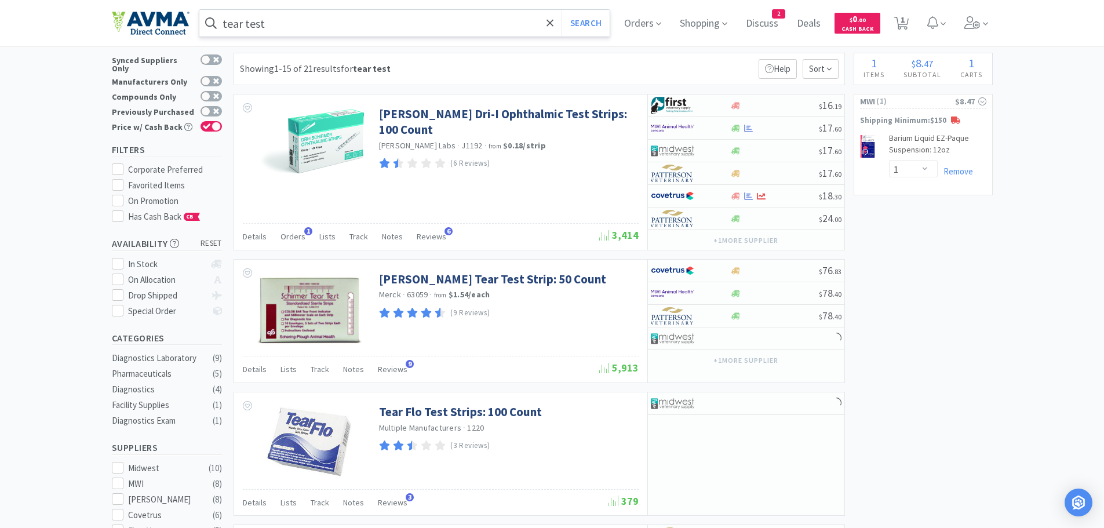
scroll to position [0, 0]
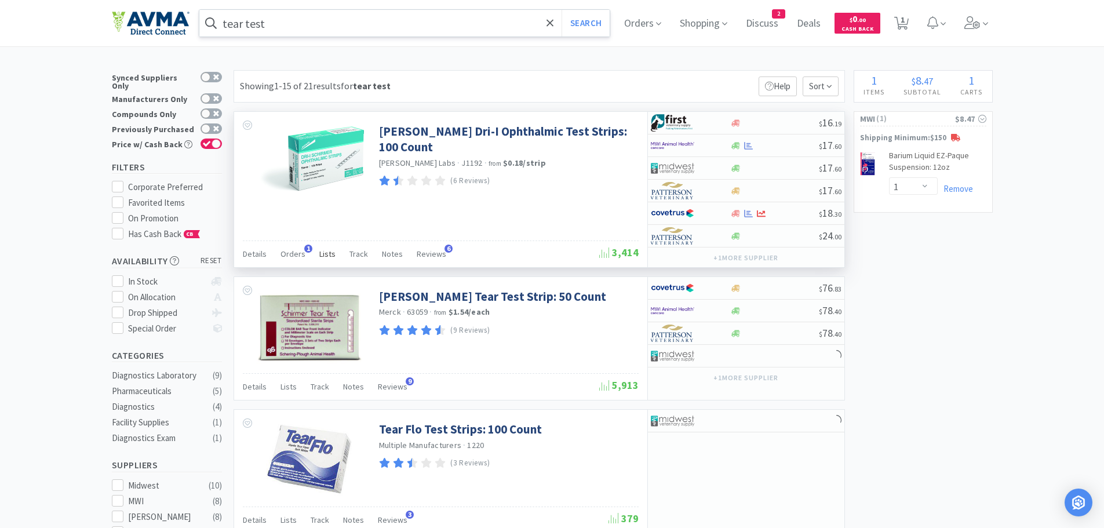
click at [323, 253] on span "Lists" at bounding box center [327, 254] width 16 height 10
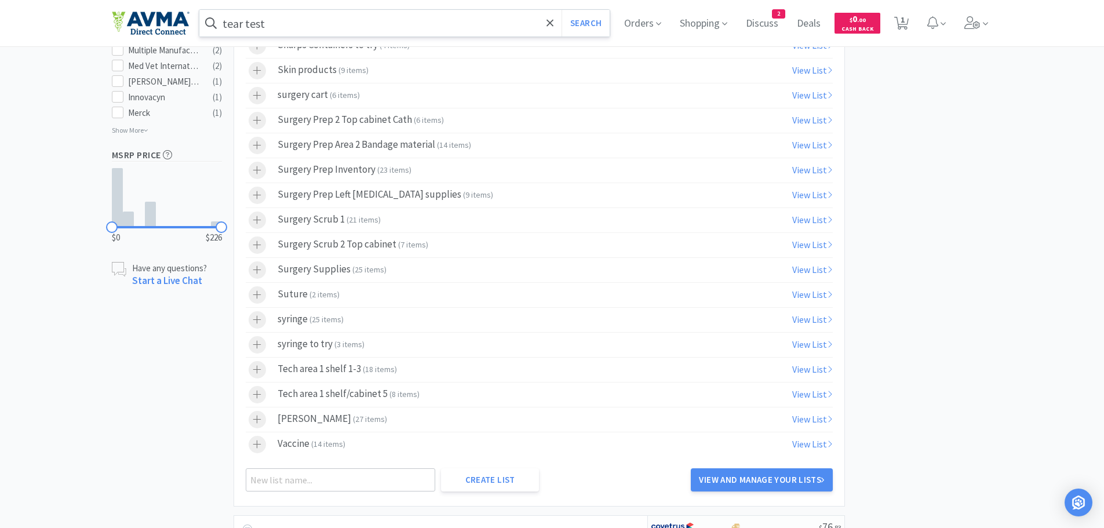
scroll to position [741, 0]
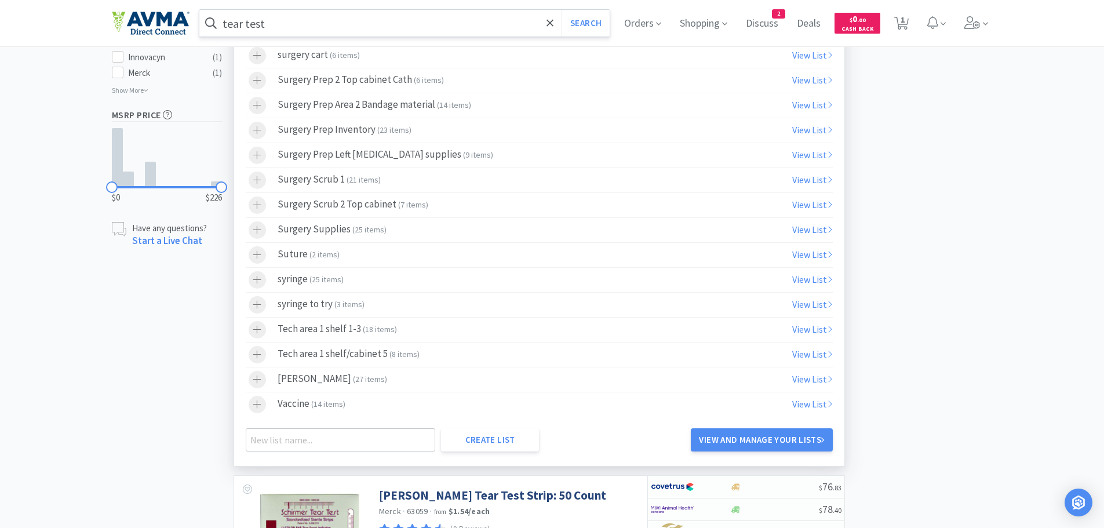
click at [379, 357] on div "Tech area 1 shelf/cabinet 5 ( 8 items )" at bounding box center [349, 354] width 142 height 17
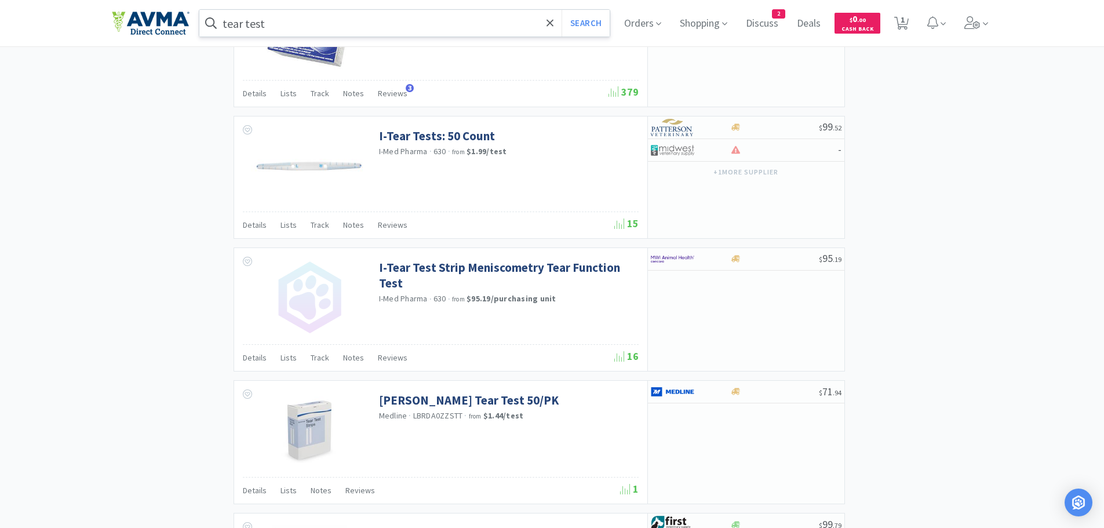
scroll to position [1354, 0]
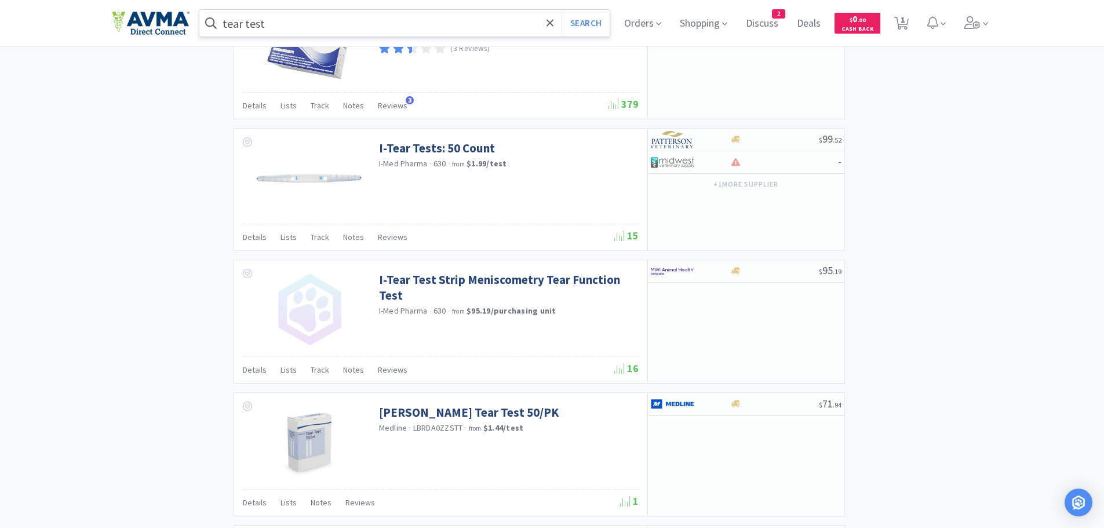
click at [335, 24] on input "tear test" at bounding box center [404, 23] width 411 height 27
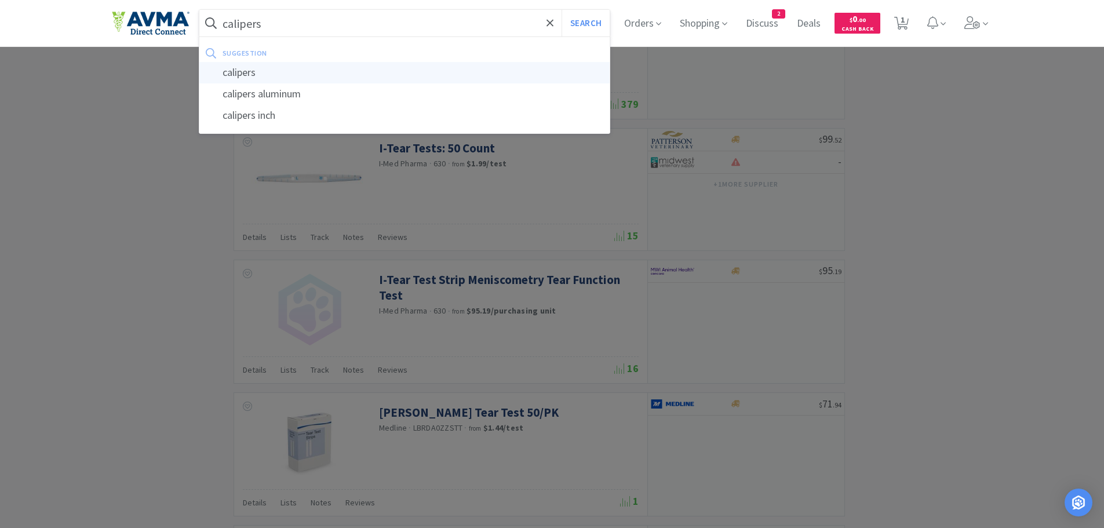
click at [282, 73] on div "calipers" at bounding box center [404, 72] width 411 height 21
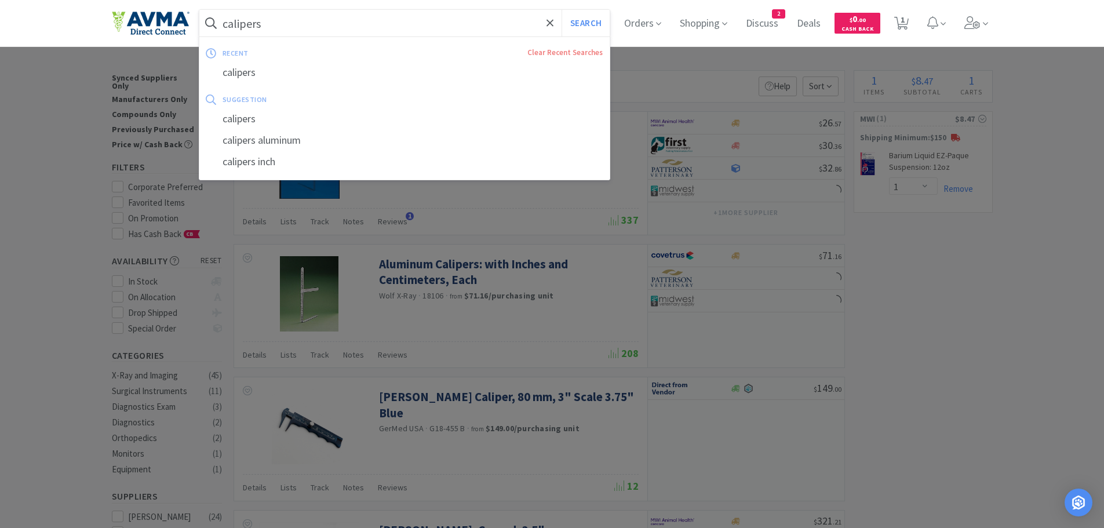
click at [340, 27] on input "calipers" at bounding box center [404, 23] width 411 height 27
click at [273, 24] on input "calipers" at bounding box center [404, 23] width 411 height 27
click at [272, 23] on input "calipers" at bounding box center [404, 23] width 411 height 27
click at [268, 27] on input "calipers" at bounding box center [404, 23] width 411 height 27
click at [267, 27] on input "calipers" at bounding box center [404, 23] width 411 height 27
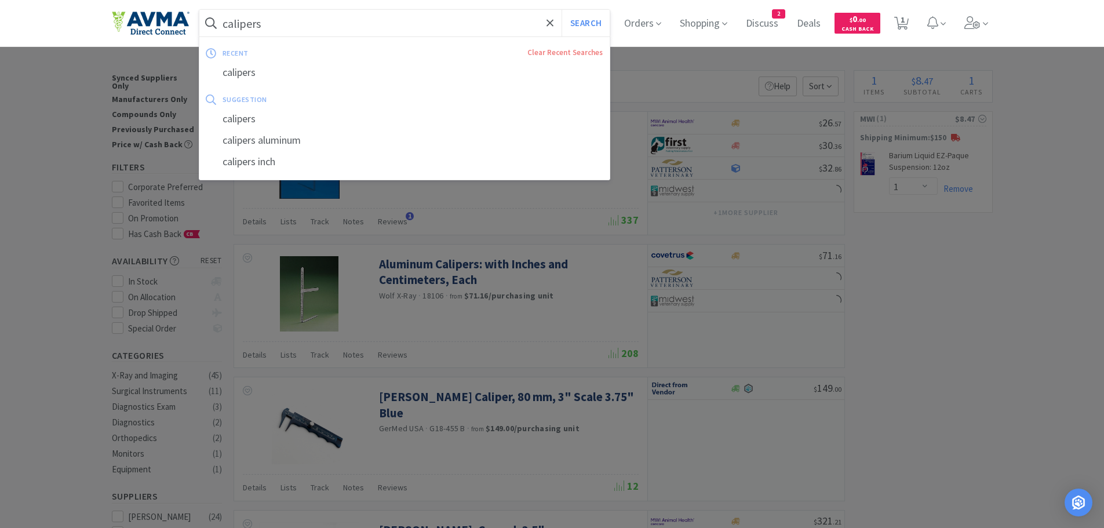
click at [276, 32] on input "calipers" at bounding box center [404, 23] width 411 height 27
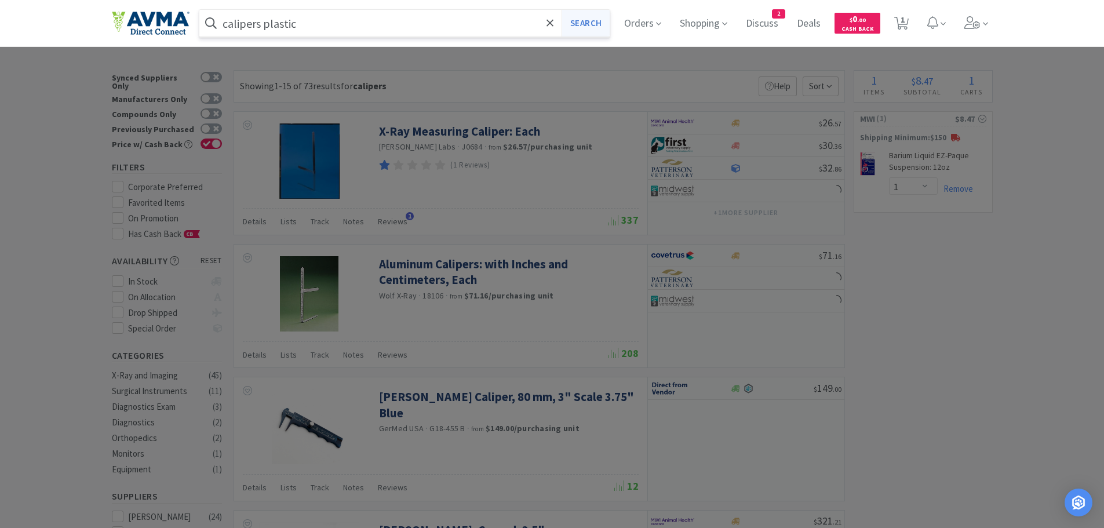
type input "calipers plastic"
click at [591, 25] on button "Search" at bounding box center [585, 23] width 48 height 27
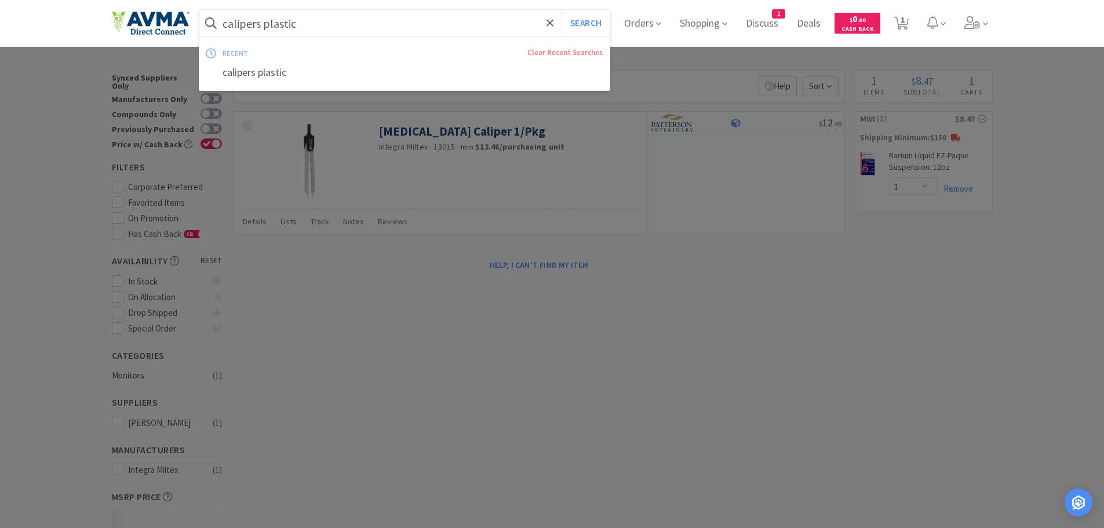
click at [335, 26] on input "calipers plastic" at bounding box center [404, 23] width 411 height 27
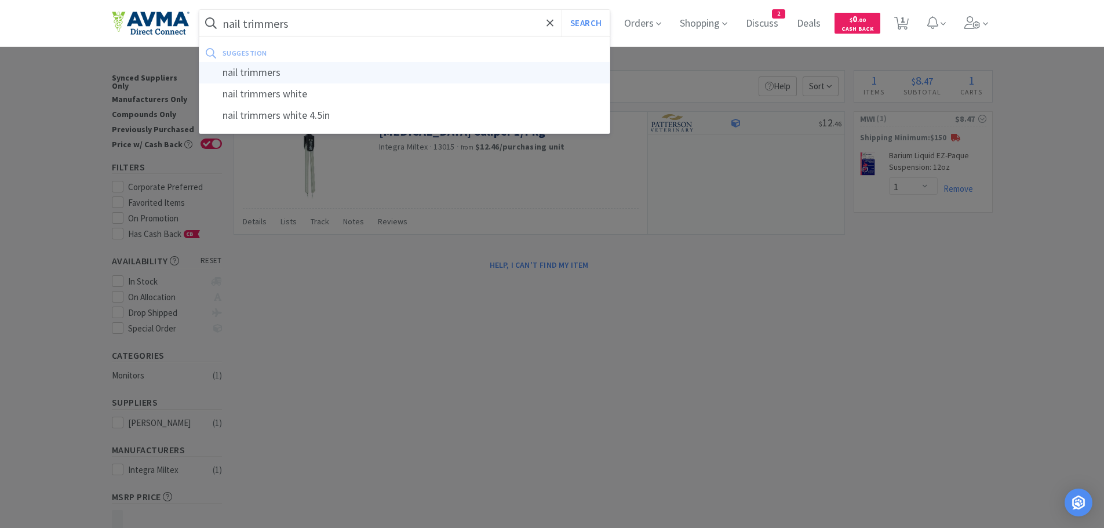
type input "nail trimmers"
click at [279, 73] on div "nail trimmers" at bounding box center [404, 72] width 411 height 21
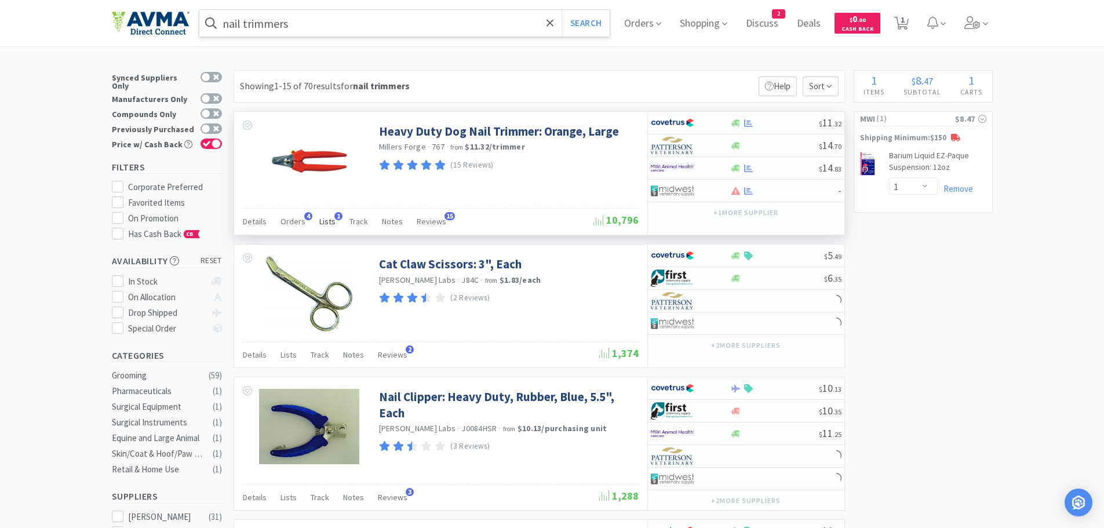
click at [323, 220] on span "Lists" at bounding box center [327, 221] width 16 height 10
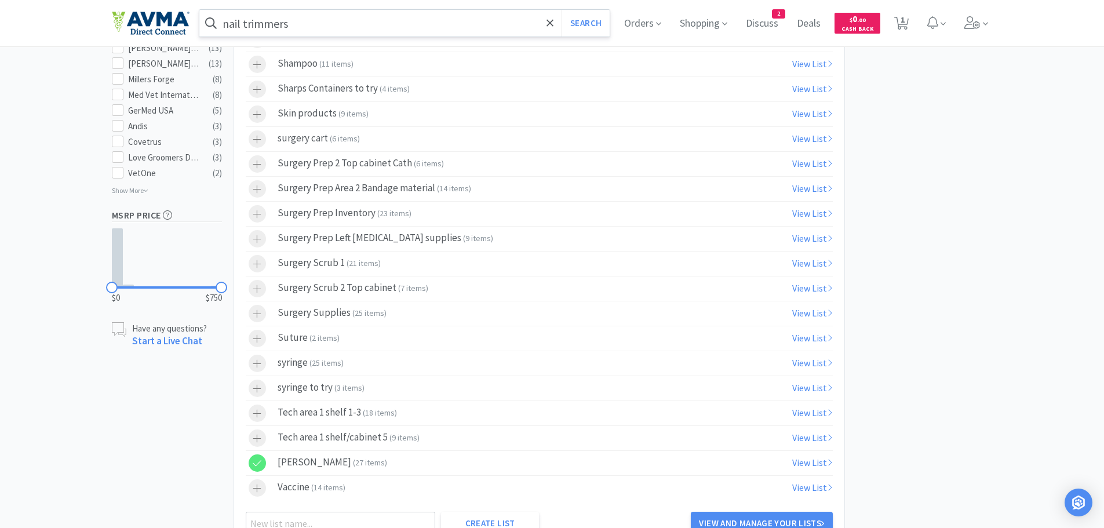
scroll to position [687, 0]
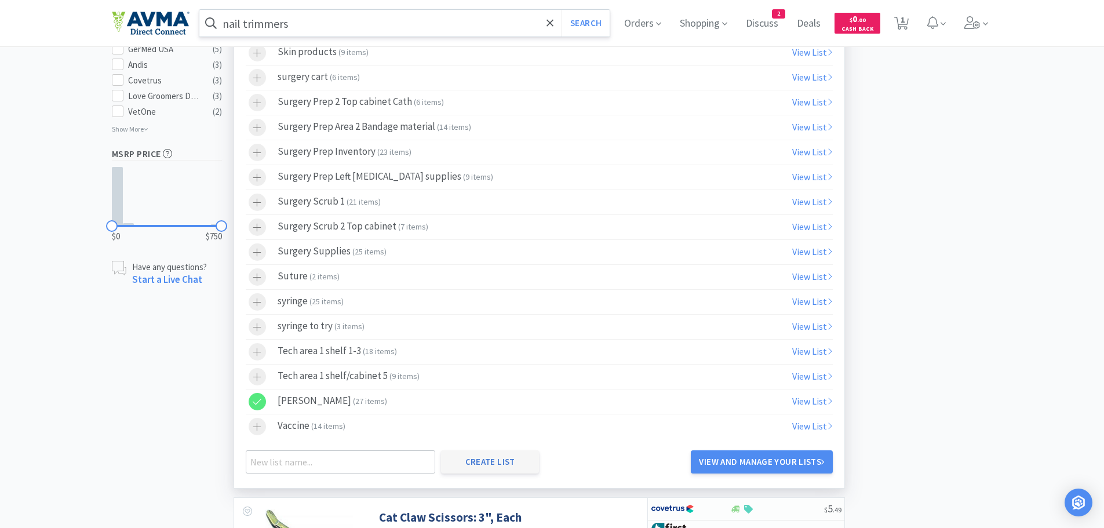
click at [507, 463] on button "Create List" at bounding box center [490, 461] width 98 height 23
click at [294, 460] on input "text" at bounding box center [341, 461] width 190 height 23
type input "Tech Area 2"
click at [483, 462] on button "Create List" at bounding box center [490, 461] width 98 height 23
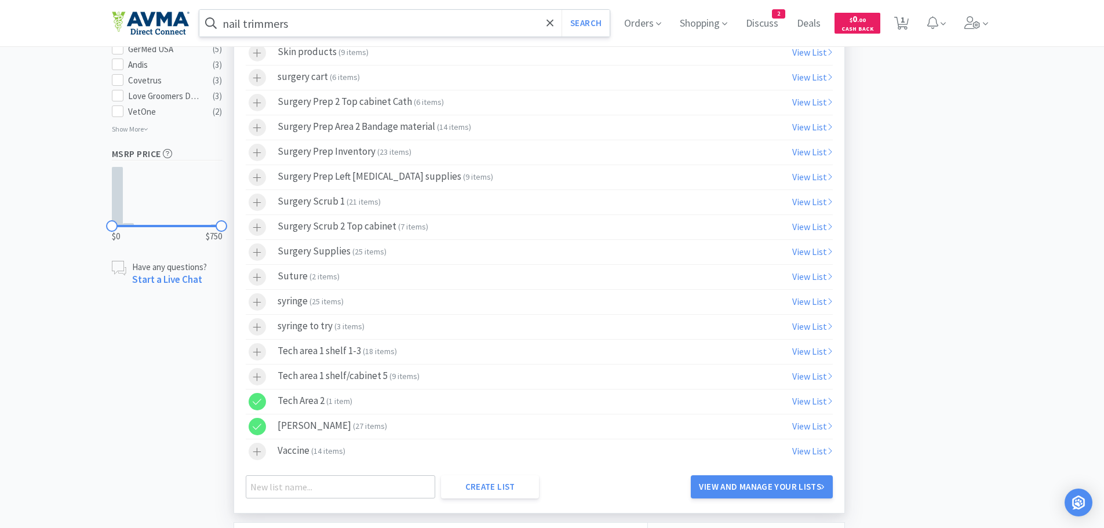
click at [254, 429] on icon at bounding box center [257, 427] width 9 height 10
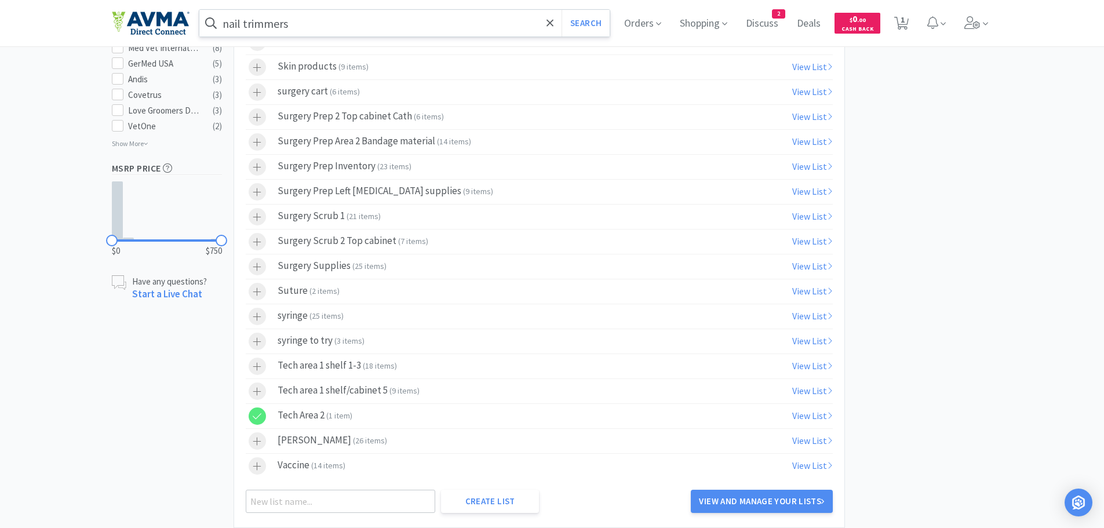
scroll to position [0, 0]
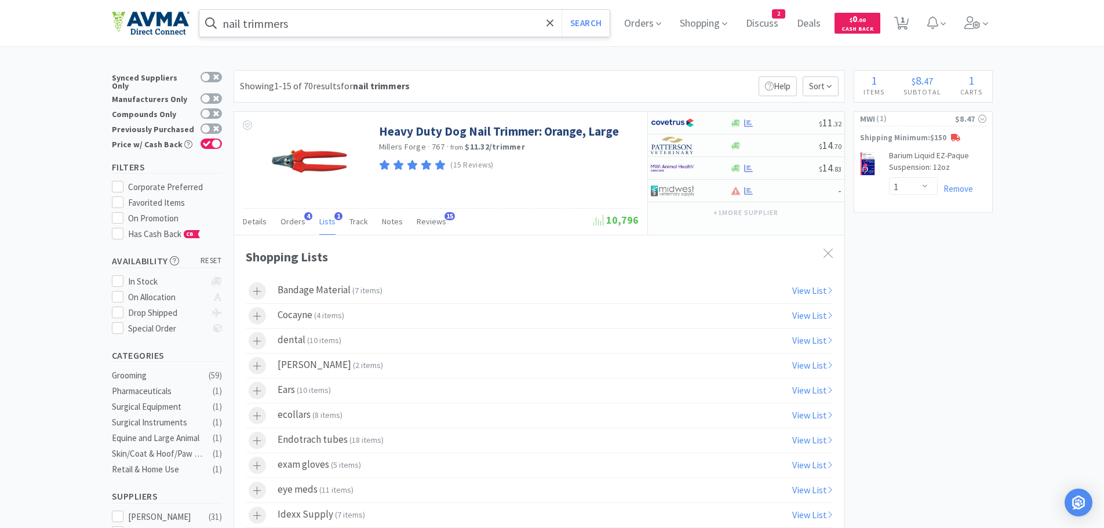
click at [315, 23] on input "nail trimmers" at bounding box center [404, 23] width 411 height 27
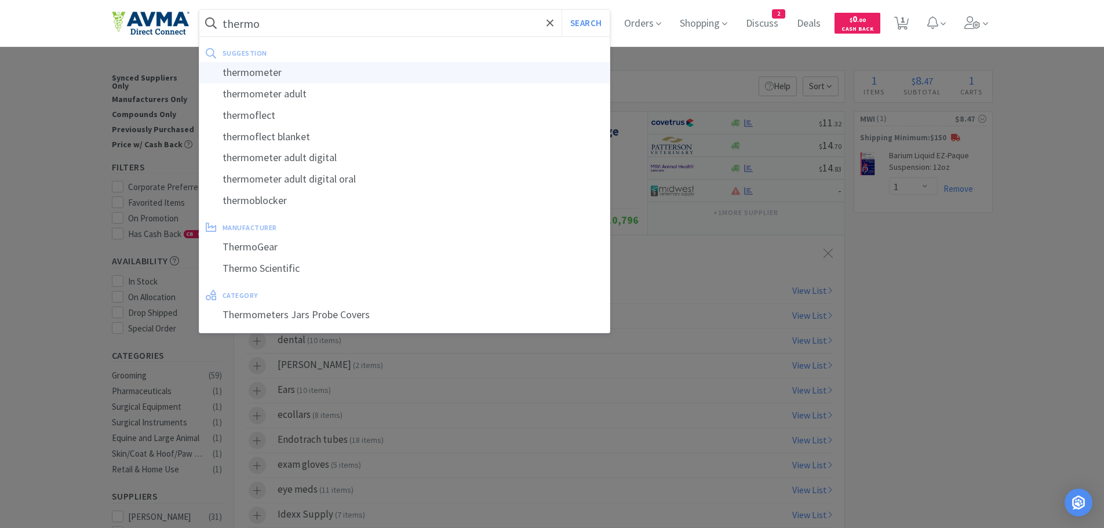
click at [268, 75] on div "thermometer" at bounding box center [404, 72] width 411 height 21
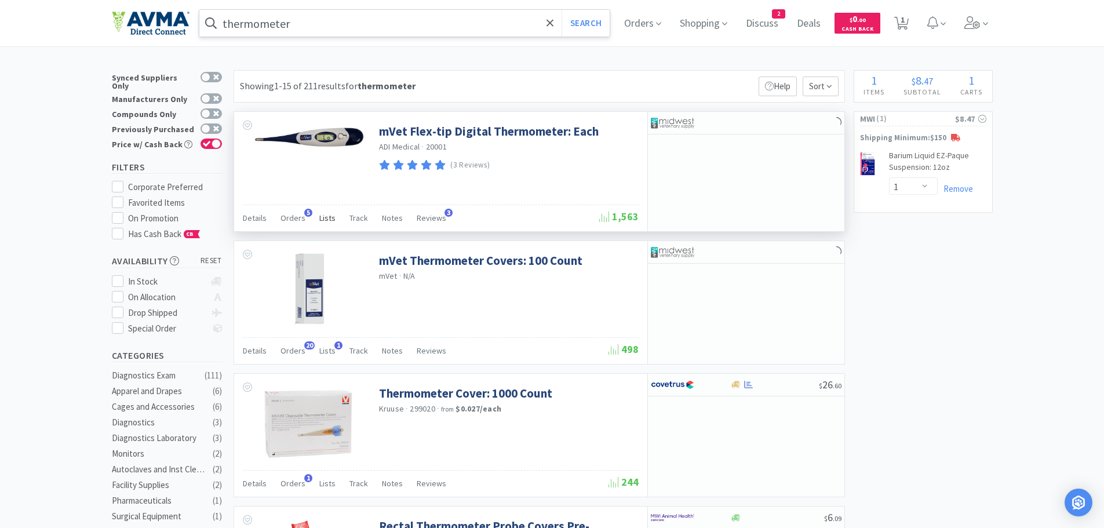
click at [323, 216] on span "Lists" at bounding box center [327, 218] width 16 height 10
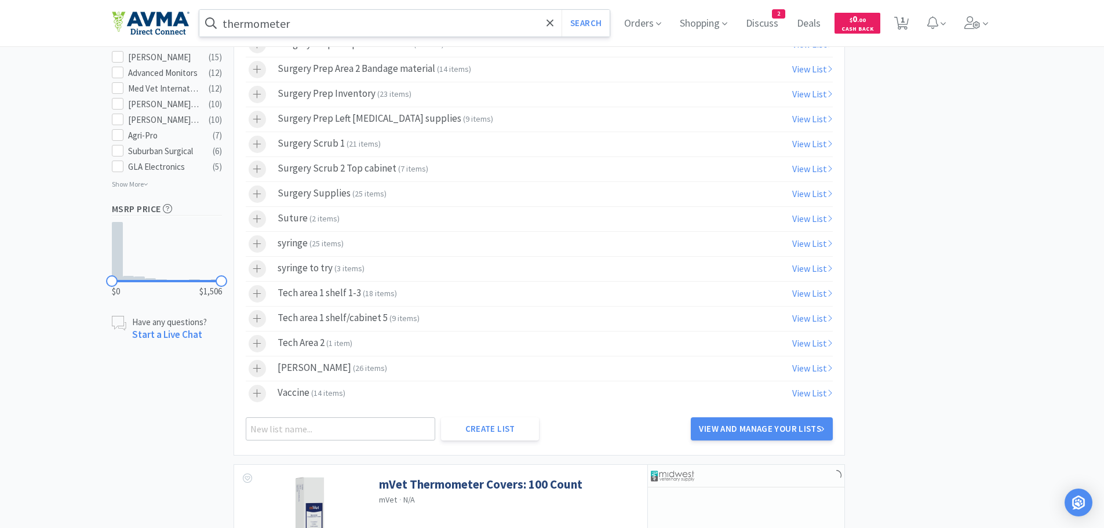
scroll to position [762, 0]
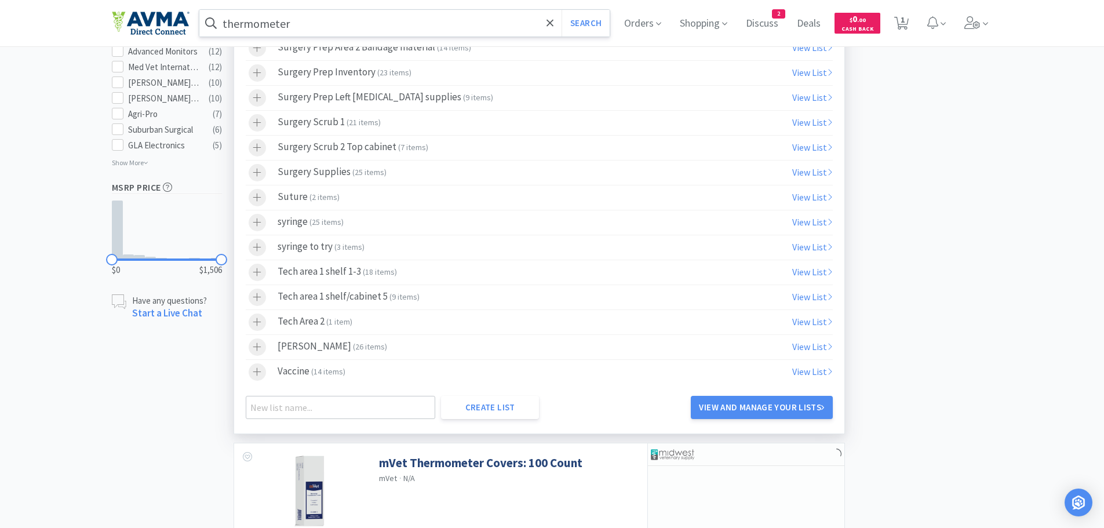
click at [359, 318] on label "Tech Area 2 ( 1 item )" at bounding box center [539, 322] width 587 height 24
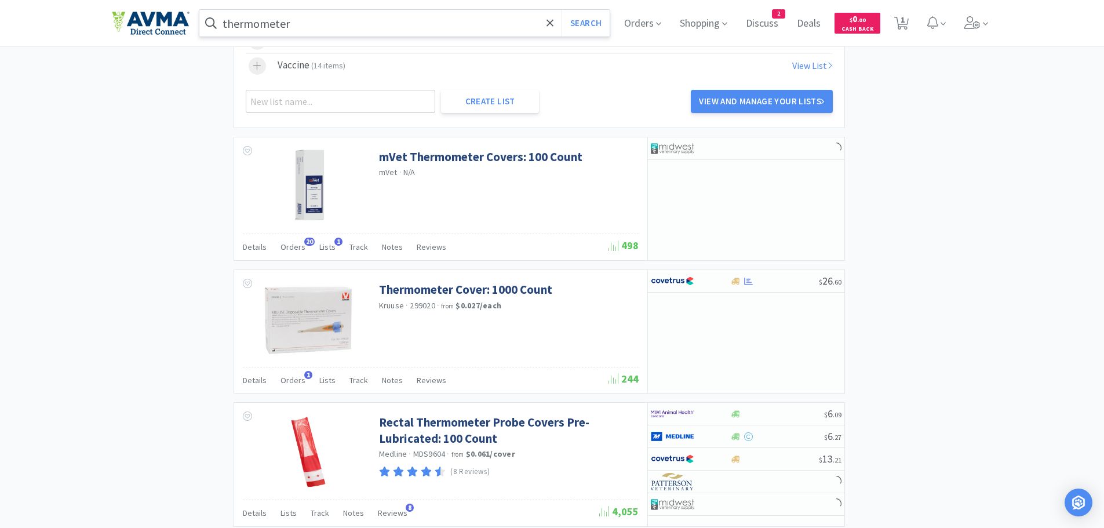
scroll to position [1122, 0]
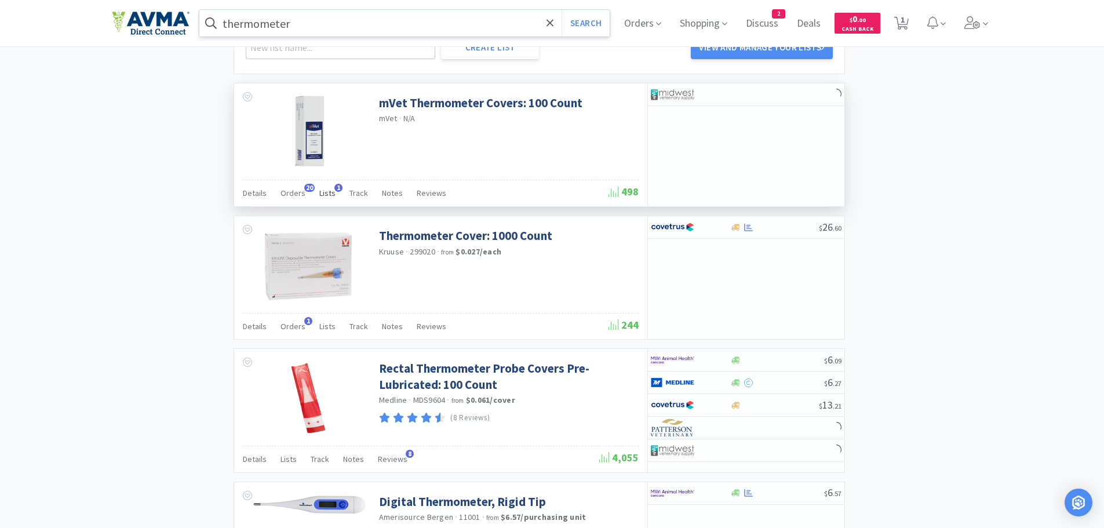
click at [327, 190] on span "Lists" at bounding box center [327, 193] width 16 height 10
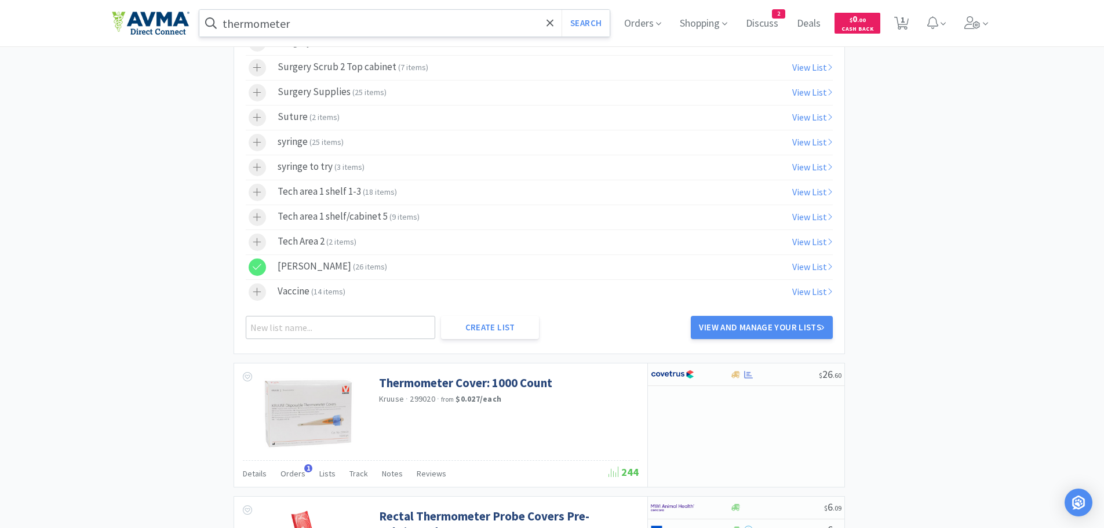
scroll to position [1972, 0]
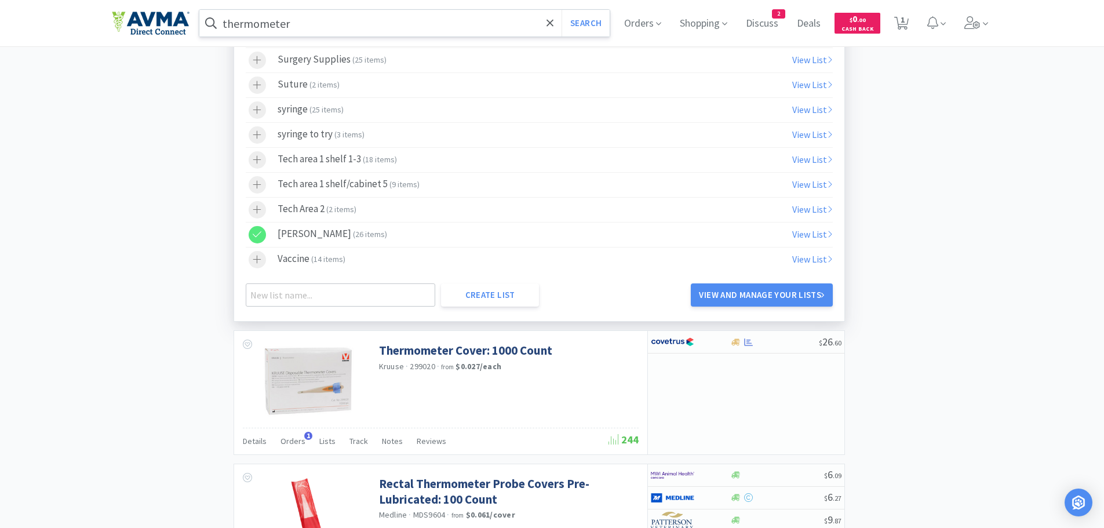
click at [266, 203] on div at bounding box center [263, 209] width 29 height 17
click at [255, 231] on icon at bounding box center [257, 234] width 9 height 10
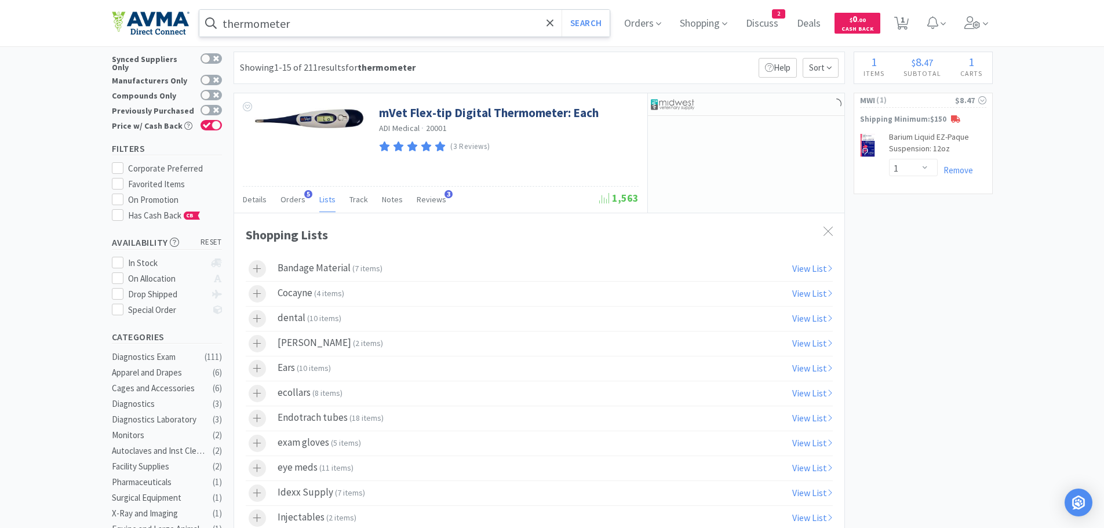
scroll to position [0, 0]
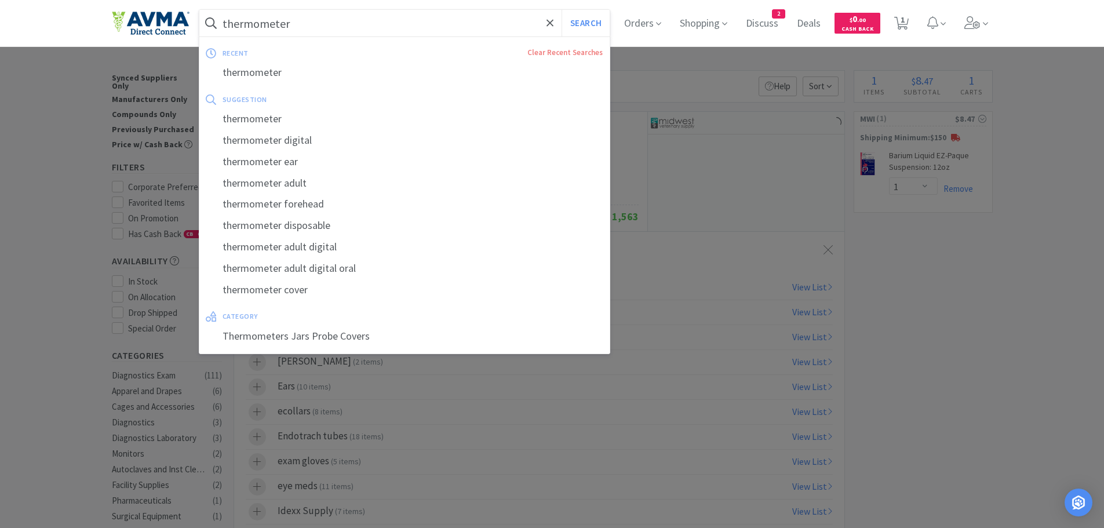
click at [377, 32] on input "thermometer" at bounding box center [404, 23] width 411 height 27
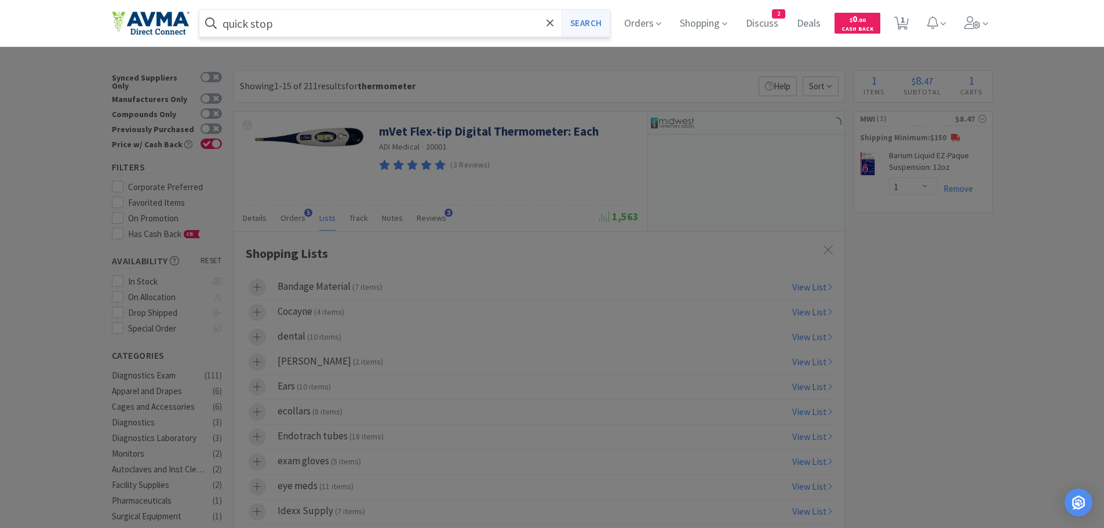
drag, startPoint x: 600, startPoint y: 24, endPoint x: 588, endPoint y: 36, distance: 16.8
click at [597, 23] on button "Search" at bounding box center [585, 23] width 48 height 27
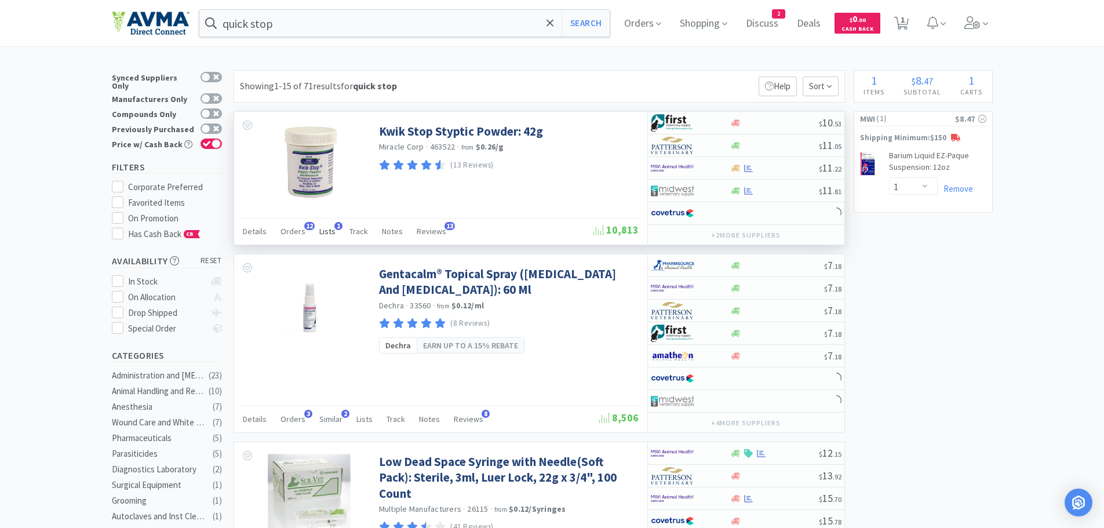
click at [324, 228] on span "Lists" at bounding box center [327, 231] width 16 height 10
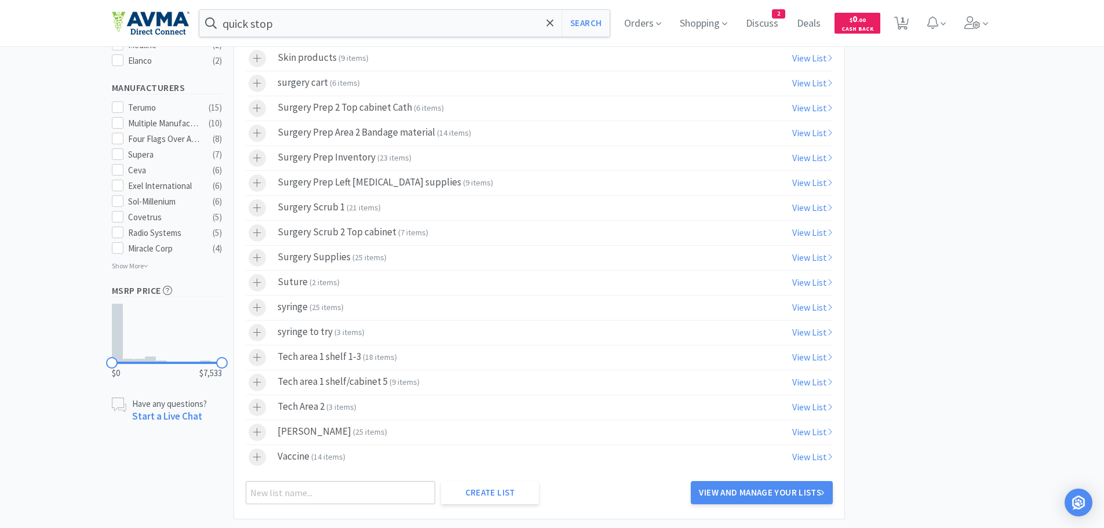
scroll to position [695, 0]
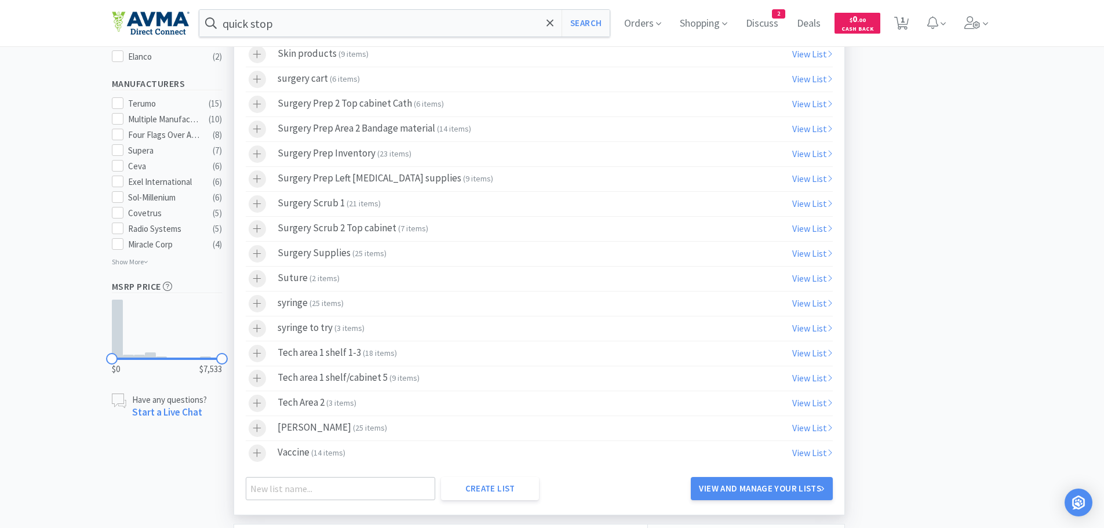
click at [256, 406] on icon at bounding box center [257, 403] width 9 height 10
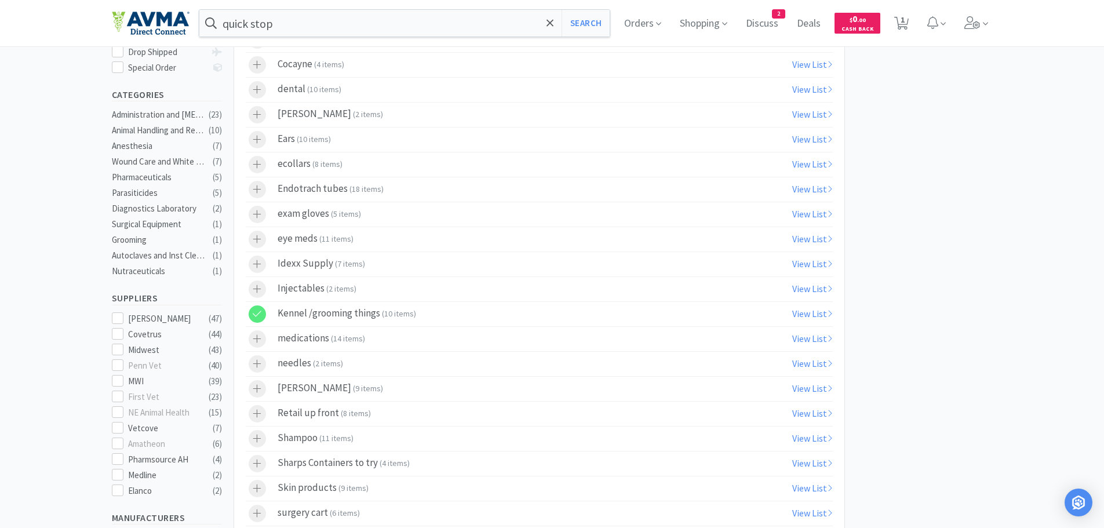
scroll to position [0, 0]
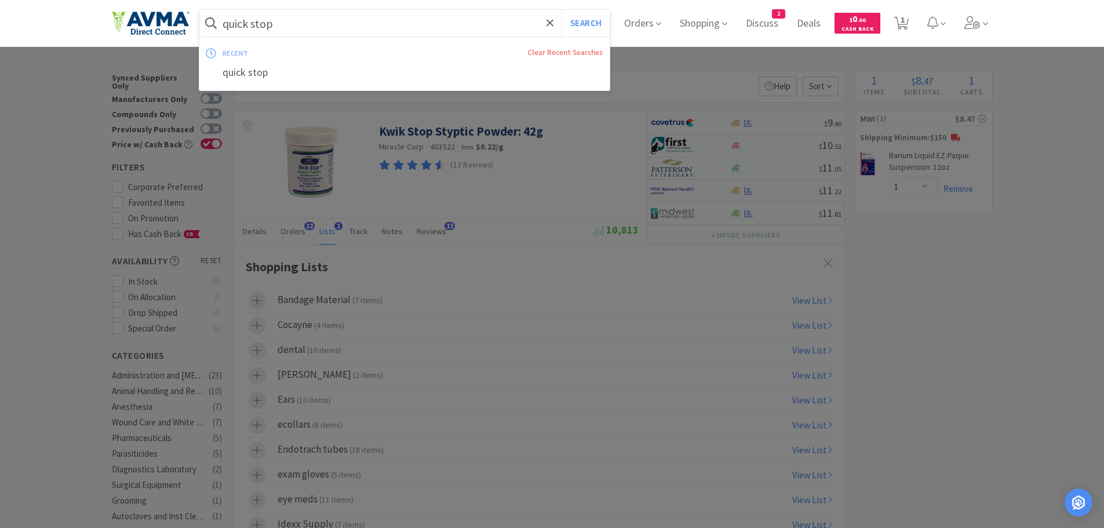
click at [356, 28] on input "quick stop" at bounding box center [404, 23] width 411 height 27
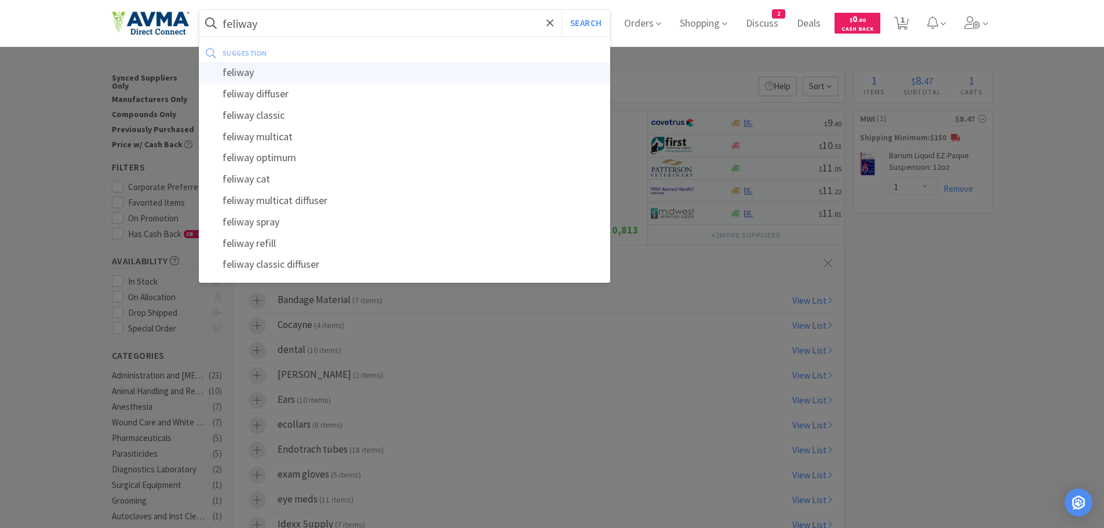
type input "feliway"
drag, startPoint x: 233, startPoint y: 75, endPoint x: 330, endPoint y: 59, distance: 98.0
click at [245, 71] on div "feliway" at bounding box center [404, 72] width 411 height 21
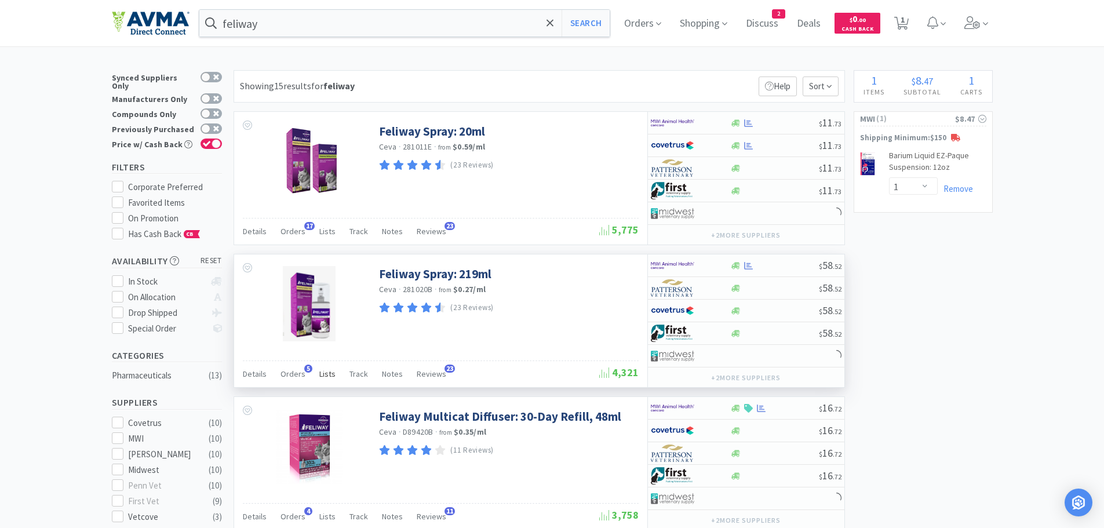
click at [326, 375] on span "Lists" at bounding box center [327, 373] width 16 height 10
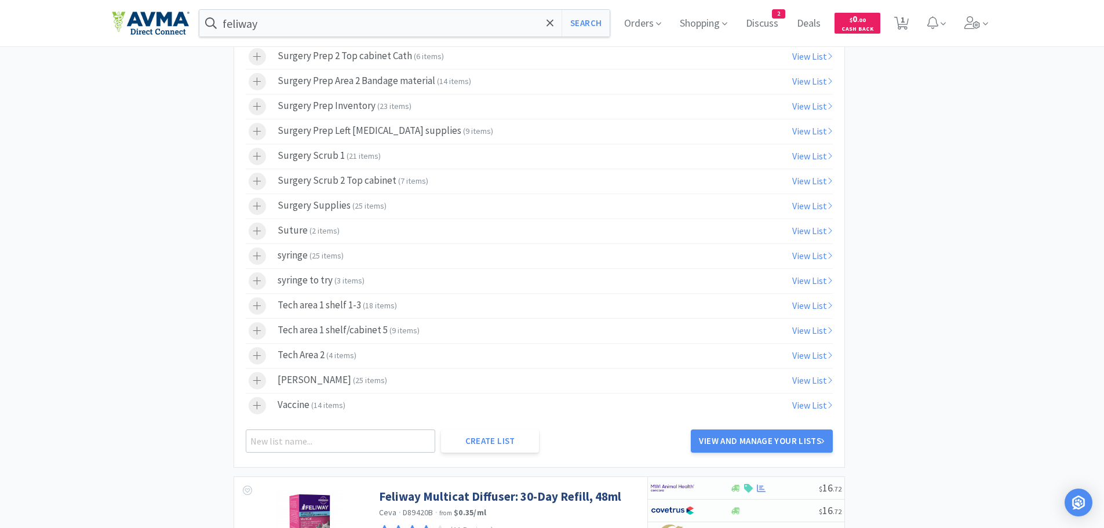
scroll to position [903, 0]
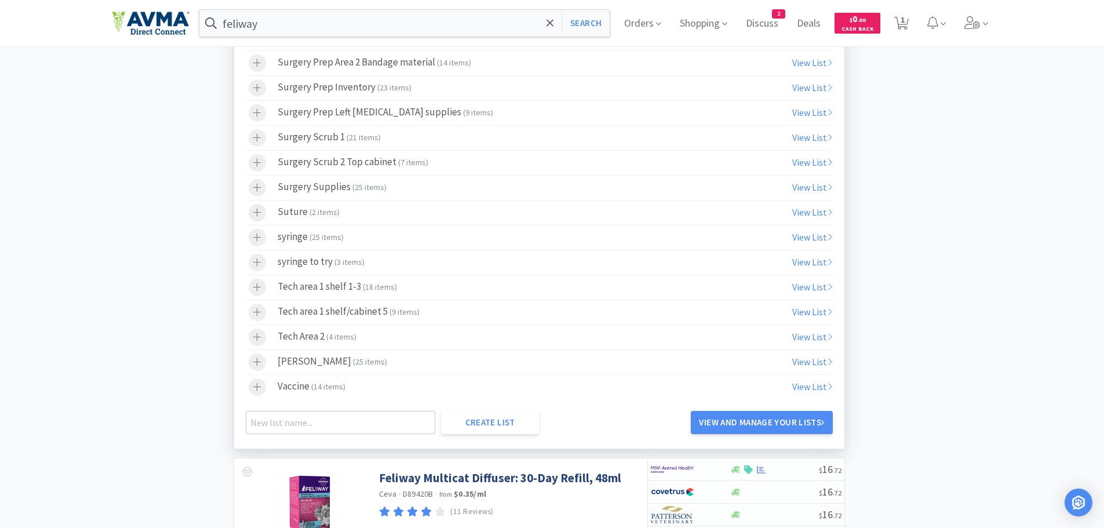
click at [350, 335] on span "4 items" at bounding box center [340, 336] width 25 height 10
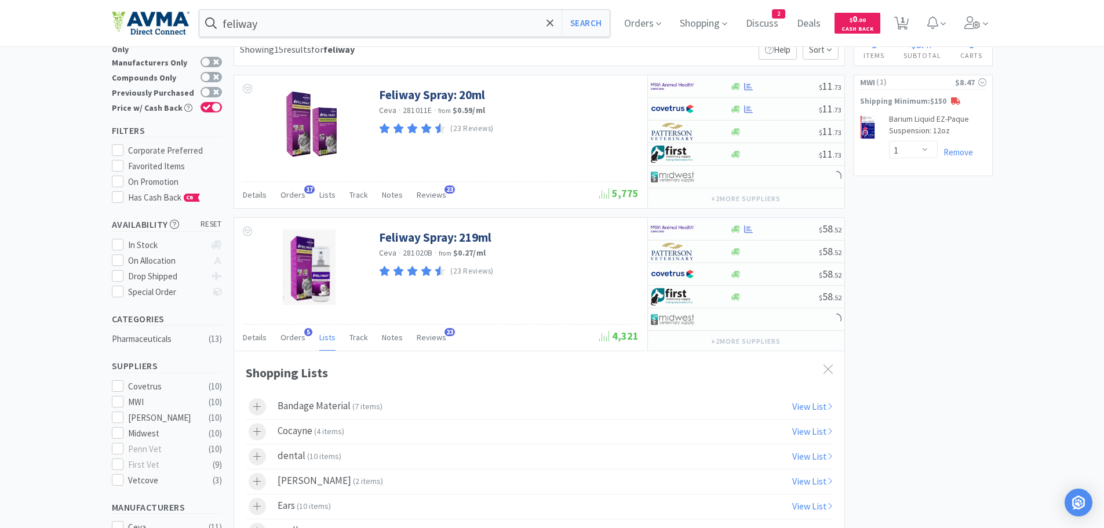
scroll to position [0, 0]
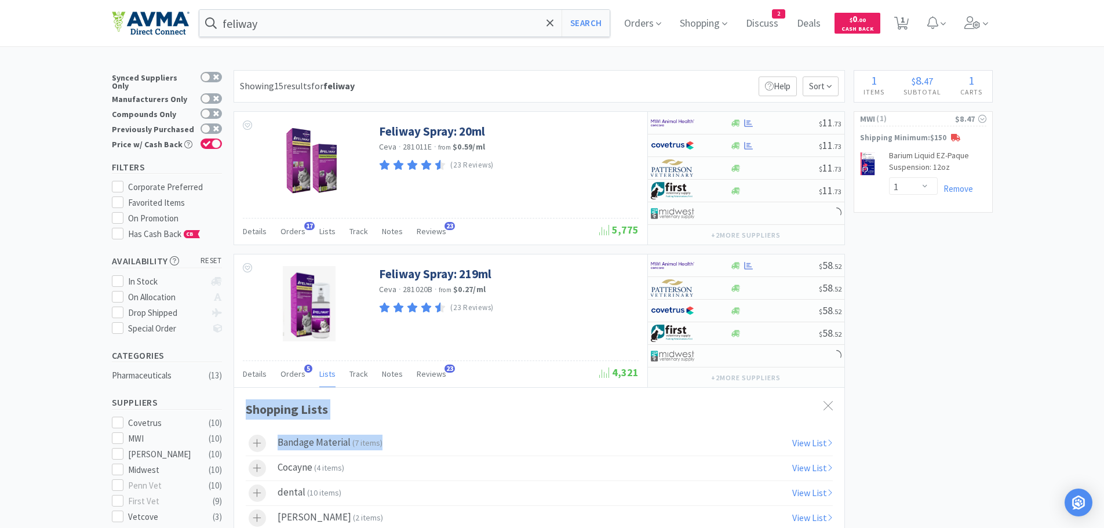
drag, startPoint x: 828, startPoint y: 400, endPoint x: 1026, endPoint y: 425, distance: 199.7
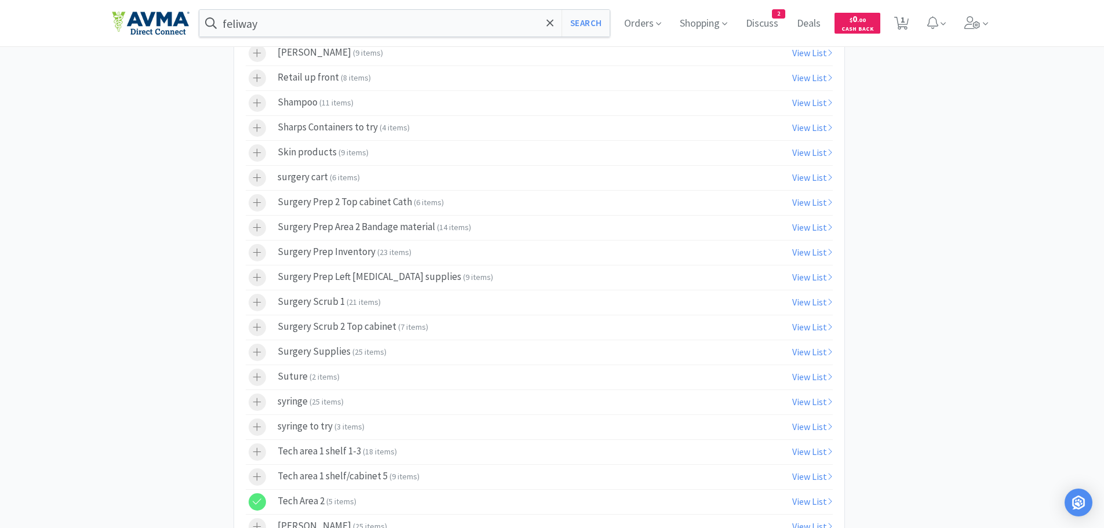
scroll to position [742, 0]
click at [793, 399] on link "View List" at bounding box center [812, 398] width 41 height 12
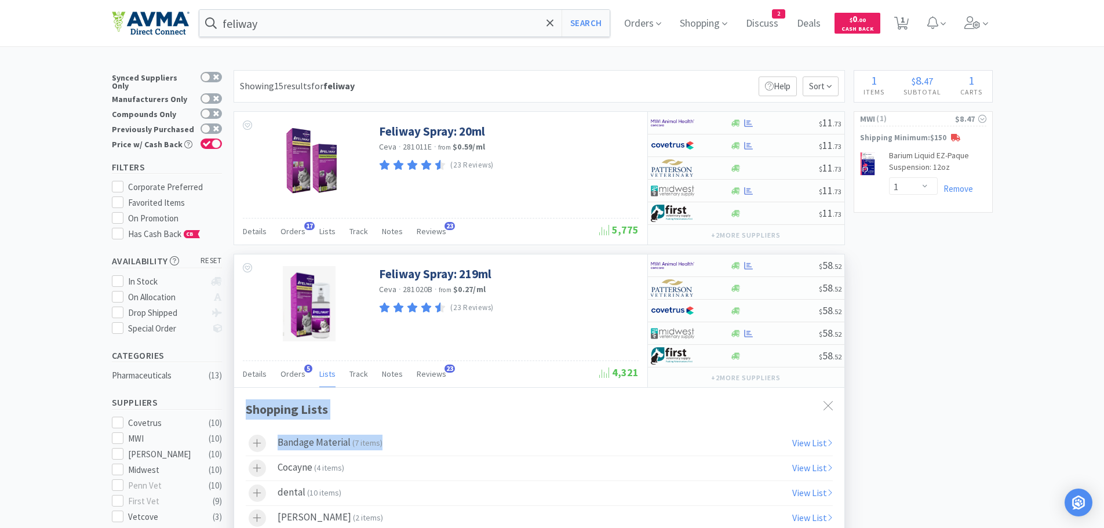
select select "1"
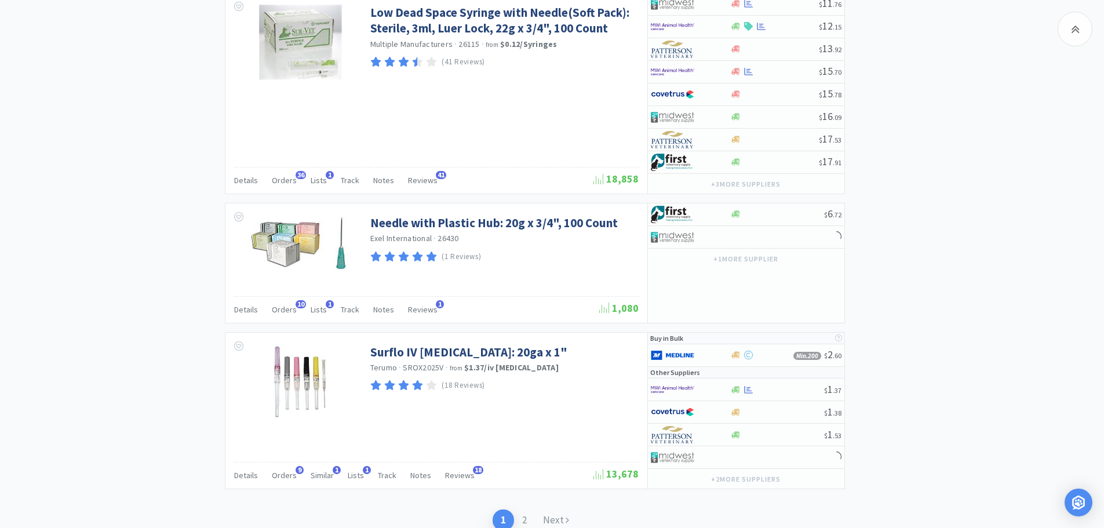
scroll to position [1873, 0]
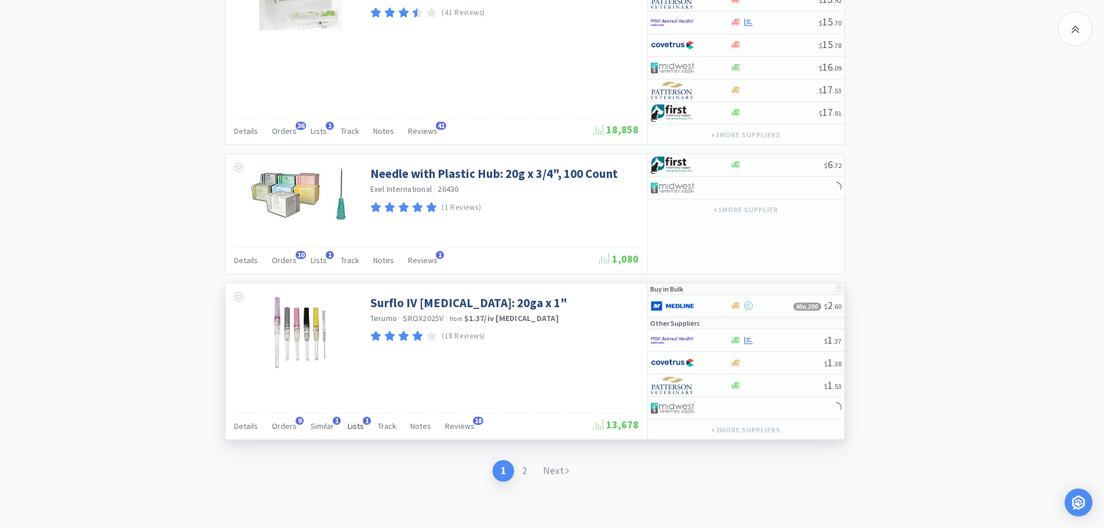
click at [356, 426] on span "Lists" at bounding box center [356, 426] width 16 height 10
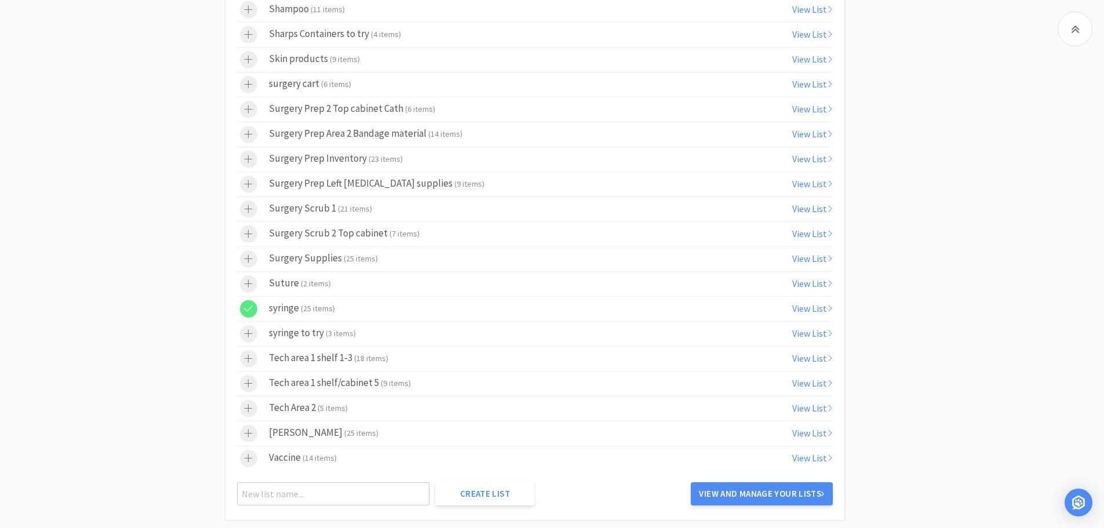
scroll to position [2773, 0]
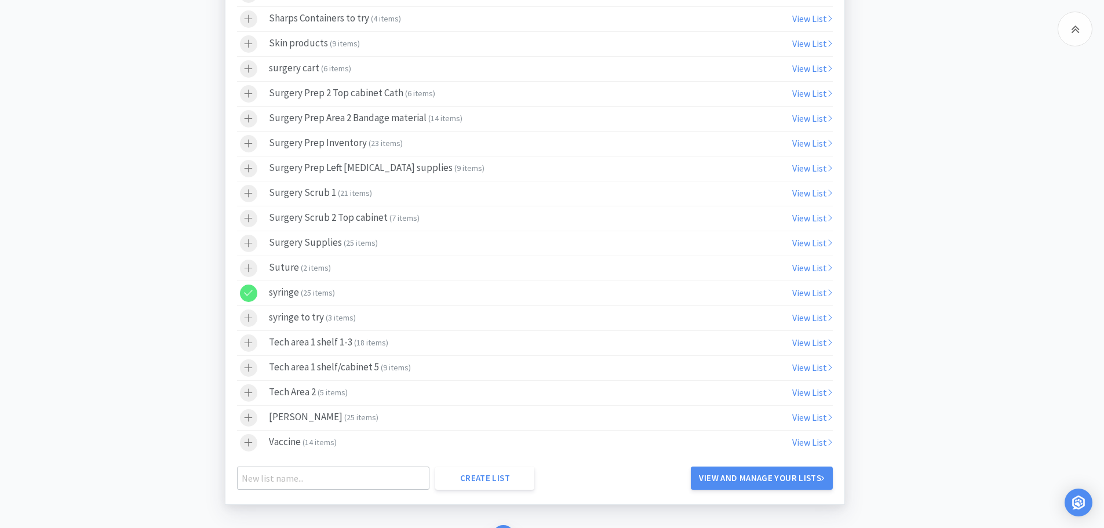
click at [359, 395] on label "Tech Area 2 ( 5 items )" at bounding box center [535, 393] width 596 height 24
click at [249, 291] on icon at bounding box center [248, 293] width 9 height 10
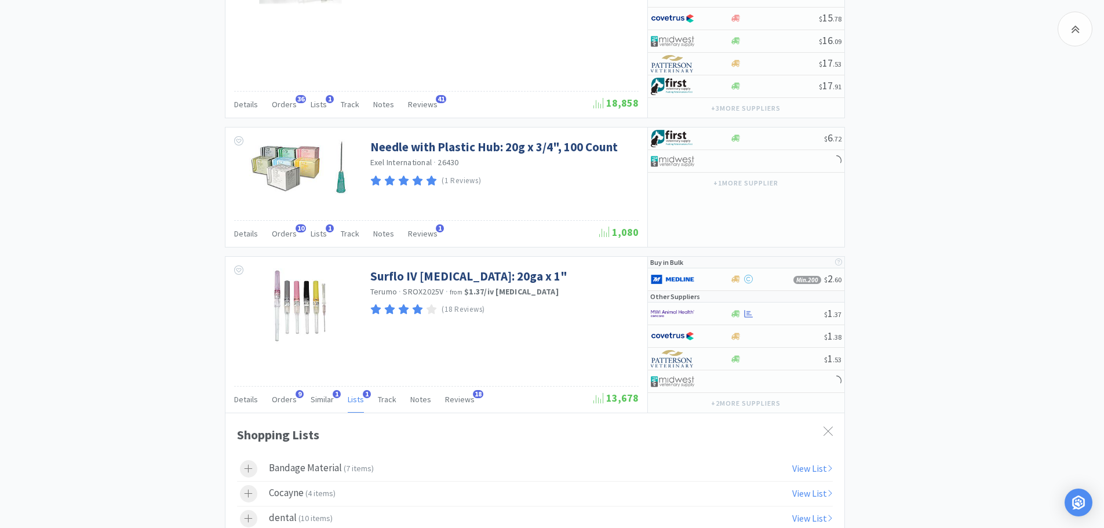
scroll to position [1896, 0]
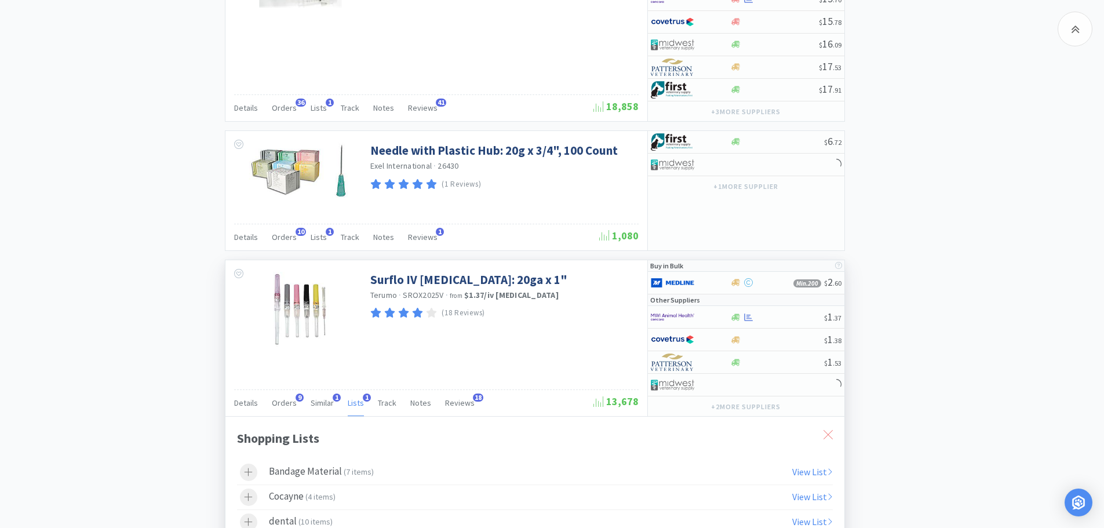
click at [828, 431] on icon at bounding box center [827, 434] width 9 height 9
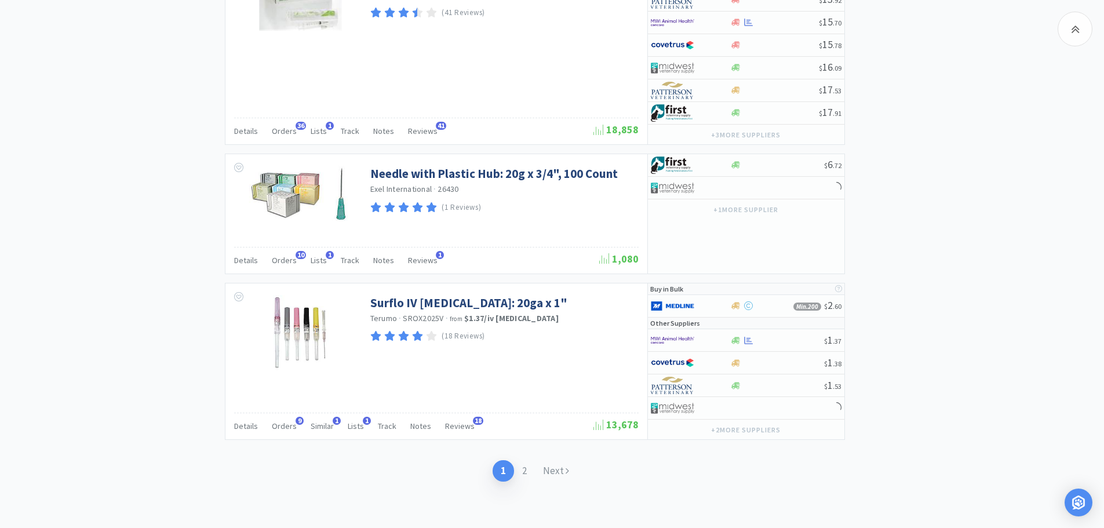
scroll to position [1873, 0]
click at [528, 468] on link "2" at bounding box center [524, 470] width 21 height 21
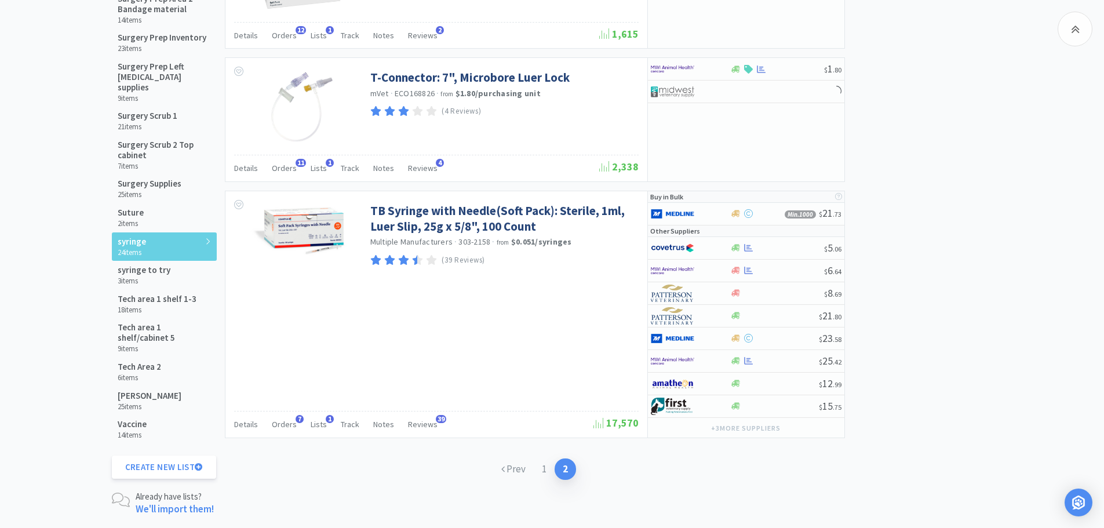
scroll to position [972, 0]
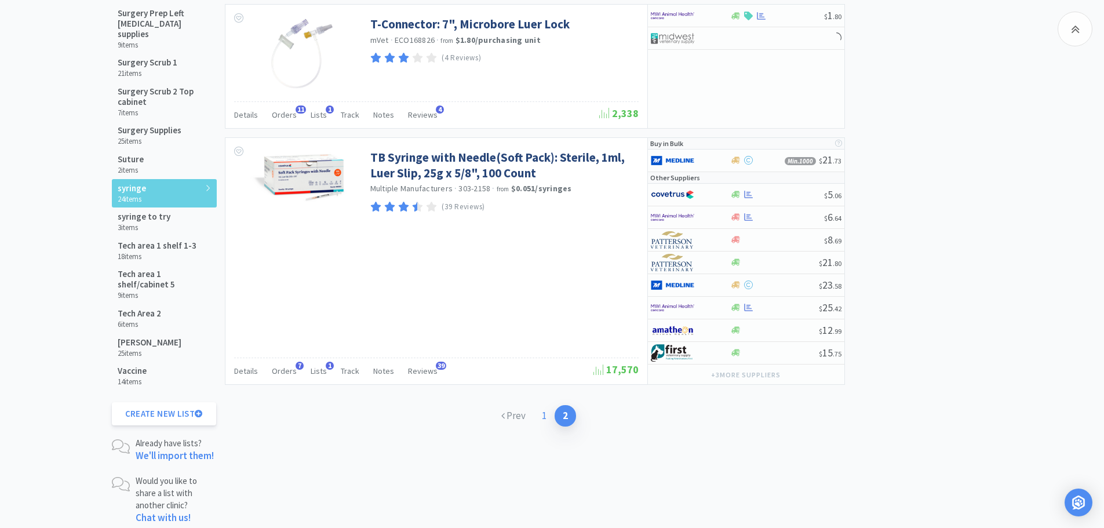
click at [542, 419] on link "1" at bounding box center [544, 415] width 21 height 21
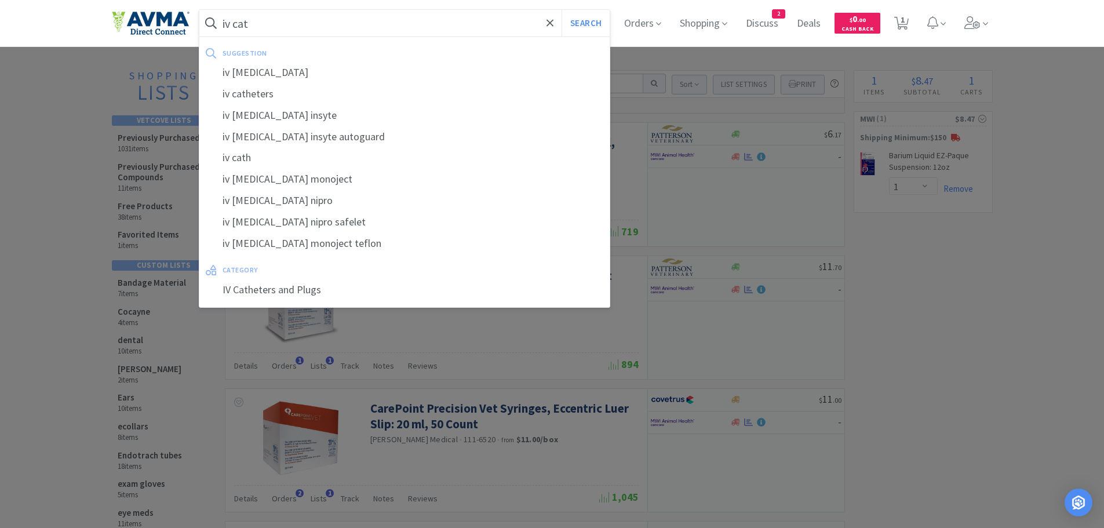
click at [293, 76] on div "iv [MEDICAL_DATA]" at bounding box center [404, 72] width 411 height 21
type input "iv [MEDICAL_DATA]"
select select "1"
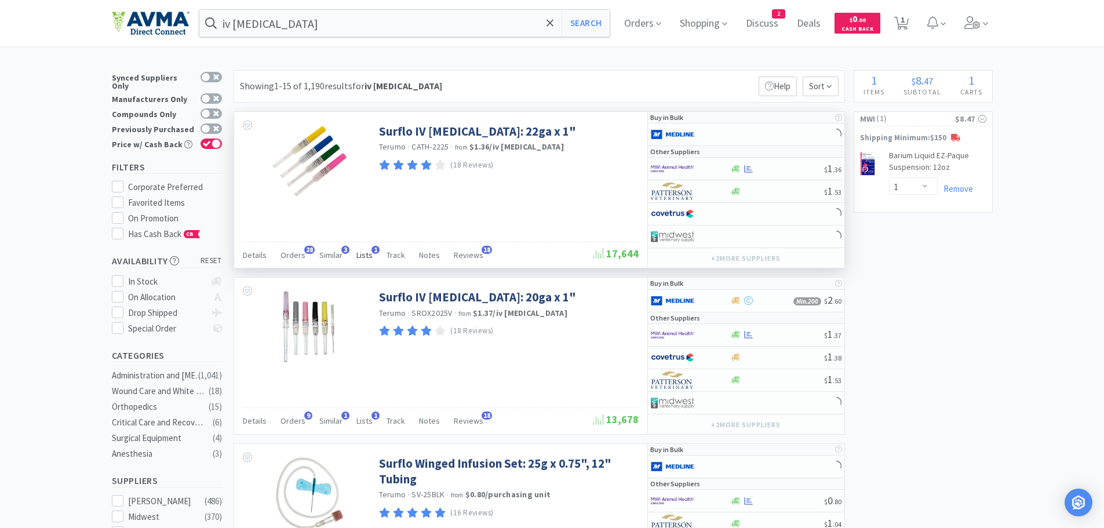
click at [362, 257] on span "Lists" at bounding box center [364, 255] width 16 height 10
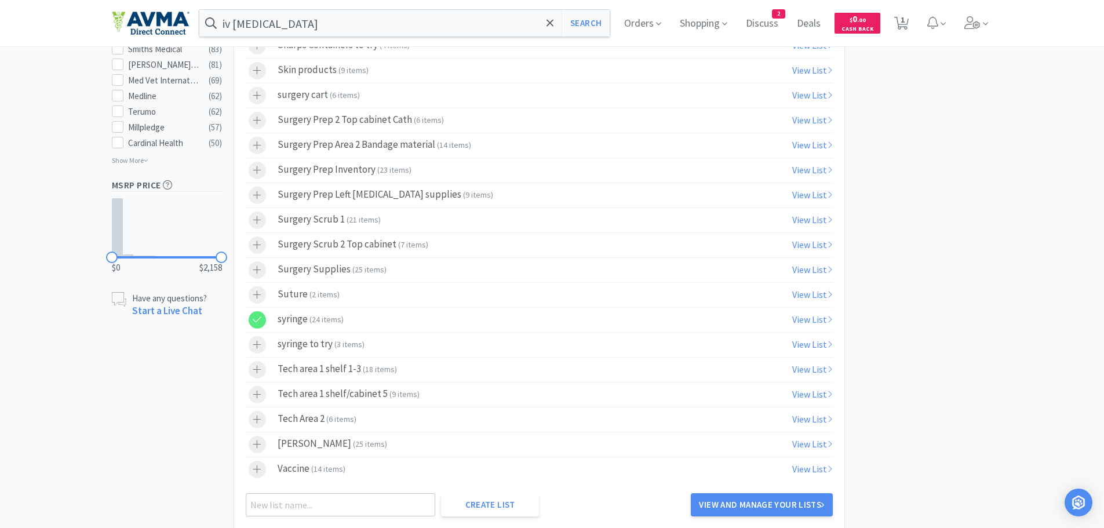
scroll to position [714, 0]
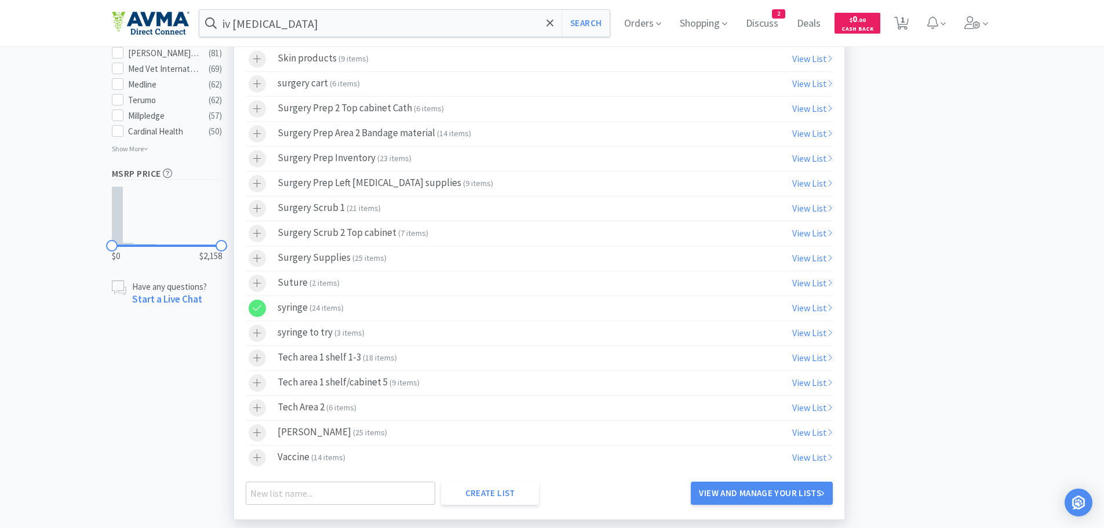
click at [263, 305] on div at bounding box center [257, 308] width 17 height 17
click at [262, 409] on div at bounding box center [257, 407] width 17 height 17
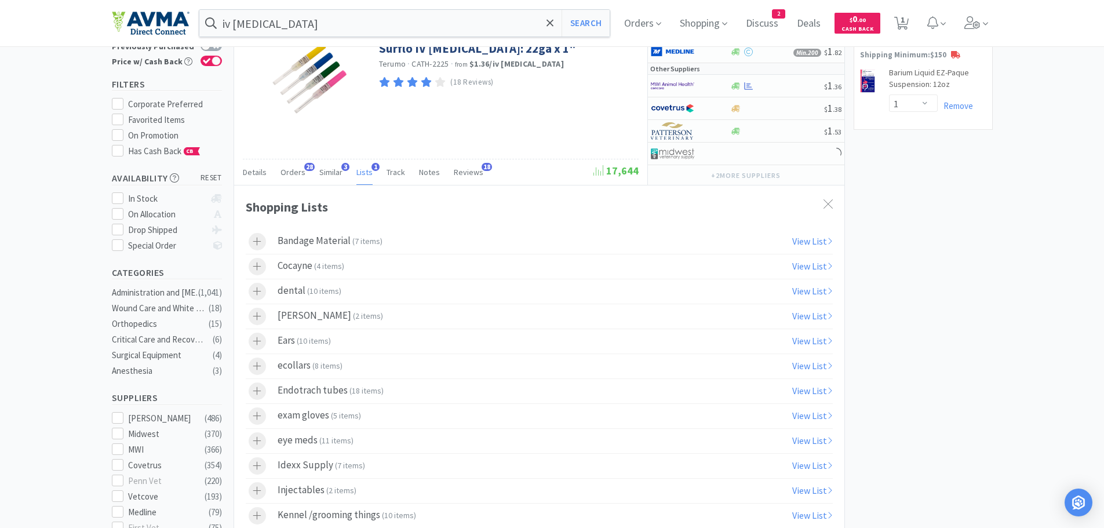
scroll to position [67, 0]
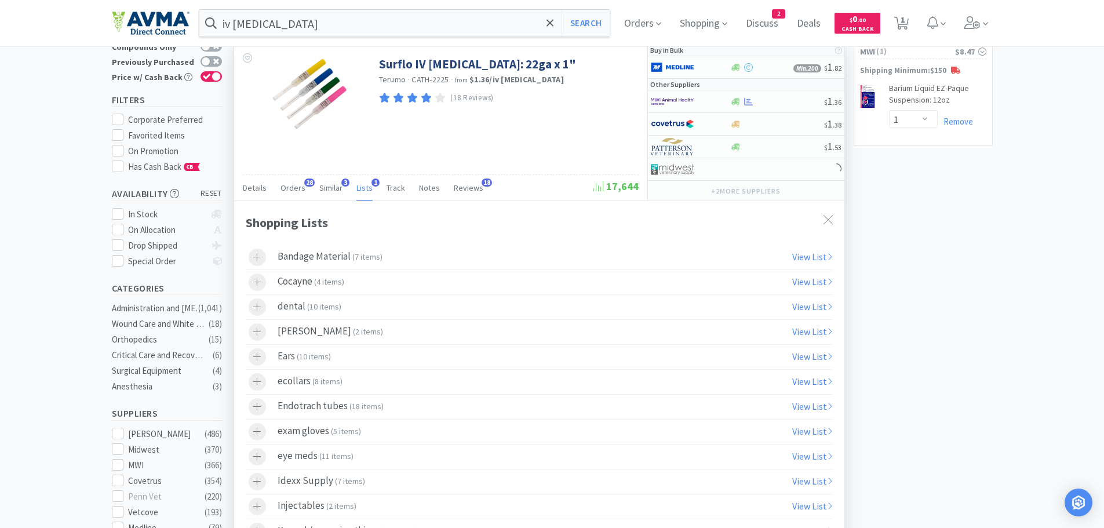
click at [826, 220] on icon at bounding box center [827, 219] width 9 height 9
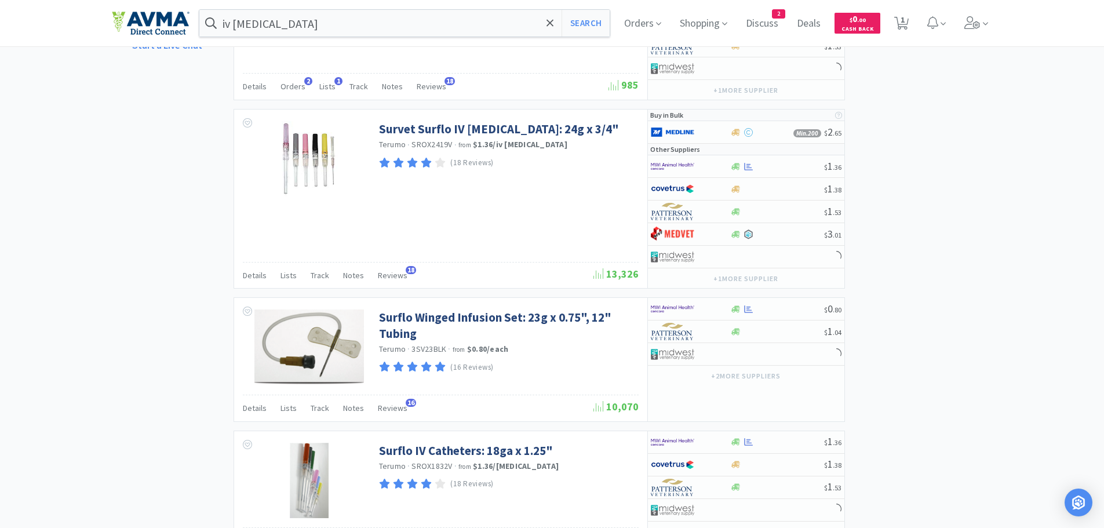
scroll to position [970, 0]
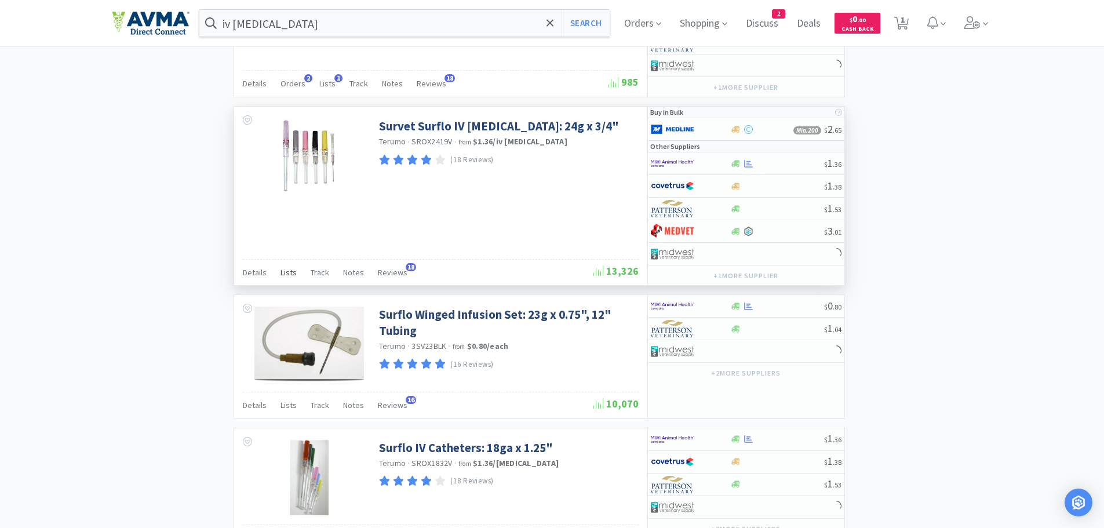
click at [286, 272] on span "Lists" at bounding box center [288, 272] width 16 height 10
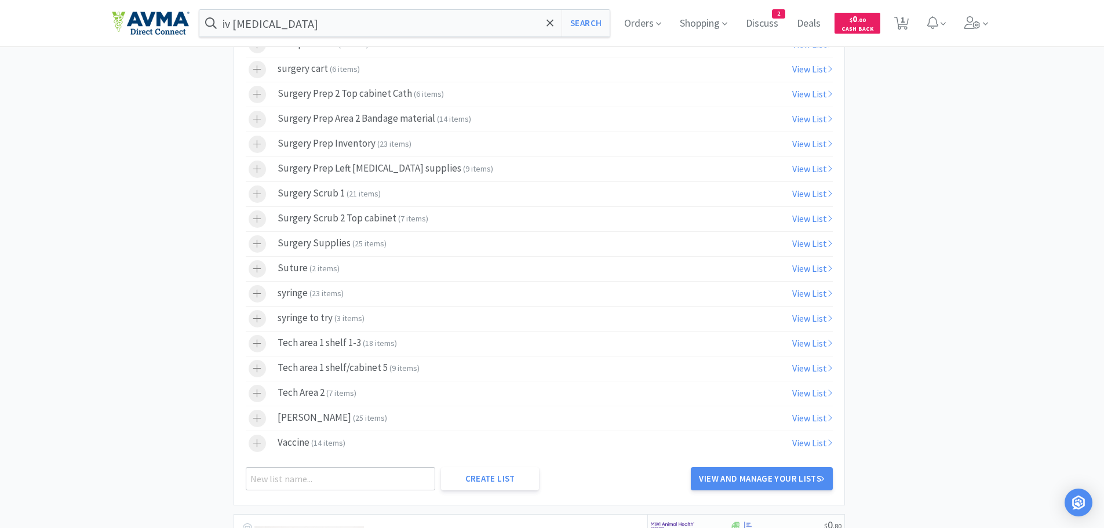
scroll to position [1751, 0]
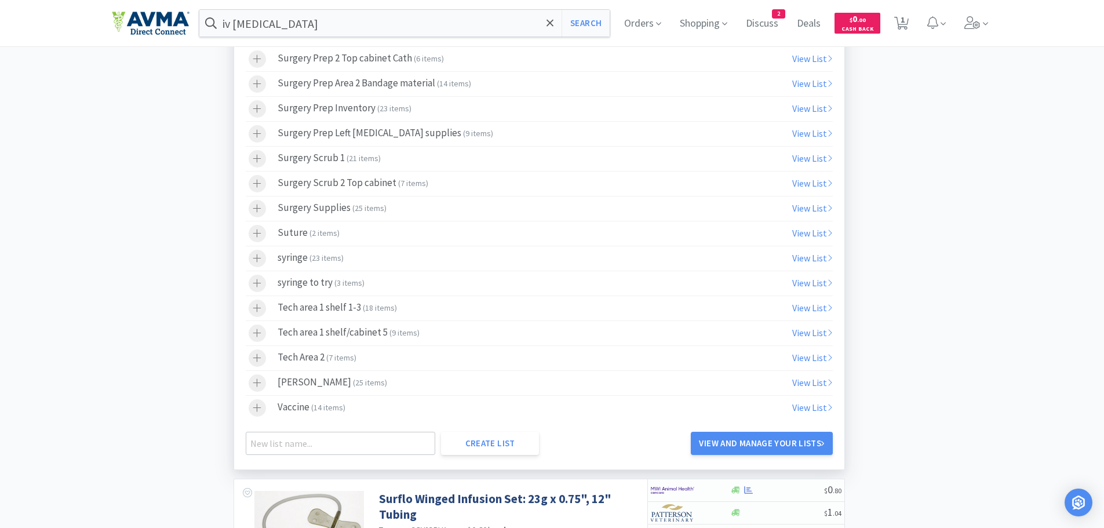
click at [341, 356] on span "7 items" at bounding box center [340, 357] width 25 height 10
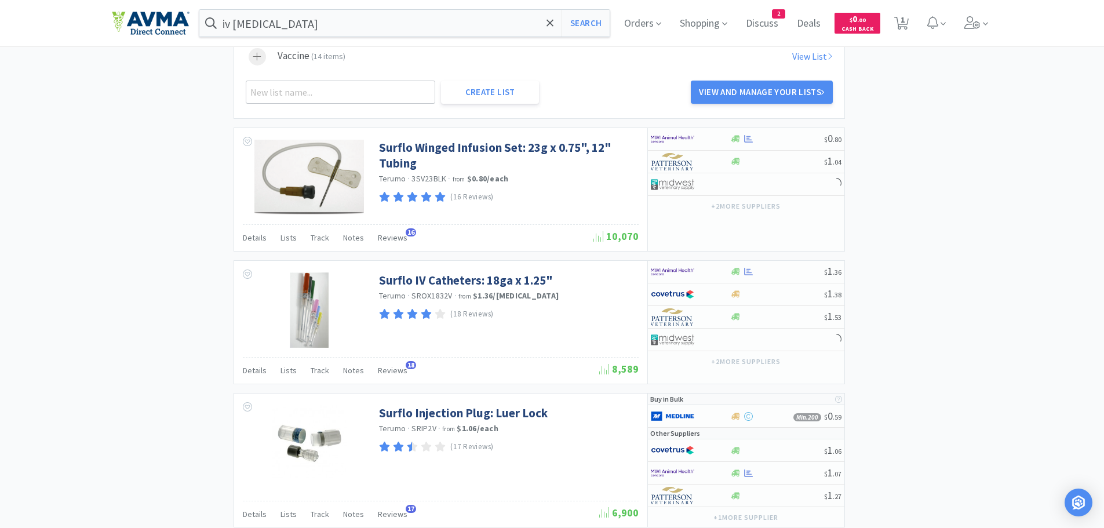
scroll to position [2106, 0]
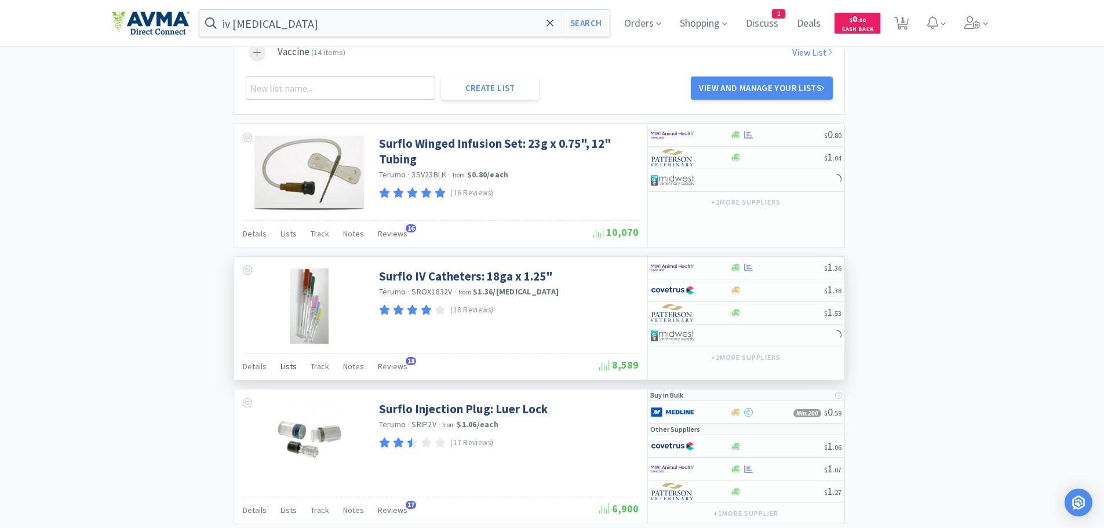
click at [286, 368] on span "Lists" at bounding box center [288, 366] width 16 height 10
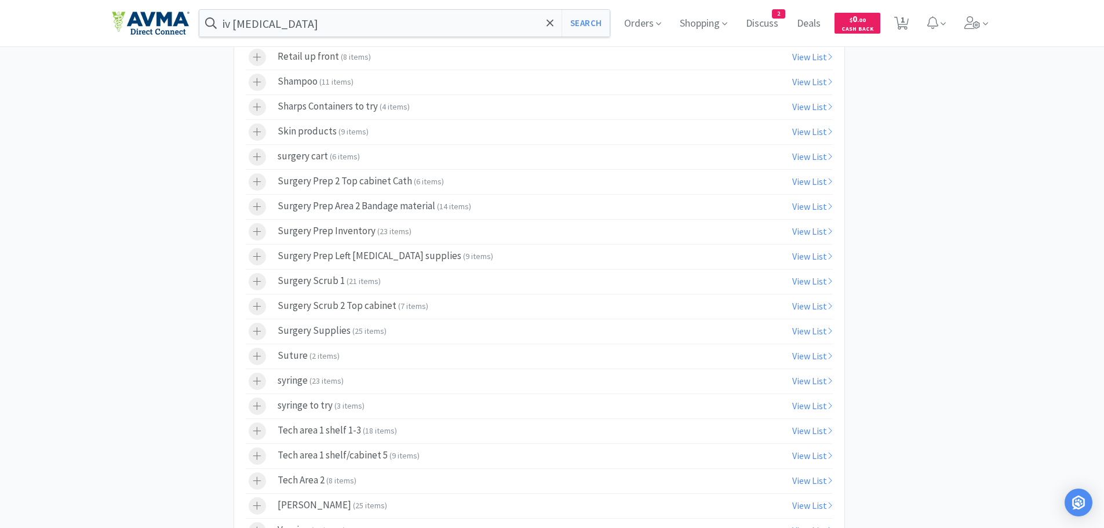
scroll to position [3035, 0]
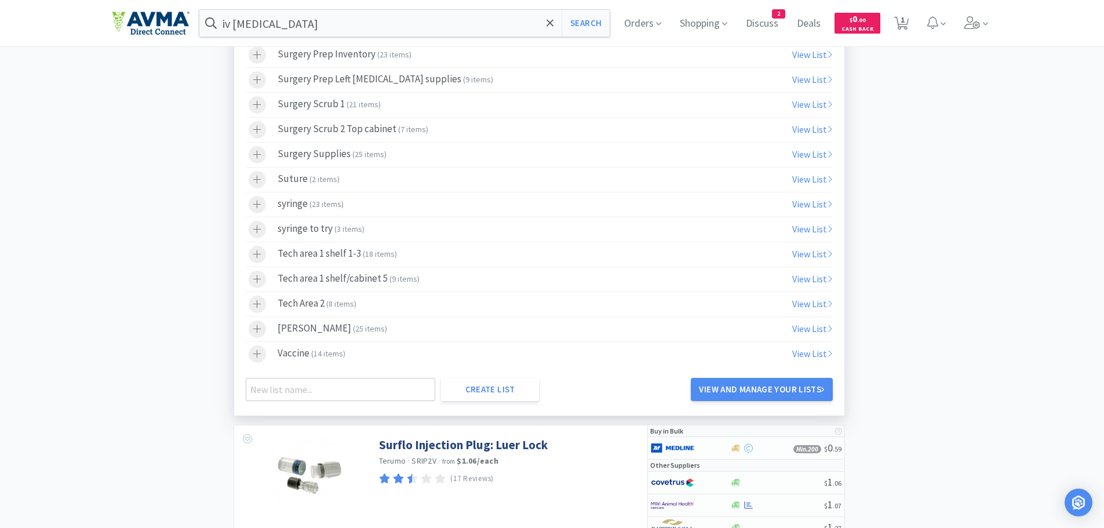
click at [353, 305] on span "( 8 items )" at bounding box center [341, 303] width 30 height 10
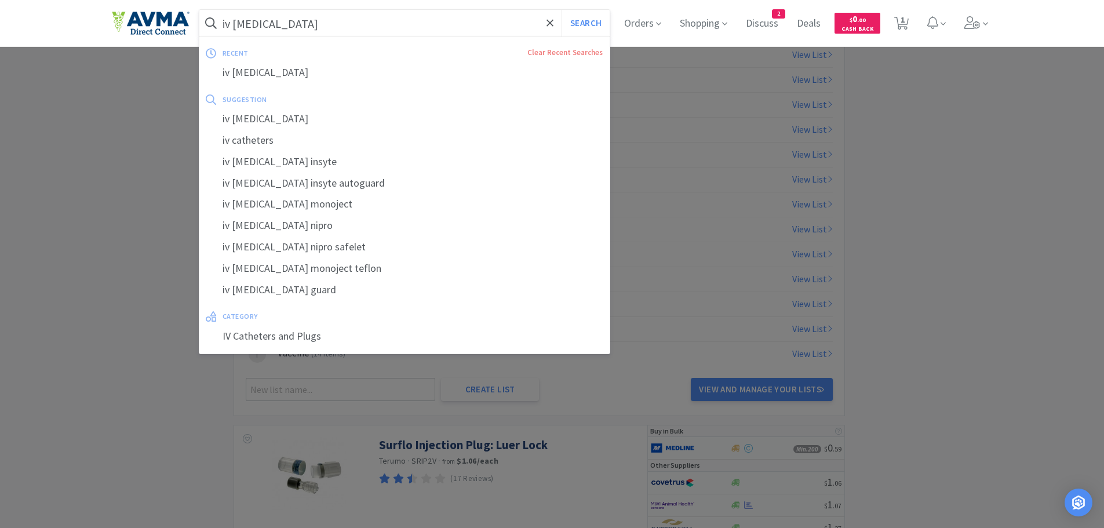
click at [331, 23] on input "iv [MEDICAL_DATA]" at bounding box center [404, 23] width 411 height 27
click at [298, 24] on input "iv [MEDICAL_DATA]" at bounding box center [404, 23] width 411 height 27
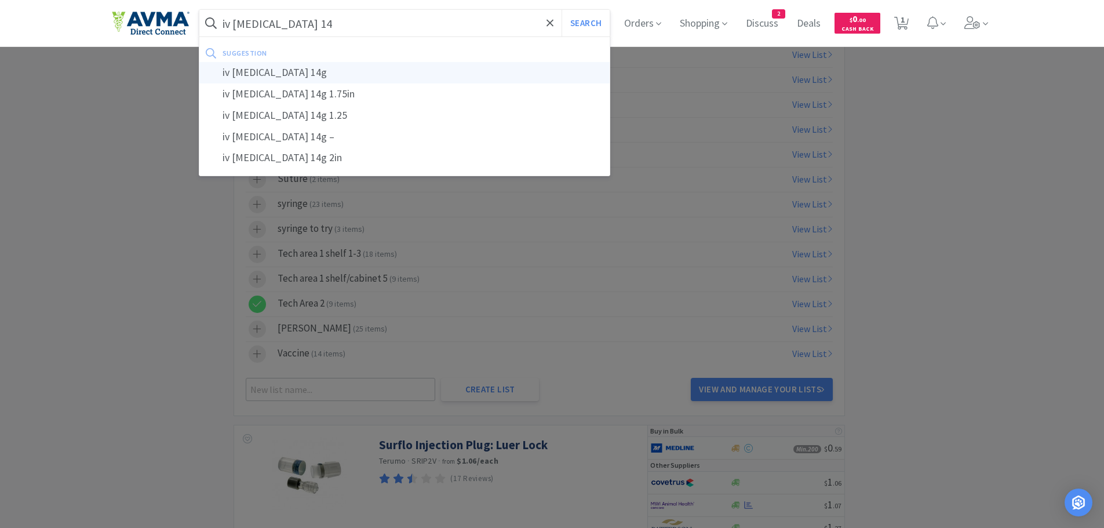
click at [279, 72] on div "iv [MEDICAL_DATA] 14g" at bounding box center [404, 72] width 411 height 21
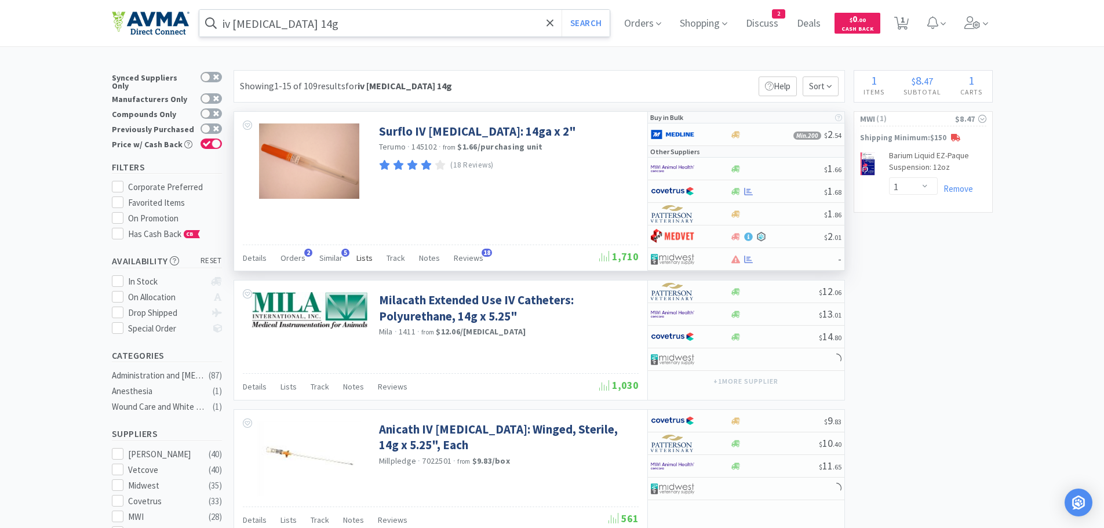
click at [359, 258] on span "Lists" at bounding box center [364, 258] width 16 height 10
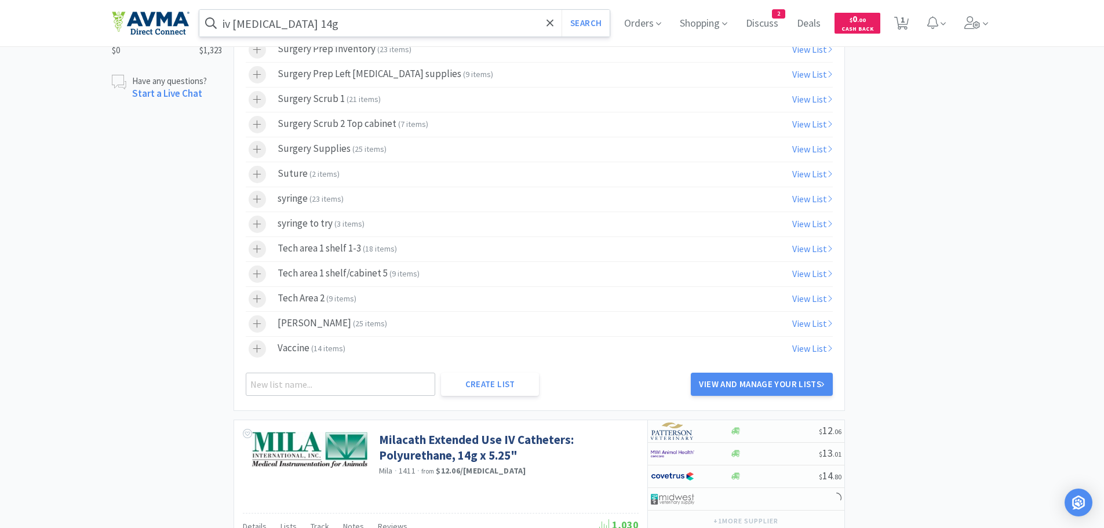
scroll to position [799, 0]
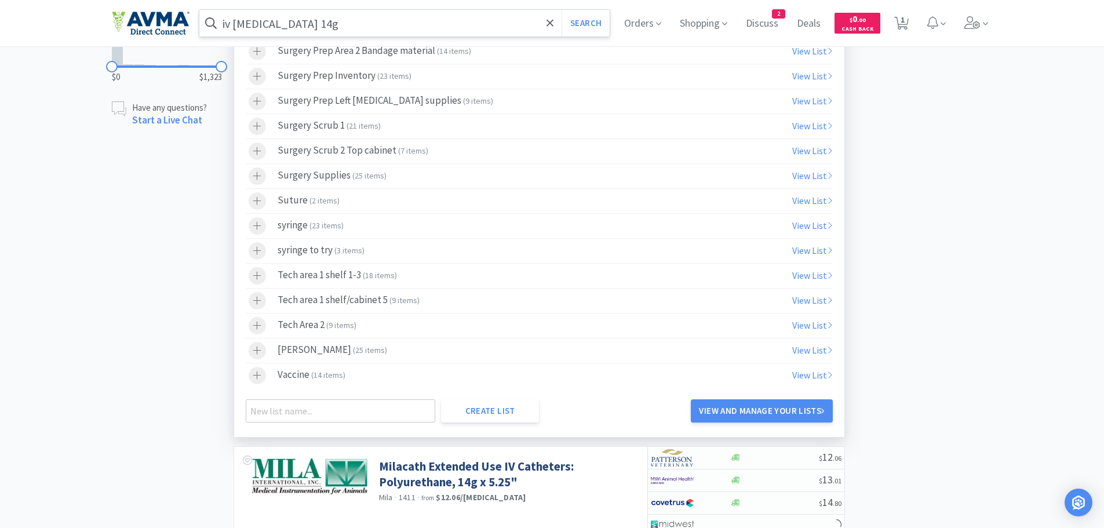
click at [342, 326] on span "9 items" at bounding box center [340, 325] width 25 height 10
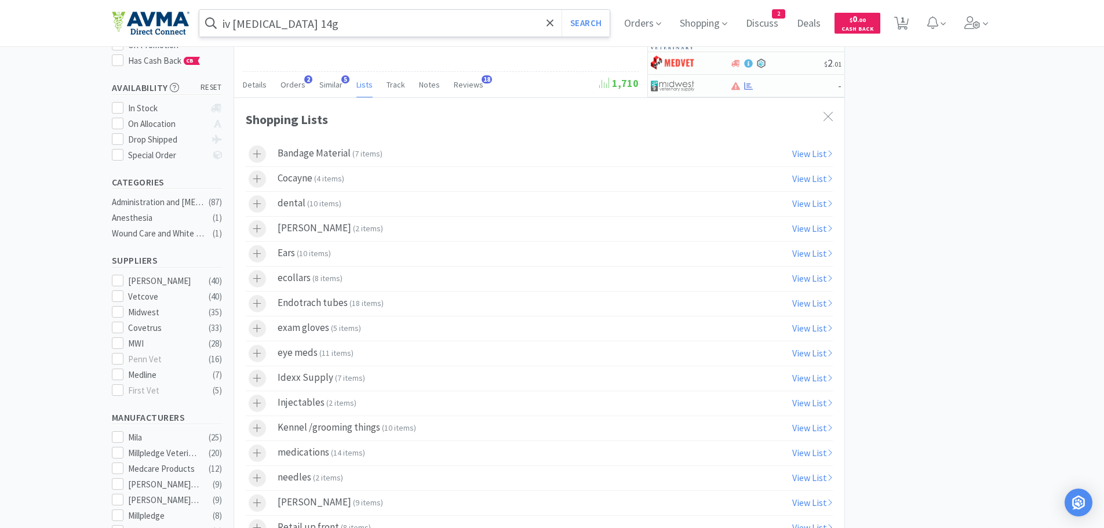
scroll to position [0, 0]
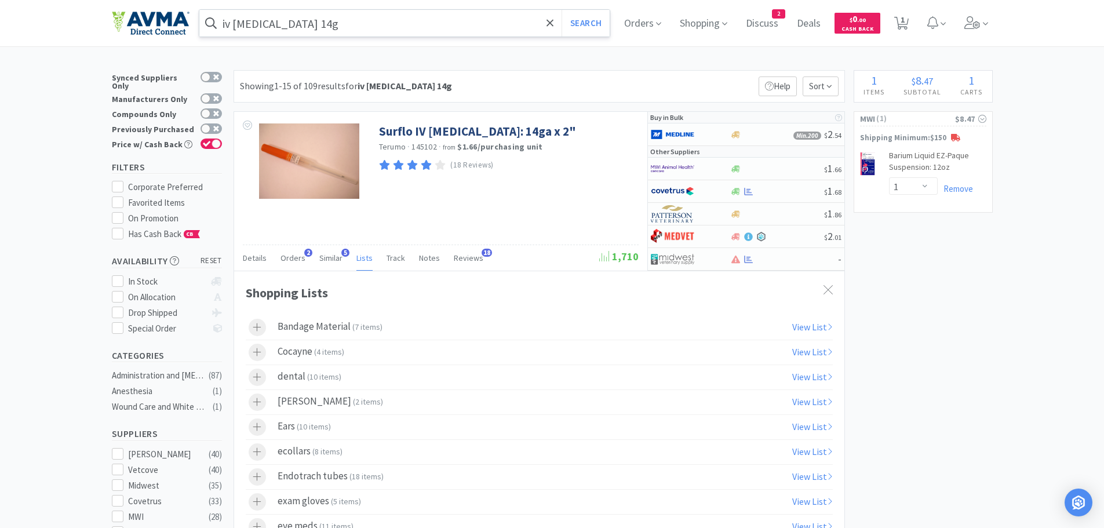
click at [326, 23] on input "iv [MEDICAL_DATA] 14g" at bounding box center [404, 23] width 411 height 27
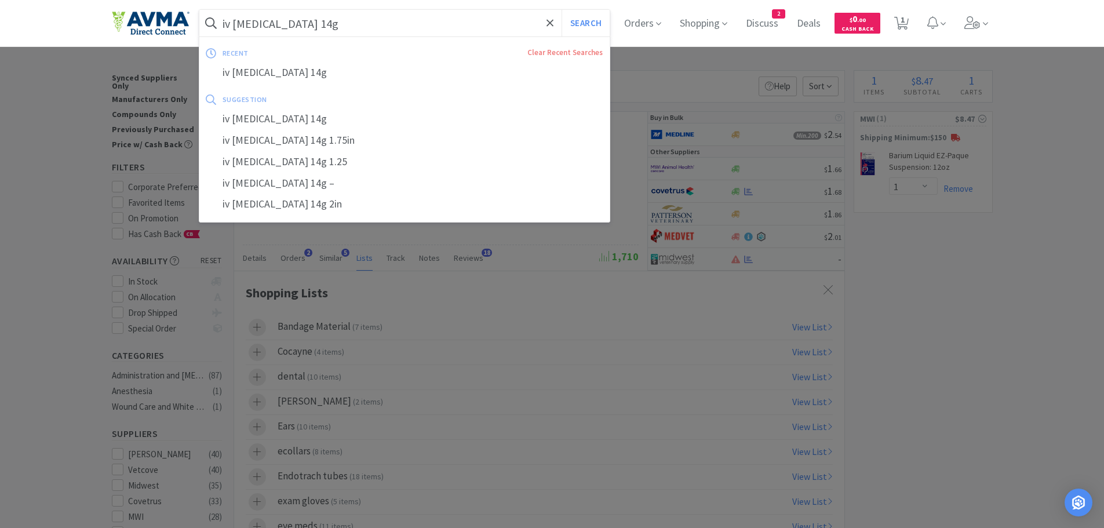
click at [311, 21] on input "iv [MEDICAL_DATA] 14g" at bounding box center [404, 23] width 411 height 27
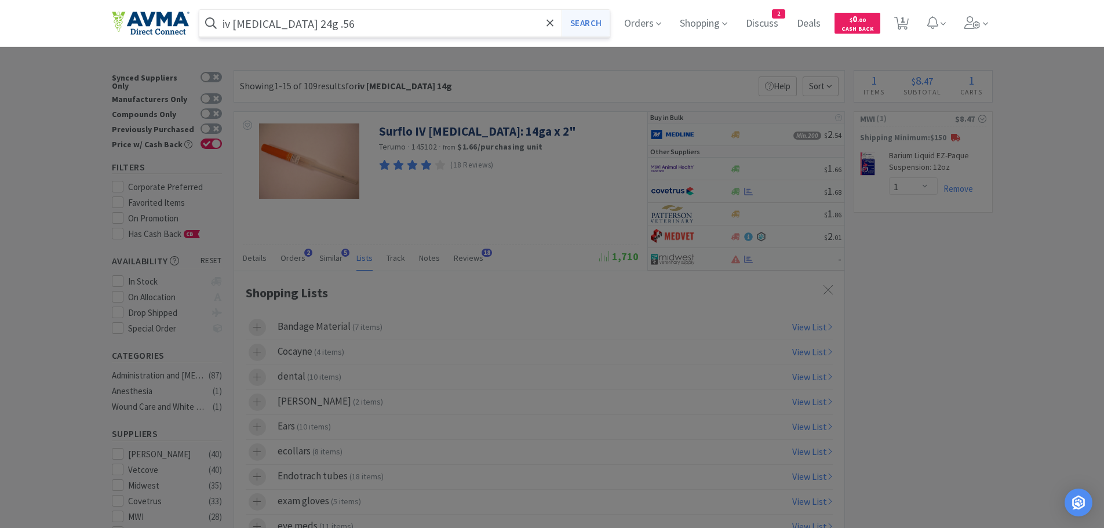
drag, startPoint x: 593, startPoint y: 27, endPoint x: 574, endPoint y: 55, distance: 33.4
click at [592, 27] on button "Search" at bounding box center [585, 23] width 48 height 27
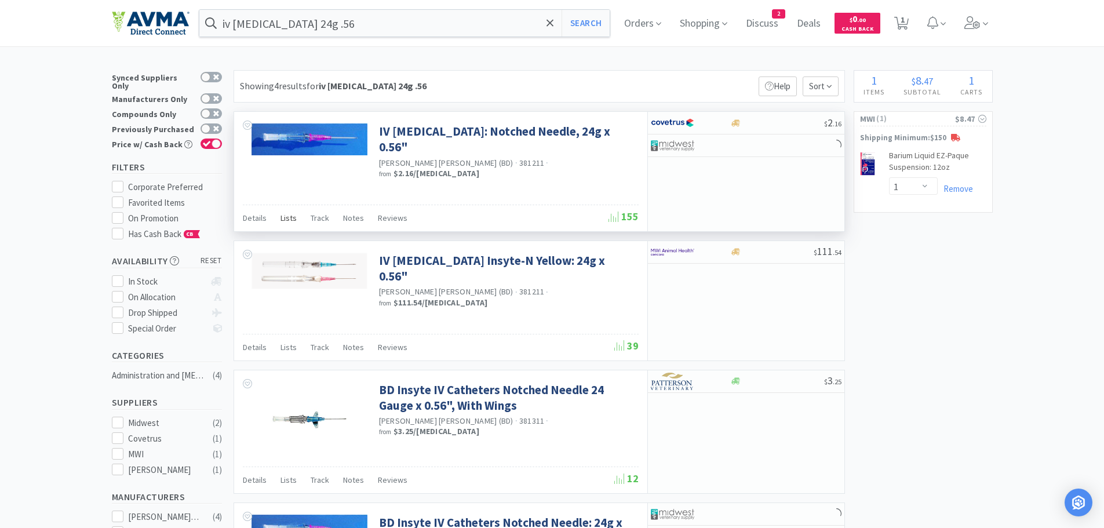
click at [285, 220] on span "Lists" at bounding box center [288, 218] width 16 height 10
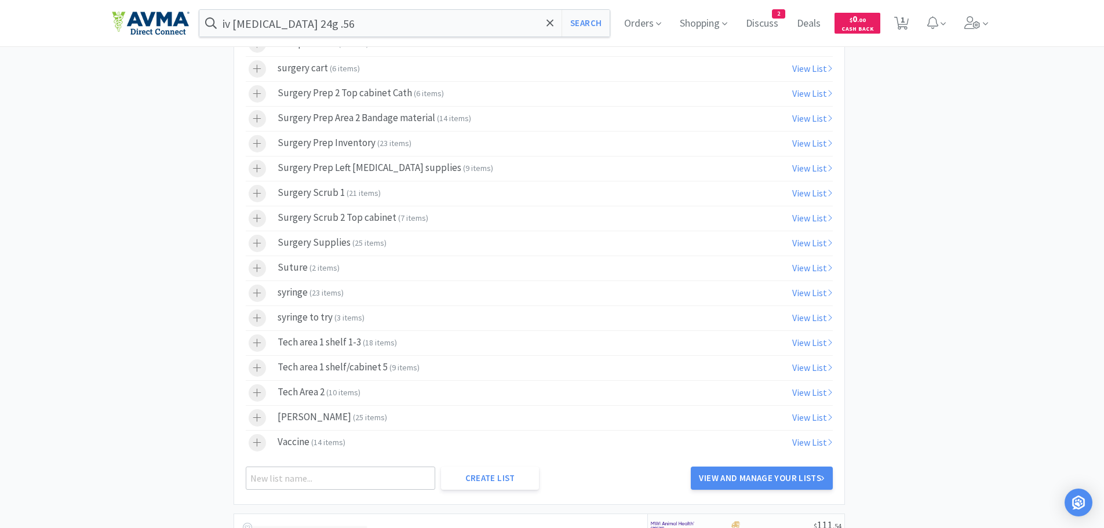
scroll to position [695, 0]
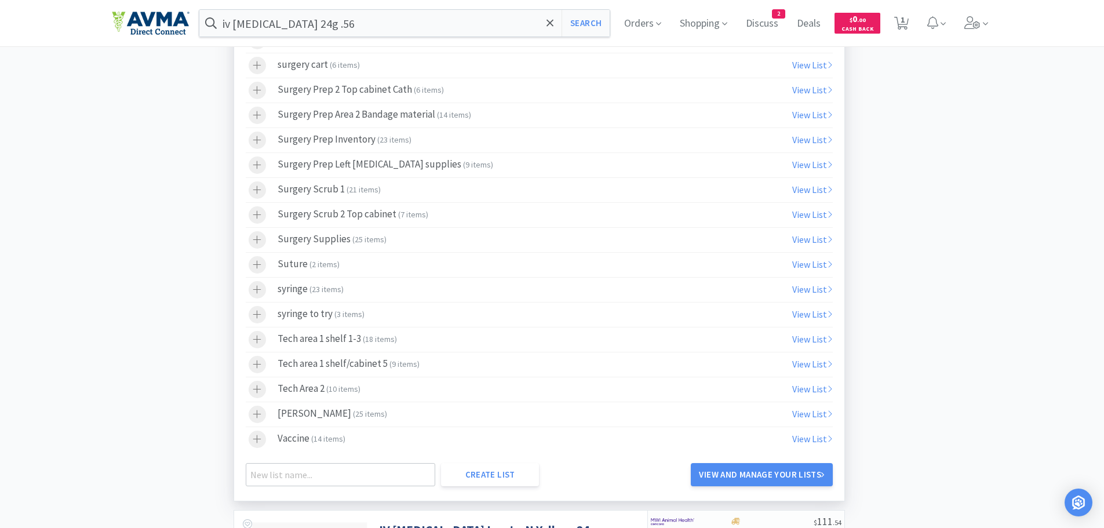
drag, startPoint x: 328, startPoint y: 389, endPoint x: 327, endPoint y: 384, distance: 5.9
click at [330, 390] on span "10 items" at bounding box center [343, 389] width 30 height 10
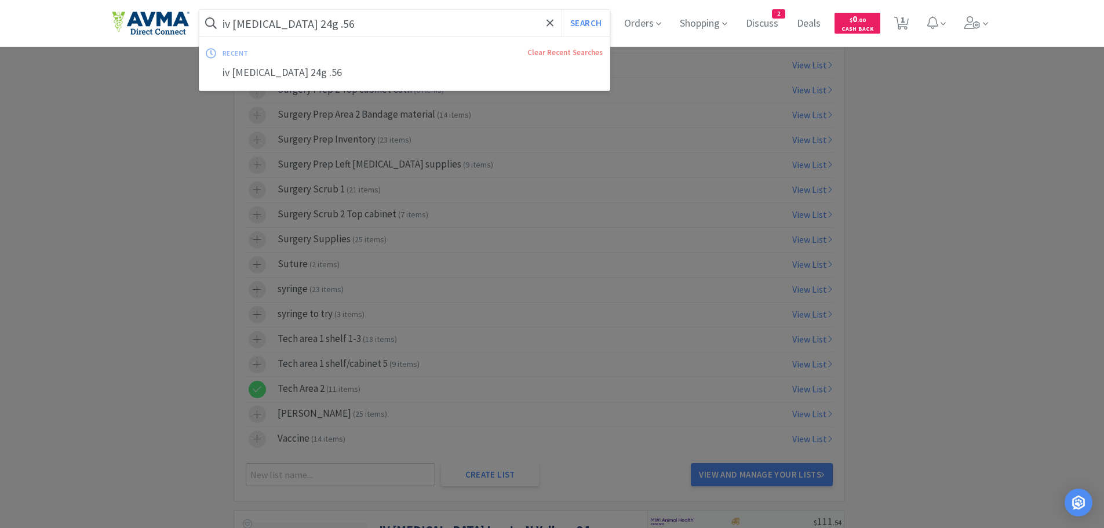
click at [359, 24] on input "iv [MEDICAL_DATA] 24g .56" at bounding box center [404, 23] width 411 height 27
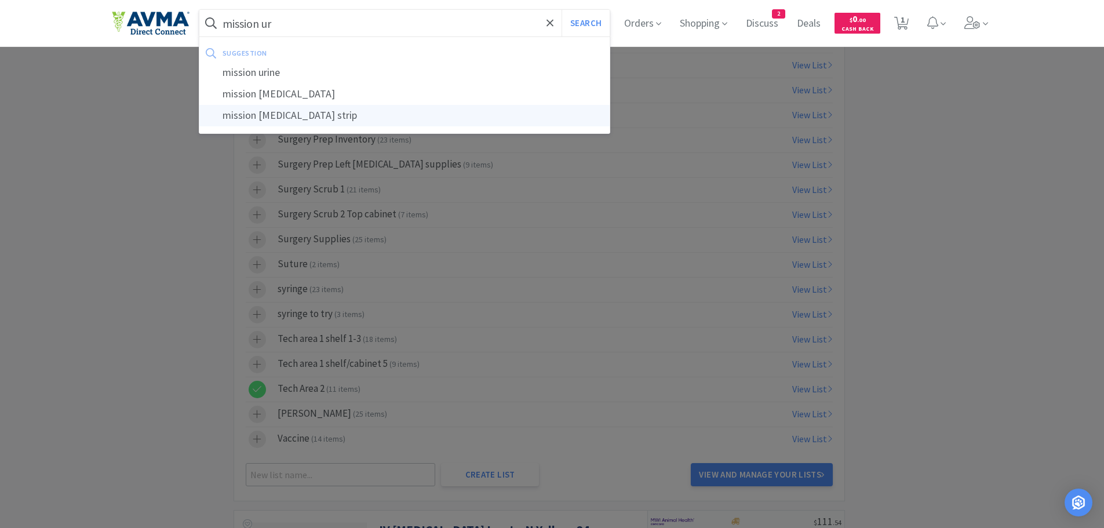
drag, startPoint x: 324, startPoint y: 116, endPoint x: 491, endPoint y: 144, distance: 169.2
click at [323, 115] on div "mission [MEDICAL_DATA] strip" at bounding box center [404, 115] width 411 height 21
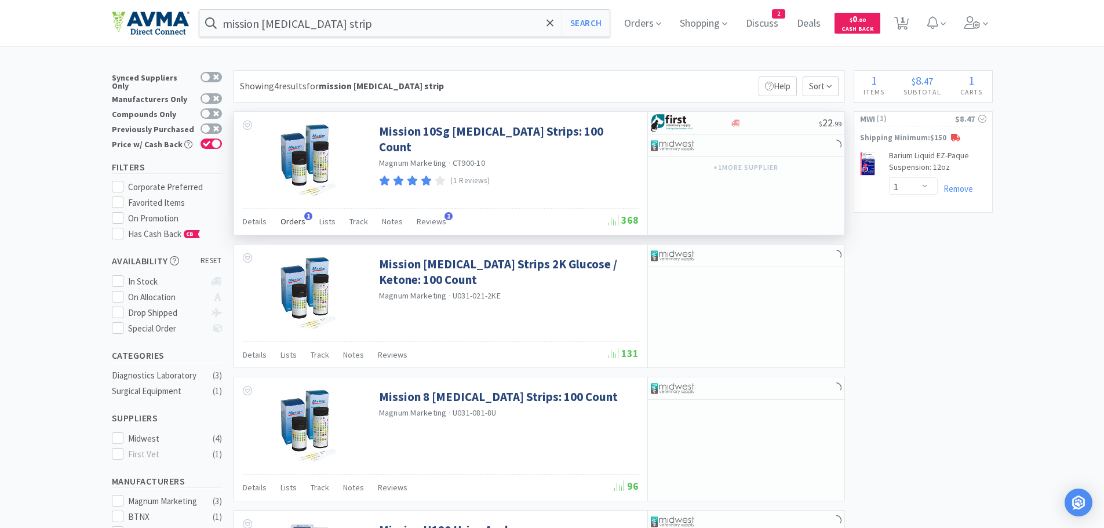
click at [293, 220] on span "Orders" at bounding box center [292, 221] width 25 height 10
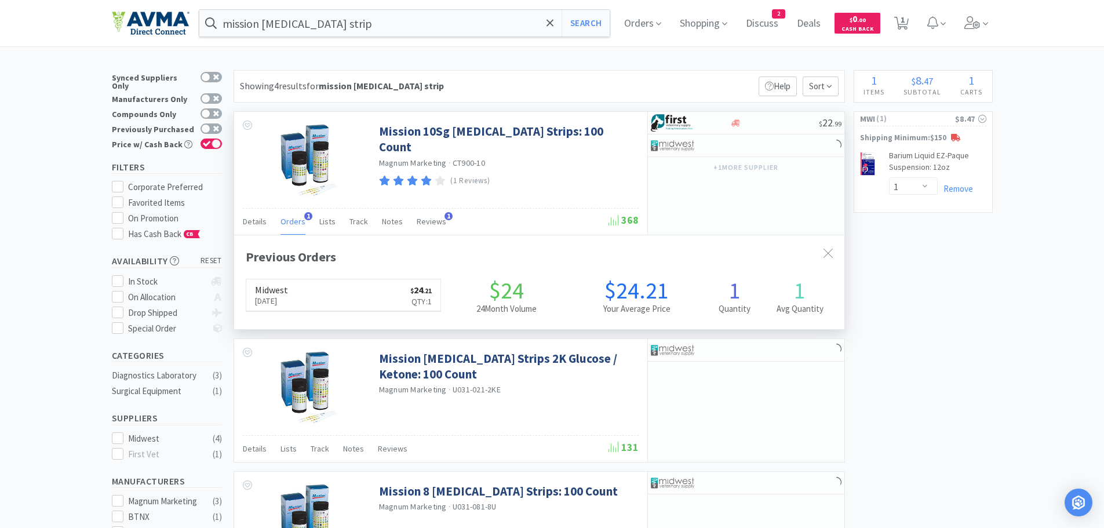
scroll to position [300, 610]
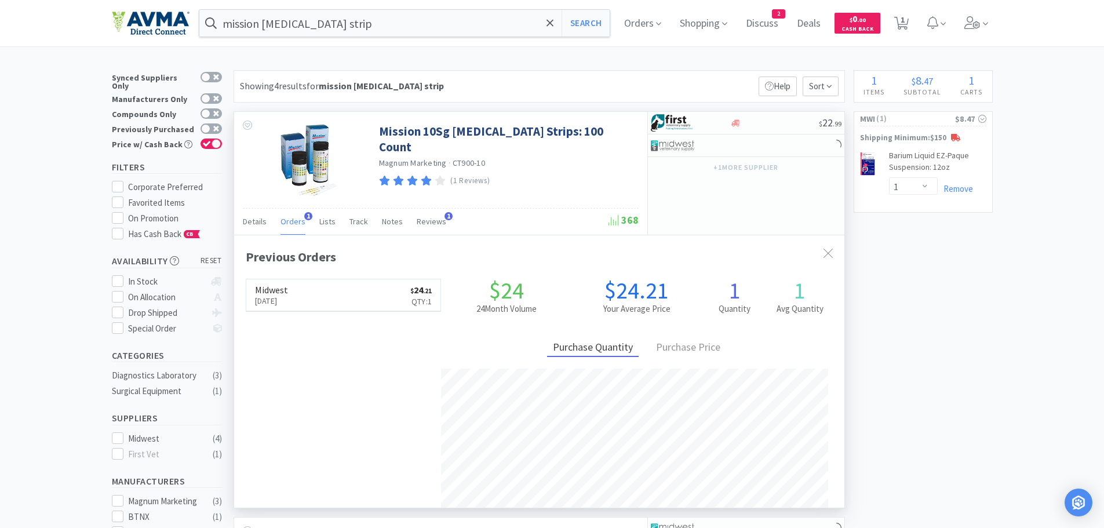
click at [292, 220] on span "Orders" at bounding box center [292, 221] width 25 height 10
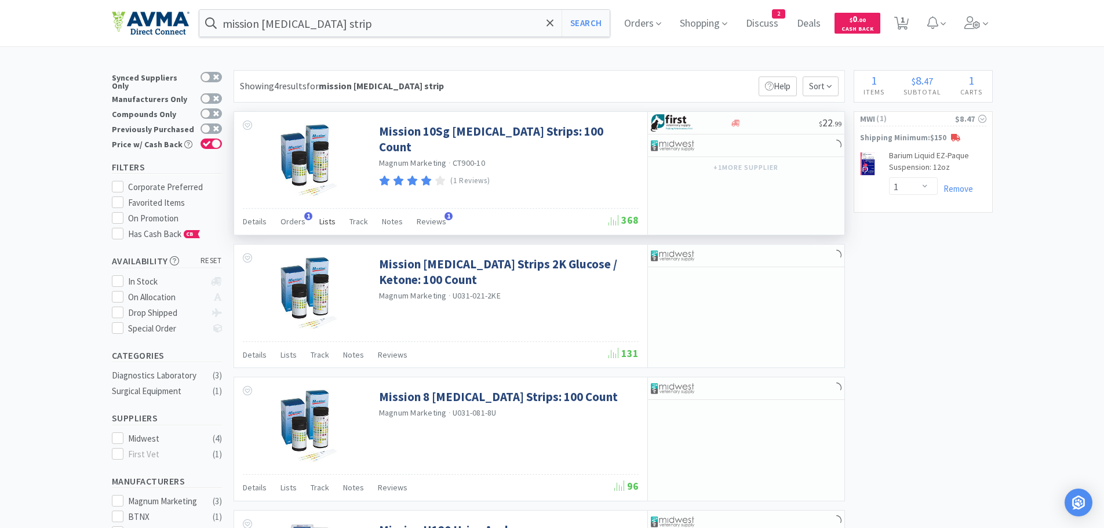
click at [328, 221] on span "Lists" at bounding box center [327, 221] width 16 height 10
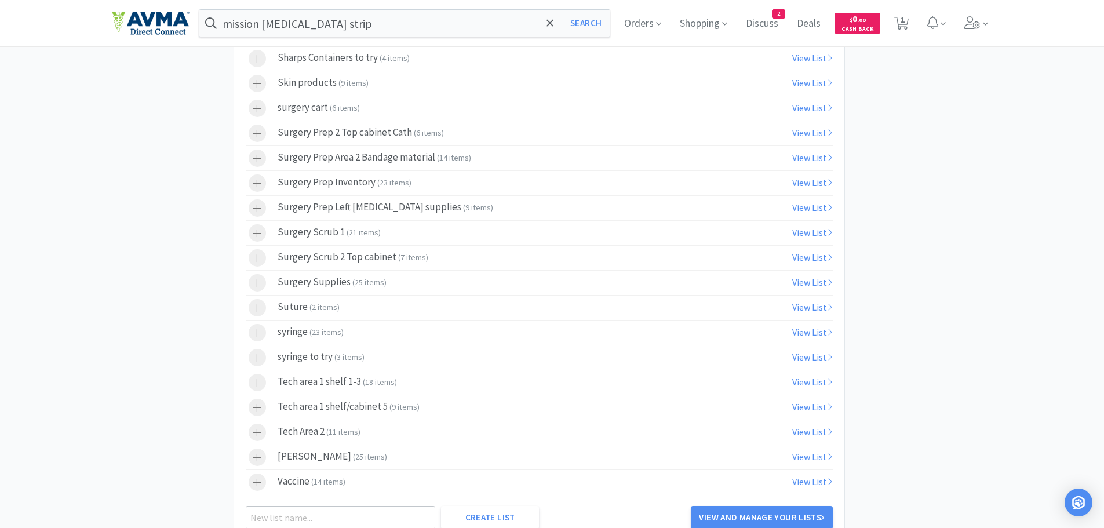
scroll to position [678, 0]
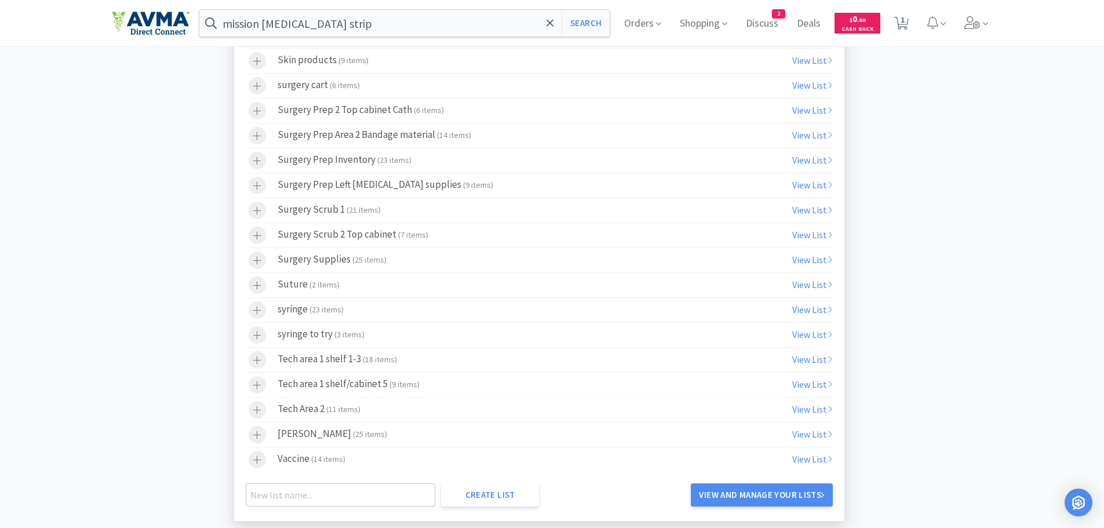
click at [306, 411] on div "Tech Area 2 ( 11 items )" at bounding box center [319, 409] width 83 height 17
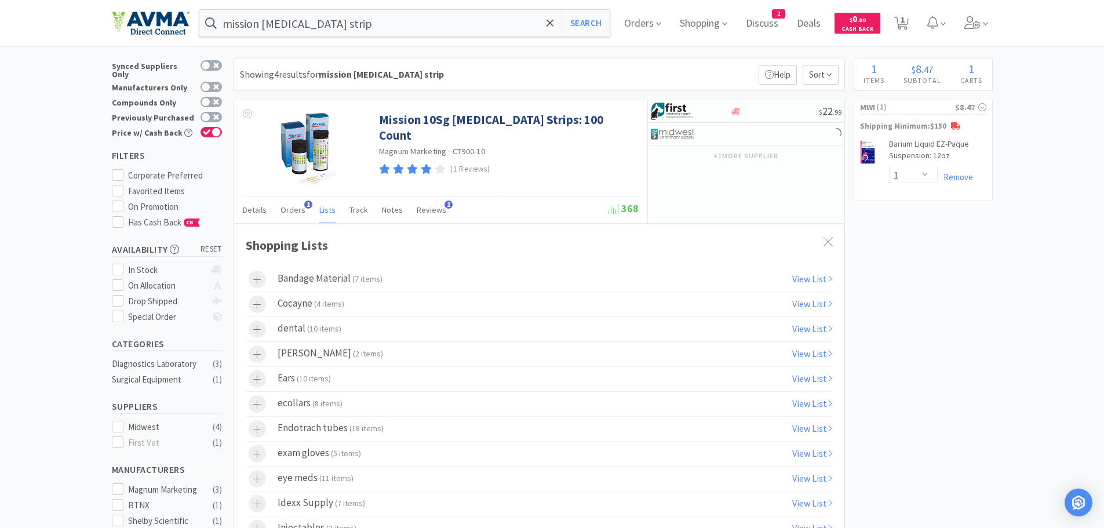
scroll to position [0, 0]
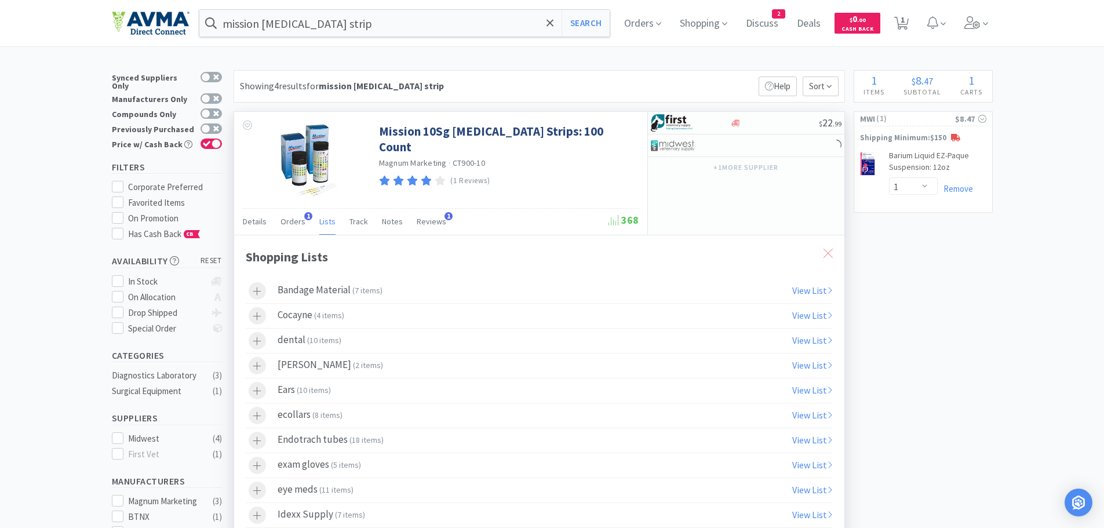
click at [827, 253] on icon at bounding box center [827, 253] width 9 height 9
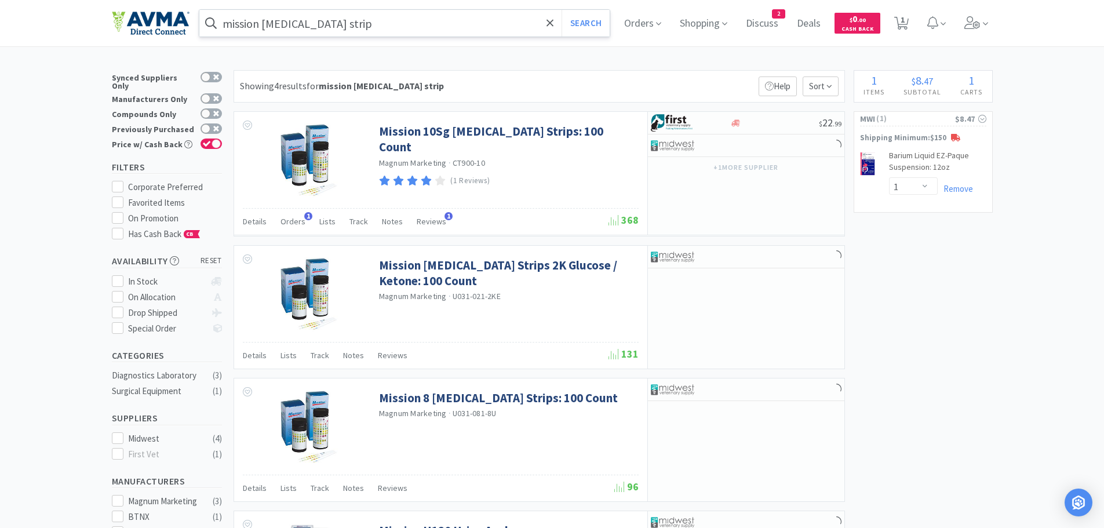
click at [379, 32] on input "mission [MEDICAL_DATA] strip" at bounding box center [404, 23] width 411 height 27
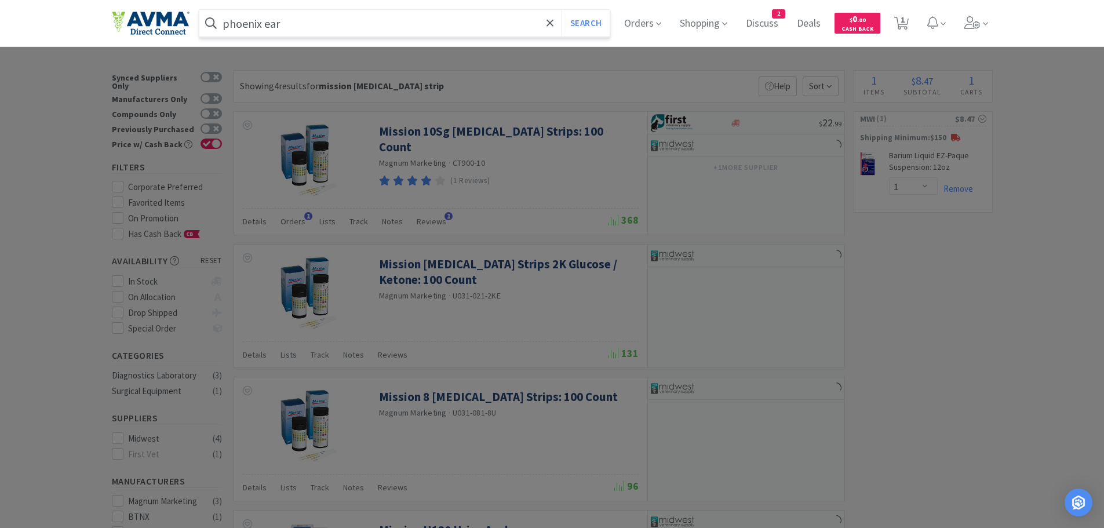
drag, startPoint x: 591, startPoint y: 24, endPoint x: 604, endPoint y: 38, distance: 18.4
click at [592, 23] on button "Search" at bounding box center [585, 23] width 48 height 27
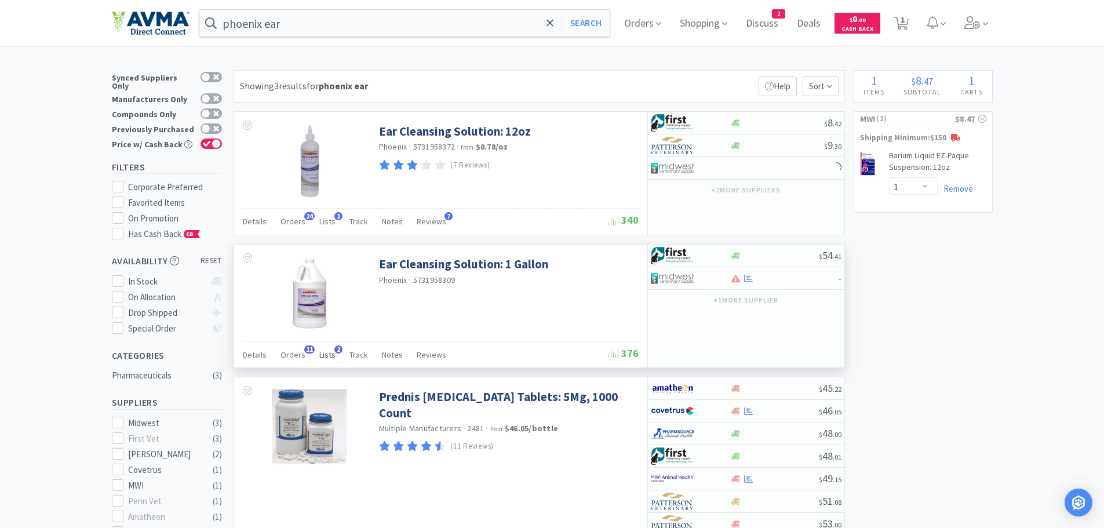
click at [324, 356] on span "Lists" at bounding box center [327, 354] width 16 height 10
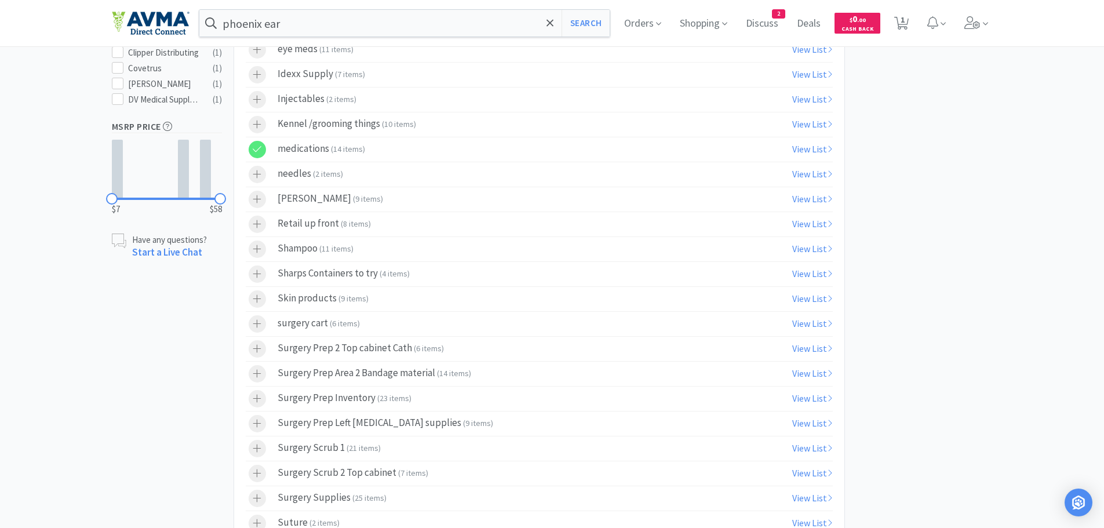
scroll to position [571, 0]
click at [260, 149] on icon at bounding box center [257, 152] width 9 height 10
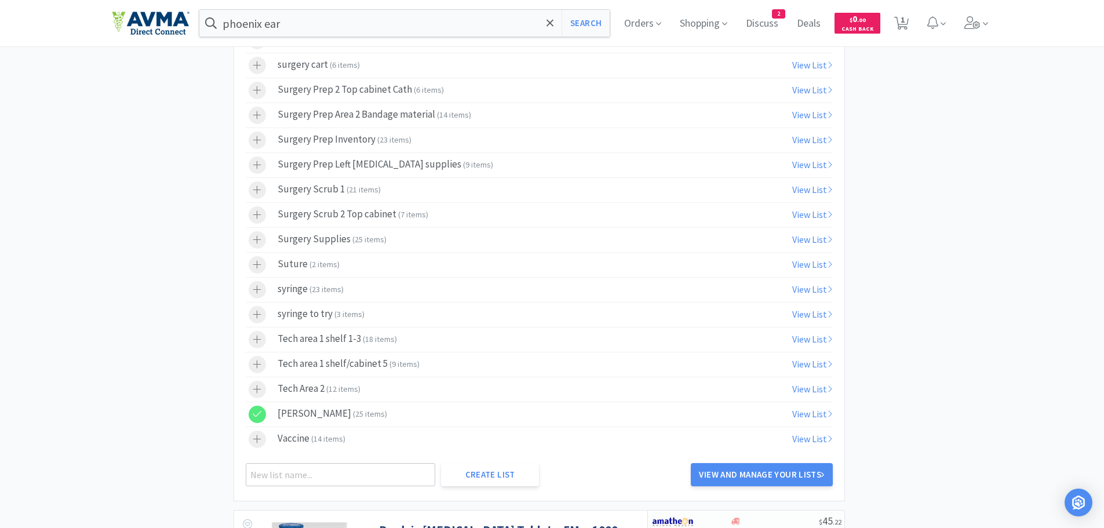
scroll to position [838, 0]
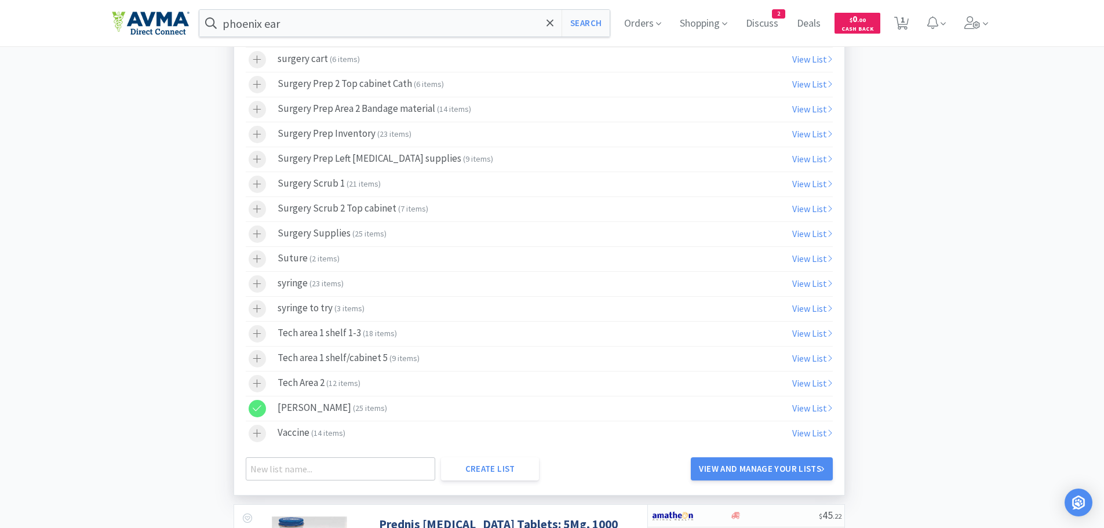
click at [258, 406] on icon at bounding box center [257, 408] width 9 height 10
click at [258, 384] on icon at bounding box center [257, 383] width 9 height 10
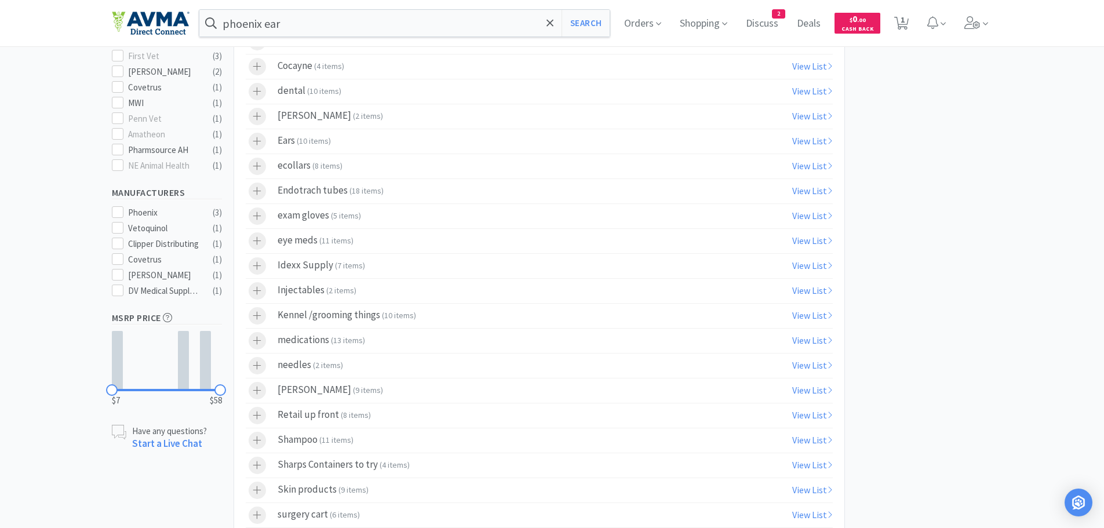
scroll to position [0, 0]
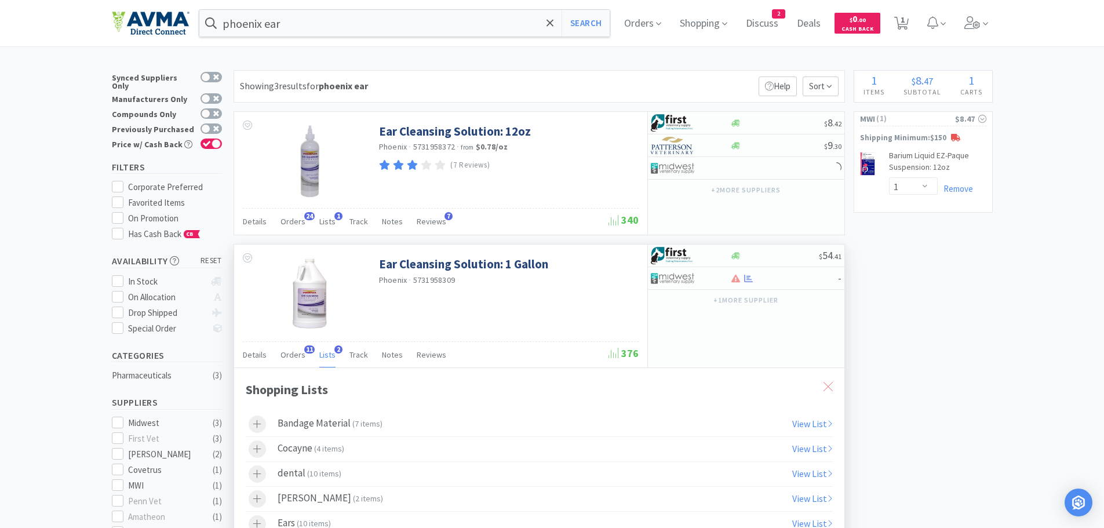
drag, startPoint x: 829, startPoint y: 386, endPoint x: 820, endPoint y: 384, distance: 9.0
click at [829, 386] on icon at bounding box center [827, 386] width 9 height 9
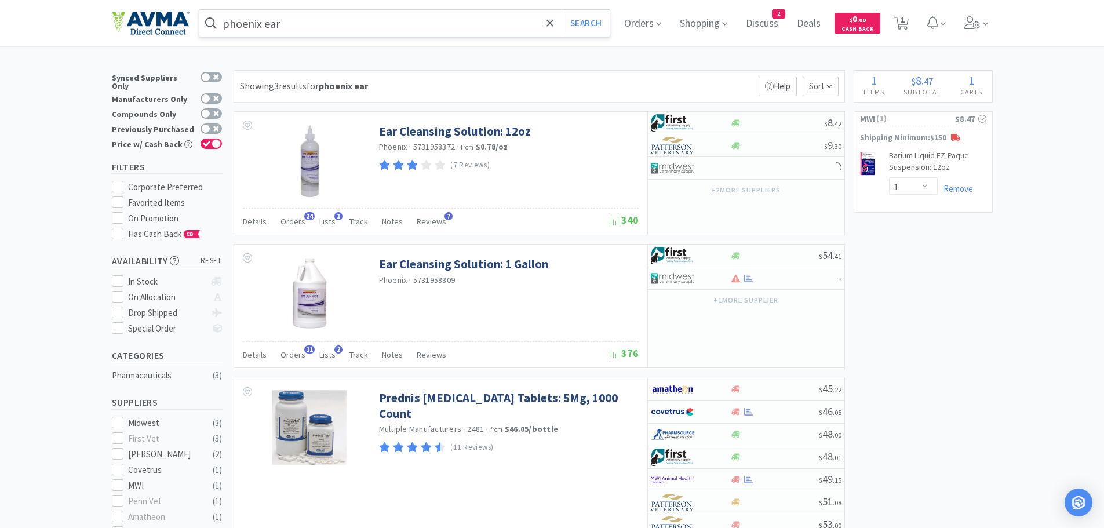
click at [435, 31] on input "phoenix ear" at bounding box center [404, 23] width 411 height 27
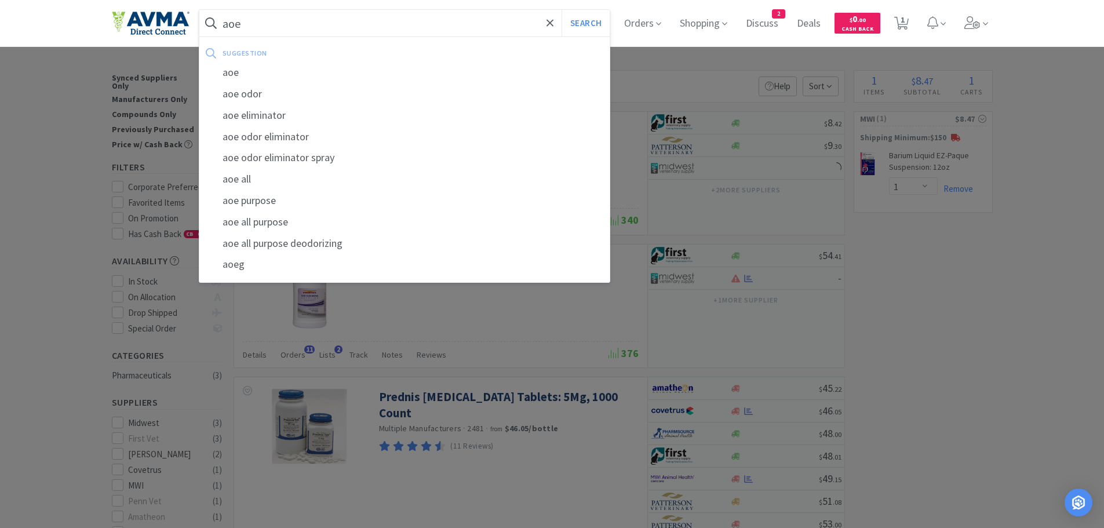
type input "aoe"
click at [236, 76] on div "aoe" at bounding box center [404, 72] width 411 height 21
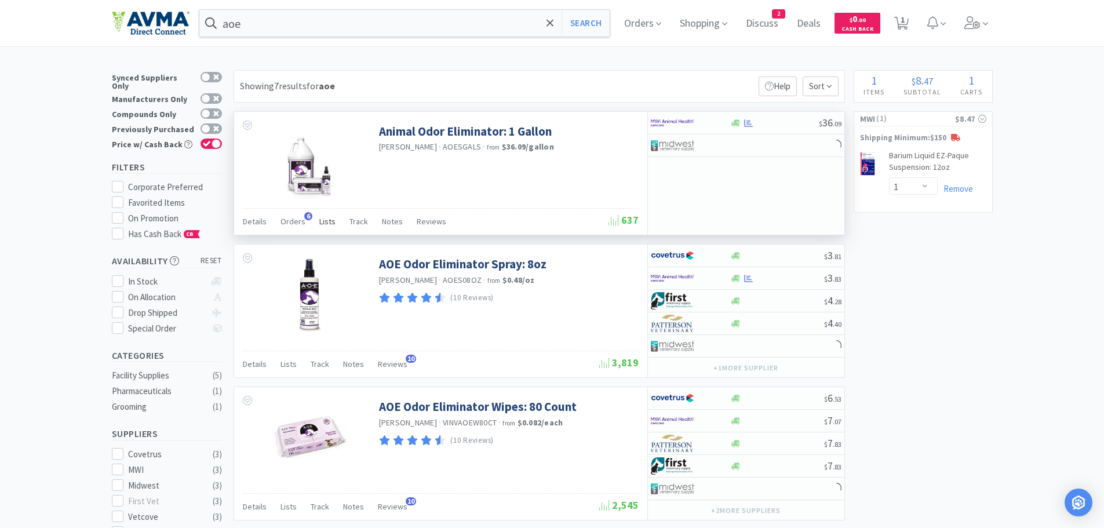
click at [320, 221] on span "Lists" at bounding box center [327, 221] width 16 height 10
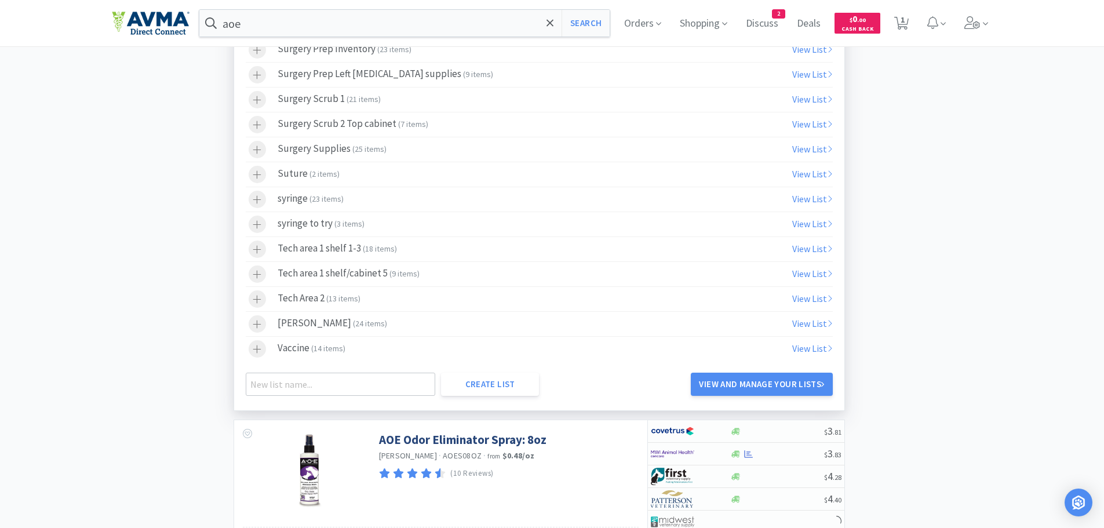
scroll to position [787, 0]
click at [338, 304] on span "13 items" at bounding box center [343, 300] width 30 height 10
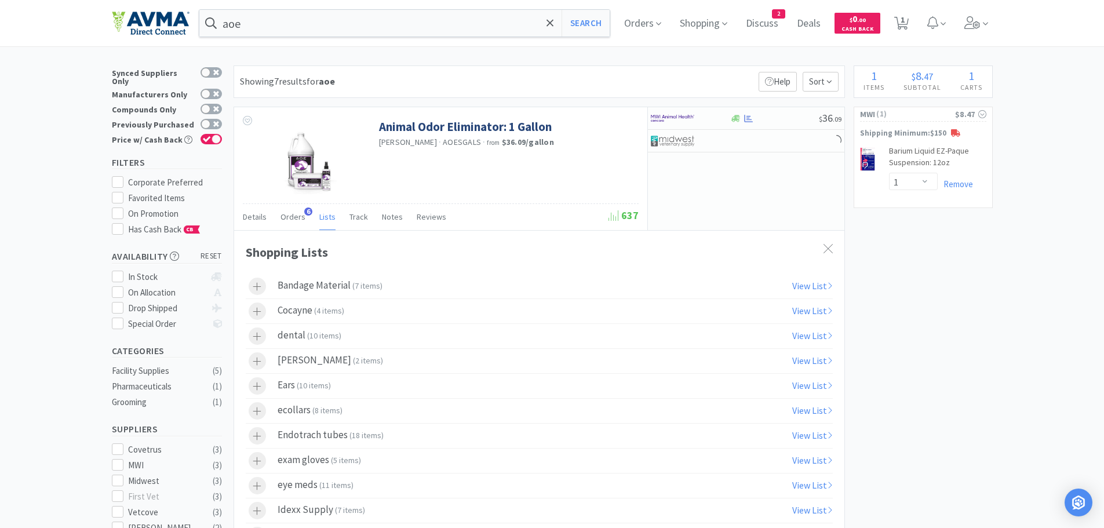
scroll to position [0, 0]
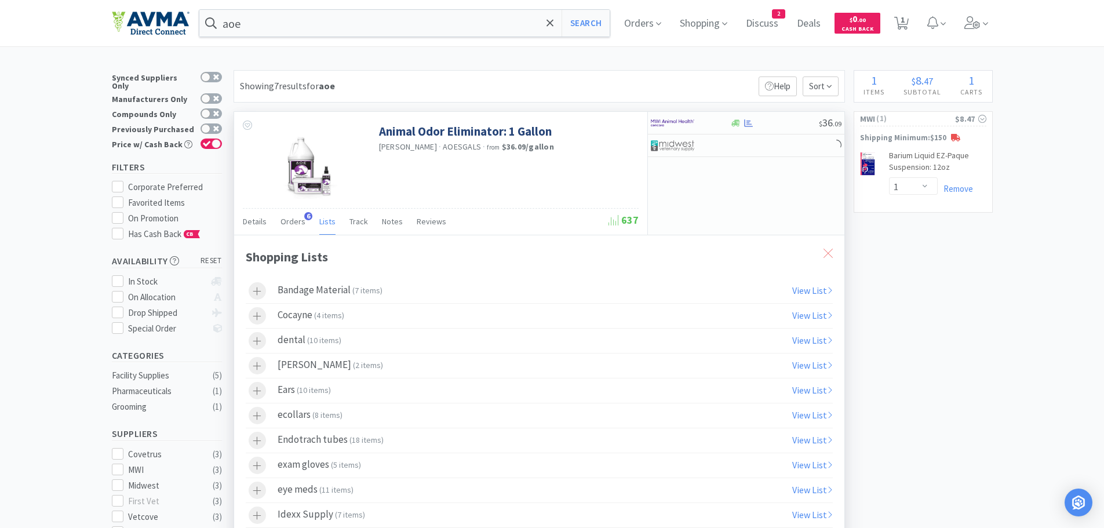
click at [821, 250] on div at bounding box center [827, 253] width 21 height 27
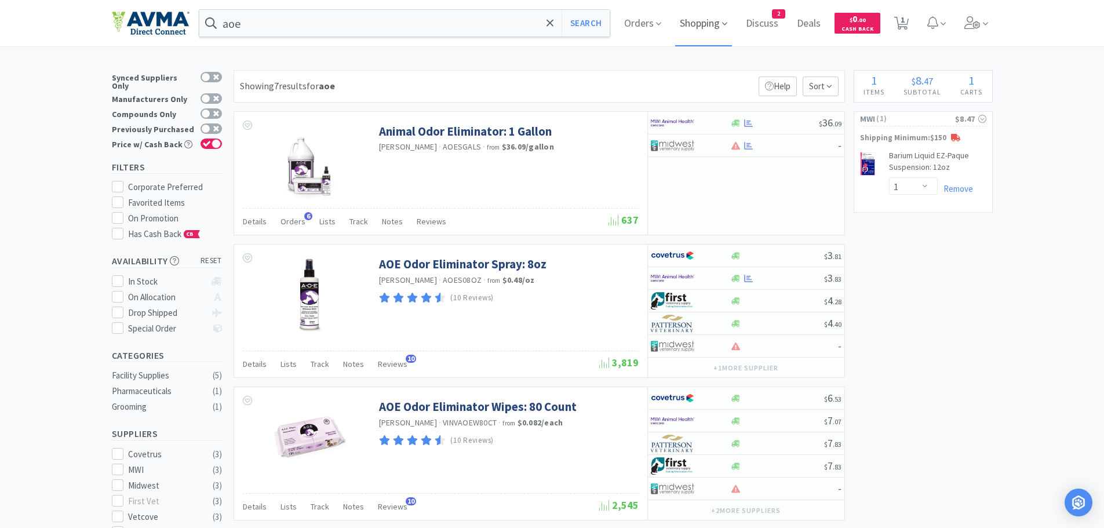
click at [711, 18] on span "Shopping" at bounding box center [703, 23] width 57 height 46
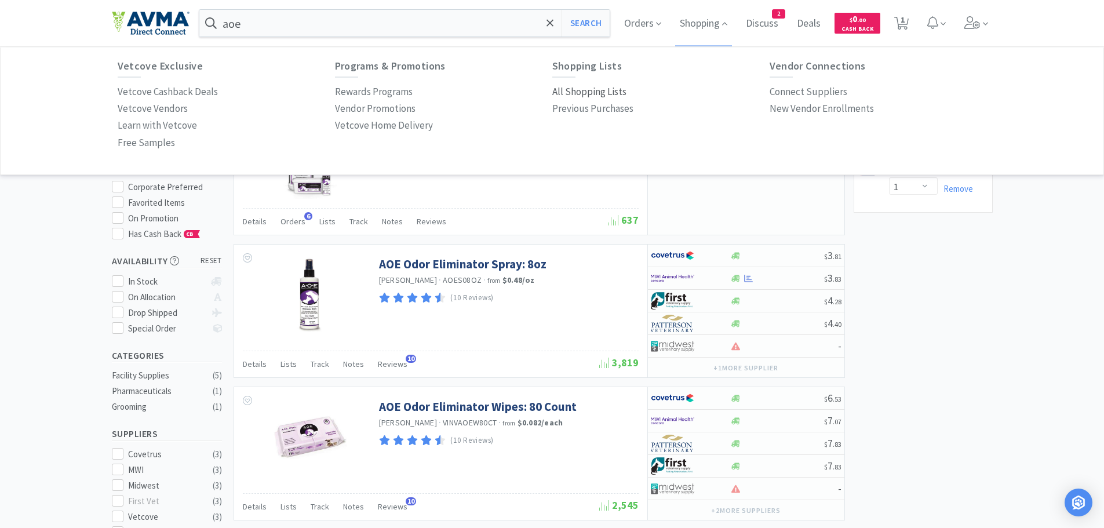
click at [583, 95] on p "All Shopping Lists" at bounding box center [589, 92] width 74 height 16
select select "1"
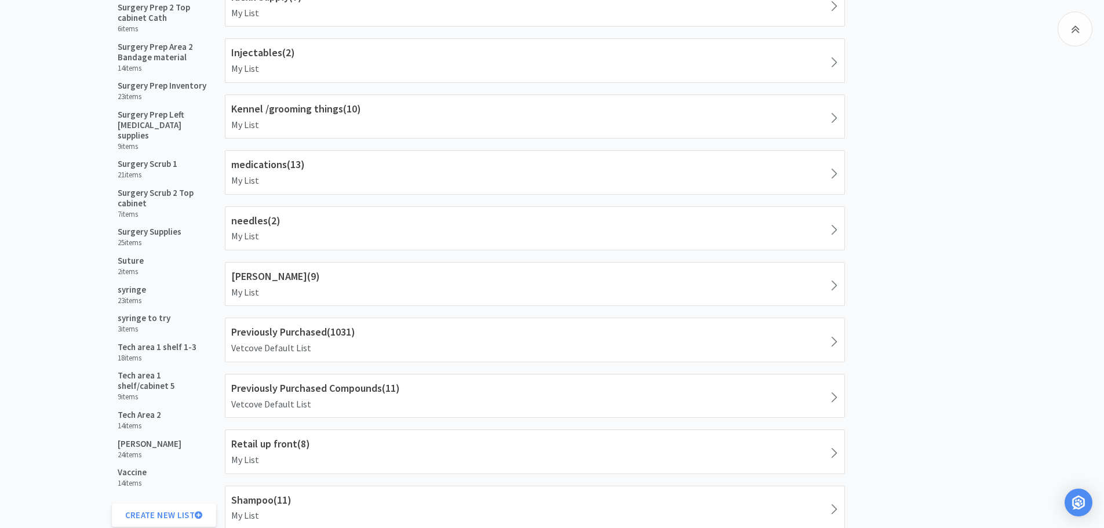
scroll to position [742, 0]
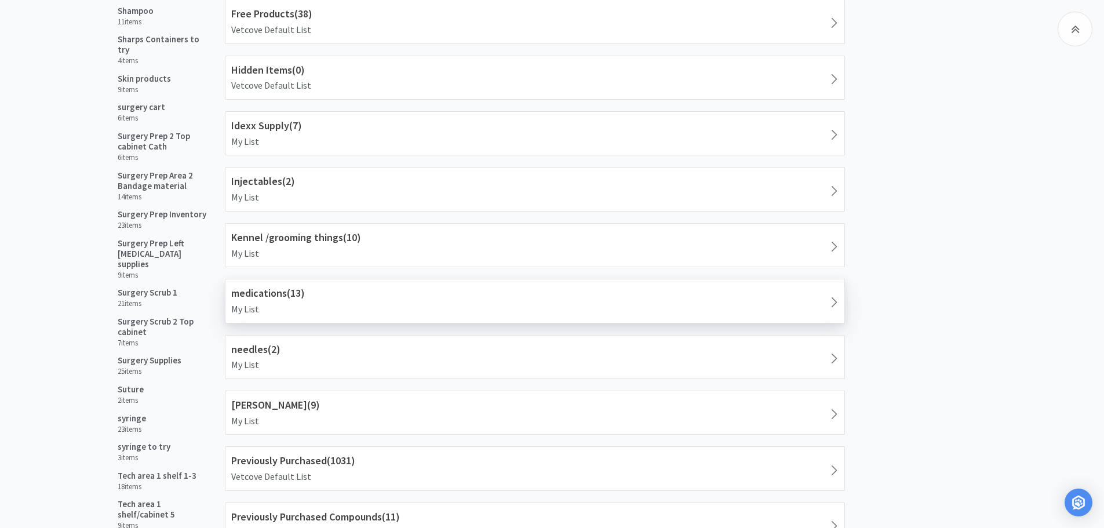
click at [352, 303] on p "My List" at bounding box center [534, 309] width 607 height 15
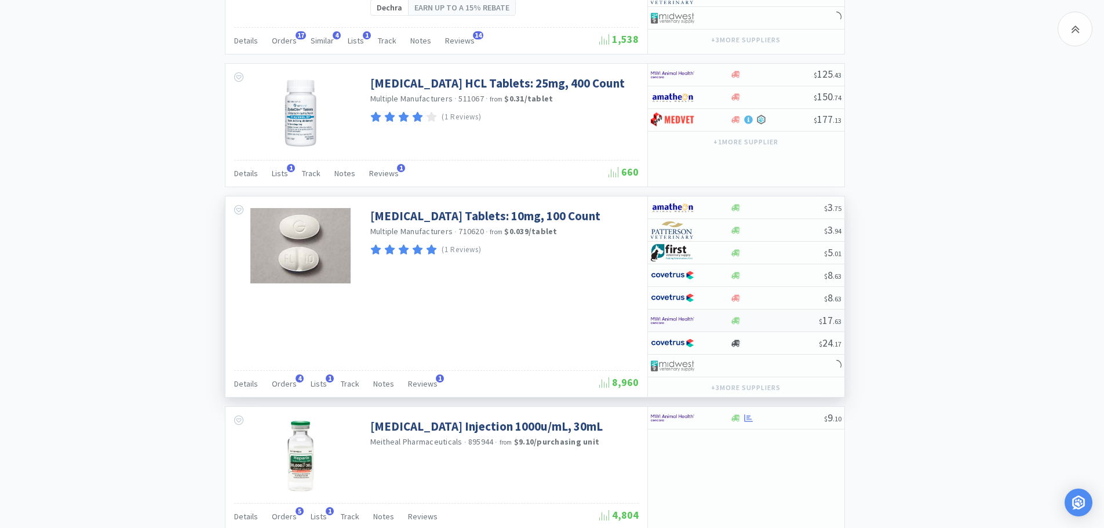
scroll to position [1597, 0]
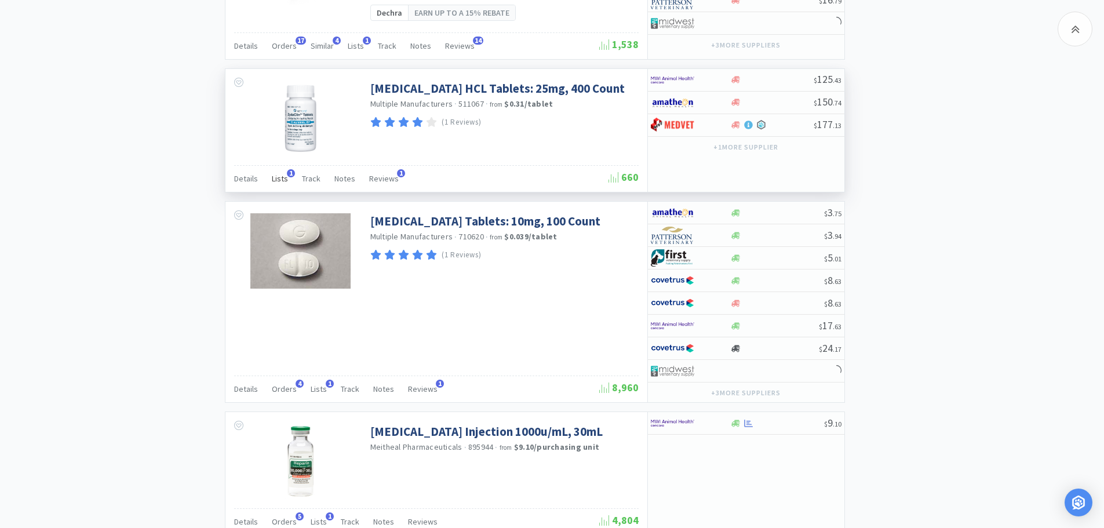
click at [282, 184] on span "Lists" at bounding box center [280, 178] width 16 height 10
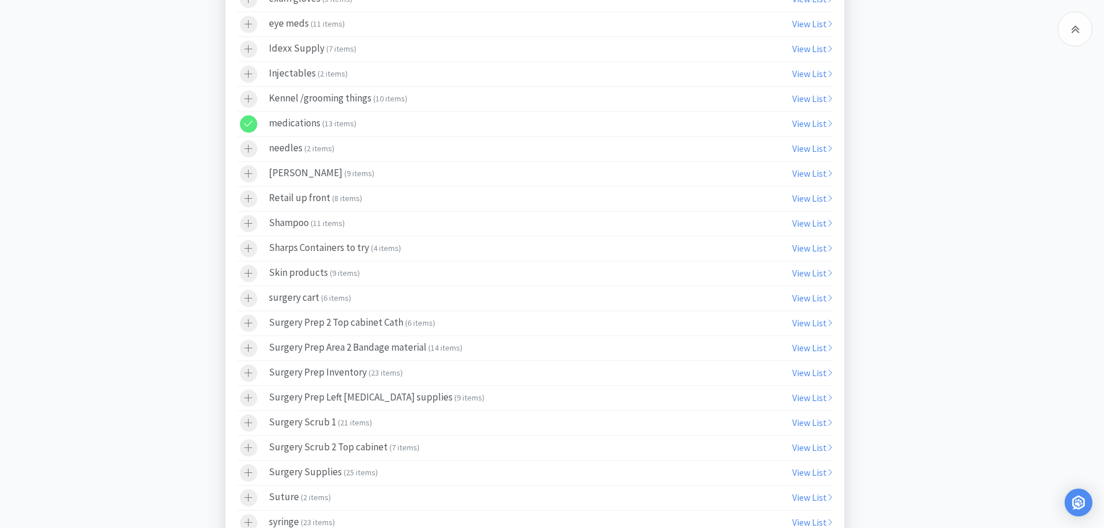
scroll to position [2012, 0]
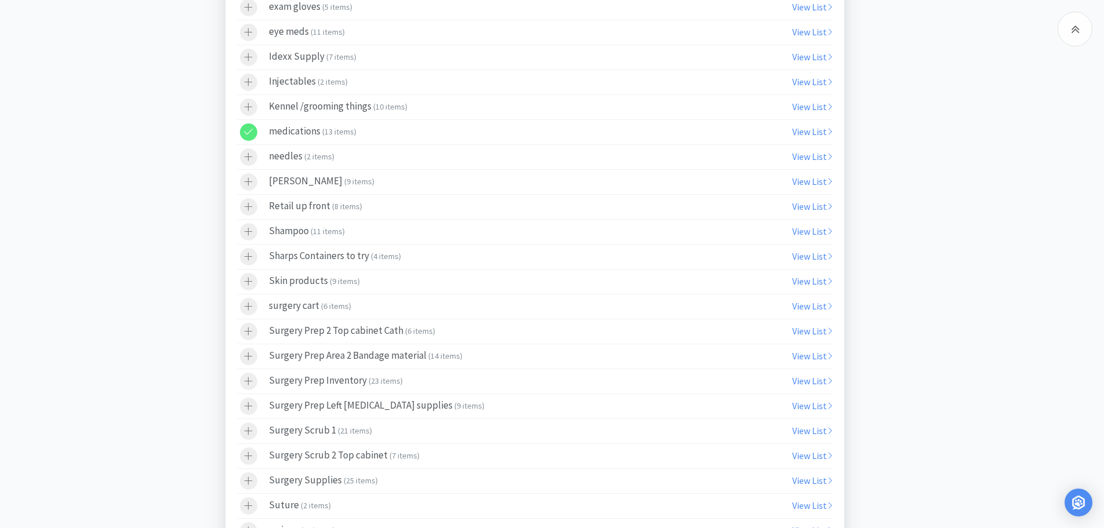
click at [253, 141] on div at bounding box center [248, 131] width 17 height 17
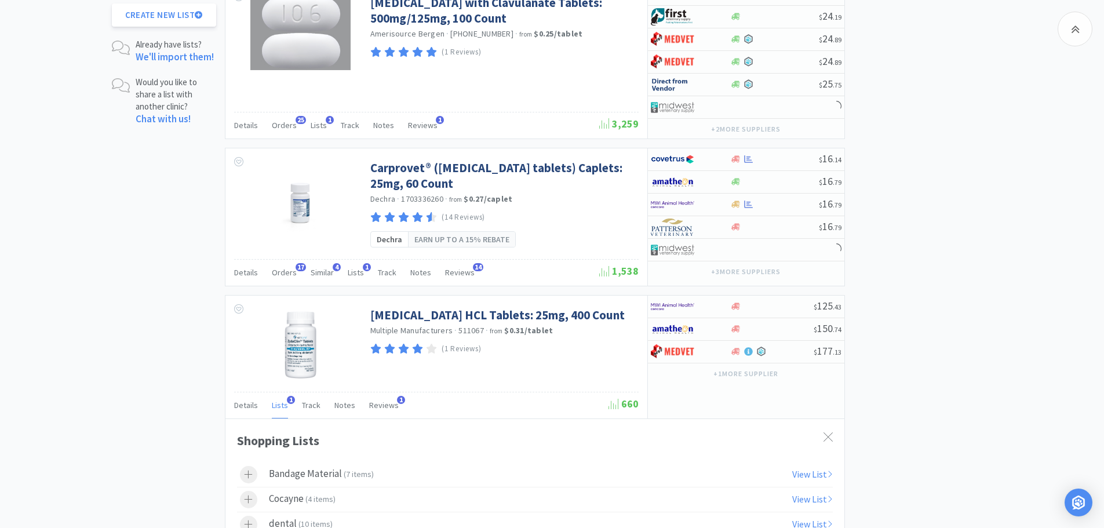
scroll to position [1533, 0]
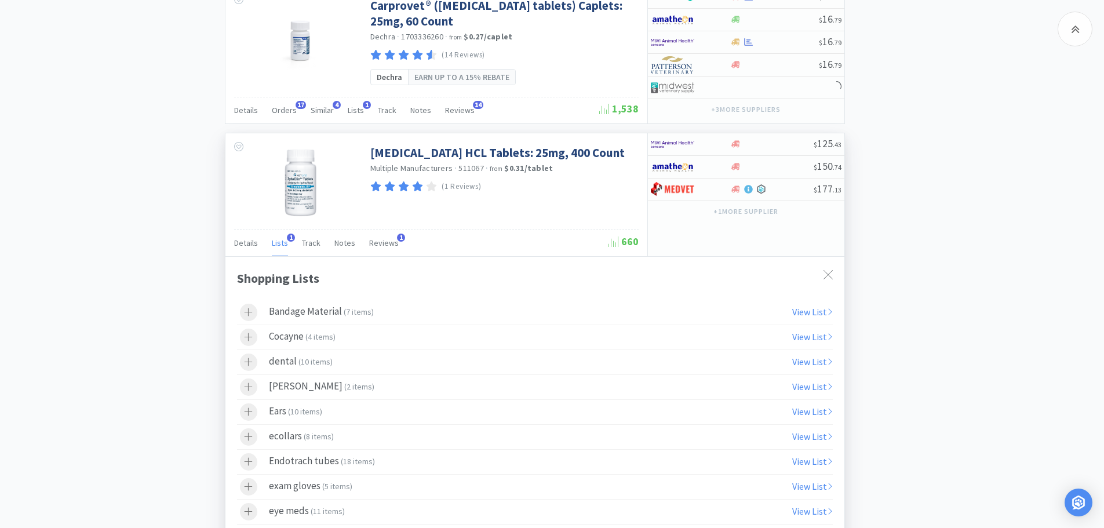
click at [829, 279] on icon at bounding box center [827, 274] width 9 height 9
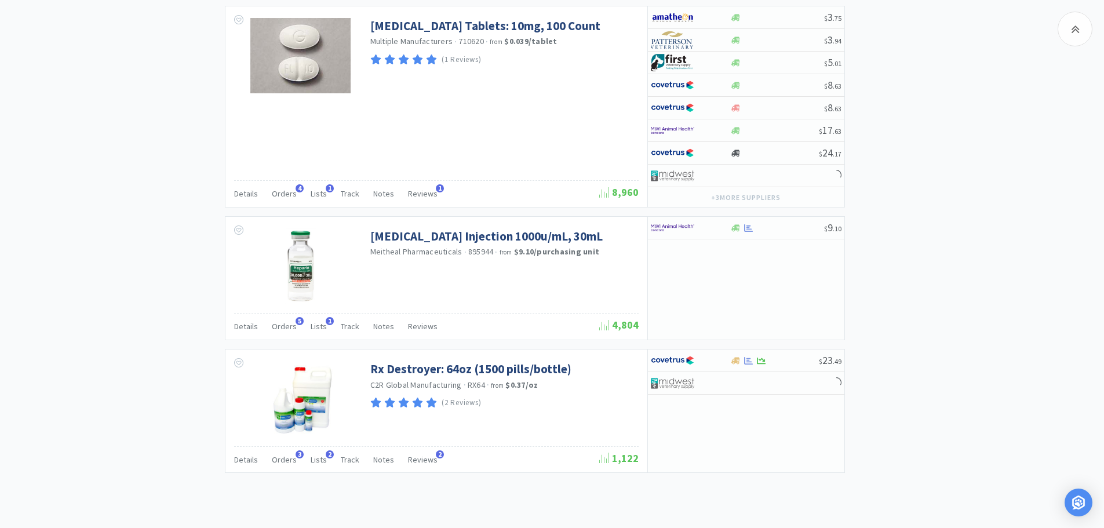
scroll to position [1803, 0]
click at [315, 199] on span "Lists" at bounding box center [319, 193] width 16 height 10
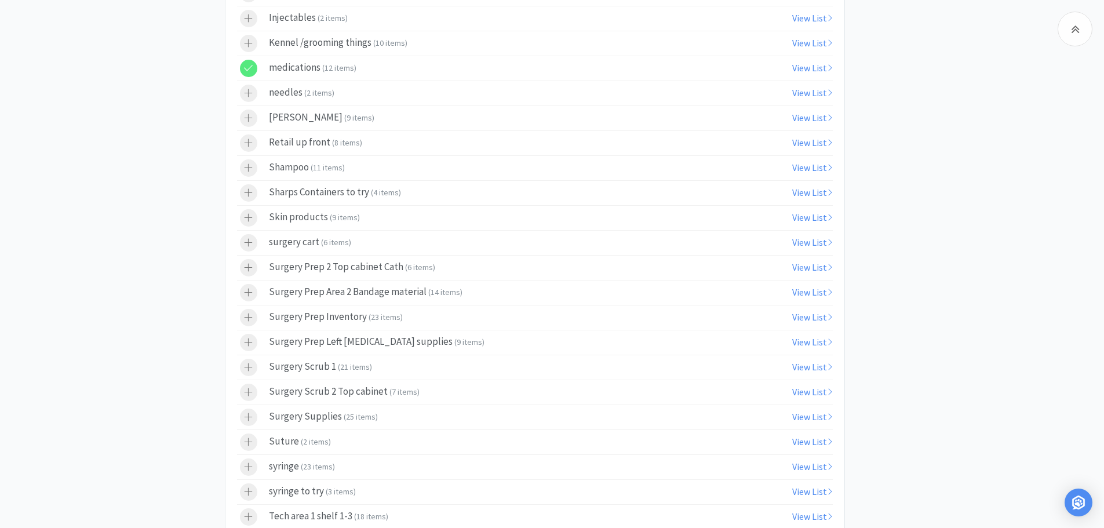
scroll to position [2279, 0]
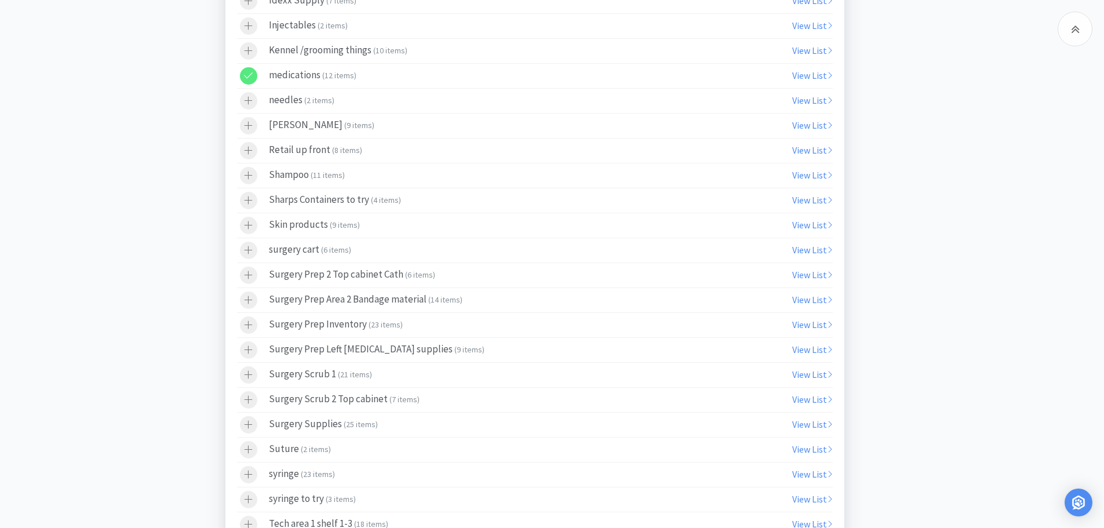
click at [254, 85] on div at bounding box center [248, 75] width 17 height 17
click at [1075, 30] on icon at bounding box center [1075, 29] width 9 height 14
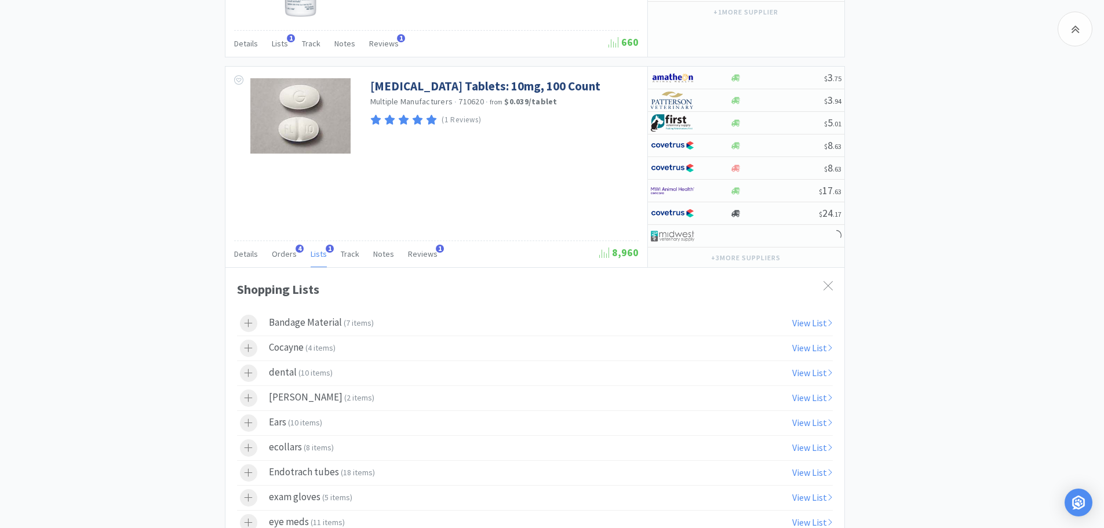
scroll to position [1815, 0]
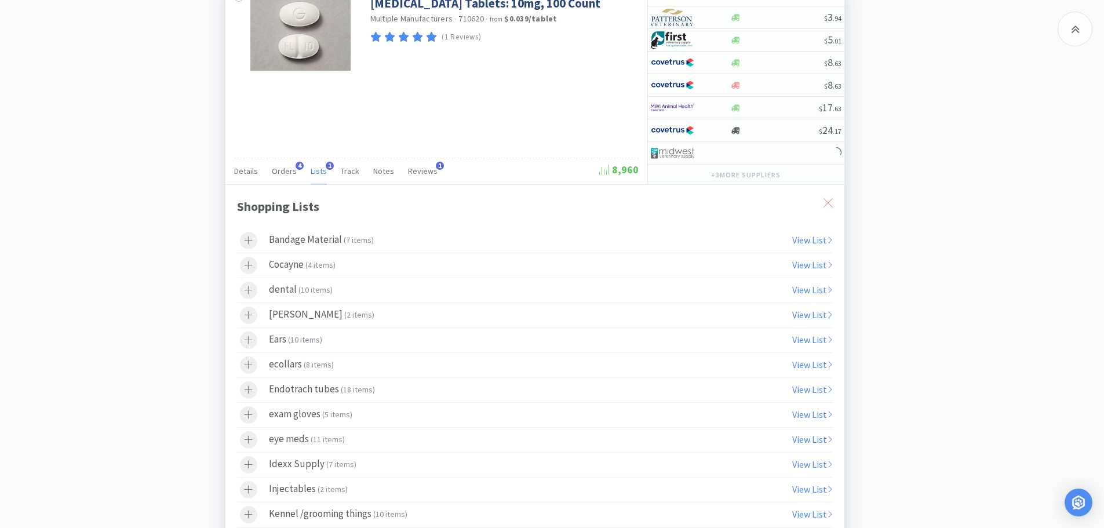
click at [827, 213] on div at bounding box center [827, 203] width 21 height 27
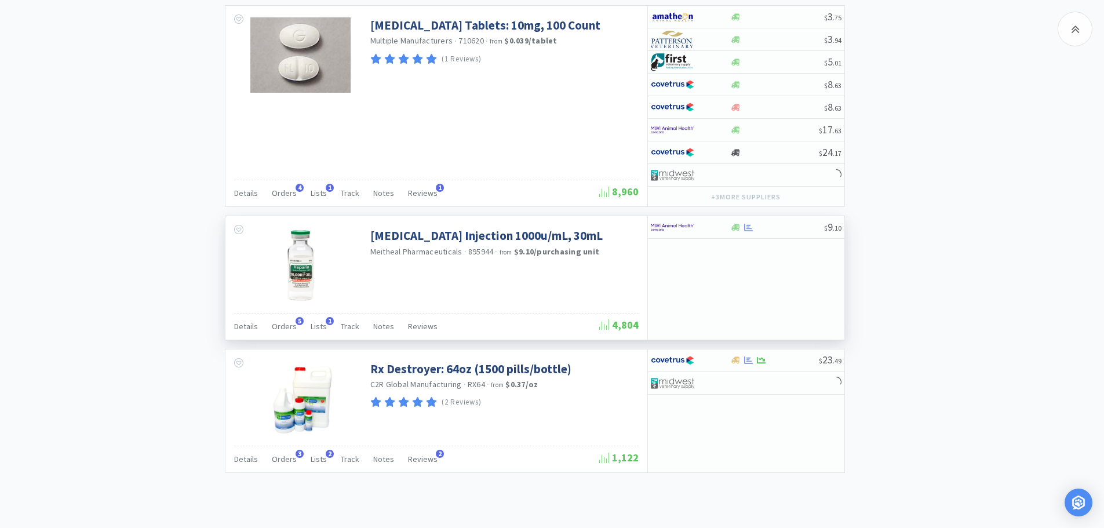
scroll to position [1809, 0]
click at [313, 461] on span "Lists" at bounding box center [319, 459] width 16 height 10
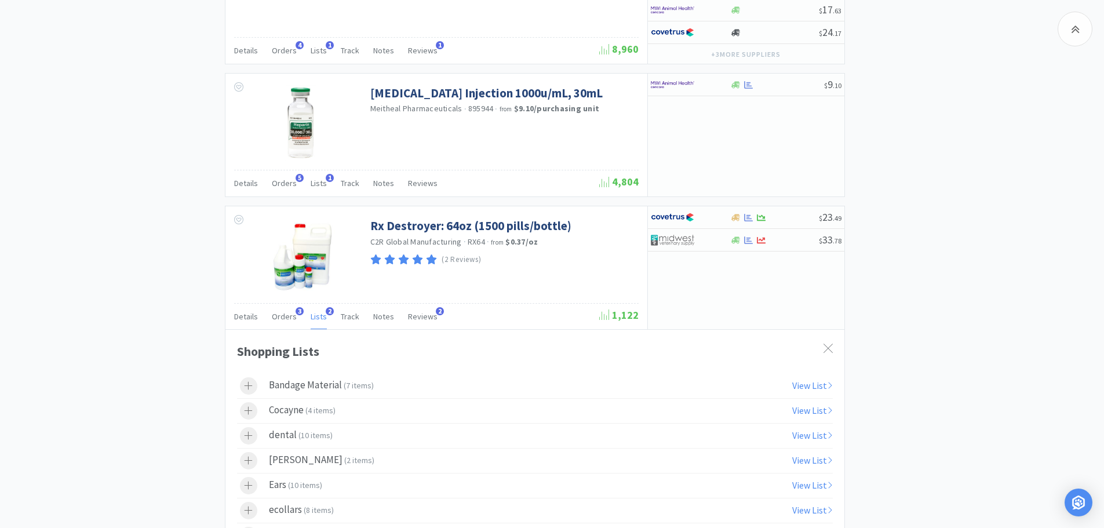
scroll to position [1928, 0]
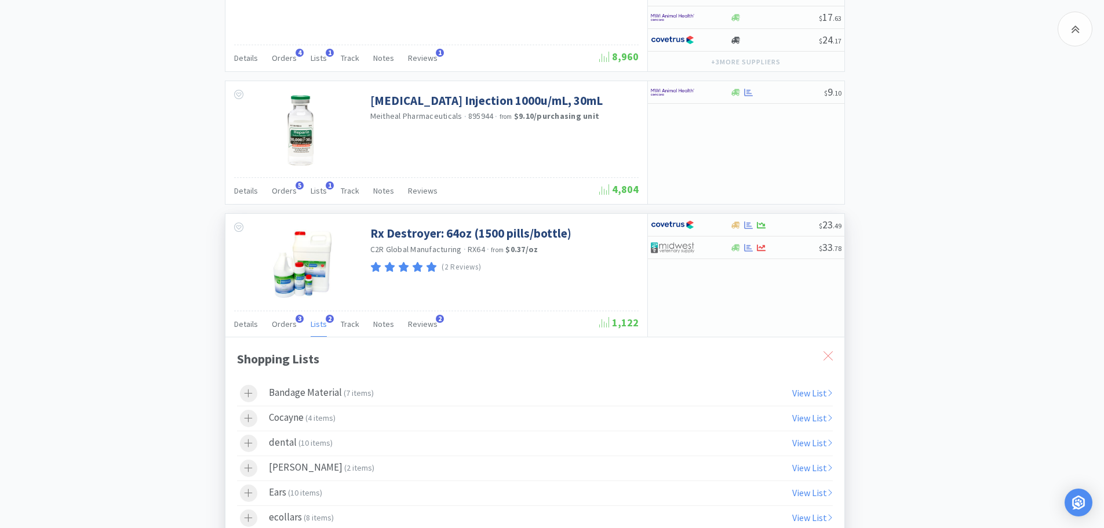
click at [830, 360] on icon at bounding box center [827, 355] width 9 height 9
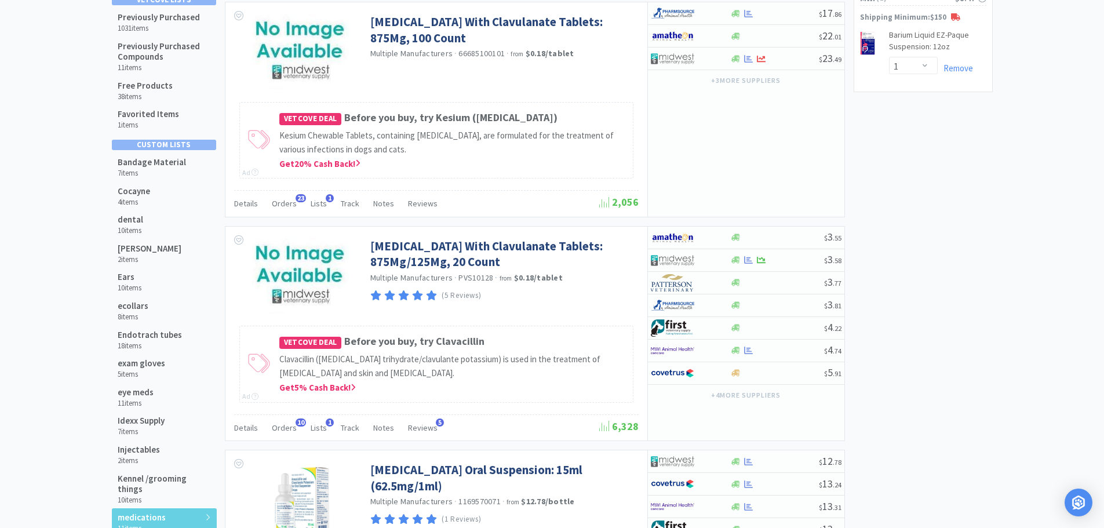
scroll to position [0, 0]
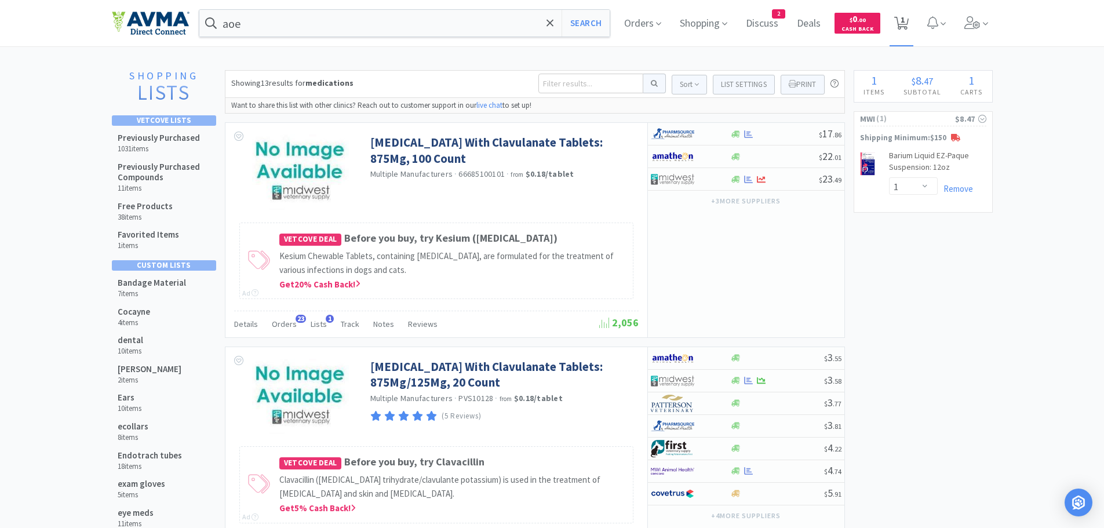
click at [903, 21] on span "1" at bounding box center [902, 20] width 4 height 46
select select "1"
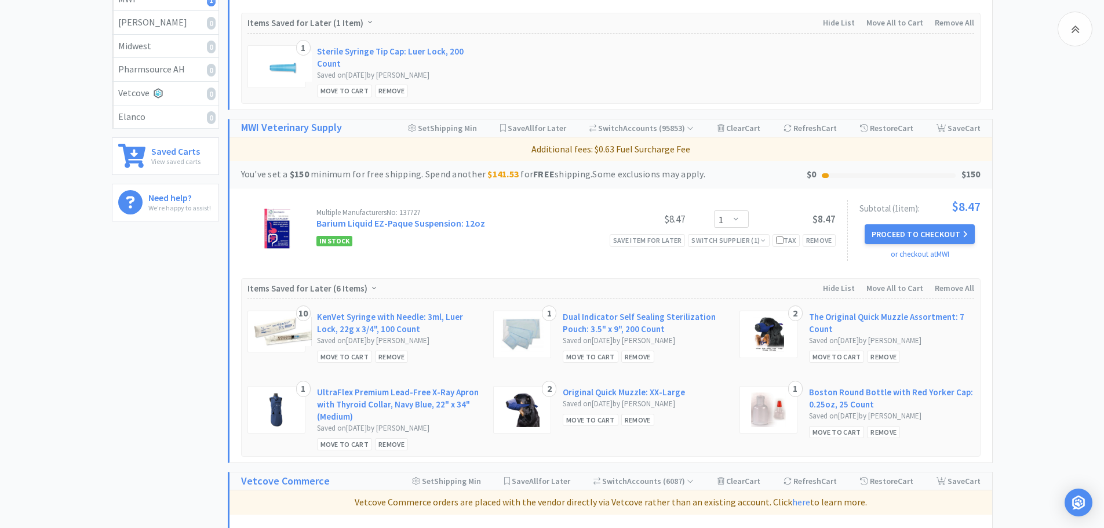
scroll to position [309, 0]
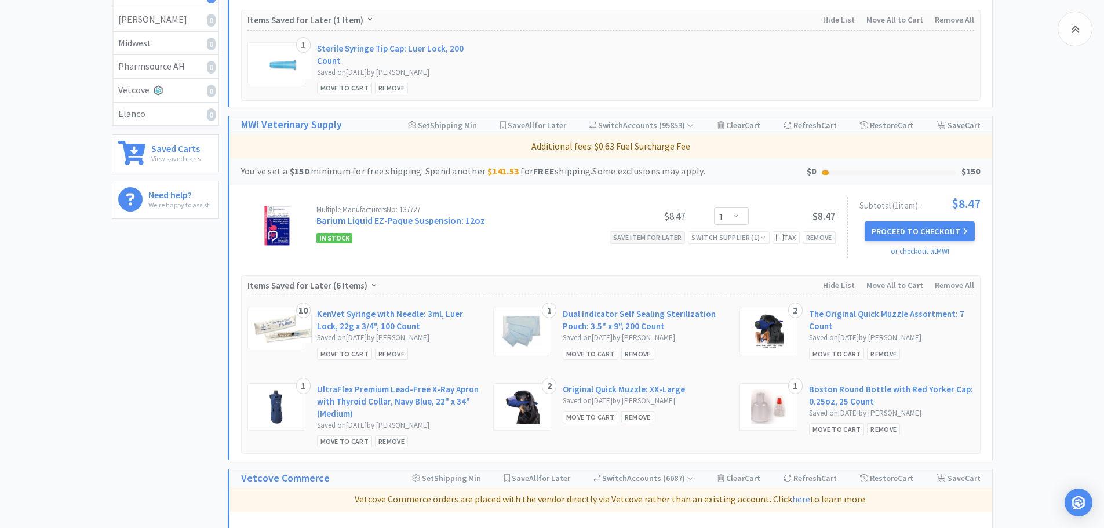
click at [657, 237] on div "Save item for later" at bounding box center [647, 237] width 76 height 12
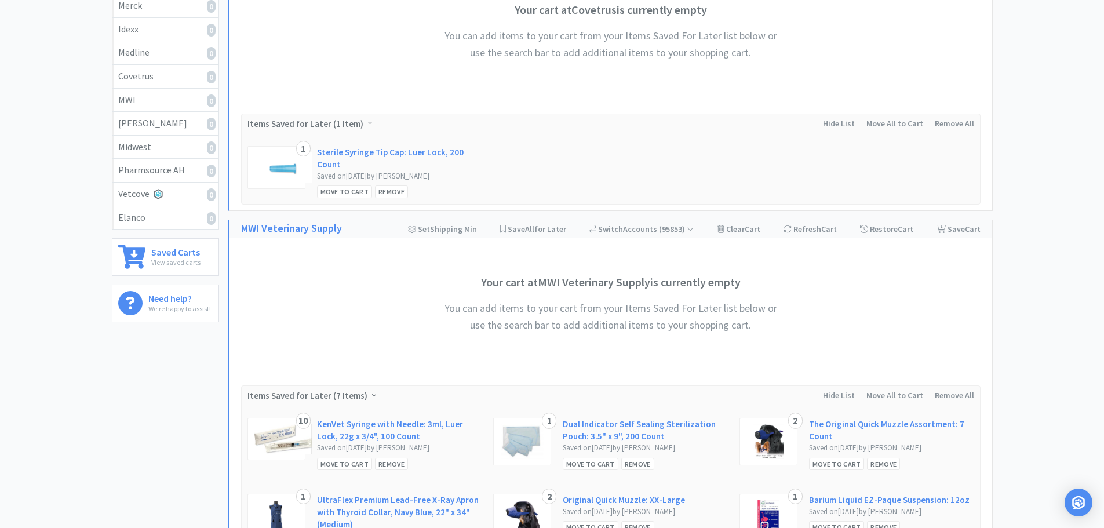
scroll to position [0, 0]
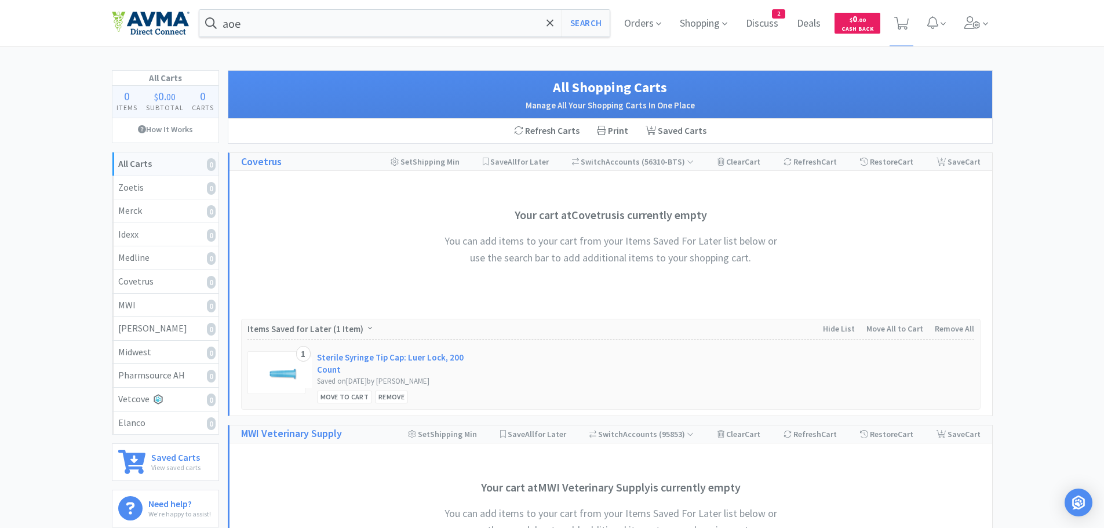
click at [309, 9] on div "aoe Search Orders Shopping Discuss Discuss 2 Deals Deals $ 0 . 00 Cash Back" at bounding box center [552, 23] width 881 height 46
click at [306, 13] on input "aoe" at bounding box center [404, 23] width 411 height 27
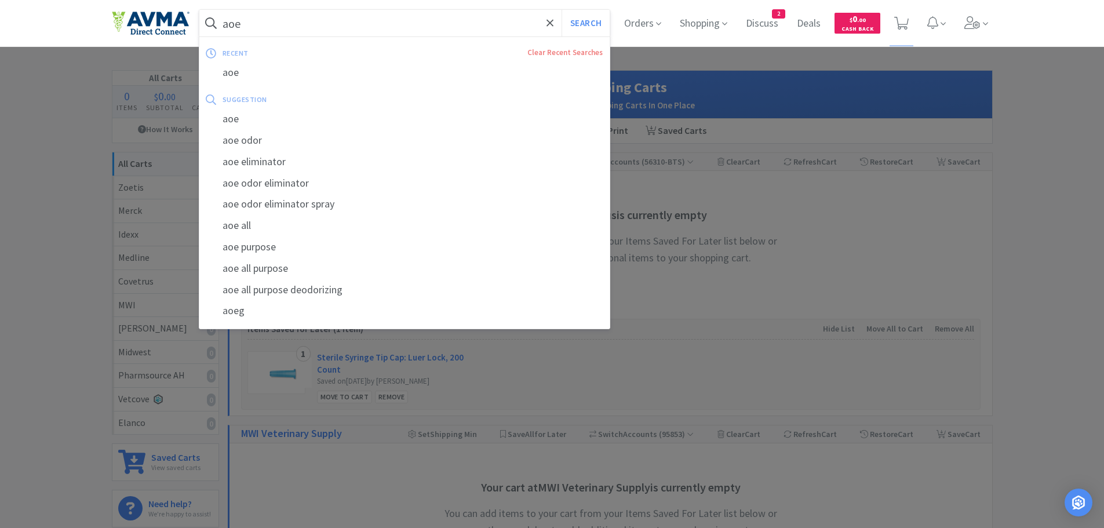
click at [1068, 118] on div at bounding box center [552, 264] width 1104 height 528
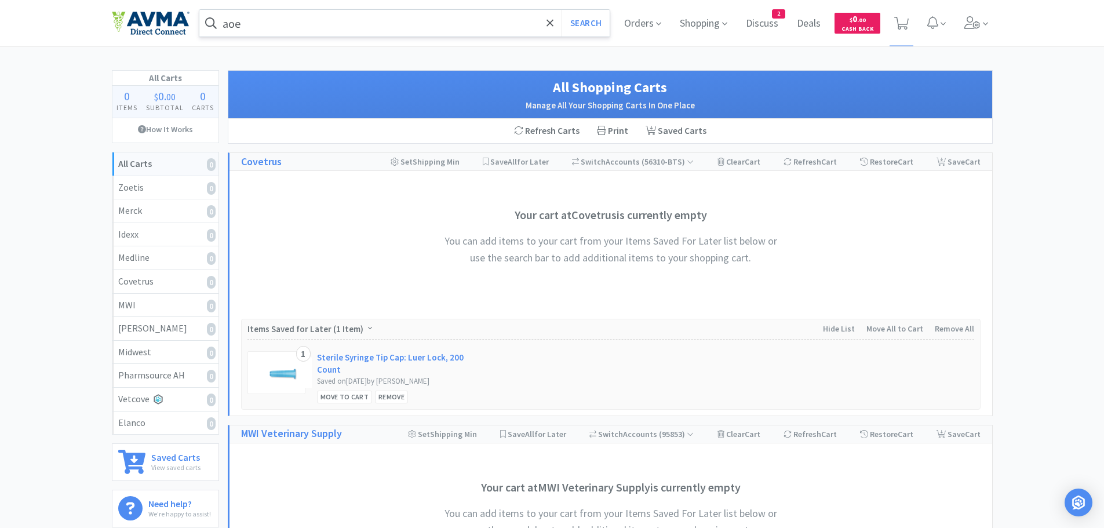
click at [364, 11] on input "aoe" at bounding box center [404, 23] width 411 height 27
click at [1023, 129] on div at bounding box center [552, 264] width 1104 height 528
click at [699, 21] on span "Shopping" at bounding box center [703, 23] width 57 height 46
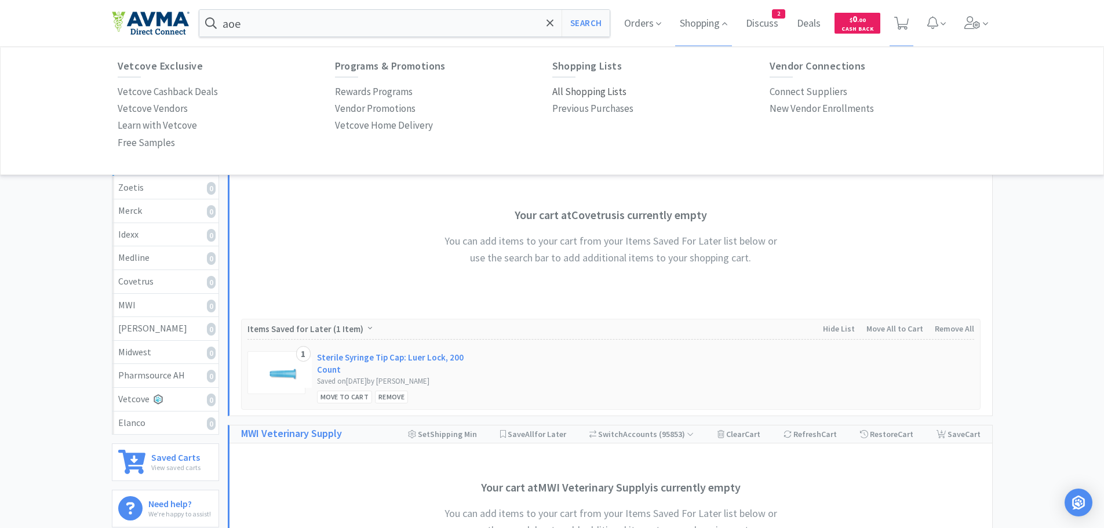
drag, startPoint x: 587, startPoint y: 92, endPoint x: 586, endPoint y: 86, distance: 5.9
click at [587, 91] on p "All Shopping Lists" at bounding box center [589, 92] width 74 height 16
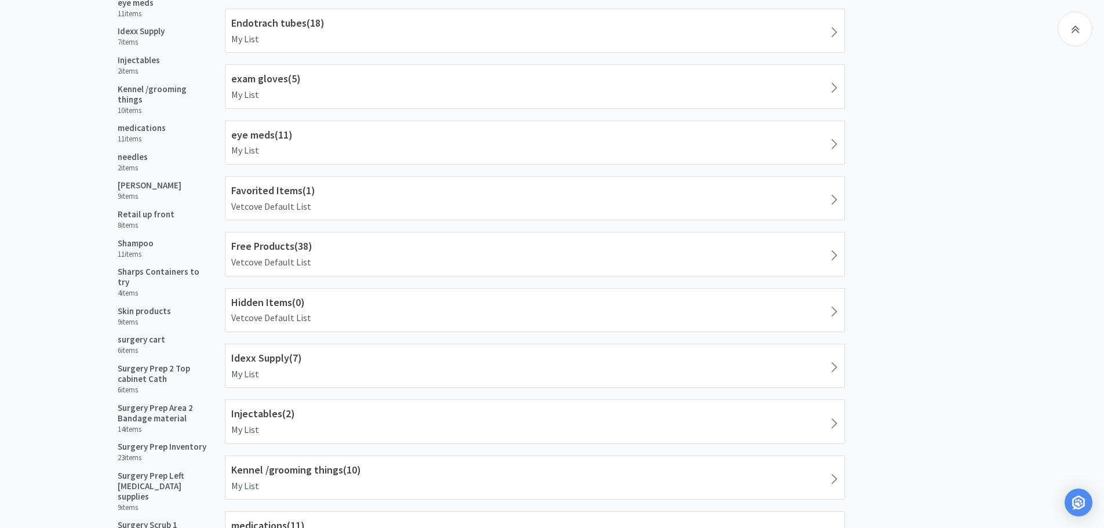
scroll to position [504, 0]
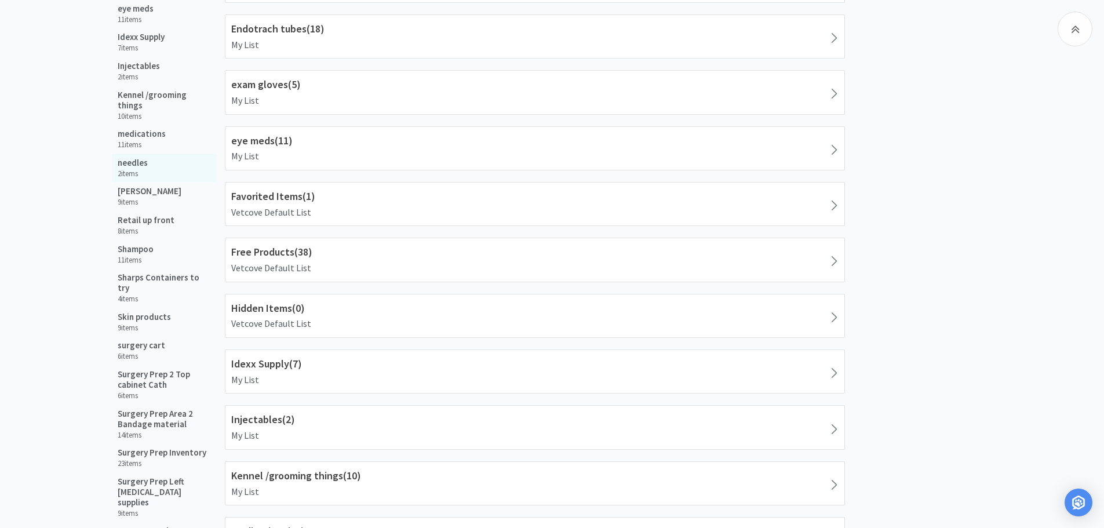
click at [127, 158] on h5 "needles" at bounding box center [133, 163] width 30 height 10
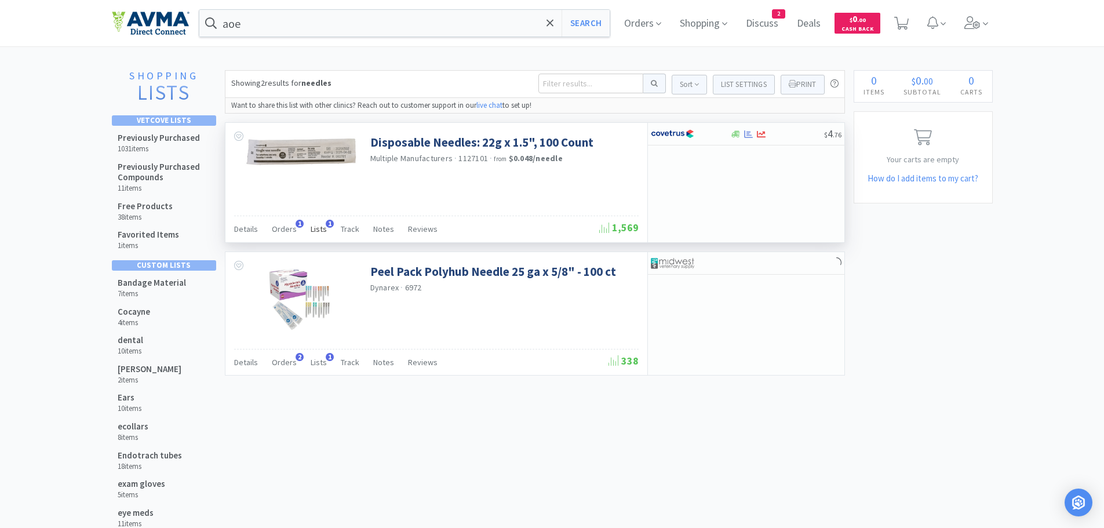
click at [317, 230] on span "Lists" at bounding box center [319, 229] width 16 height 10
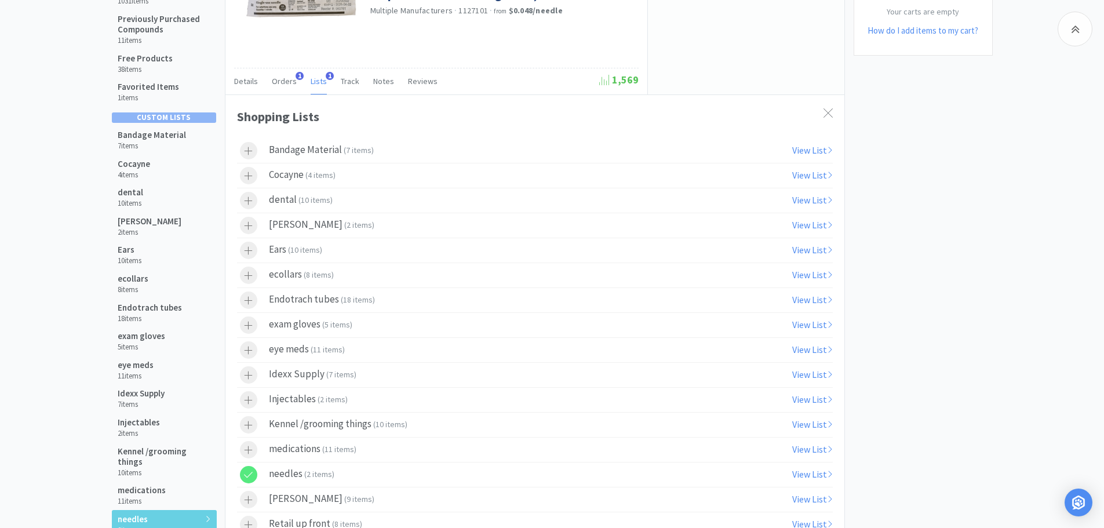
scroll to position [214, 0]
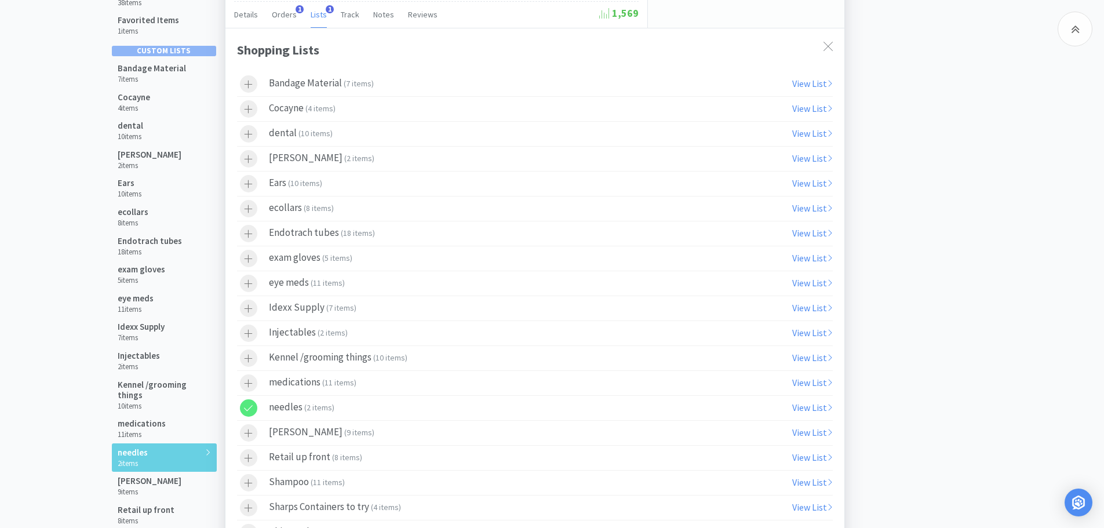
click at [248, 404] on icon at bounding box center [248, 408] width 9 height 10
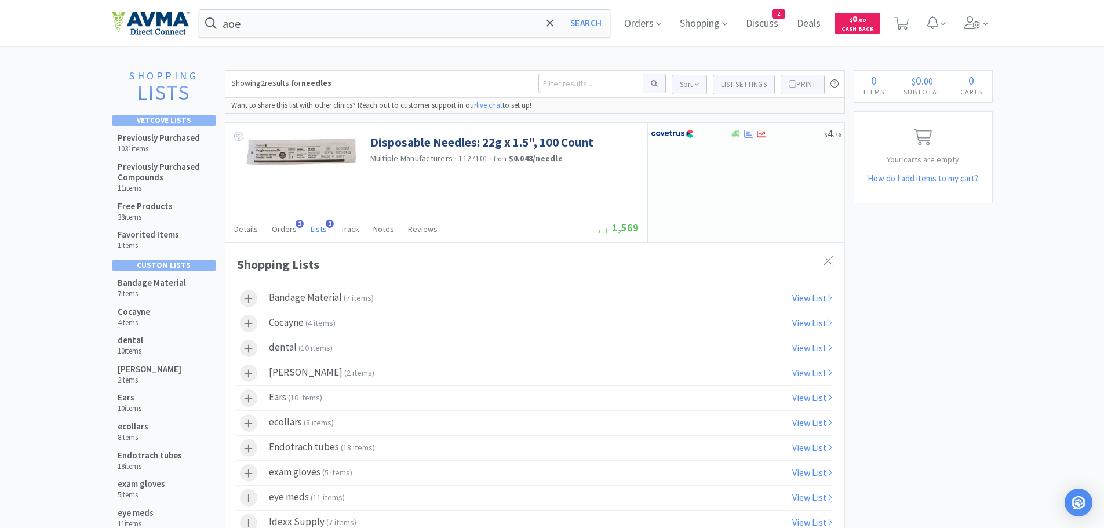
scroll to position [74, 0]
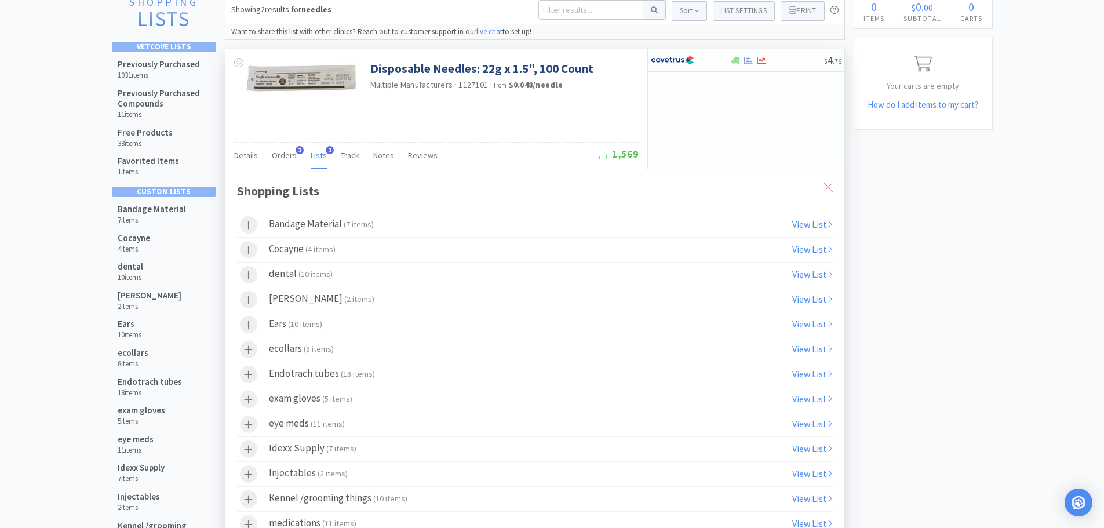
click at [827, 185] on icon at bounding box center [827, 186] width 9 height 9
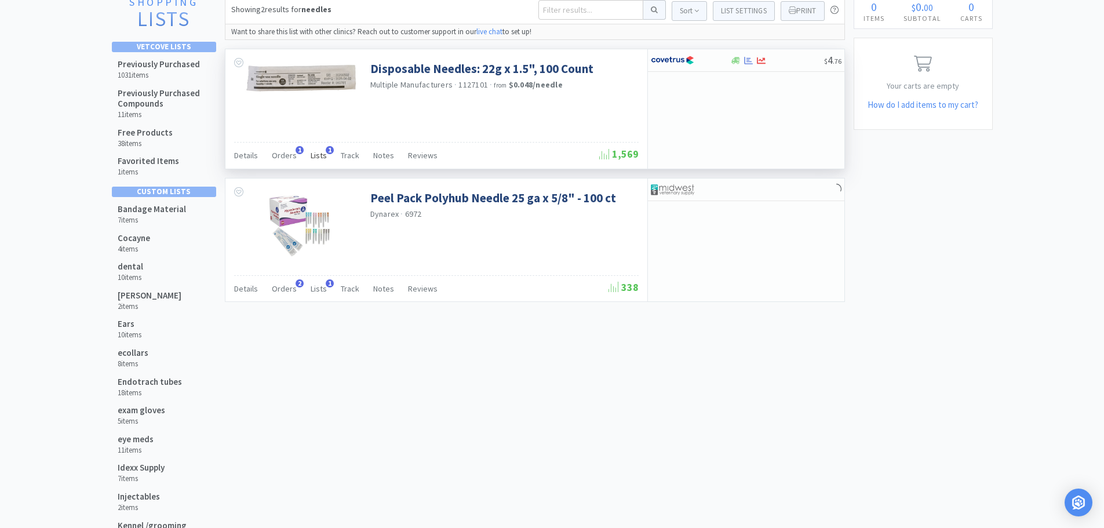
click at [317, 154] on span "Lists" at bounding box center [319, 155] width 16 height 10
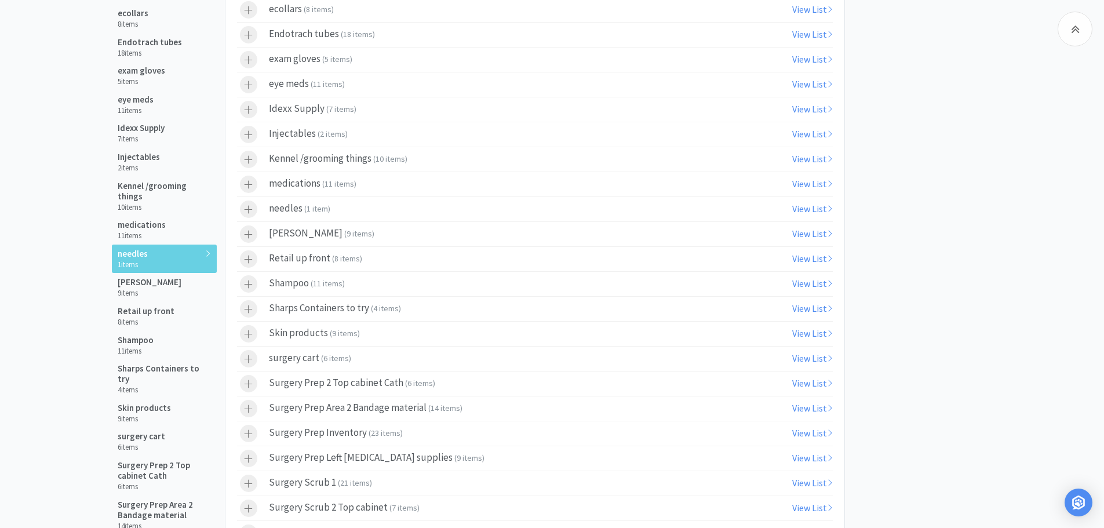
scroll to position [415, 0]
click at [254, 203] on div at bounding box center [248, 207] width 17 height 17
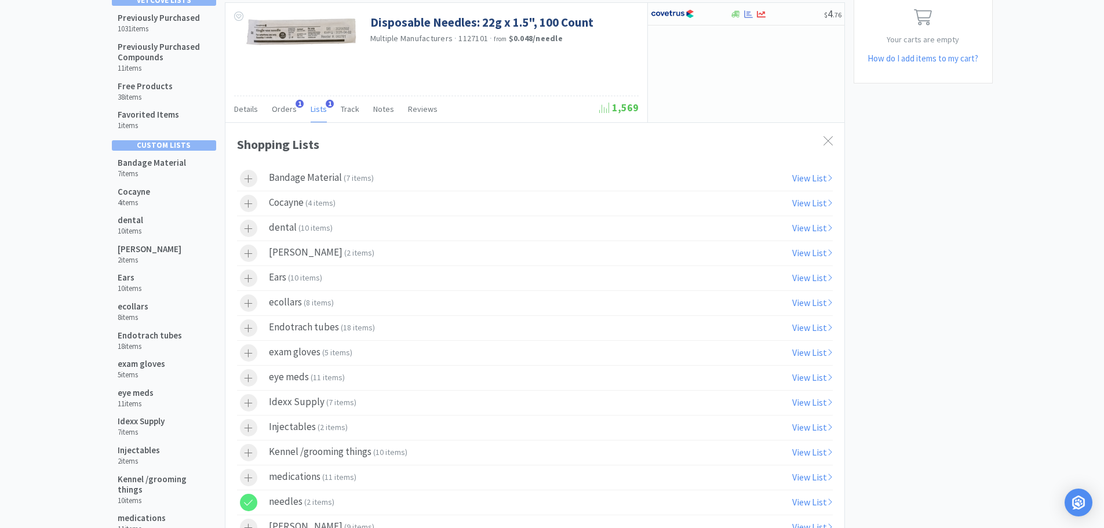
scroll to position [2, 0]
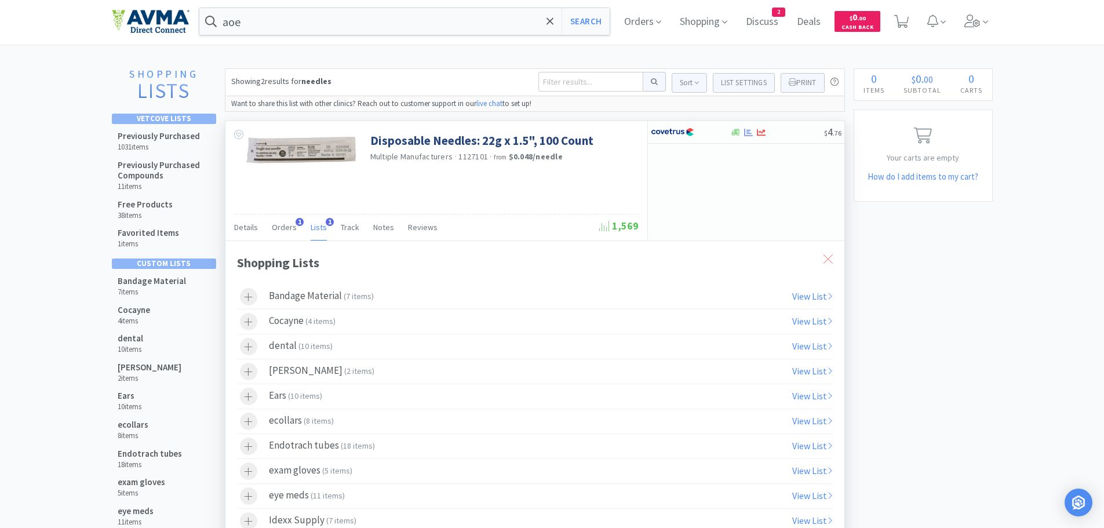
click at [835, 257] on div at bounding box center [827, 259] width 21 height 27
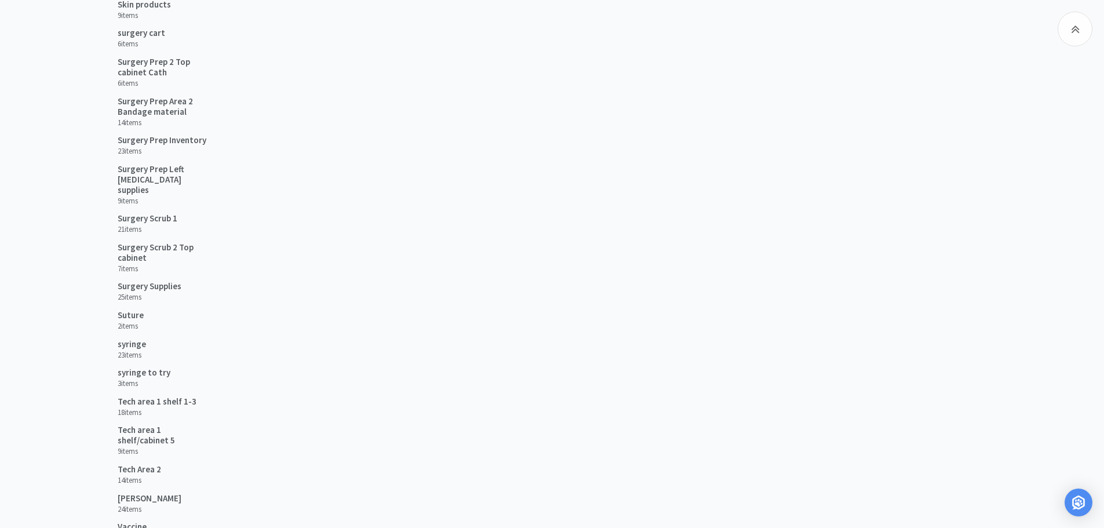
scroll to position [815, 0]
click at [132, 341] on h5 "syringe" at bounding box center [132, 346] width 28 height 10
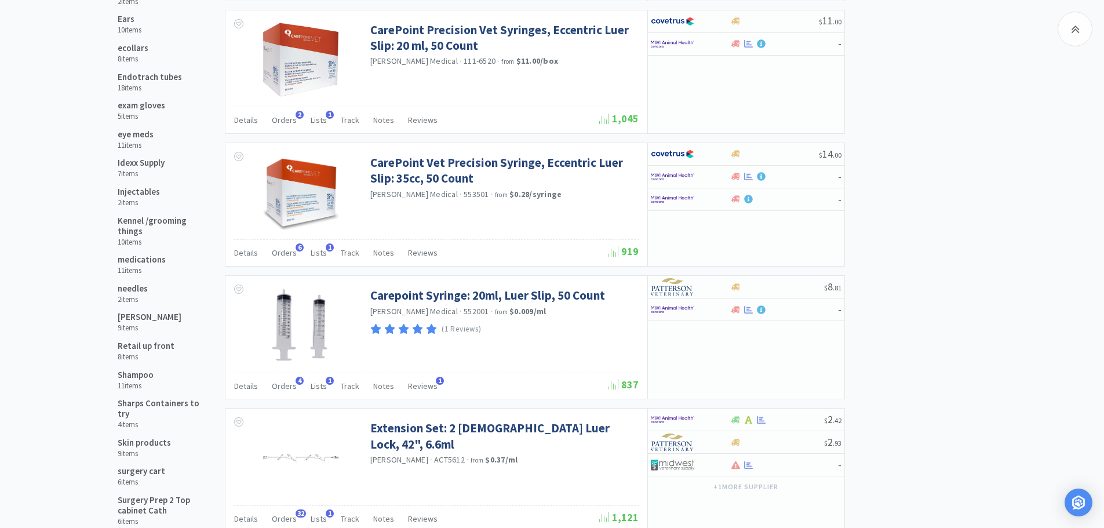
scroll to position [447, 0]
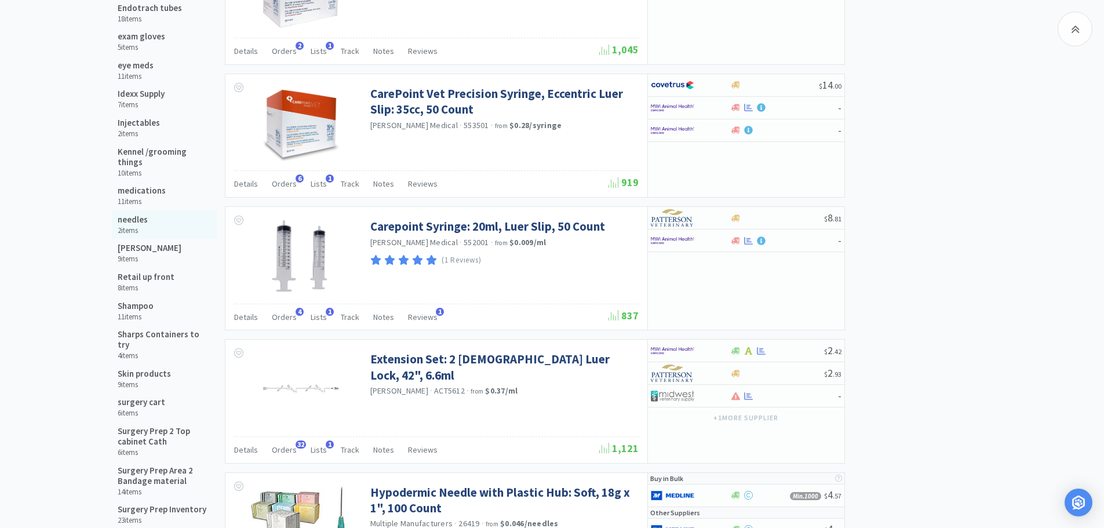
click at [132, 214] on div "needles 2 items" at bounding box center [133, 224] width 30 height 21
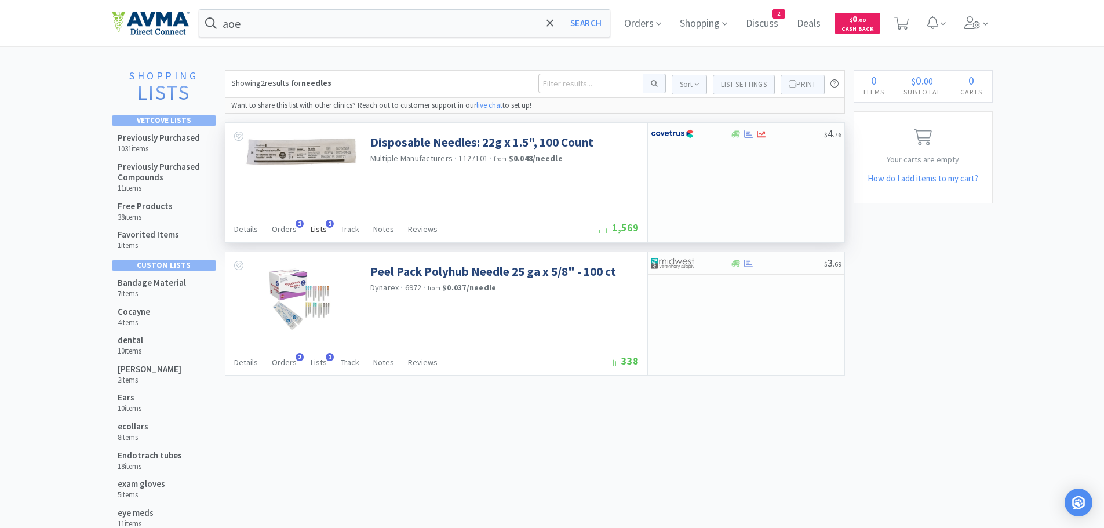
click at [316, 231] on span "Lists" at bounding box center [319, 229] width 16 height 10
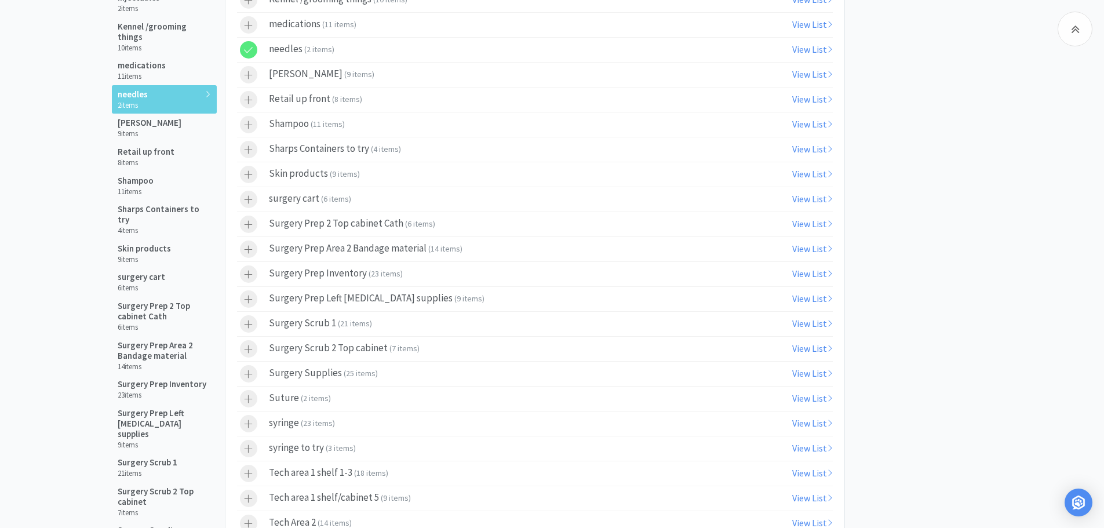
scroll to position [605, 0]
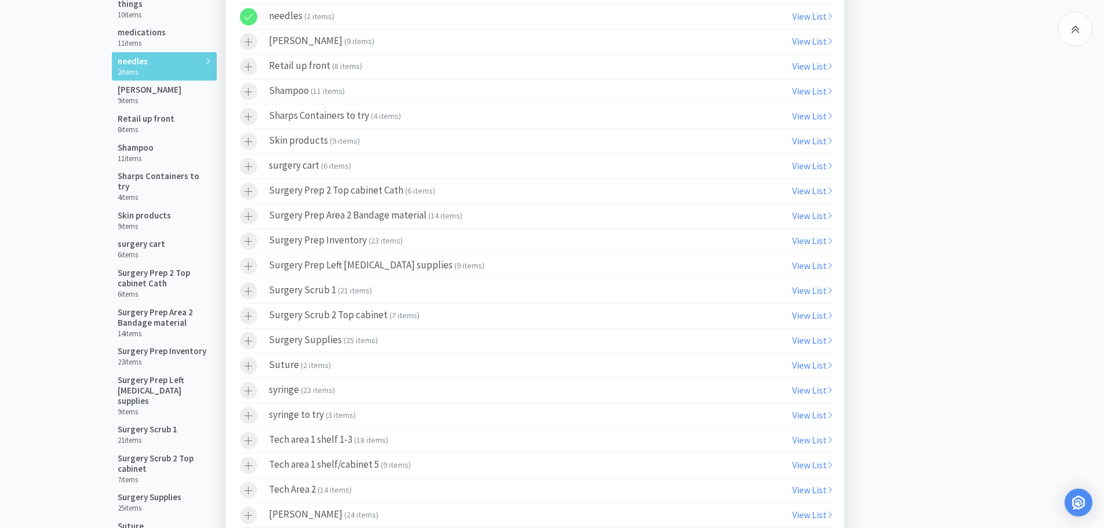
click at [256, 393] on div at bounding box center [248, 390] width 17 height 17
click at [250, 15] on icon at bounding box center [248, 17] width 9 height 10
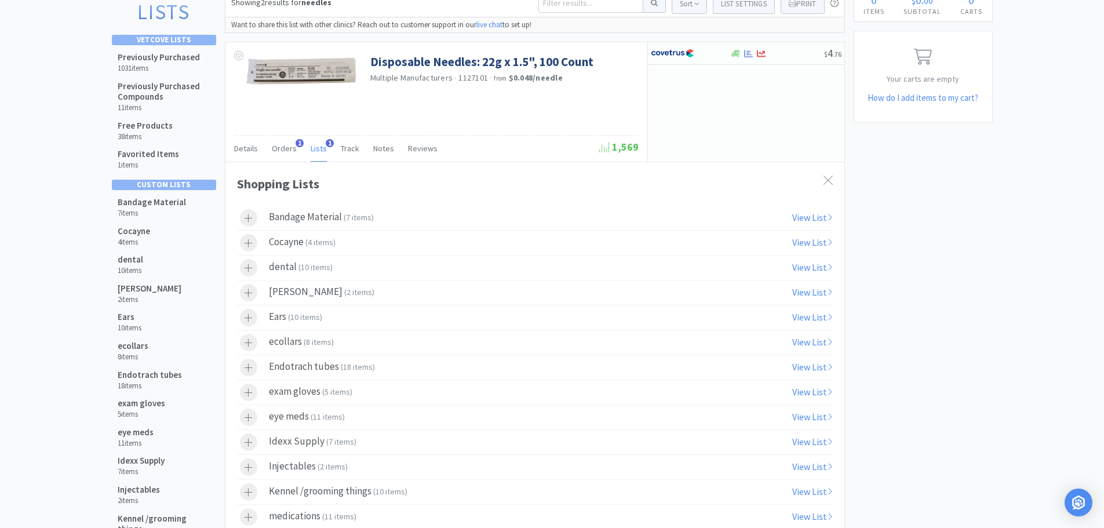
scroll to position [0, 0]
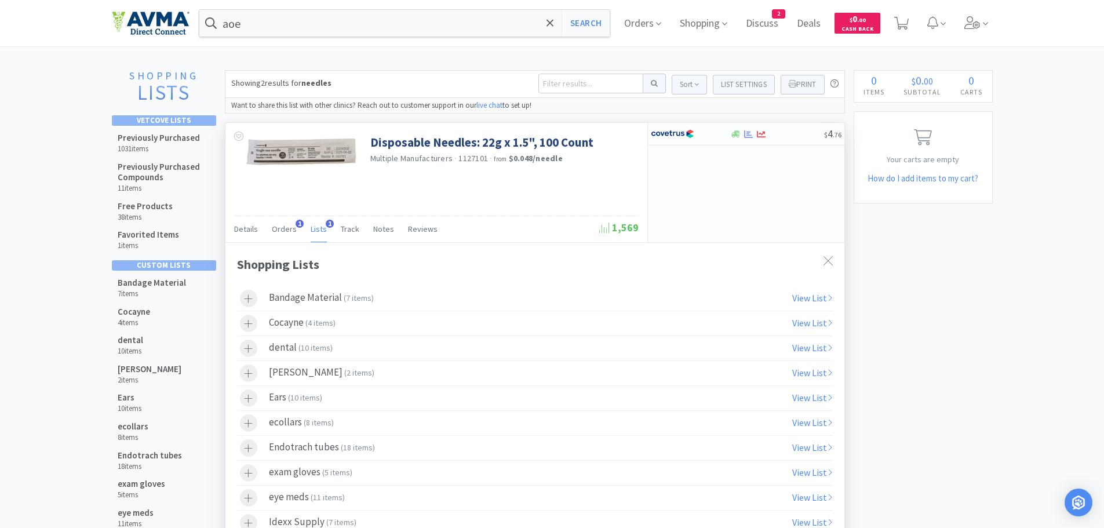
drag, startPoint x: 821, startPoint y: 256, endPoint x: 824, endPoint y: 242, distance: 14.2
click at [821, 257] on div at bounding box center [827, 261] width 21 height 27
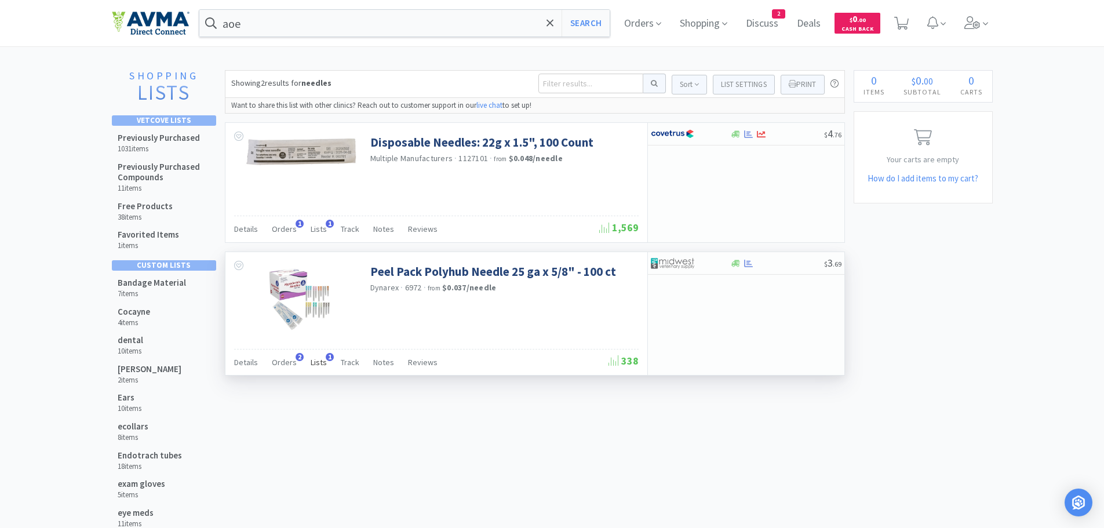
click at [315, 362] on span "Lists" at bounding box center [319, 362] width 16 height 10
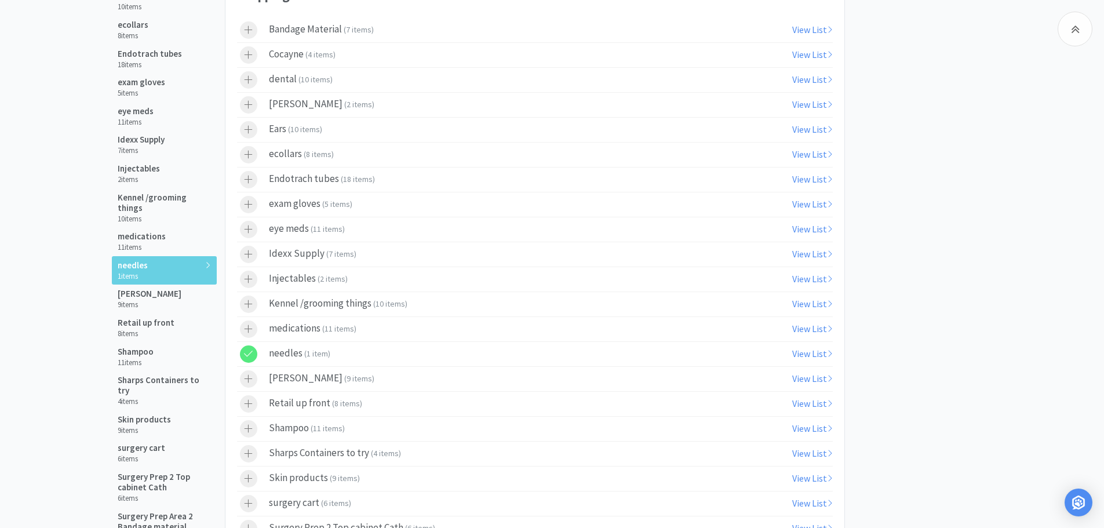
scroll to position [420, 0]
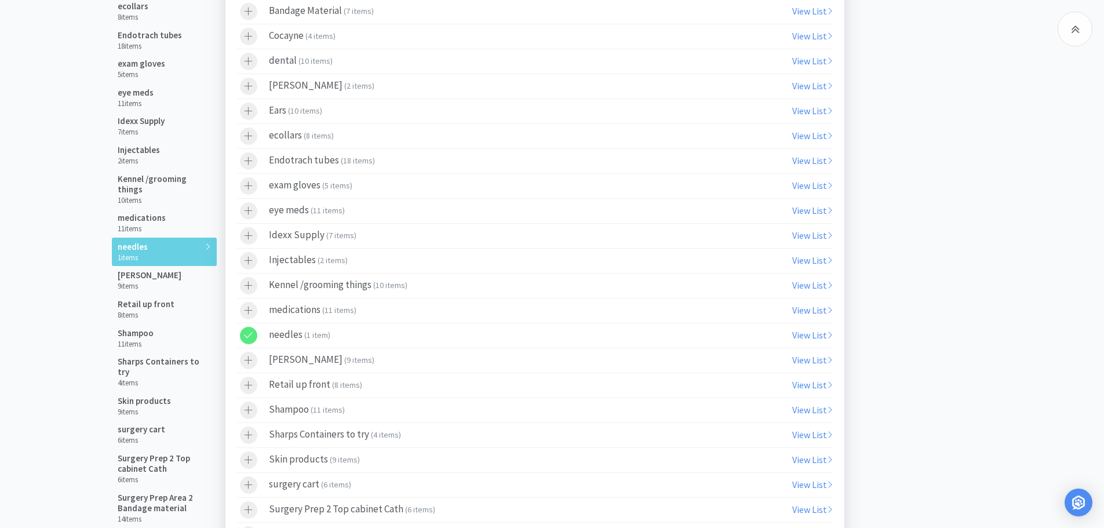
click at [253, 339] on div at bounding box center [248, 335] width 17 height 17
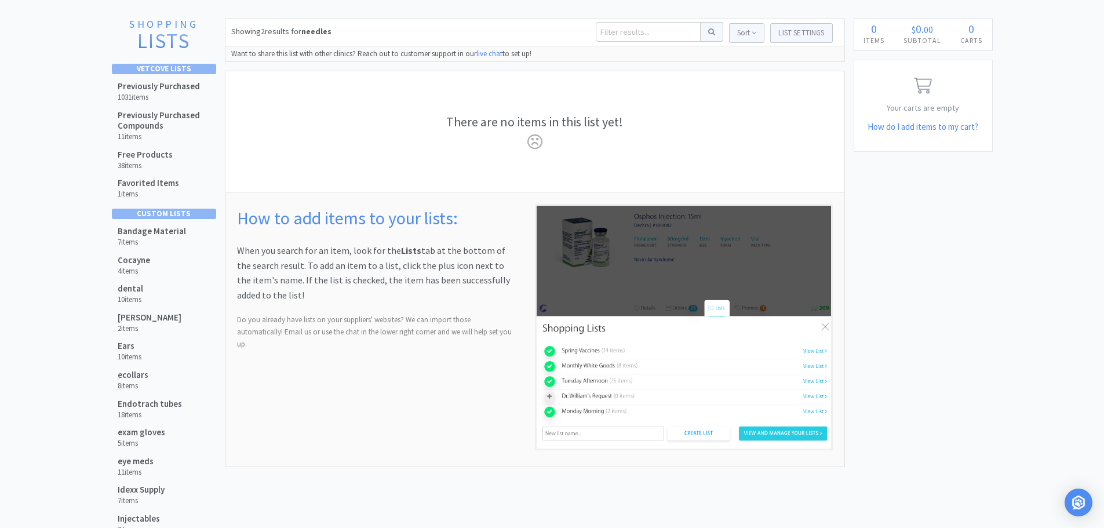
scroll to position [0, 0]
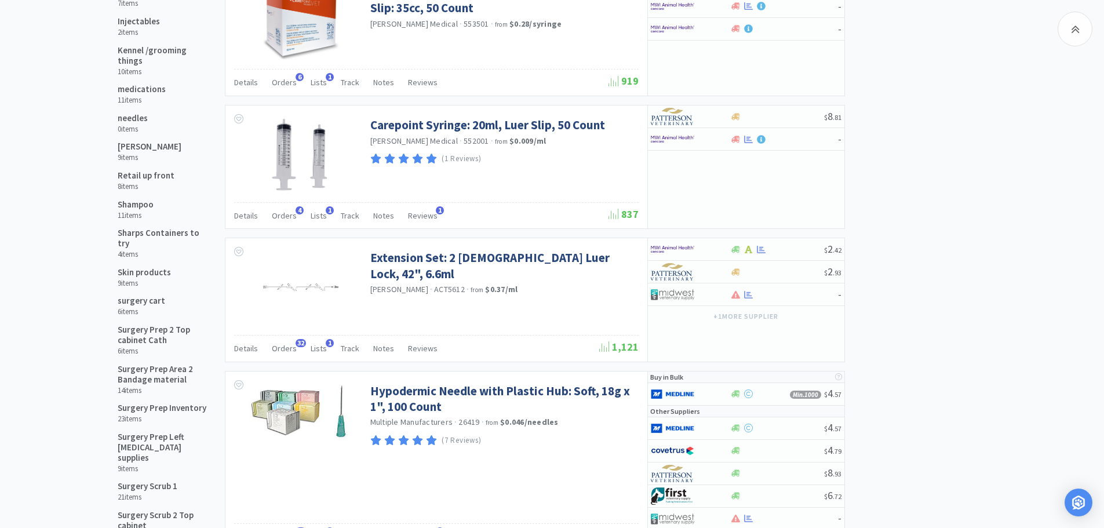
scroll to position [538, 0]
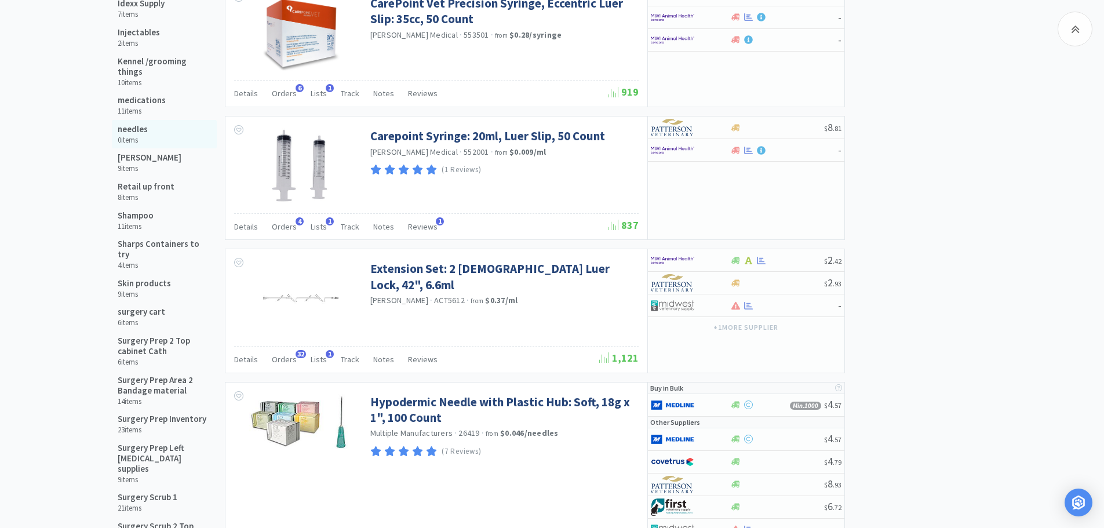
click at [128, 124] on h5 "needles" at bounding box center [133, 129] width 30 height 10
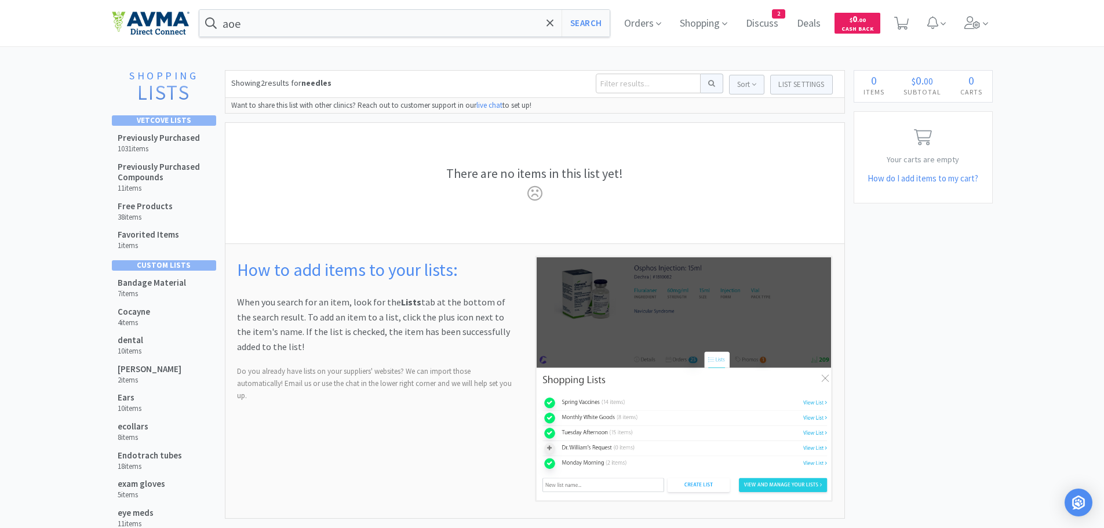
click at [699, 307] on img at bounding box center [684, 378] width 298 height 246
click at [681, 206] on div "There are no items in this list yet!" at bounding box center [534, 183] width 619 height 121
click at [798, 86] on button "List Settings" at bounding box center [801, 85] width 62 height 20
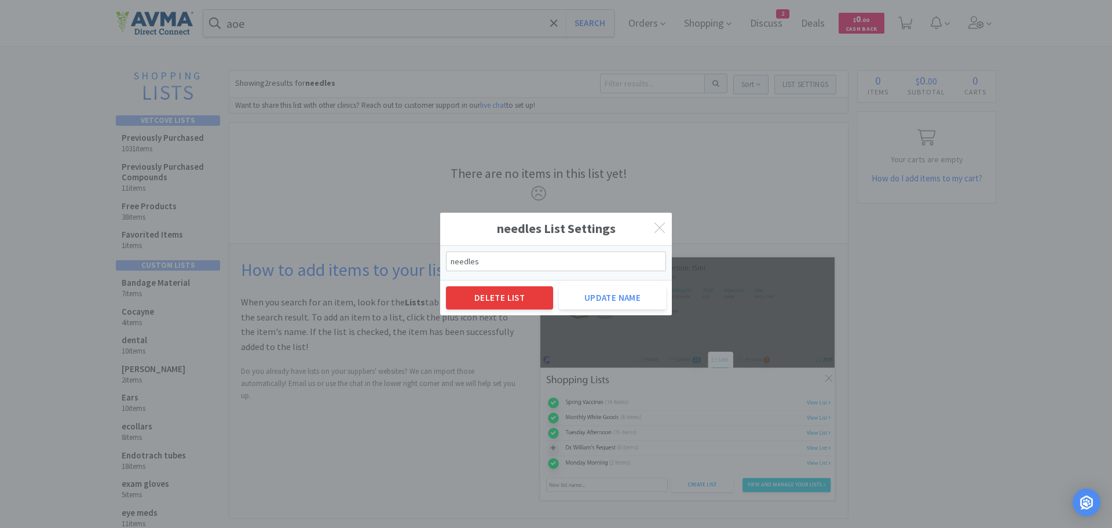
click at [515, 302] on button "Delete List" at bounding box center [499, 297] width 107 height 23
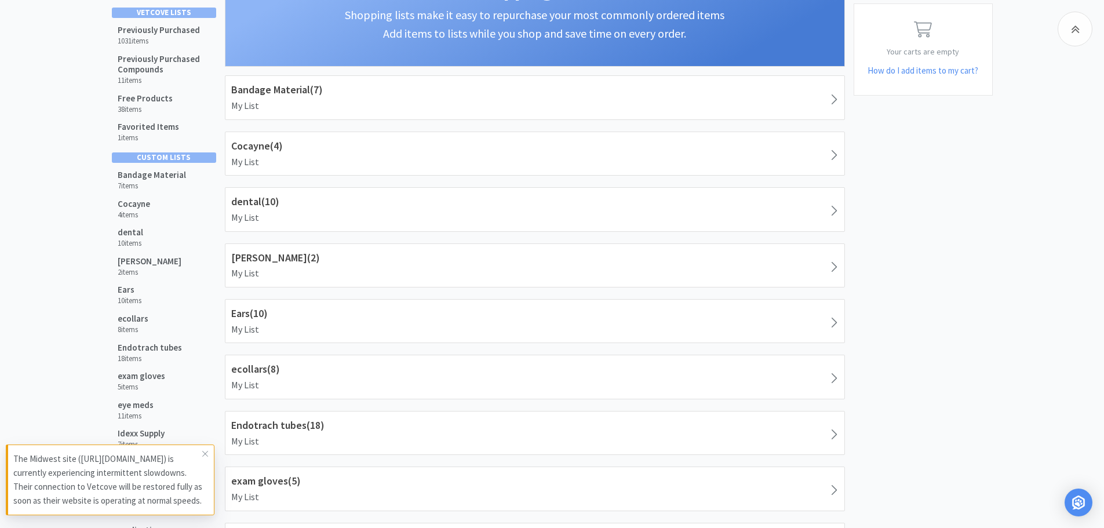
scroll to position [128, 0]
